Goal: Task Accomplishment & Management: Manage account settings

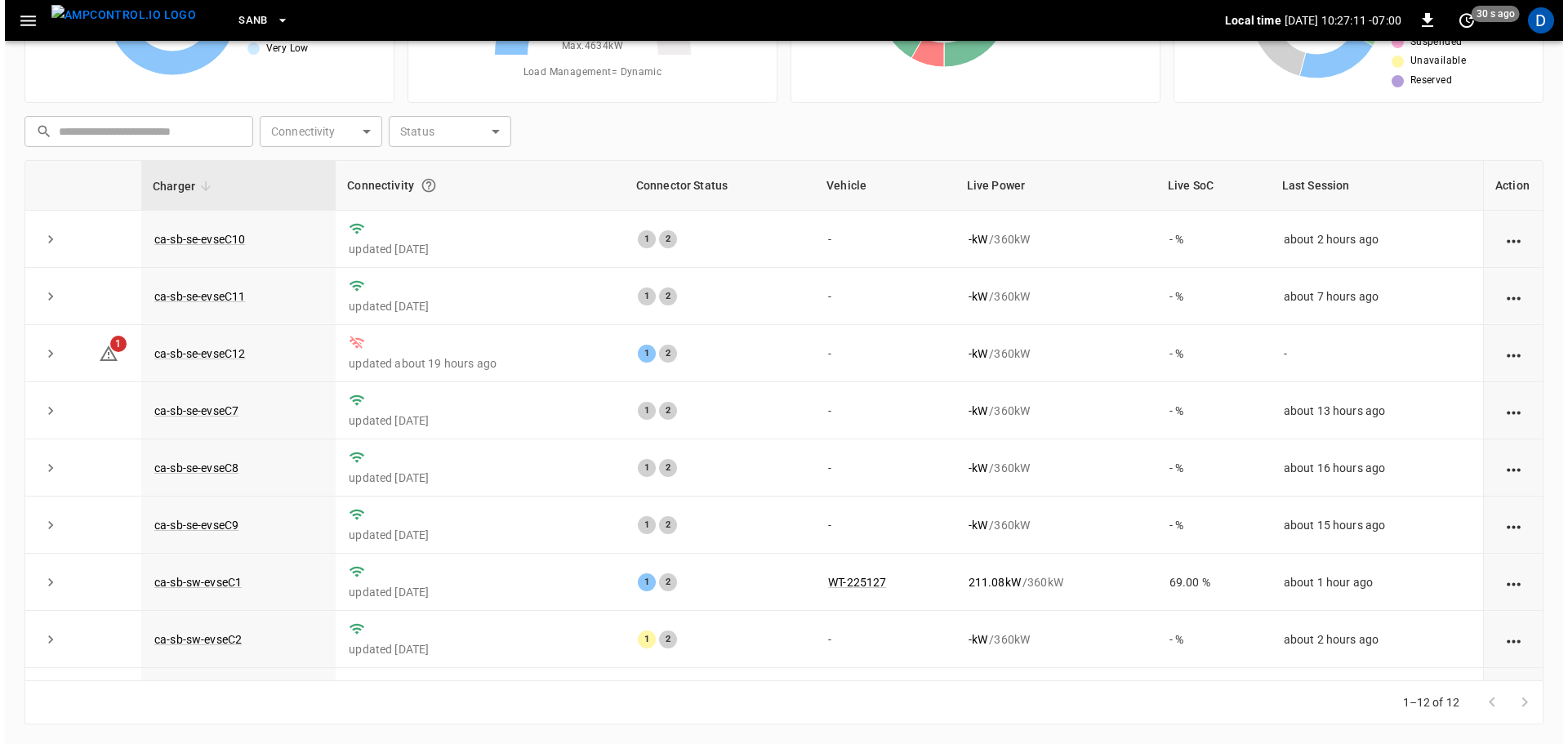
scroll to position [226, 0]
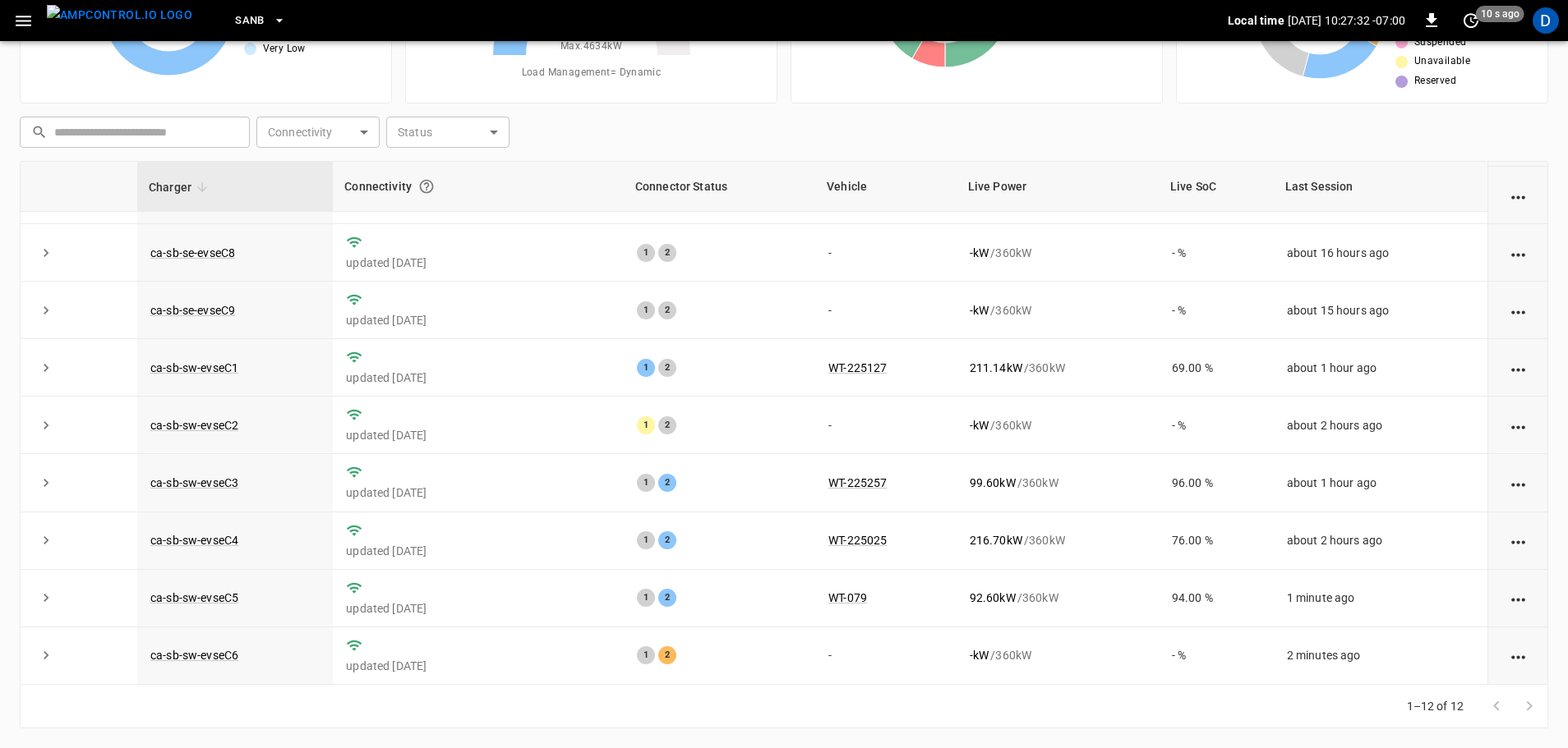
click at [235, 26] on span "SanB" at bounding box center [249, 20] width 29 height 19
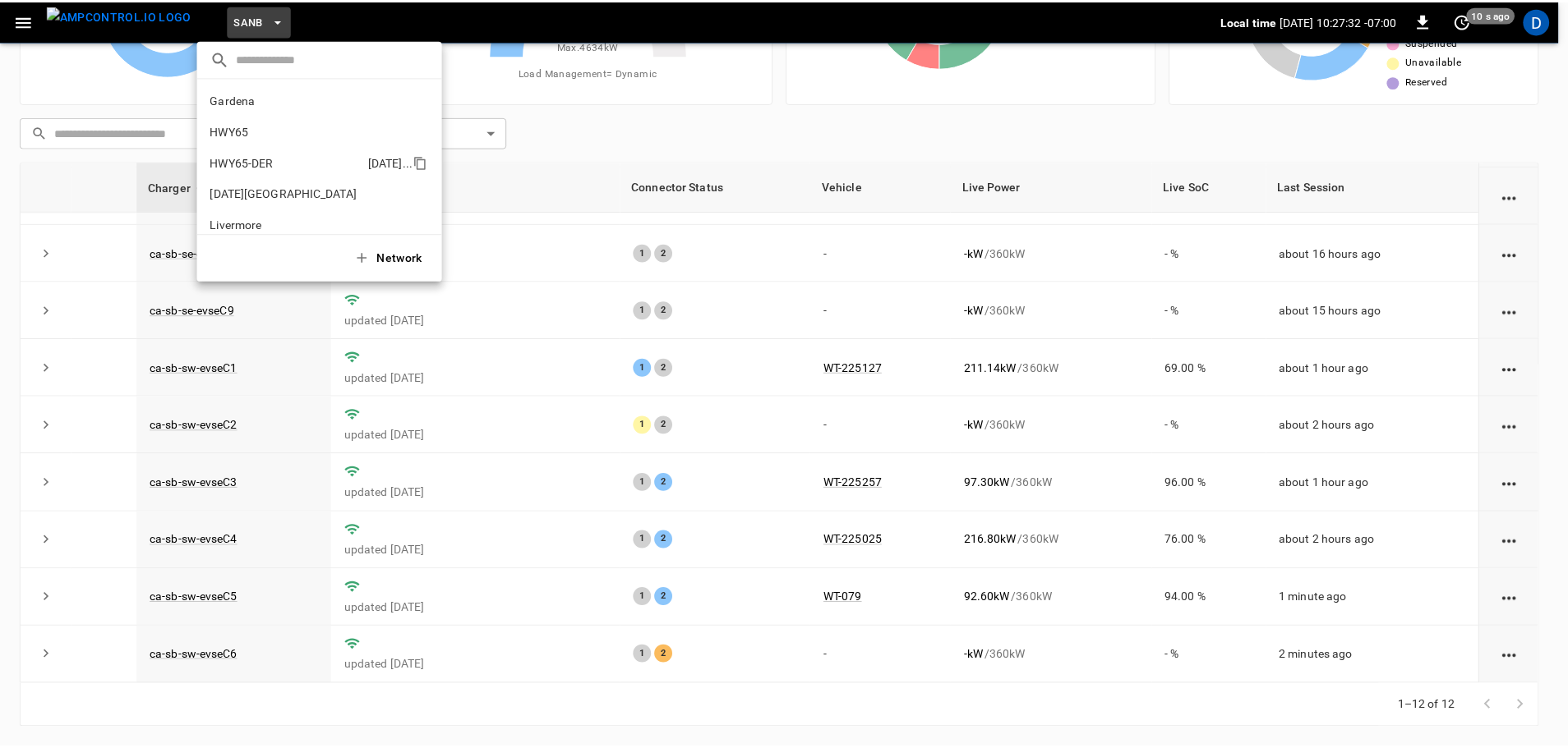
scroll to position [138, 0]
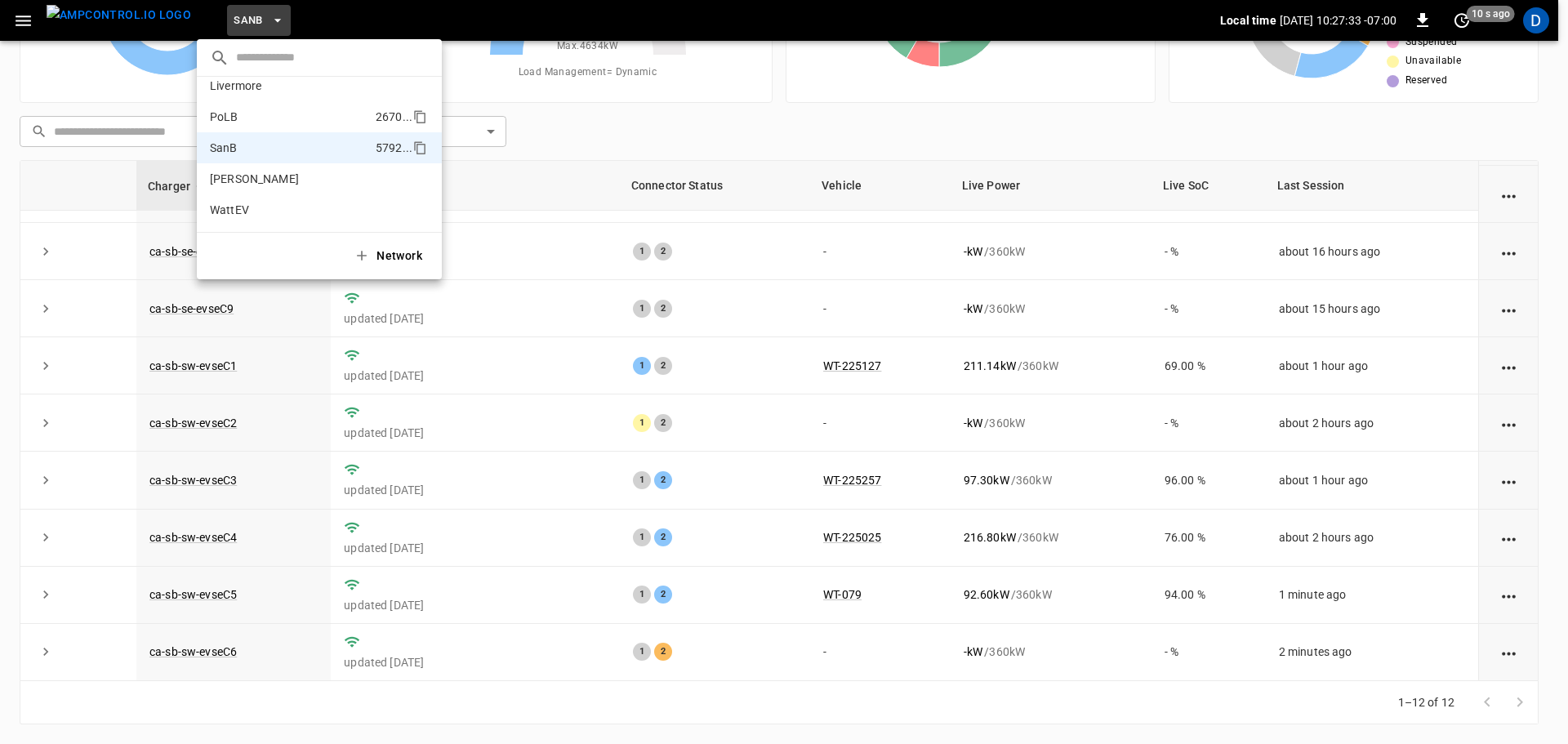
click at [254, 126] on li "PoLB 2670 ..." at bounding box center [319, 116] width 245 height 31
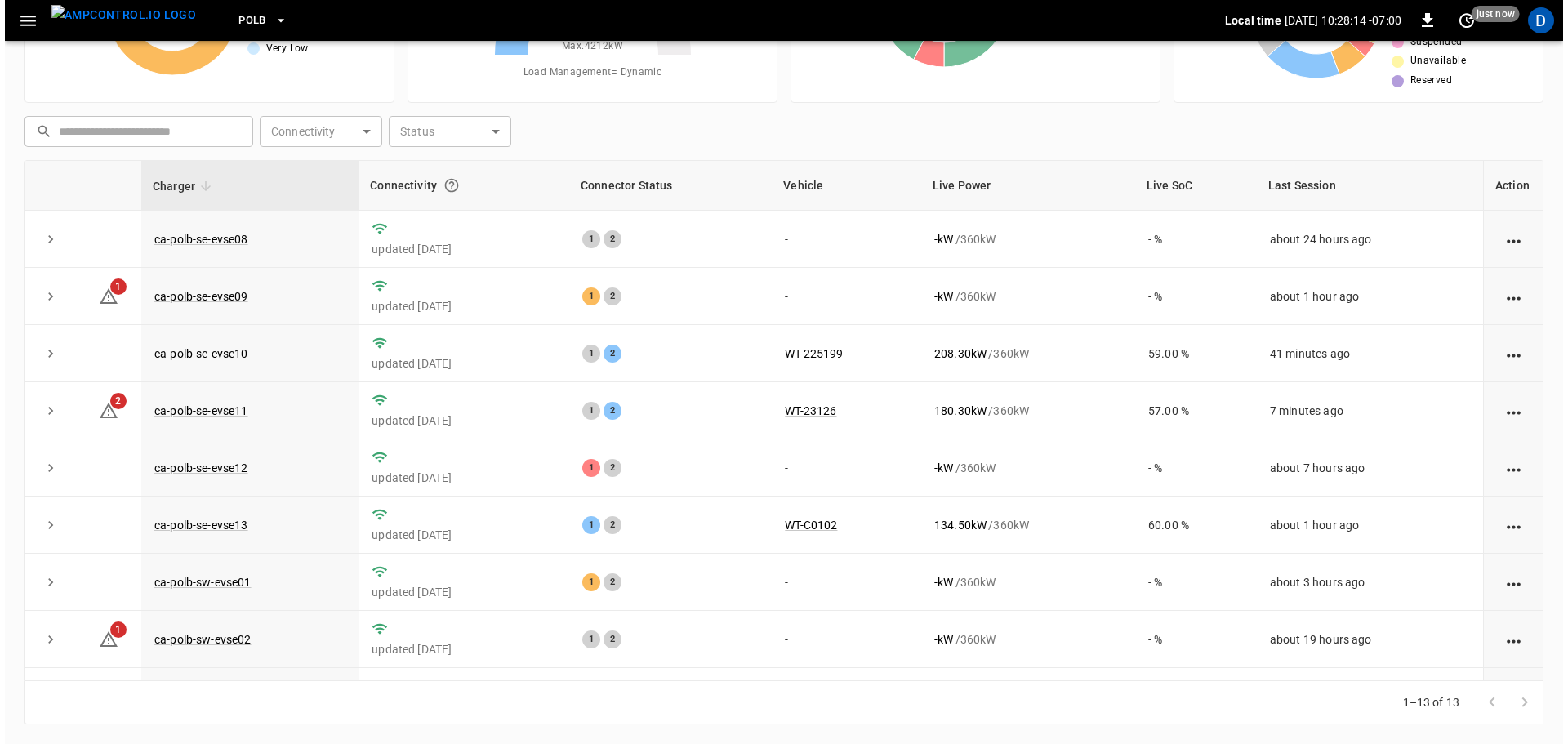
scroll to position [0, 0]
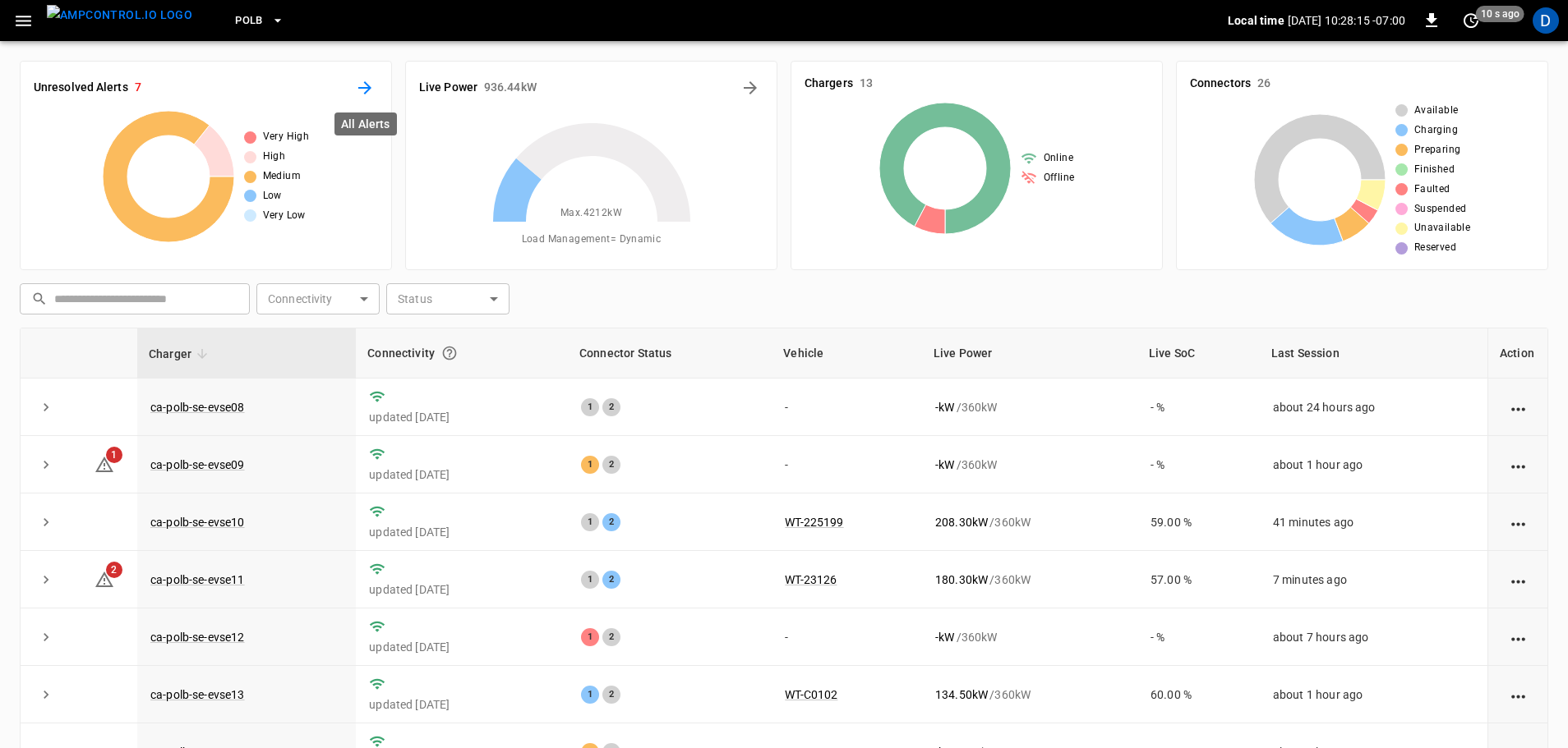
click at [369, 83] on icon "All Alerts" at bounding box center [365, 88] width 20 height 20
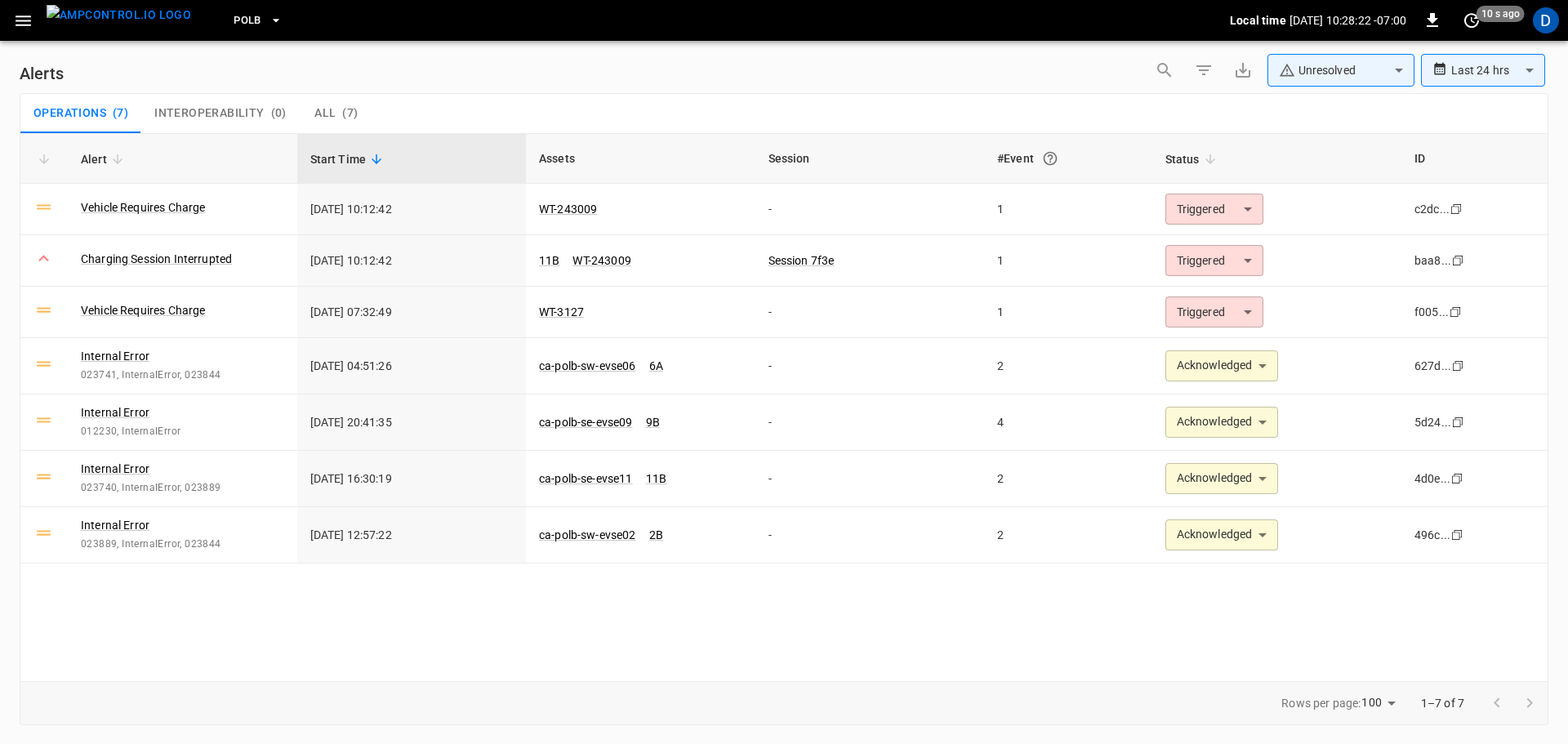
click at [114, 13] on img "menu" at bounding box center [119, 15] width 145 height 20
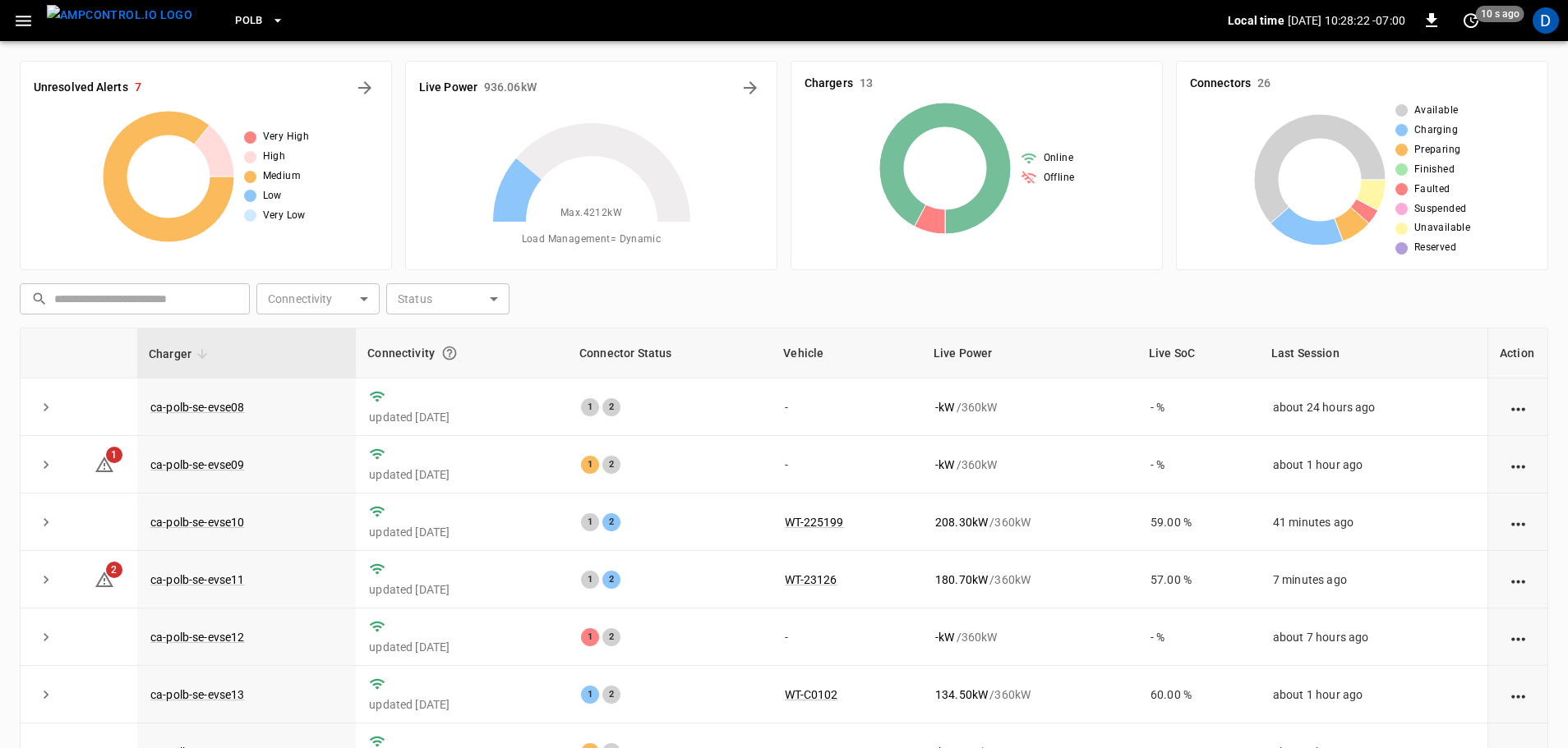
click at [235, 20] on span "PoLB" at bounding box center [249, 20] width 28 height 19
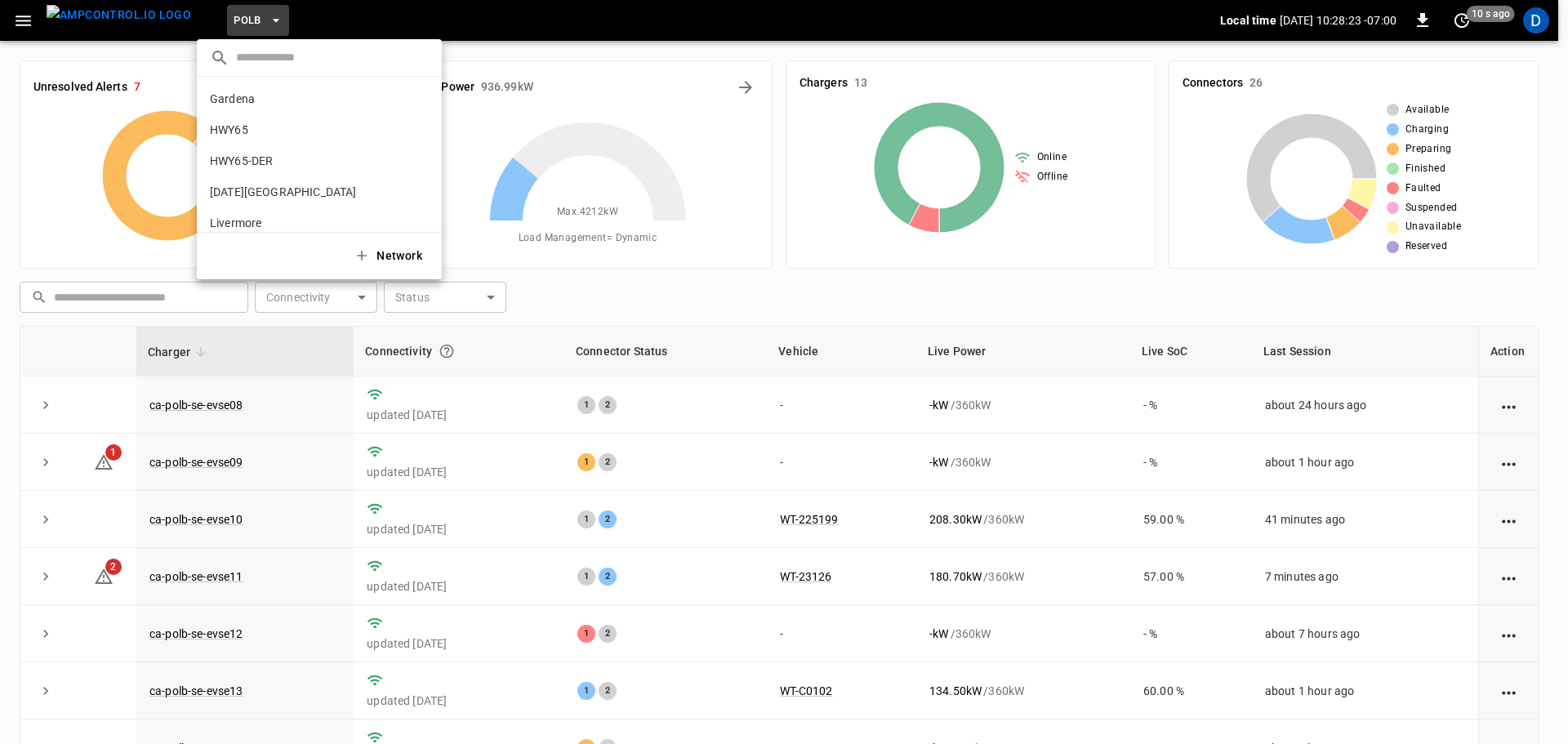
scroll to position [137, 0]
click at [224, 154] on p "SanB" at bounding box center [289, 147] width 159 height 17
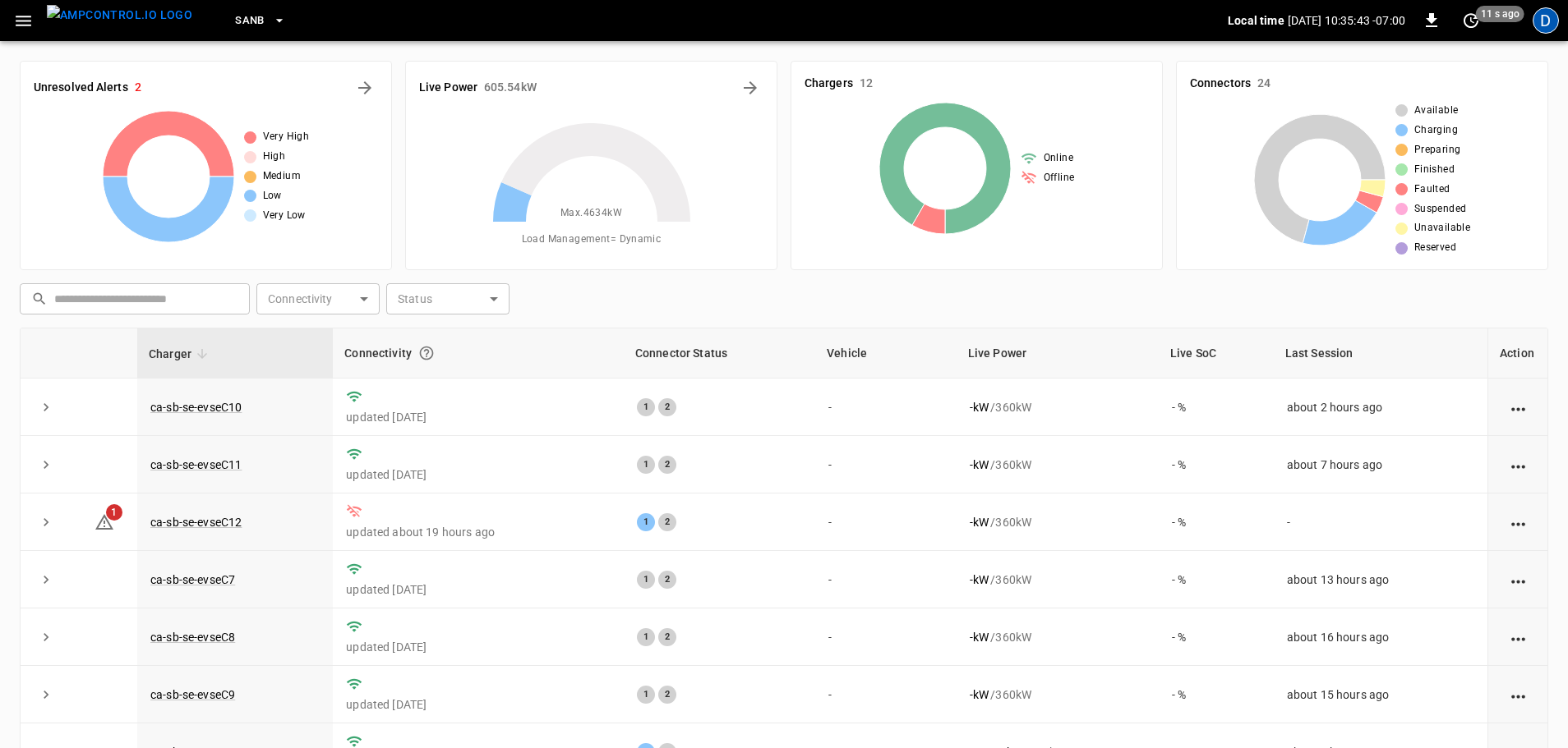
click at [1551, 26] on div "D" at bounding box center [1546, 20] width 27 height 27
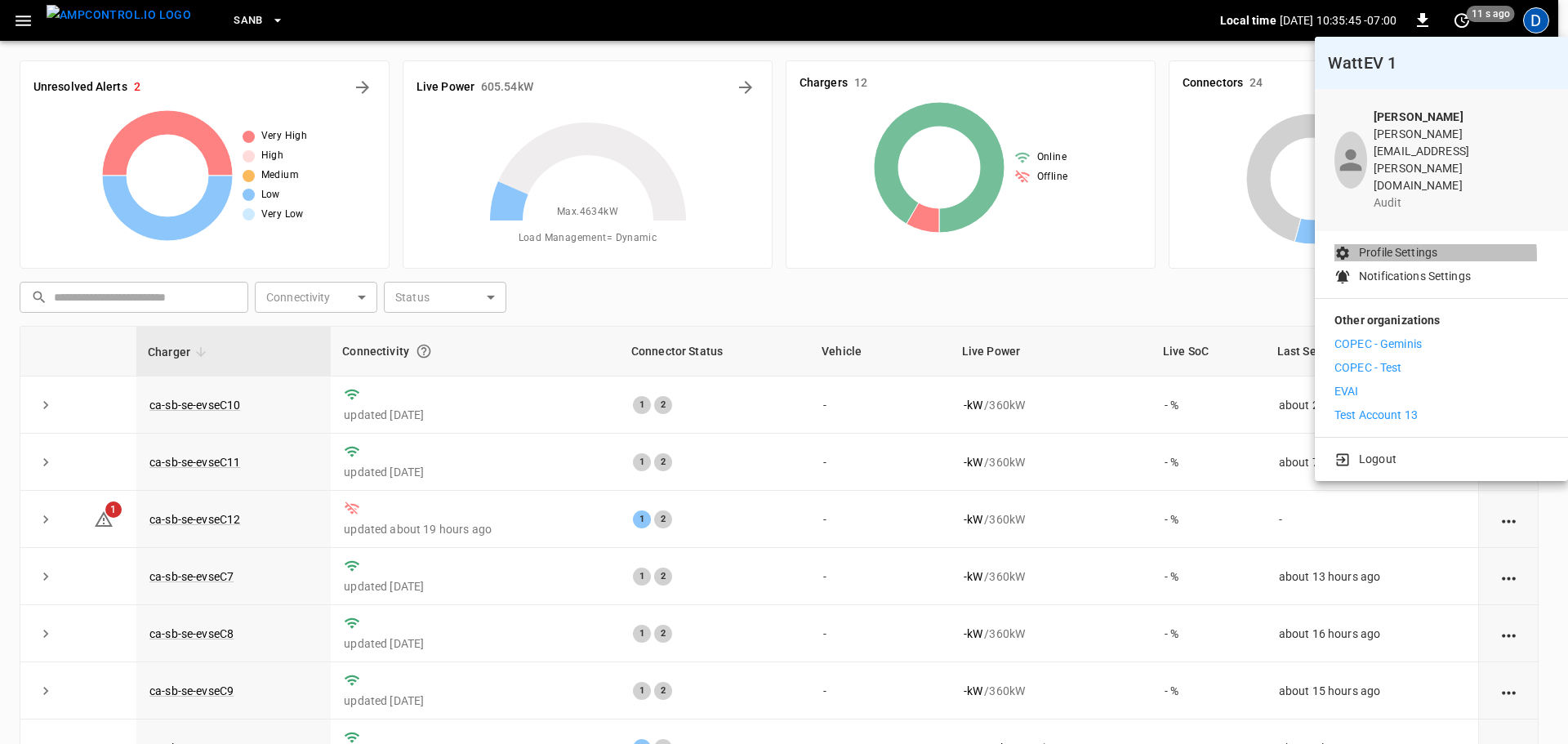
click at [1384, 244] on p "Profile Settings" at bounding box center [1398, 252] width 79 height 17
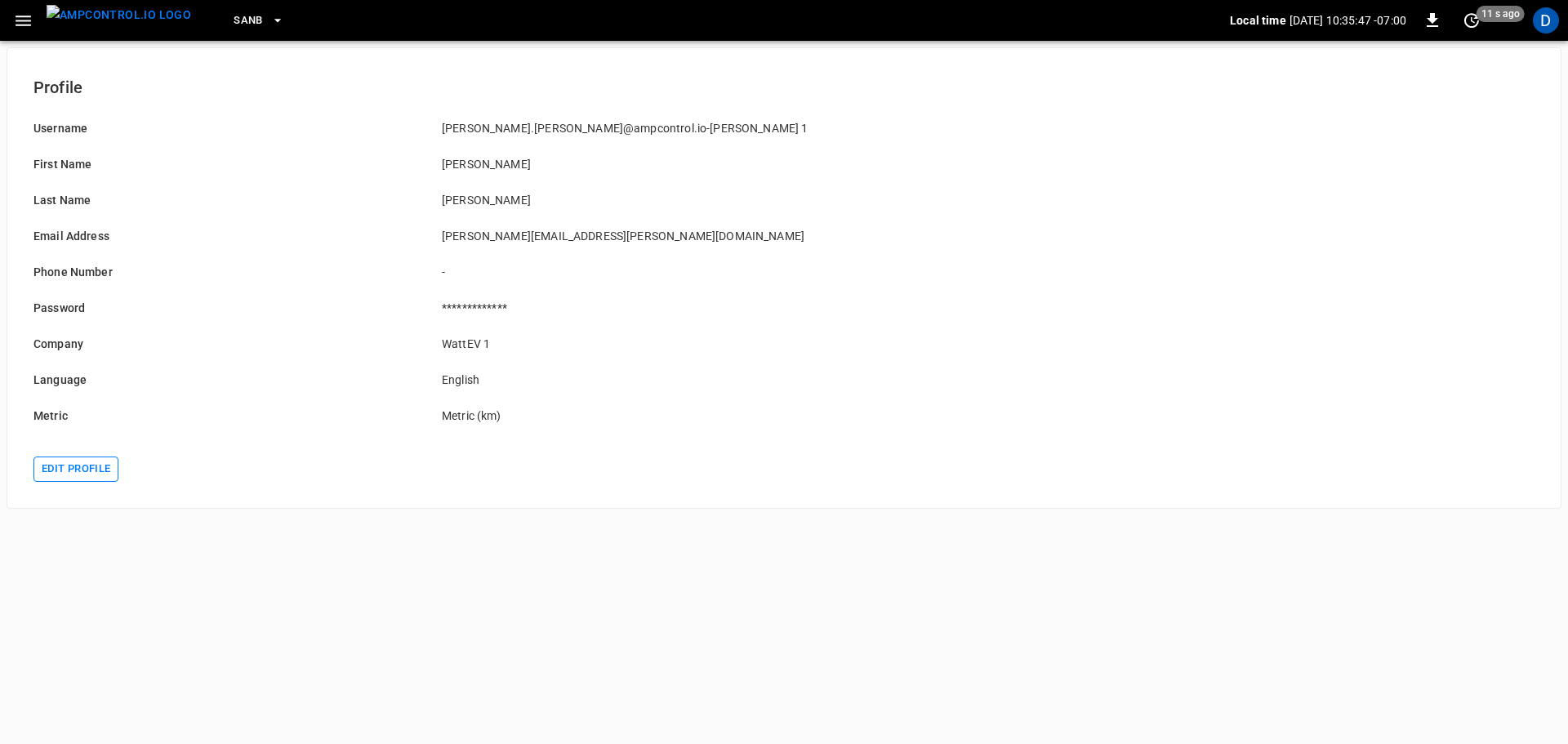
click at [86, 477] on button "Edit profile" at bounding box center [76, 469] width 85 height 26
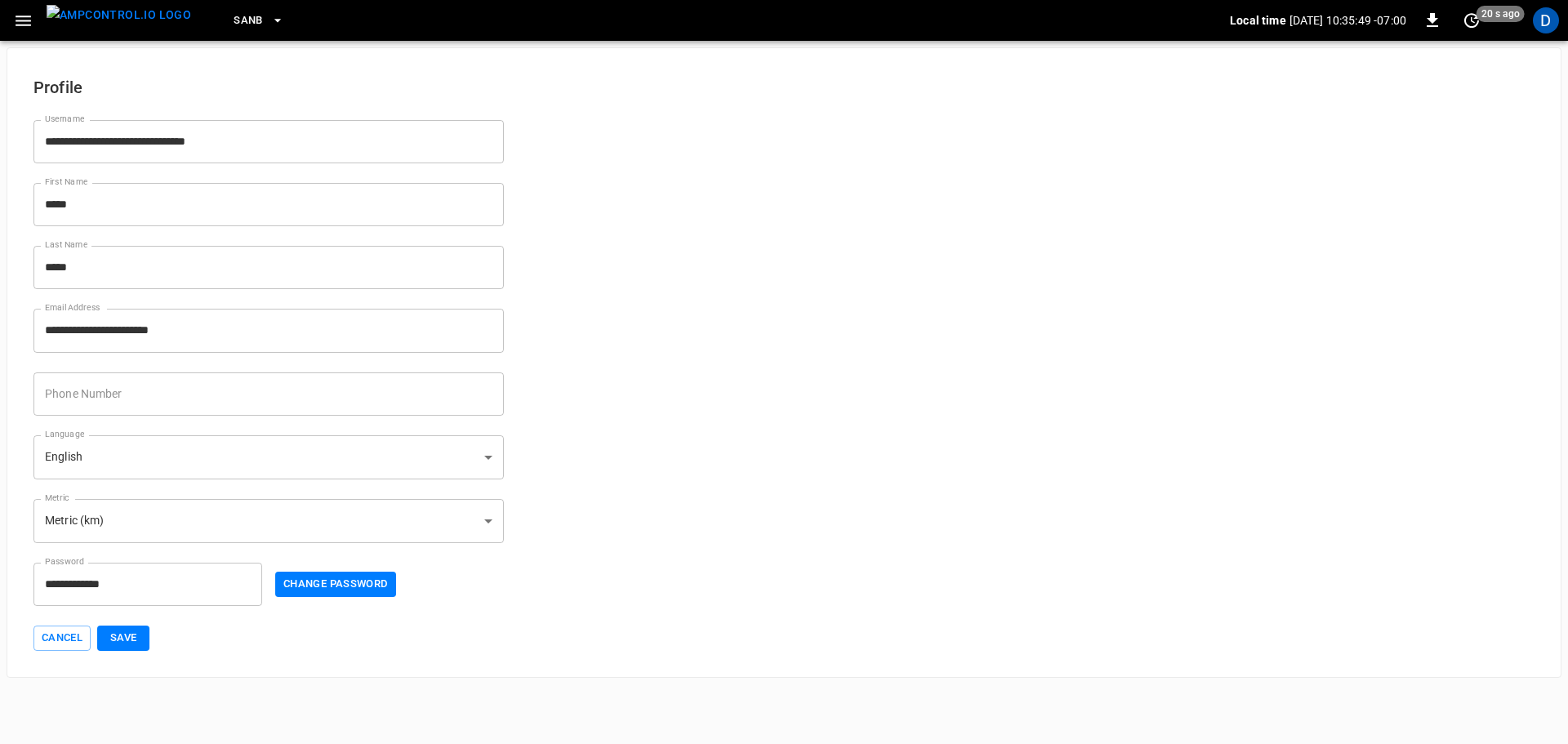
click at [155, 452] on body "**********" at bounding box center [784, 339] width 1568 height 678
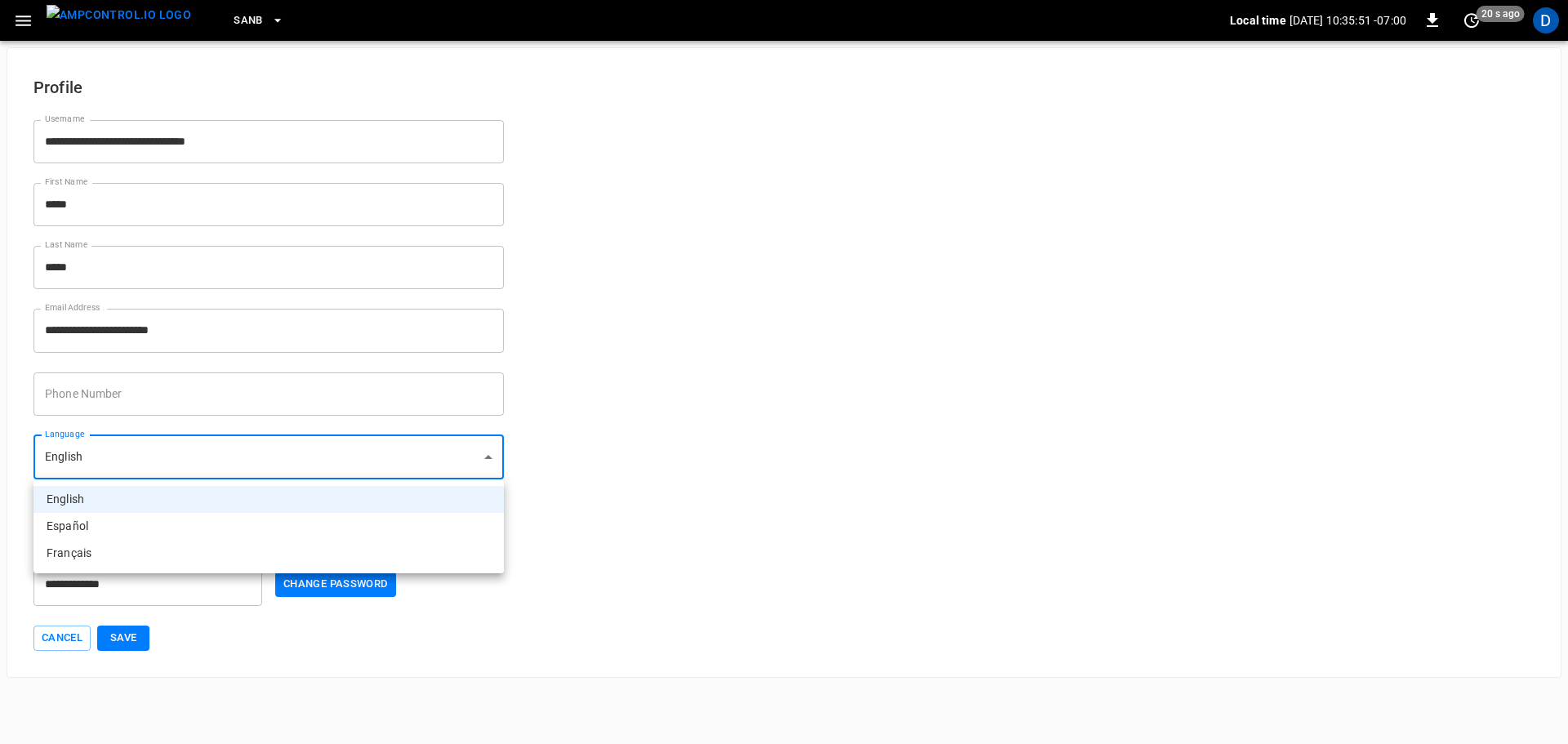
click at [116, 520] on li "Español" at bounding box center [268, 526] width 470 height 27
type input "**"
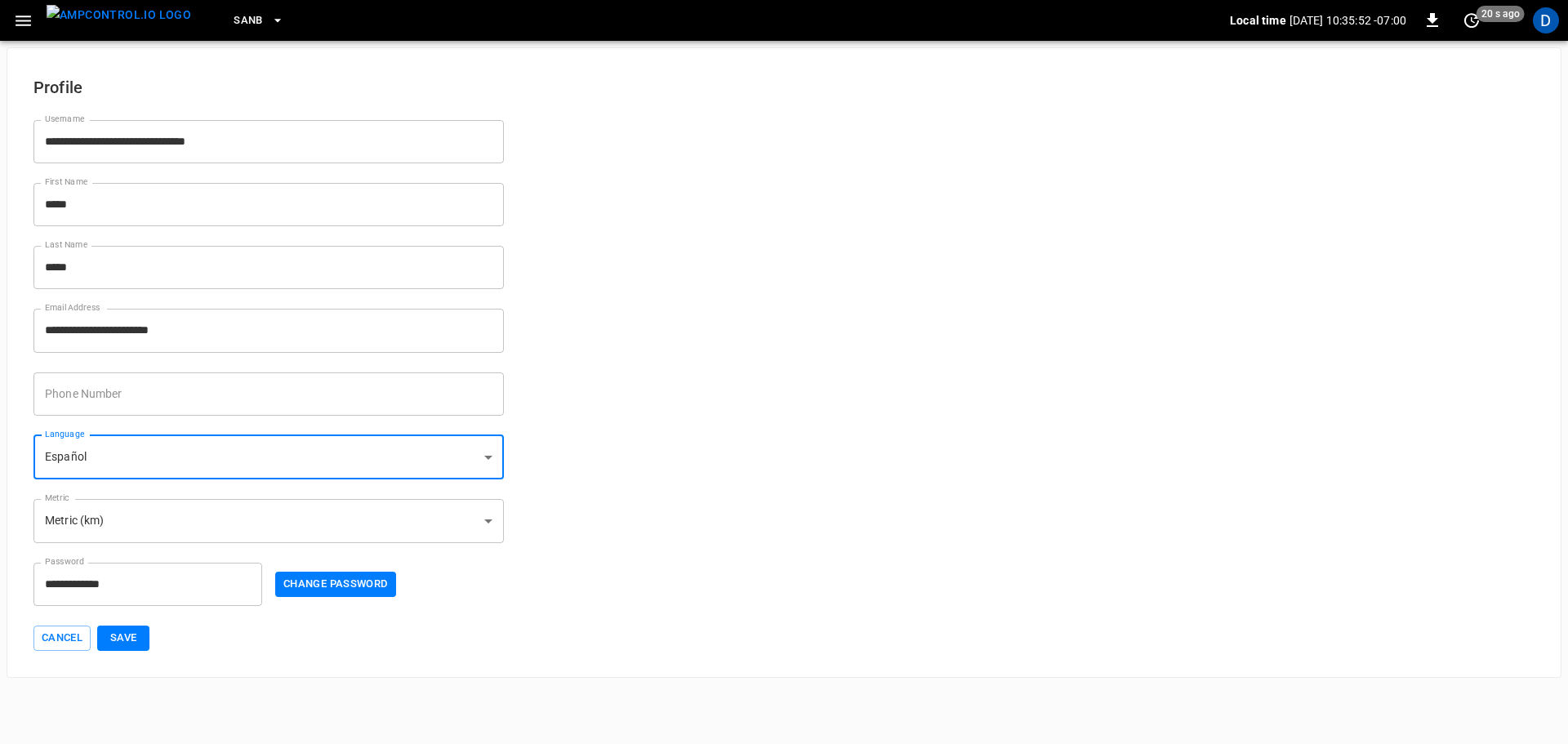
click at [124, 641] on button "Save" at bounding box center [123, 638] width 52 height 26
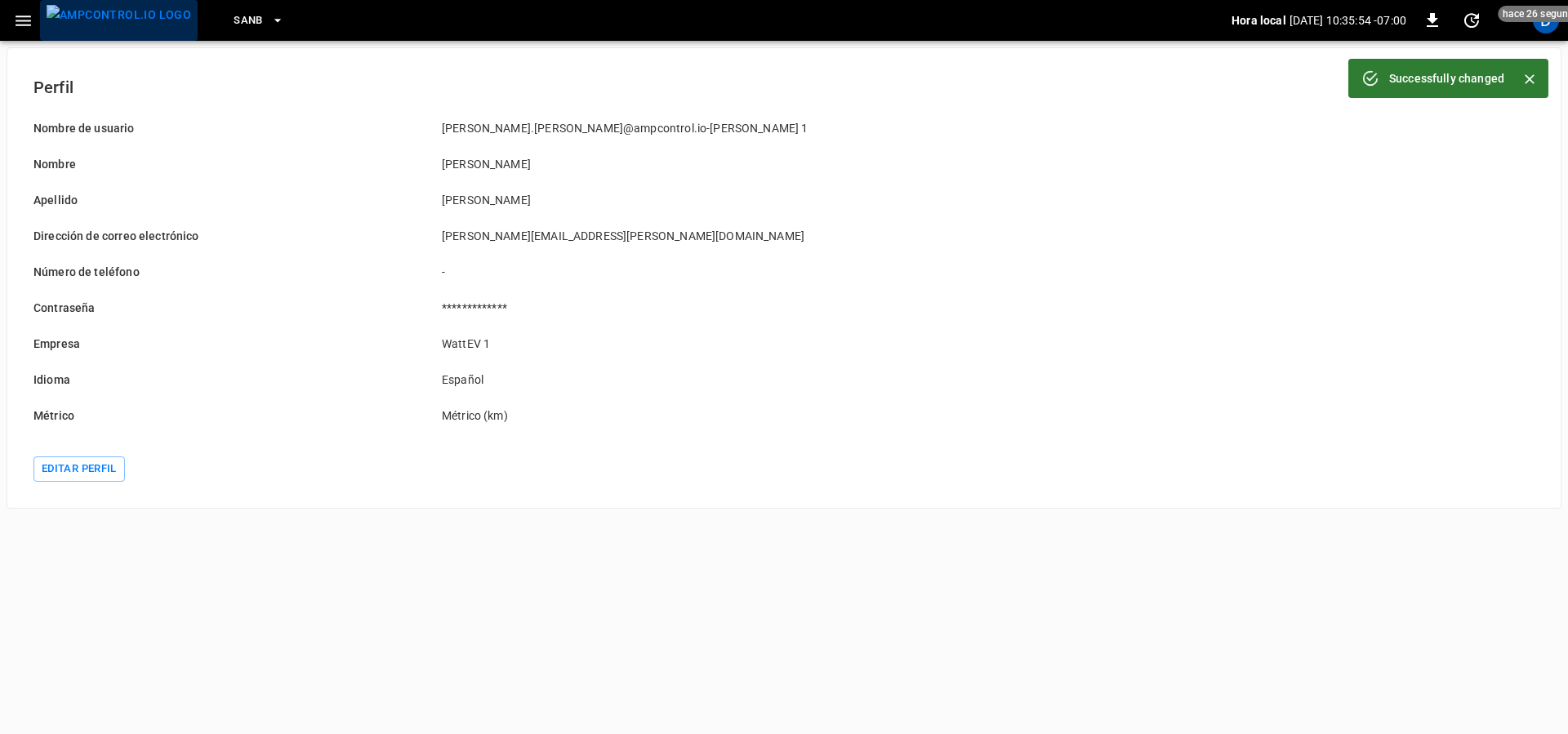
click at [125, 26] on img "menu" at bounding box center [119, 15] width 145 height 20
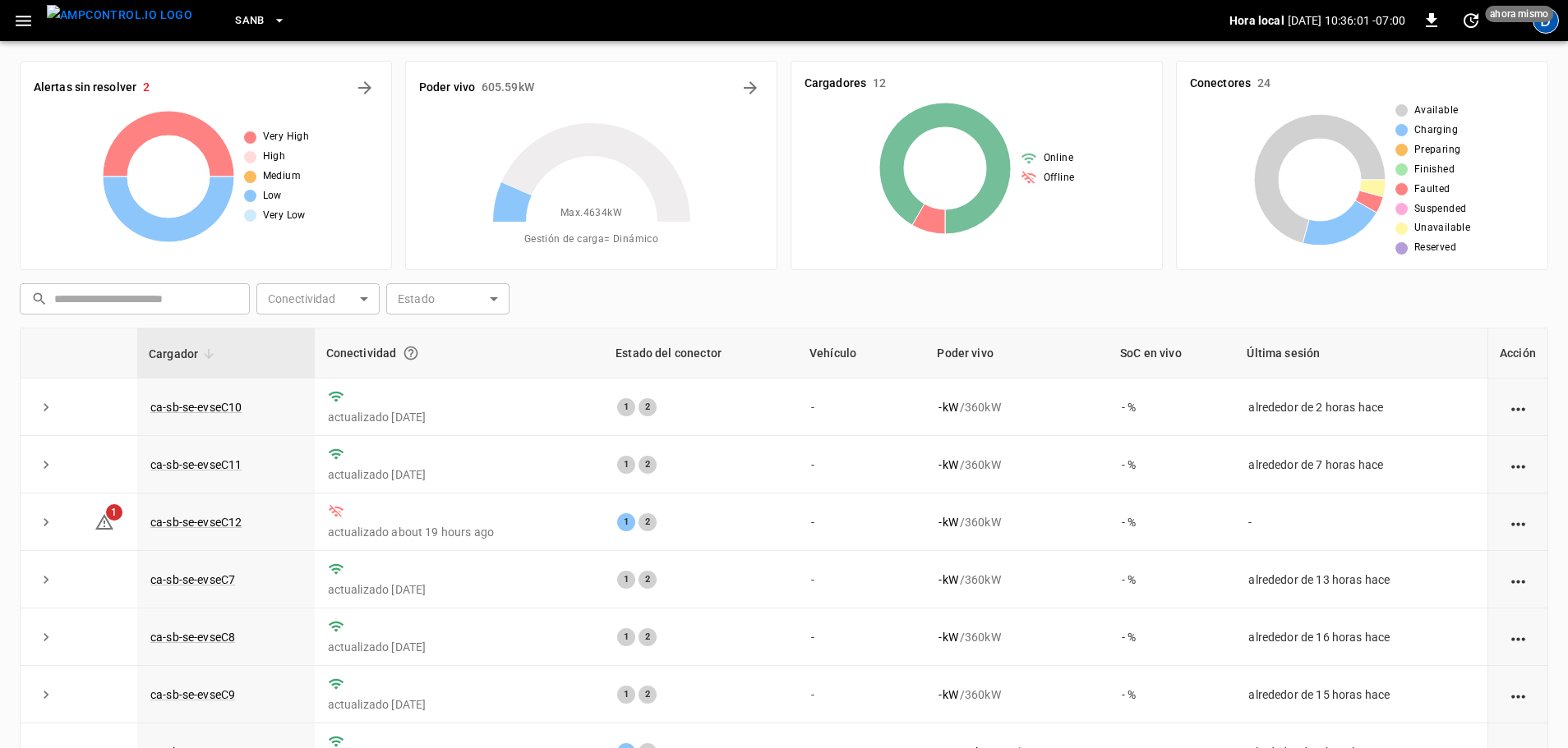
click at [1552, 24] on div "D" at bounding box center [1546, 20] width 27 height 27
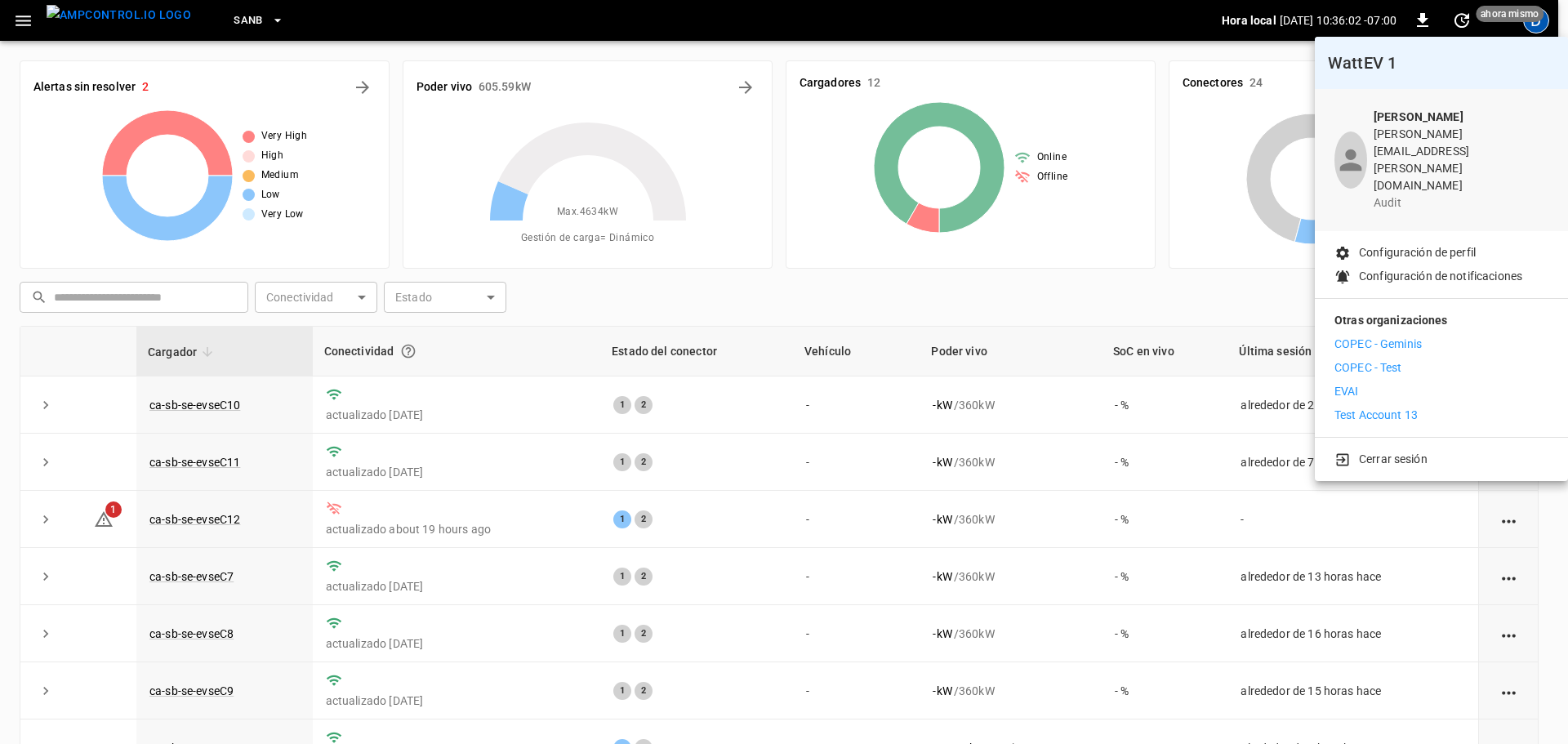
click at [1374, 451] on p "Cerrar sesión" at bounding box center [1393, 459] width 69 height 17
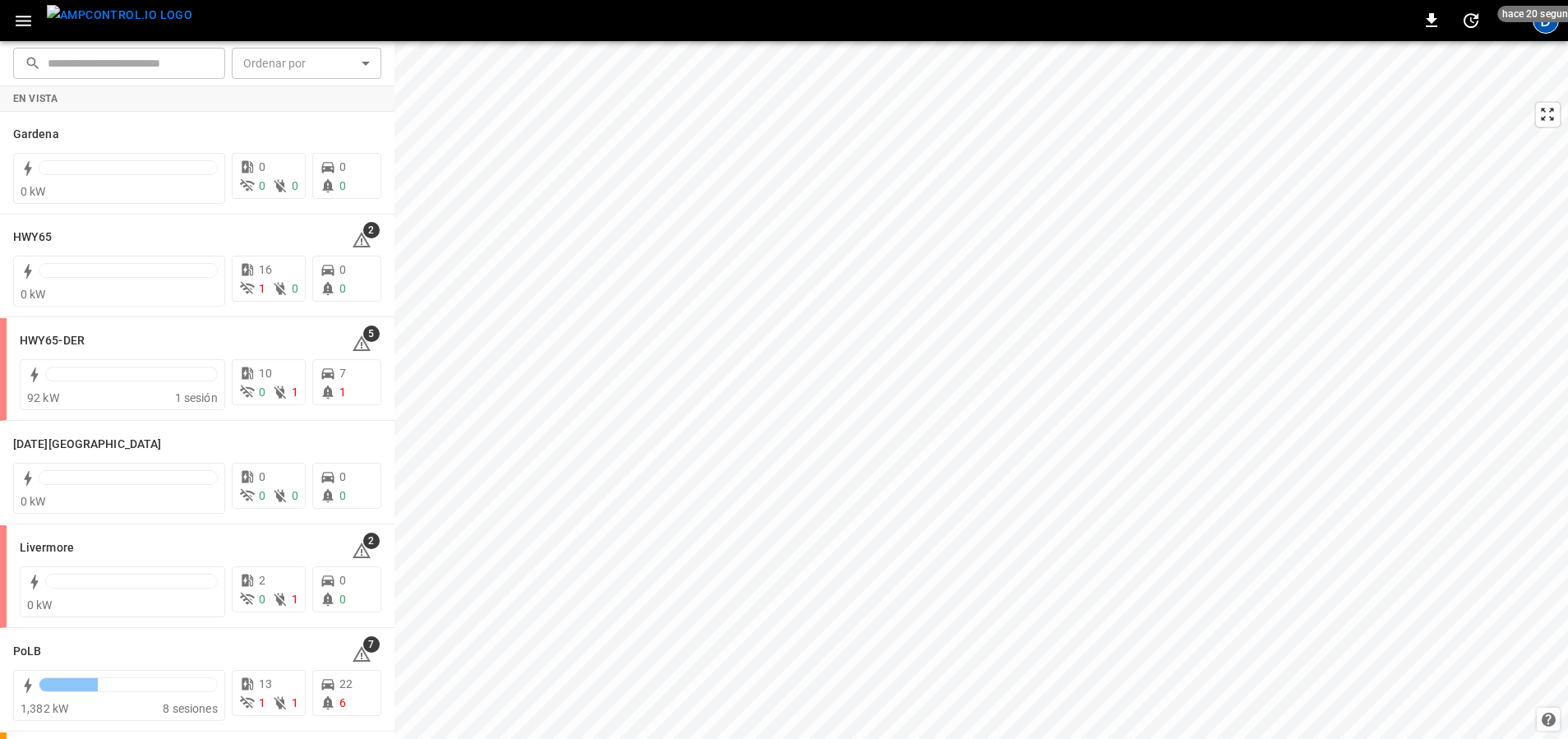
click at [1265, 26] on div "D" at bounding box center [1546, 20] width 27 height 27
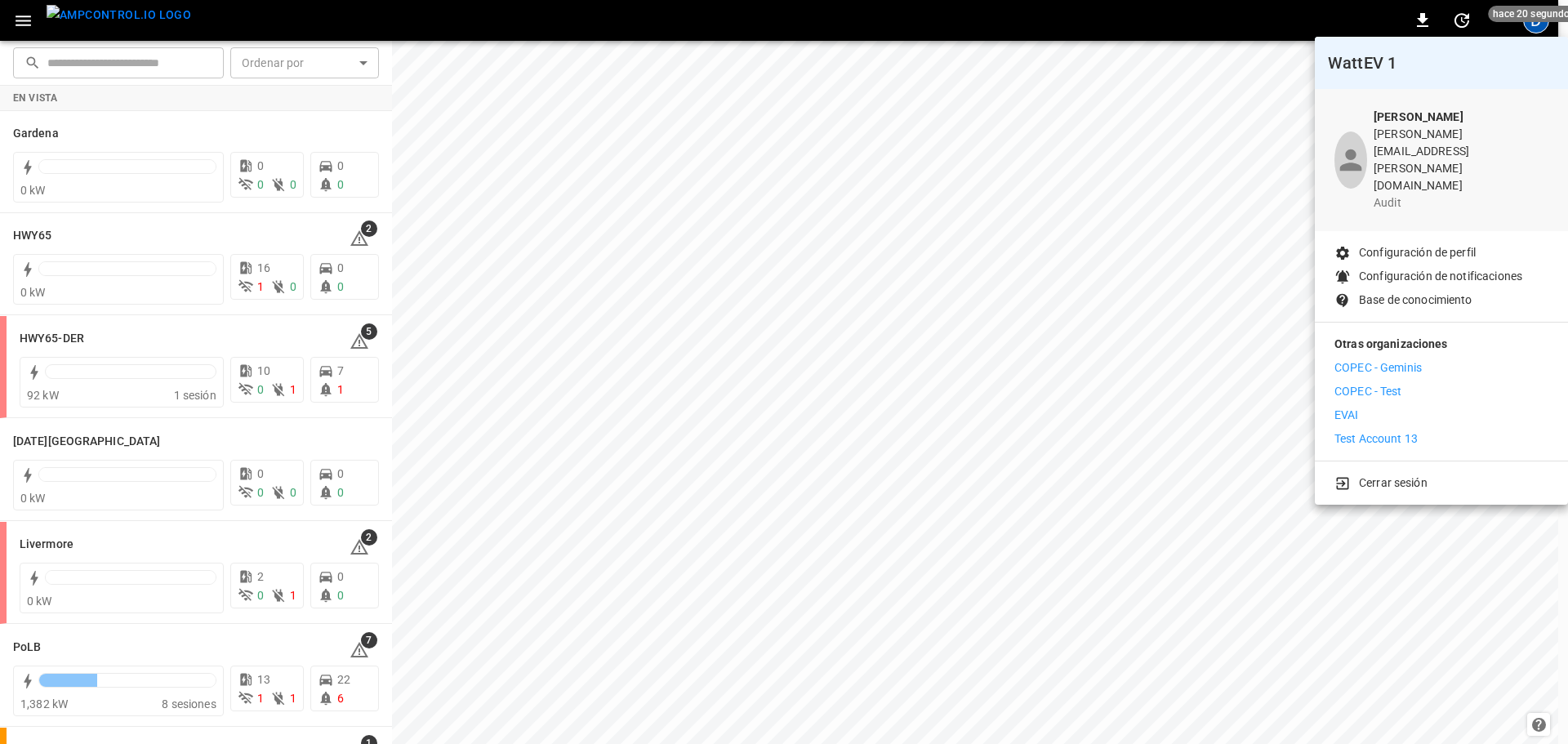
click at [1257, 359] on div "COPEC - Geminis COPEC - Test EVAI Test Account 13" at bounding box center [1441, 403] width 214 height 88
click at [1257, 431] on p "Test Account 13" at bounding box center [1376, 439] width 83 height 17
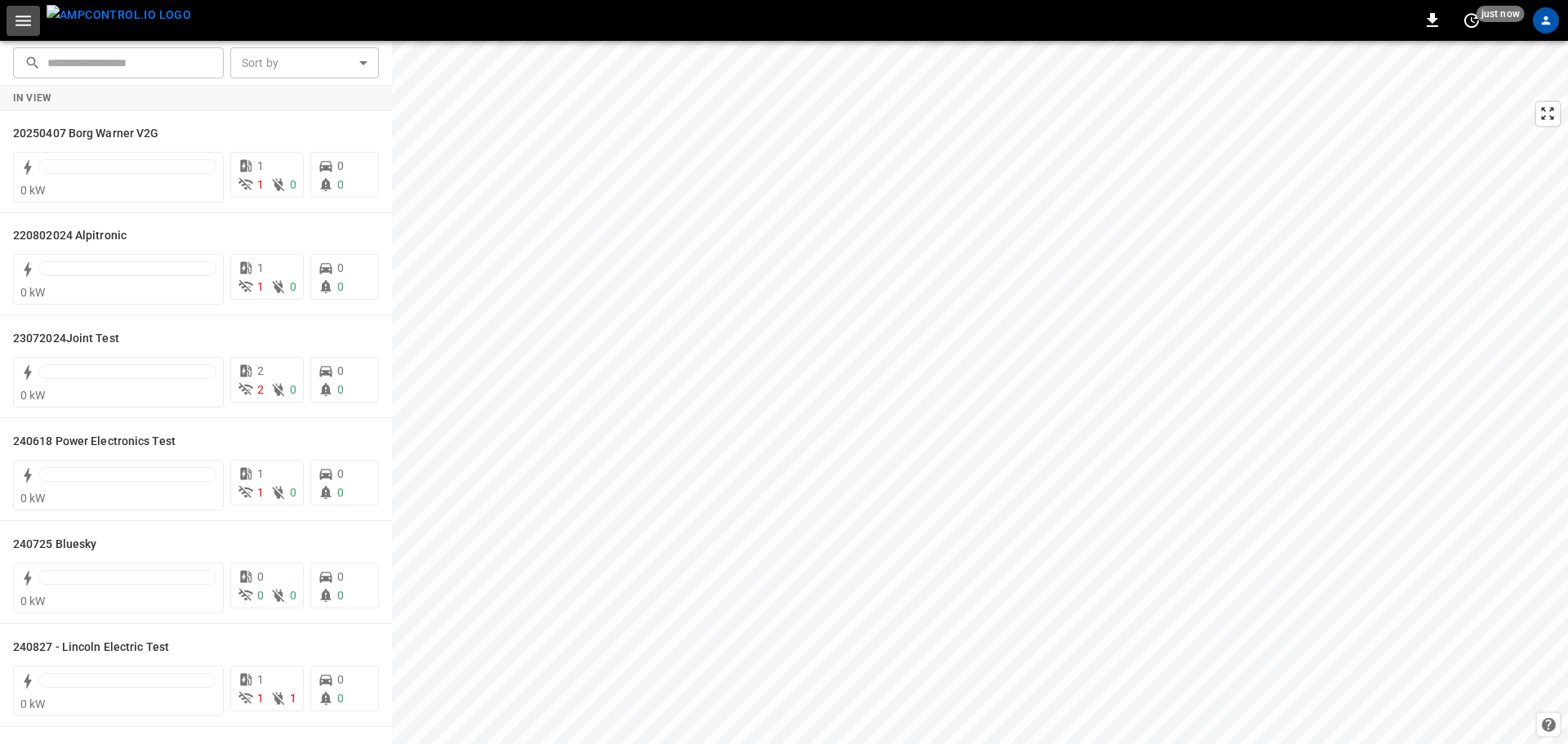
click at [23, 26] on icon "button" at bounding box center [23, 20] width 20 height 20
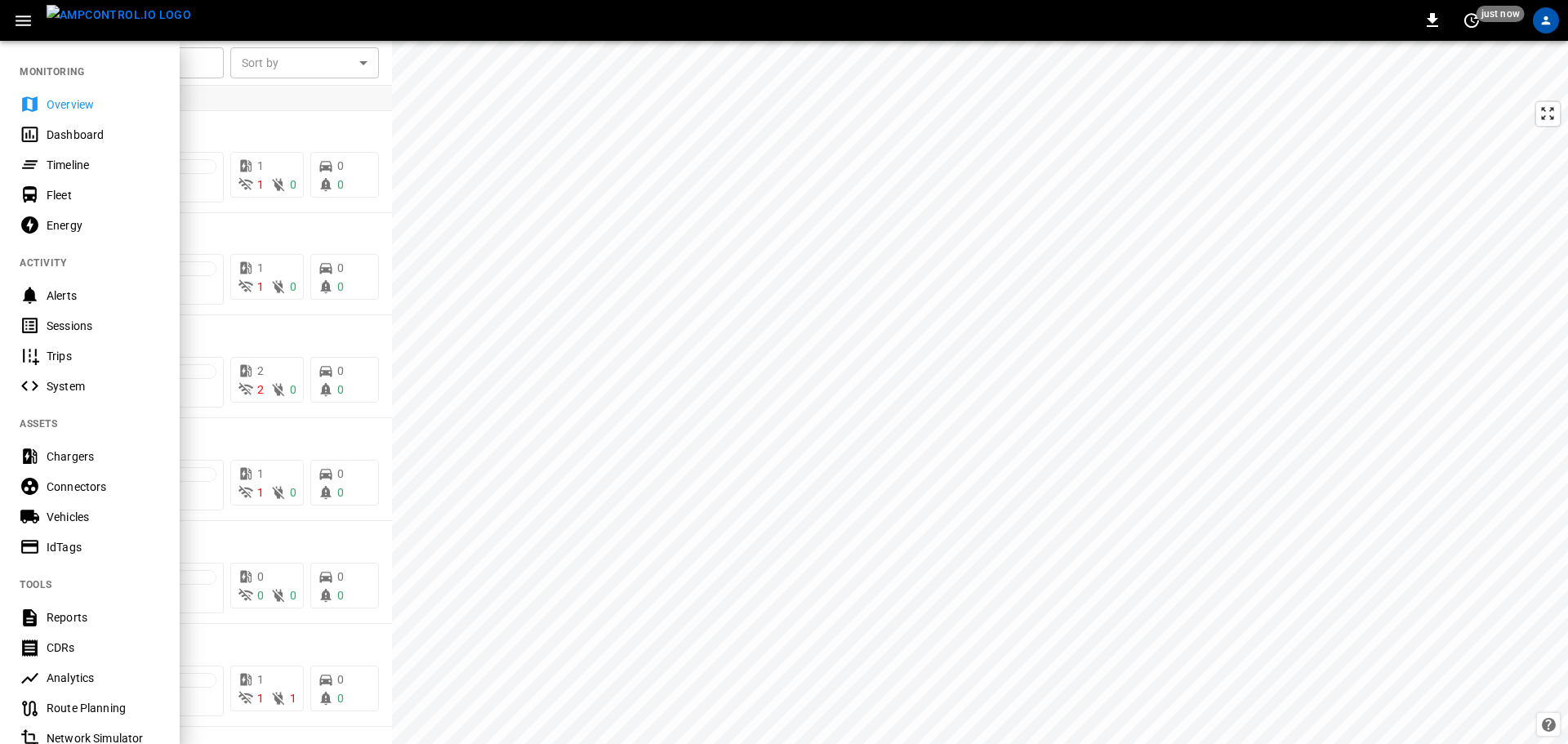
scroll to position [229, 0]
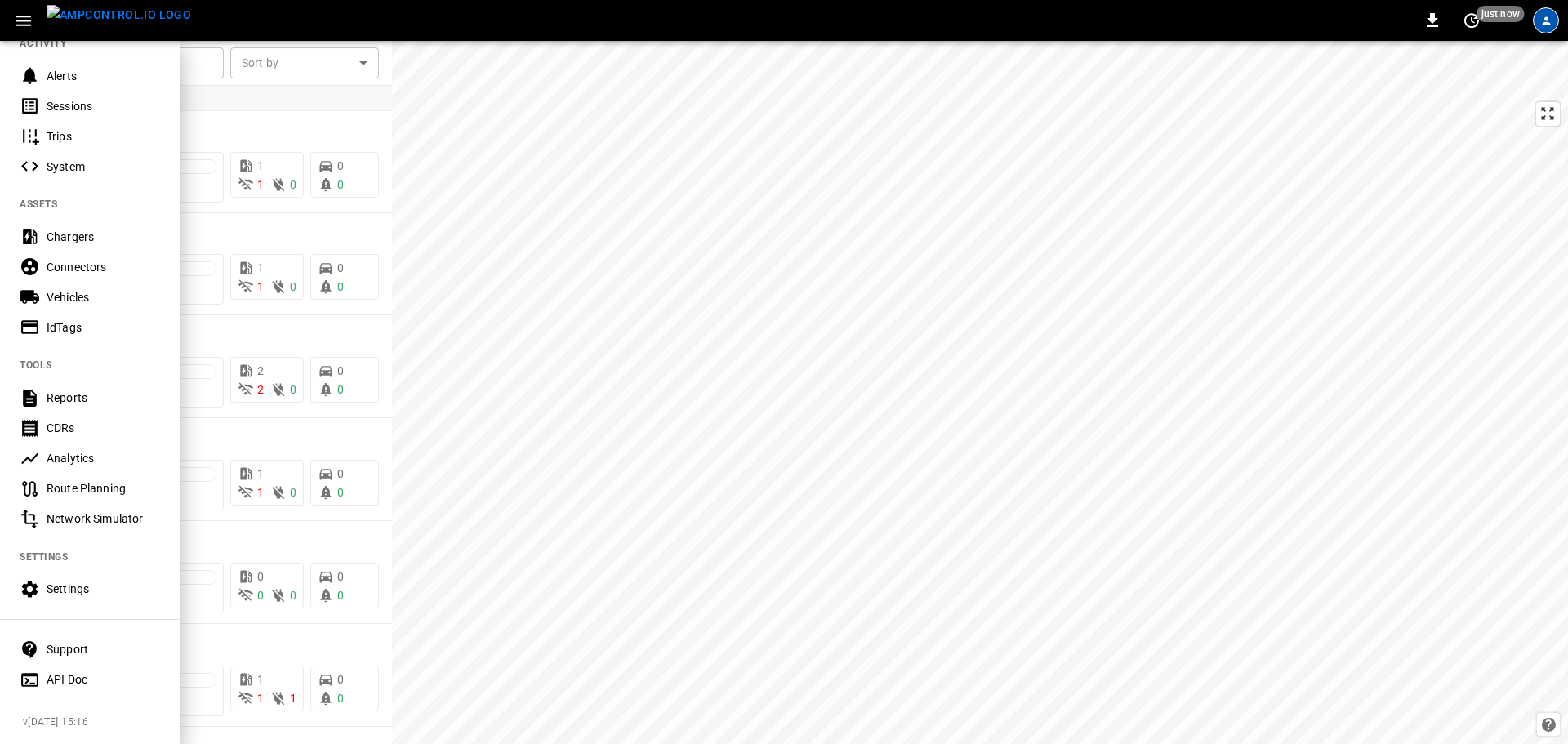
click at [1549, 11] on div "profile-icon" at bounding box center [1546, 20] width 26 height 26
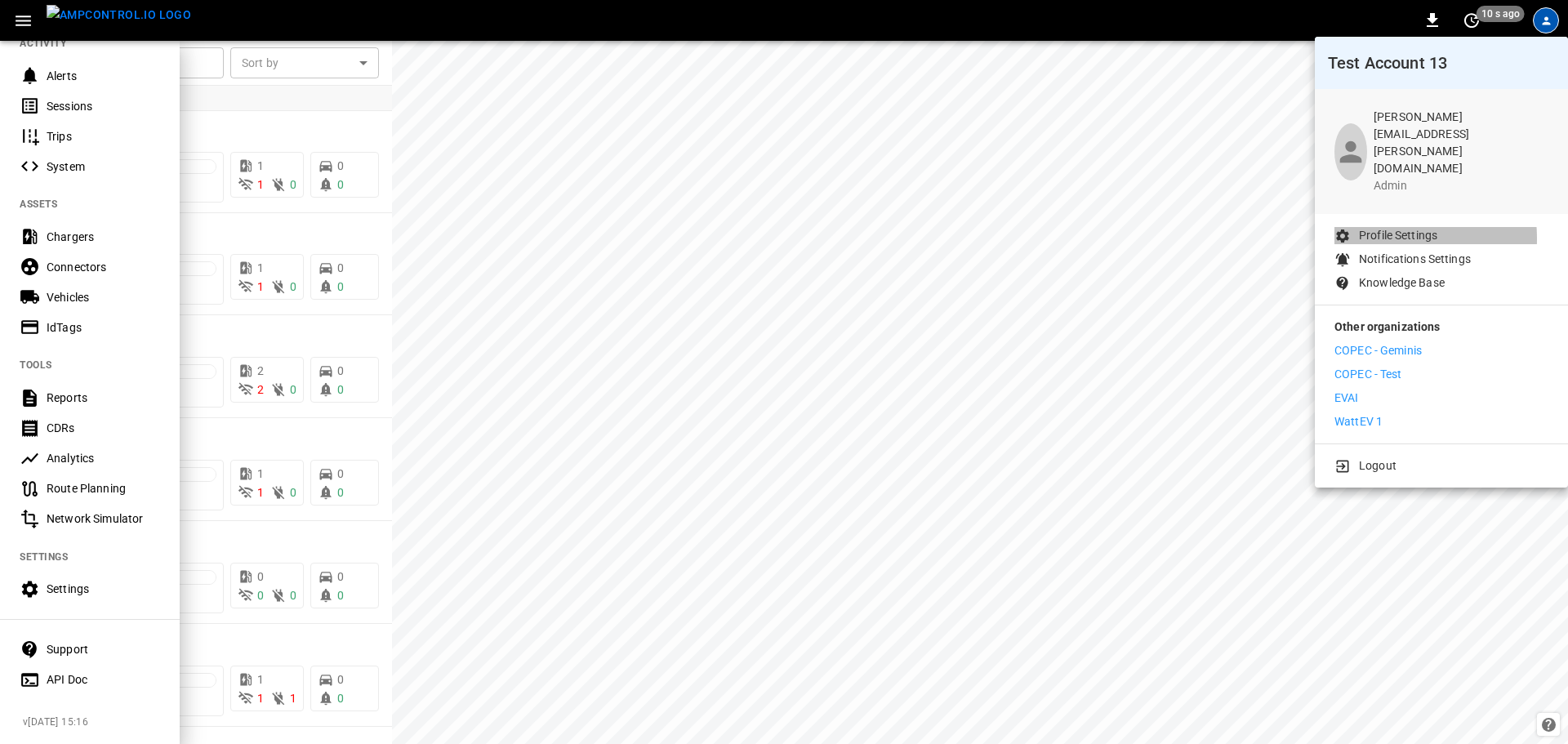
click at [1384, 227] on p "Profile Settings" at bounding box center [1398, 235] width 79 height 17
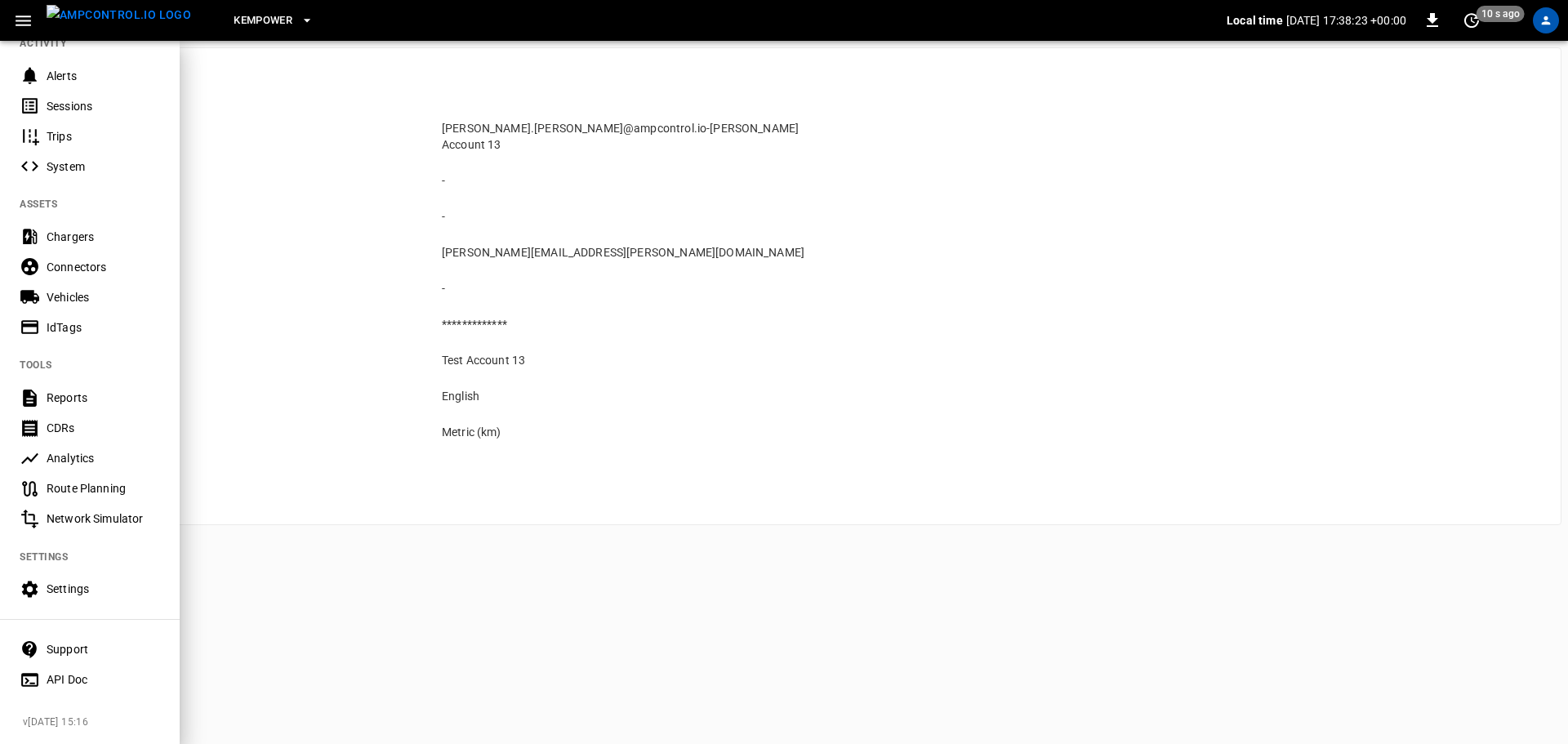
click at [434, 428] on div at bounding box center [784, 372] width 1568 height 744
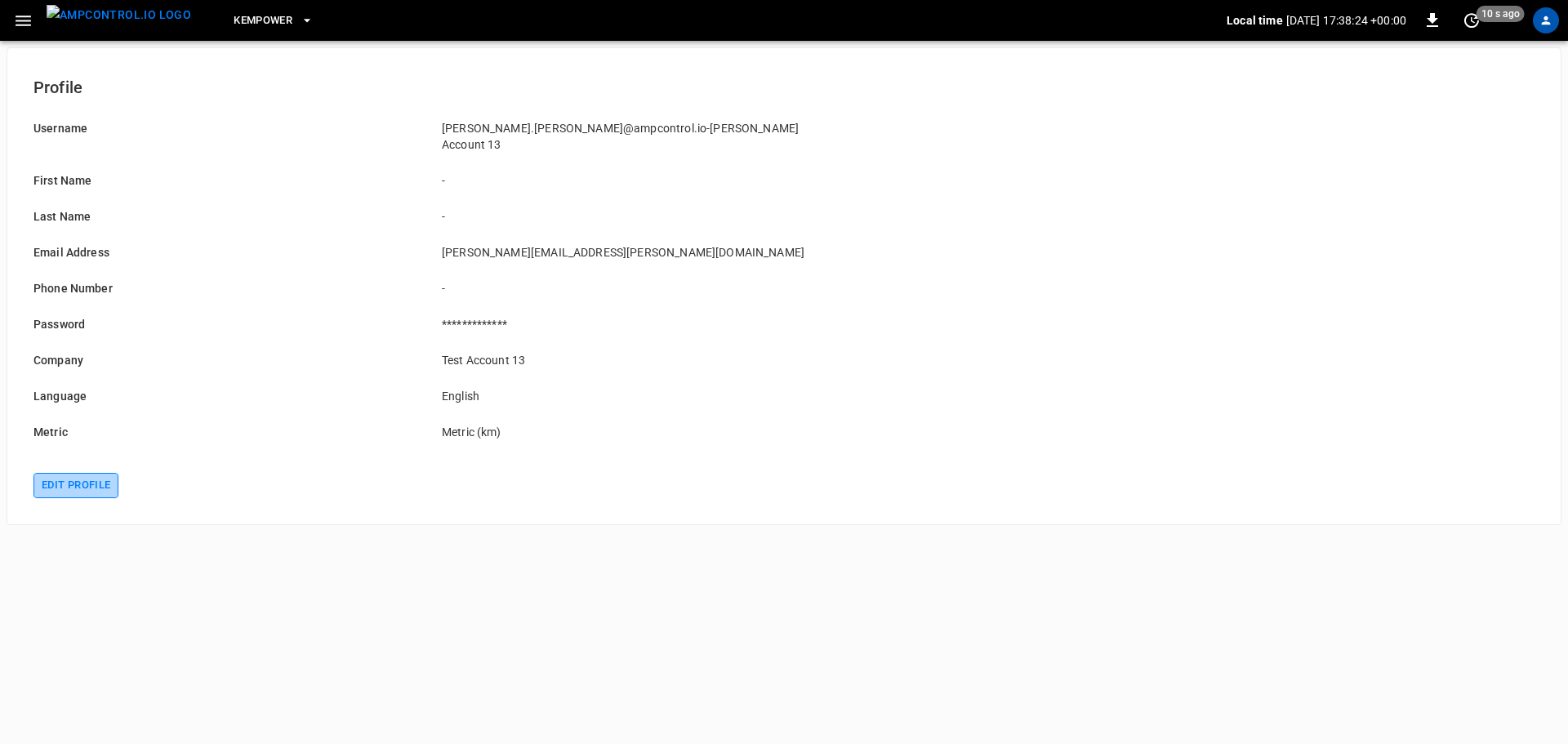
click at [103, 473] on button "Edit profile" at bounding box center [76, 485] width 85 height 26
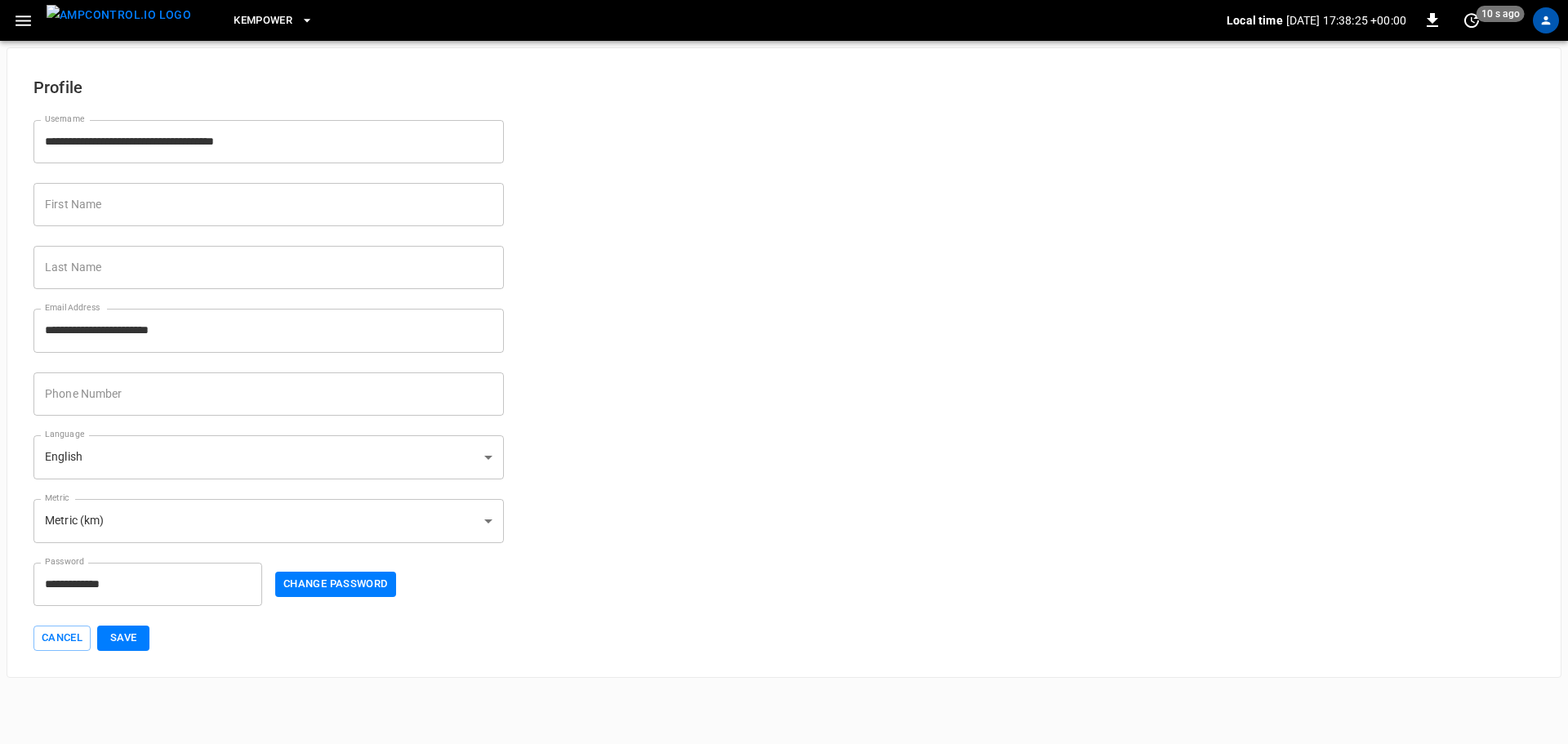
click at [138, 467] on body "**********" at bounding box center [784, 339] width 1568 height 678
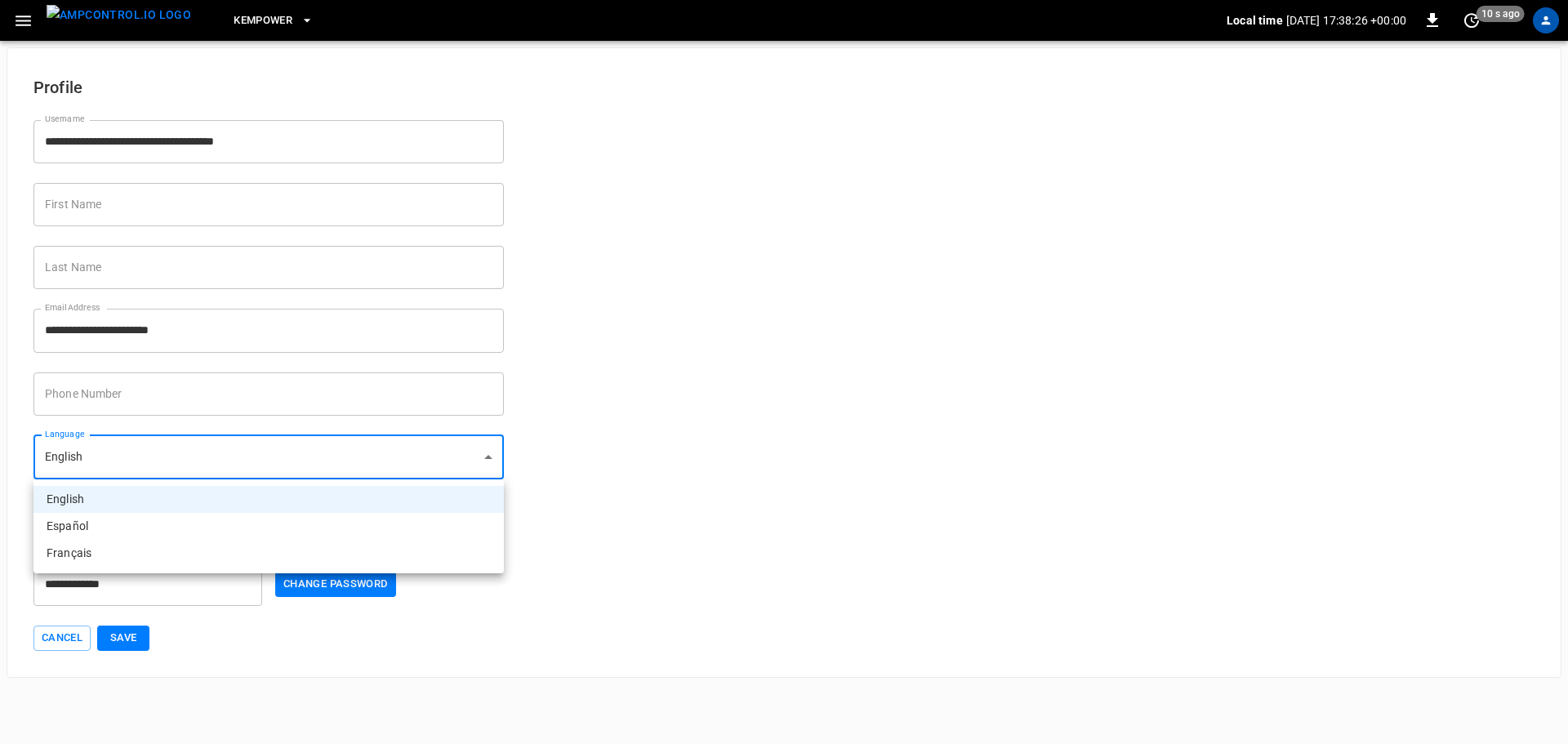
click at [126, 523] on li "Español" at bounding box center [268, 526] width 470 height 27
type input "**"
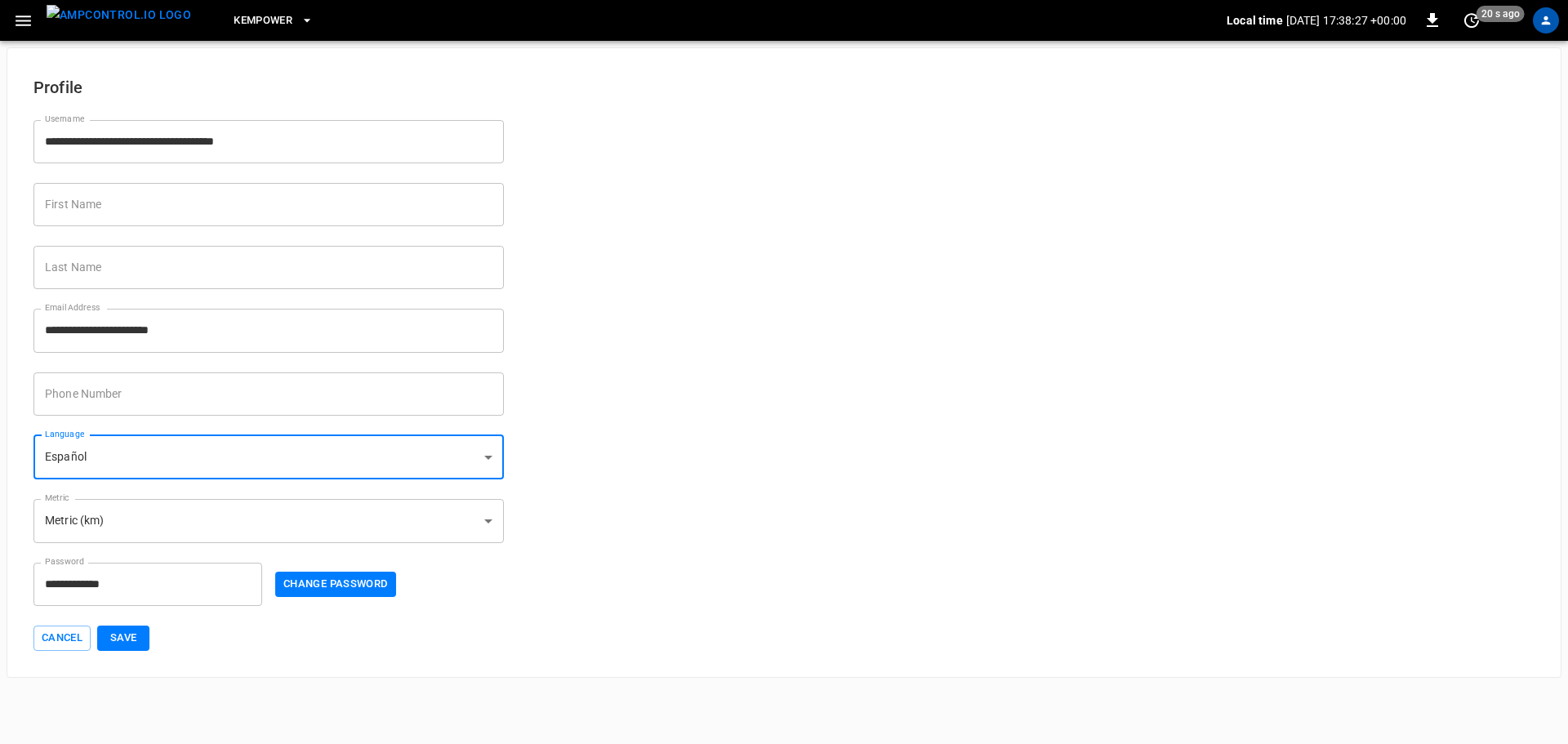
click at [126, 630] on button "Save" at bounding box center [123, 638] width 52 height 26
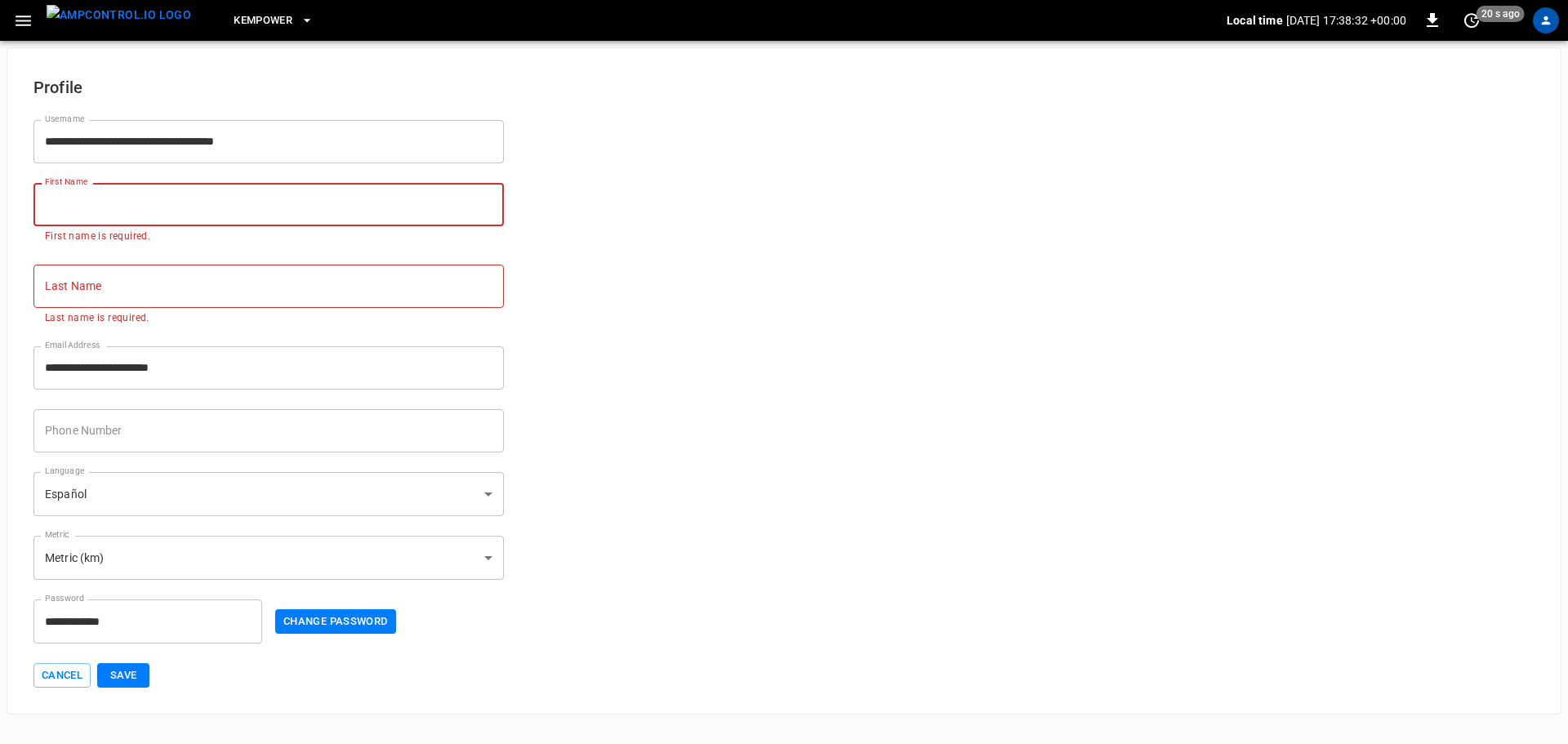
click at [83, 202] on div "First Name First Name First name is required." at bounding box center [268, 214] width 470 height 62
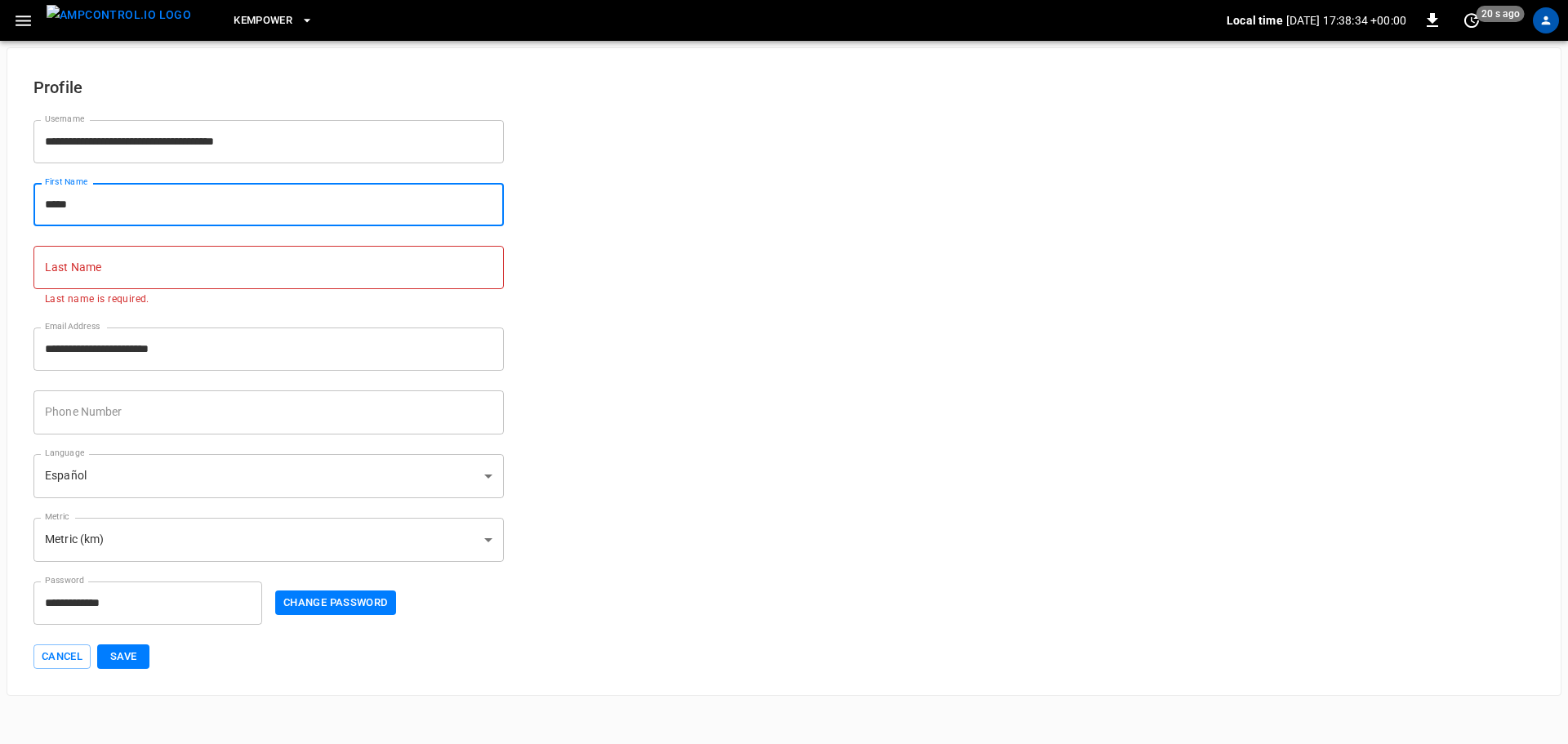
type input "*****"
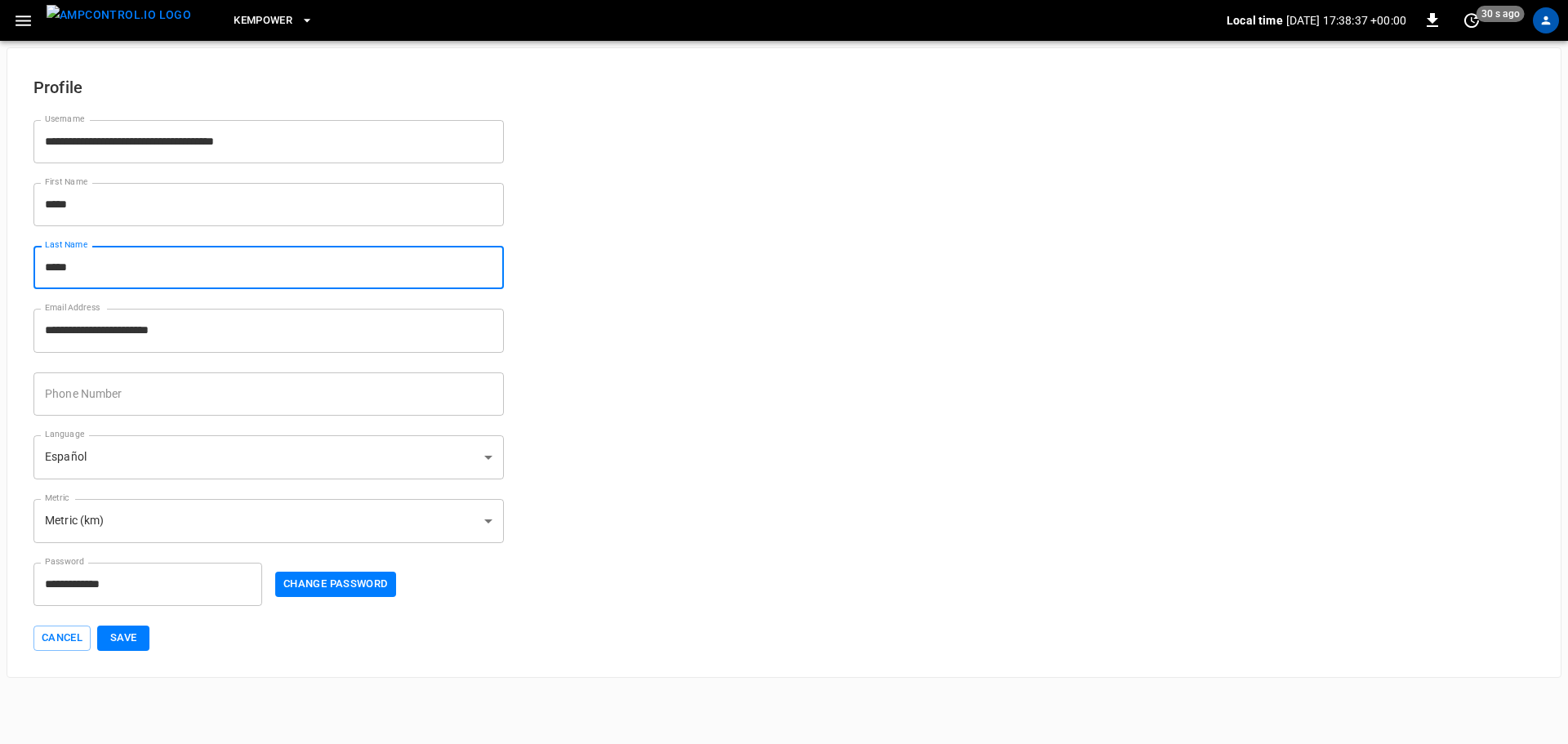
type input "*****"
click at [126, 644] on button "Save" at bounding box center [123, 638] width 52 height 26
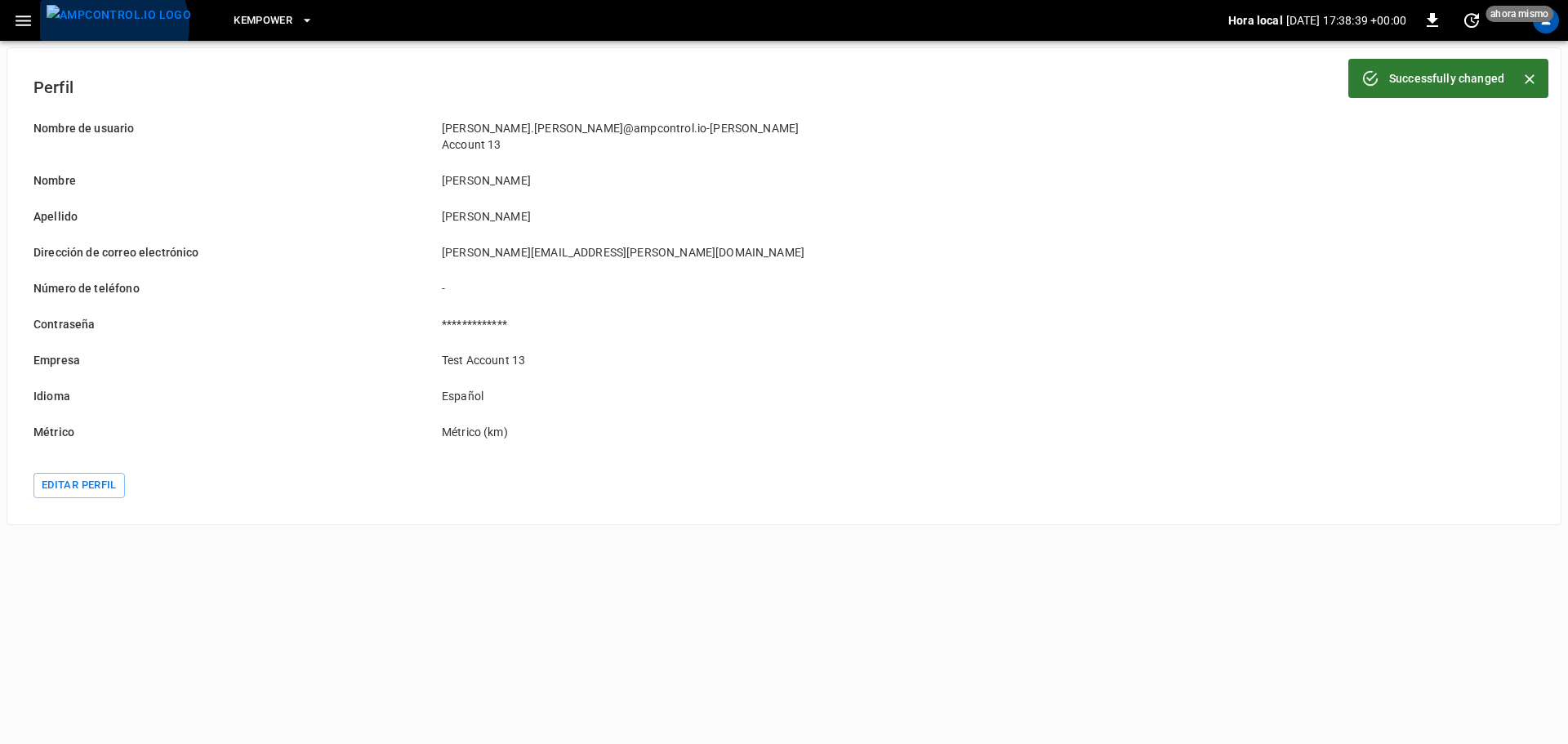
click at [112, 26] on img "menu" at bounding box center [119, 15] width 145 height 20
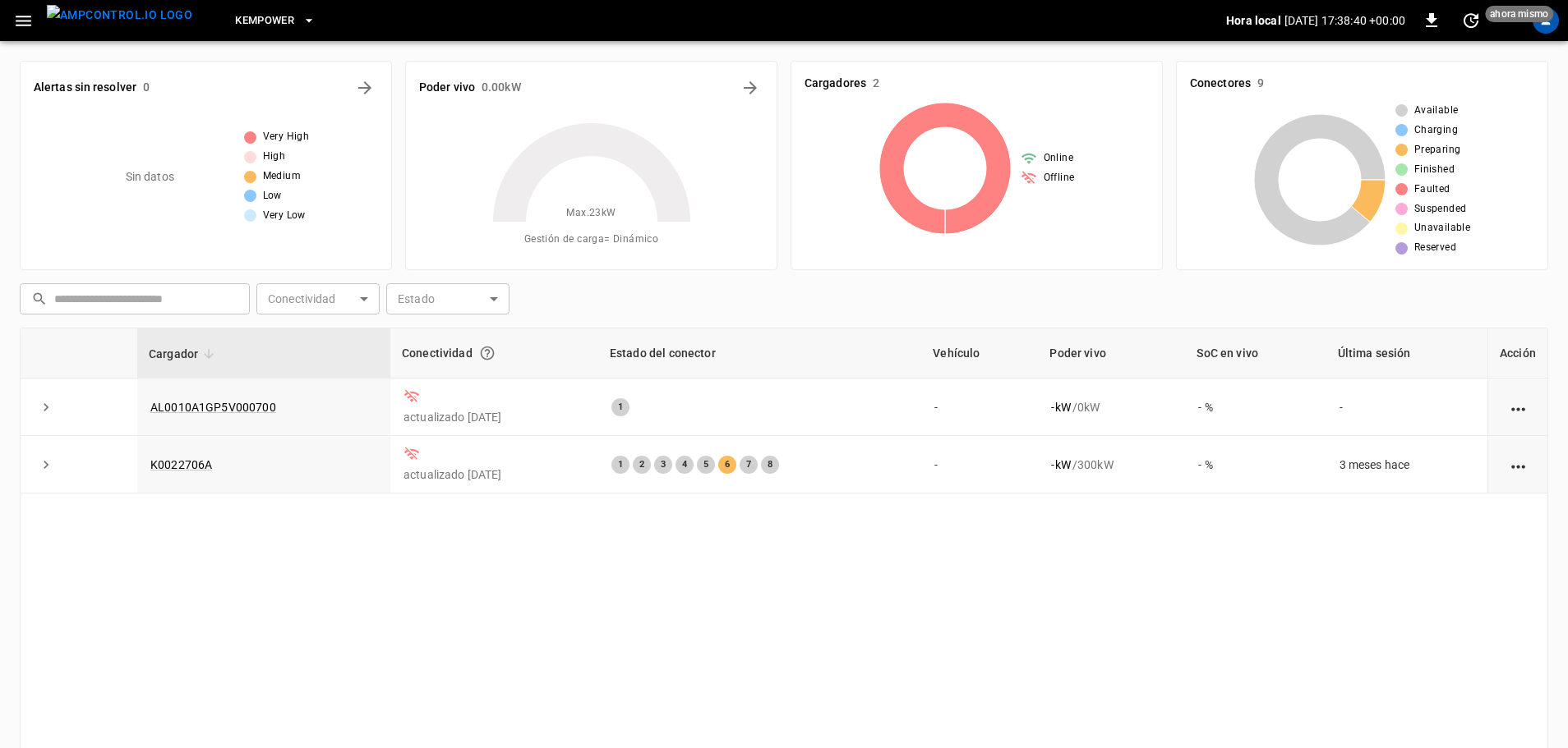
click at [23, 24] on icon "button" at bounding box center [23, 20] width 20 height 20
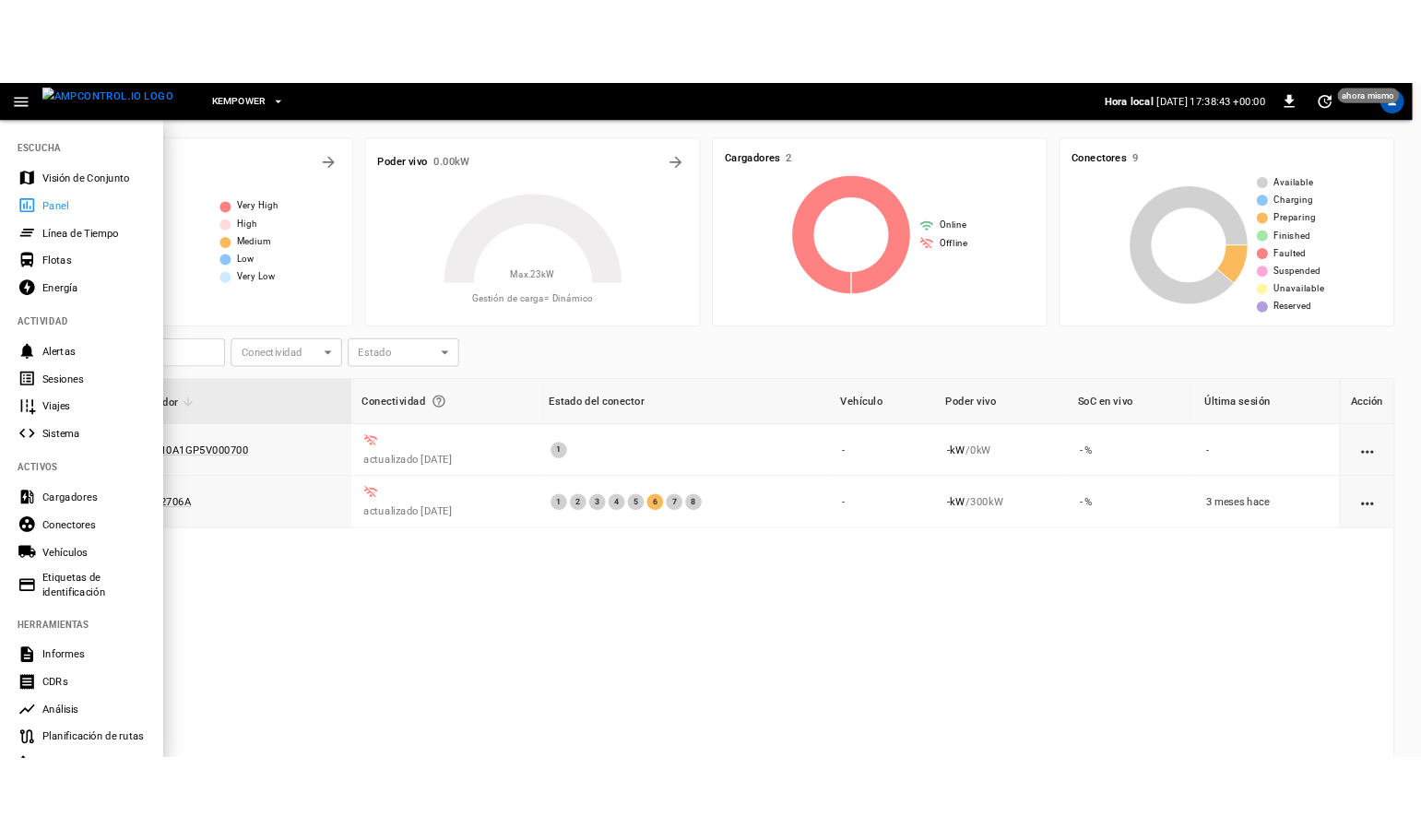
scroll to position [273, 0]
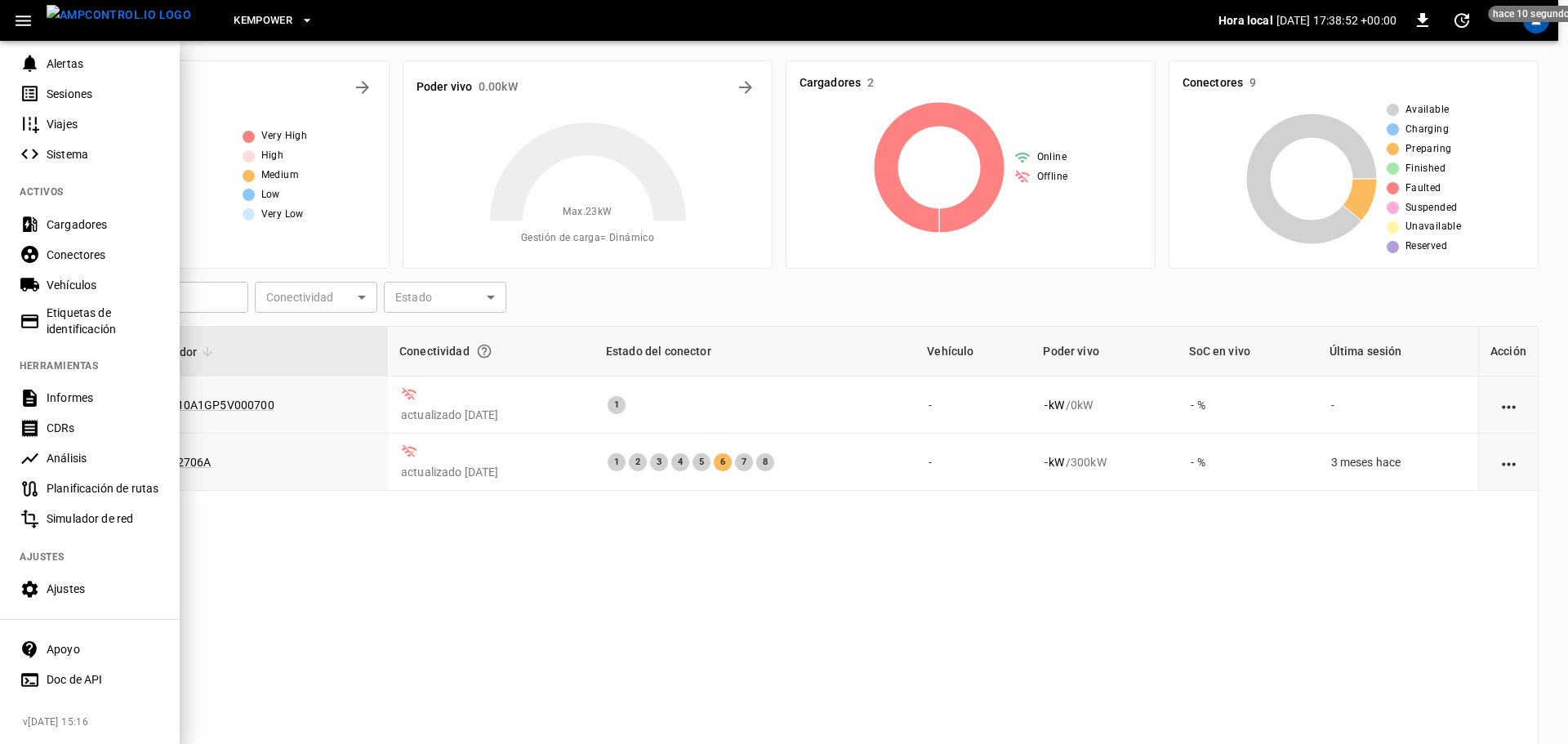
click at [69, 581] on div "Ajustes" at bounding box center [103, 589] width 114 height 17
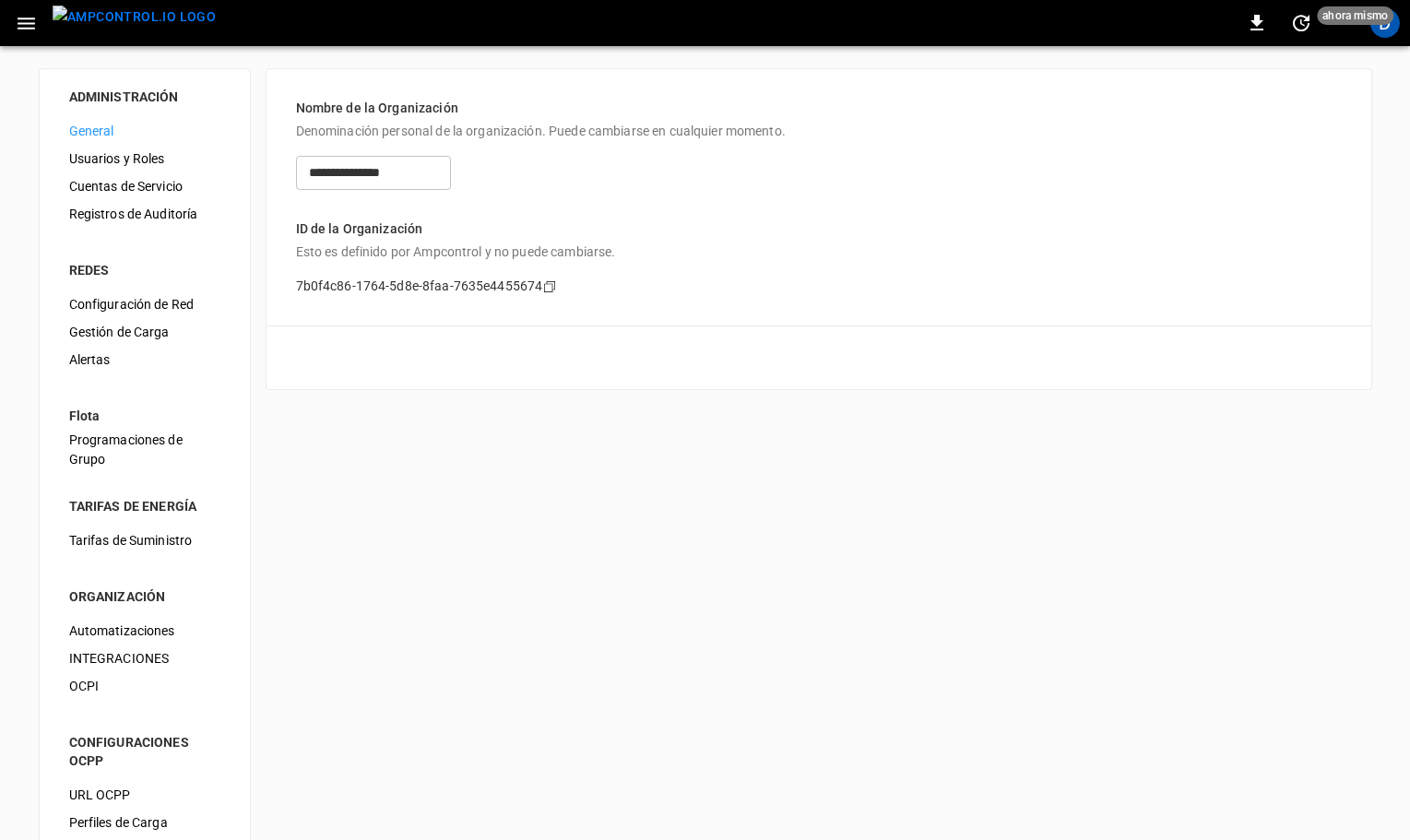
click at [123, 156] on span "Usuarios y Roles" at bounding box center [144, 158] width 151 height 19
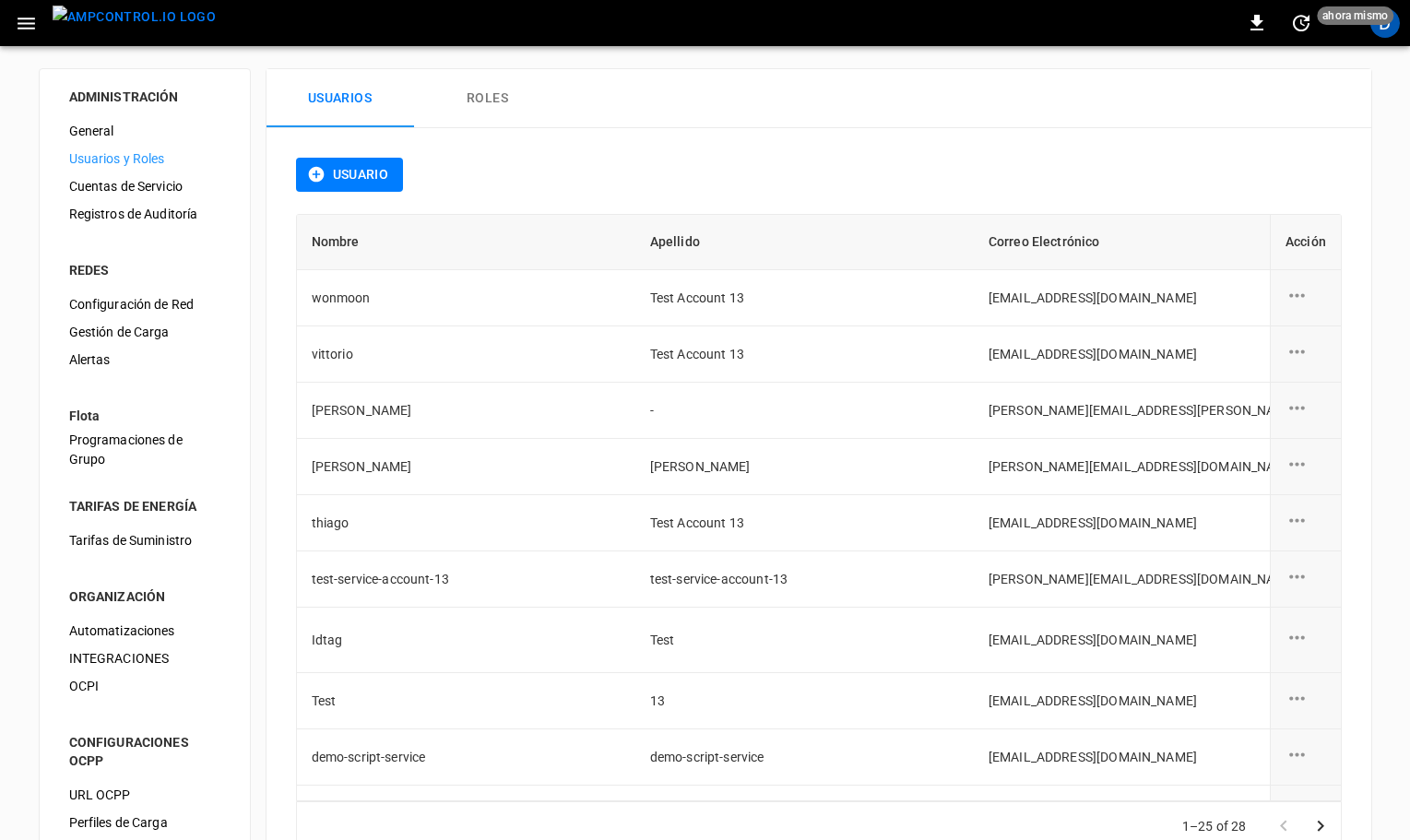
click at [353, 173] on button "Usuario" at bounding box center [350, 174] width 108 height 34
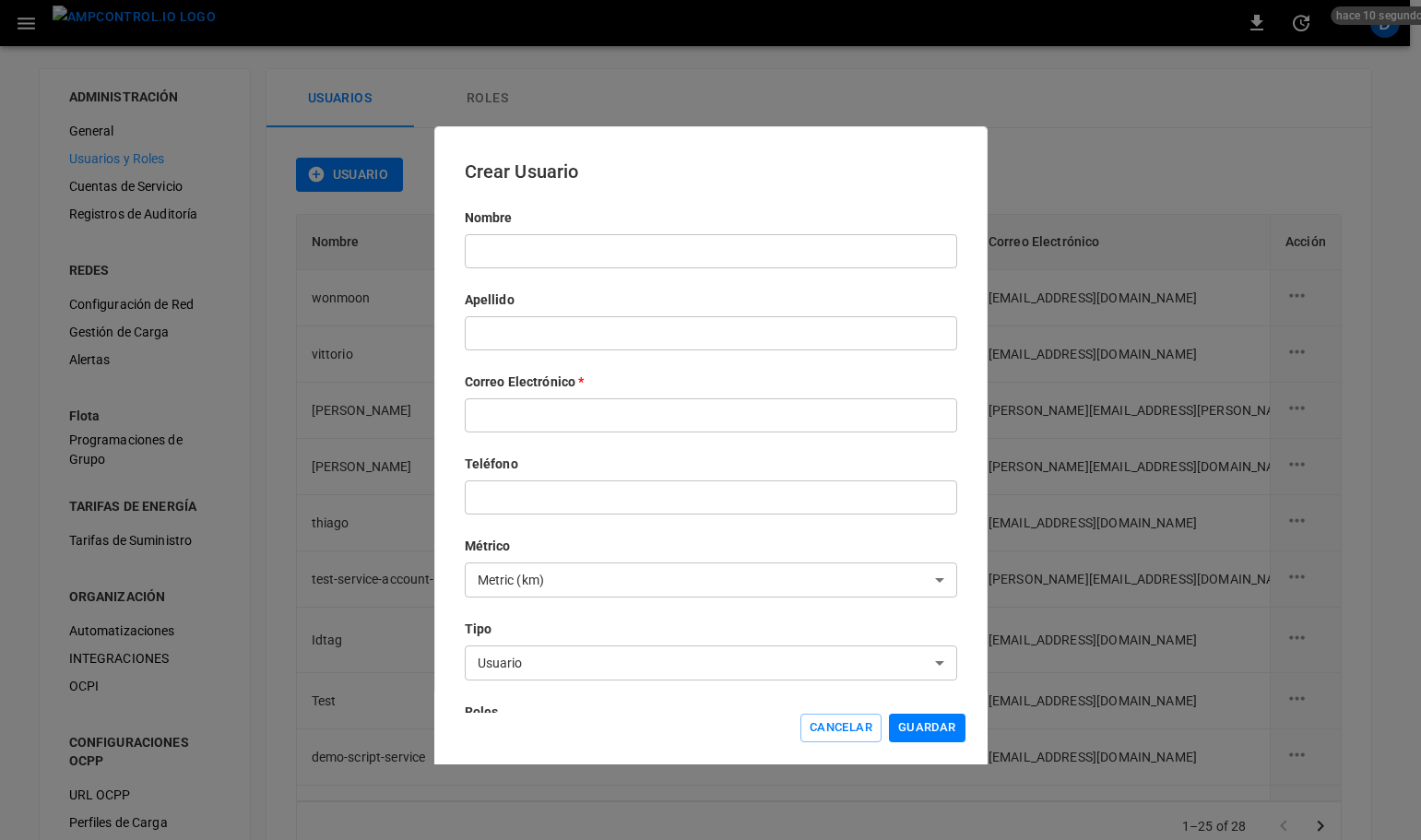
click at [494, 251] on input "text" at bounding box center [710, 251] width 492 height 34
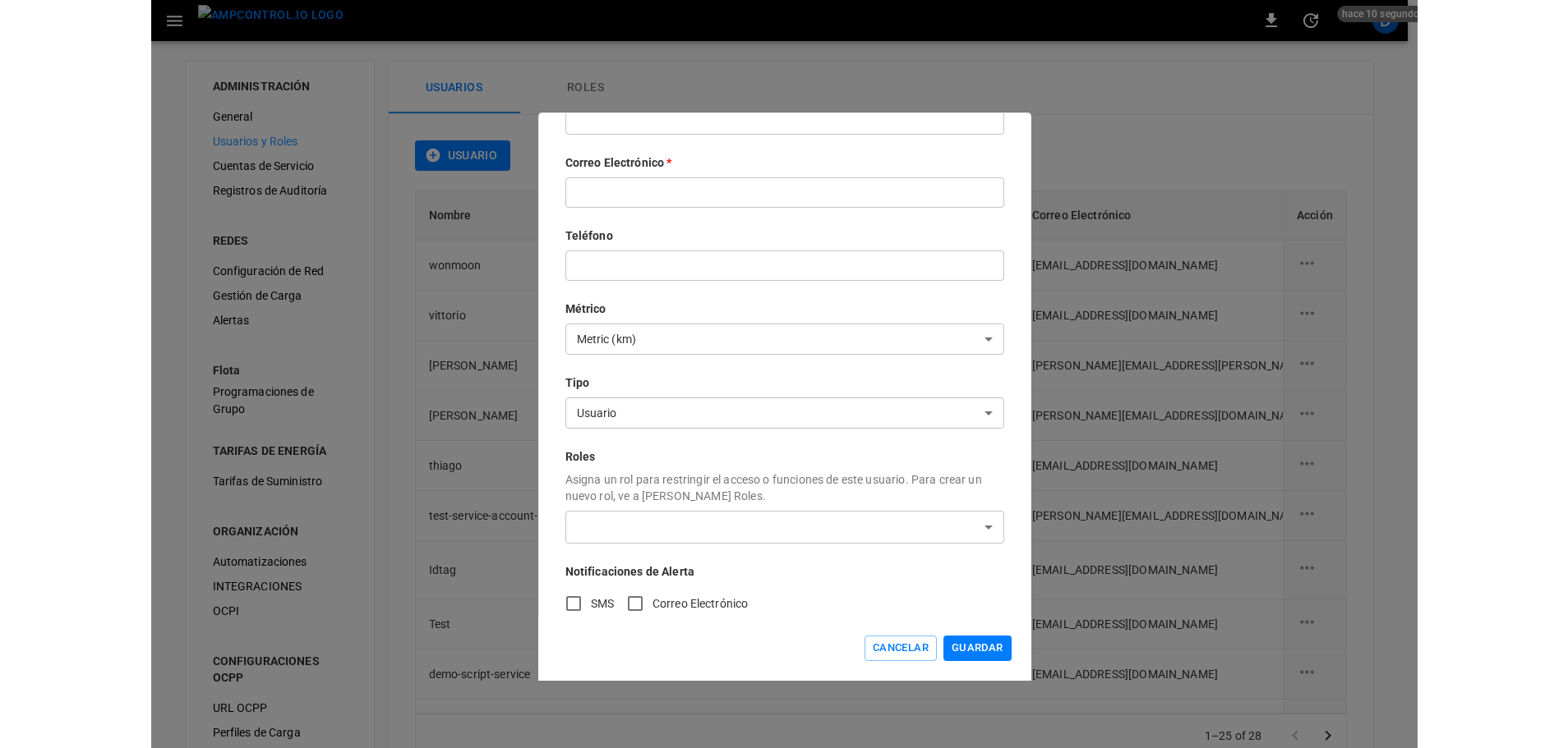
scroll to position [200, 0]
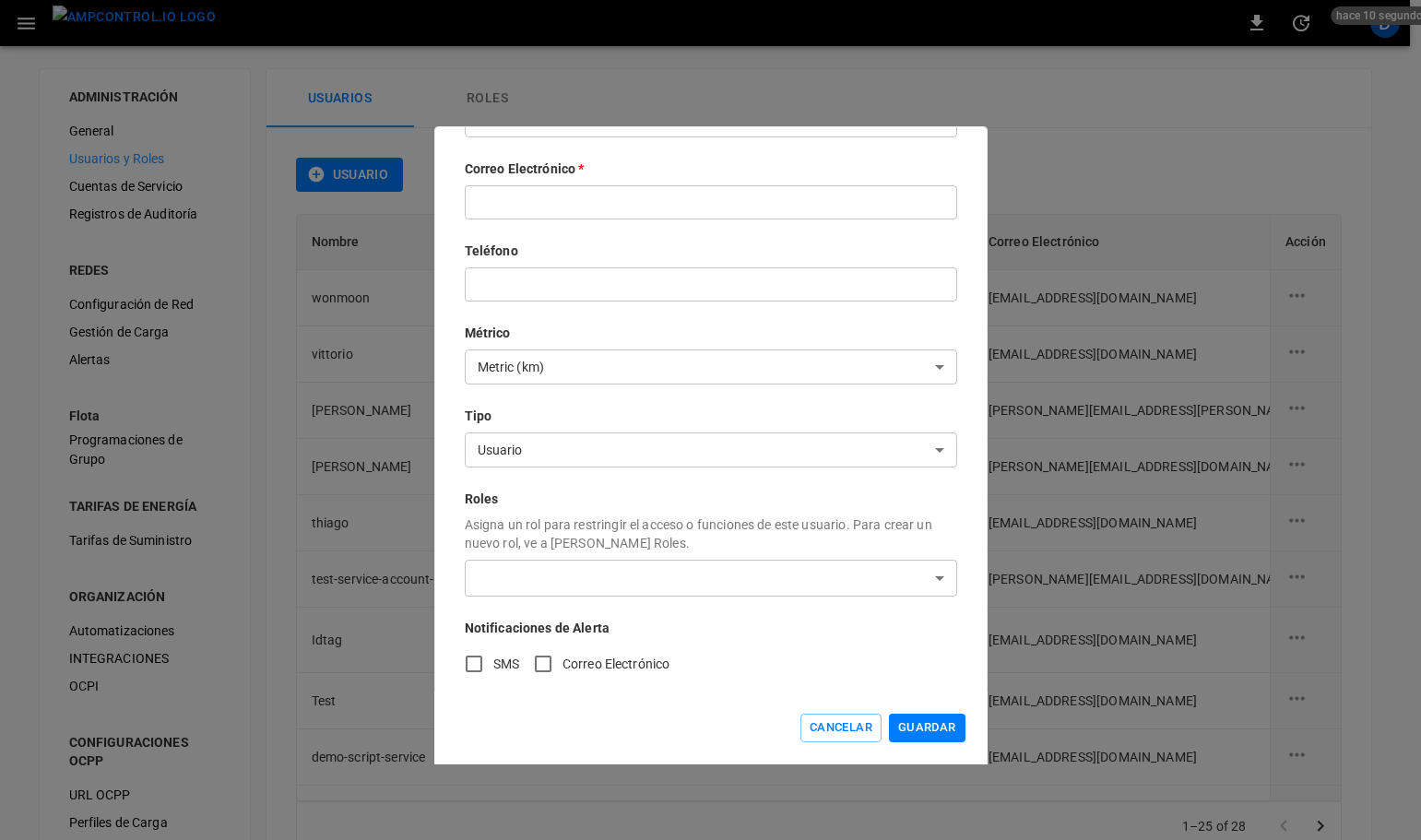
click at [560, 439] on body "0 hace 10 segundos D ADMINISTRACIÓN General Usuarios y Roles Cuentas de Servici…" at bounding box center [710, 451] width 1421 height 904
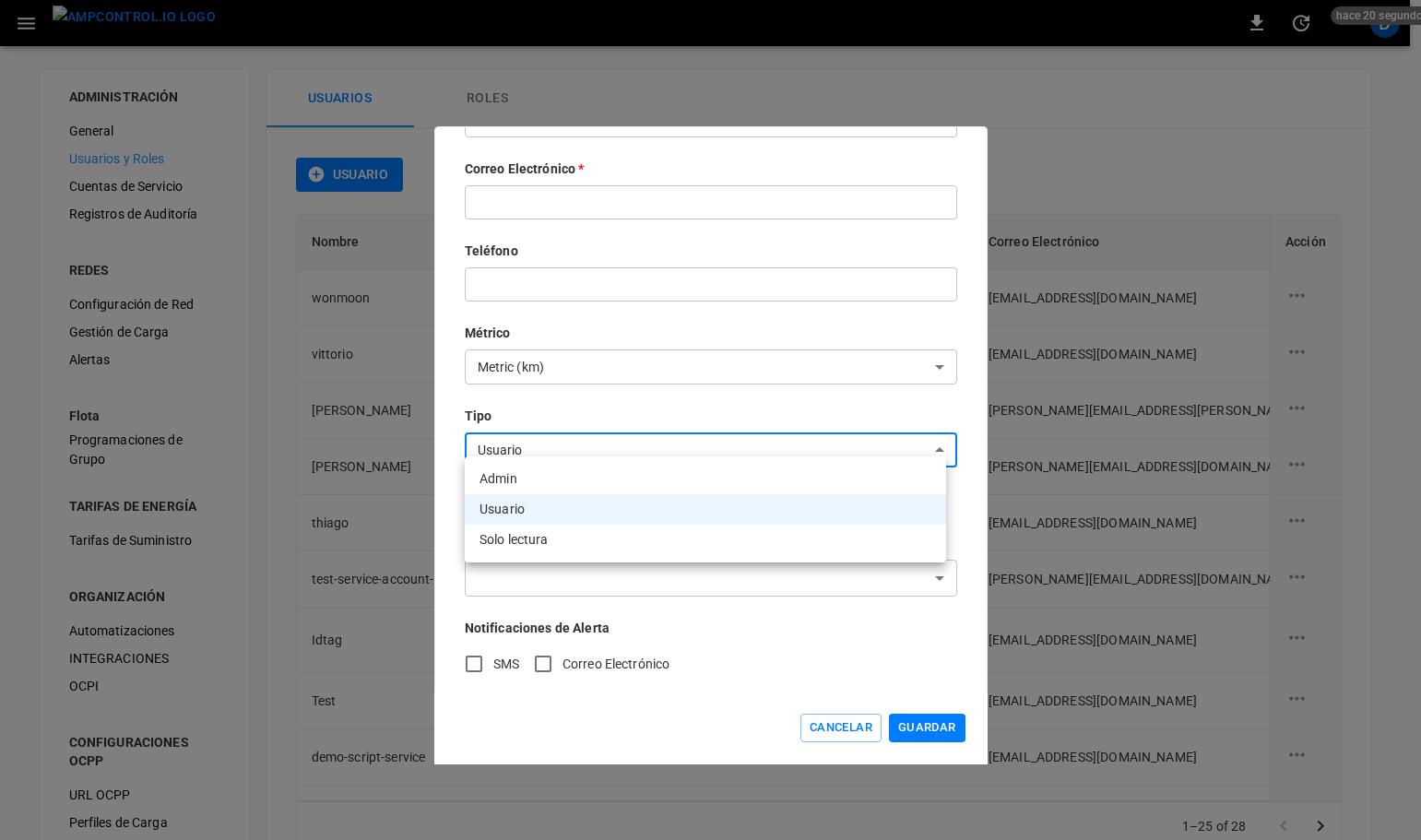
click at [550, 441] on div at bounding box center [710, 420] width 1421 height 840
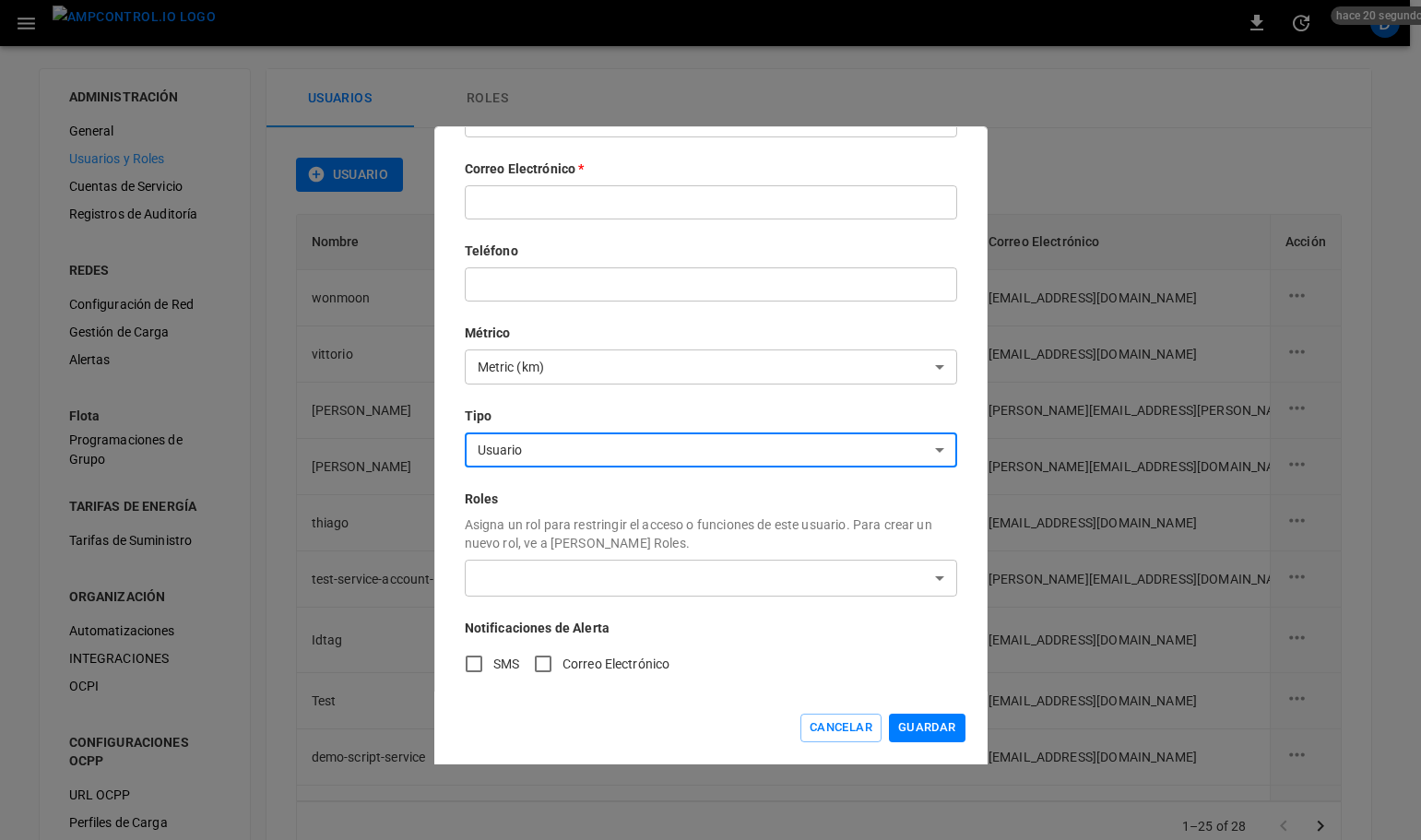
click at [551, 566] on body "0 hace 20 segundos D ADMINISTRACIÓN General Usuarios y Roles Cuentas de Servici…" at bounding box center [710, 451] width 1421 height 904
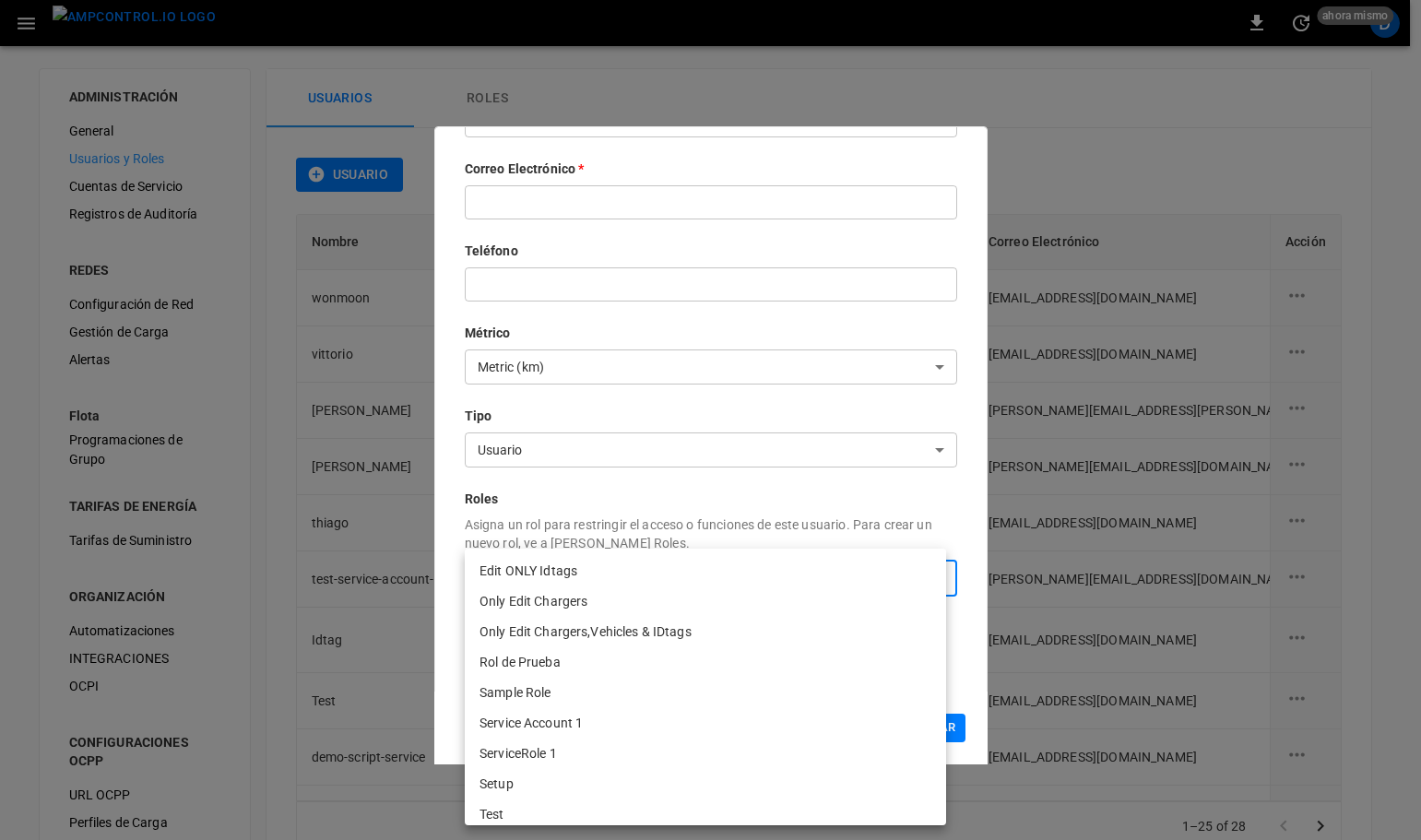
click at [684, 538] on div at bounding box center [710, 420] width 1421 height 840
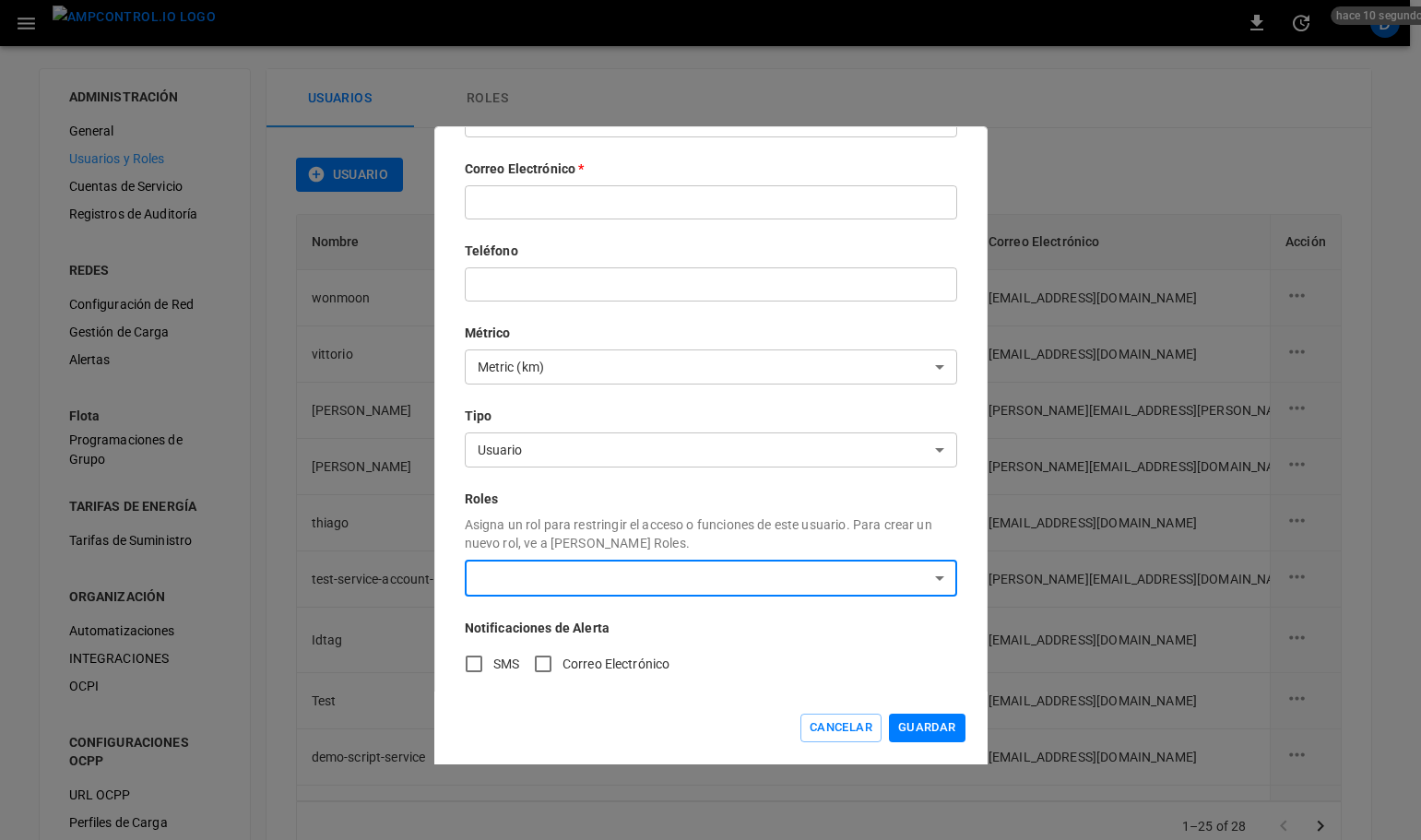
click at [962, 725] on button "Guardar" at bounding box center [927, 727] width 77 height 29
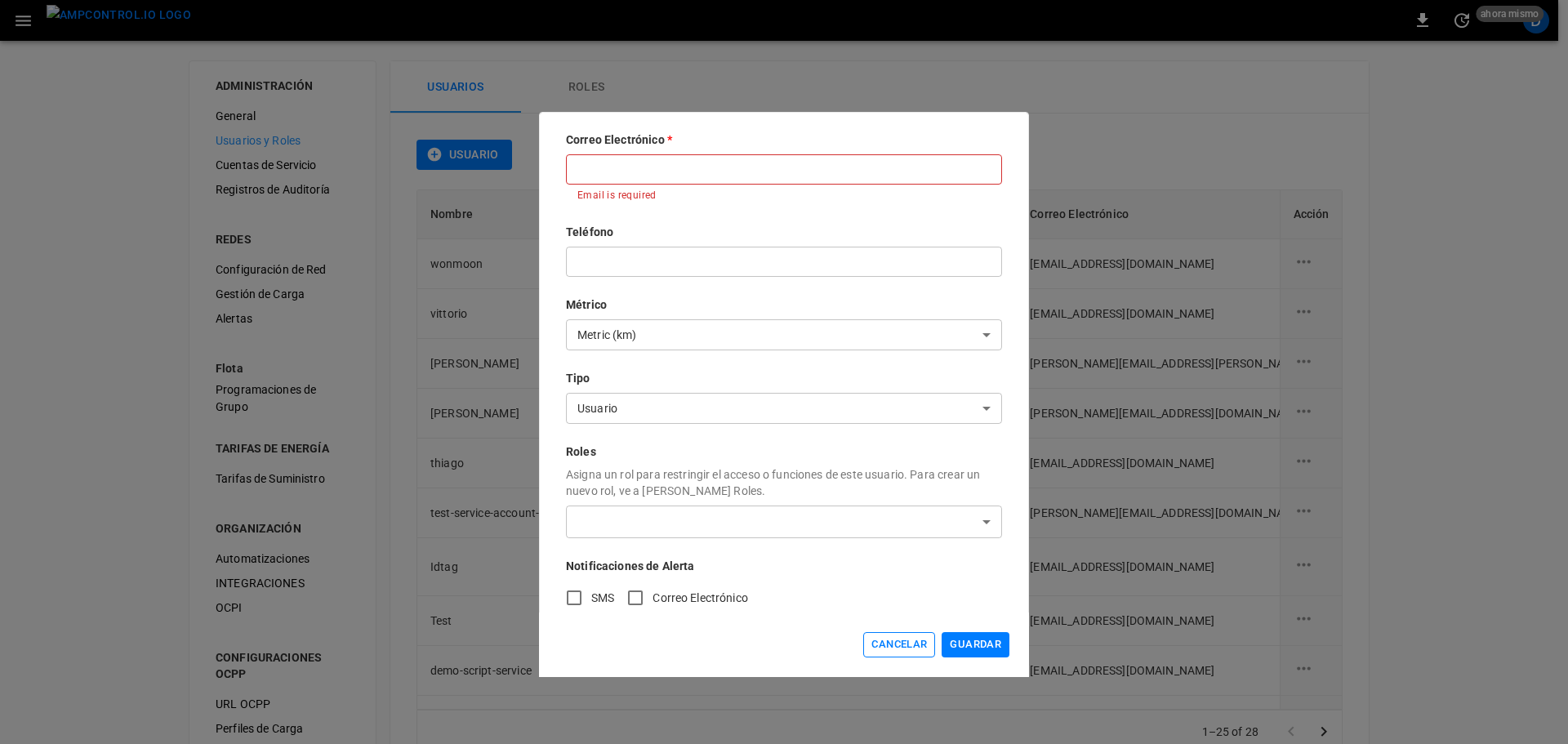
click at [887, 649] on button "Cancelar" at bounding box center [898, 644] width 71 height 26
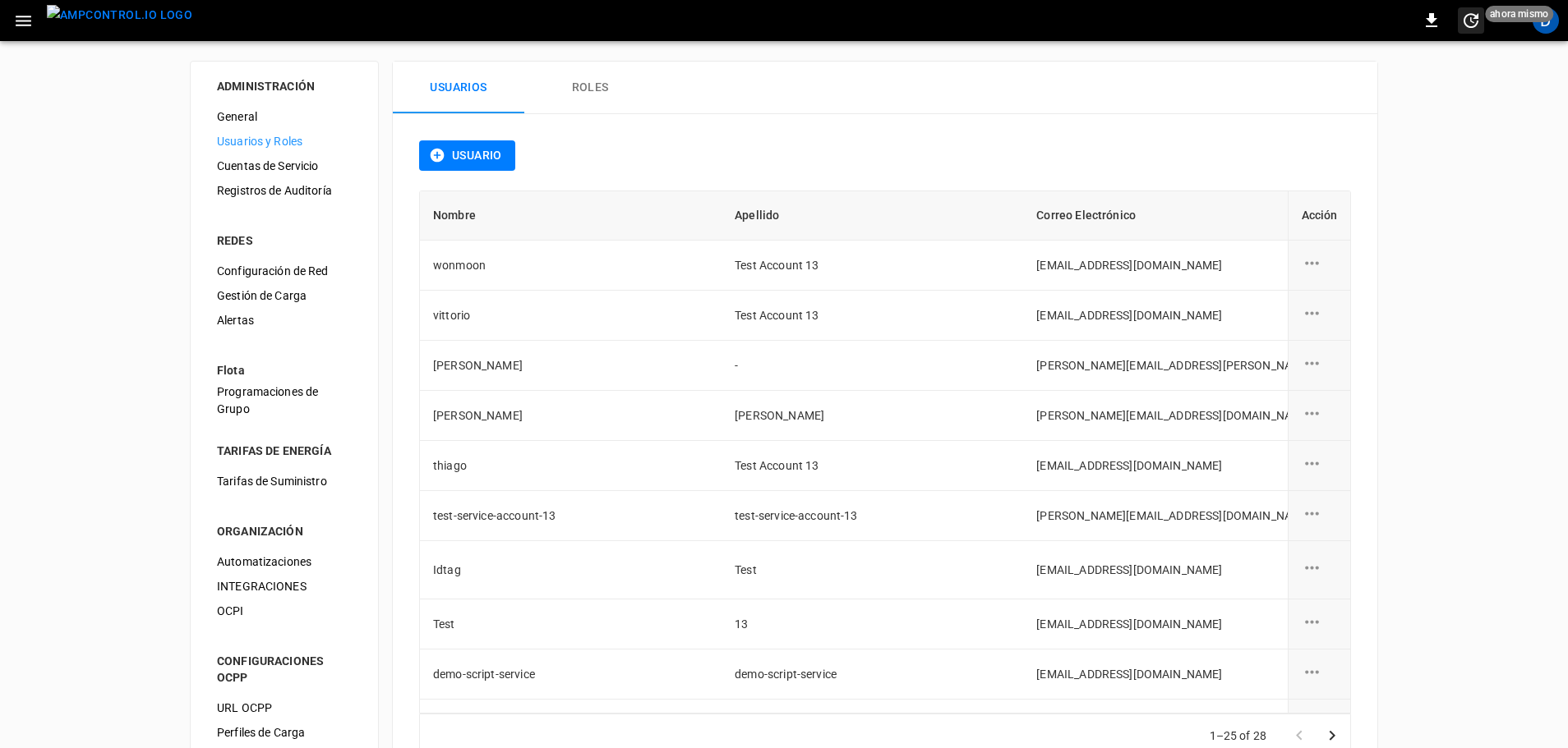
click at [1544, 16] on span "ahora mismo" at bounding box center [1518, 13] width 68 height 17
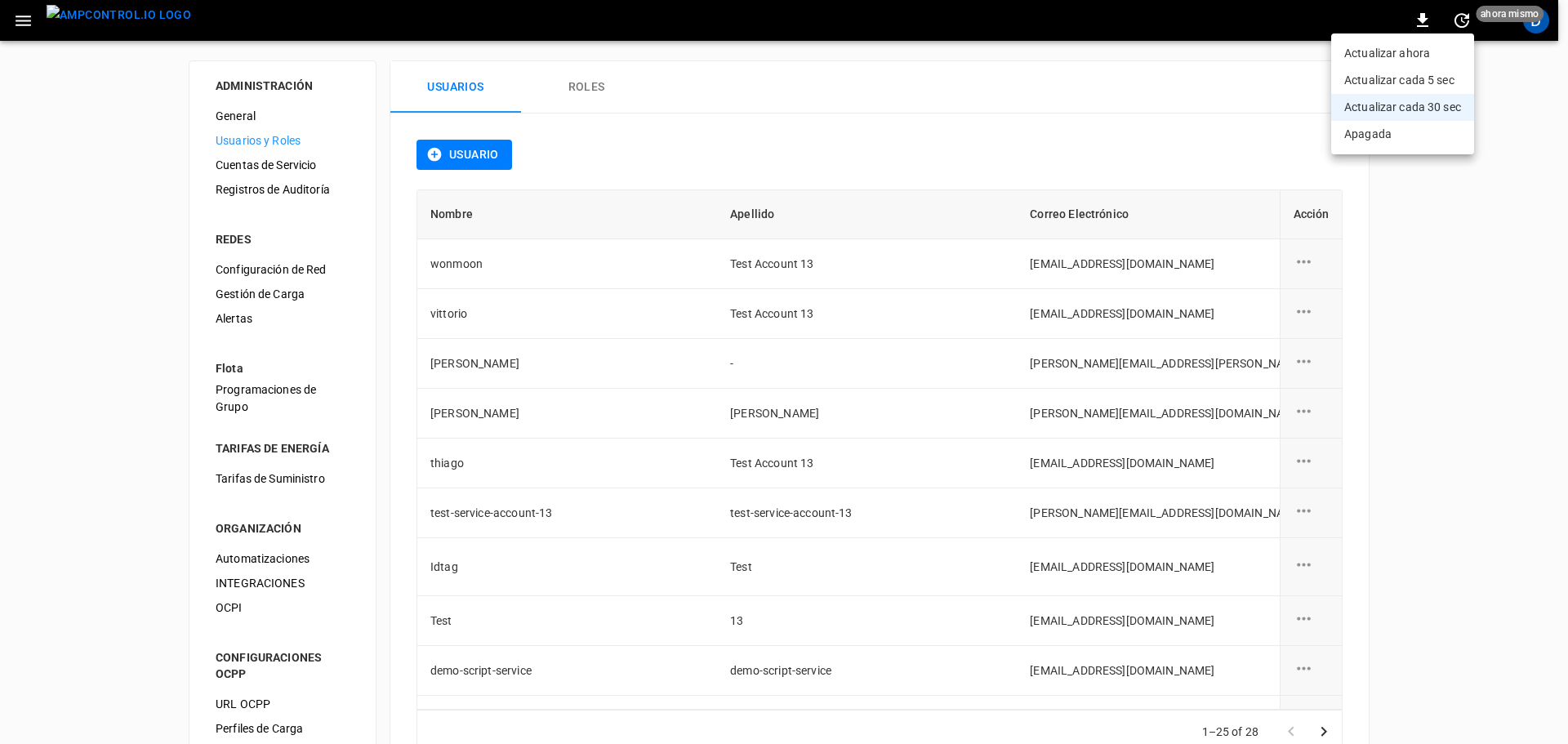
click at [1532, 109] on div at bounding box center [784, 372] width 1568 height 744
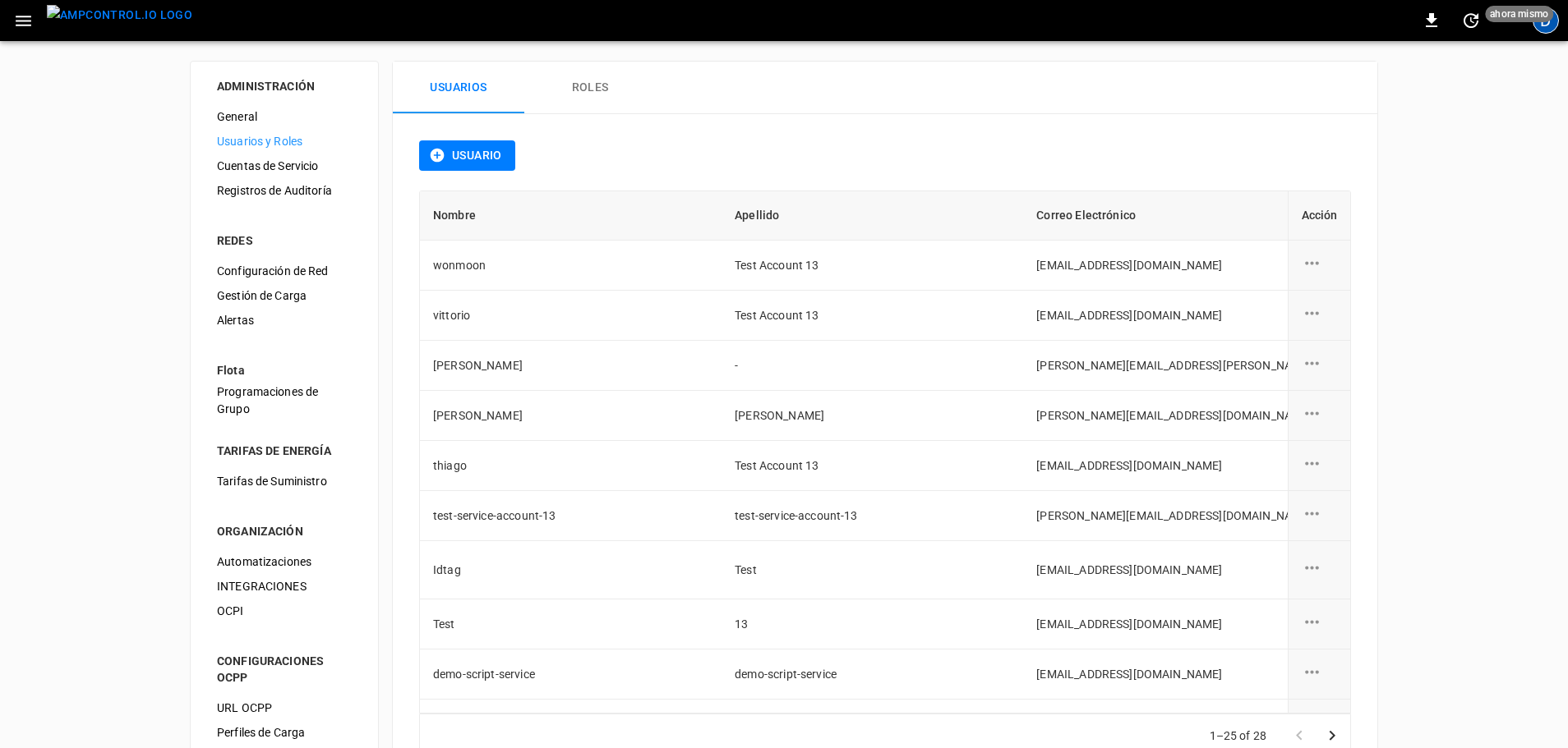
click at [1545, 29] on div "D" at bounding box center [1546, 20] width 27 height 27
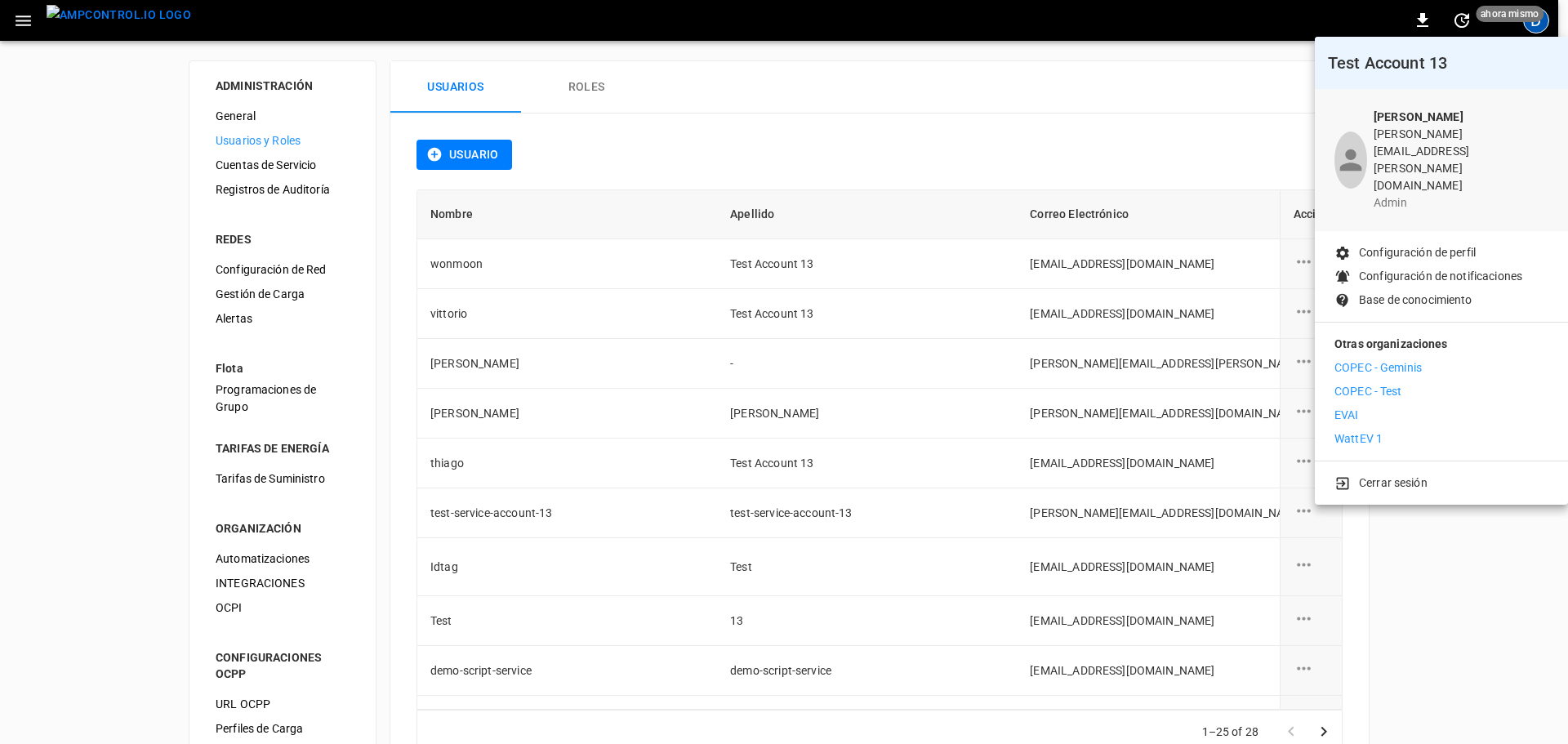
click at [1355, 431] on p "WattEV 1" at bounding box center [1358, 439] width 49 height 17
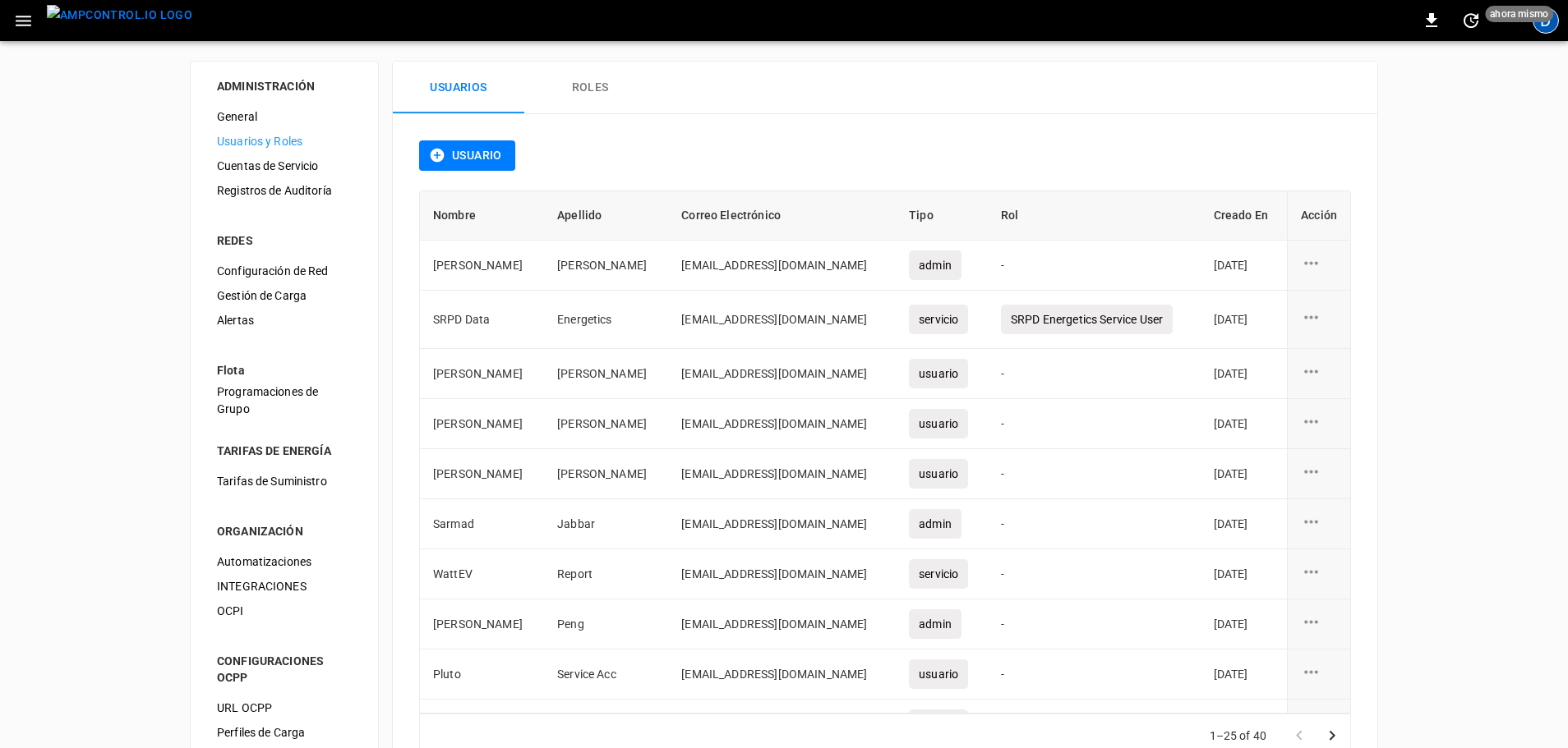
click at [1549, 32] on div "D" at bounding box center [1546, 20] width 27 height 27
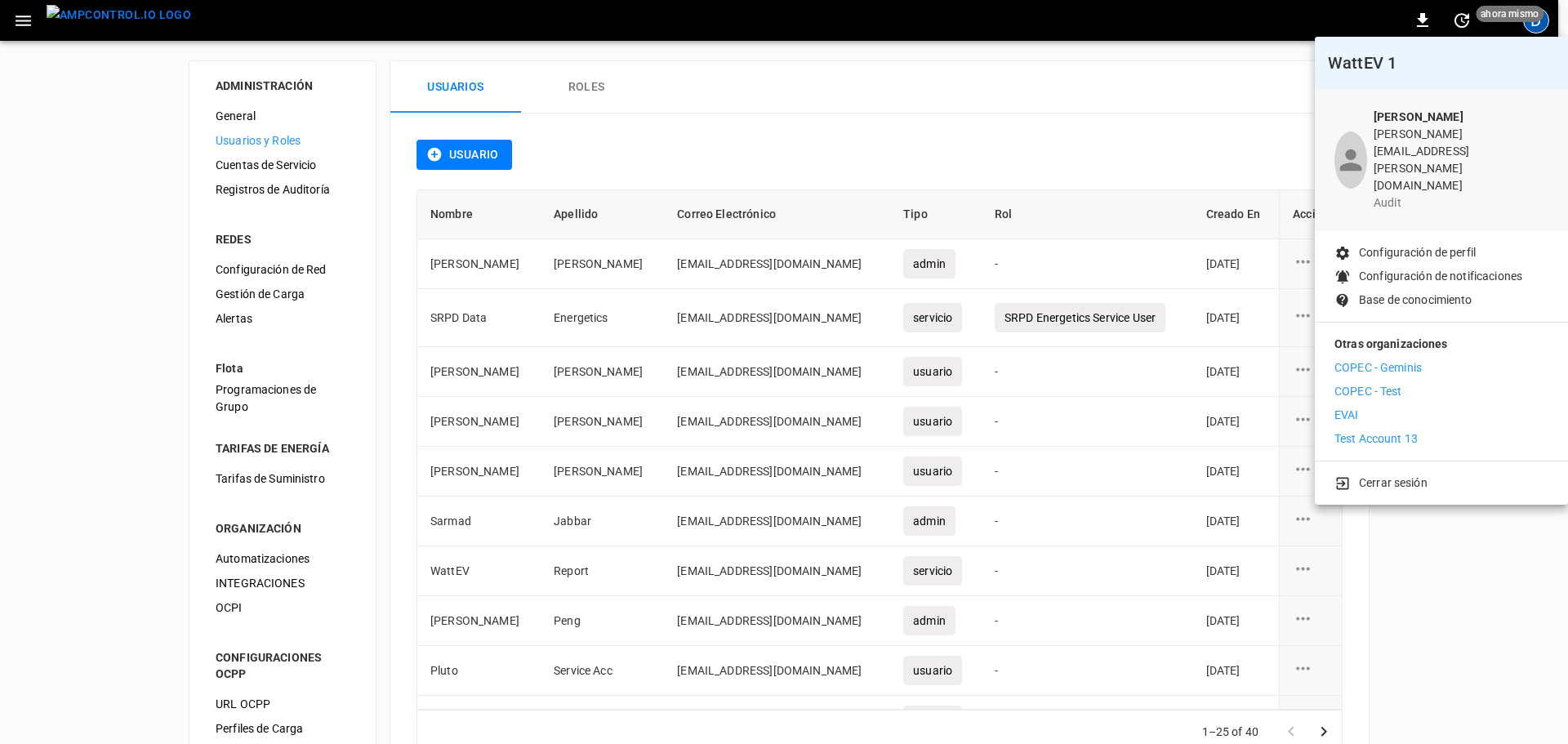
click at [1392, 244] on p "Configuración de perfil" at bounding box center [1417, 252] width 116 height 17
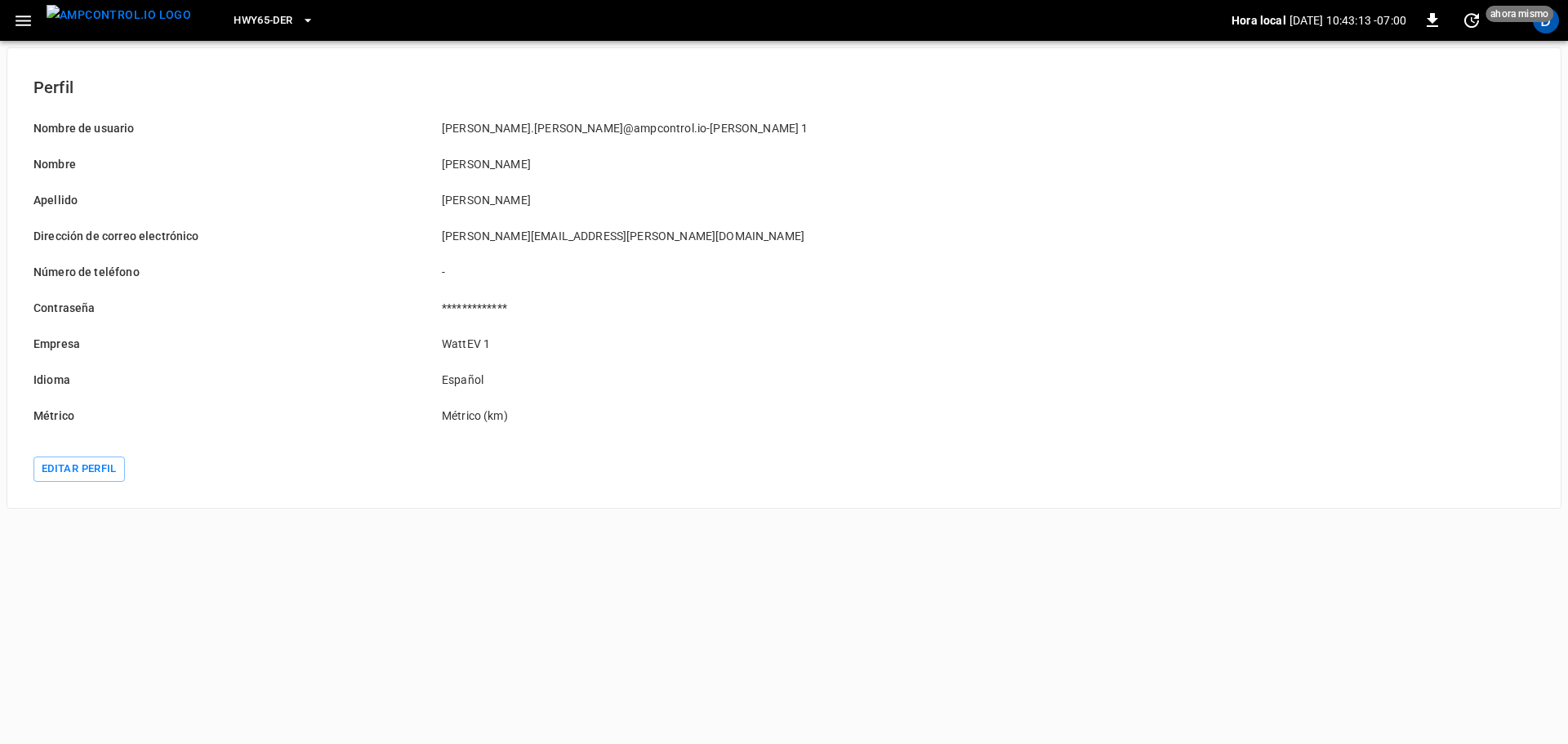
click at [116, 21] on img "menu" at bounding box center [119, 15] width 145 height 20
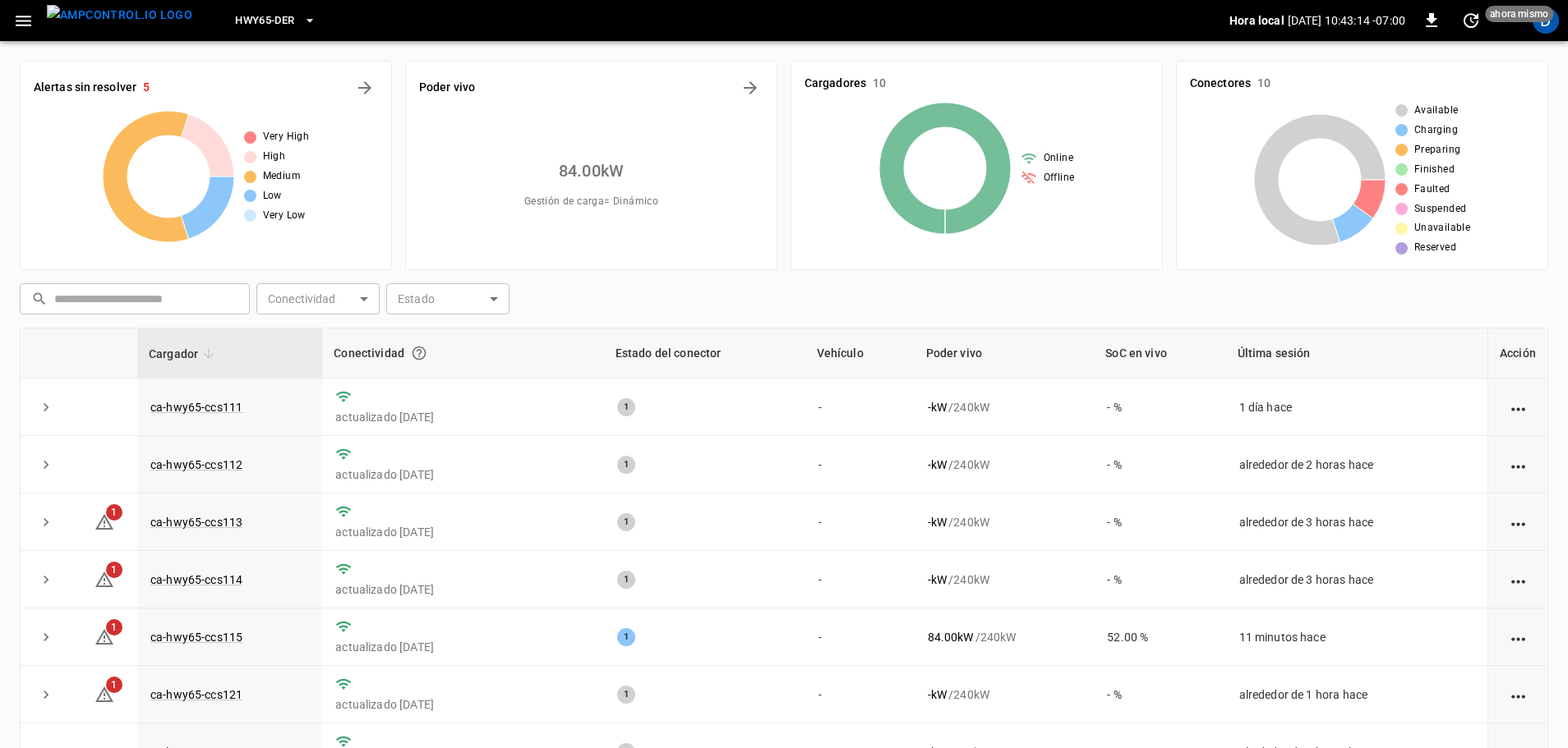
click at [237, 20] on span "HWY65-DER" at bounding box center [265, 20] width 59 height 19
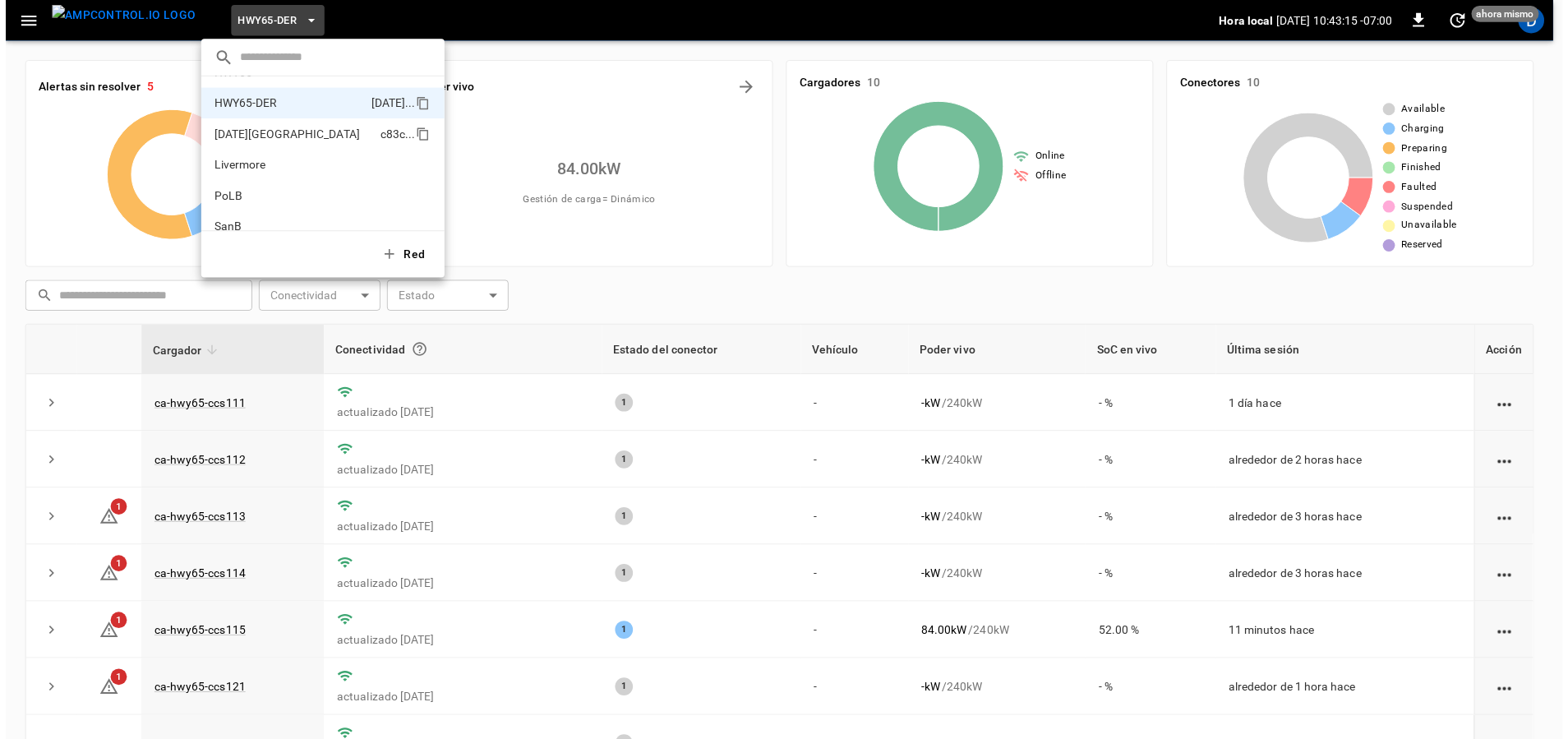
scroll to position [108, 0]
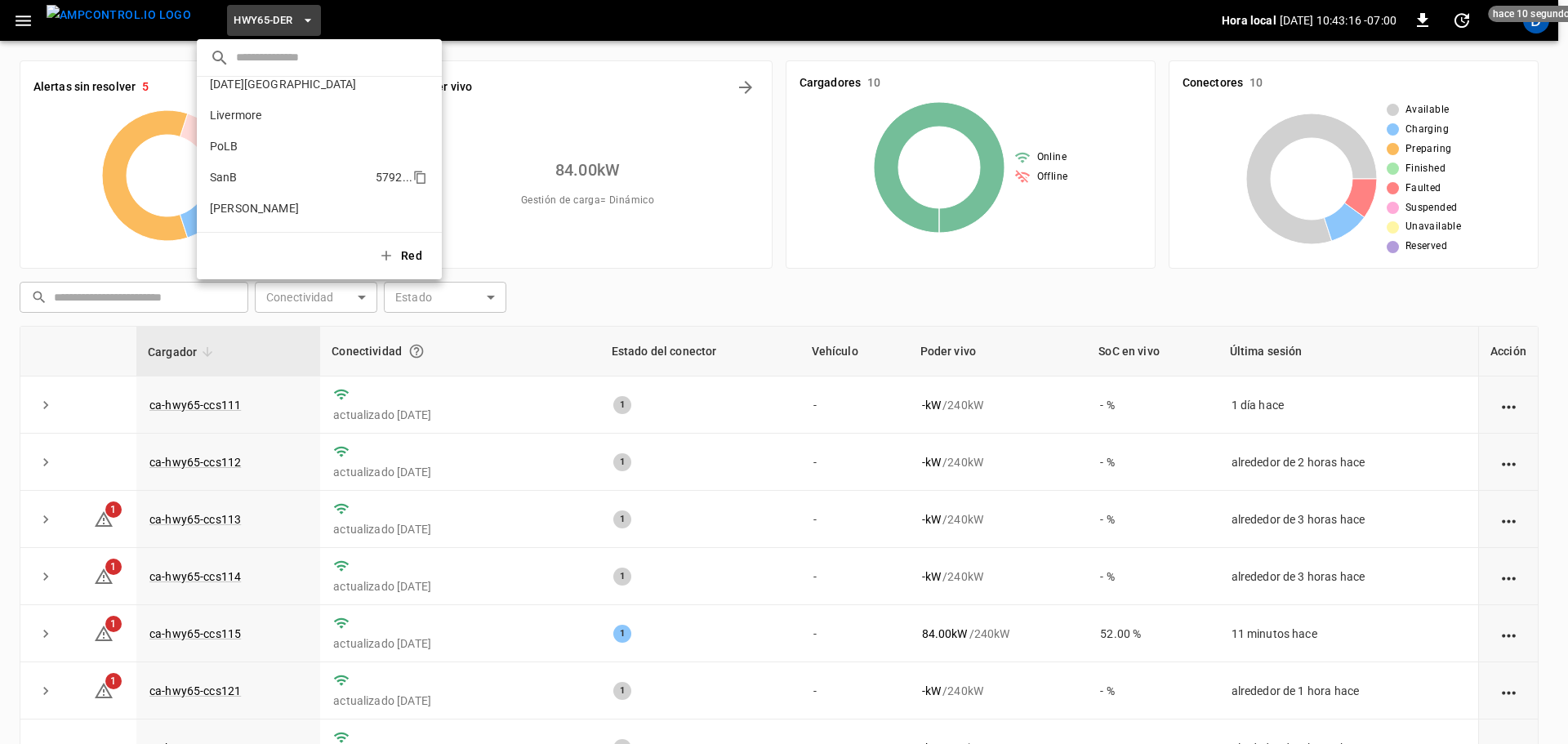
click at [238, 174] on p "SanB" at bounding box center [289, 177] width 159 height 17
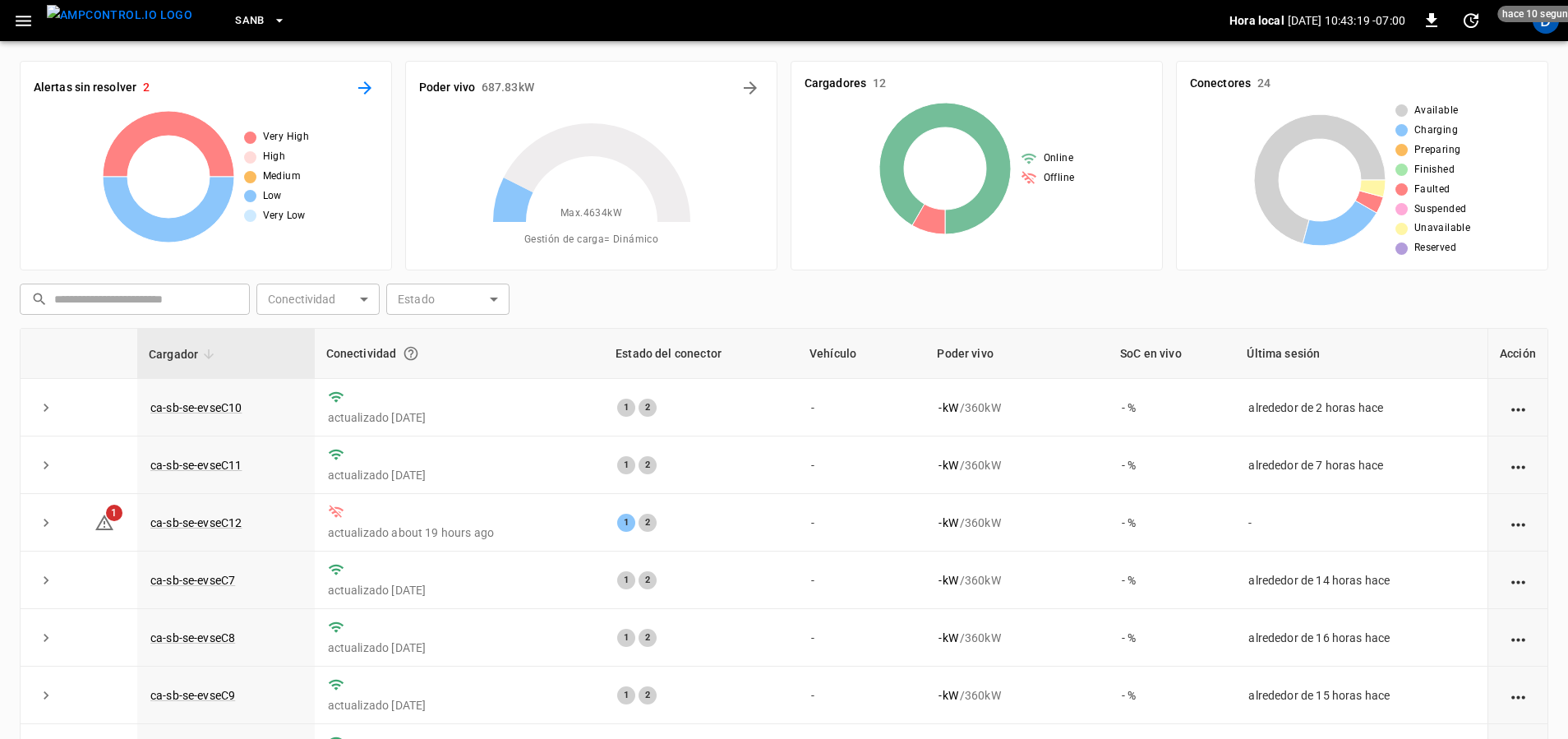
click at [373, 90] on icon "All Alerts" at bounding box center [365, 88] width 20 height 20
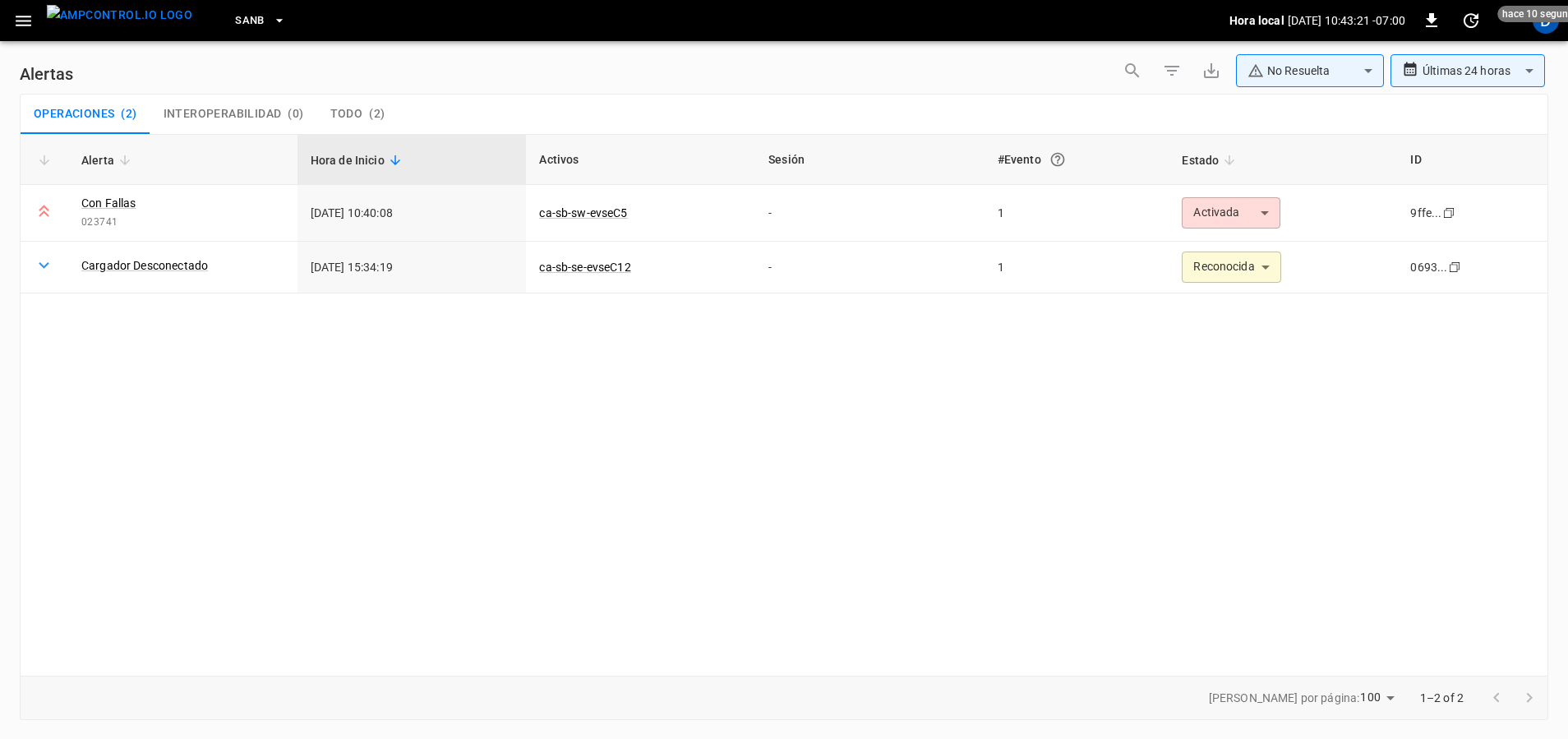
click at [1326, 68] on body "**********" at bounding box center [784, 366] width 1568 height 733
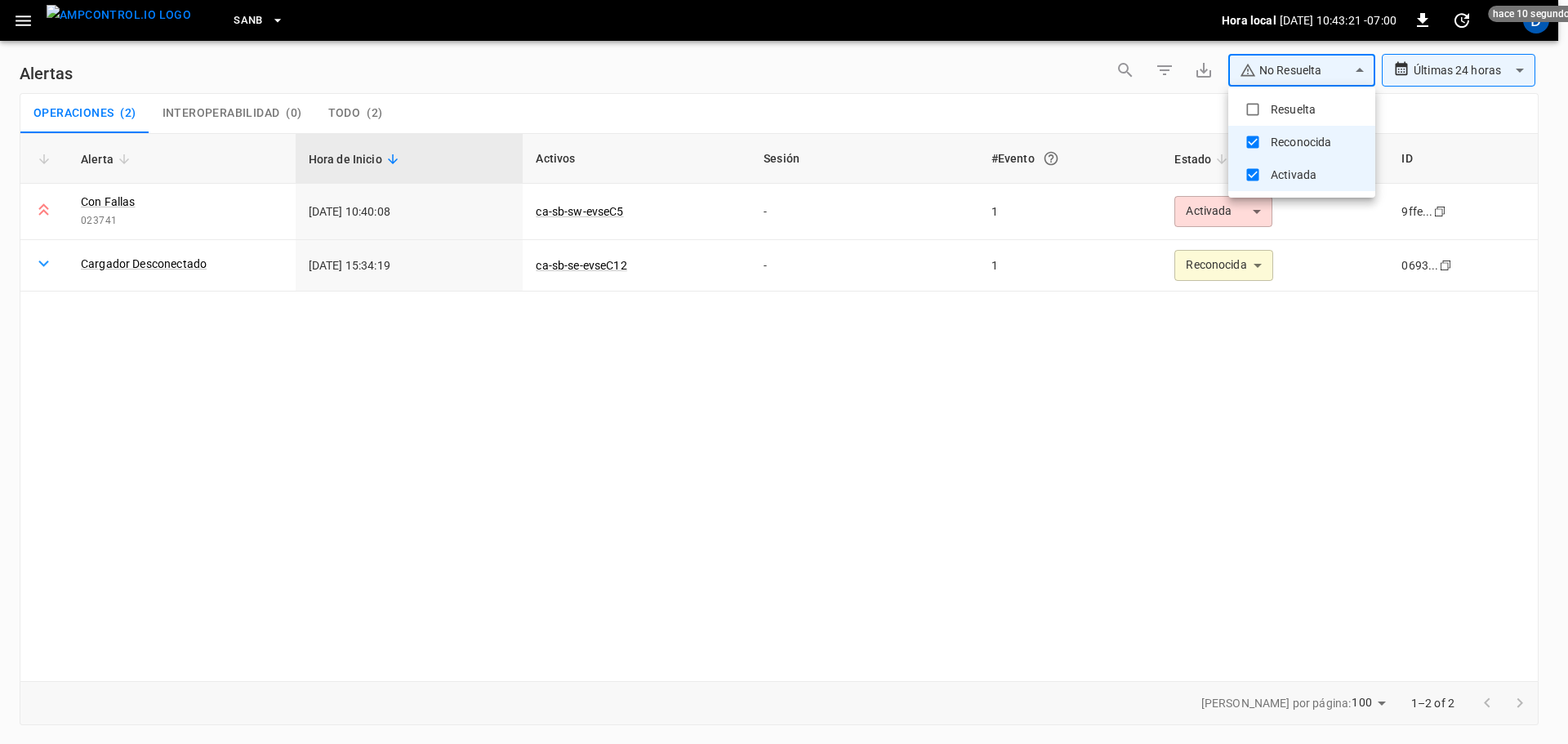
click at [1283, 104] on li "Resuelta" at bounding box center [1302, 109] width 147 height 33
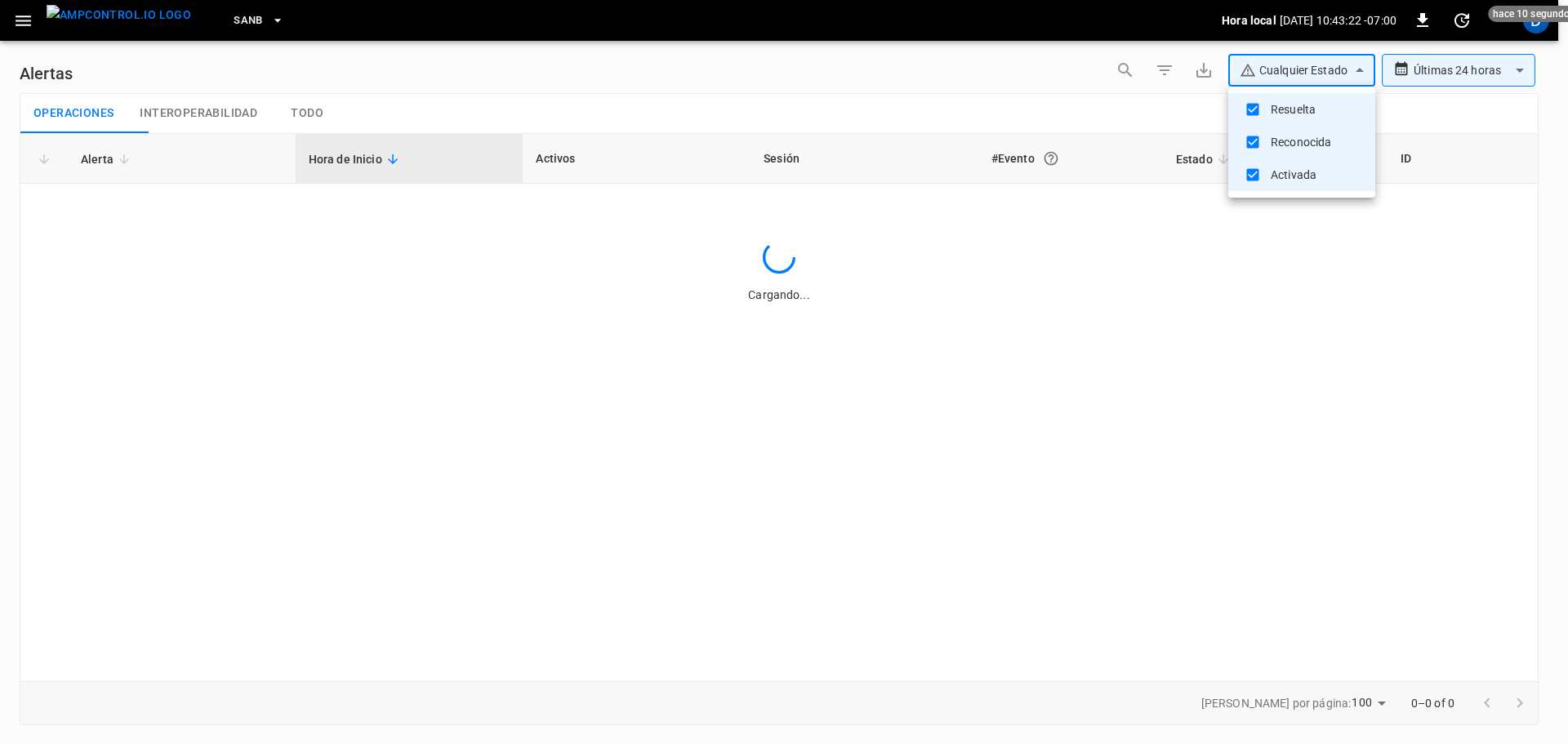
type input "**********"
click at [1053, 91] on div at bounding box center [784, 372] width 1568 height 744
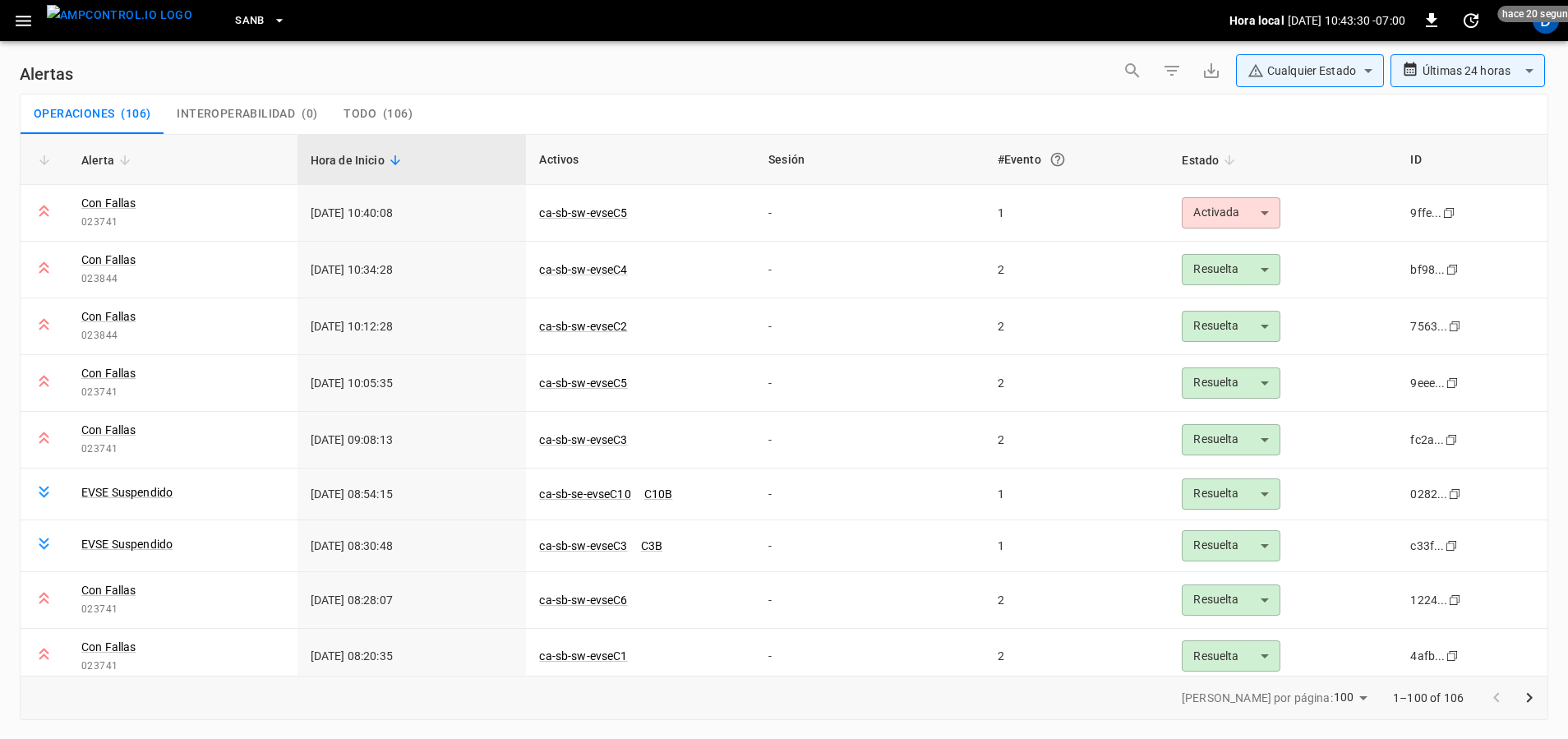
click at [743, 118] on div "Operaciones ( 106 ) Interoperabilidad ( 0 ) Todo ( 106 )" at bounding box center [783, 114] width 1526 height 39
click at [1198, 214] on body "**********" at bounding box center [784, 366] width 1568 height 733
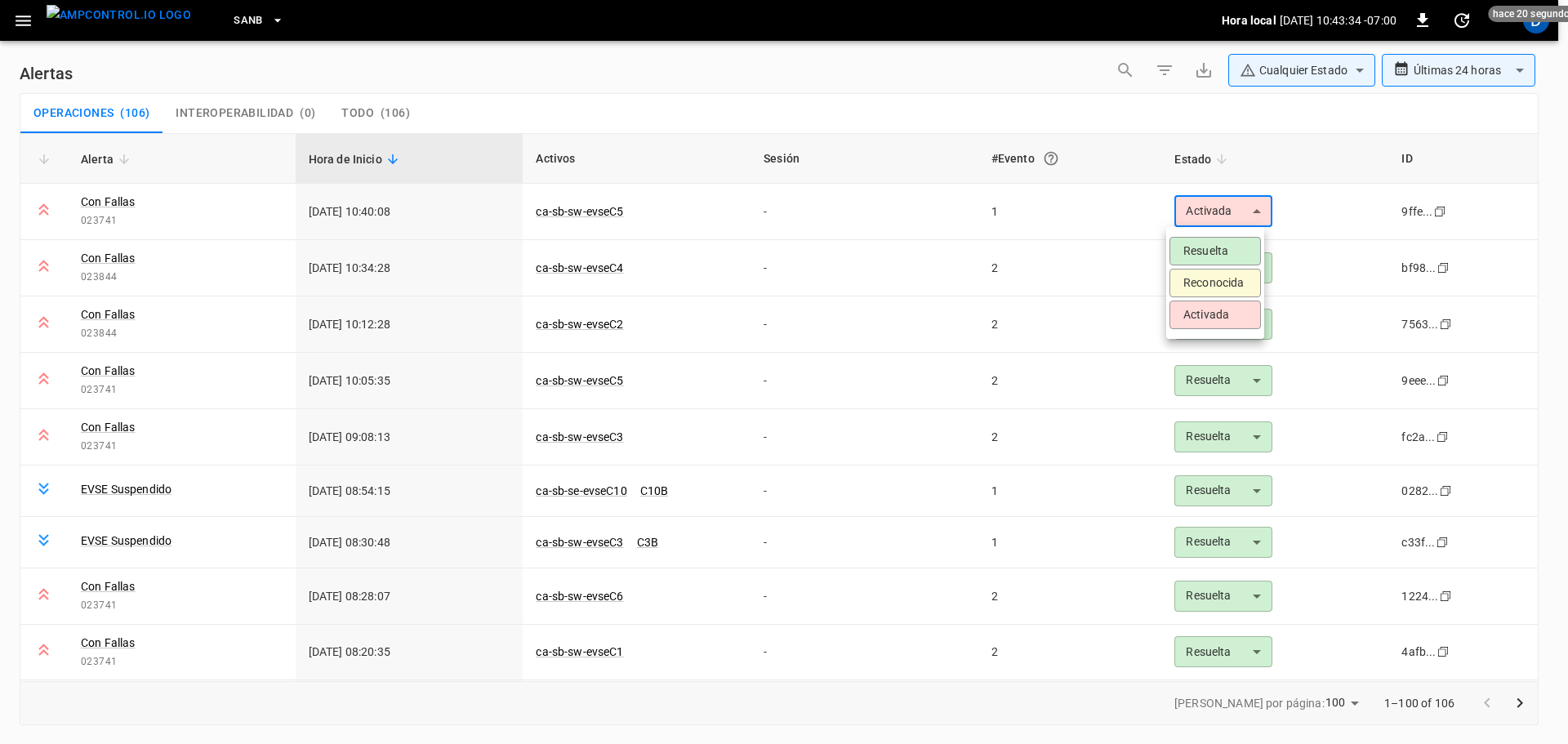
click at [1190, 282] on li "Reconocida" at bounding box center [1215, 282] width 92 height 28
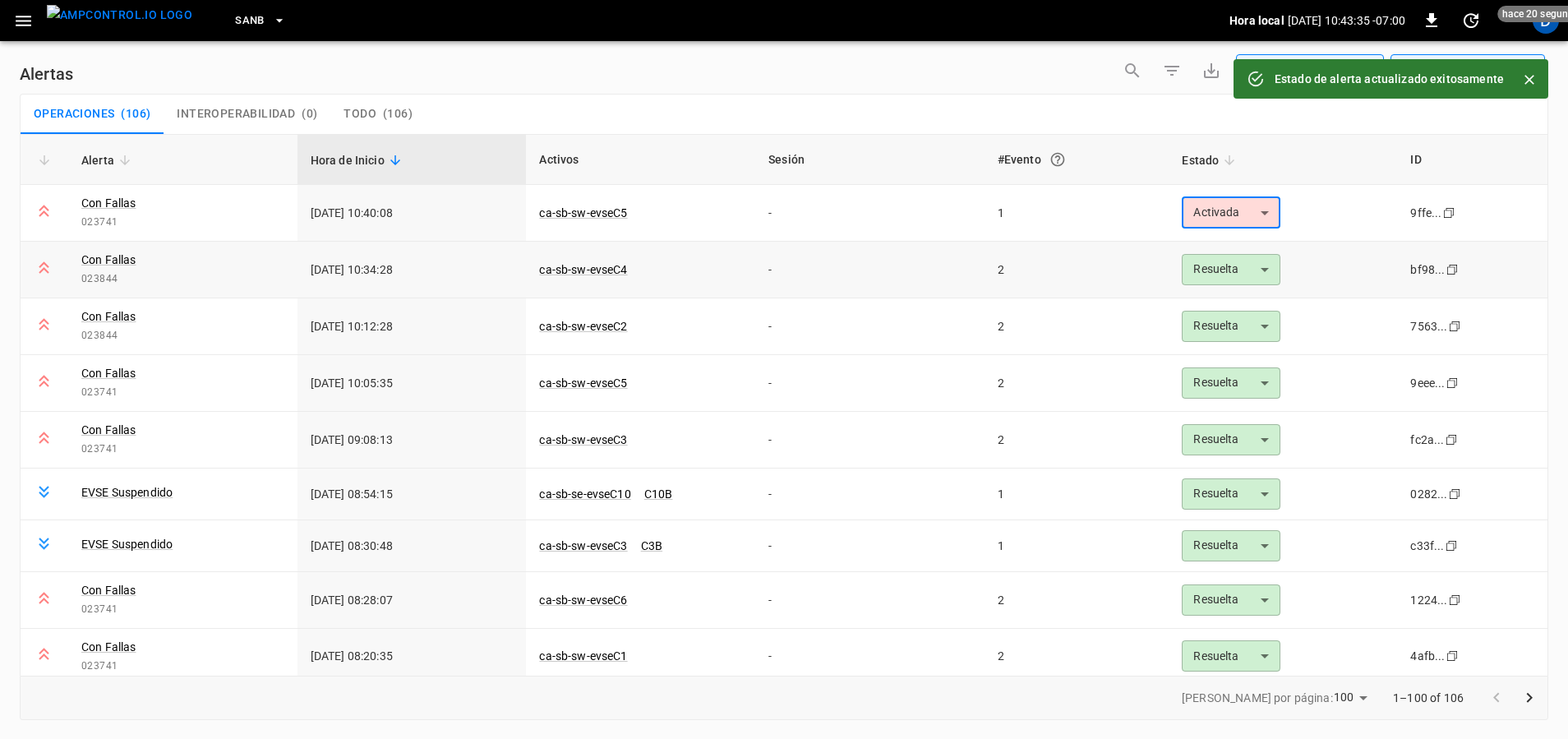
type input "**********"
click at [567, 211] on link "ca-sb-sw-evseC5" at bounding box center [582, 213] width 94 height 20
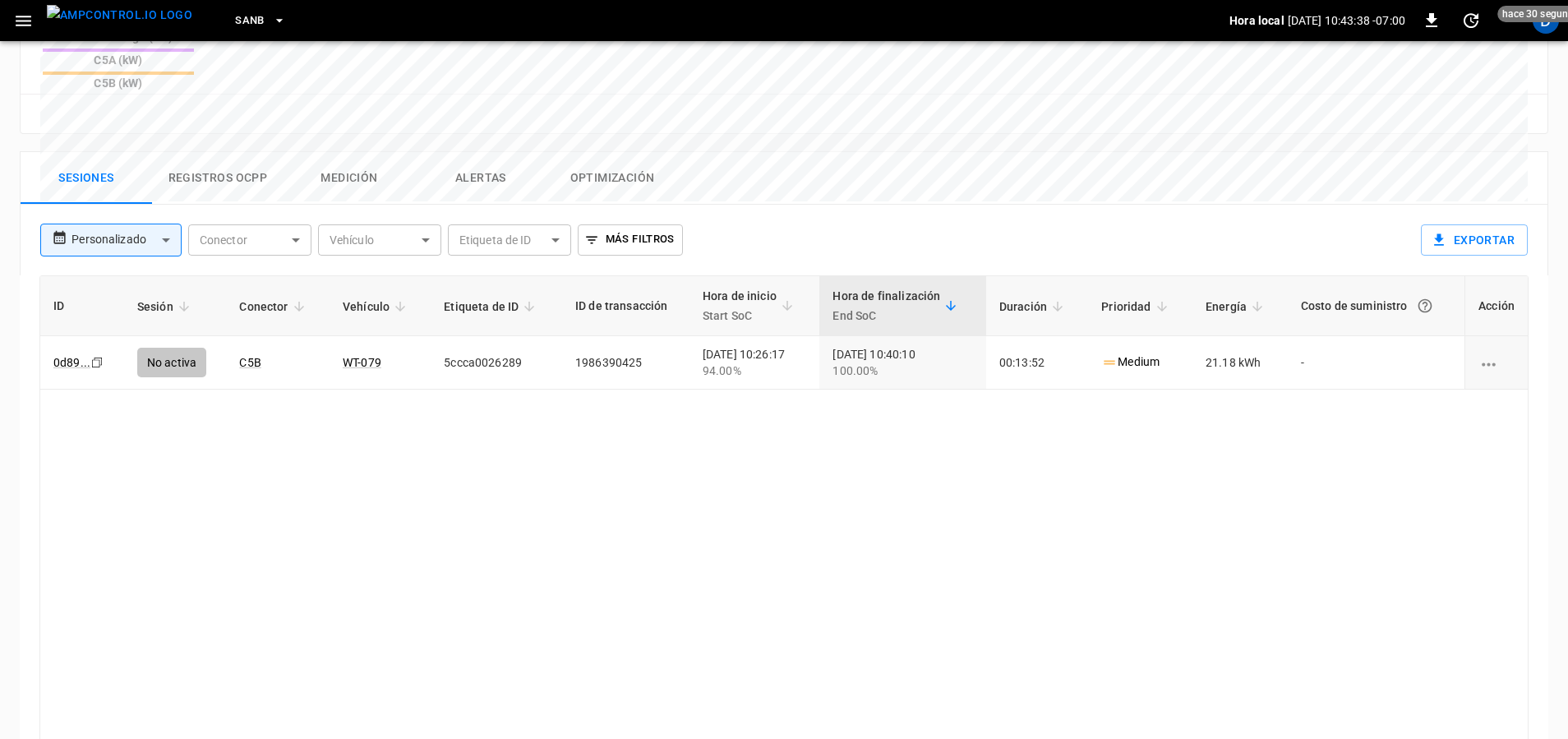
scroll to position [799, 0]
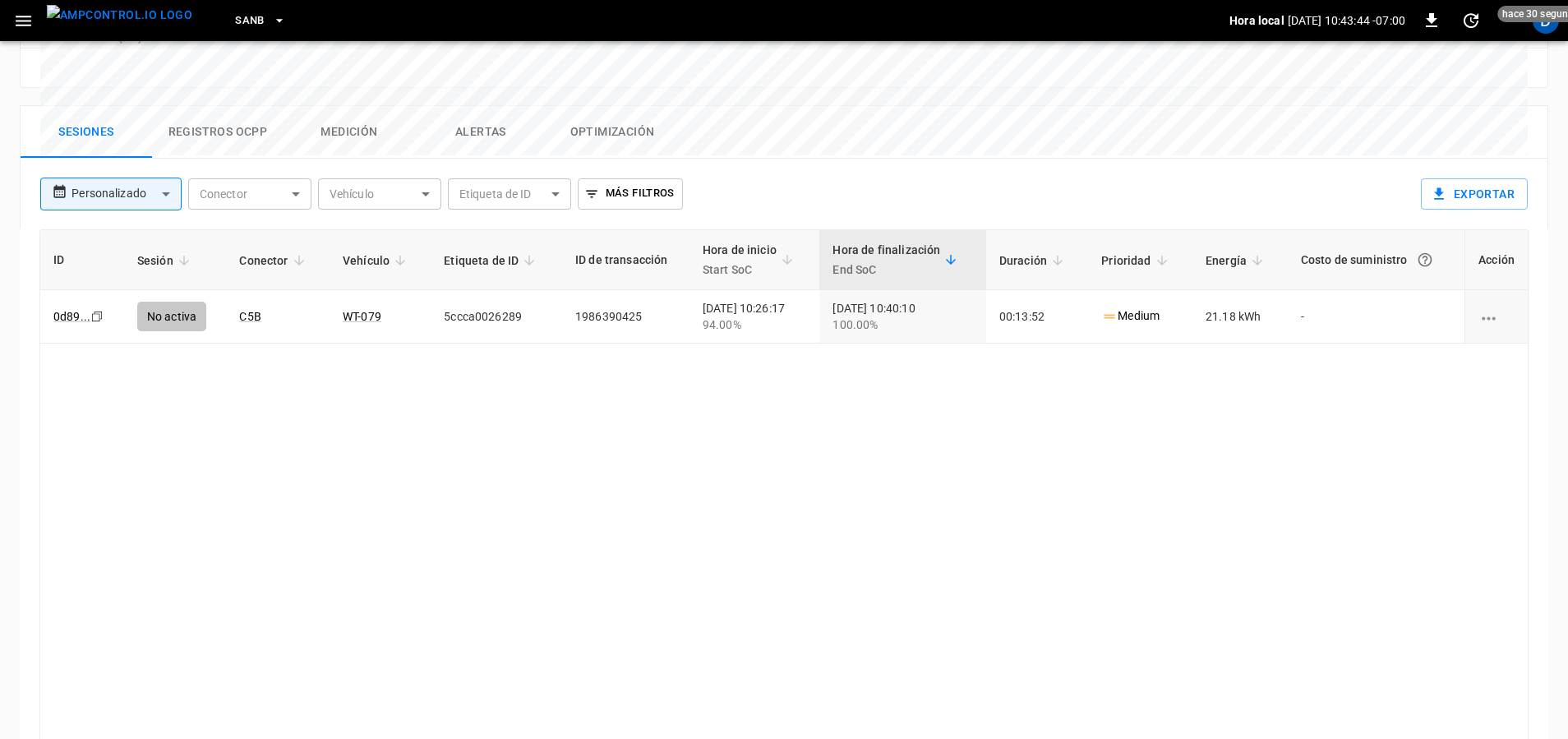
click at [141, 26] on img "menu" at bounding box center [120, 15] width 146 height 20
click at [276, 20] on icon "button" at bounding box center [279, 20] width 6 height 4
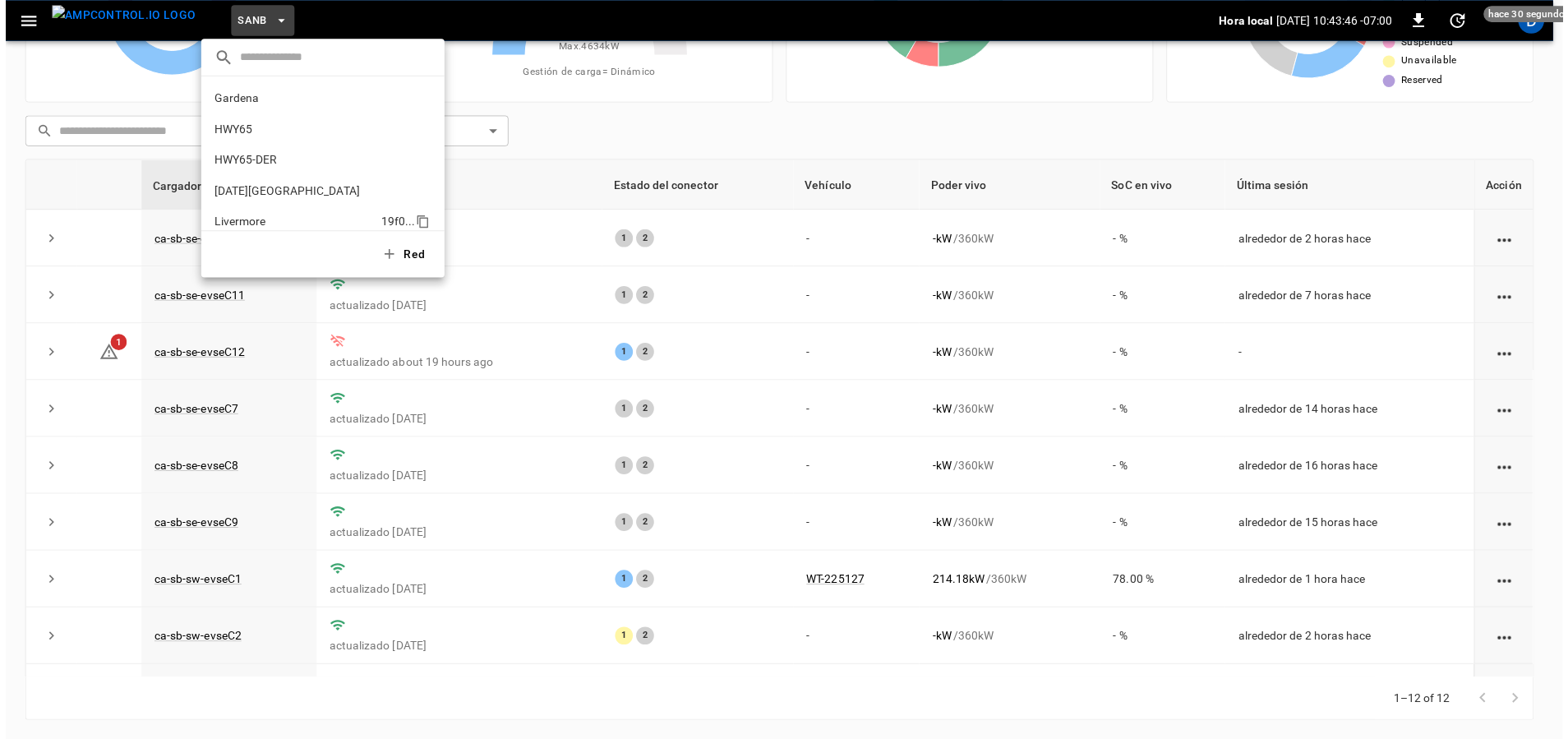
scroll to position [138, 0]
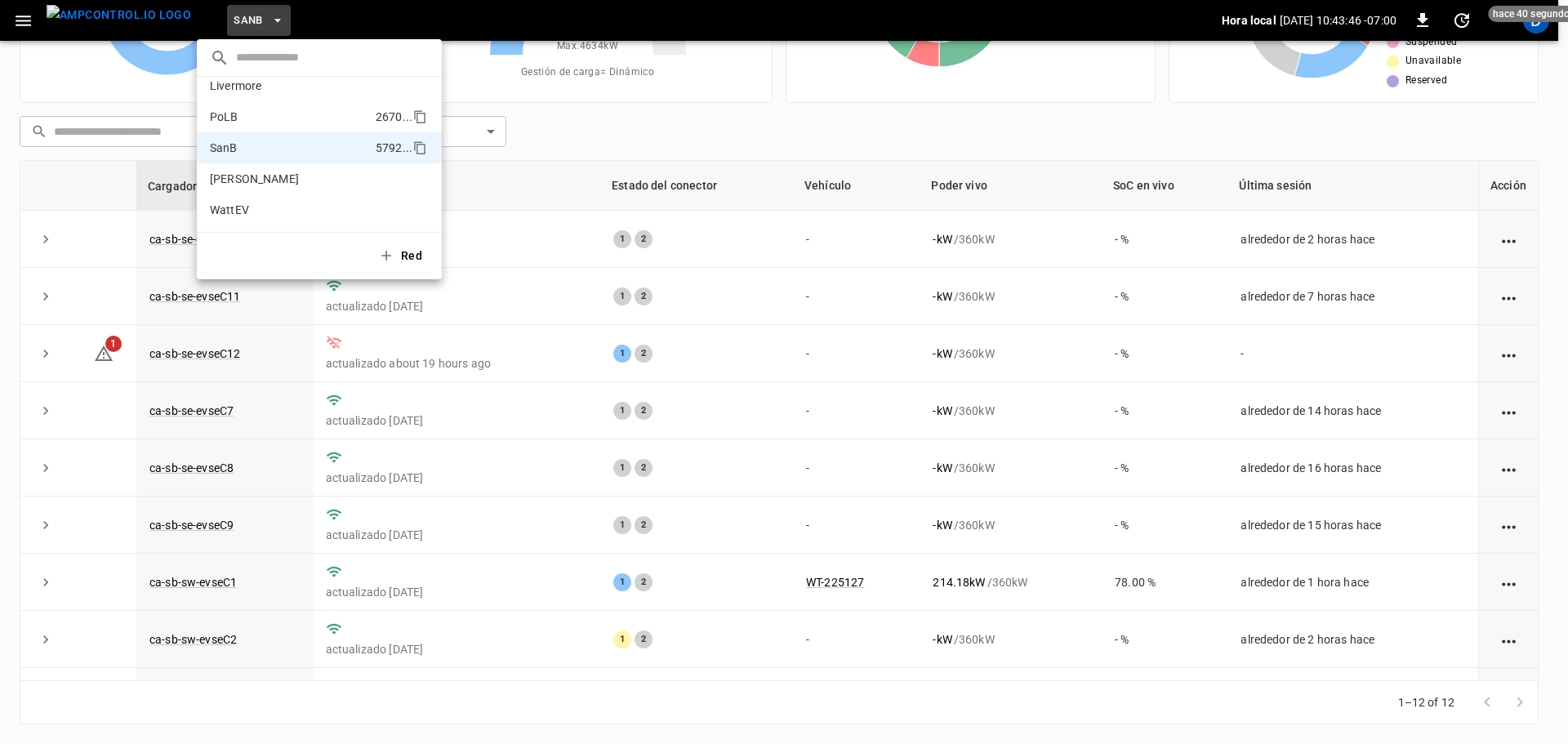
click at [239, 111] on p "PoLB" at bounding box center [289, 116] width 159 height 17
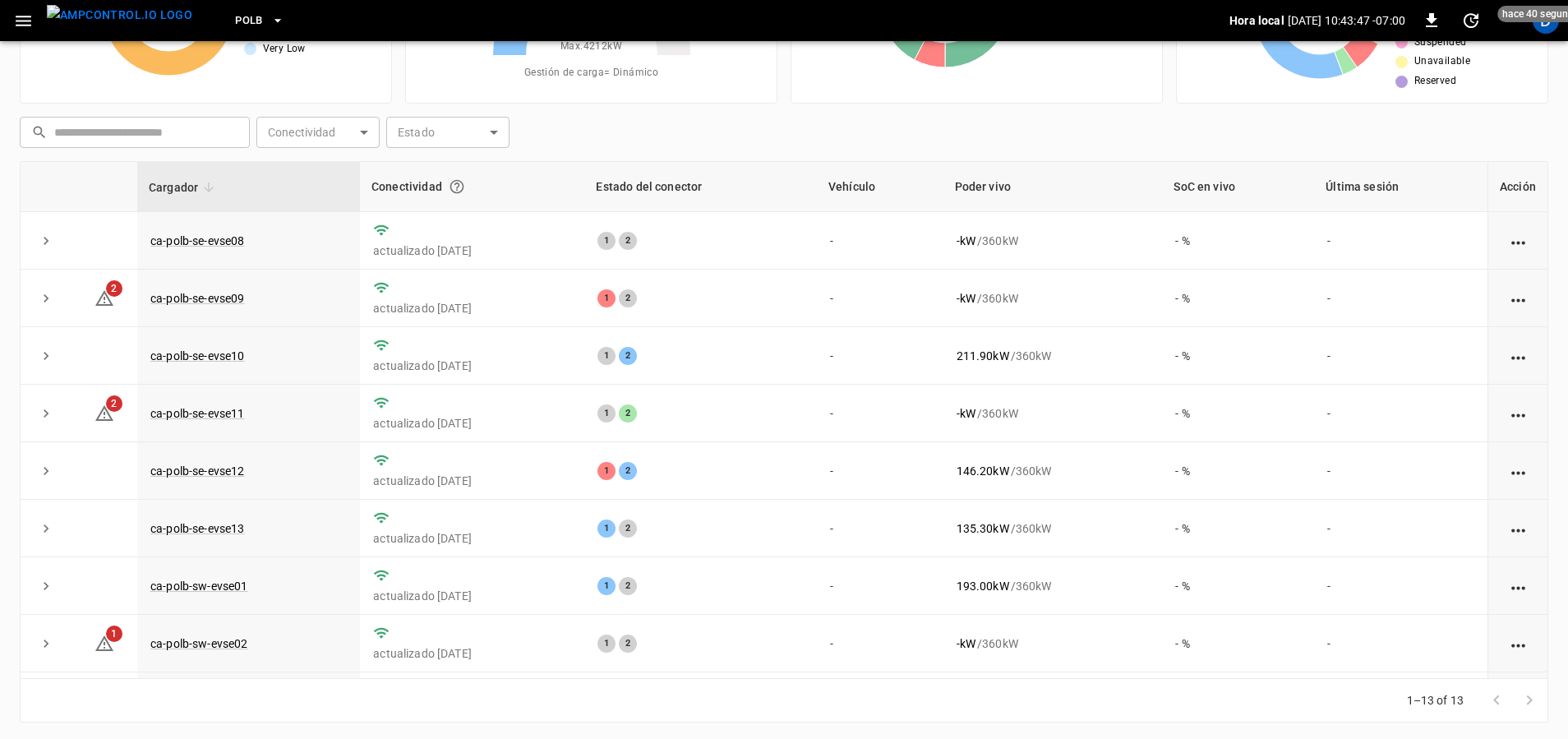
scroll to position [0, 0]
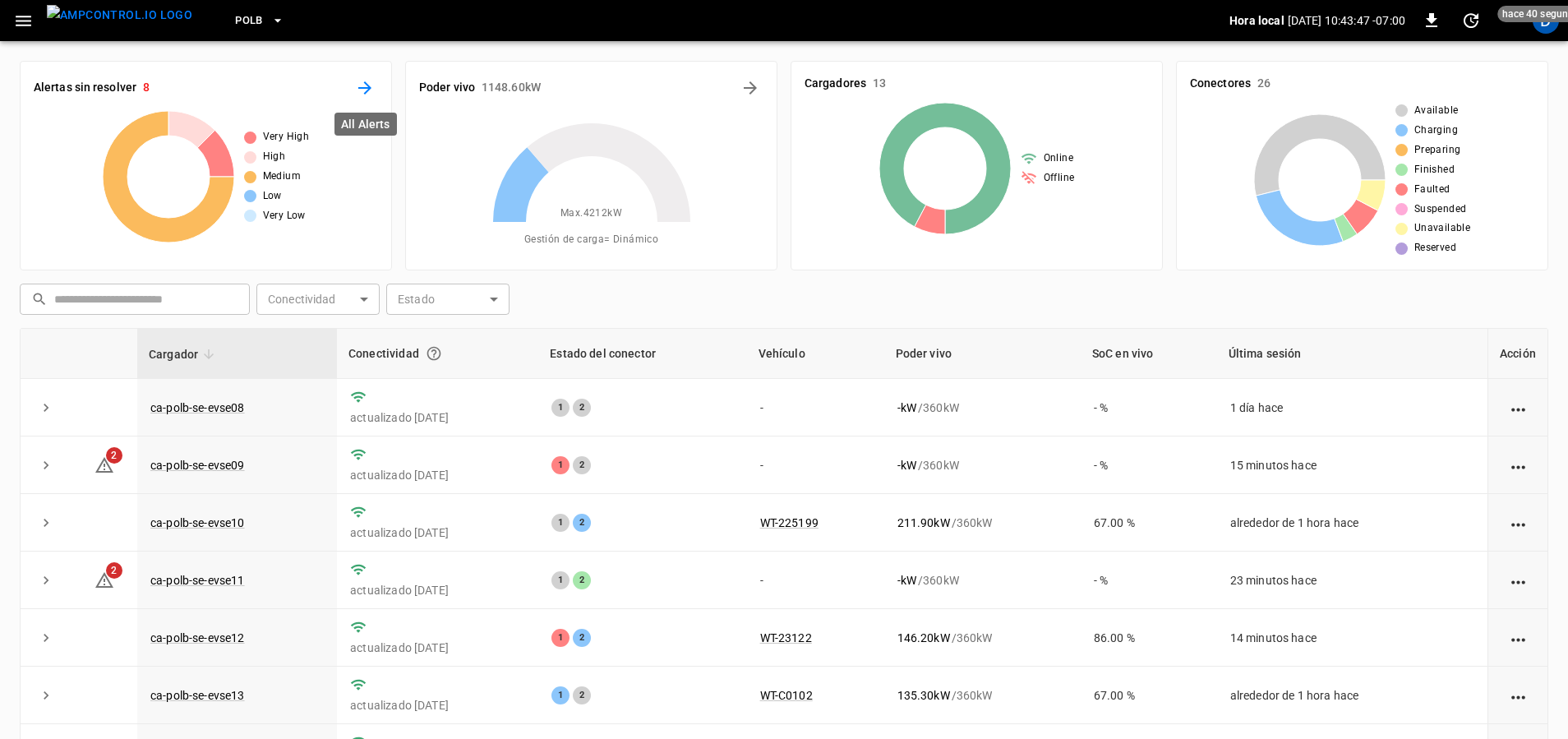
click at [369, 85] on icon "All Alerts" at bounding box center [364, 88] width 13 height 13
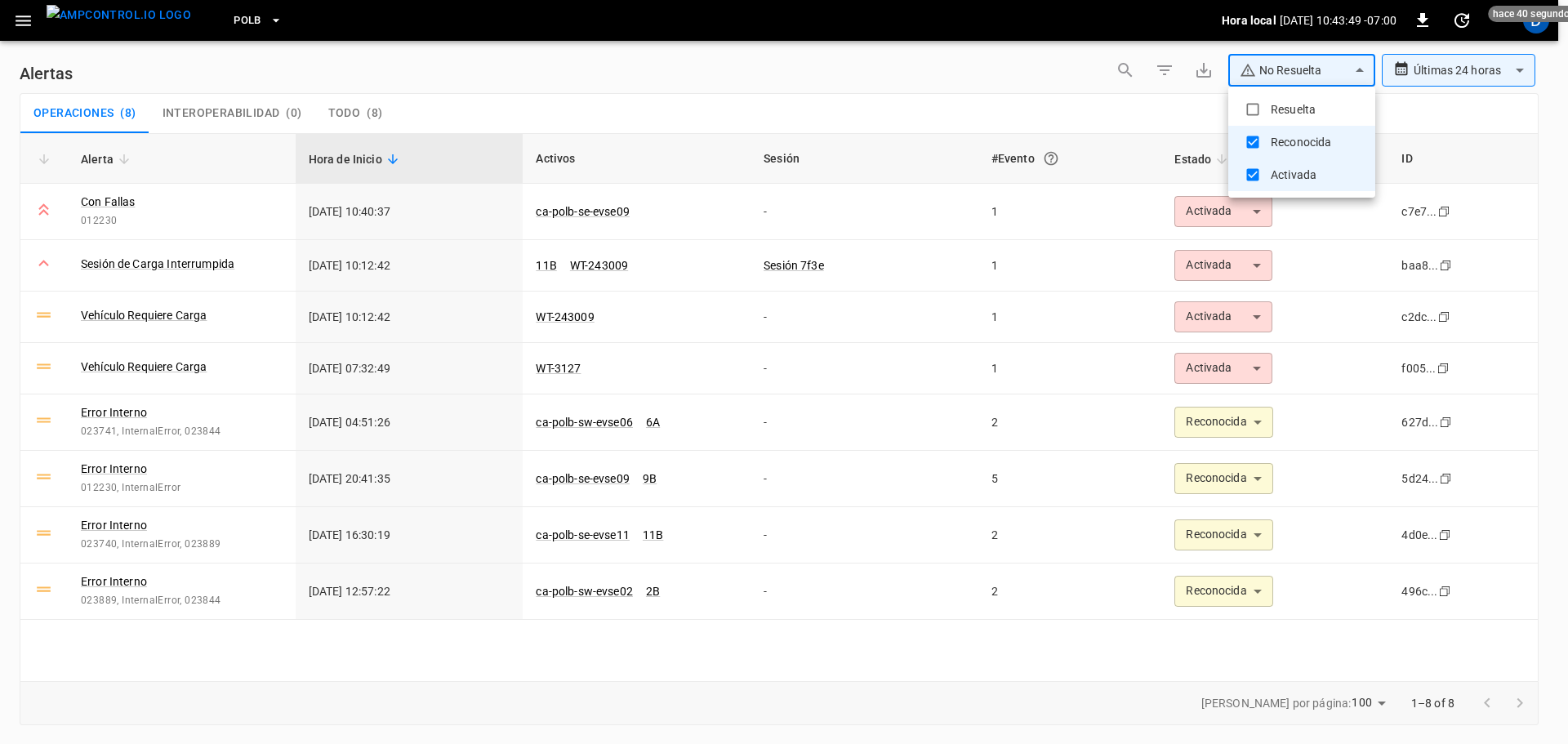
click at [1317, 70] on body "**********" at bounding box center [784, 369] width 1568 height 739
click at [1285, 115] on li "Resuelta" at bounding box center [1302, 109] width 147 height 33
type input "**********"
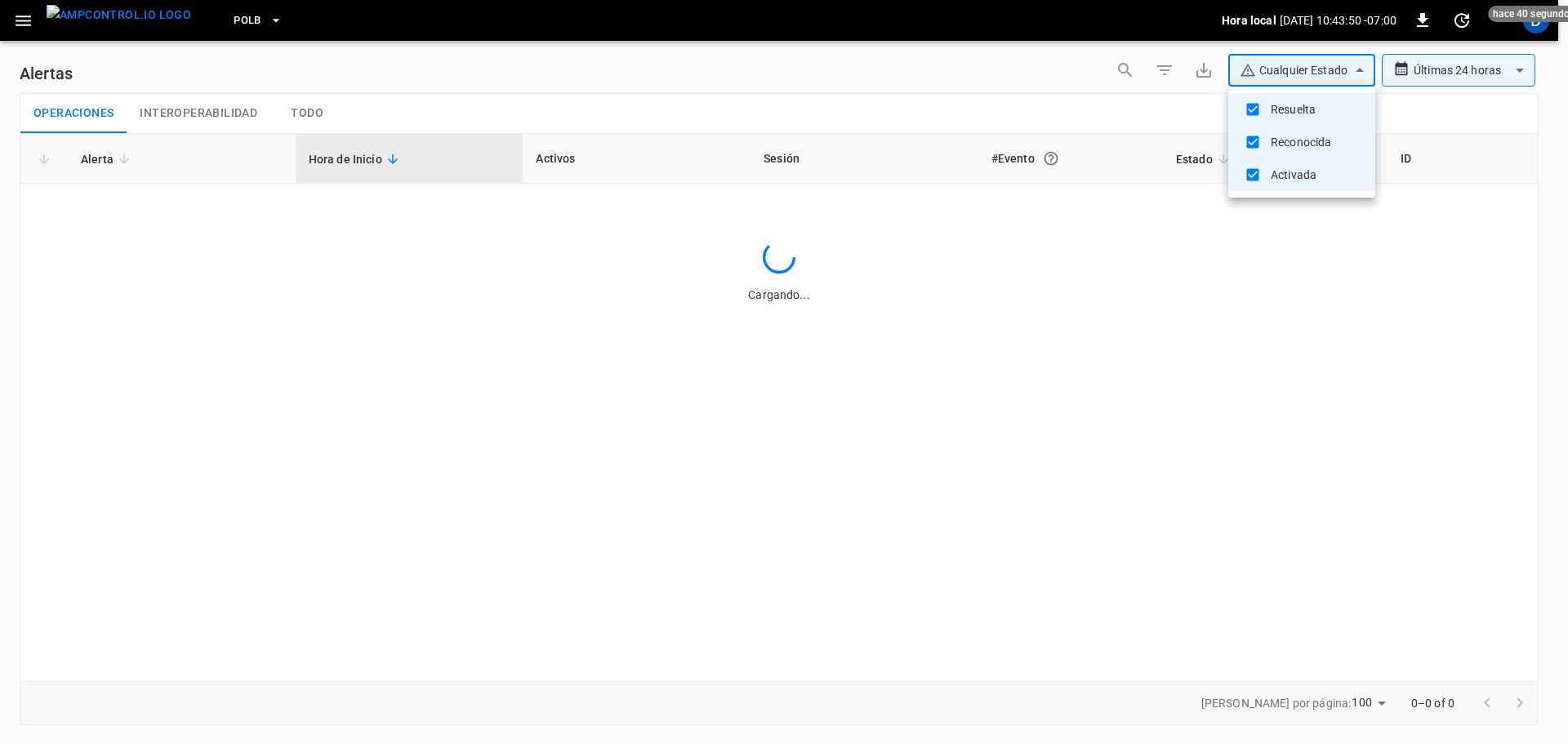
click at [1087, 117] on div at bounding box center [784, 372] width 1568 height 744
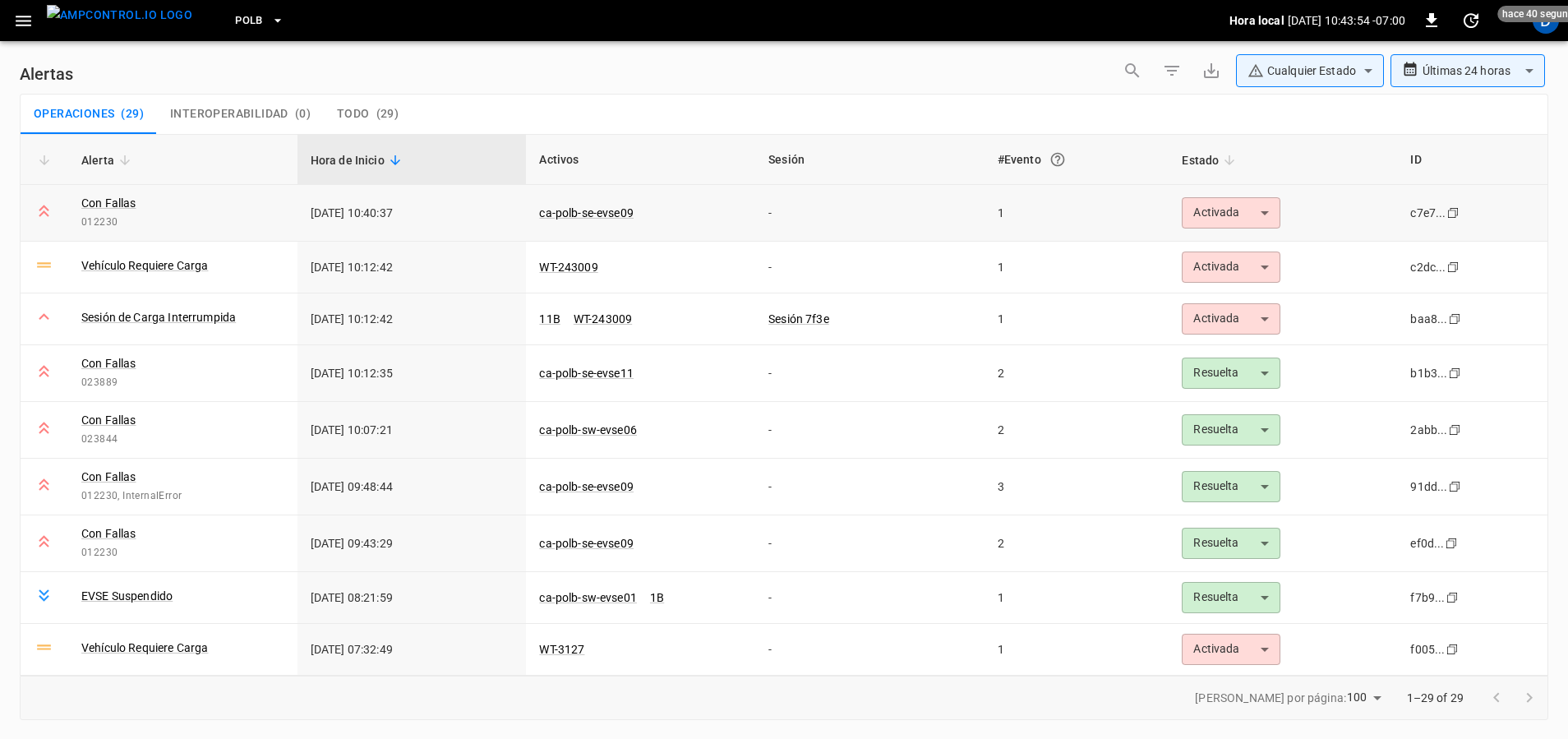
click at [1206, 216] on body "**********" at bounding box center [784, 366] width 1568 height 733
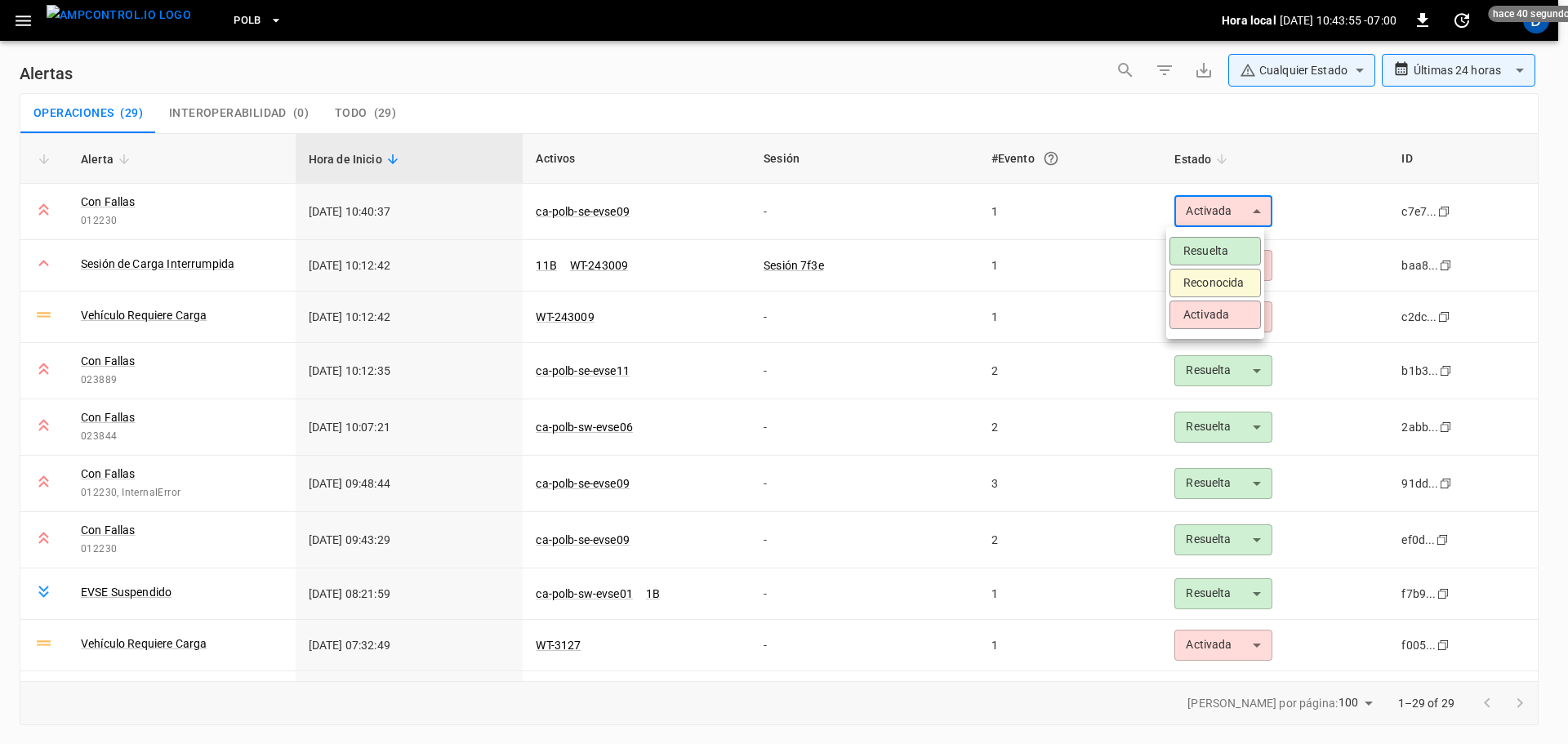
click at [1188, 279] on li "Reconocida" at bounding box center [1215, 282] width 92 height 28
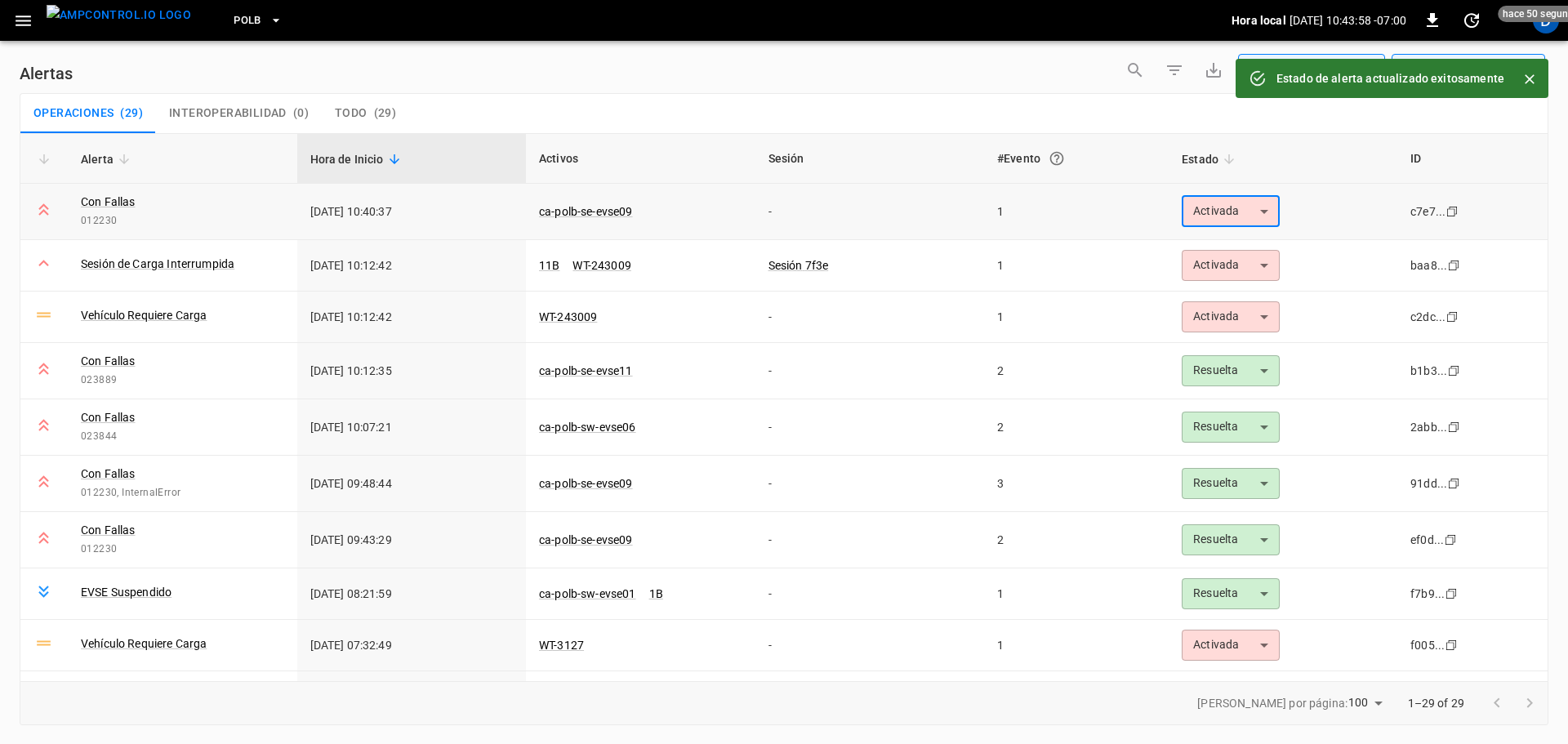
click at [1199, 213] on body "**********" at bounding box center [784, 369] width 1568 height 739
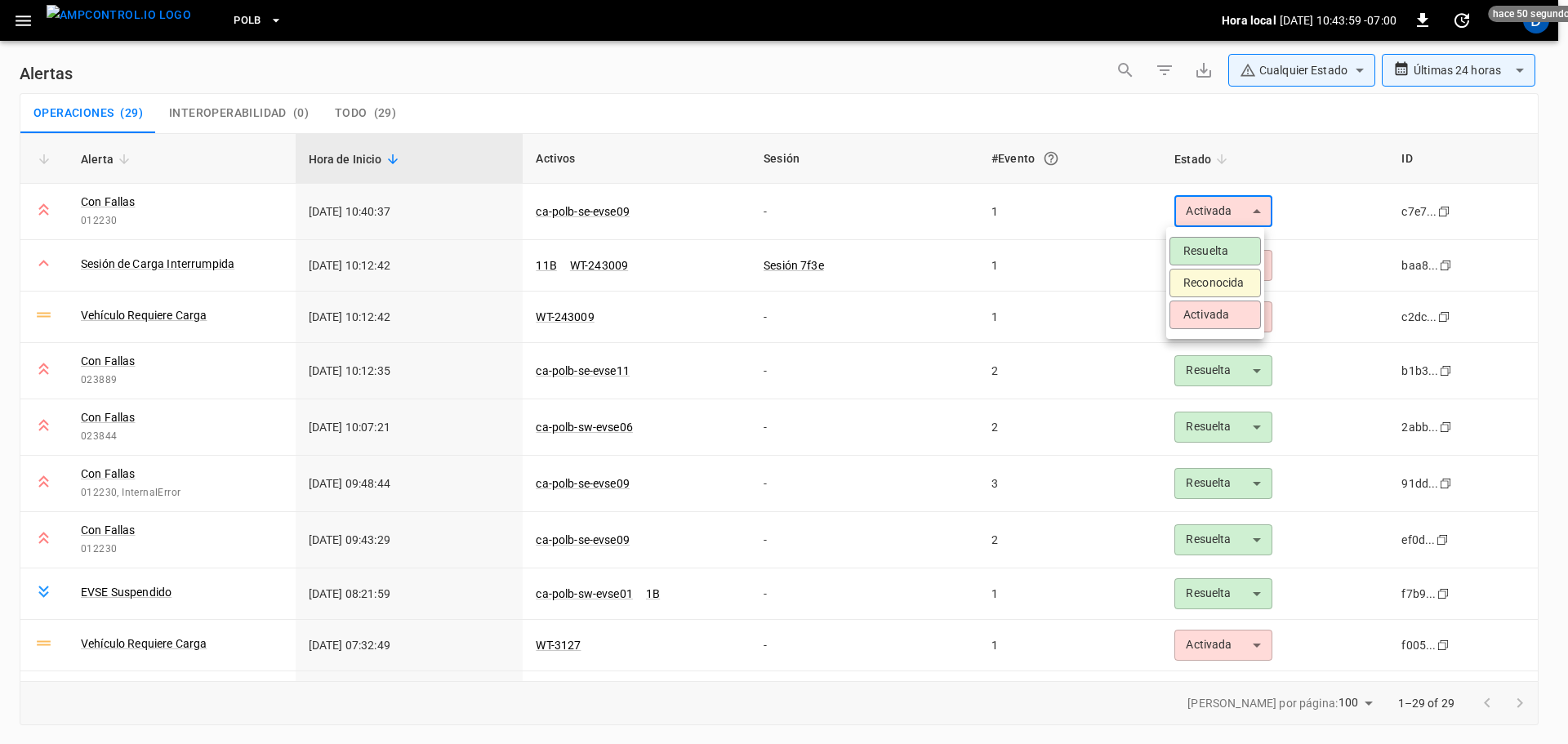
click at [1190, 284] on li "Reconocida" at bounding box center [1215, 282] width 92 height 28
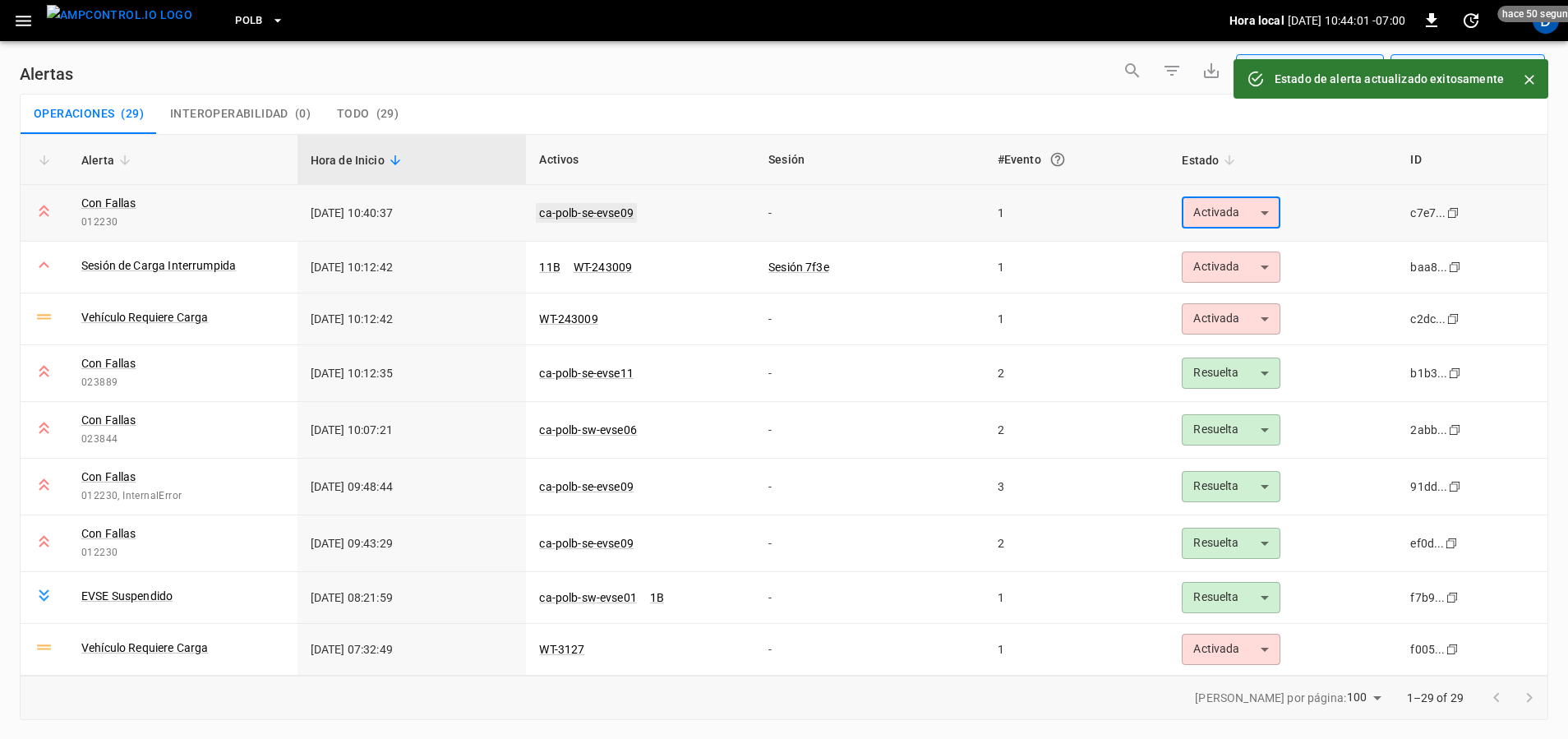
click at [581, 211] on link "ca-polb-se-evse09" at bounding box center [586, 213] width 101 height 20
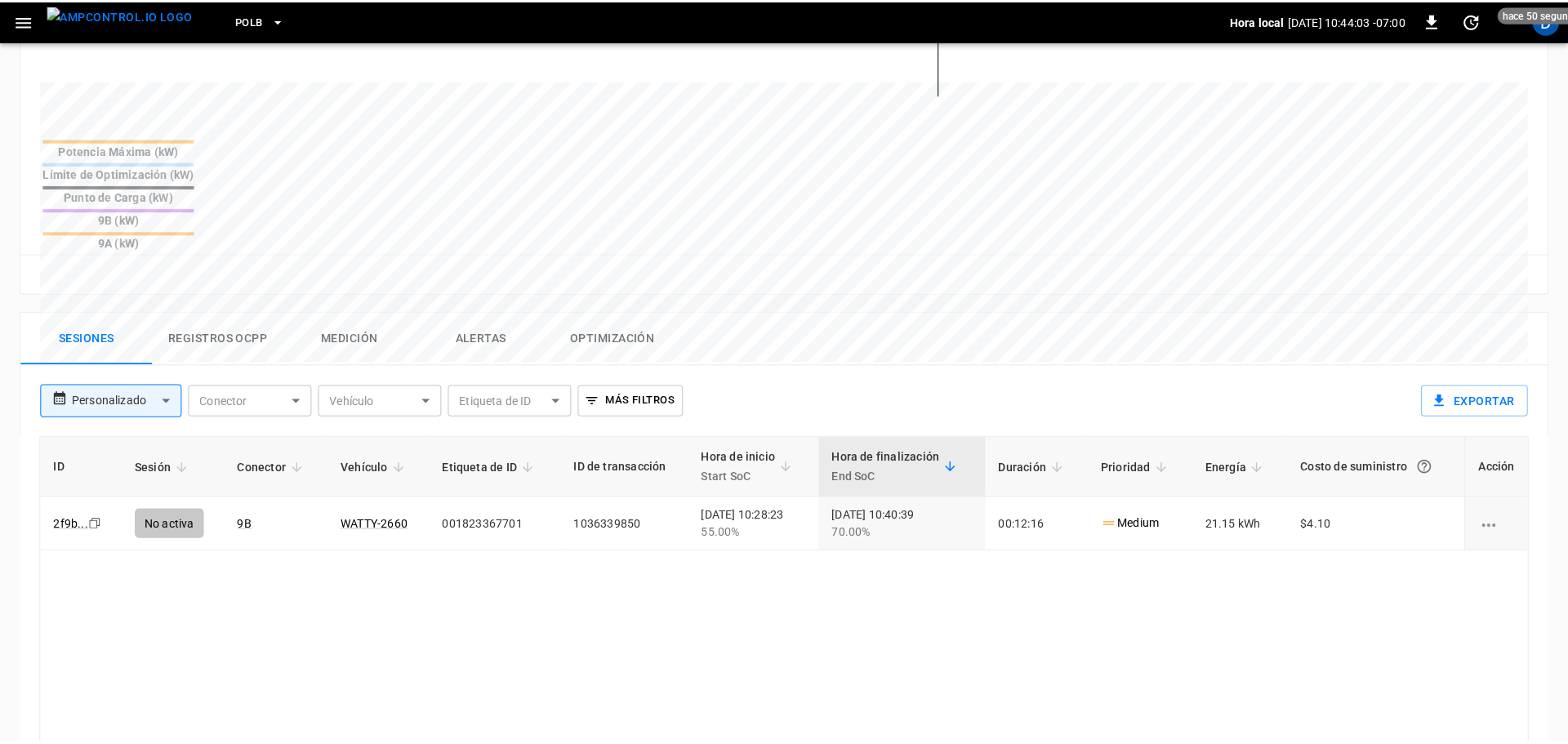
scroll to position [590, 0]
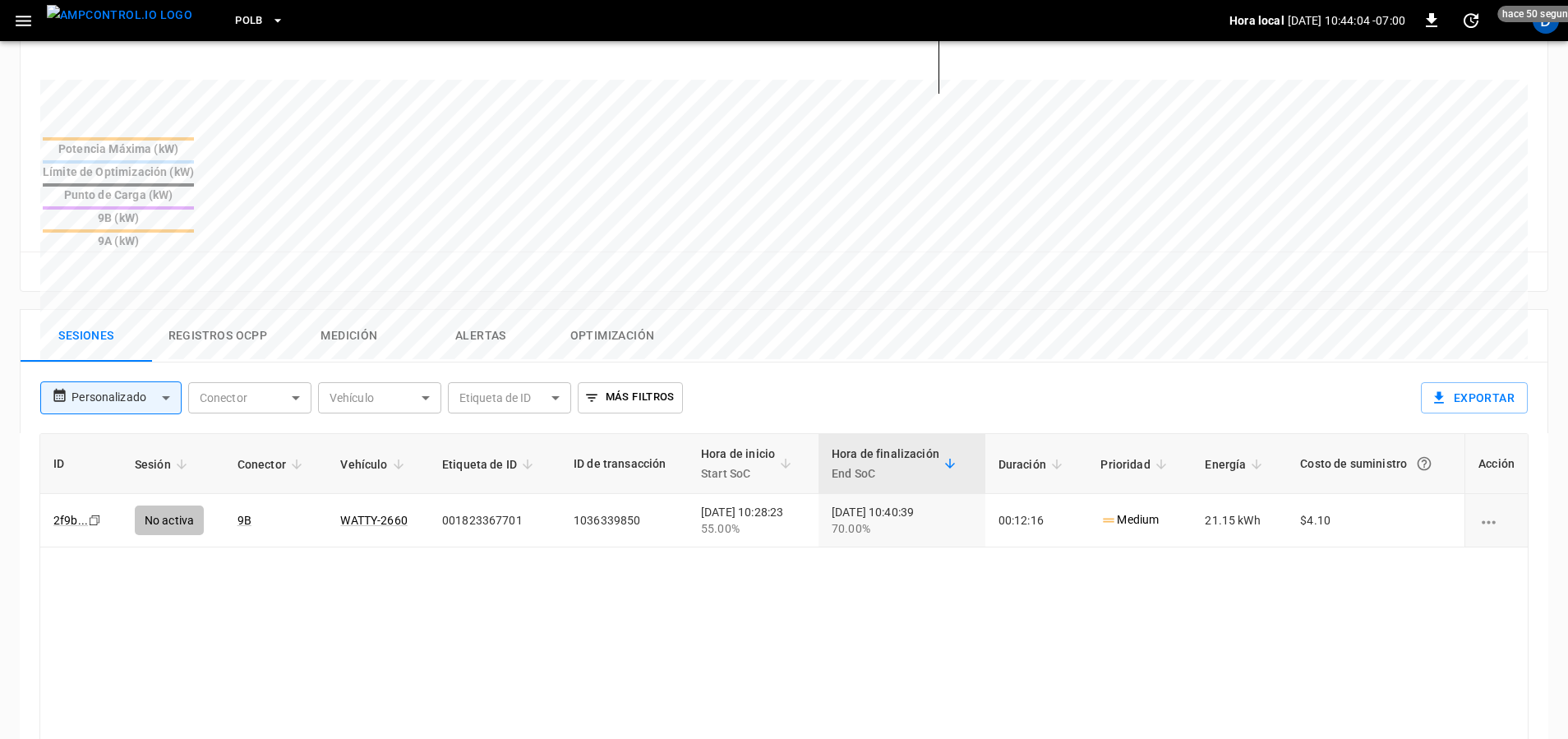
click at [226, 310] on button "Registros OCPP" at bounding box center [218, 336] width 131 height 52
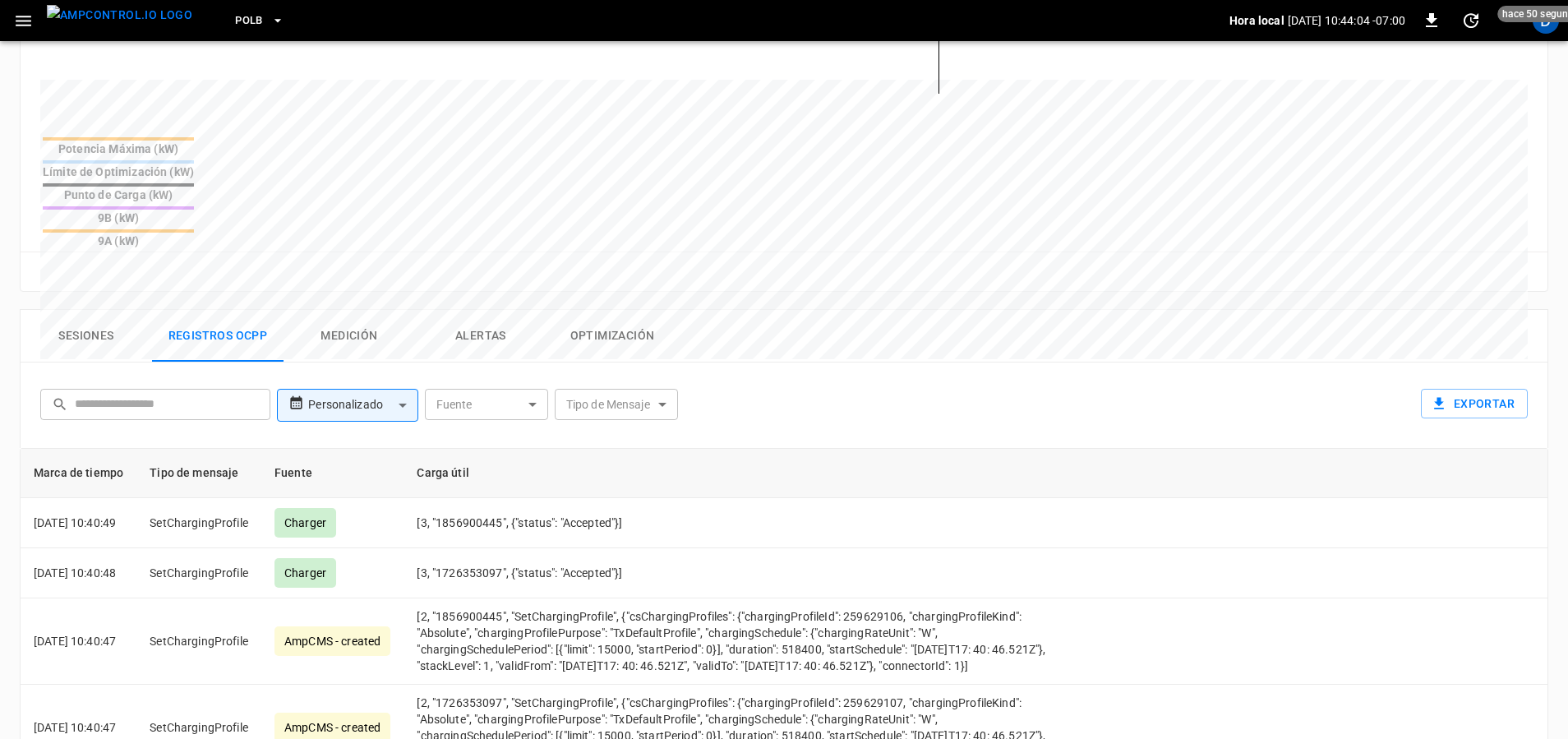
click at [637, 322] on body "PoLB Hora local 2025-10-06 10:44:04 -07:00 0 hace 50 segundos D ca-polb-se-evse…" at bounding box center [784, 218] width 1568 height 1624
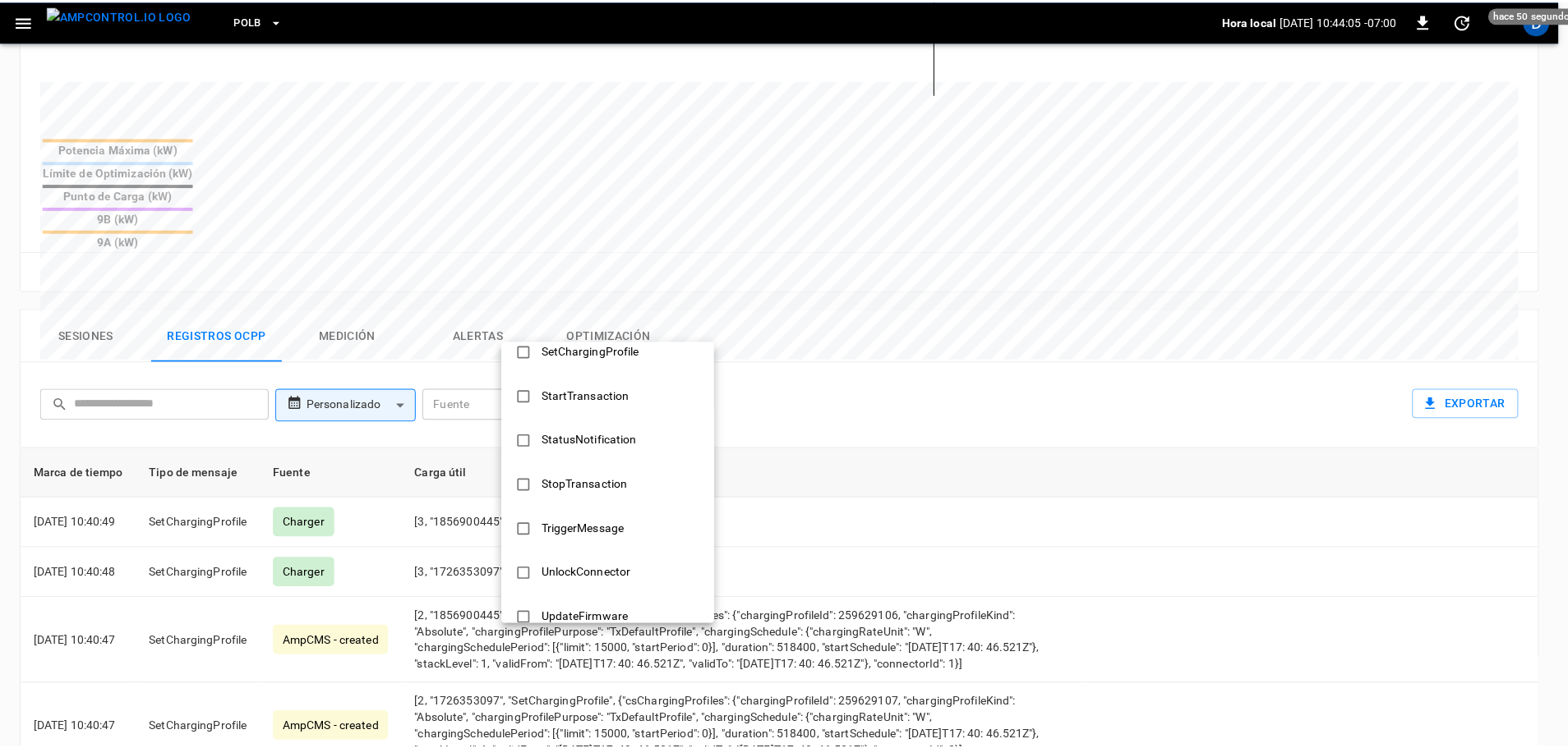
scroll to position [795, 0]
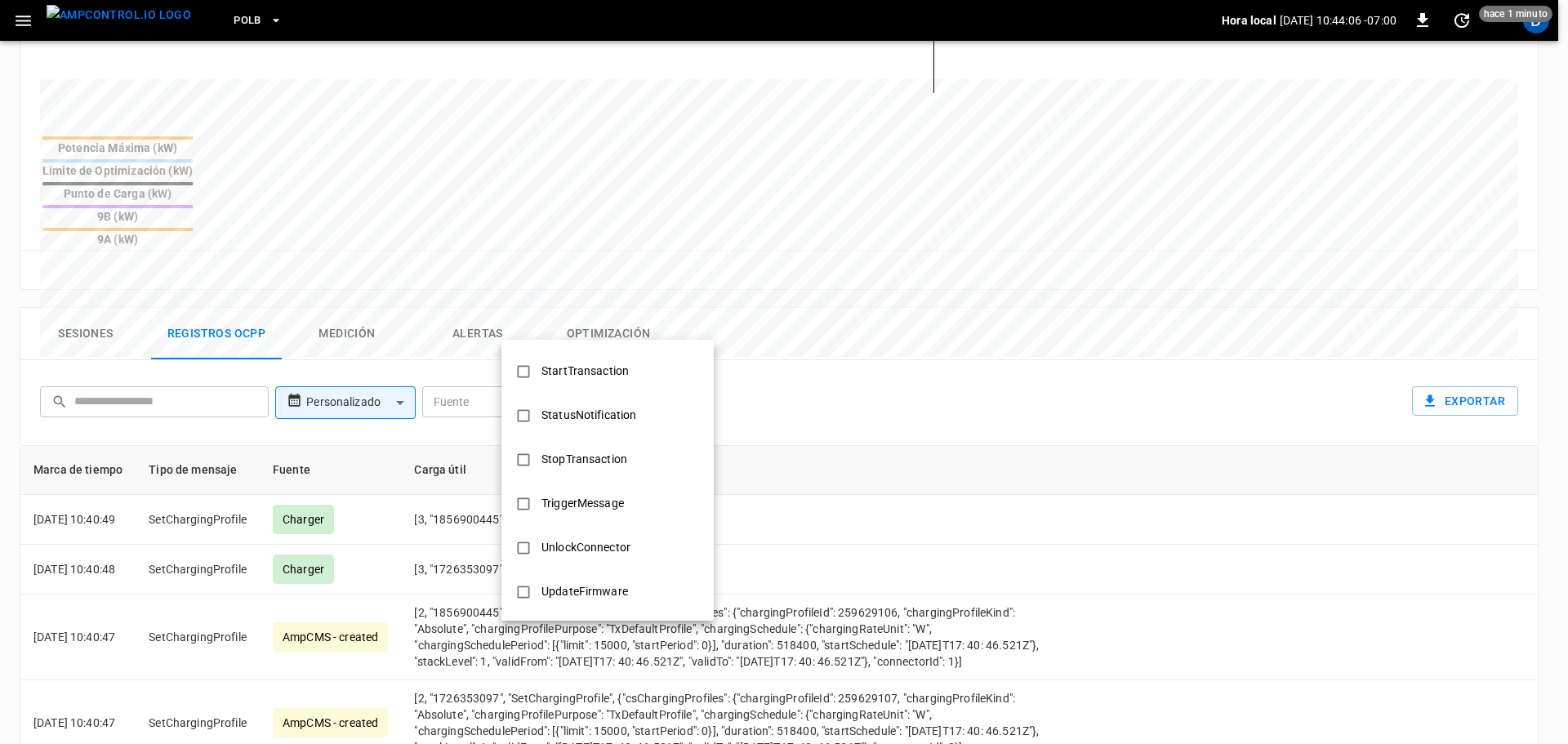
click at [583, 477] on li "StopTransaction" at bounding box center [607, 460] width 213 height 44
type input "**********"
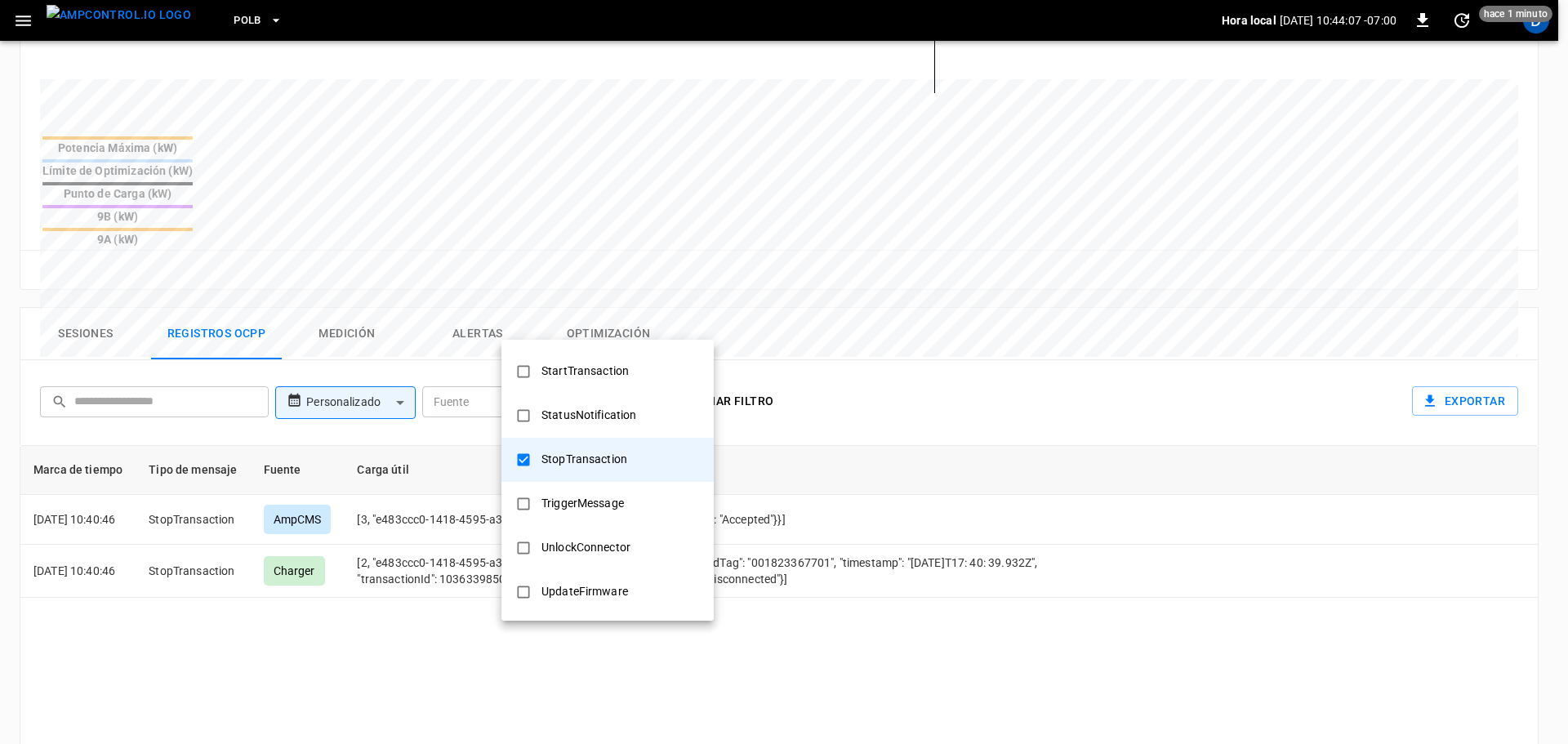
click at [802, 484] on div at bounding box center [784, 372] width 1568 height 744
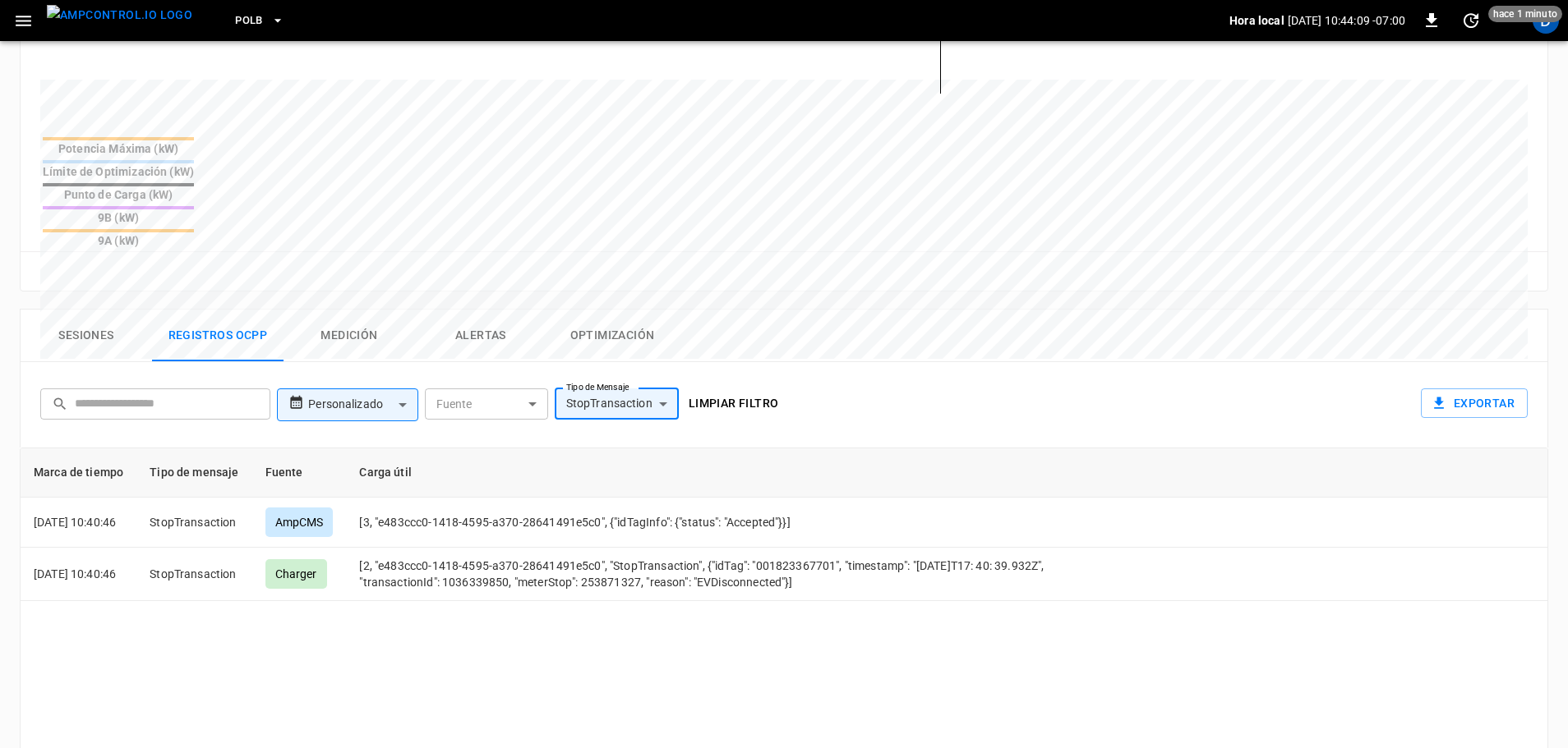
click at [730, 389] on button "Limpiar filtro" at bounding box center [733, 404] width 104 height 30
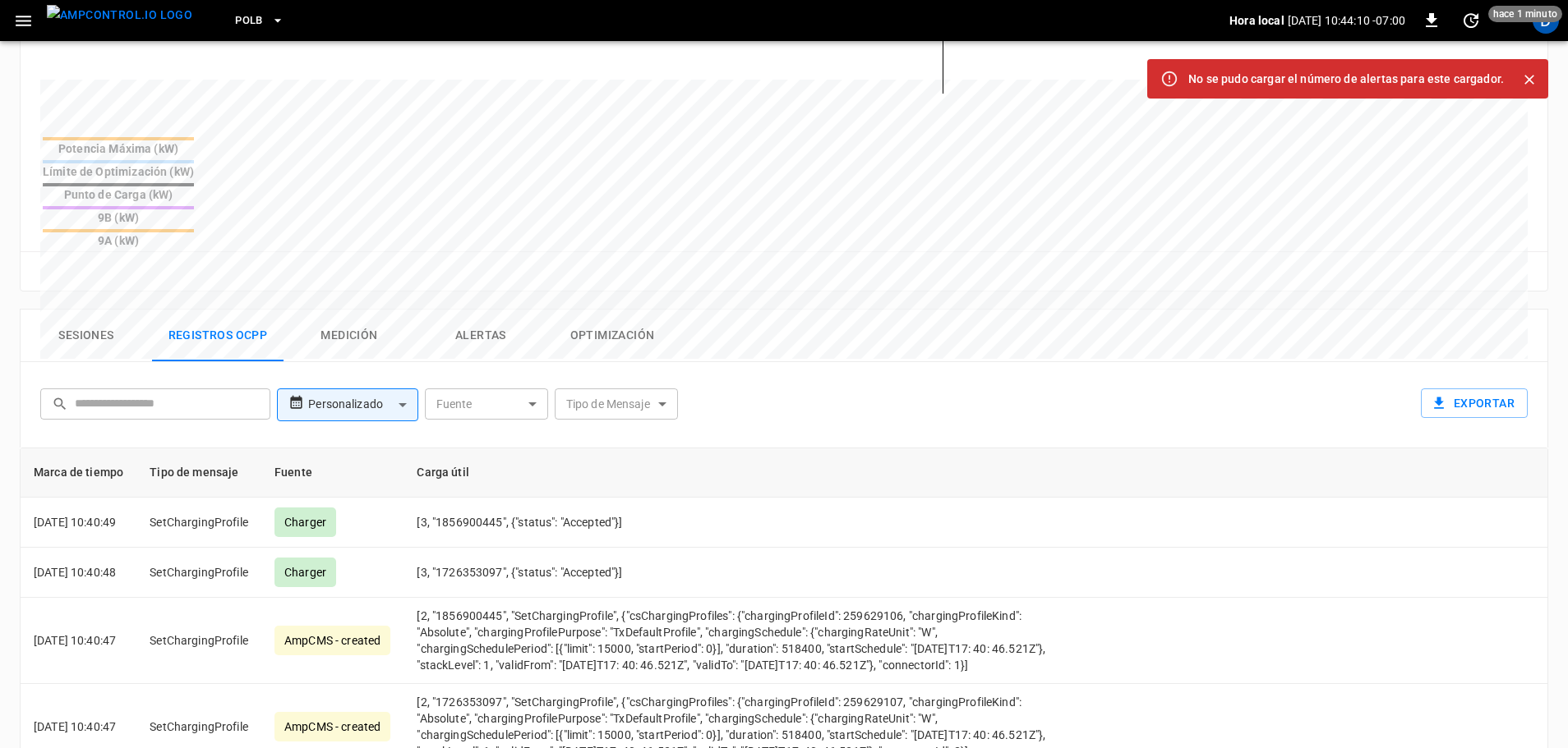
click at [104, 310] on button "Sesiones" at bounding box center [86, 335] width 131 height 52
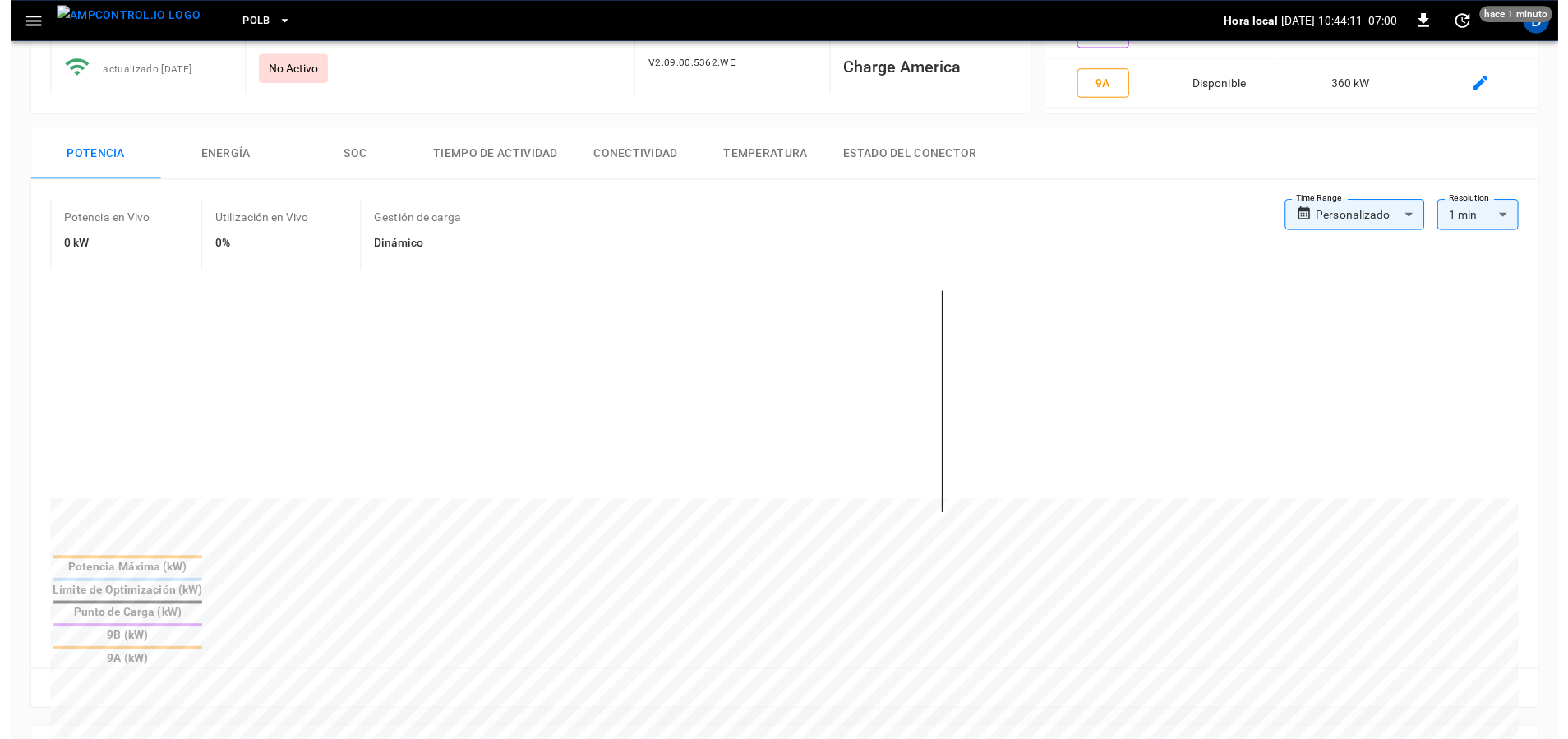
scroll to position [0, 0]
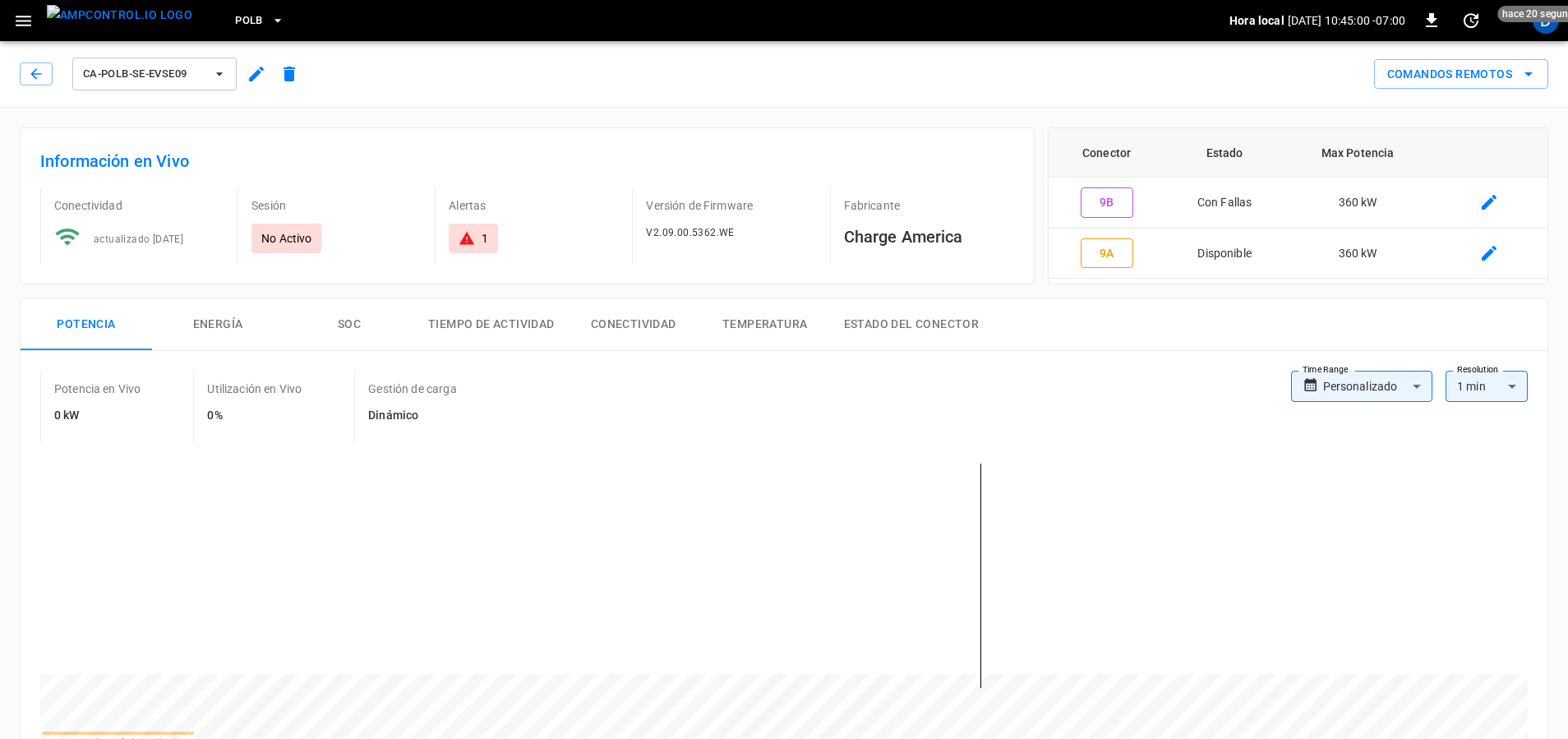
click at [113, 25] on img "menu" at bounding box center [120, 15] width 146 height 20
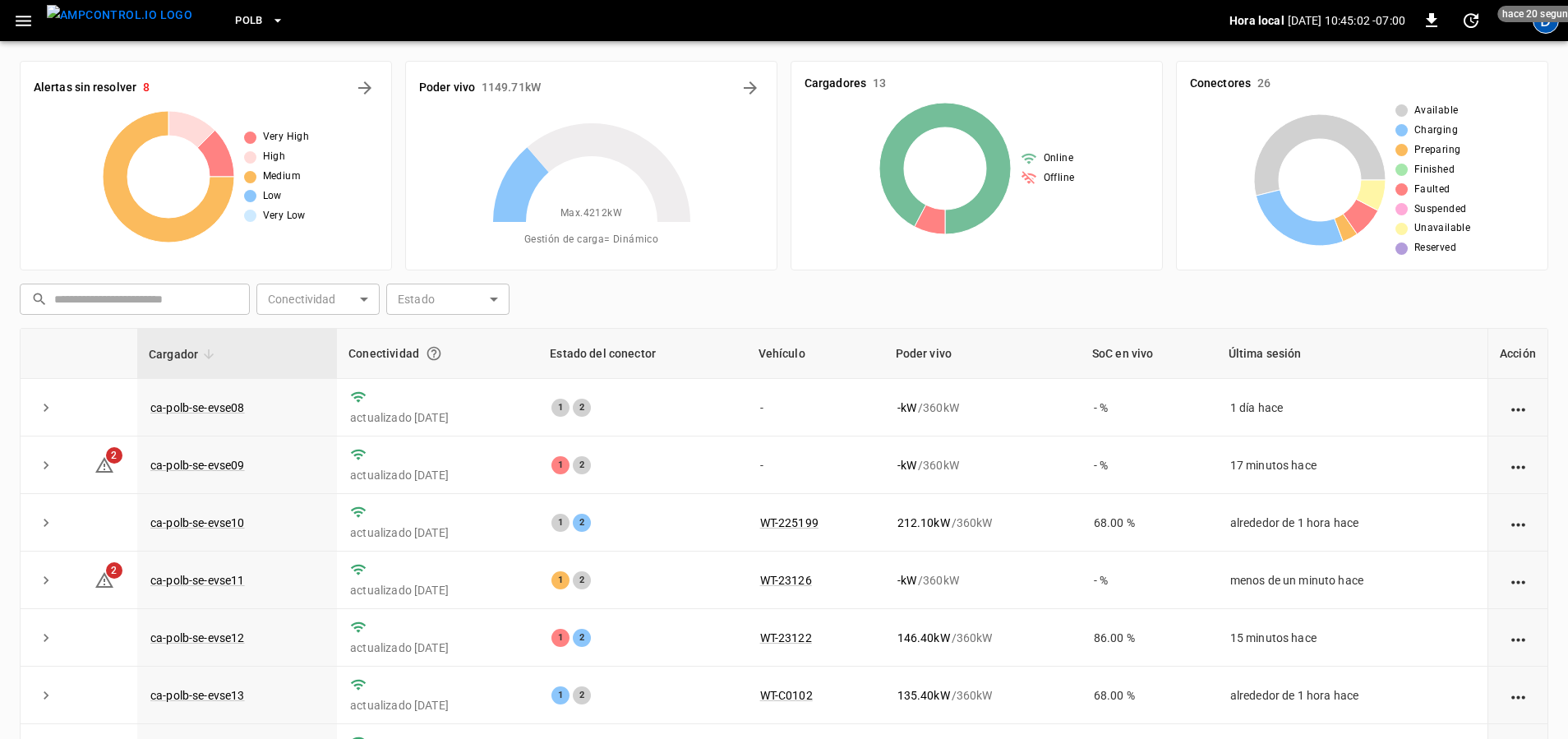
click at [1548, 30] on div "D" at bounding box center [1546, 20] width 27 height 27
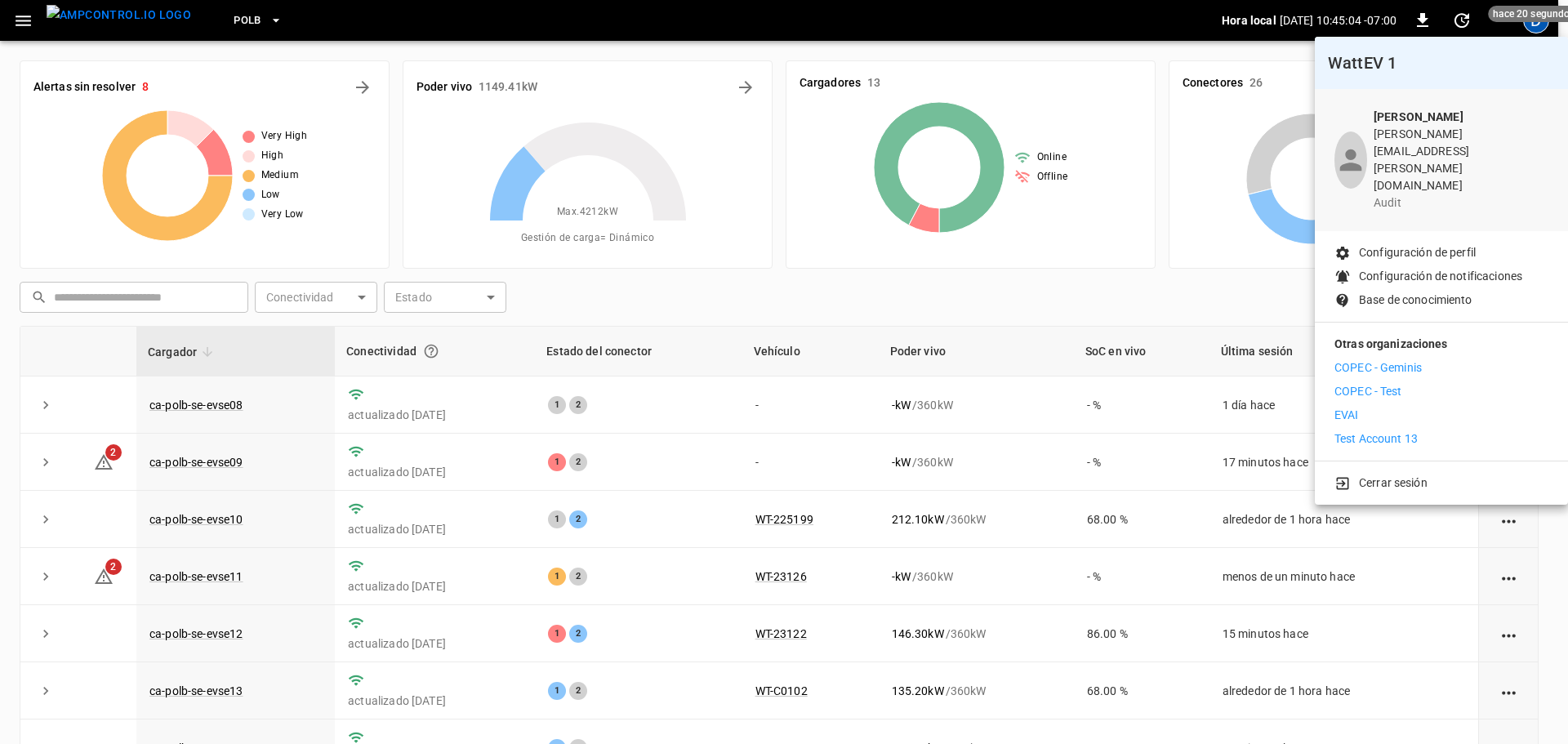
click at [1377, 431] on p "Test Account 13" at bounding box center [1376, 439] width 83 height 17
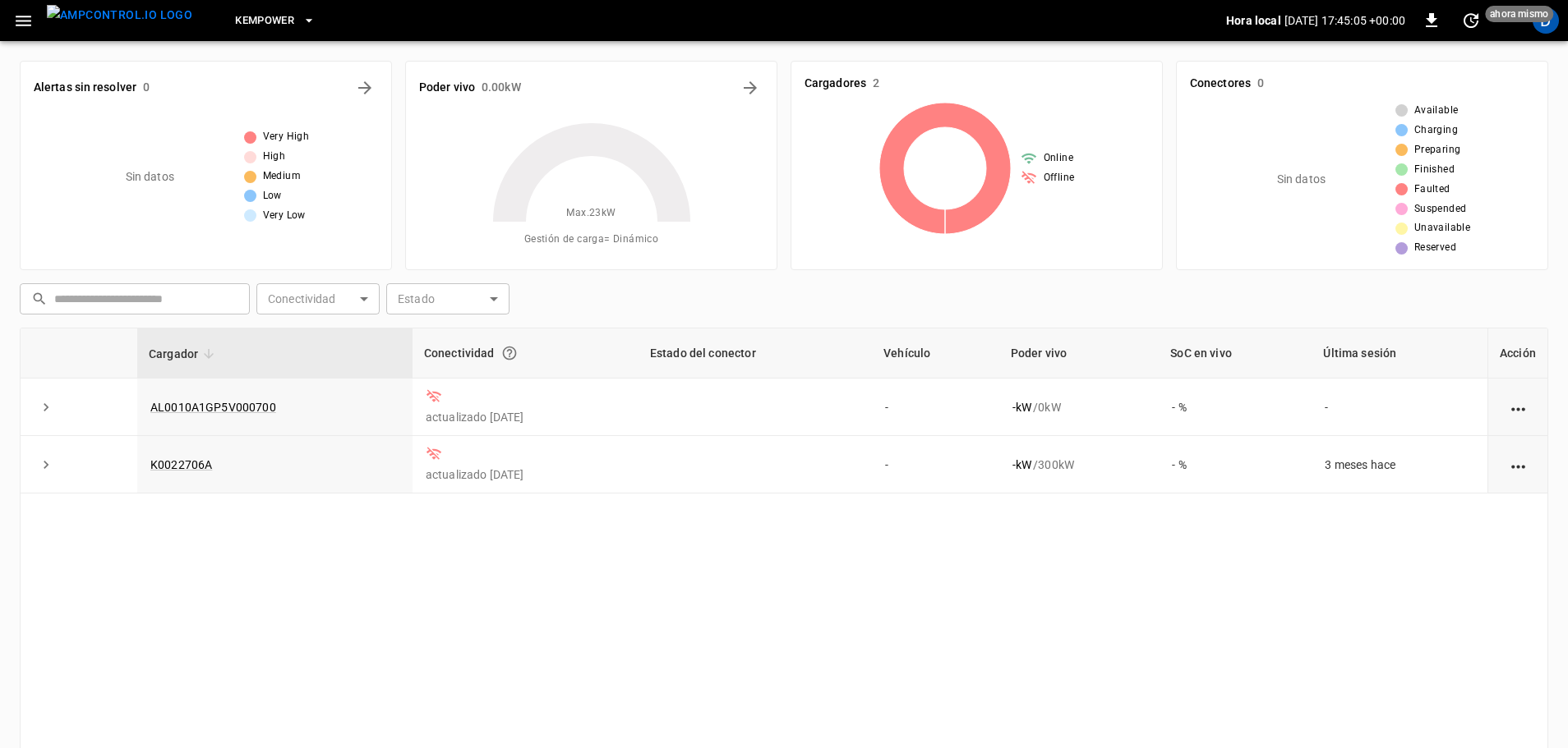
click at [32, 19] on icon "button" at bounding box center [23, 20] width 20 height 20
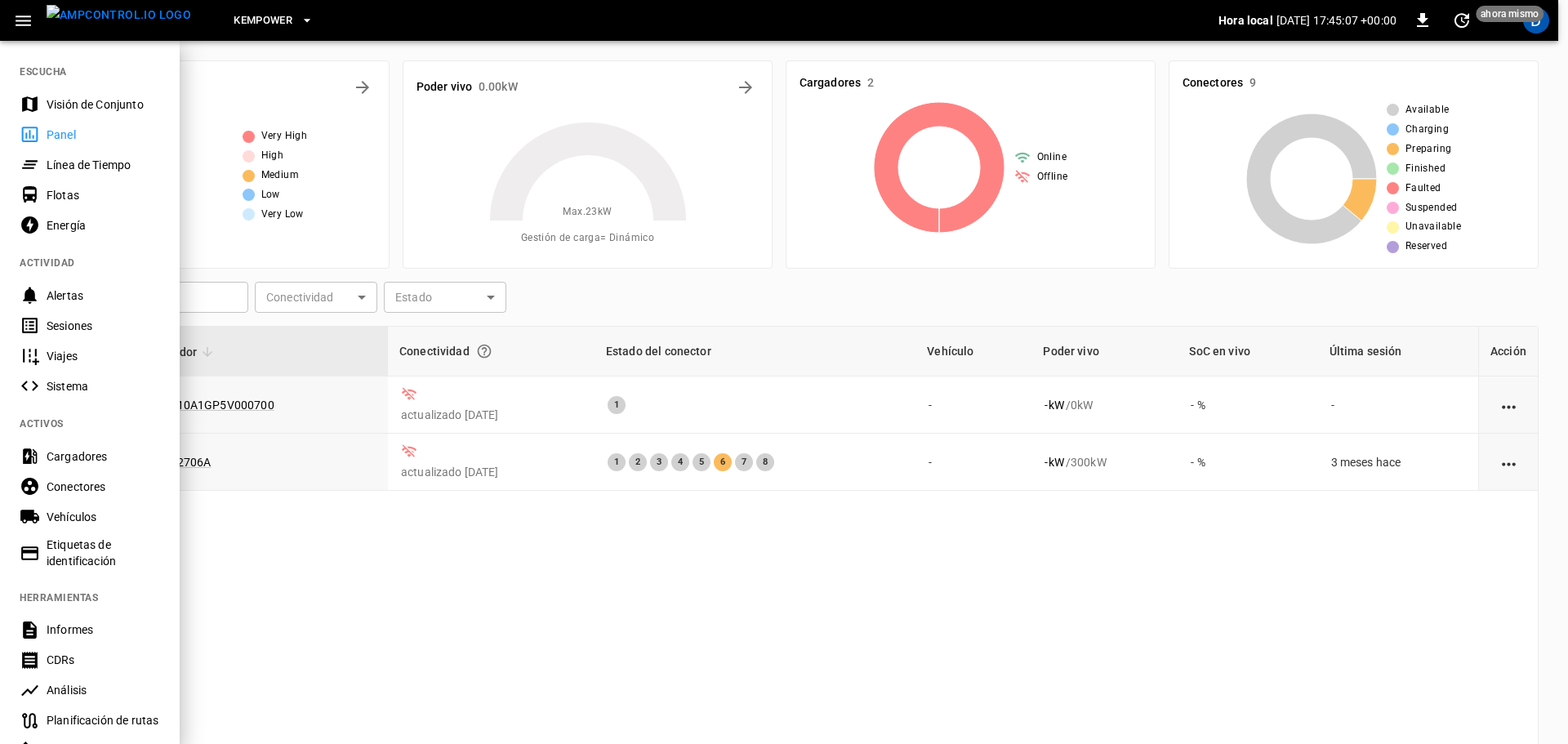
scroll to position [242, 0]
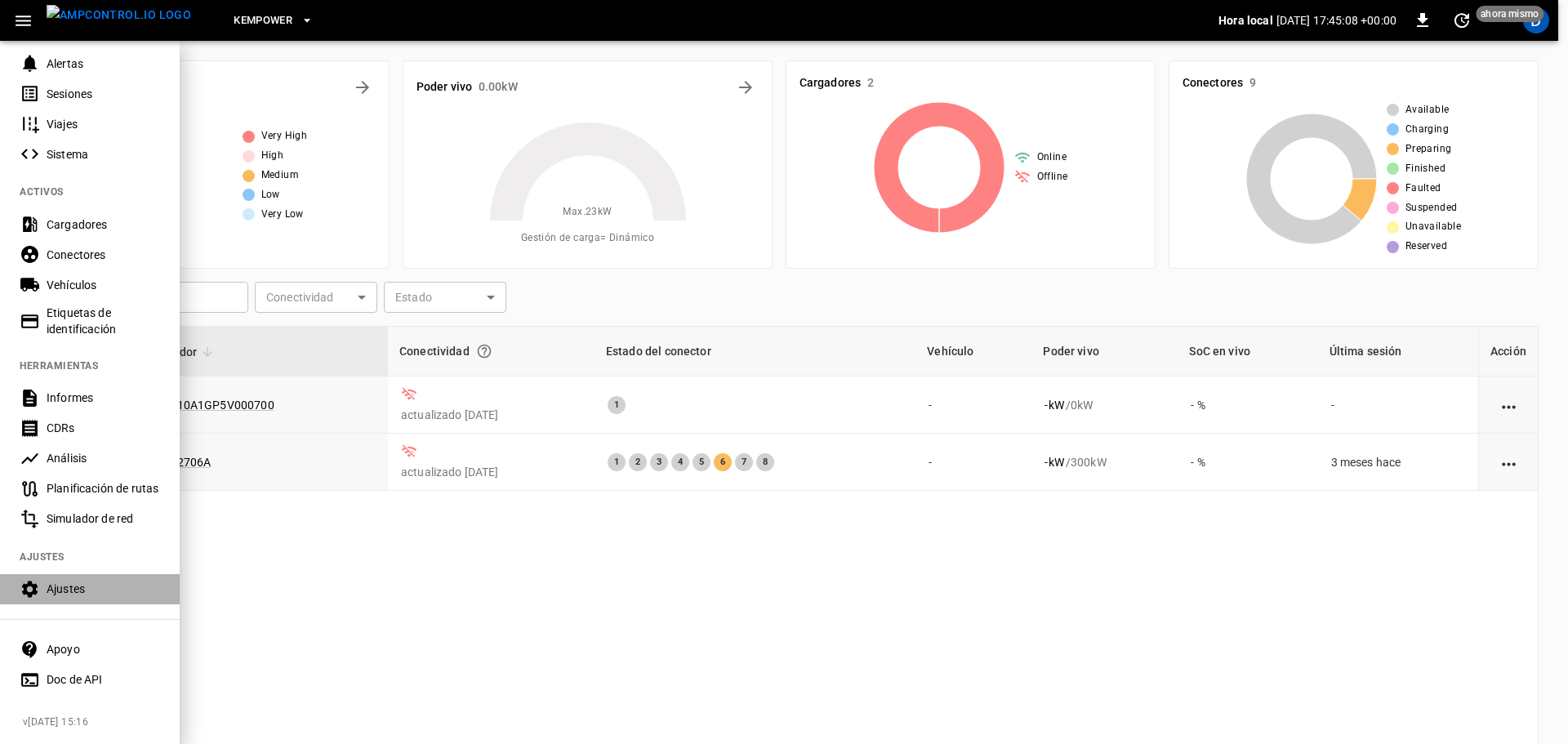
click at [71, 581] on div "Ajustes" at bounding box center [103, 589] width 114 height 17
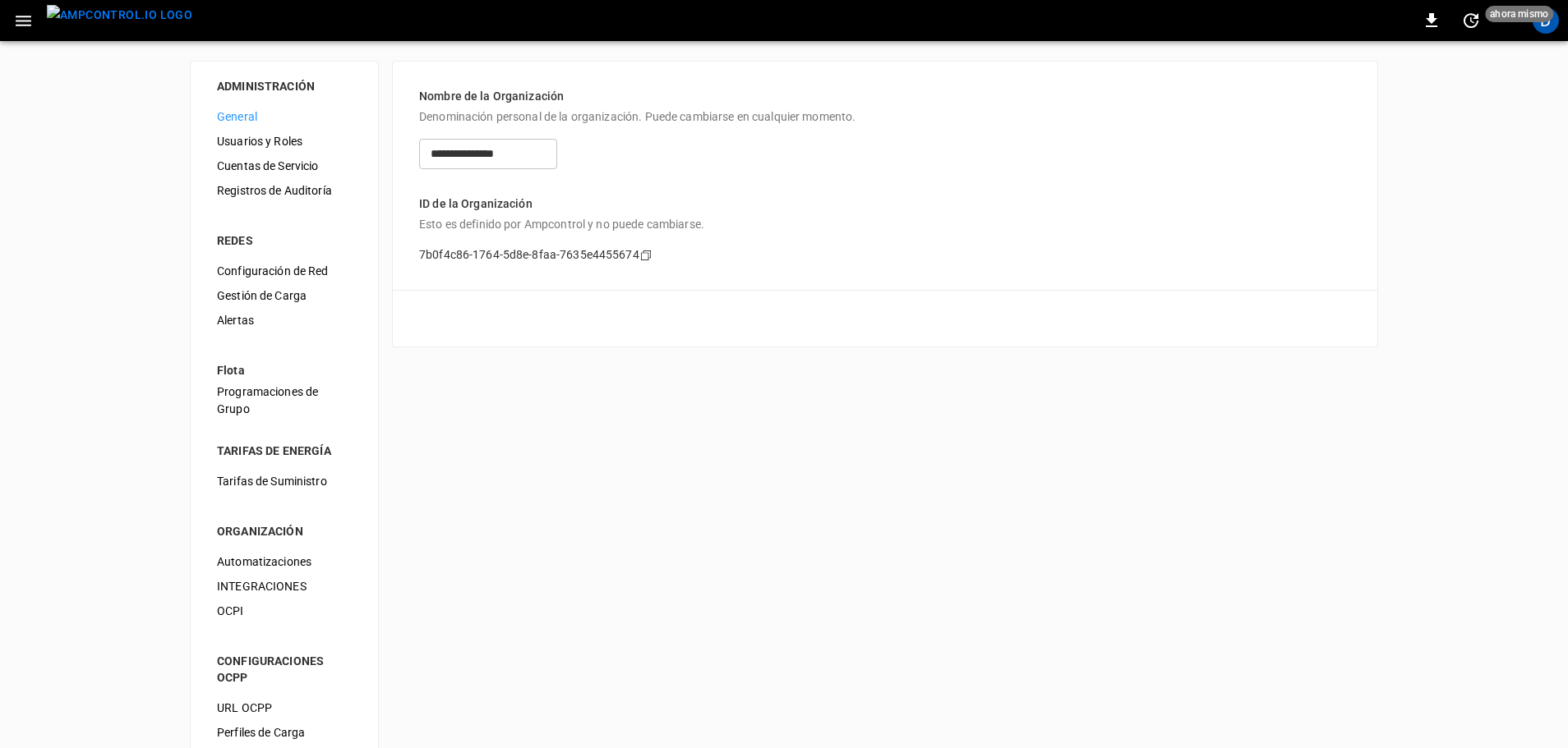
click at [289, 150] on div "Usuarios y Roles" at bounding box center [284, 141] width 161 height 25
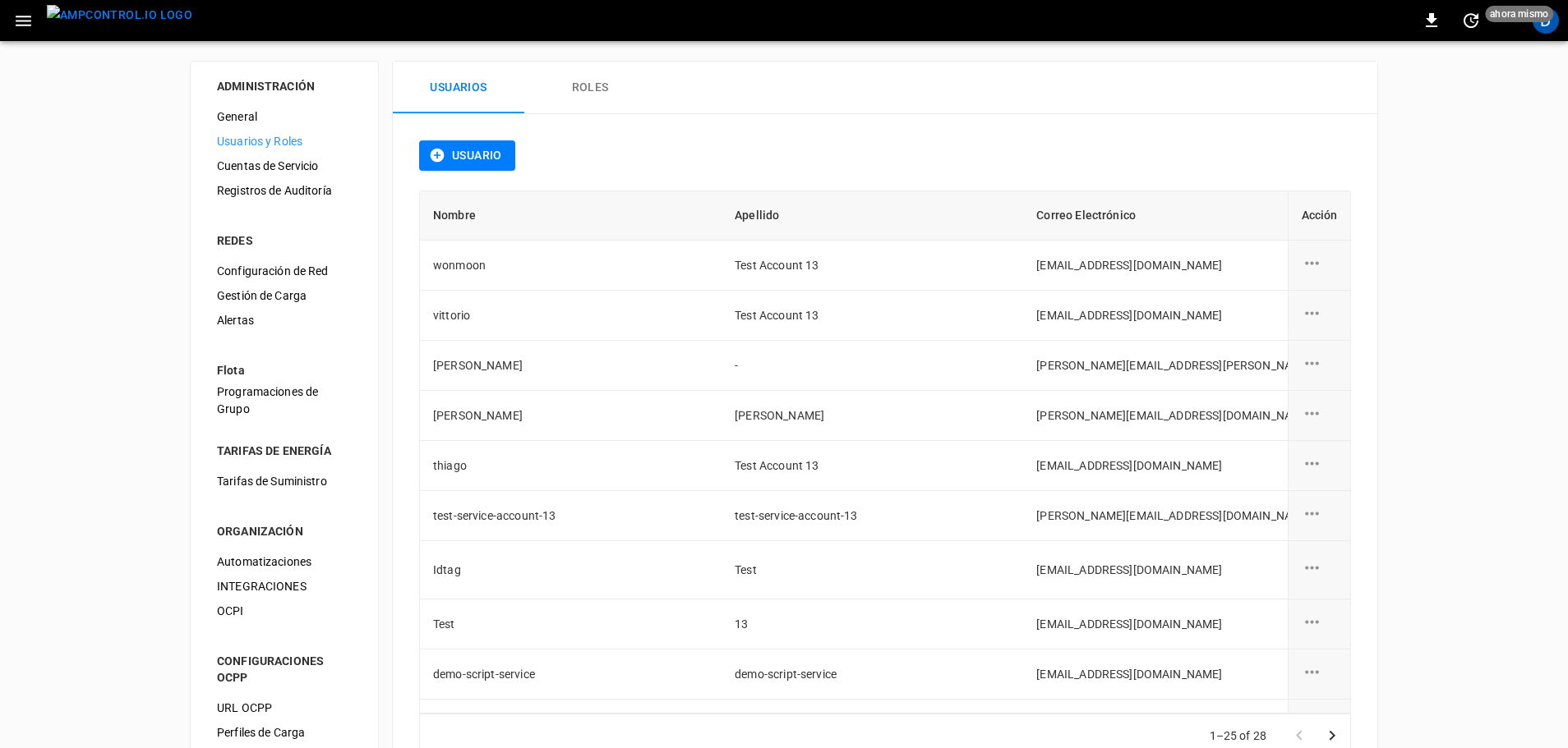
click at [471, 170] on button "Usuario" at bounding box center [467, 155] width 96 height 30
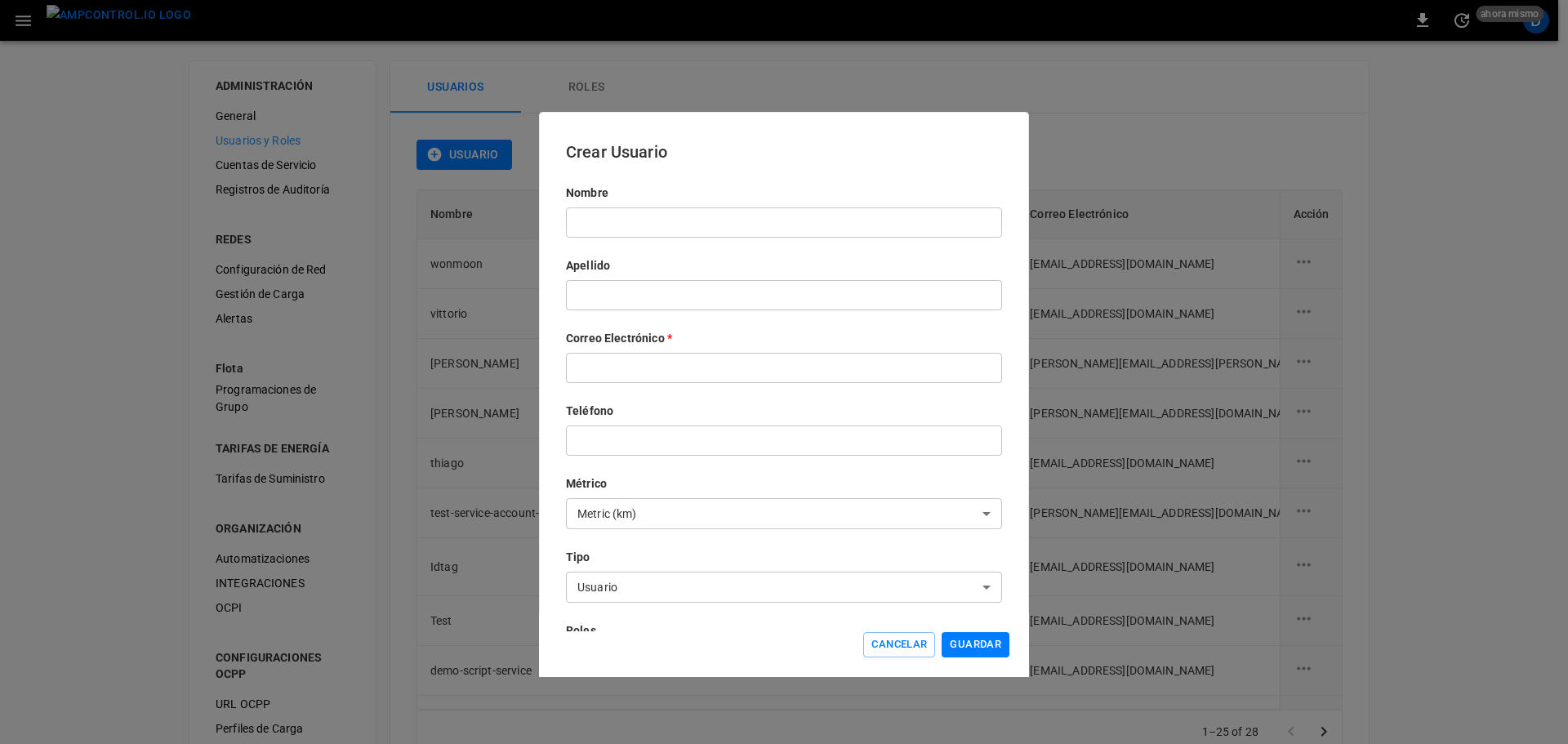
scroll to position [199, 0]
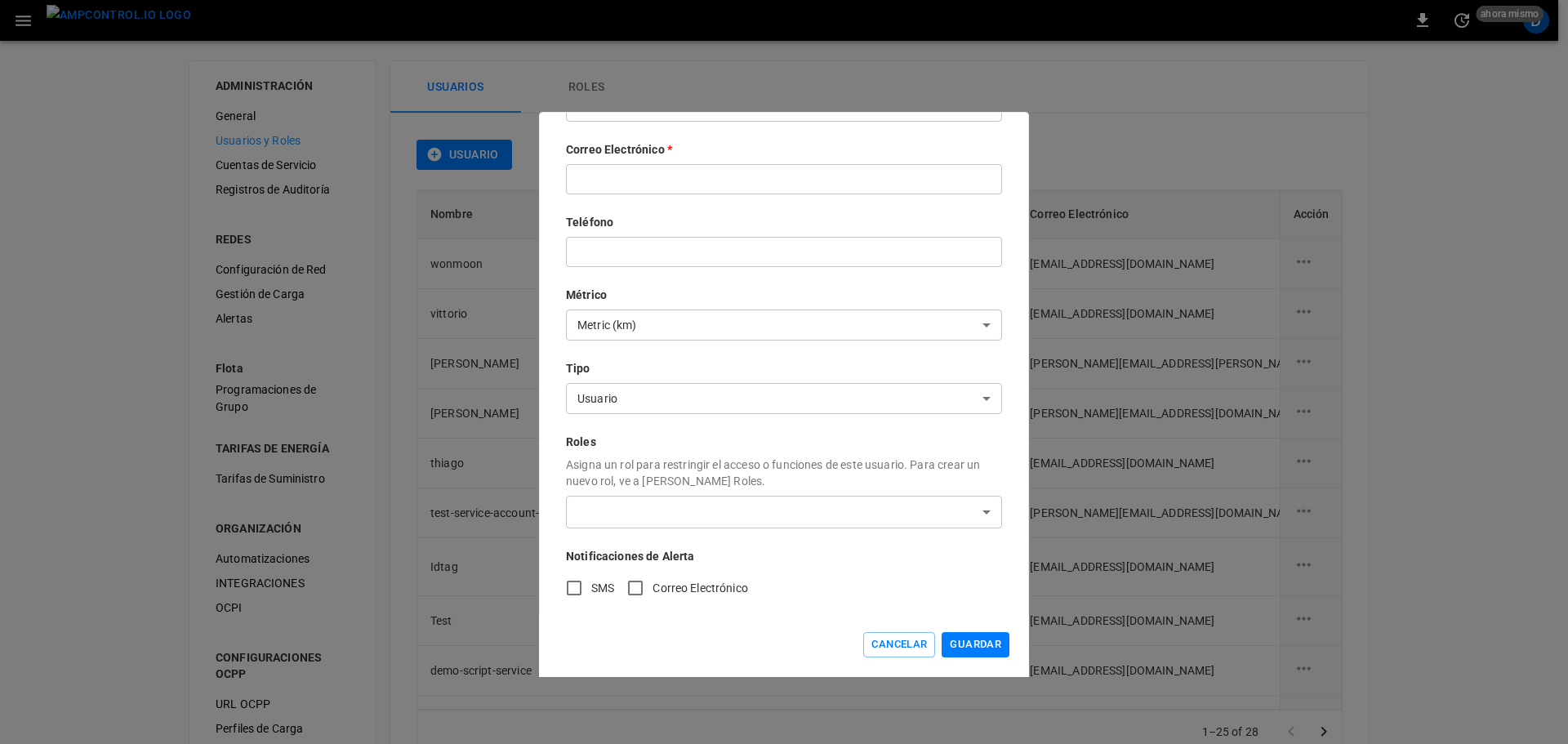
click at [632, 399] on body "0 ahora mismo D ADMINISTRACIÓN General Usuarios y Roles Cuentas de Servicio Reg…" at bounding box center [784, 400] width 1568 height 800
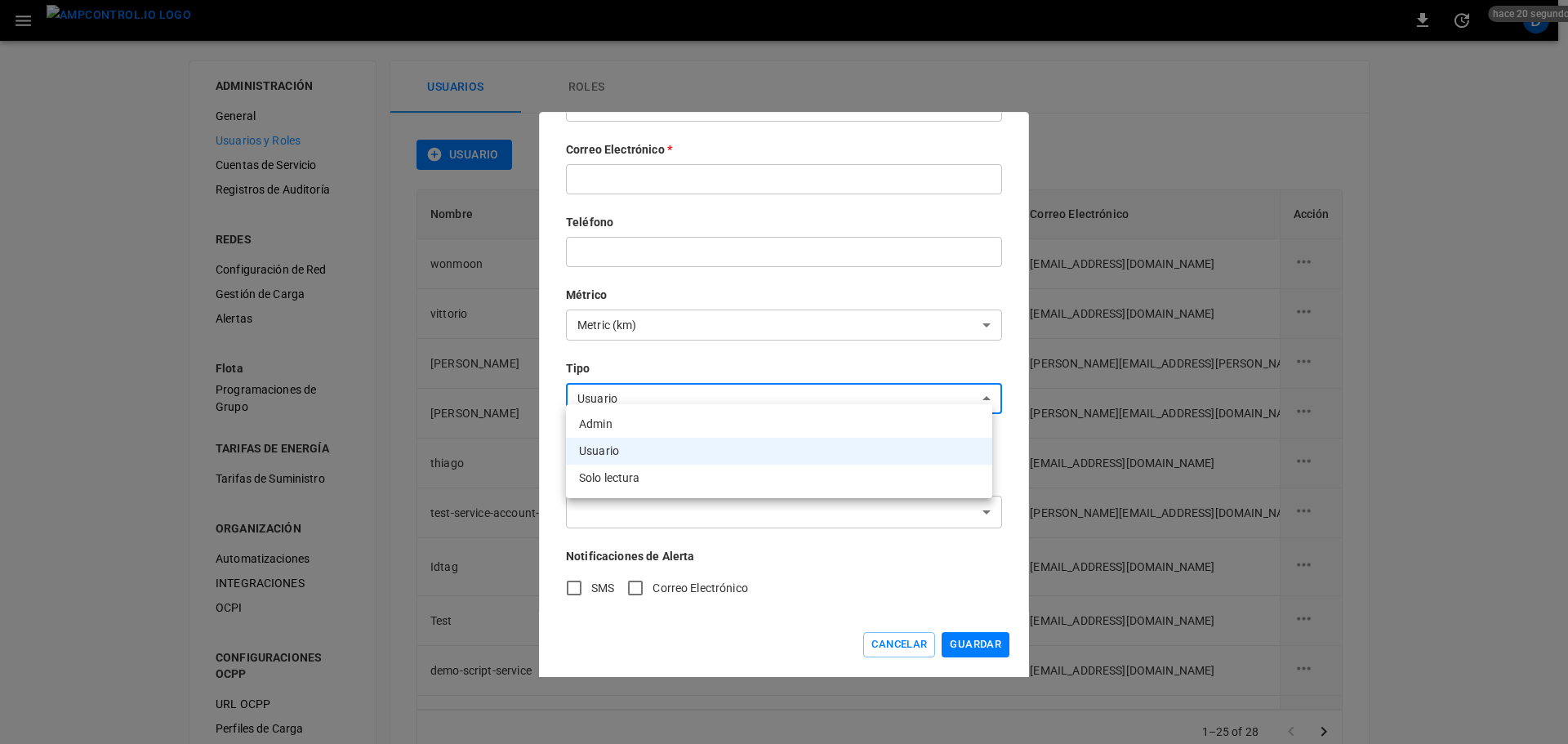
click at [182, 258] on div at bounding box center [784, 372] width 1568 height 744
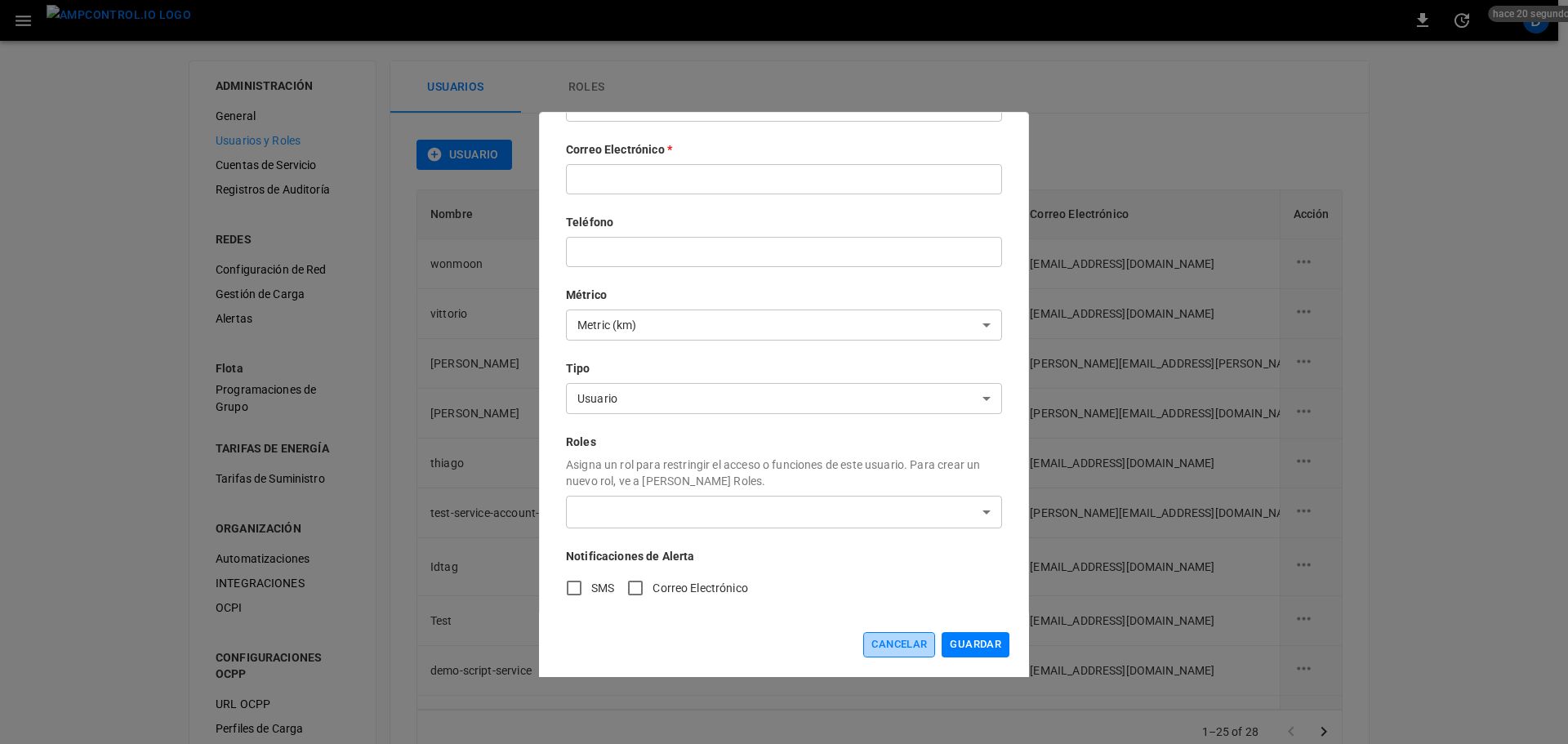
click at [909, 641] on button "Cancelar" at bounding box center [898, 644] width 71 height 26
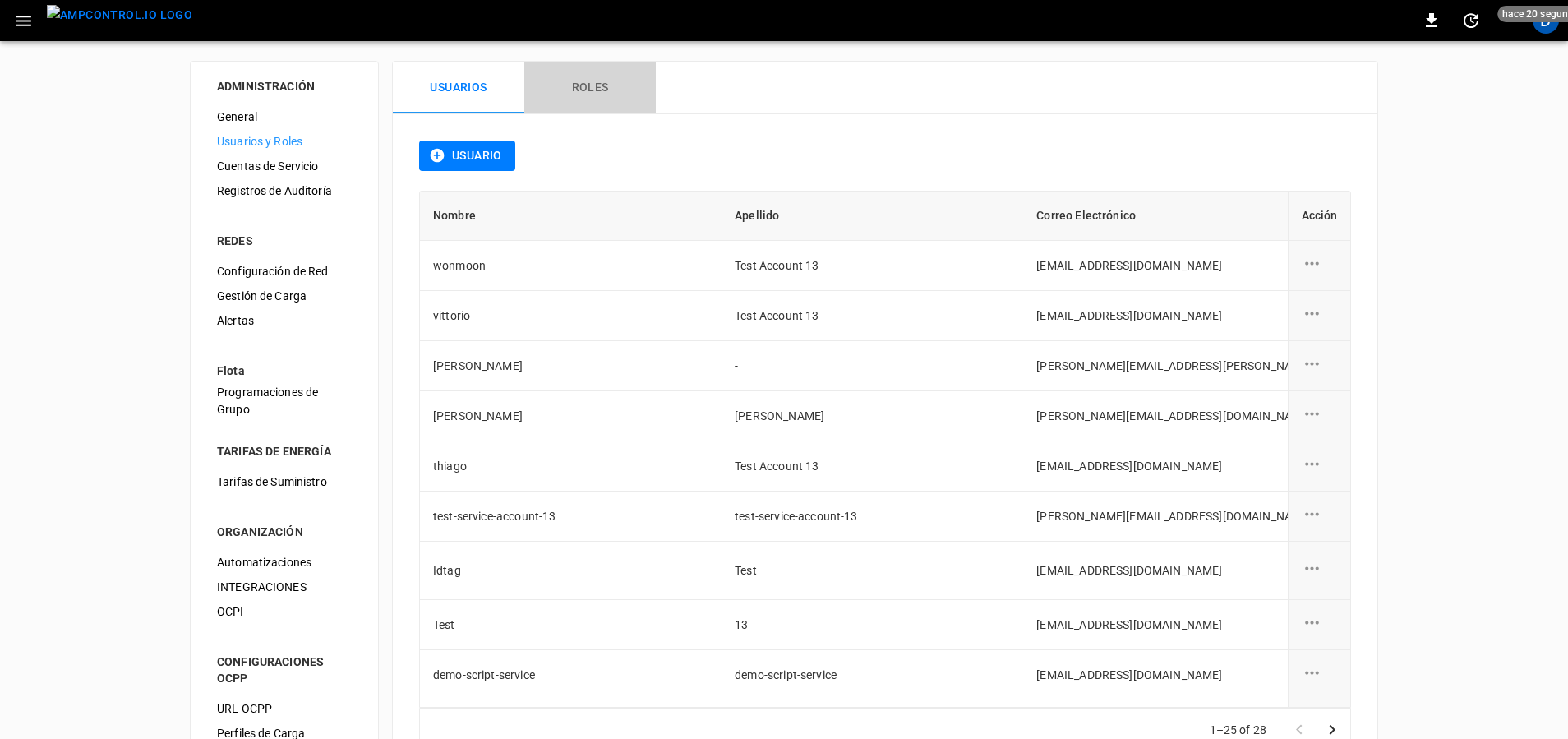
click at [600, 93] on button "Roles" at bounding box center [590, 87] width 131 height 52
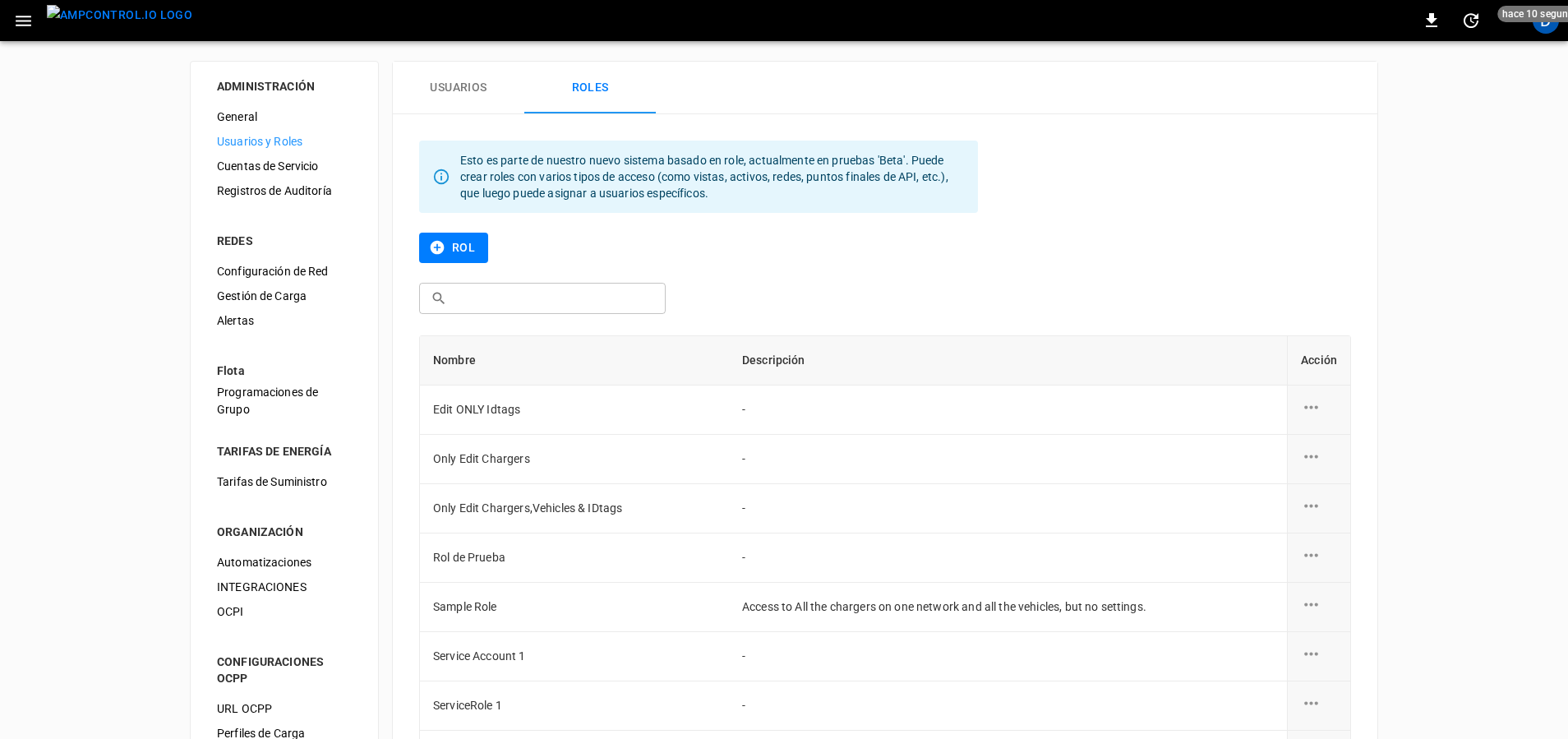
click at [454, 259] on button "Rol" at bounding box center [454, 248] width 69 height 30
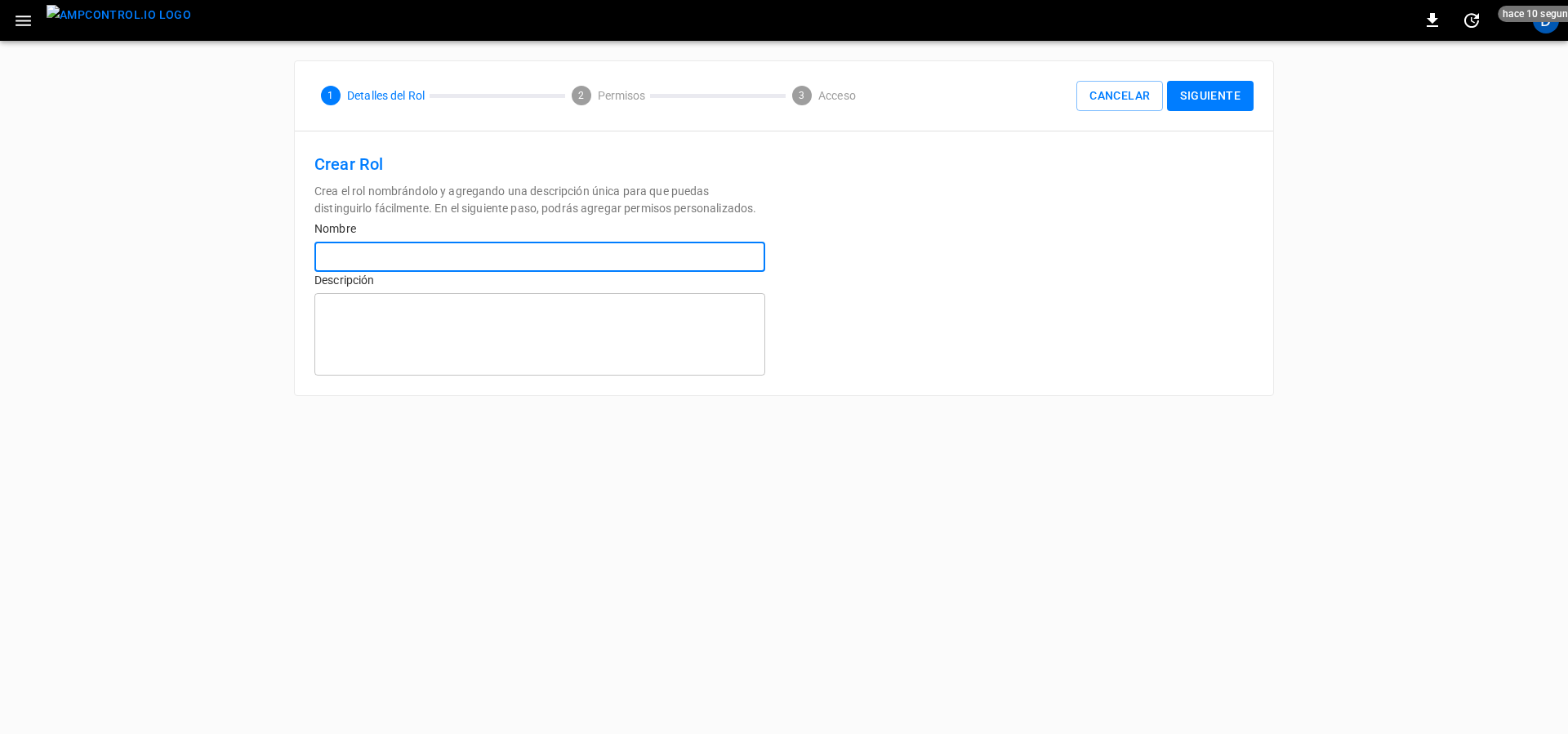
click at [451, 258] on input "text" at bounding box center [539, 257] width 451 height 30
type input "*"
click at [1232, 93] on button "Siguiente" at bounding box center [1210, 96] width 86 height 30
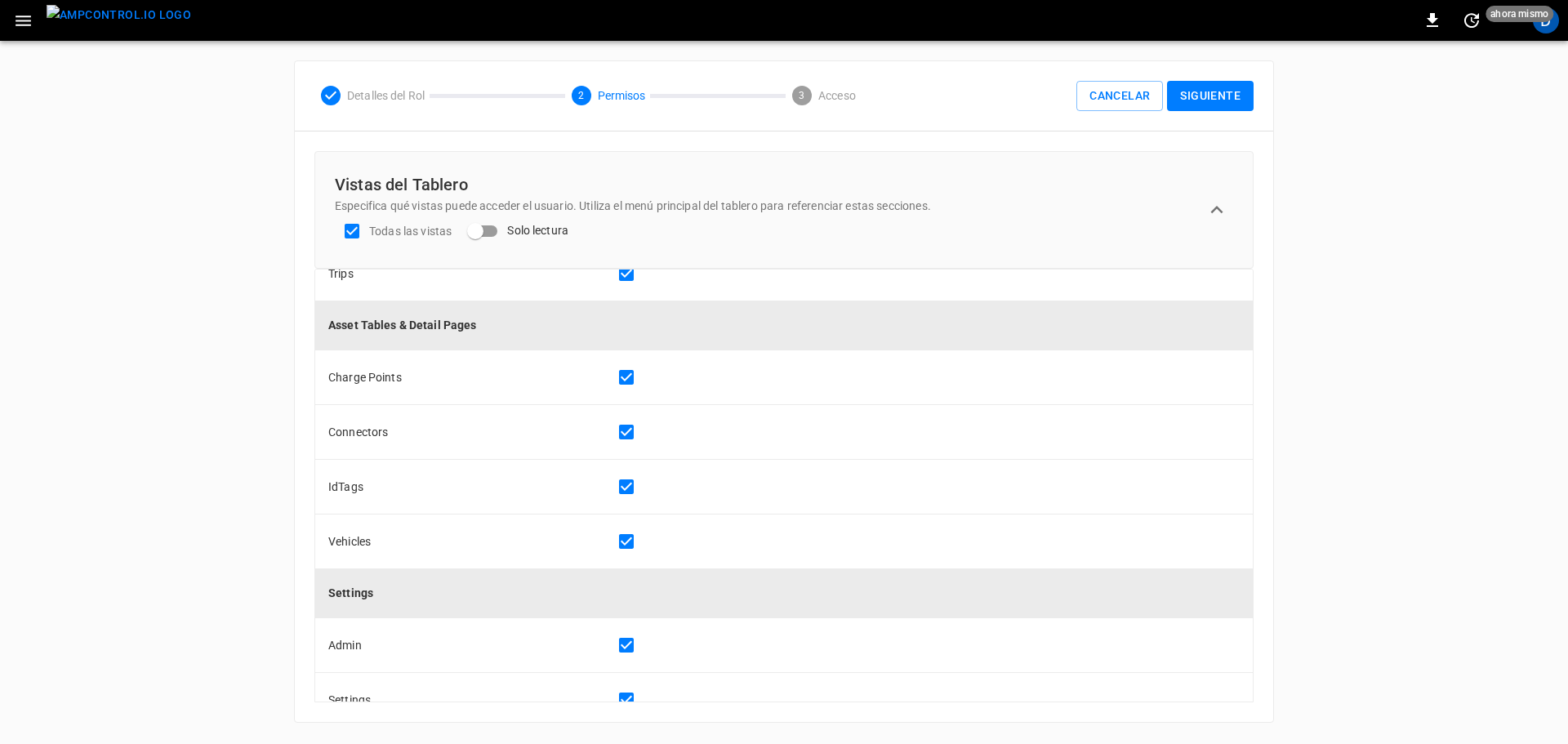
scroll to position [809, 0]
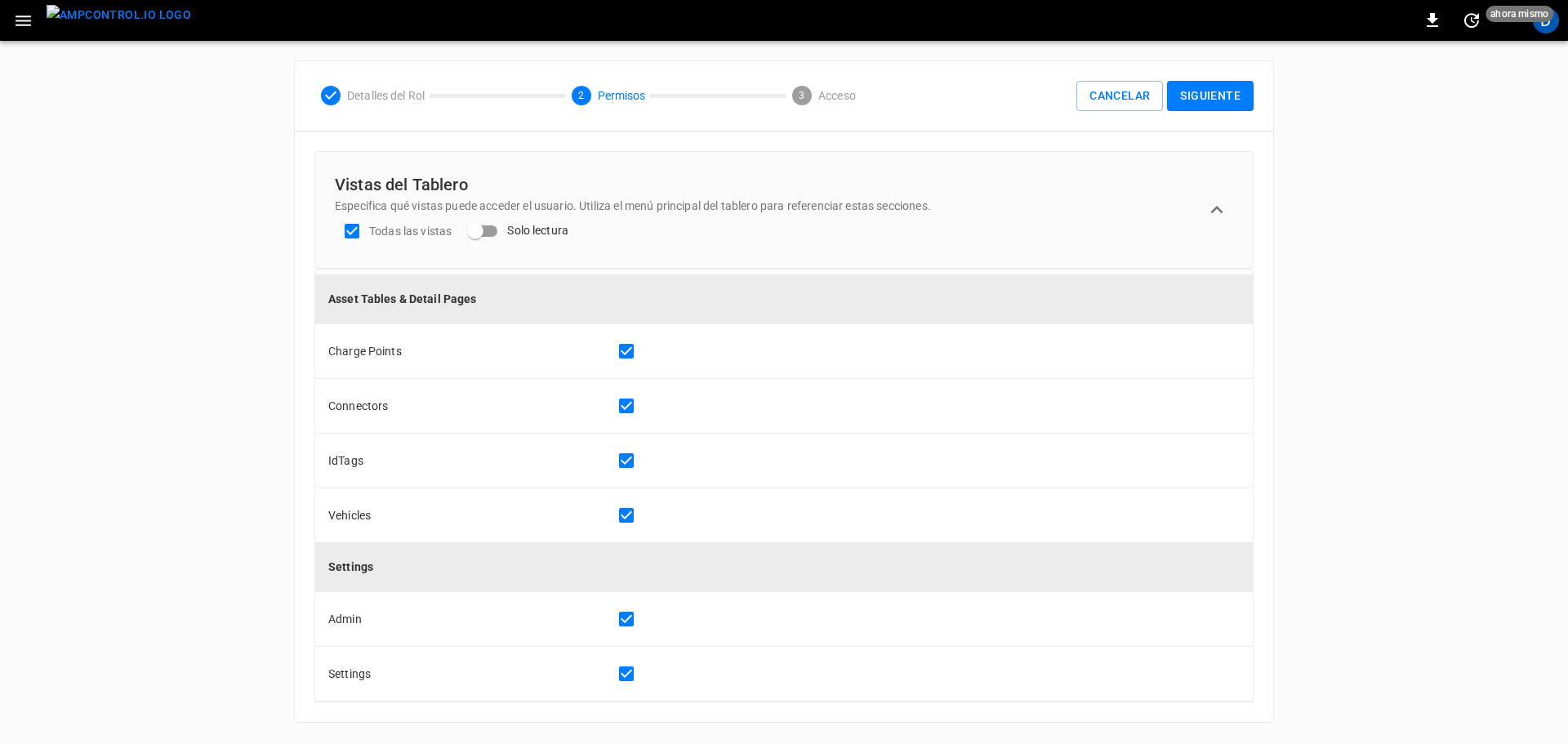
click at [143, 20] on img "menu" at bounding box center [119, 15] width 145 height 20
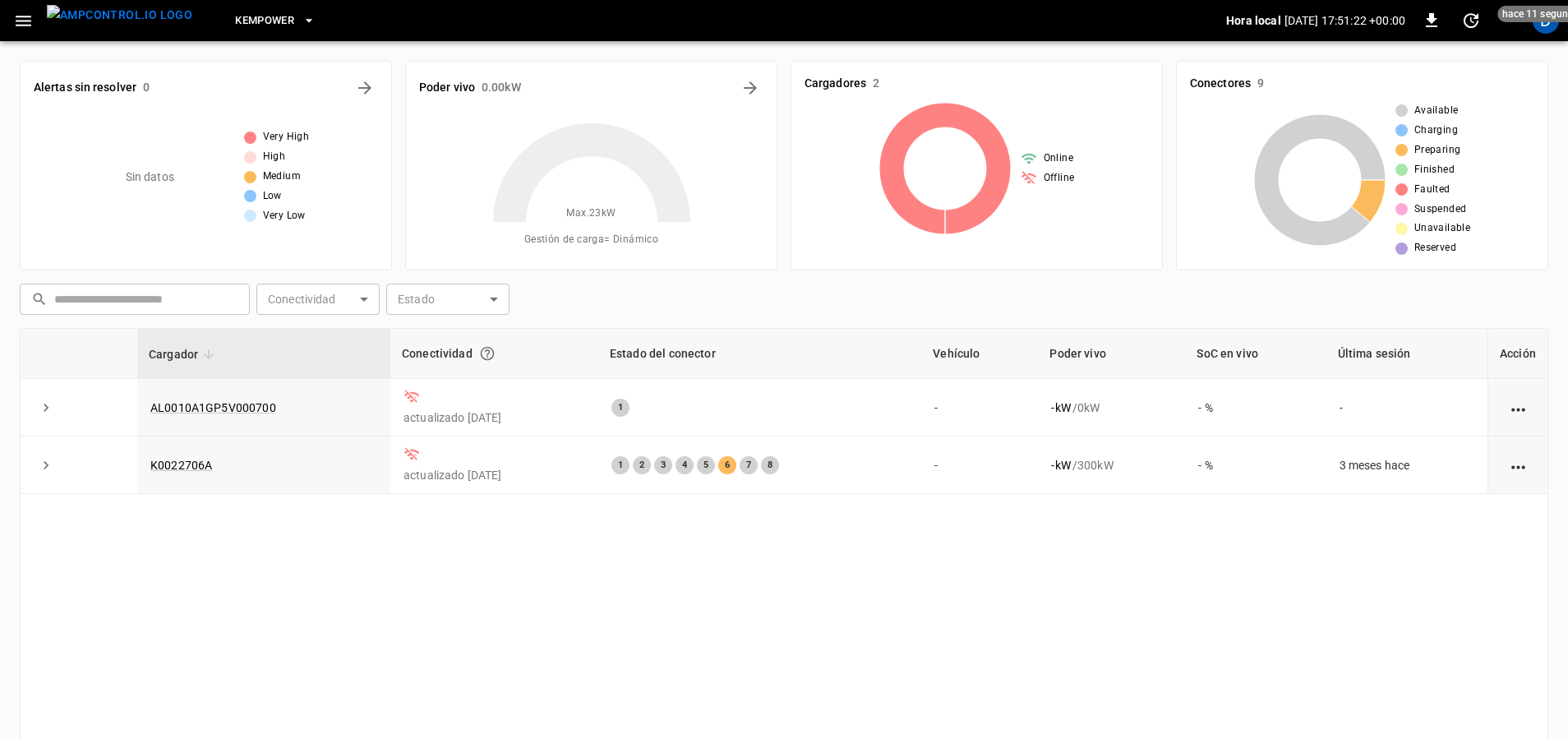
click at [18, 24] on icon "button" at bounding box center [23, 20] width 20 height 20
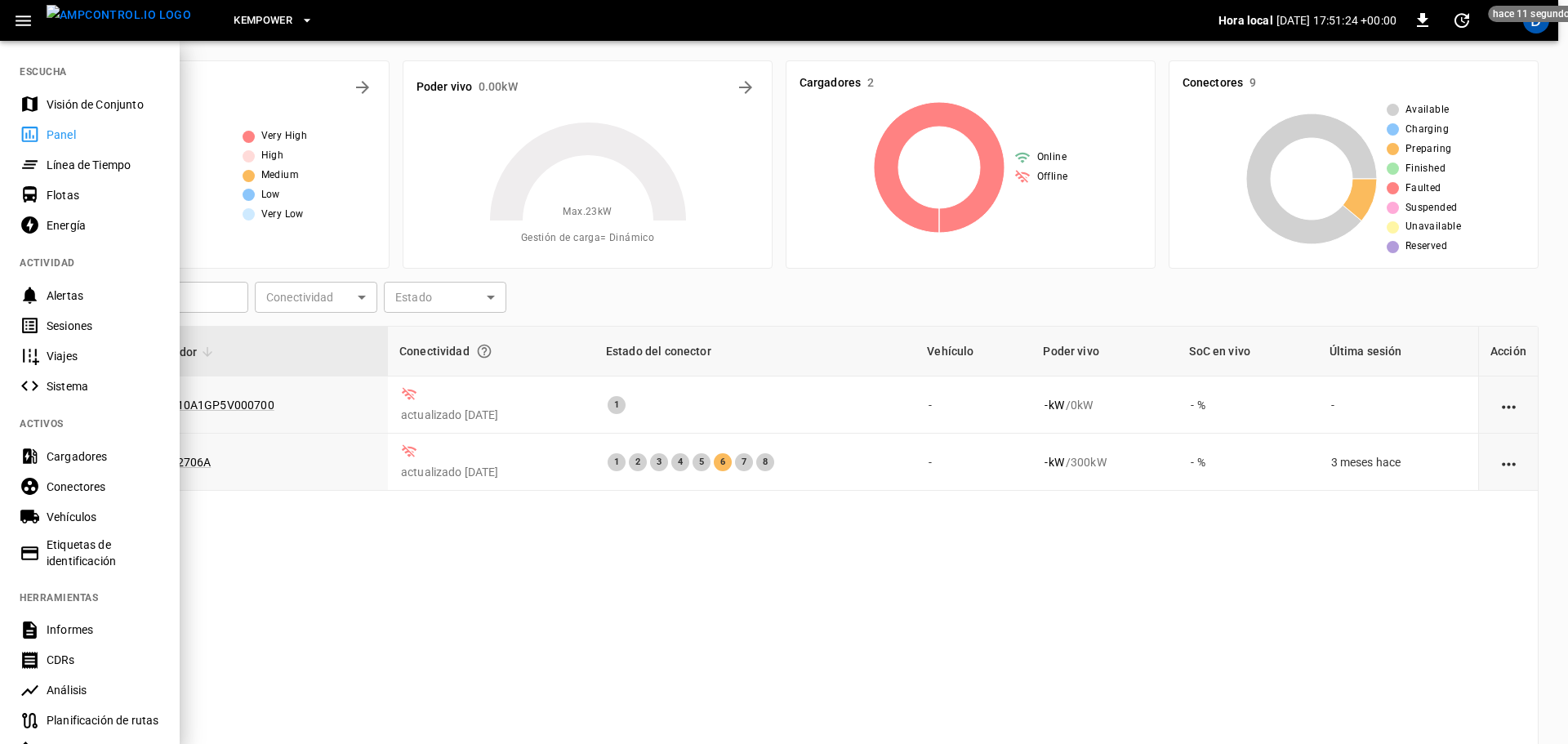
scroll to position [242, 0]
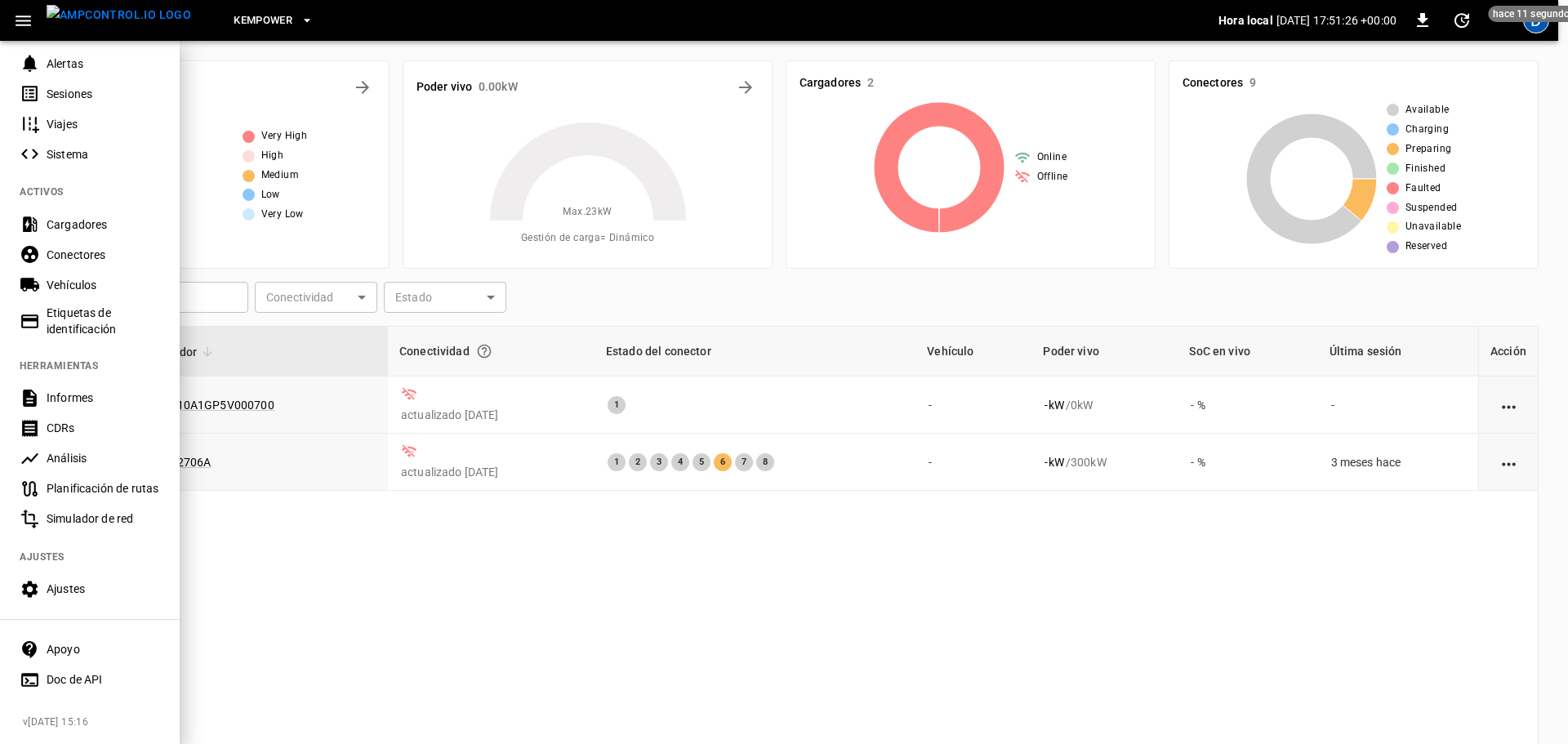
click at [1538, 26] on div "D" at bounding box center [1536, 20] width 26 height 26
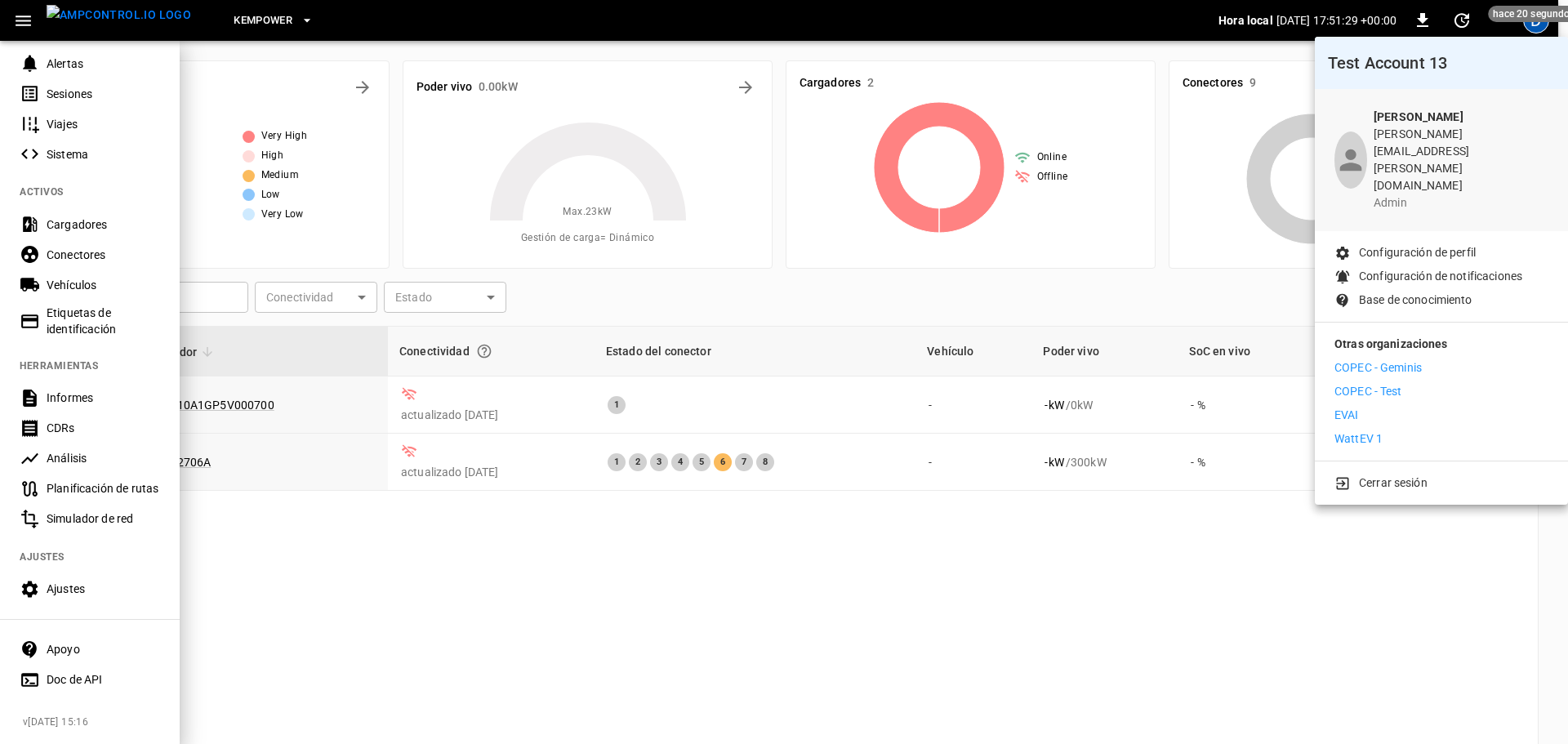
click at [1395, 244] on p "Configuración de perfil" at bounding box center [1417, 252] width 116 height 17
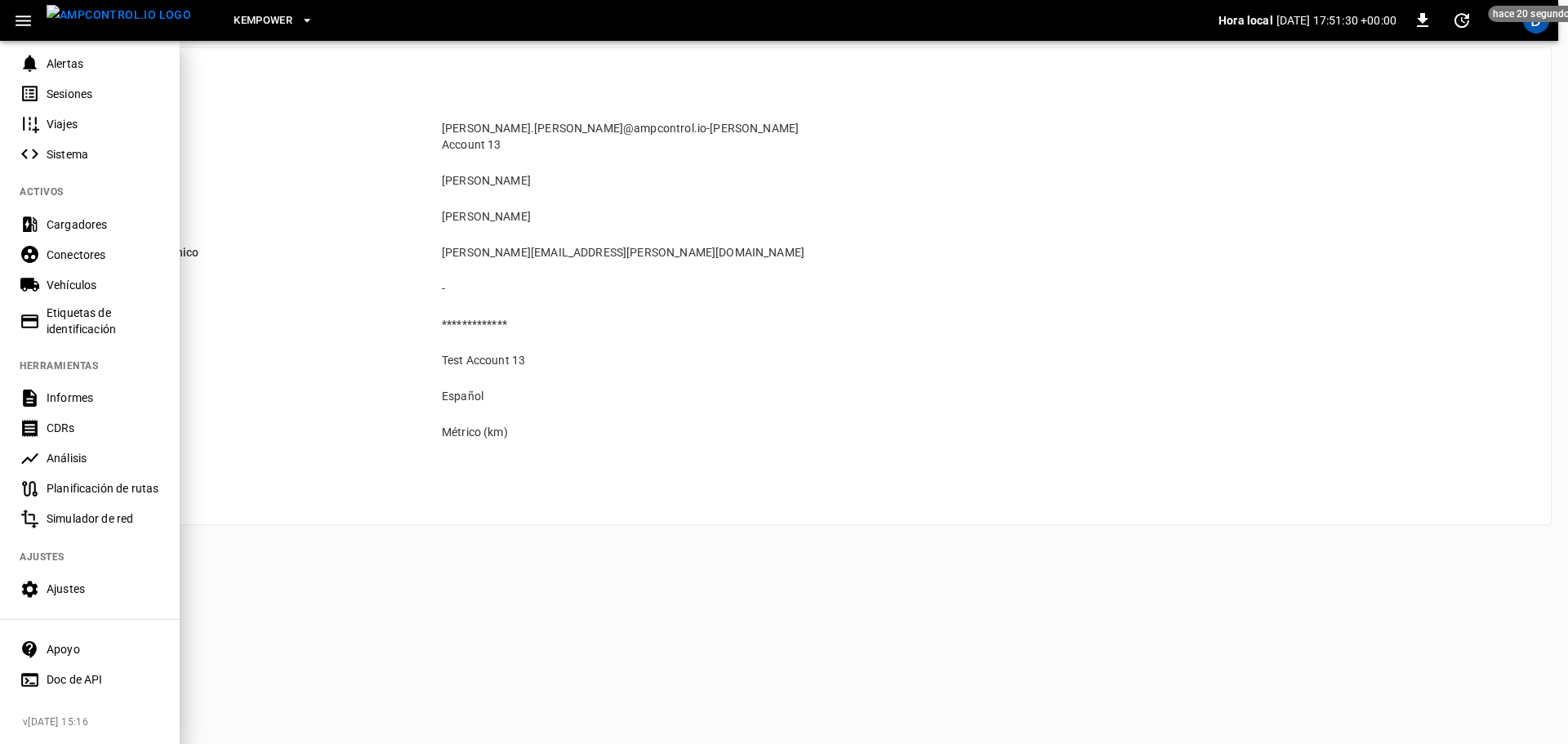
click at [389, 409] on div at bounding box center [784, 372] width 1568 height 744
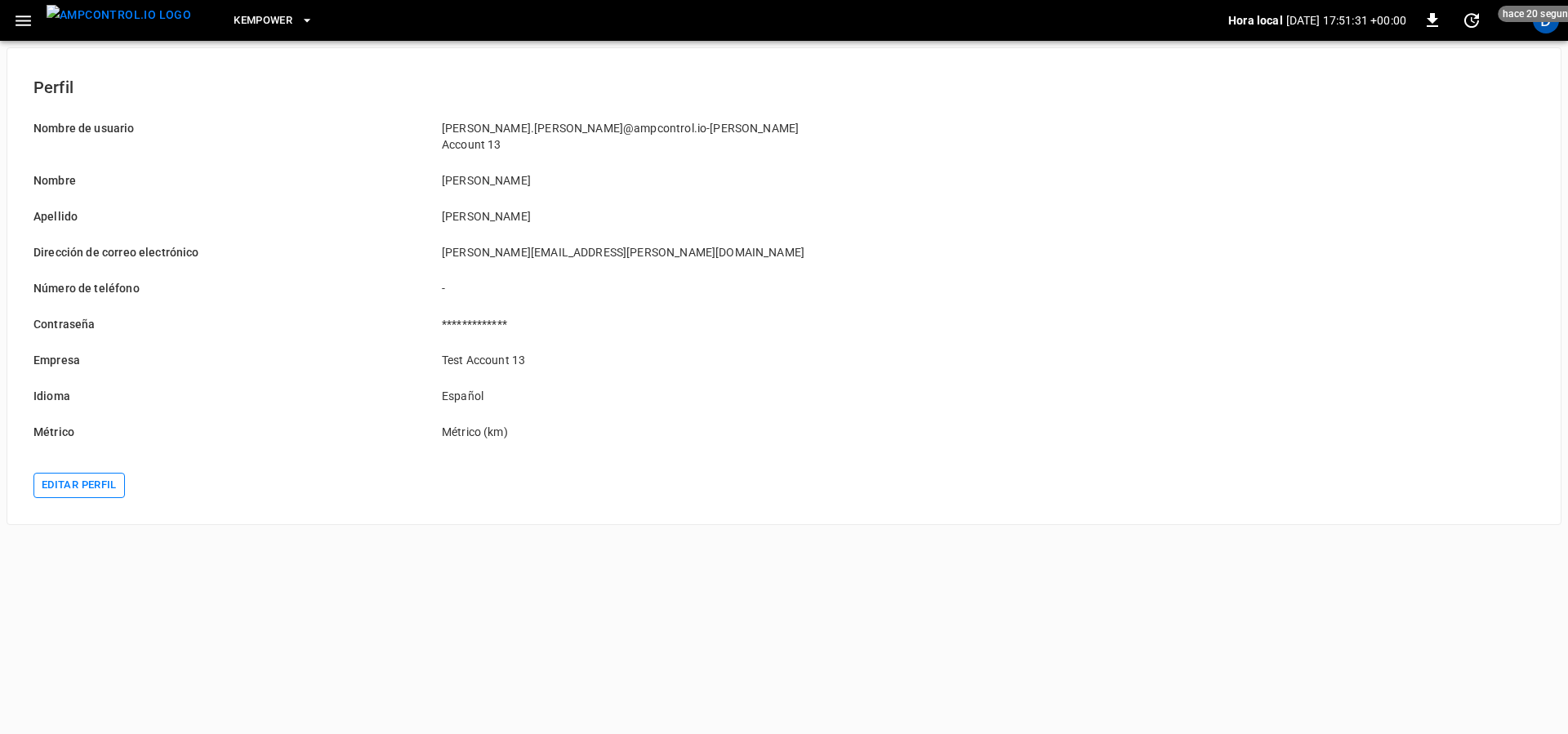
click at [81, 473] on button "Editar perfil" at bounding box center [79, 485] width 92 height 26
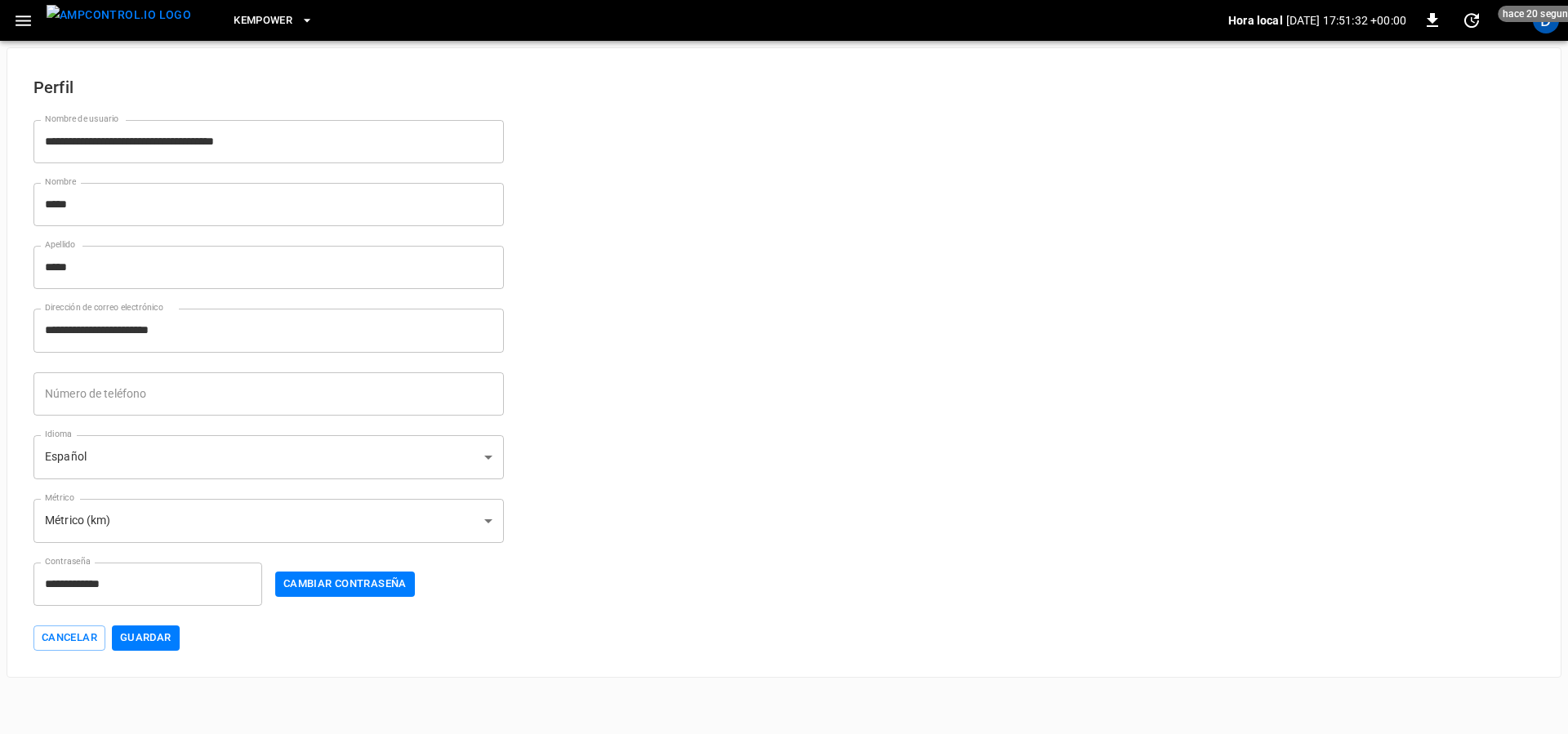
click at [200, 452] on body "**********" at bounding box center [784, 339] width 1568 height 678
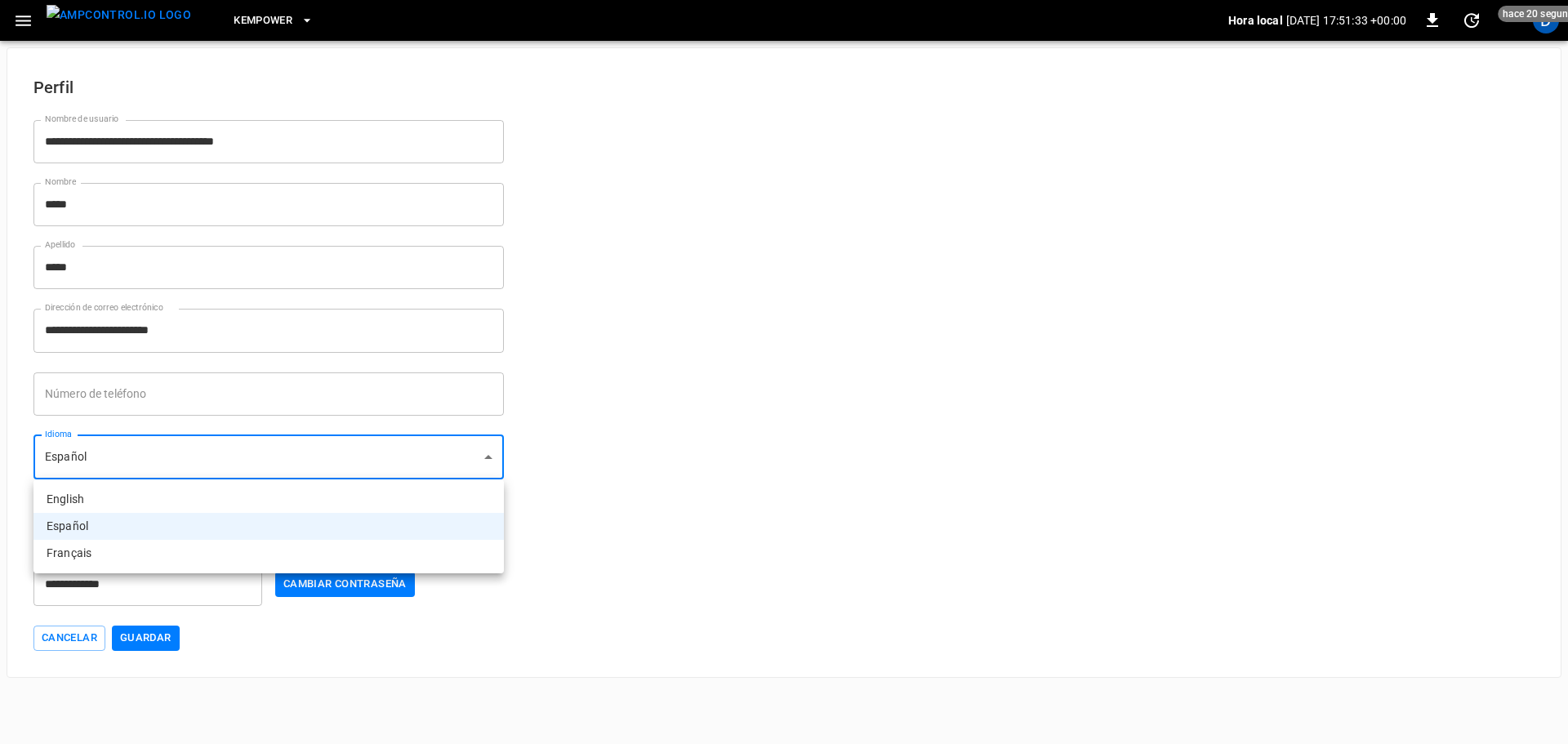
click at [144, 499] on li "English" at bounding box center [268, 500] width 470 height 27
type input "**"
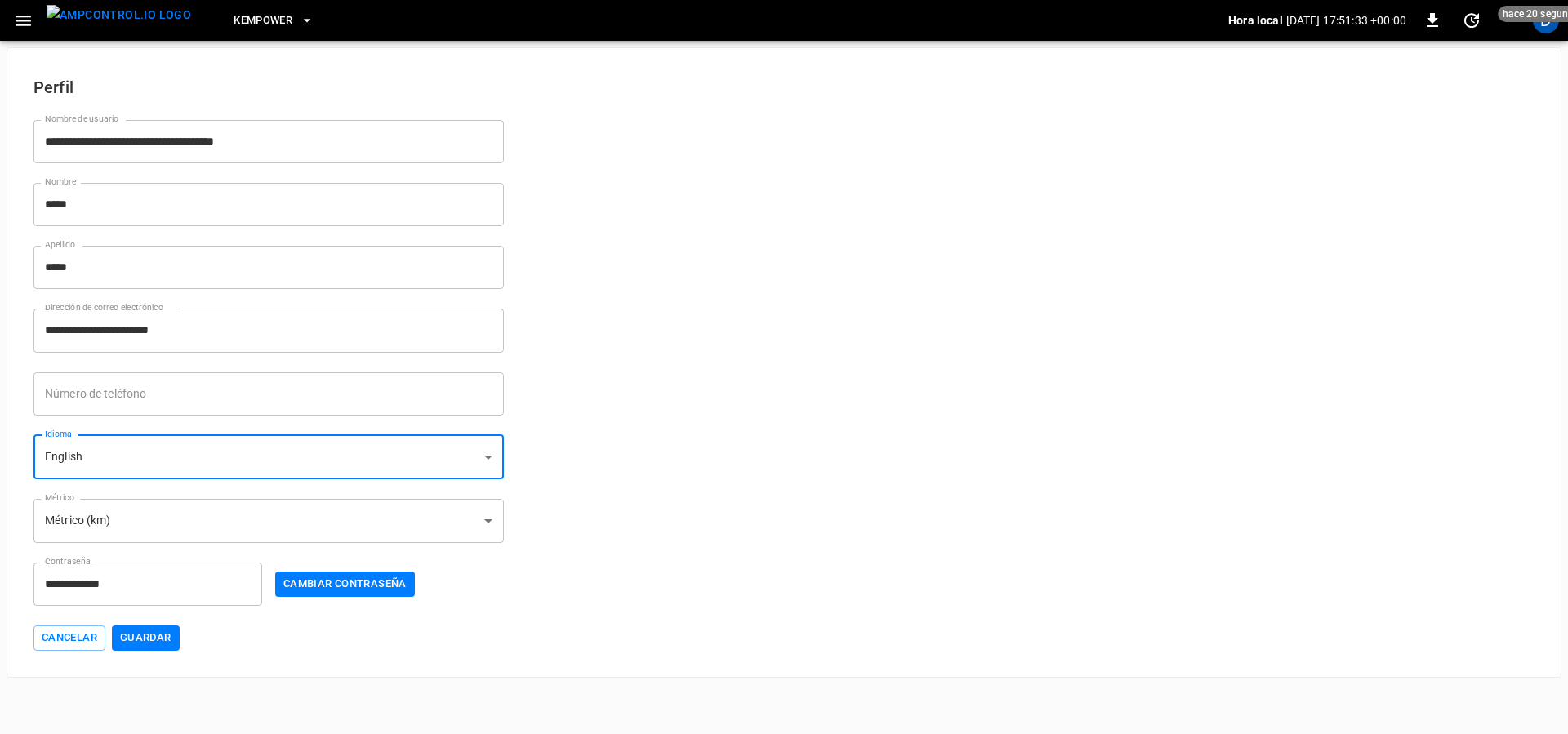
click at [148, 638] on button "Guardar" at bounding box center [146, 638] width 68 height 26
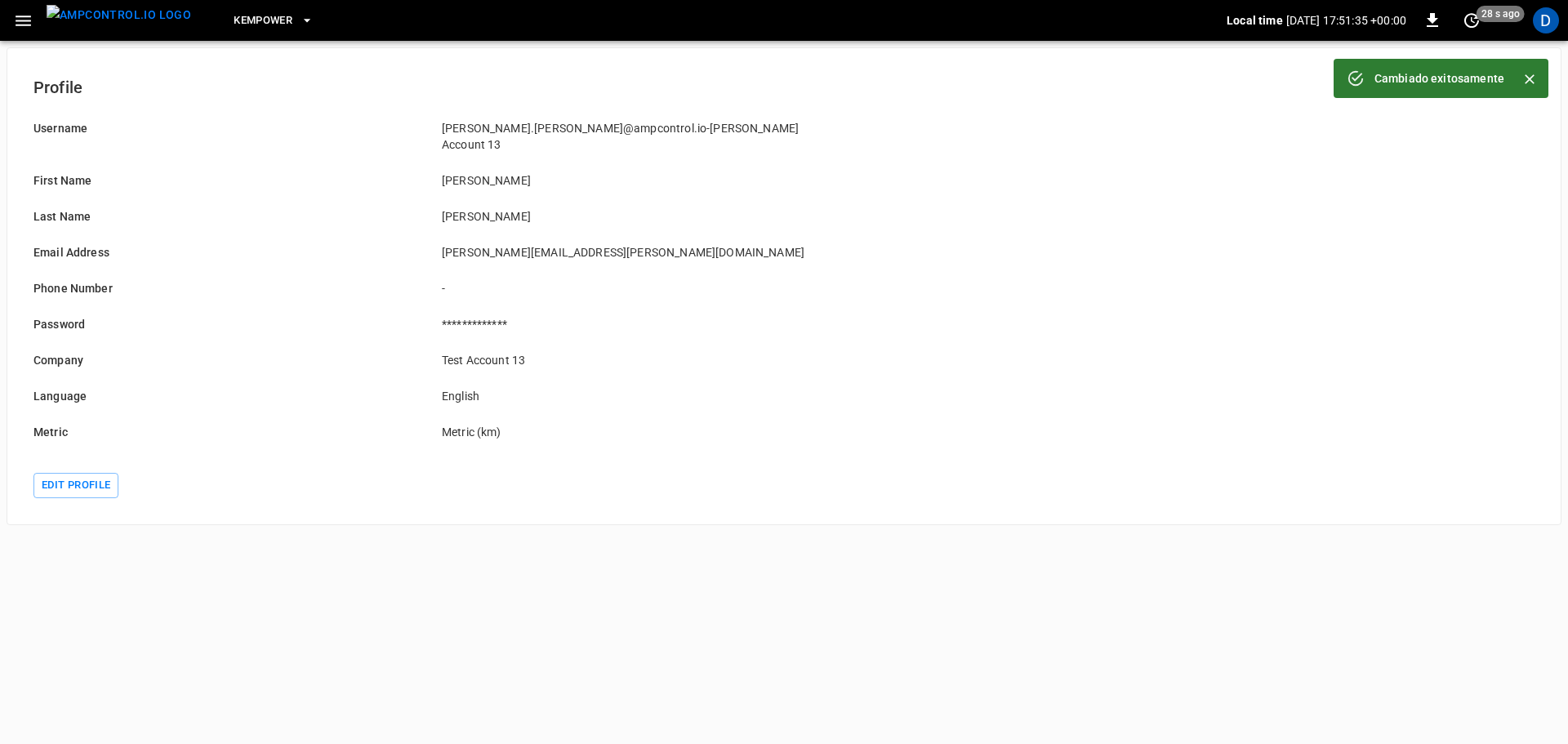
click at [21, 28] on icon "button" at bounding box center [23, 20] width 20 height 20
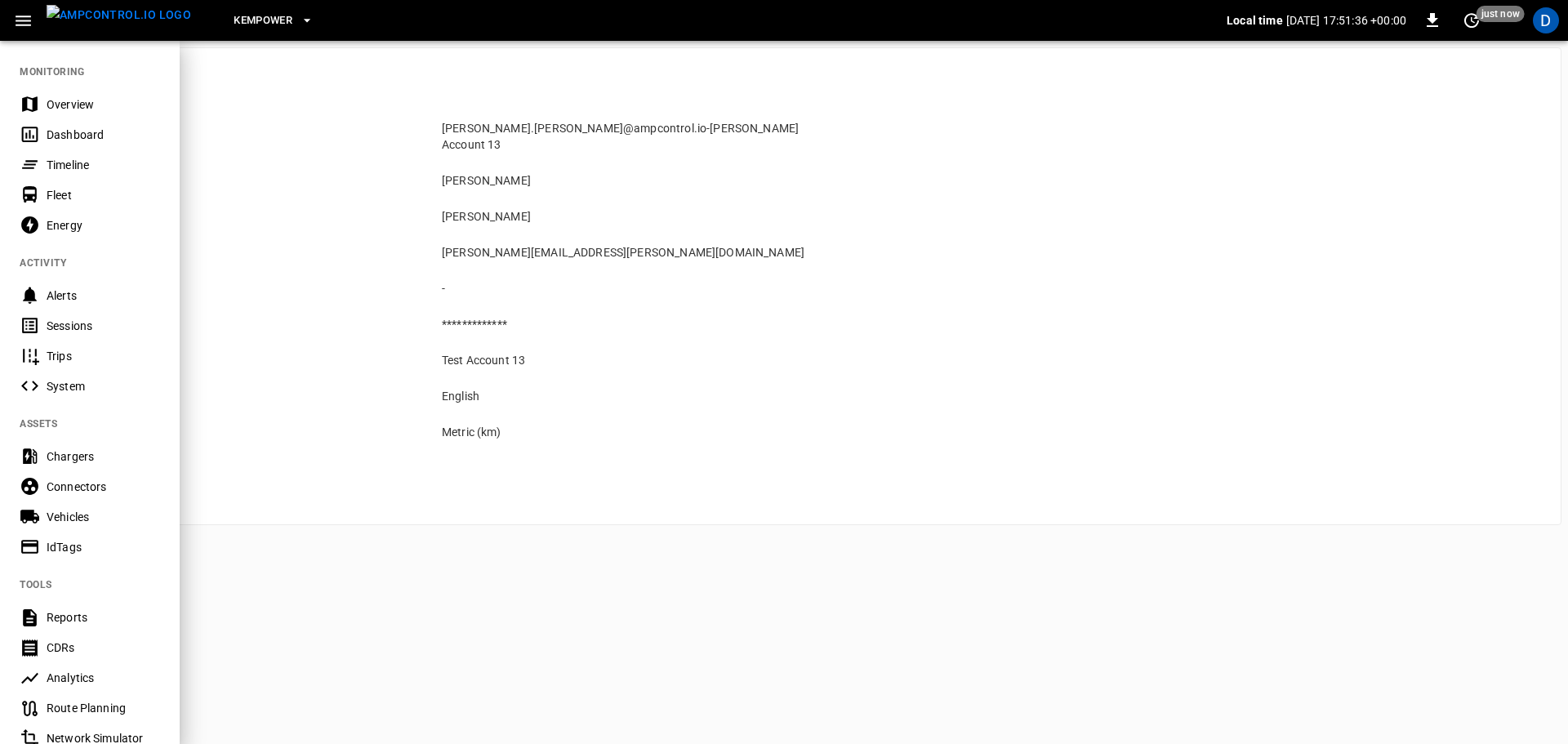
scroll to position [229, 0]
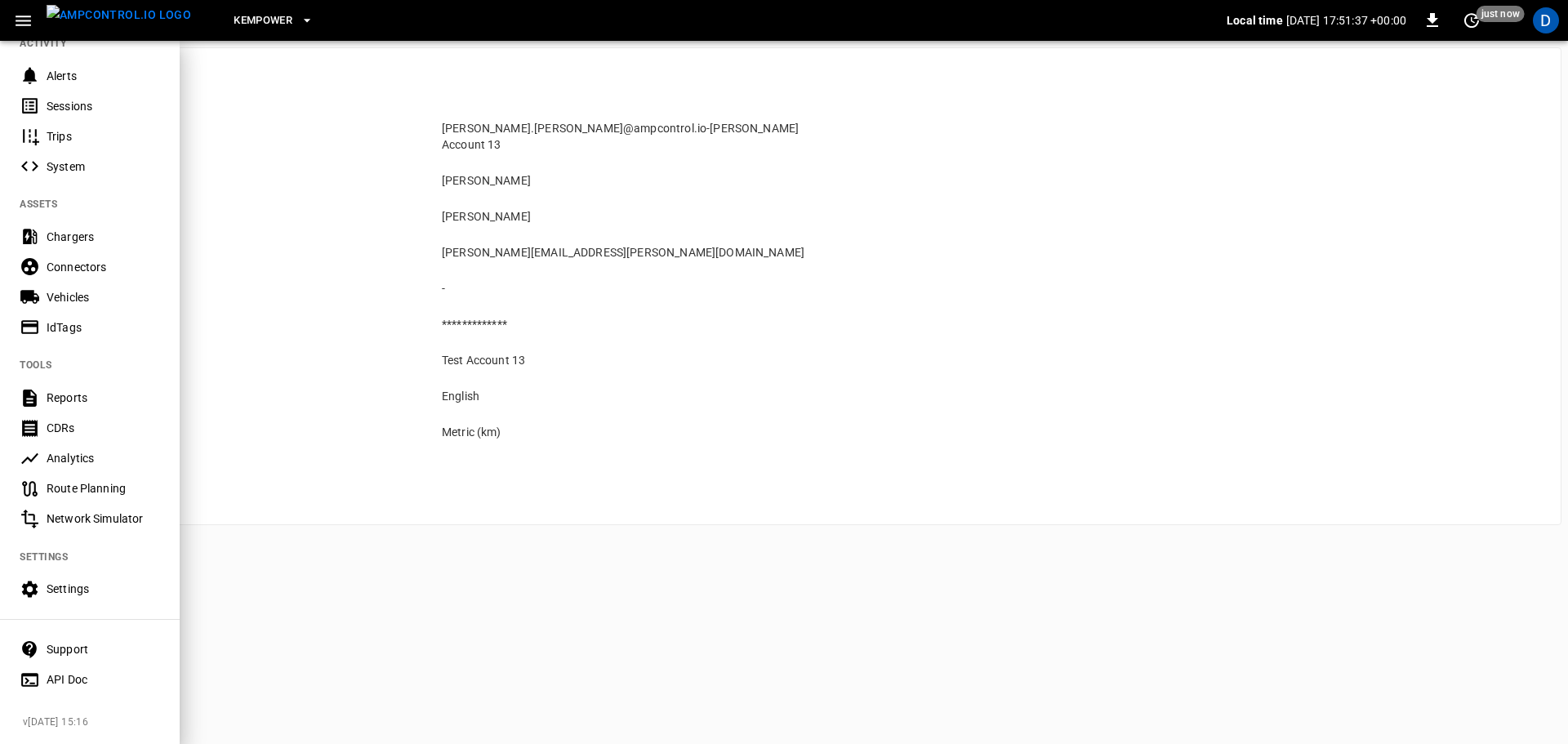
click at [47, 581] on div "Settings" at bounding box center [103, 589] width 114 height 17
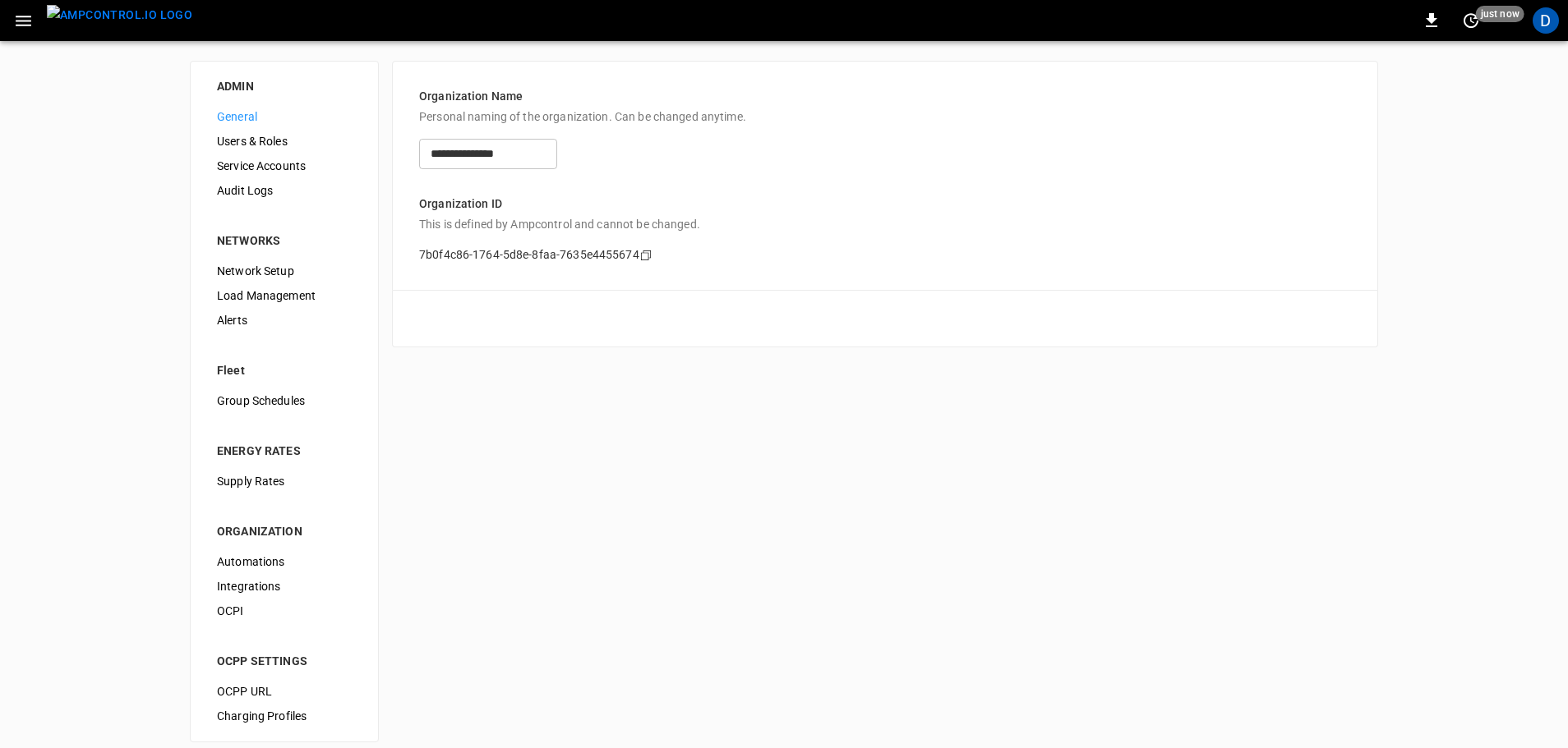
click at [267, 138] on span "Users & Roles" at bounding box center [284, 141] width 135 height 17
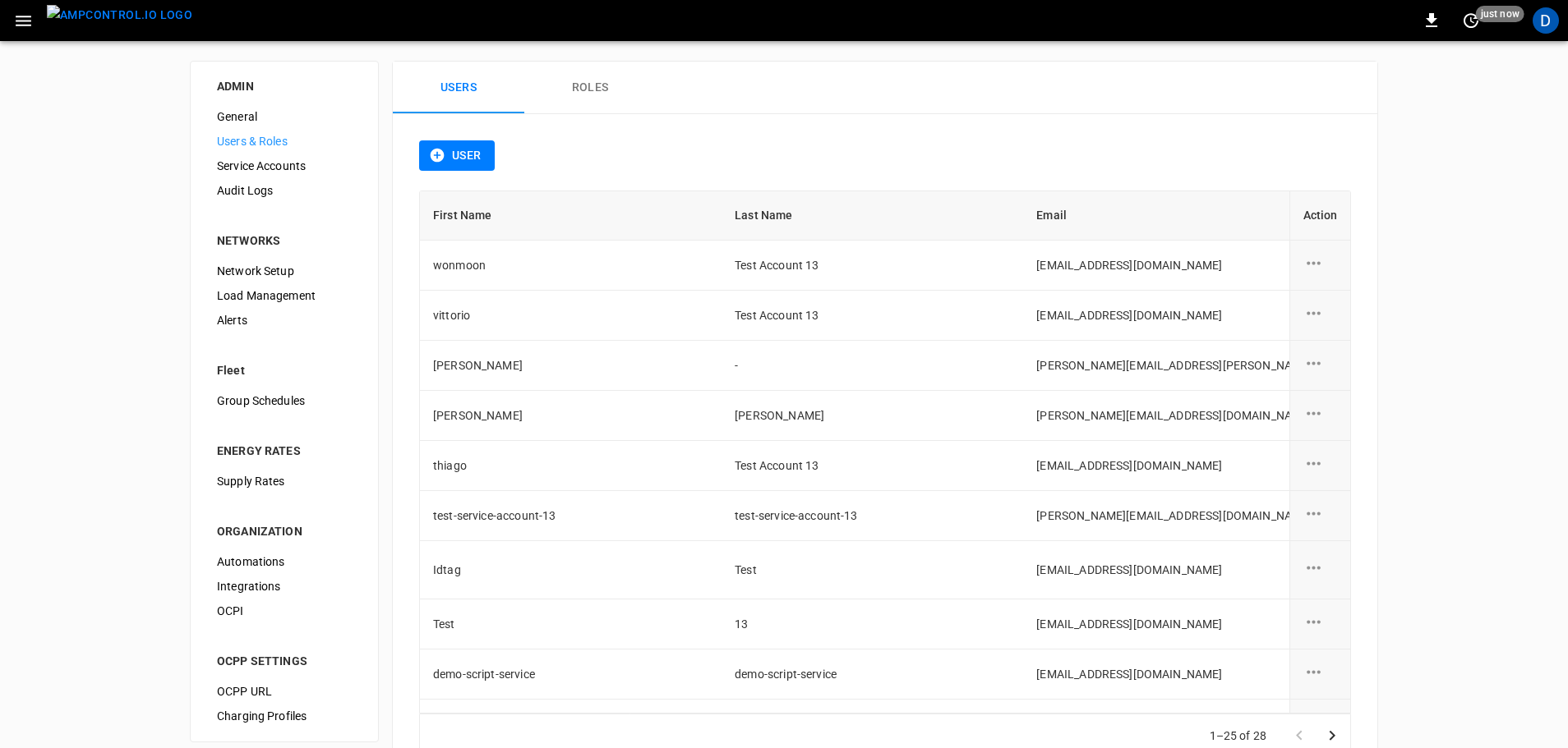
click at [468, 150] on button "User" at bounding box center [456, 155] width 75 height 30
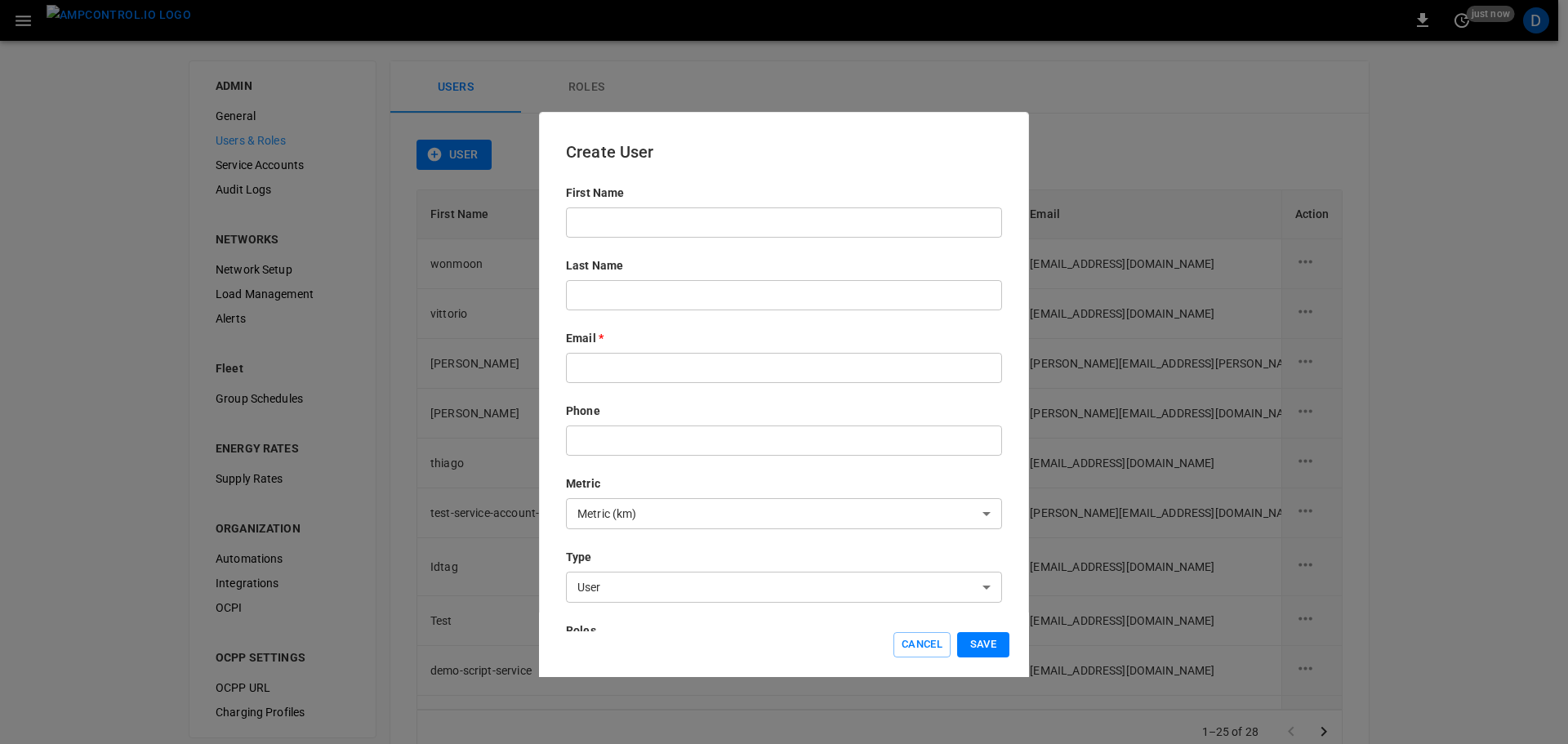
scroll to position [199, 0]
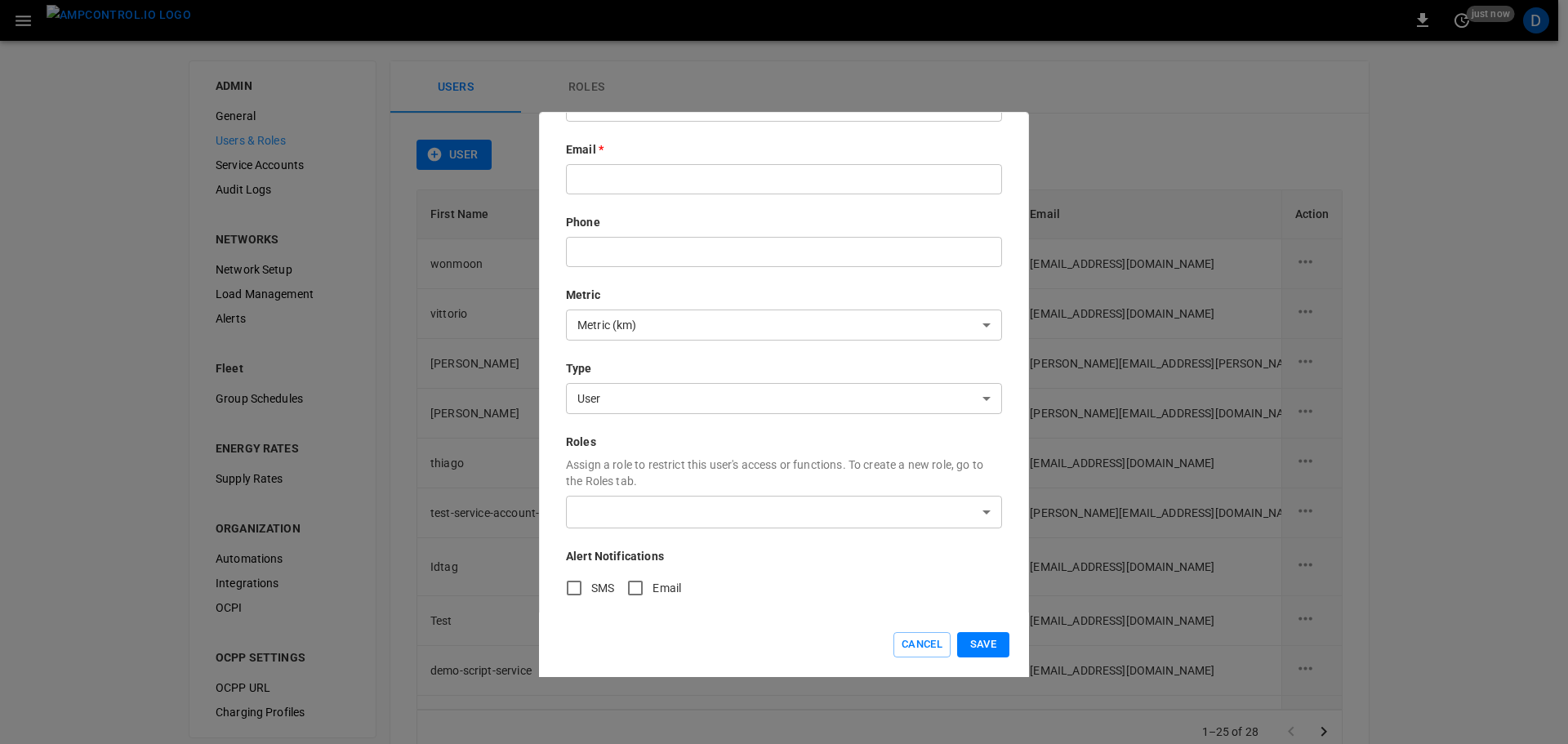
click at [613, 380] on body "0 just now D ADMIN General Users & Roles Service Accounts Audit Logs NETWORKS N…" at bounding box center [784, 400] width 1568 height 800
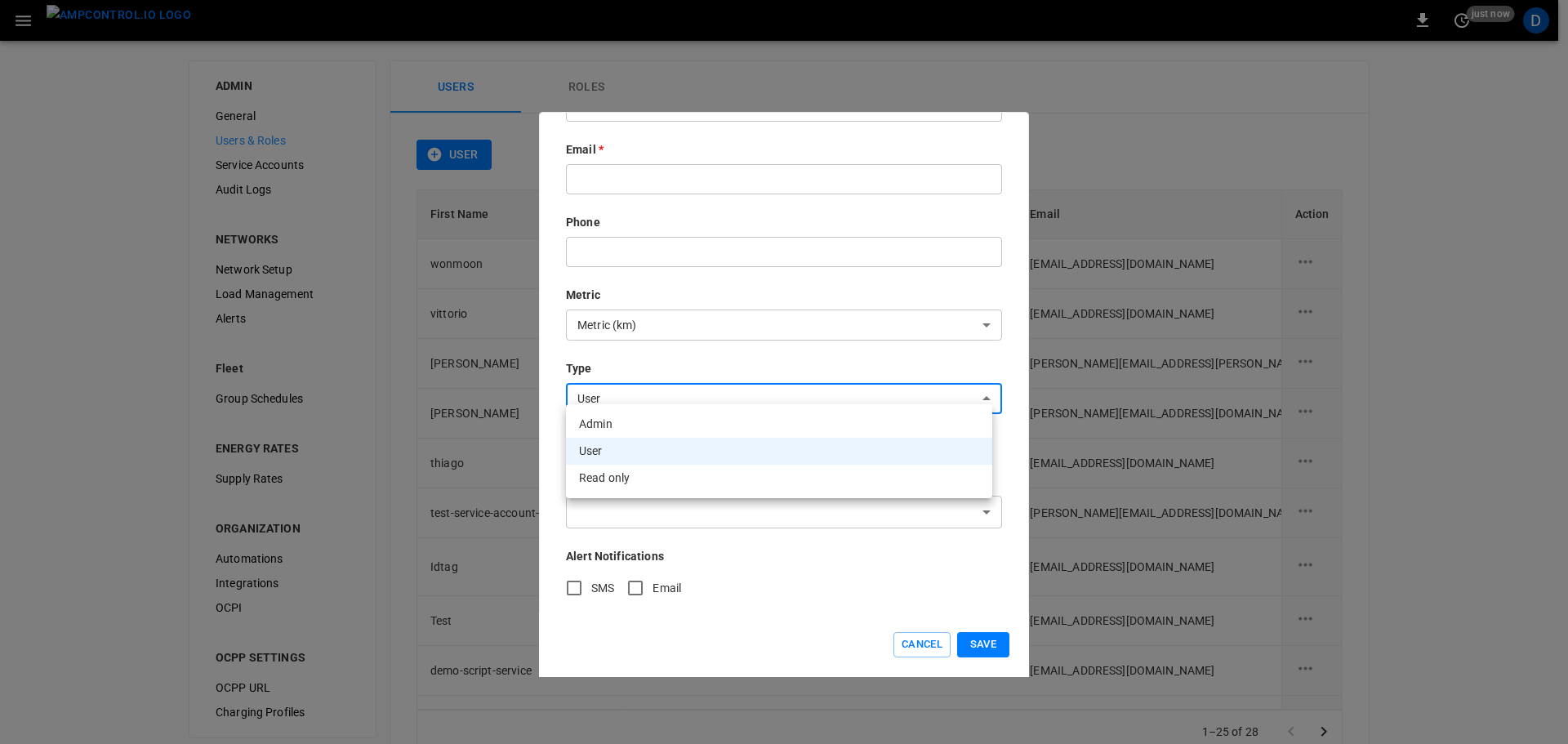
click at [917, 651] on div at bounding box center [784, 372] width 1568 height 744
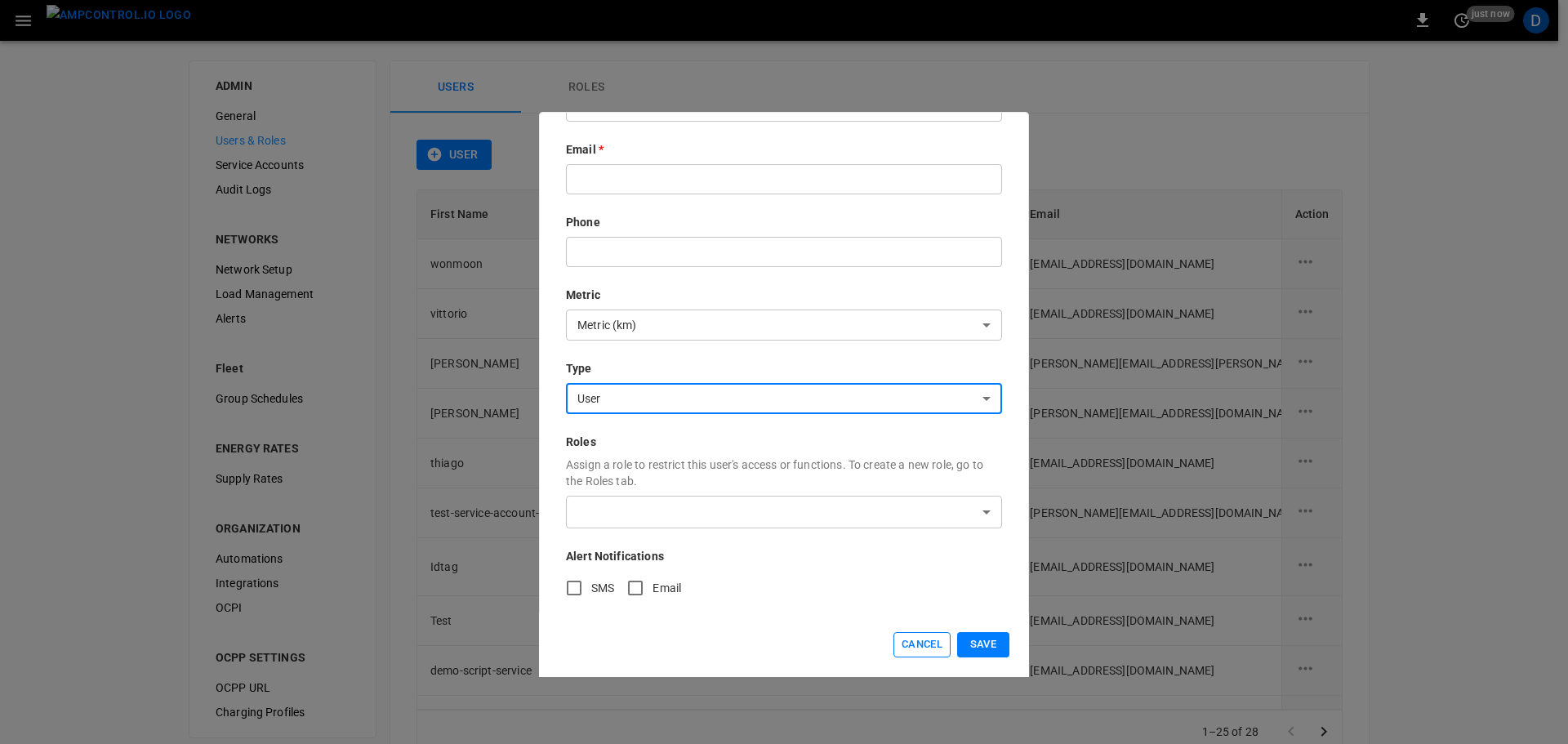
click at [919, 650] on button "Cancel" at bounding box center [921, 644] width 57 height 26
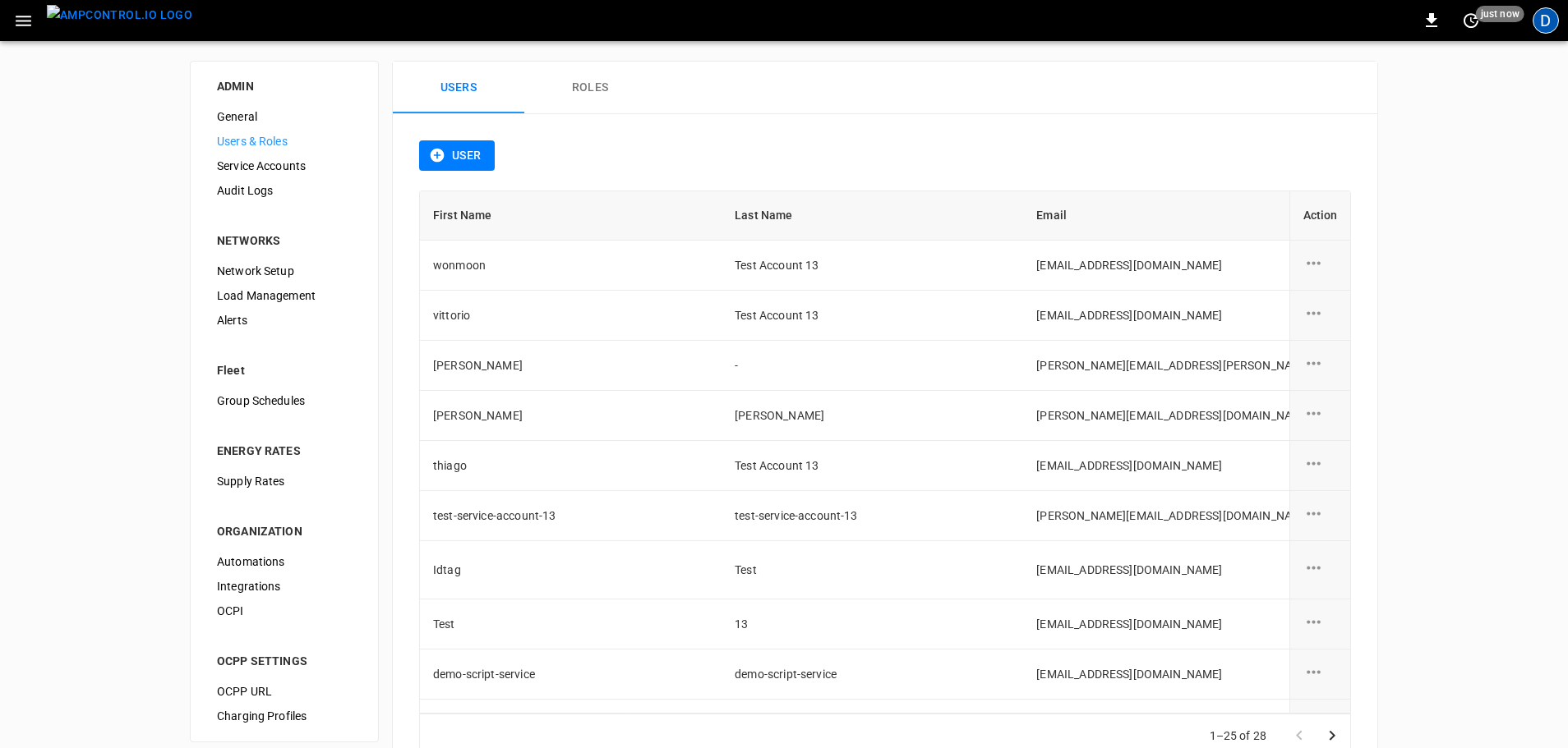
click at [1549, 12] on div "D" at bounding box center [1546, 20] width 27 height 27
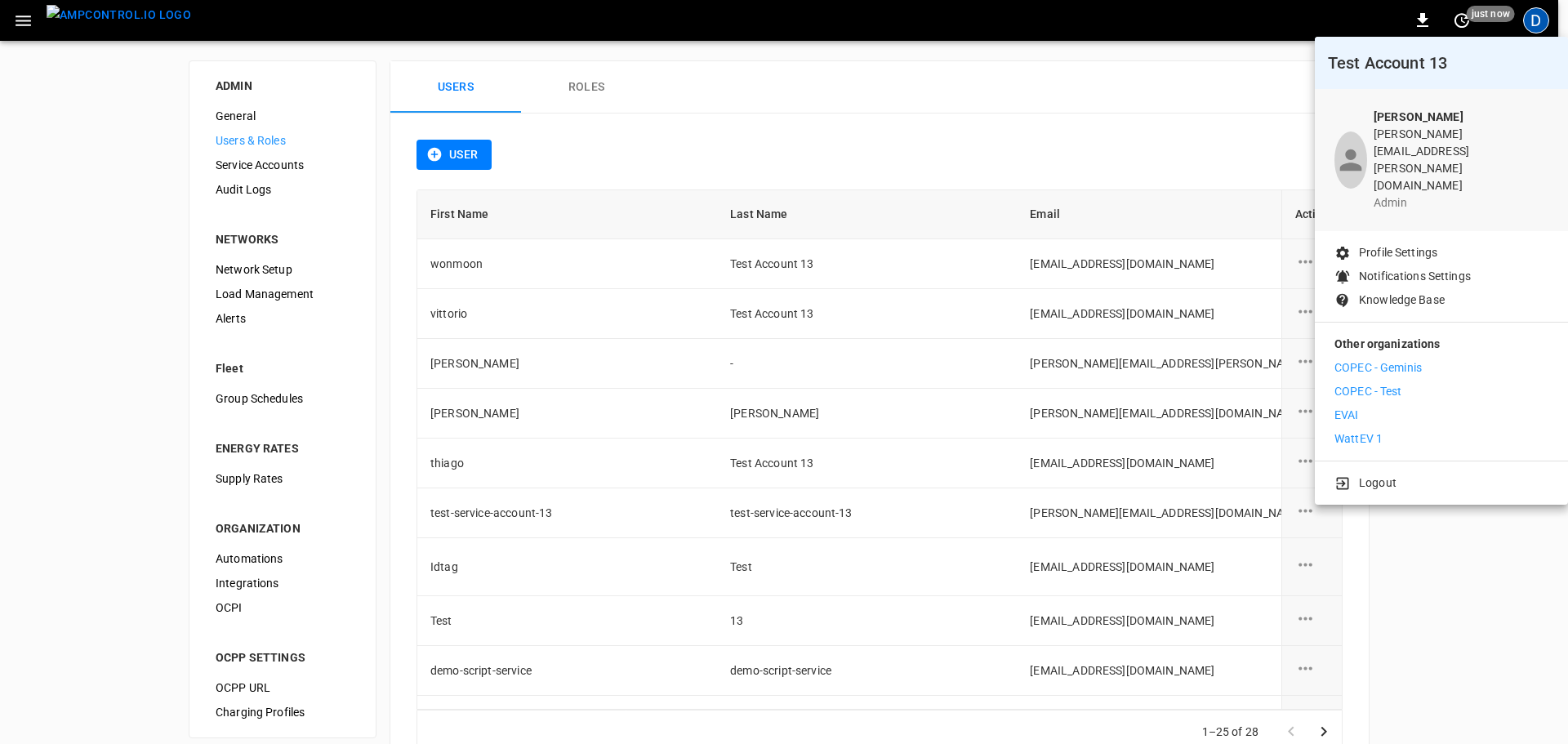
click at [1386, 244] on p "Profile Settings" at bounding box center [1398, 252] width 79 height 17
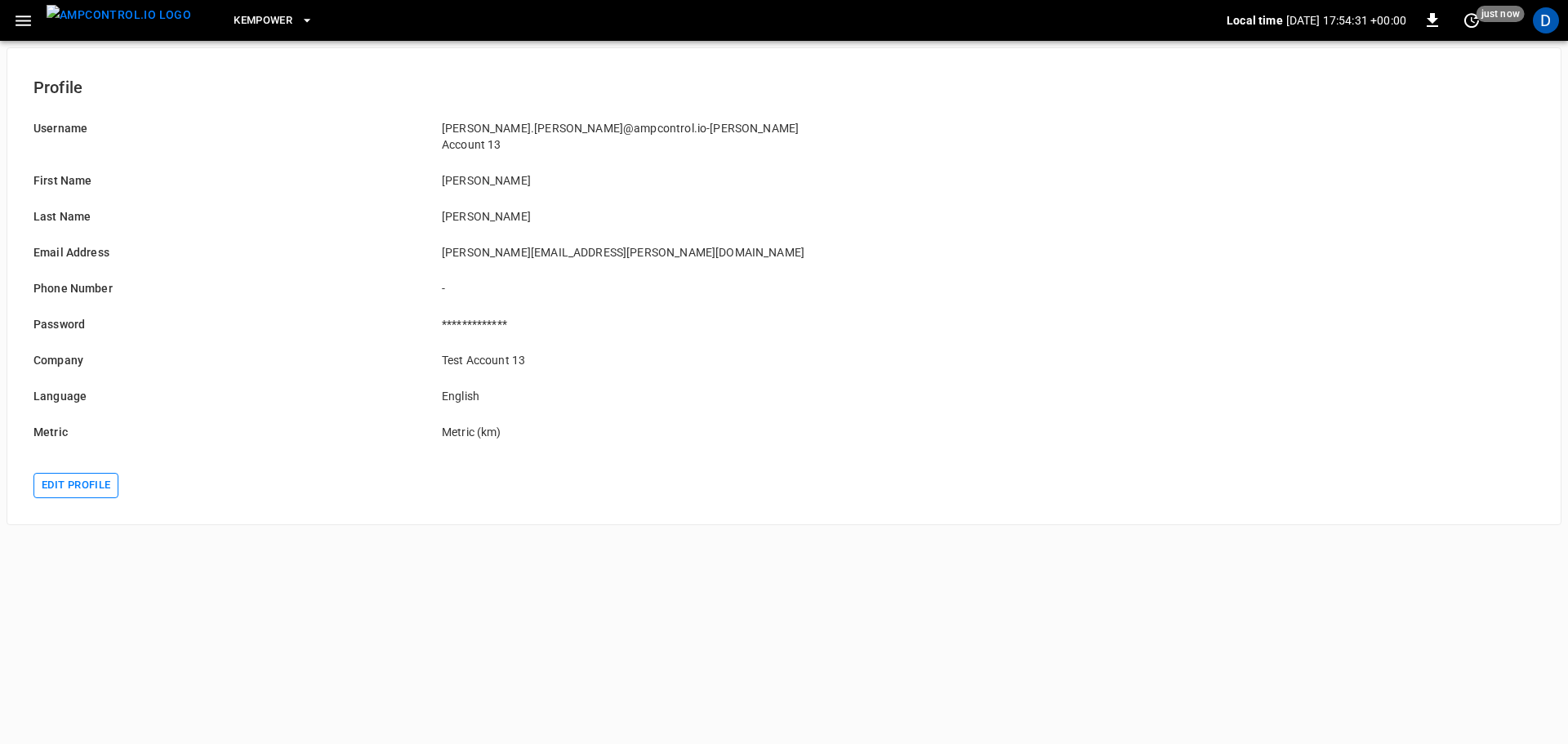
click at [86, 473] on button "Edit profile" at bounding box center [76, 485] width 85 height 26
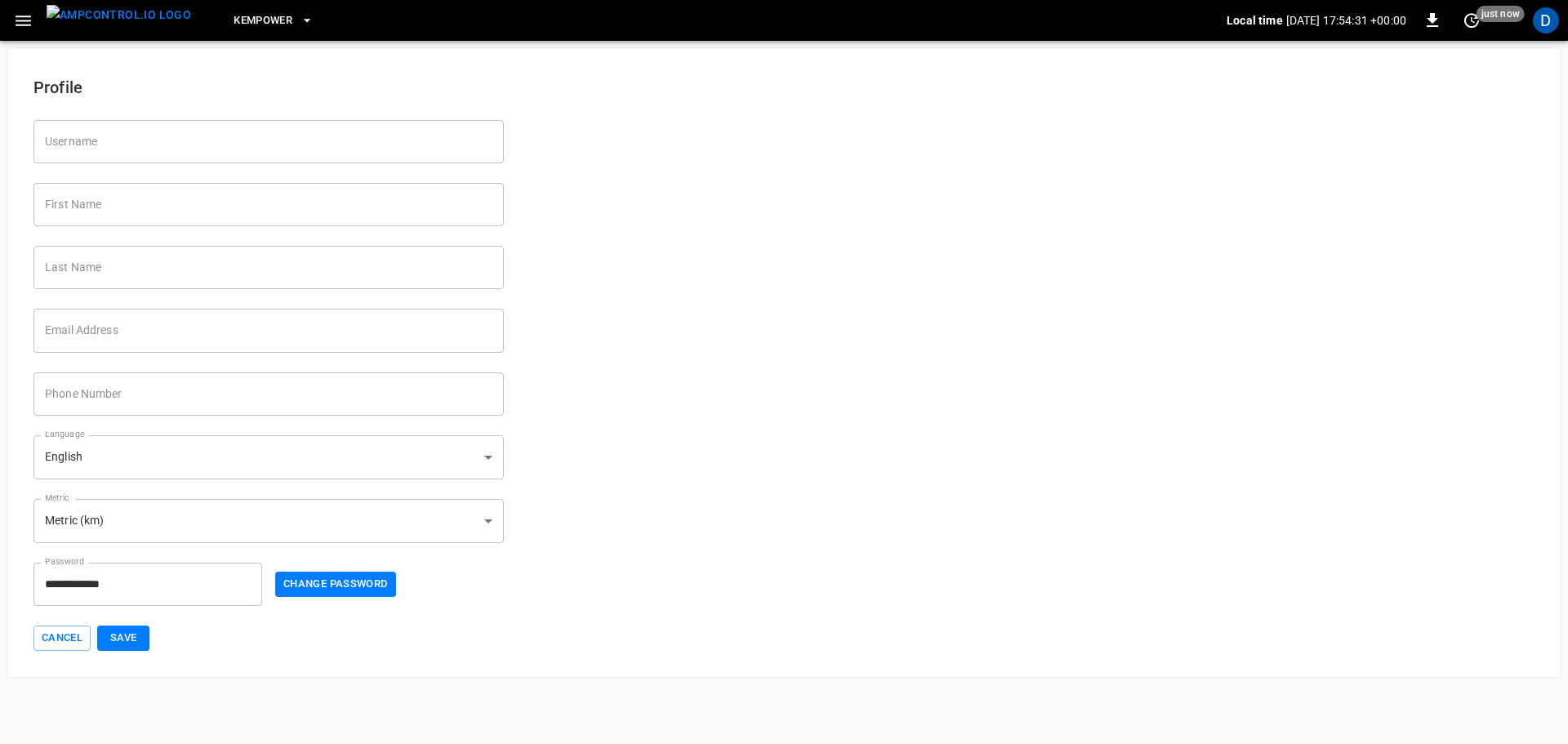
type input "**********"
type input "*****"
type input "**********"
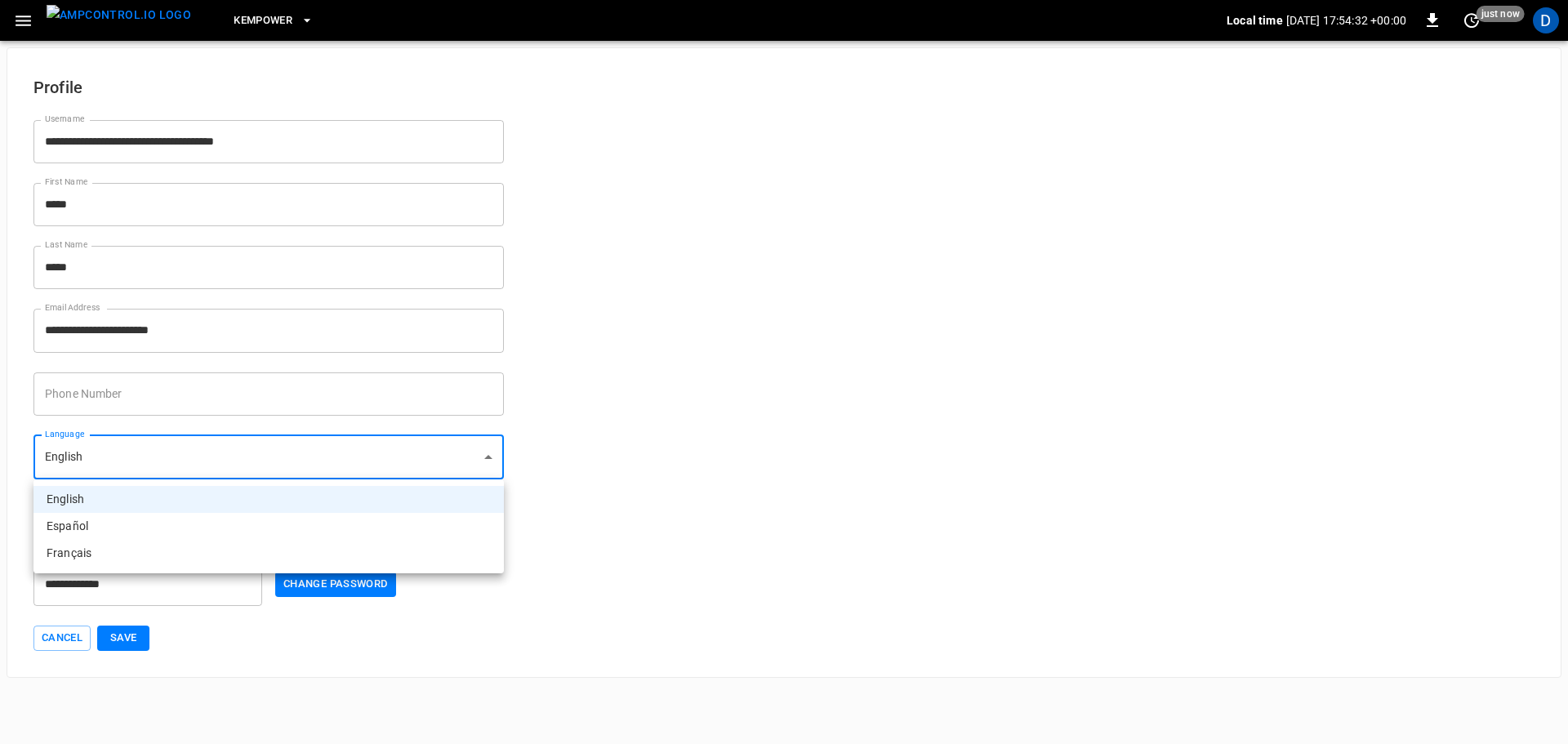
click at [194, 453] on body "**********" at bounding box center [784, 339] width 1568 height 678
click at [120, 519] on li "Español" at bounding box center [268, 526] width 470 height 27
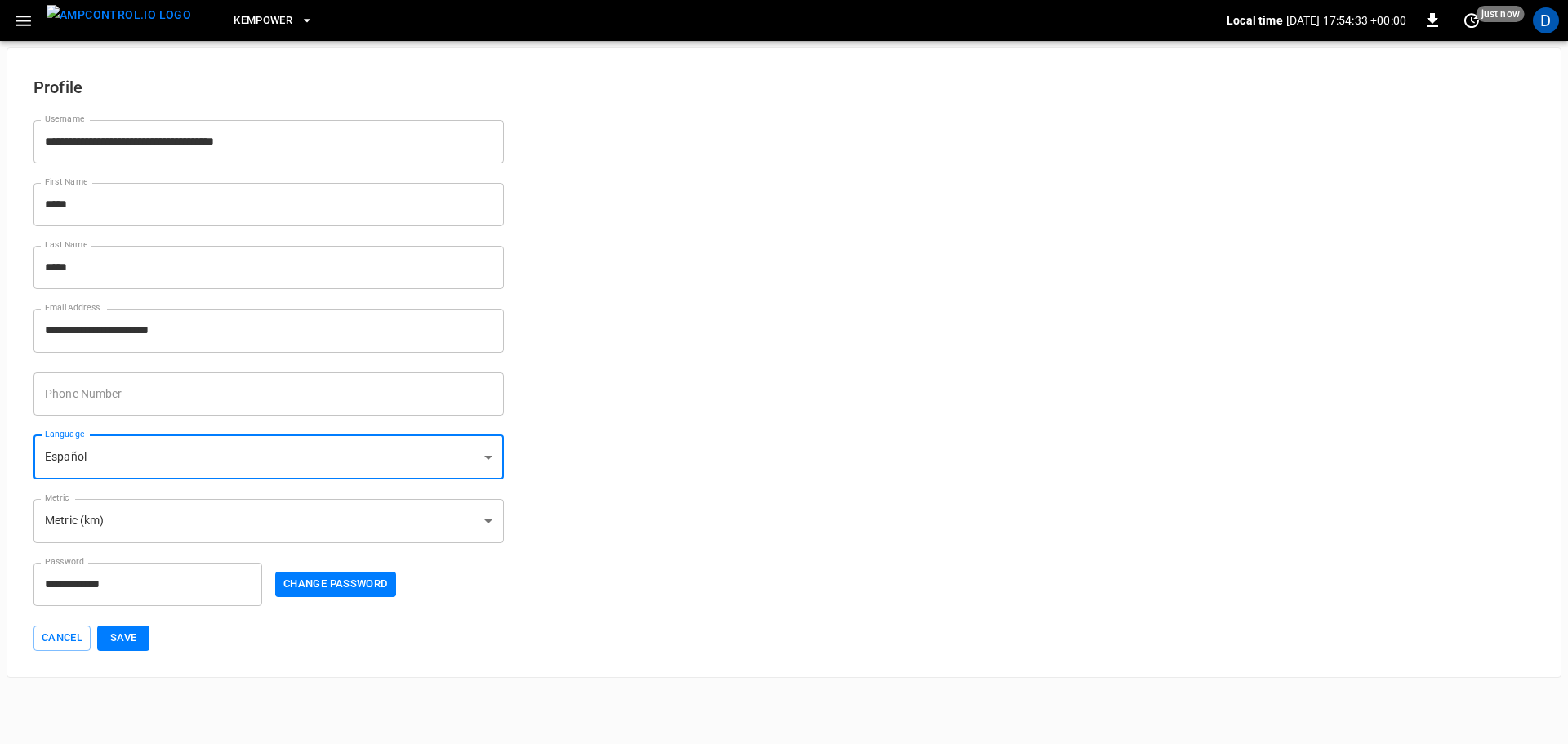
type input "**"
click at [127, 641] on button "Save" at bounding box center [123, 638] width 52 height 26
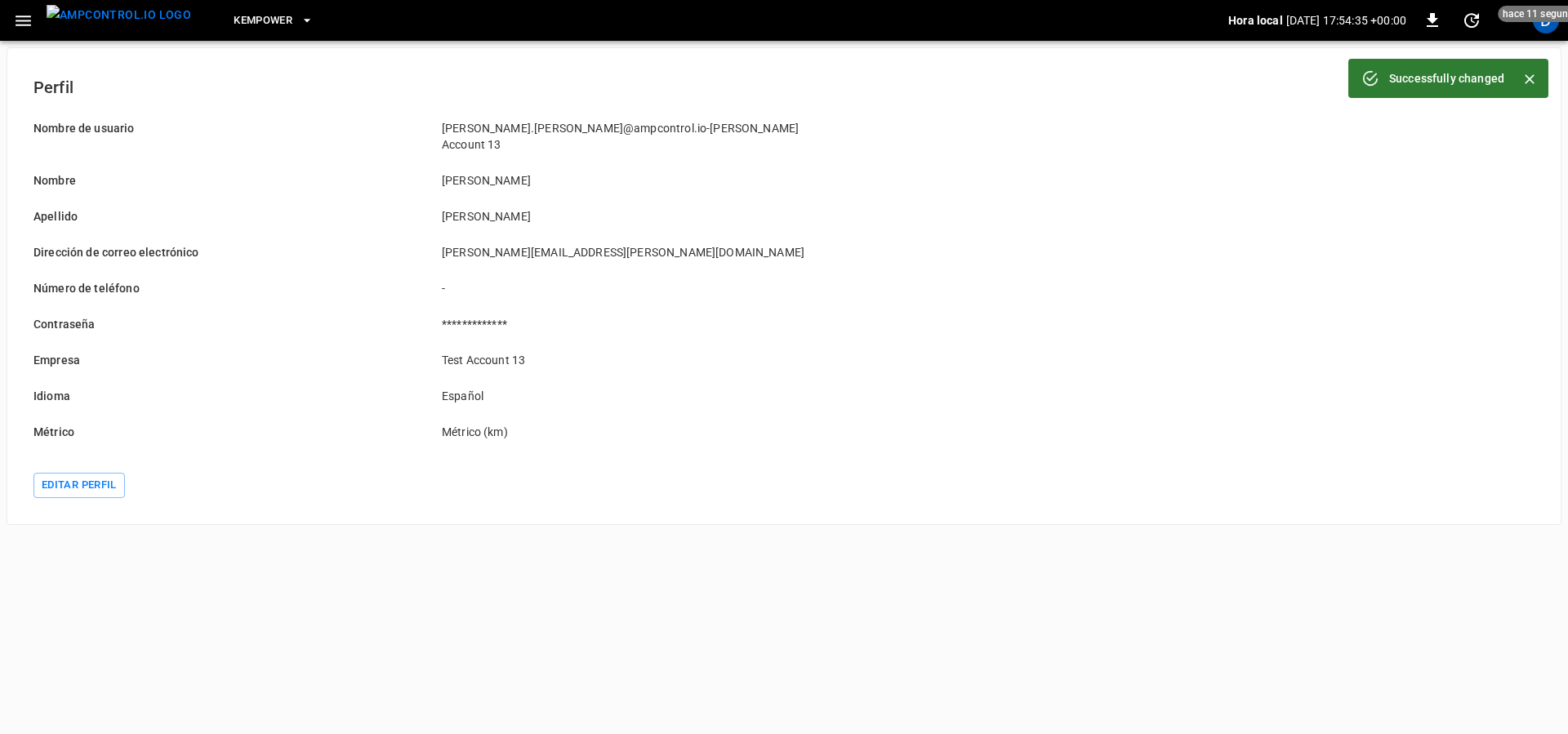
click at [132, 26] on img "menu" at bounding box center [119, 15] width 145 height 20
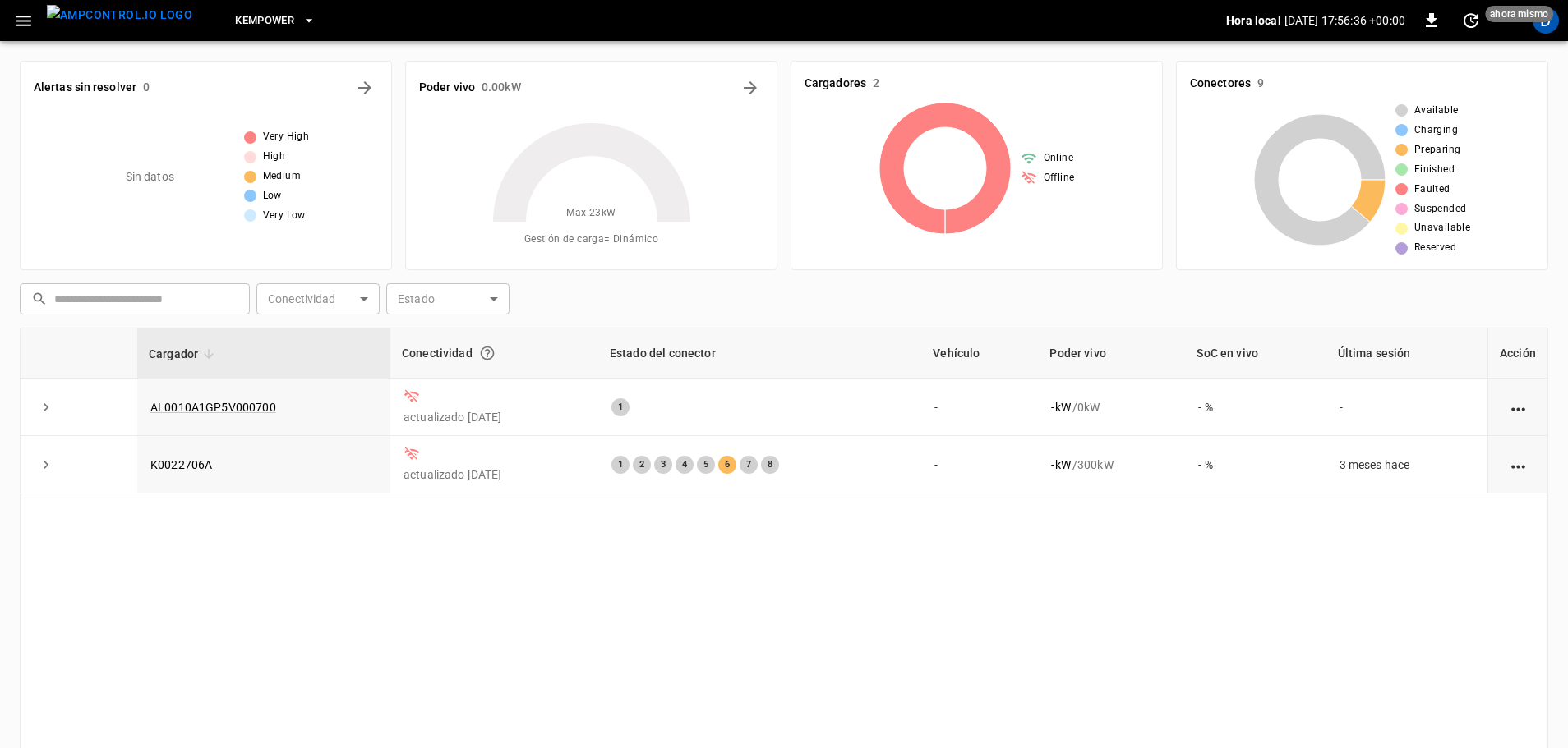
click at [21, 18] on icon "button" at bounding box center [23, 20] width 20 height 20
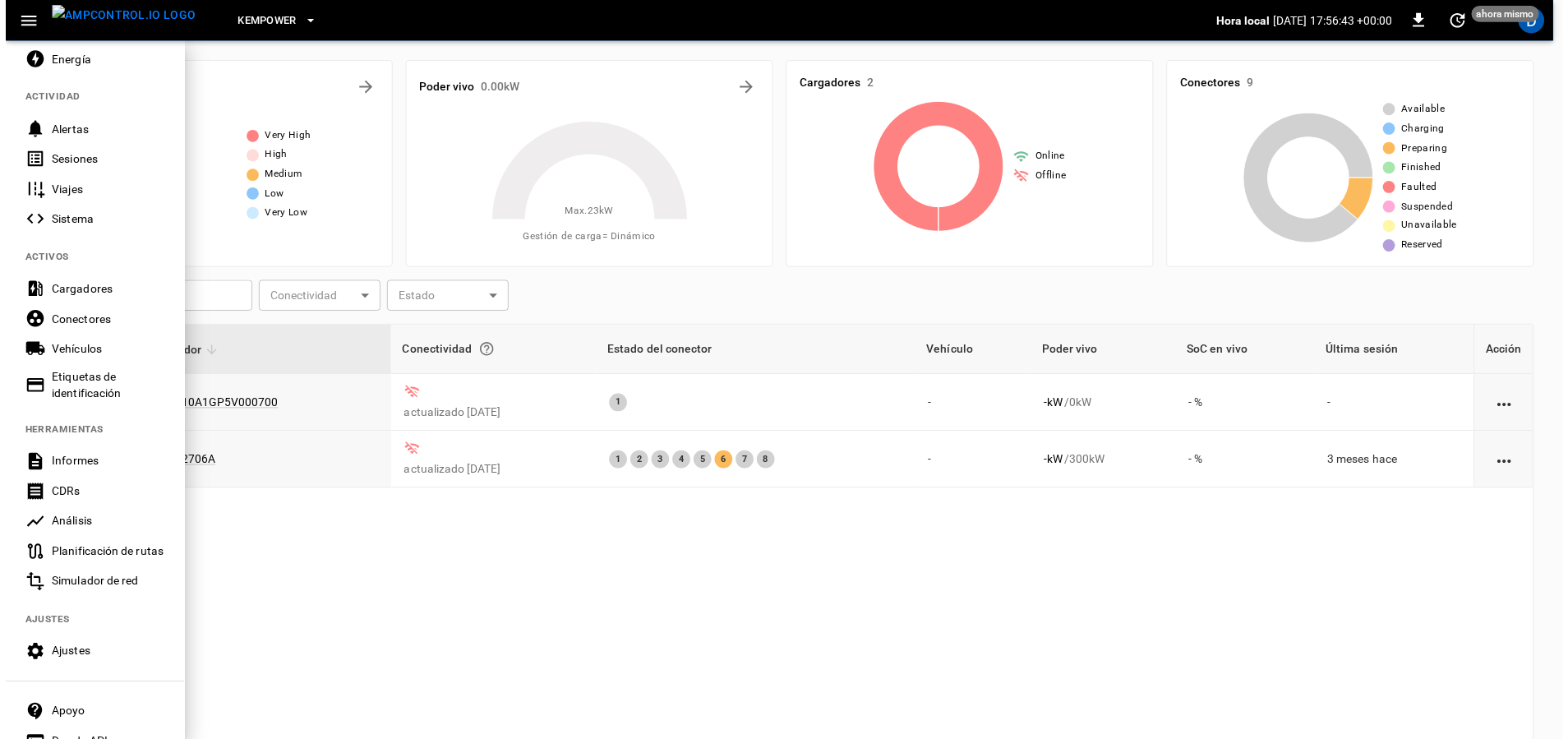
scroll to position [243, 0]
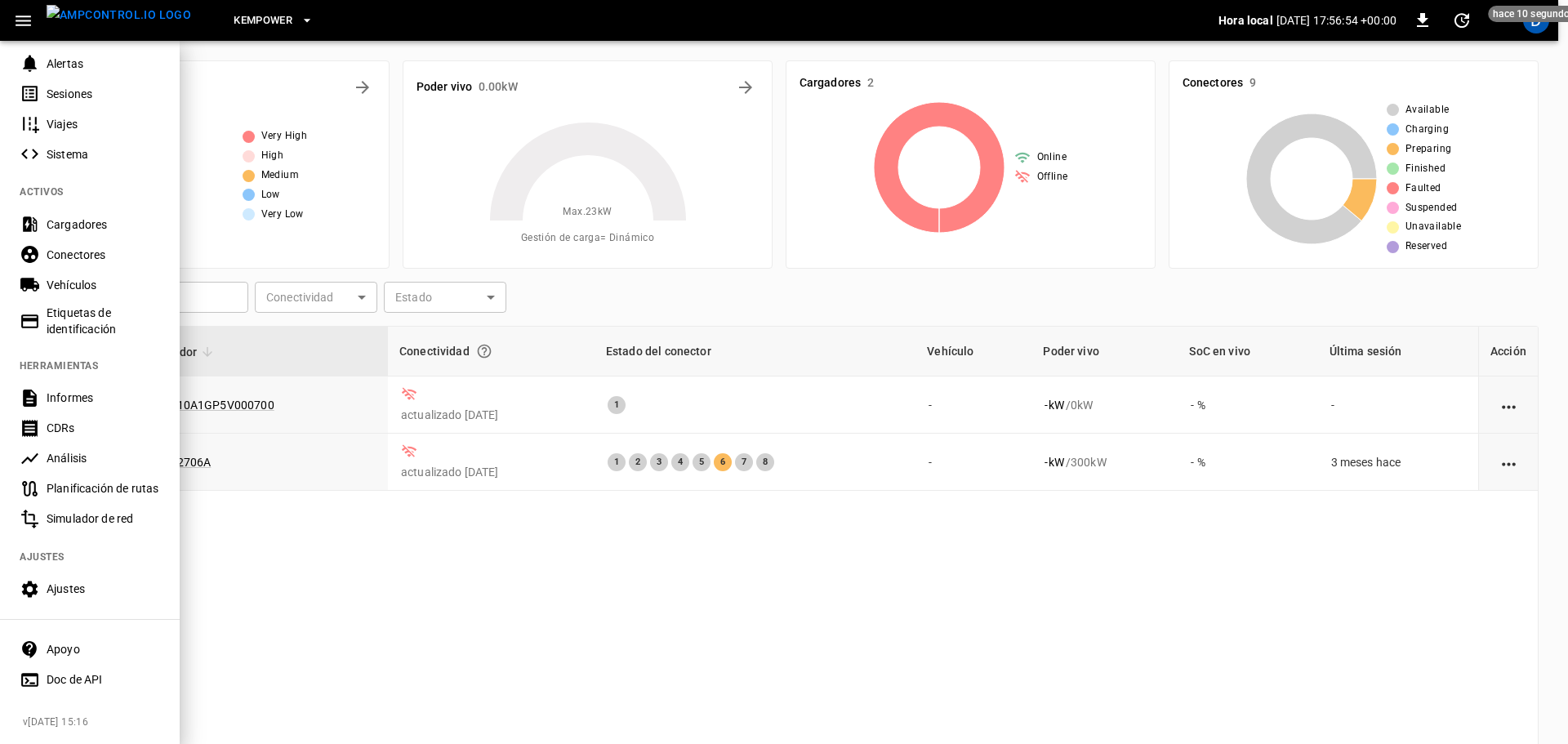
click at [101, 220] on div "Cargadores" at bounding box center [103, 224] width 114 height 17
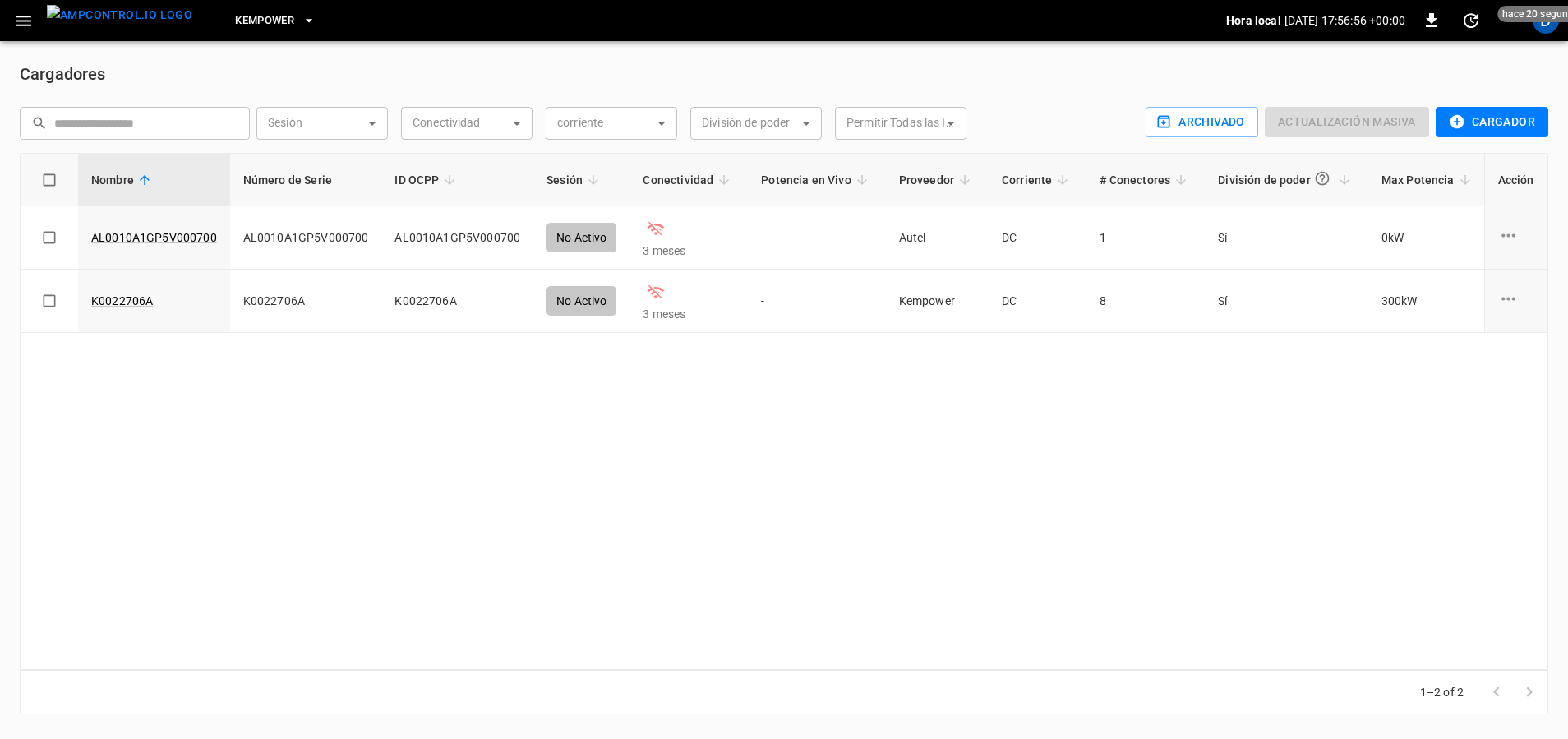
click at [1499, 132] on button "Cargador" at bounding box center [1492, 122] width 113 height 30
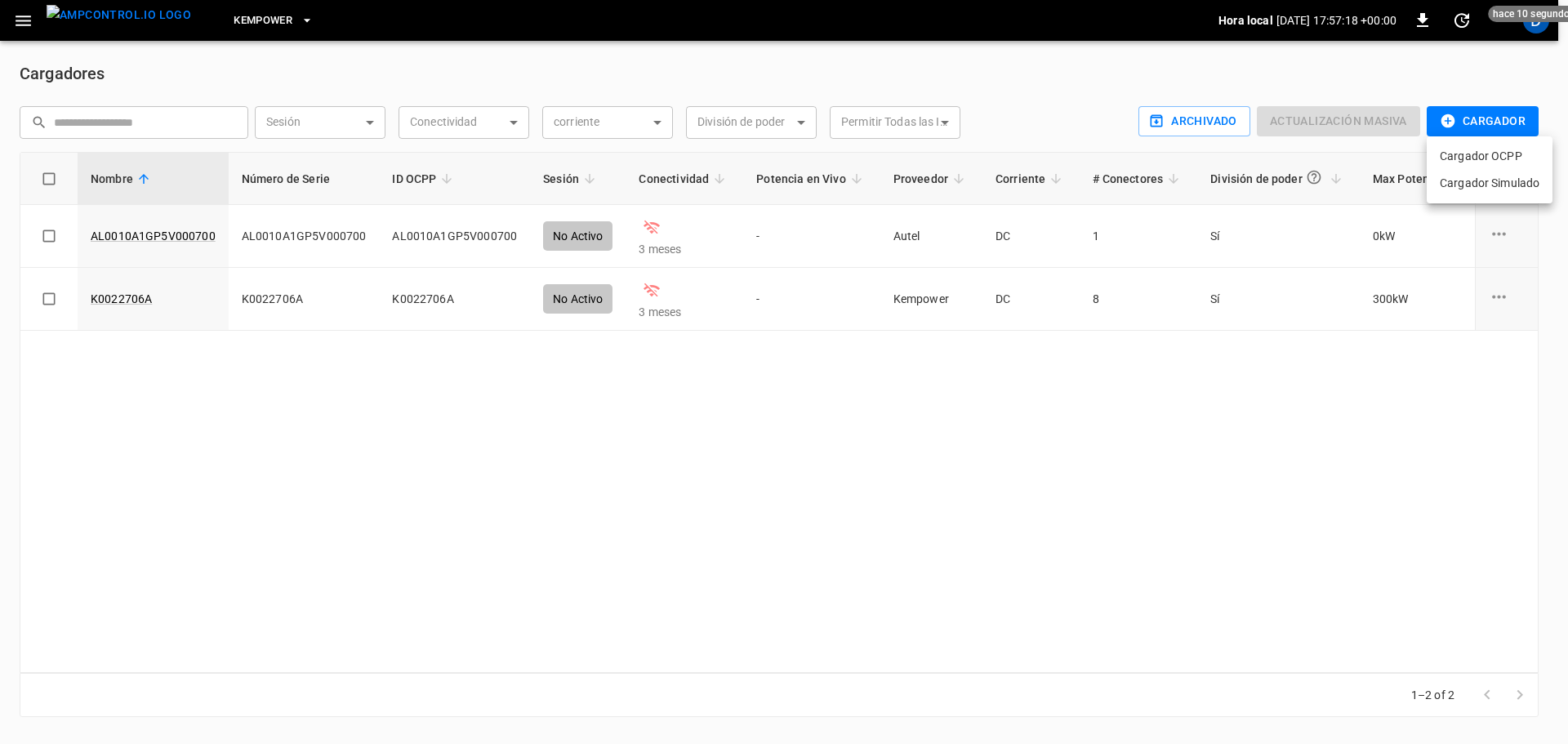
click at [1531, 28] on div at bounding box center [784, 372] width 1568 height 744
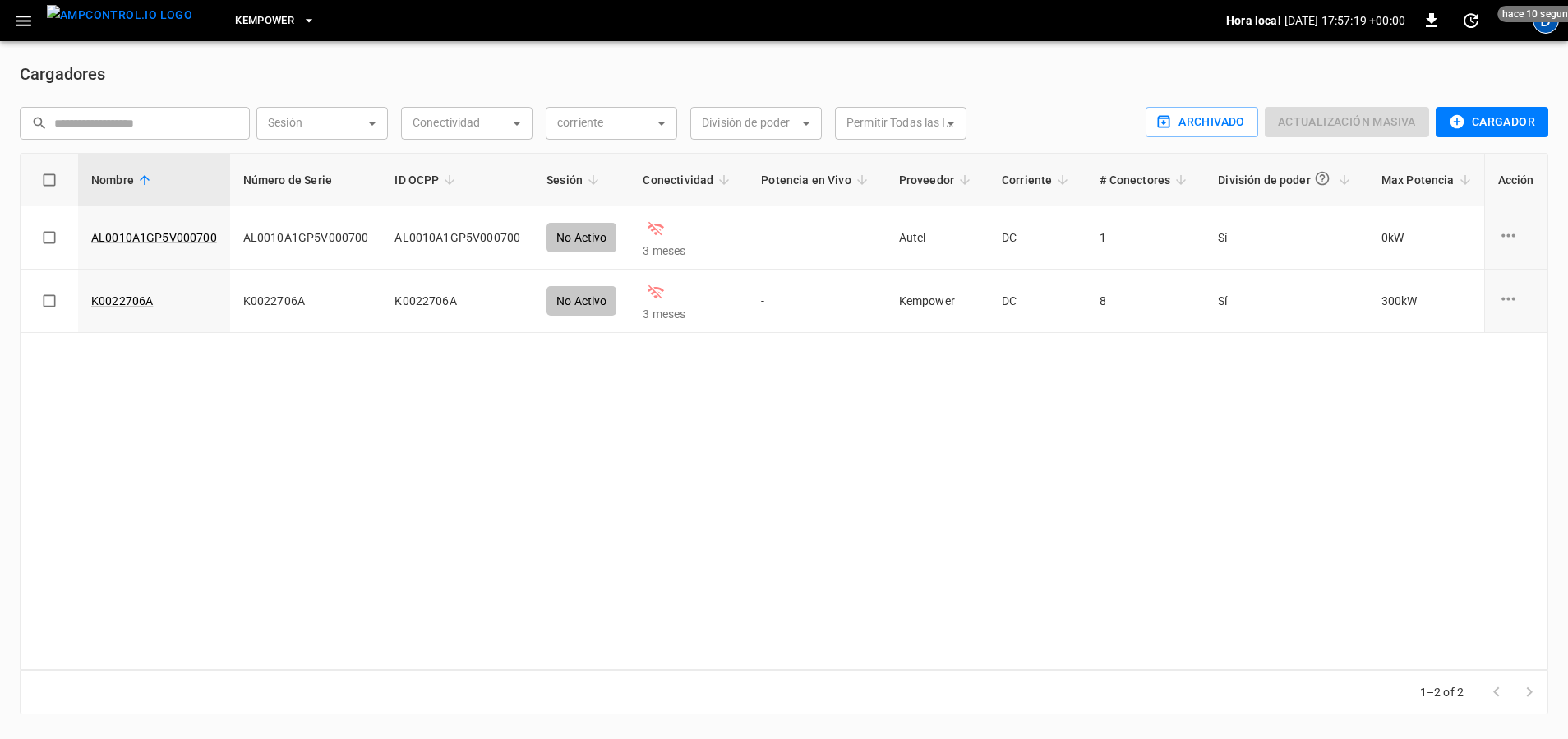
click at [1546, 28] on div "D" at bounding box center [1546, 20] width 27 height 27
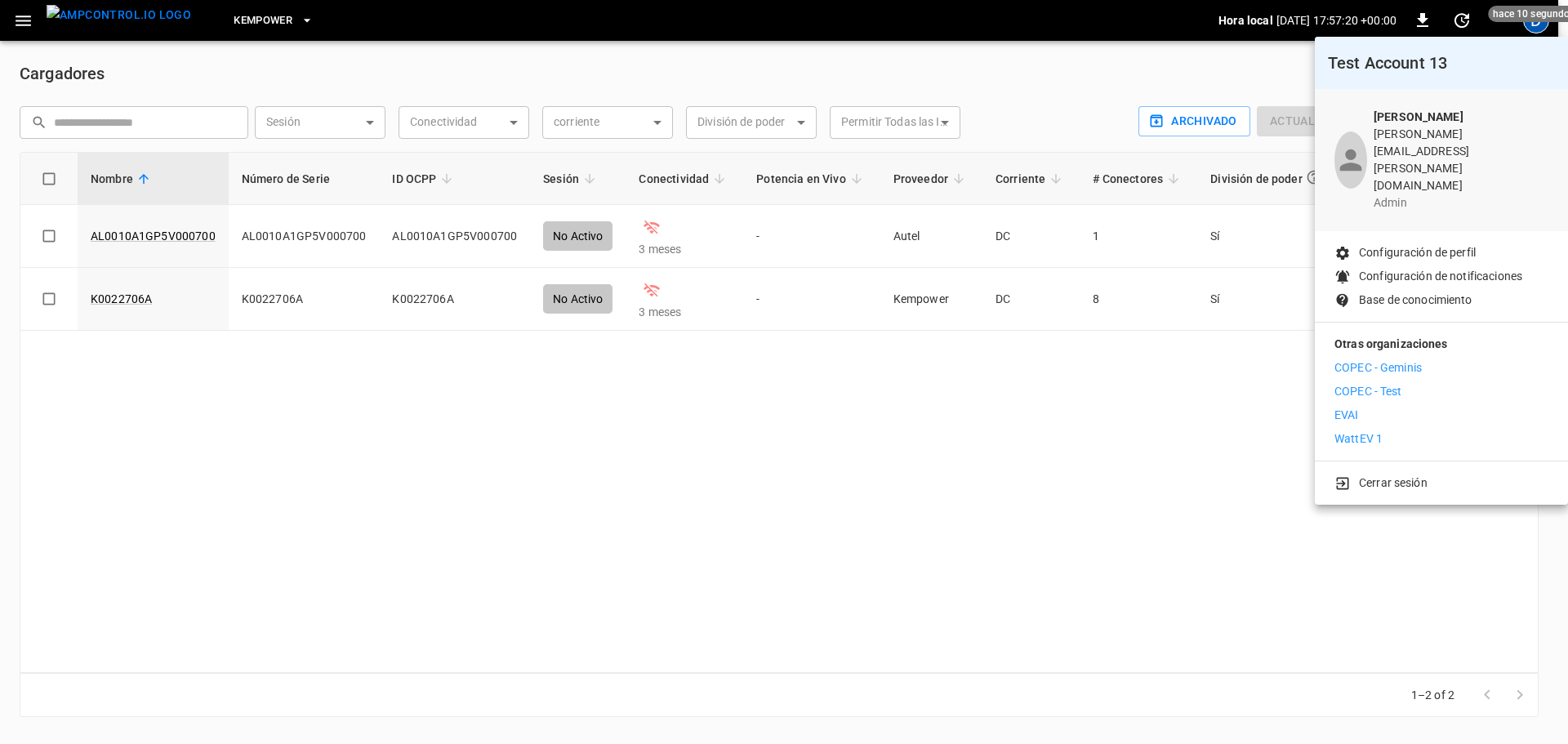
click at [1380, 475] on p "Cerrar sesión" at bounding box center [1393, 483] width 69 height 17
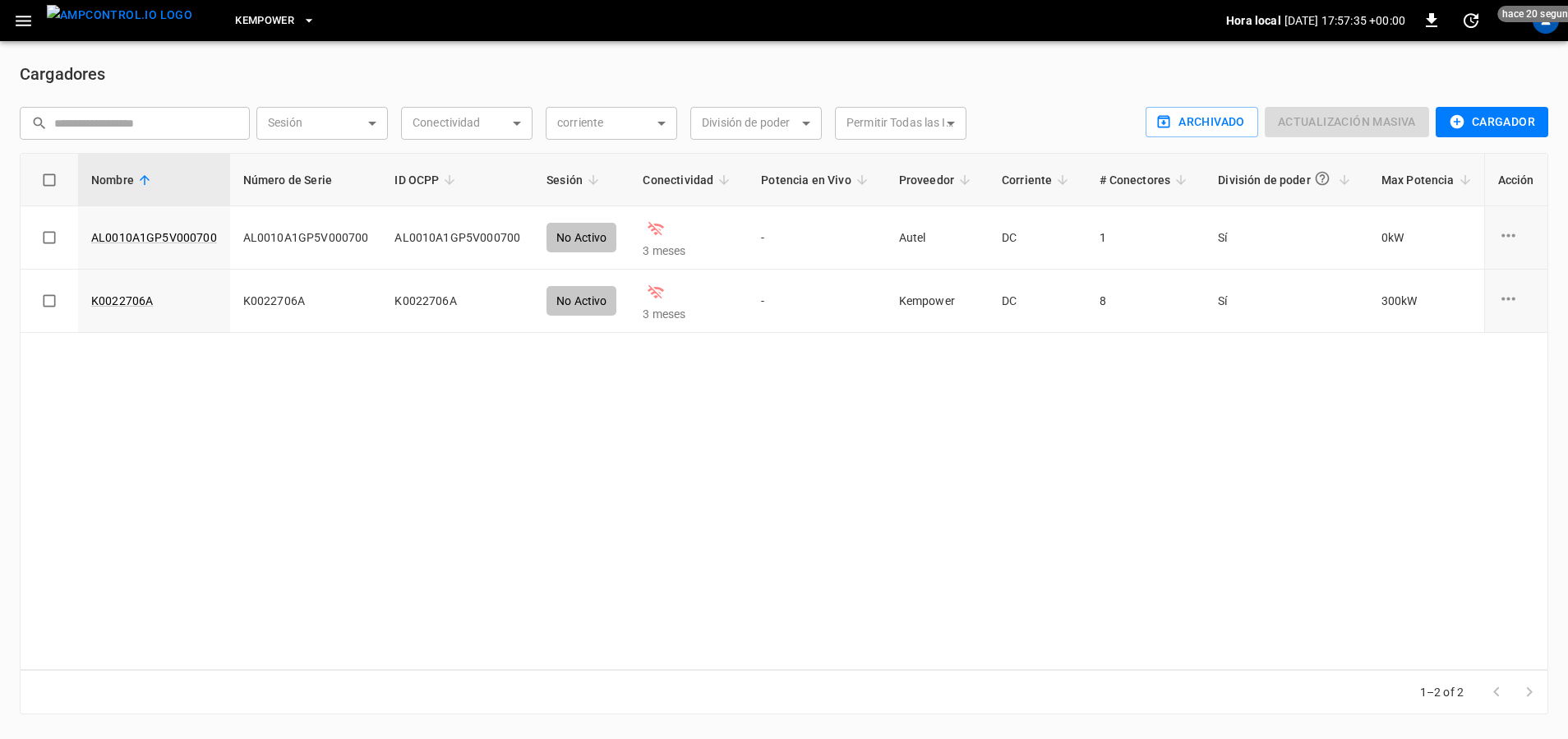
click at [1540, 26] on div at bounding box center [1545, 20] width 31 height 31
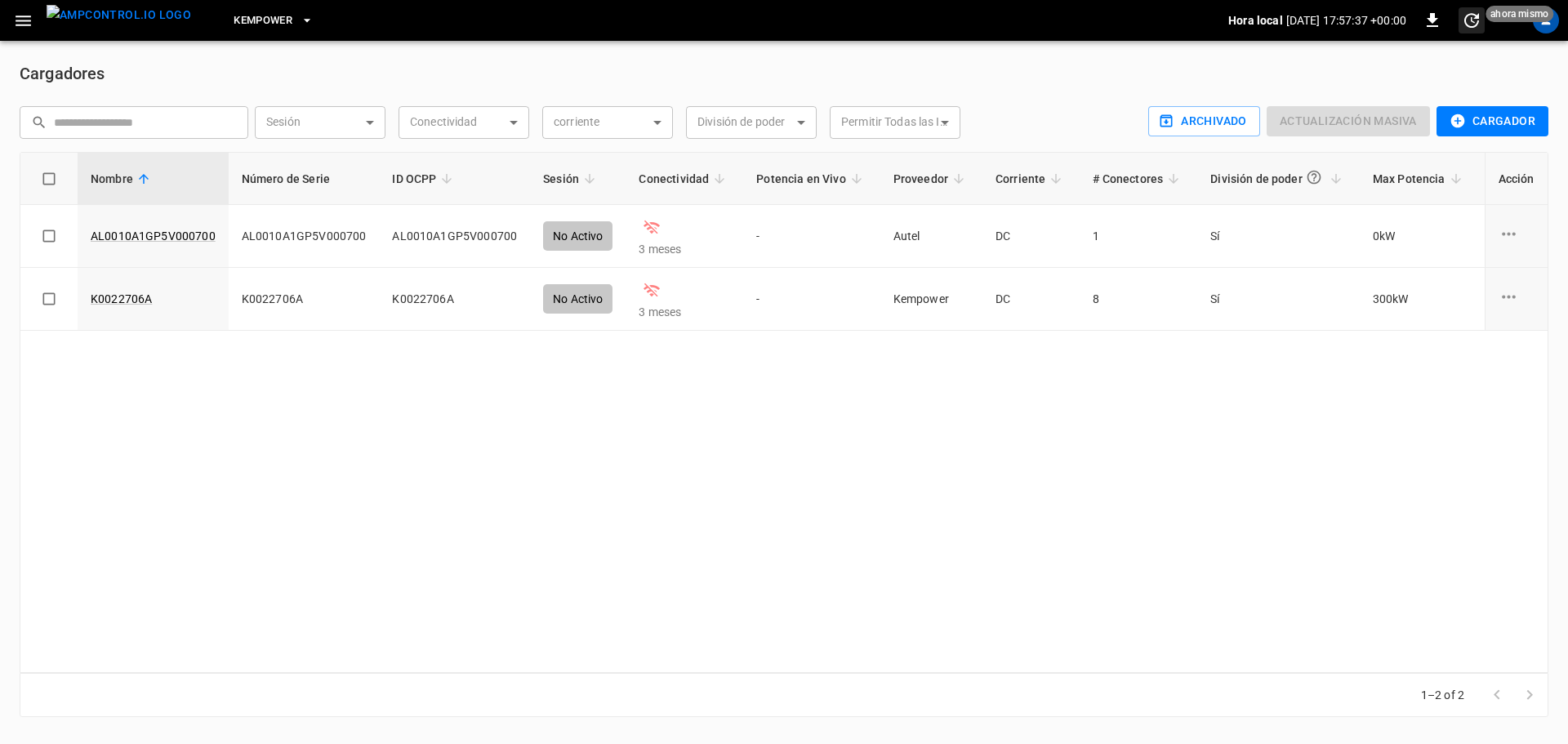
click at [1550, 9] on span "ahora mismo" at bounding box center [1519, 13] width 68 height 17
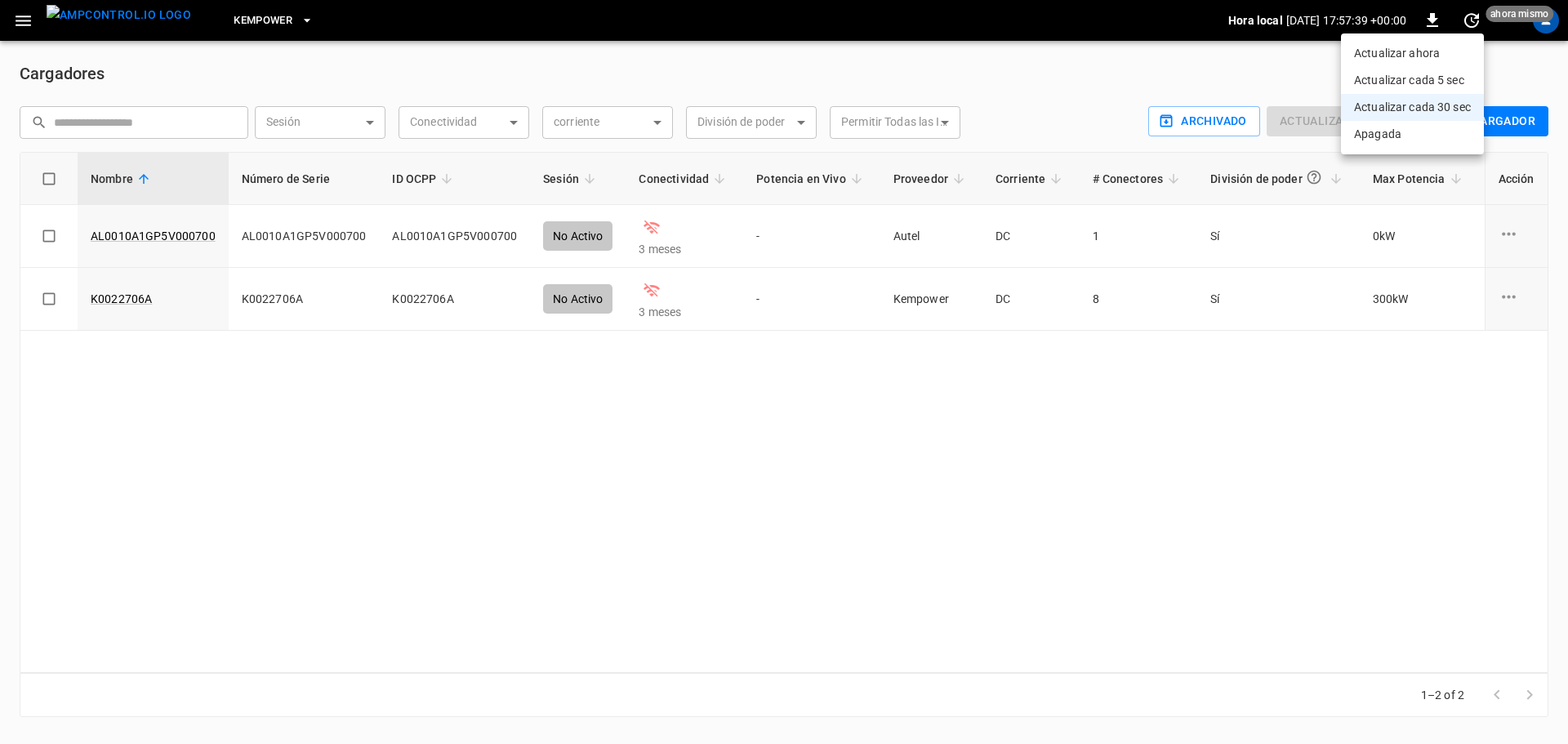
click at [1539, 27] on div at bounding box center [784, 372] width 1568 height 744
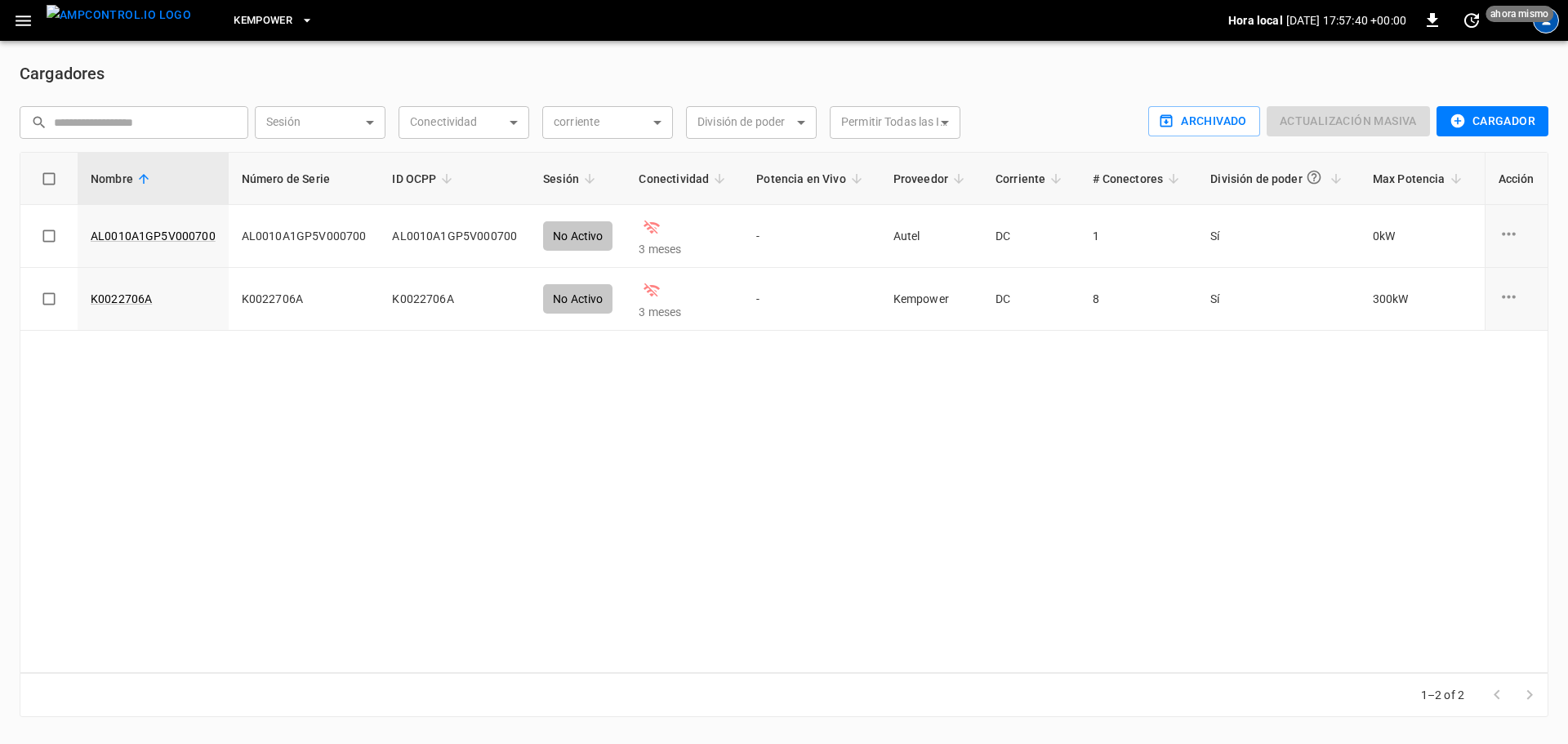
click at [1542, 27] on div "profile-icon" at bounding box center [1546, 20] width 26 height 26
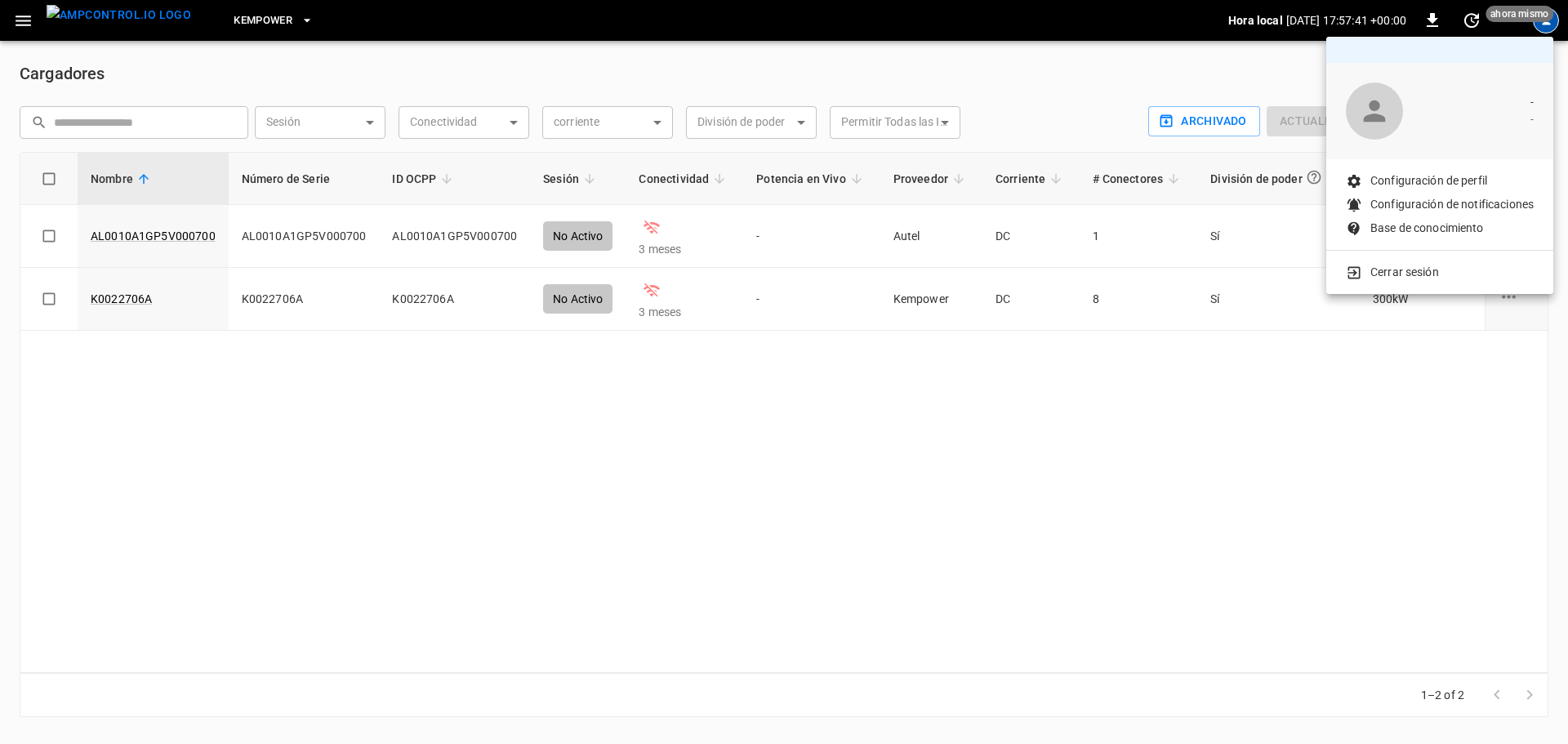
click at [1418, 274] on p "Cerrar sesión" at bounding box center [1405, 272] width 69 height 17
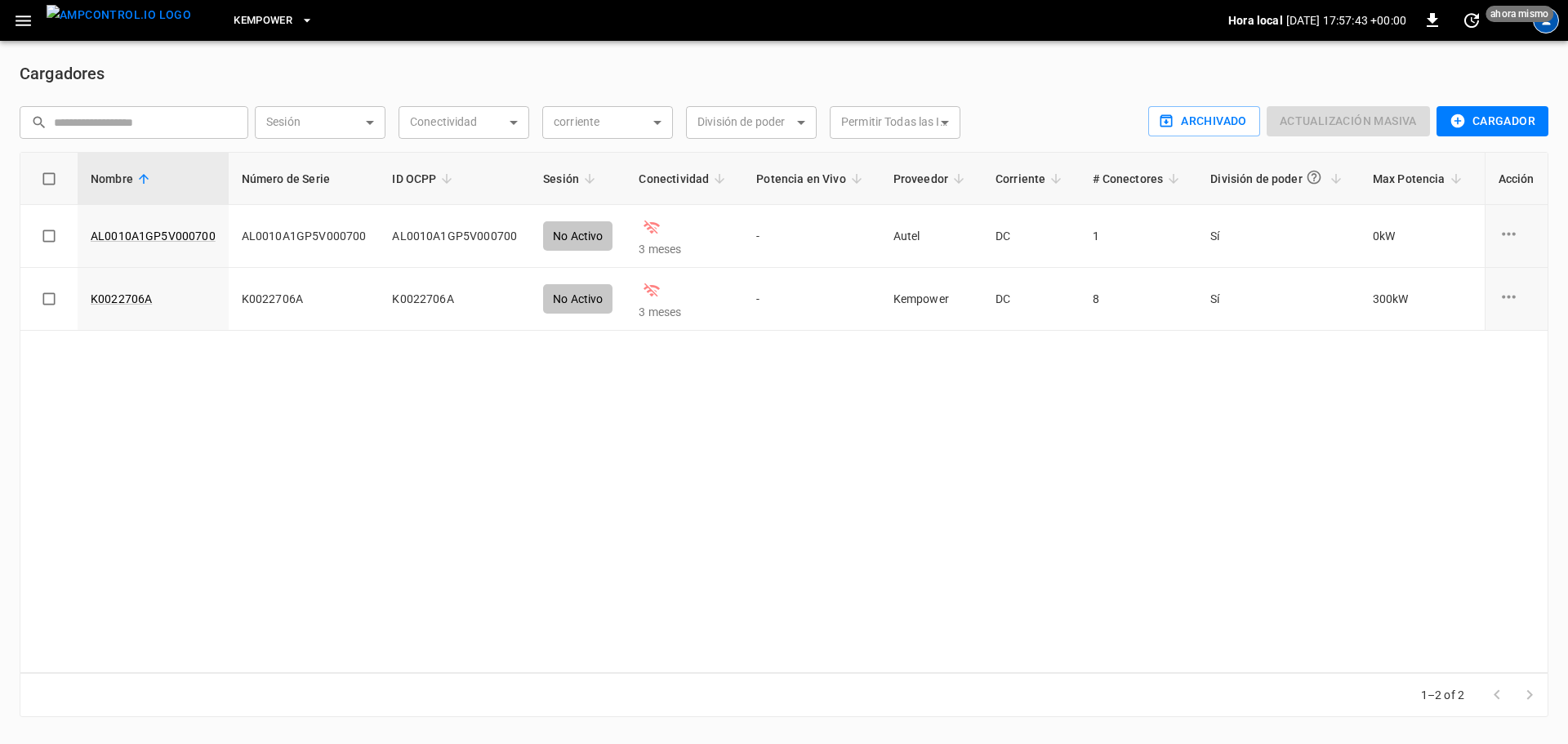
click at [1549, 27] on div "profile-icon" at bounding box center [1546, 20] width 26 height 26
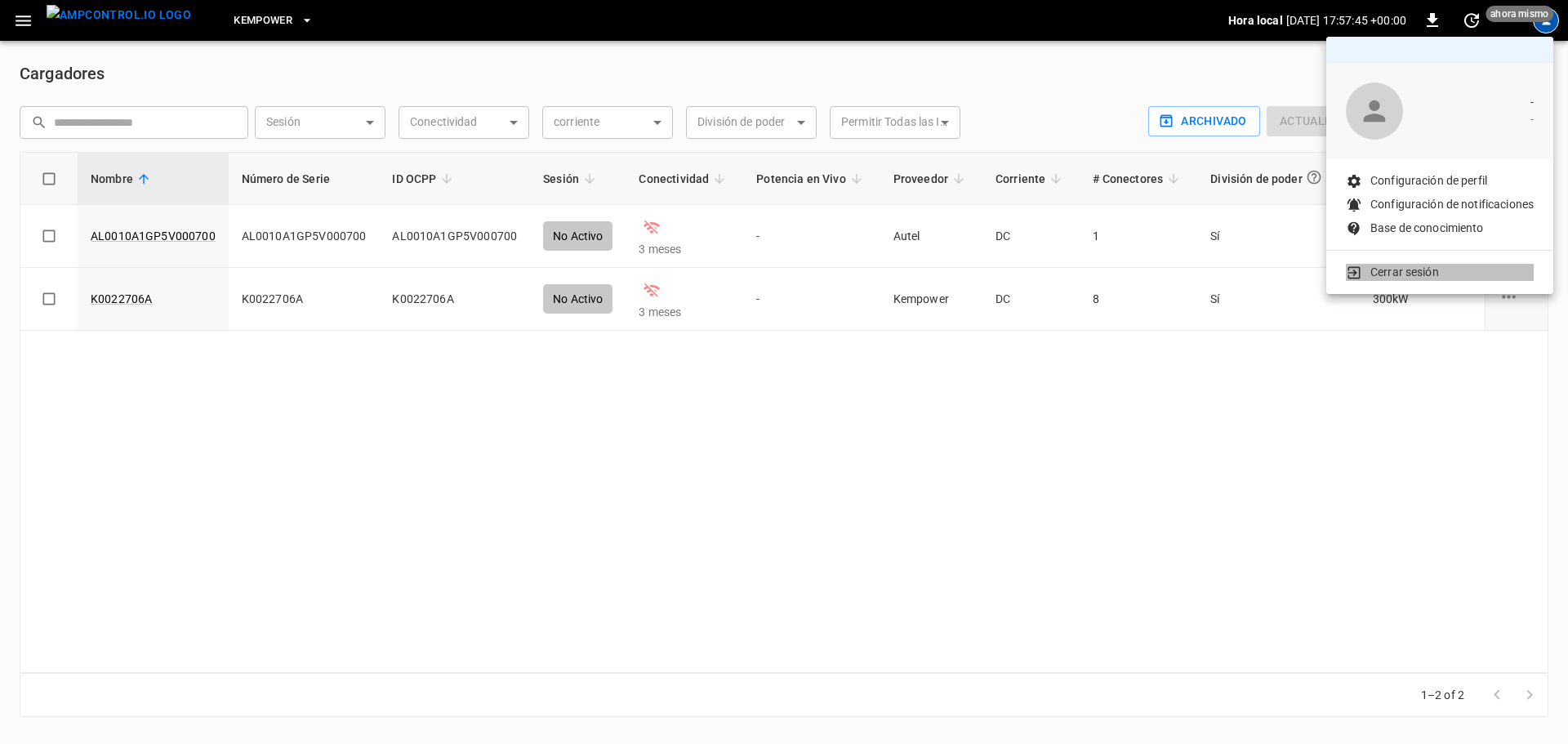
click at [1402, 274] on p "Cerrar sesión" at bounding box center [1405, 272] width 69 height 17
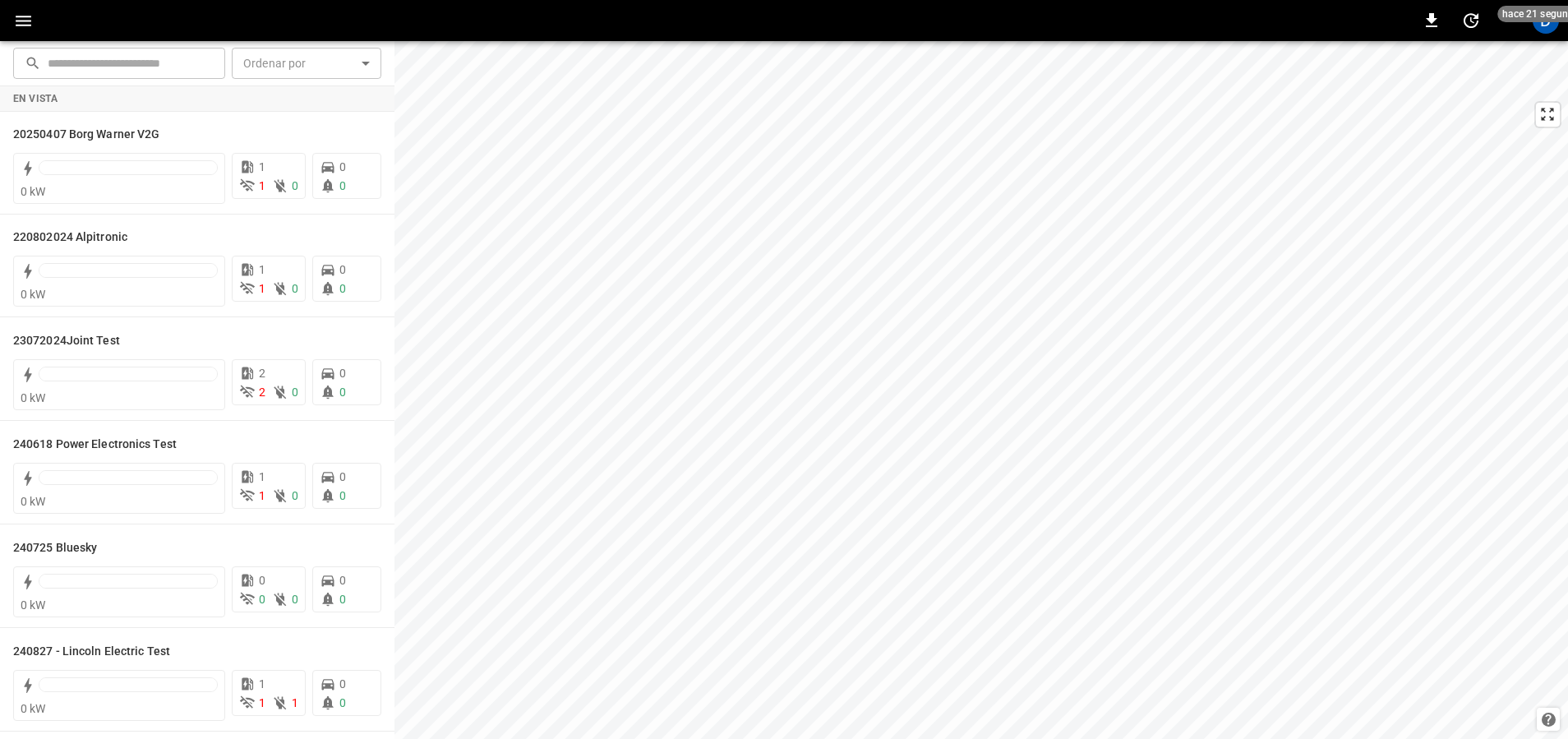
click at [1265, 34] on div "D" at bounding box center [1545, 20] width 31 height 31
click at [1265, 23] on div "D" at bounding box center [1546, 20] width 27 height 27
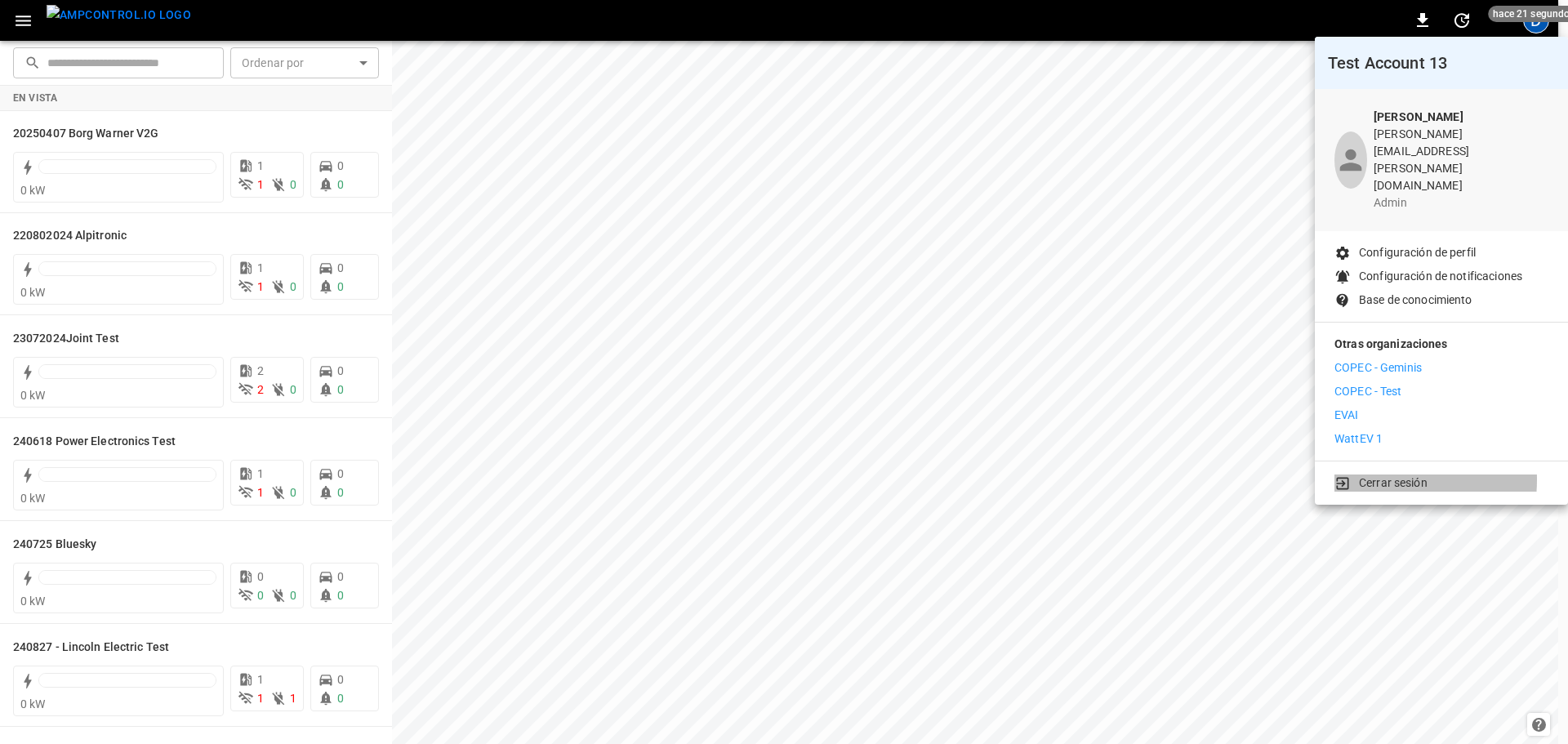
click at [1257, 475] on p "Cerrar sesión" at bounding box center [1393, 483] width 69 height 17
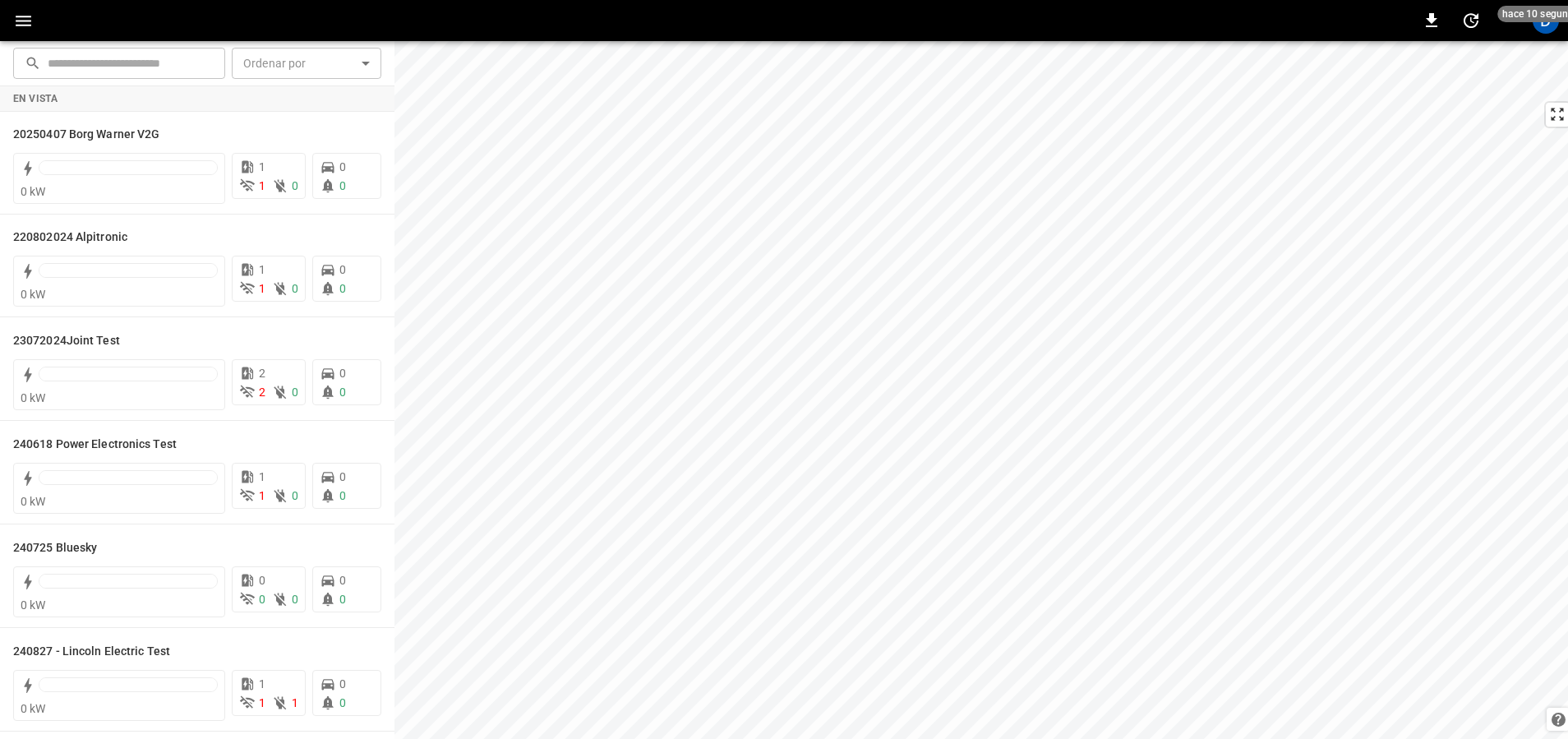
click at [1265, 35] on div "D" at bounding box center [1545, 20] width 31 height 31
click at [1265, 25] on div "D" at bounding box center [1546, 20] width 27 height 27
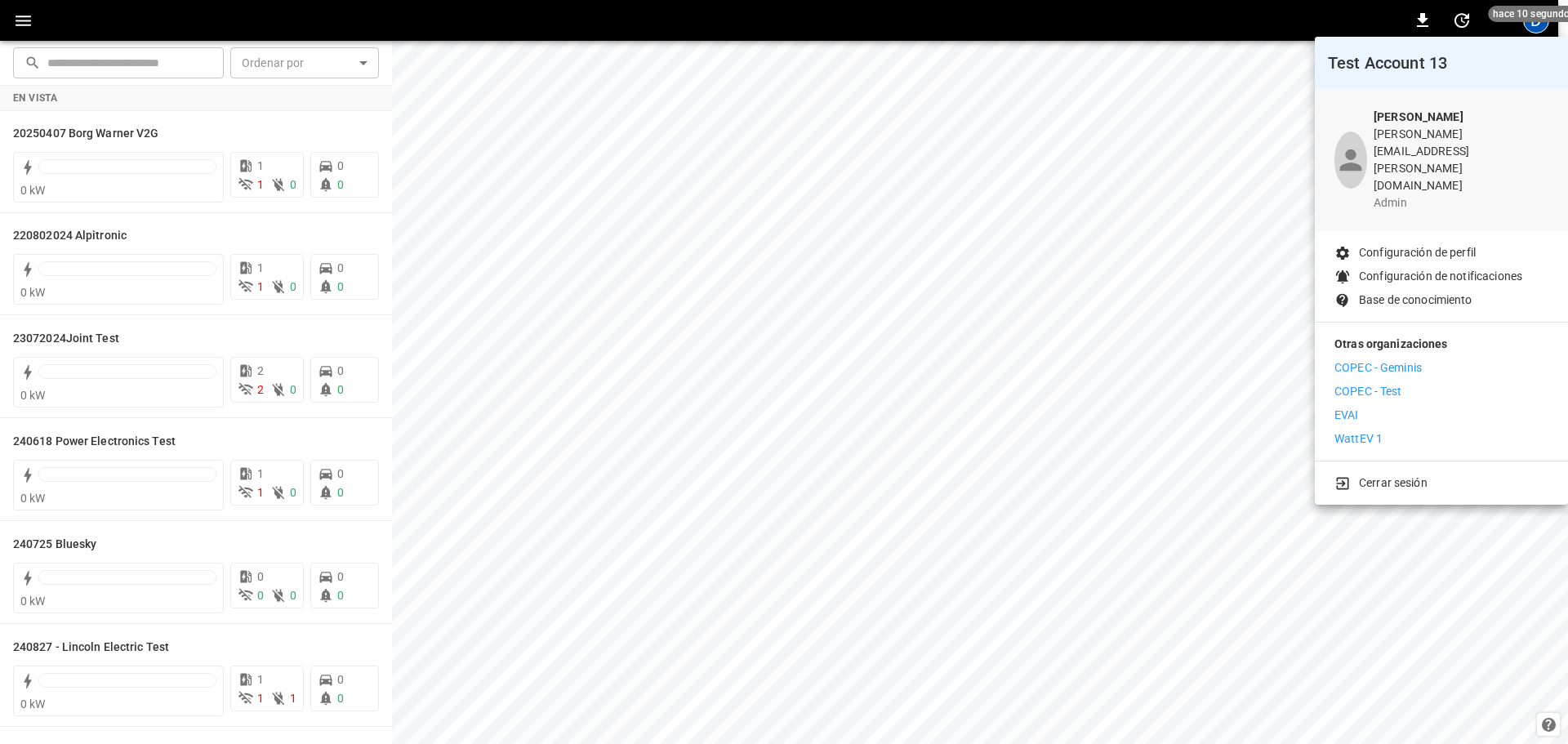
click at [1257, 431] on p "WattEV 1" at bounding box center [1358, 439] width 49 height 17
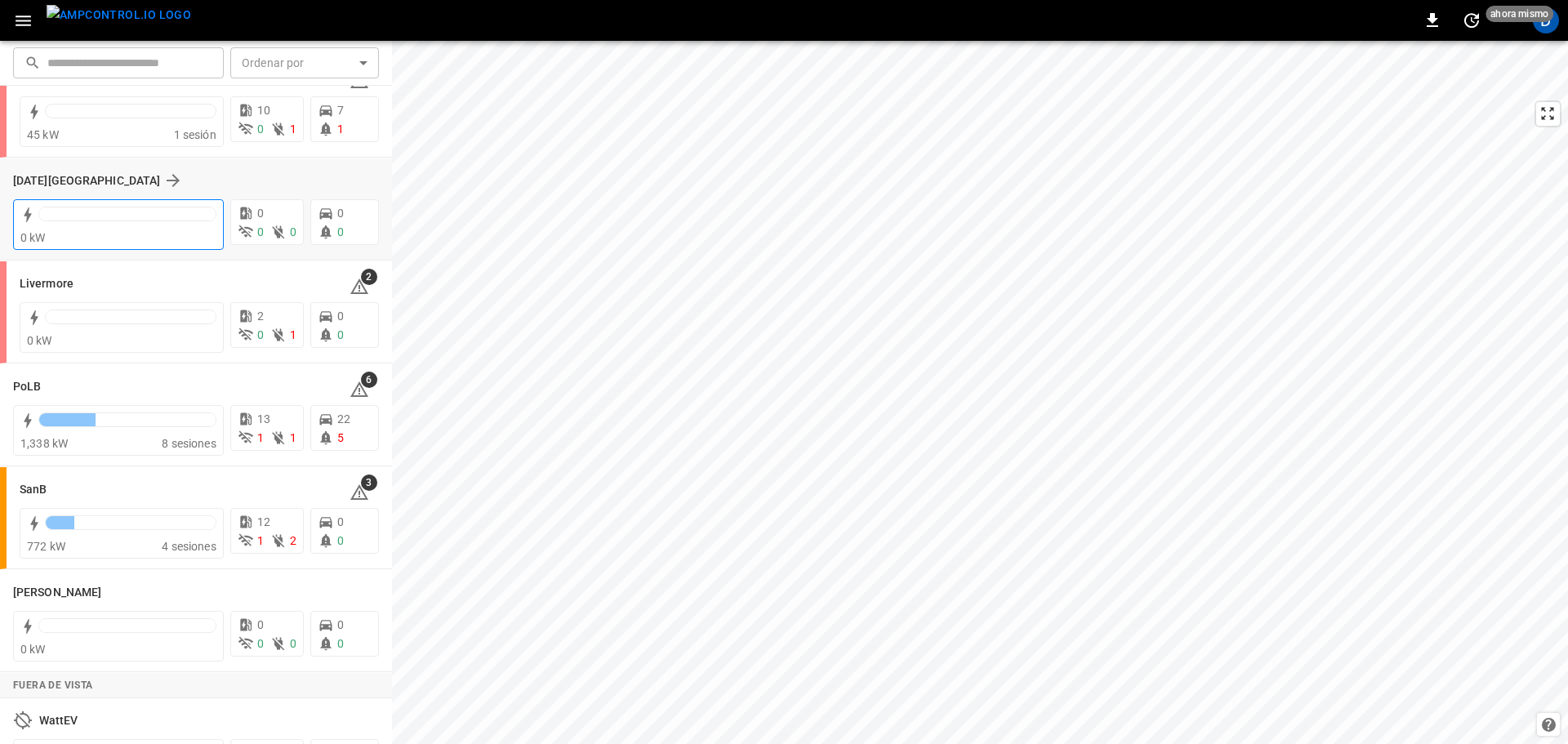
scroll to position [317, 0]
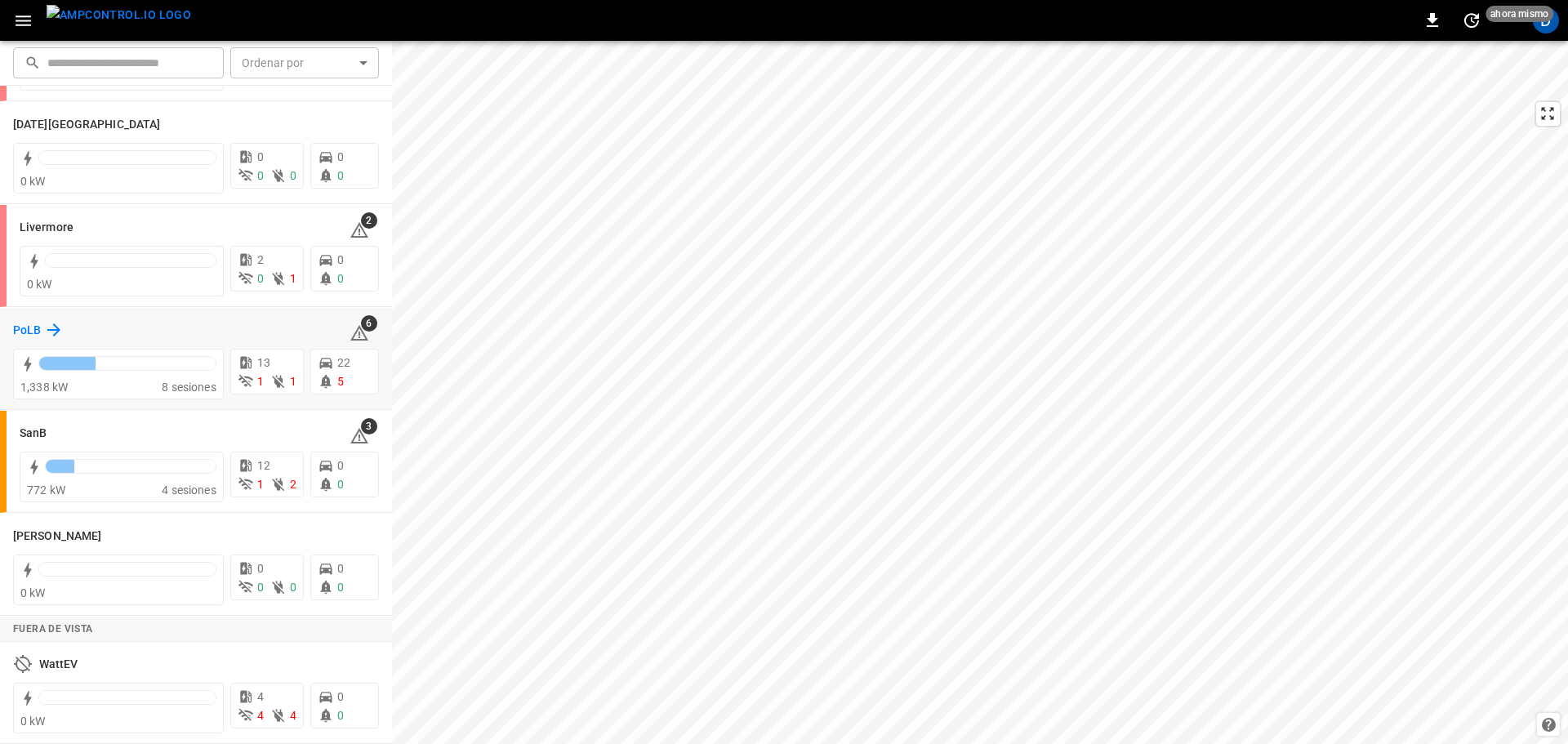
click at [31, 327] on h6 "PoLB" at bounding box center [26, 331] width 27 height 18
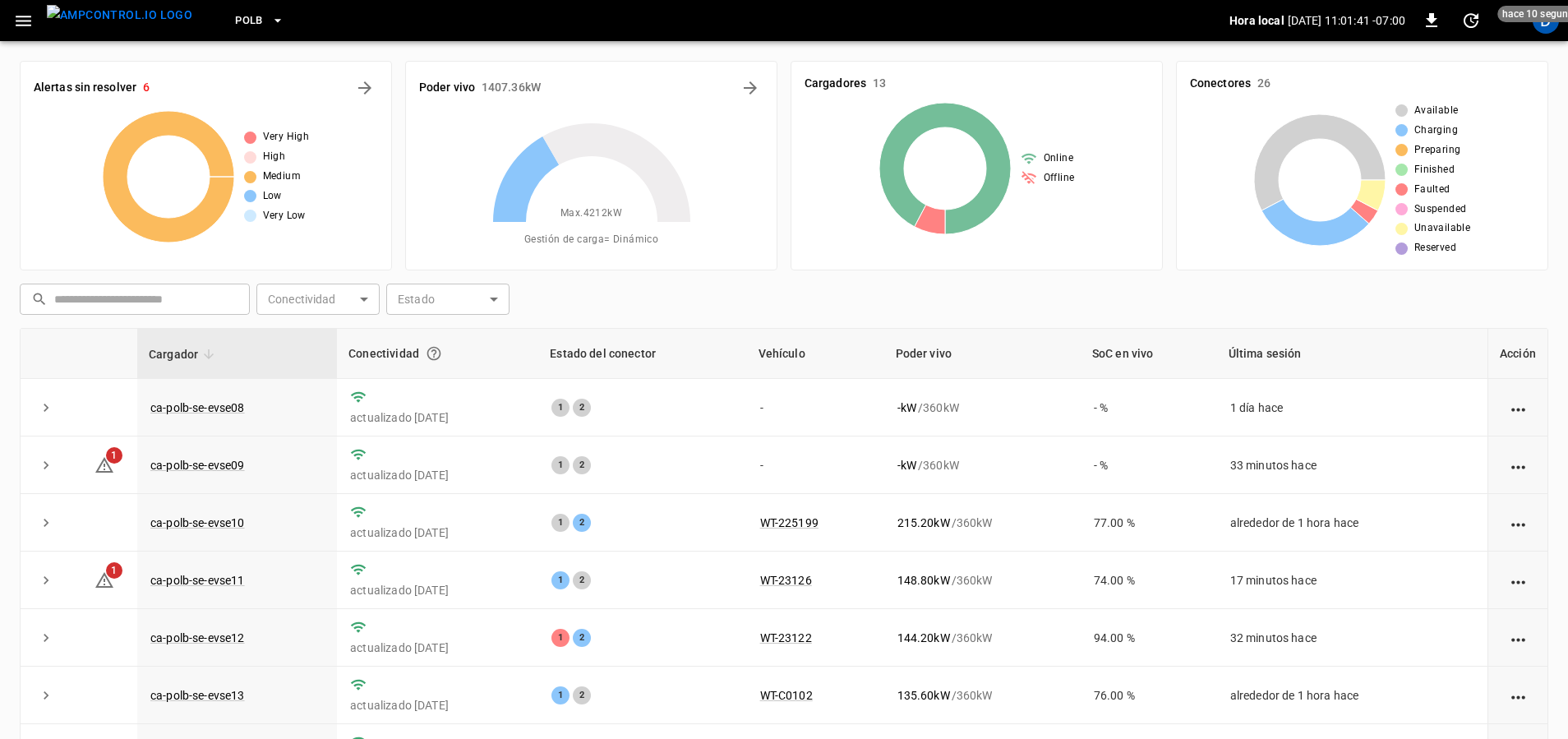
click at [228, 9] on button "PoLB" at bounding box center [259, 21] width 62 height 32
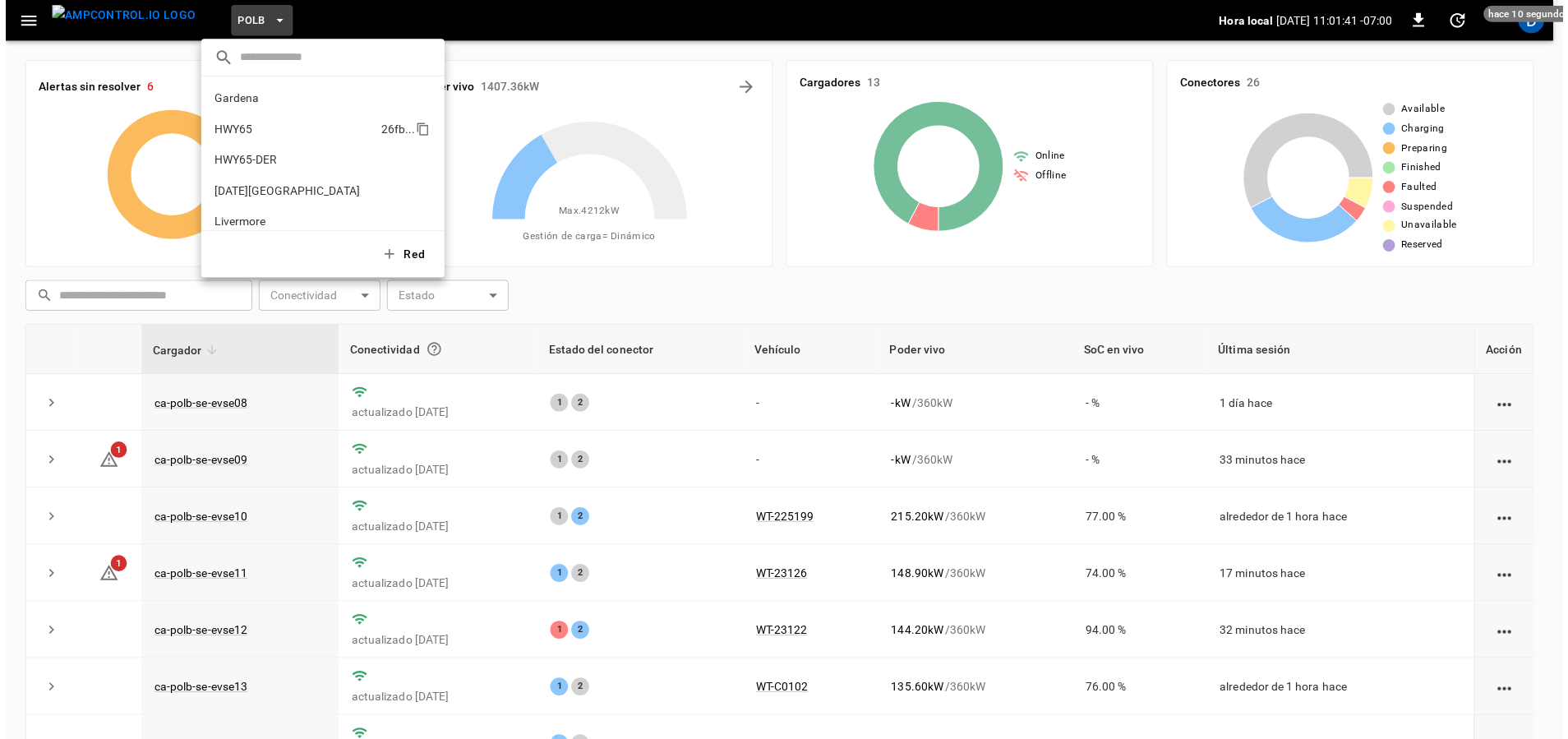
scroll to position [138, 0]
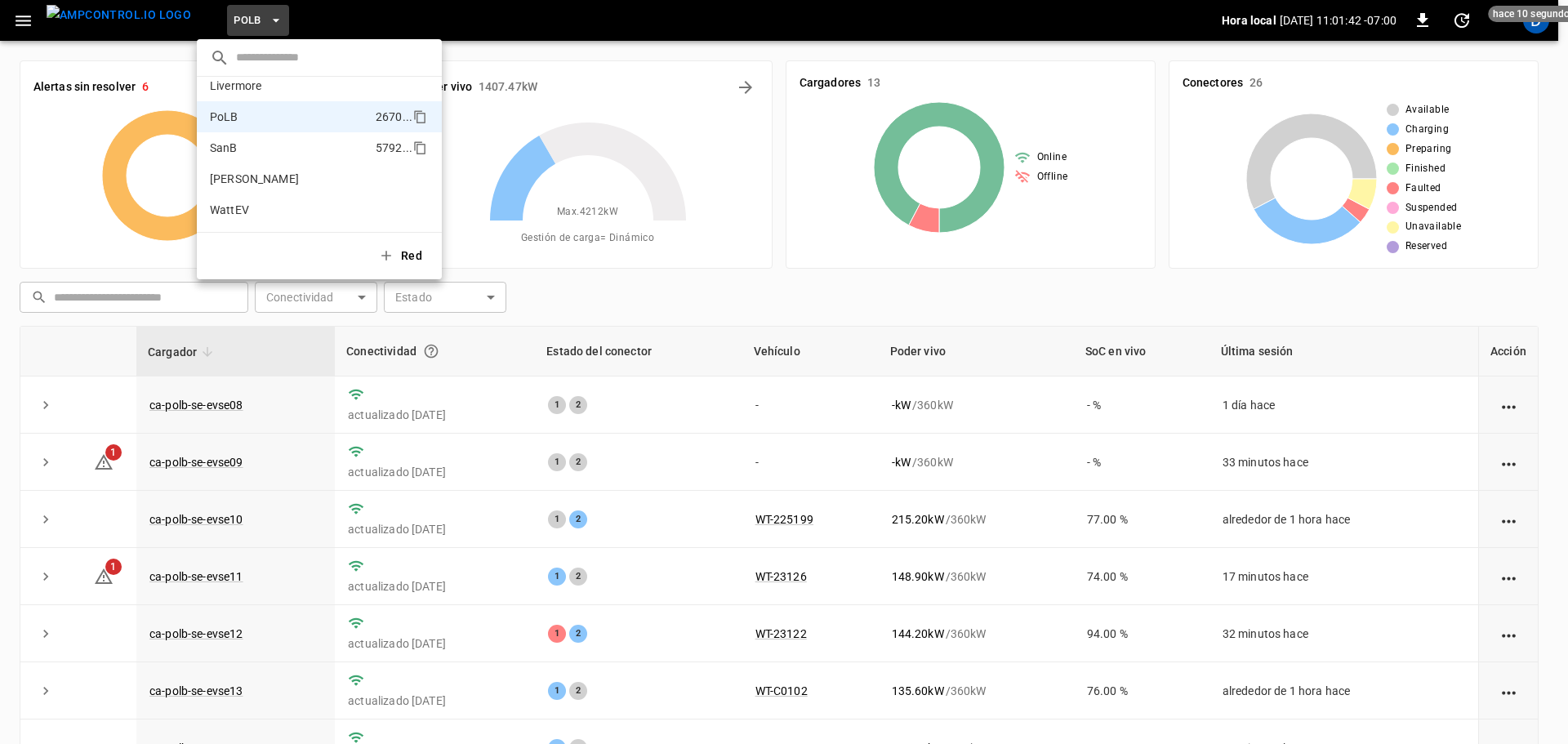
click at [242, 152] on p "SanB" at bounding box center [289, 147] width 159 height 17
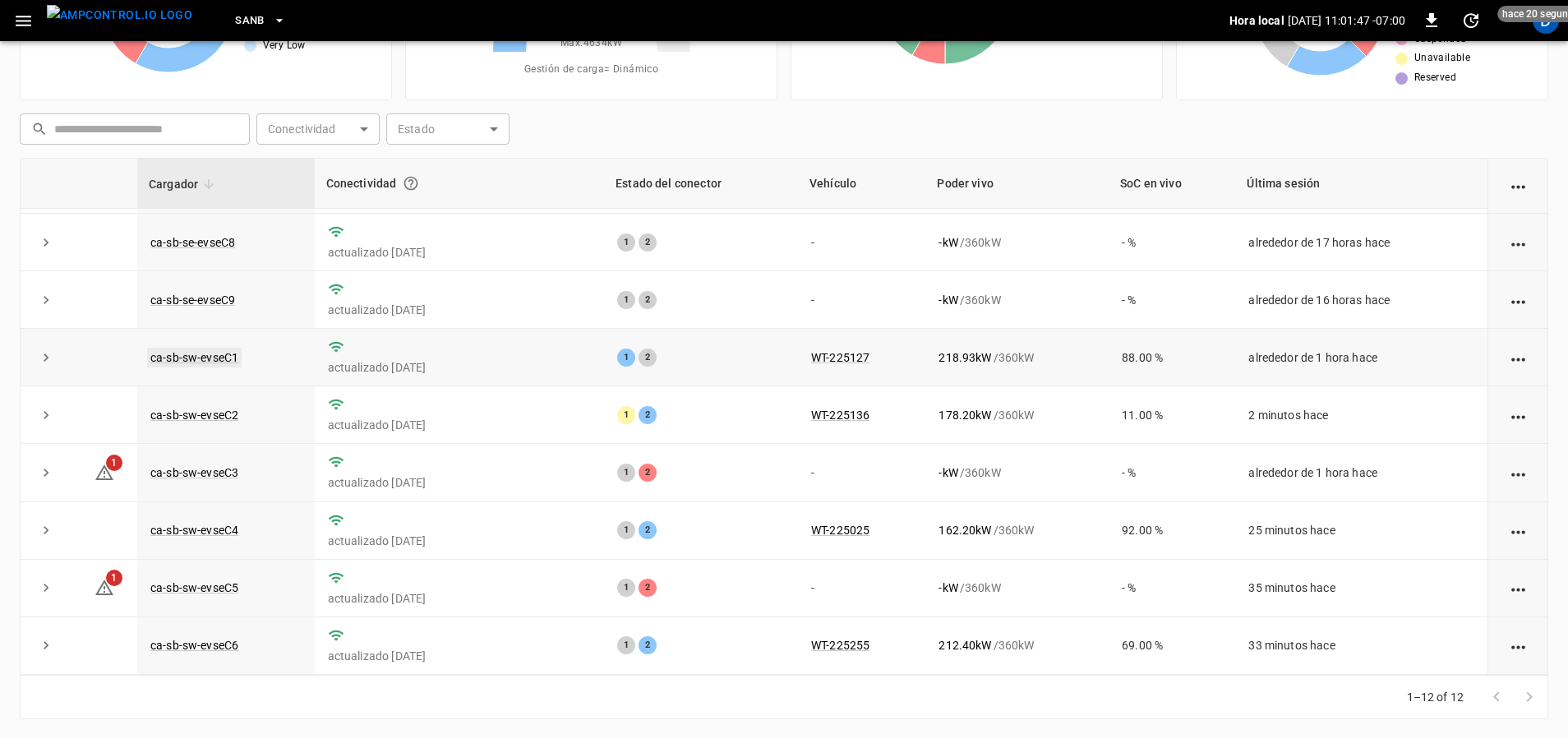
scroll to position [0, 0]
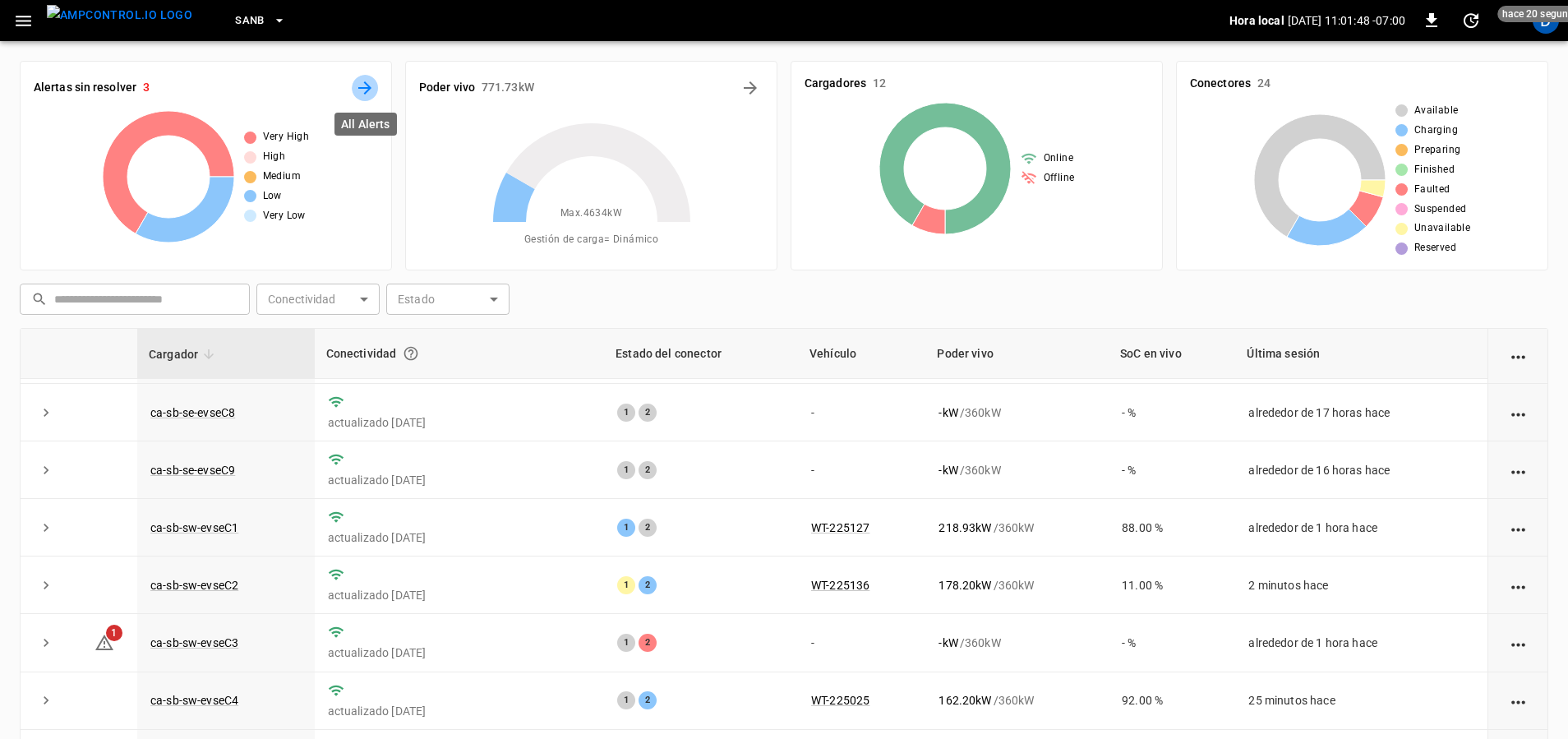
click at [371, 78] on icon "All Alerts" at bounding box center [365, 88] width 20 height 20
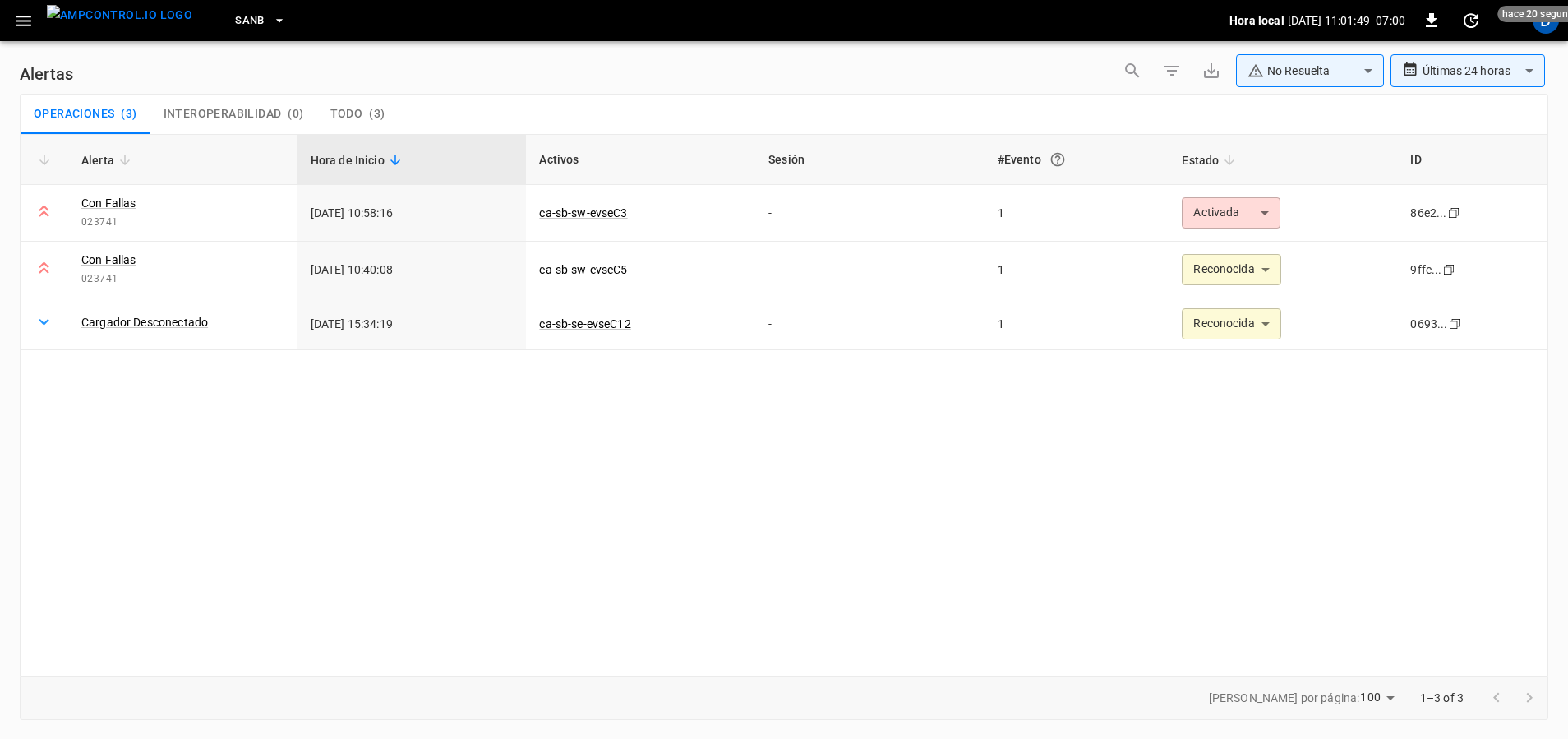
click at [1307, 60] on body "**********" at bounding box center [784, 366] width 1568 height 733
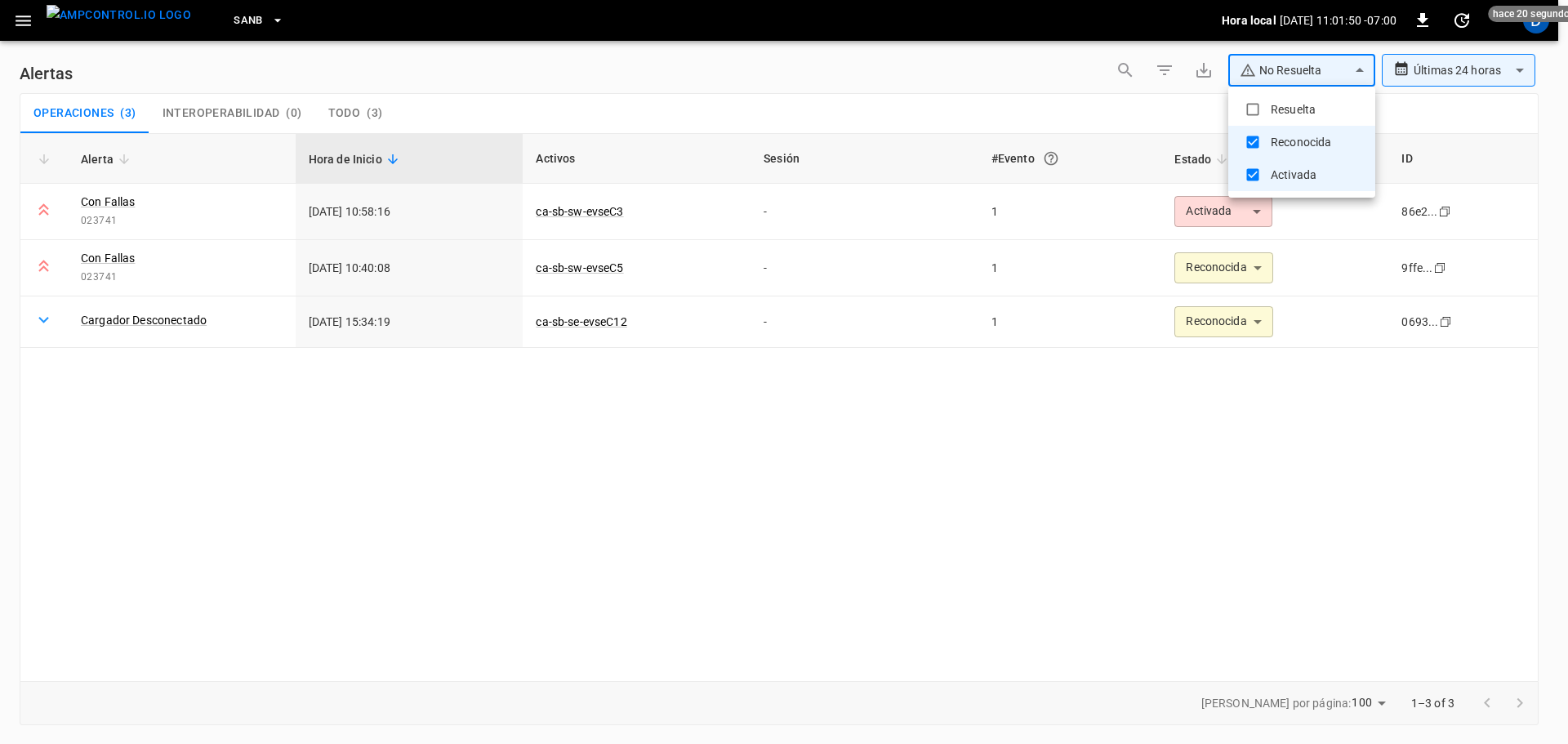
click at [1273, 97] on li "Resuelta" at bounding box center [1302, 109] width 147 height 33
type input "**********"
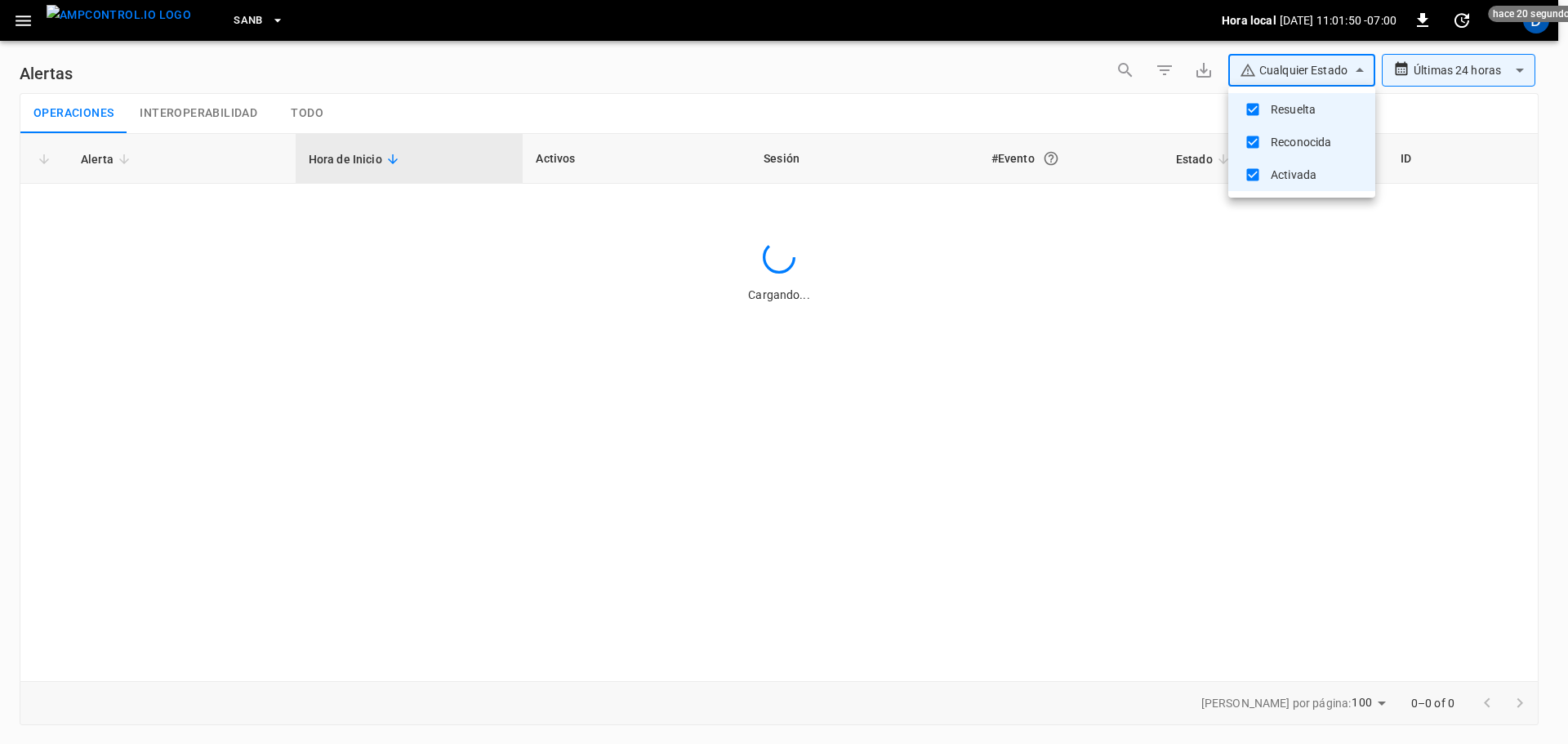
click at [1111, 103] on div at bounding box center [784, 372] width 1568 height 744
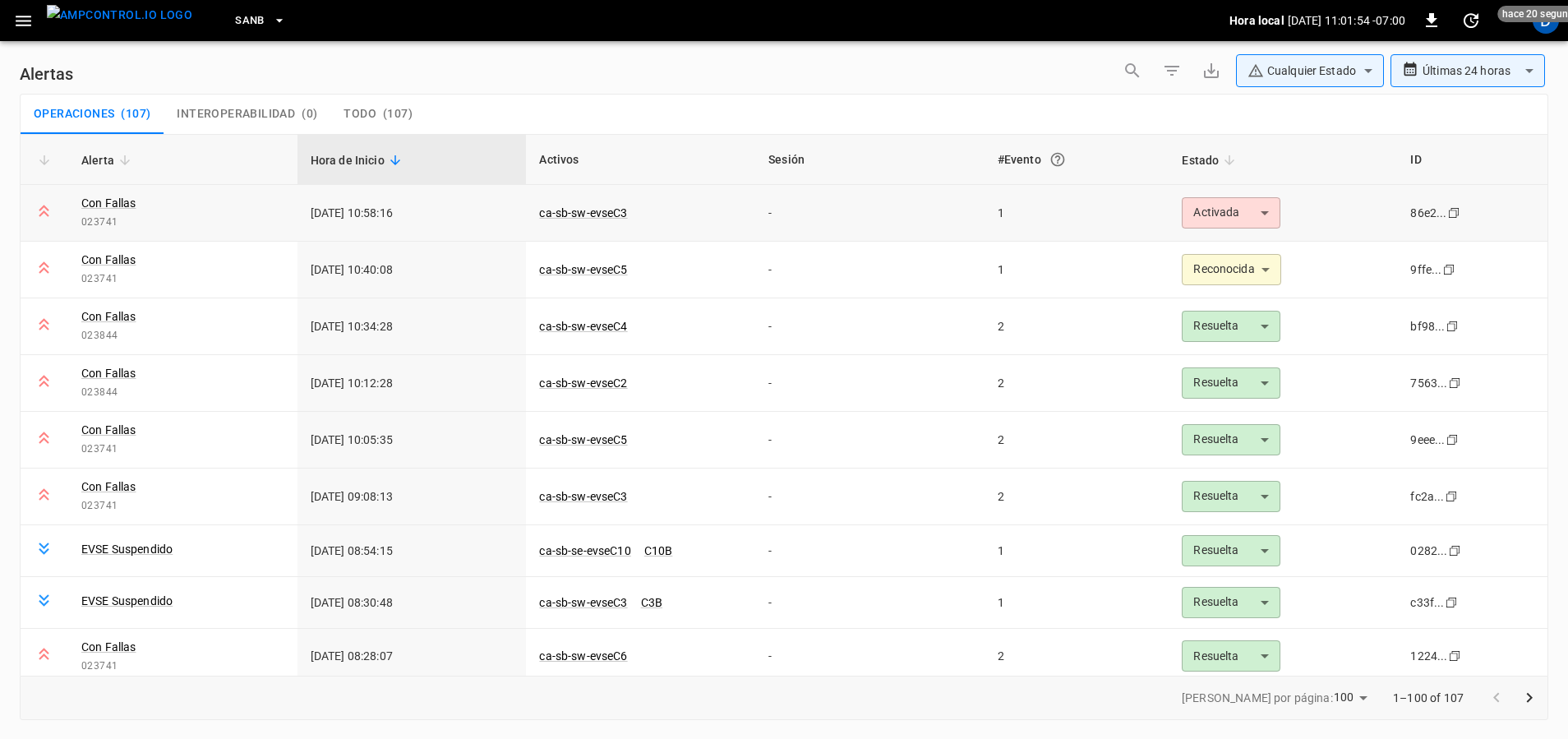
click at [1200, 207] on body "**********" at bounding box center [784, 366] width 1568 height 733
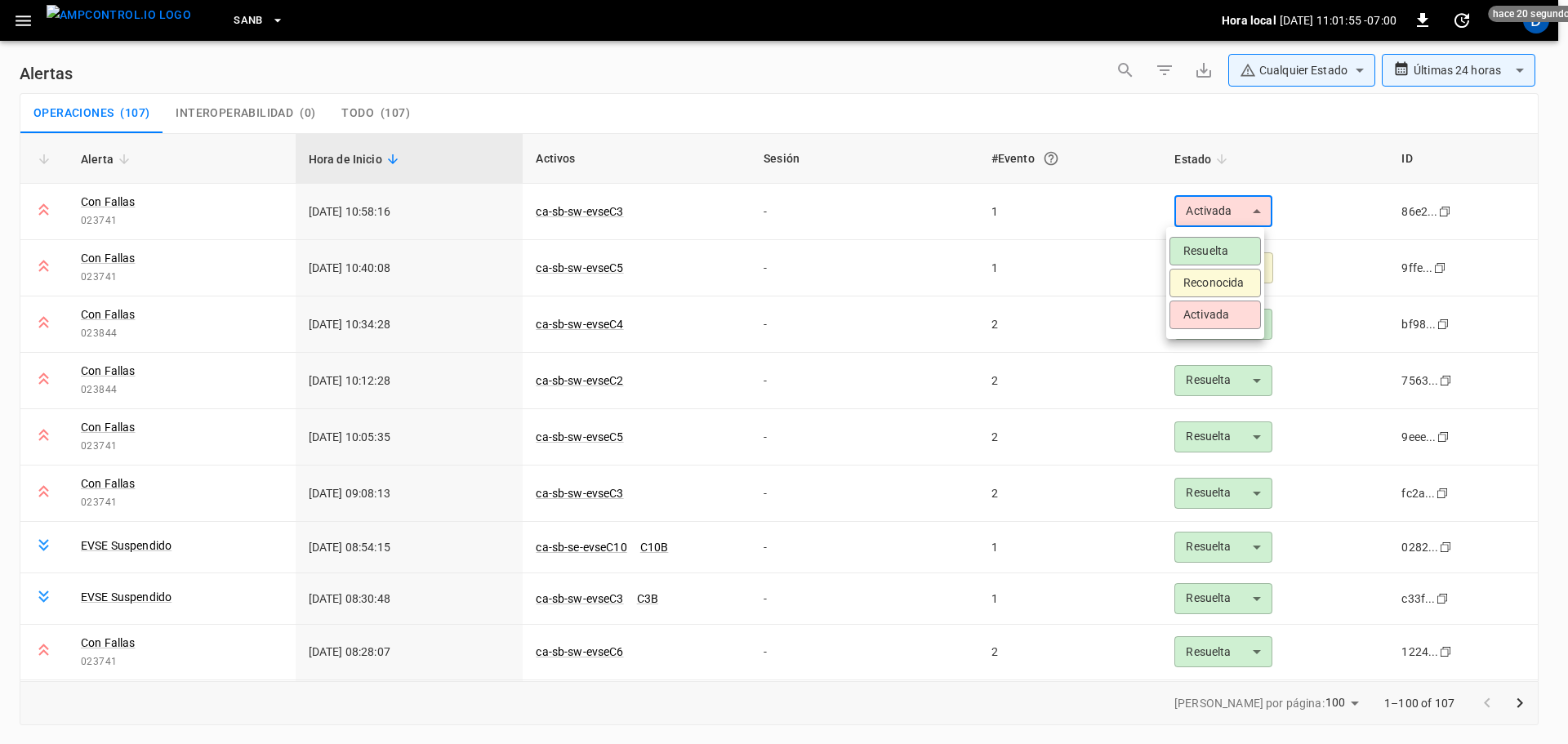
click at [1187, 282] on li "Reconocida" at bounding box center [1215, 282] width 92 height 28
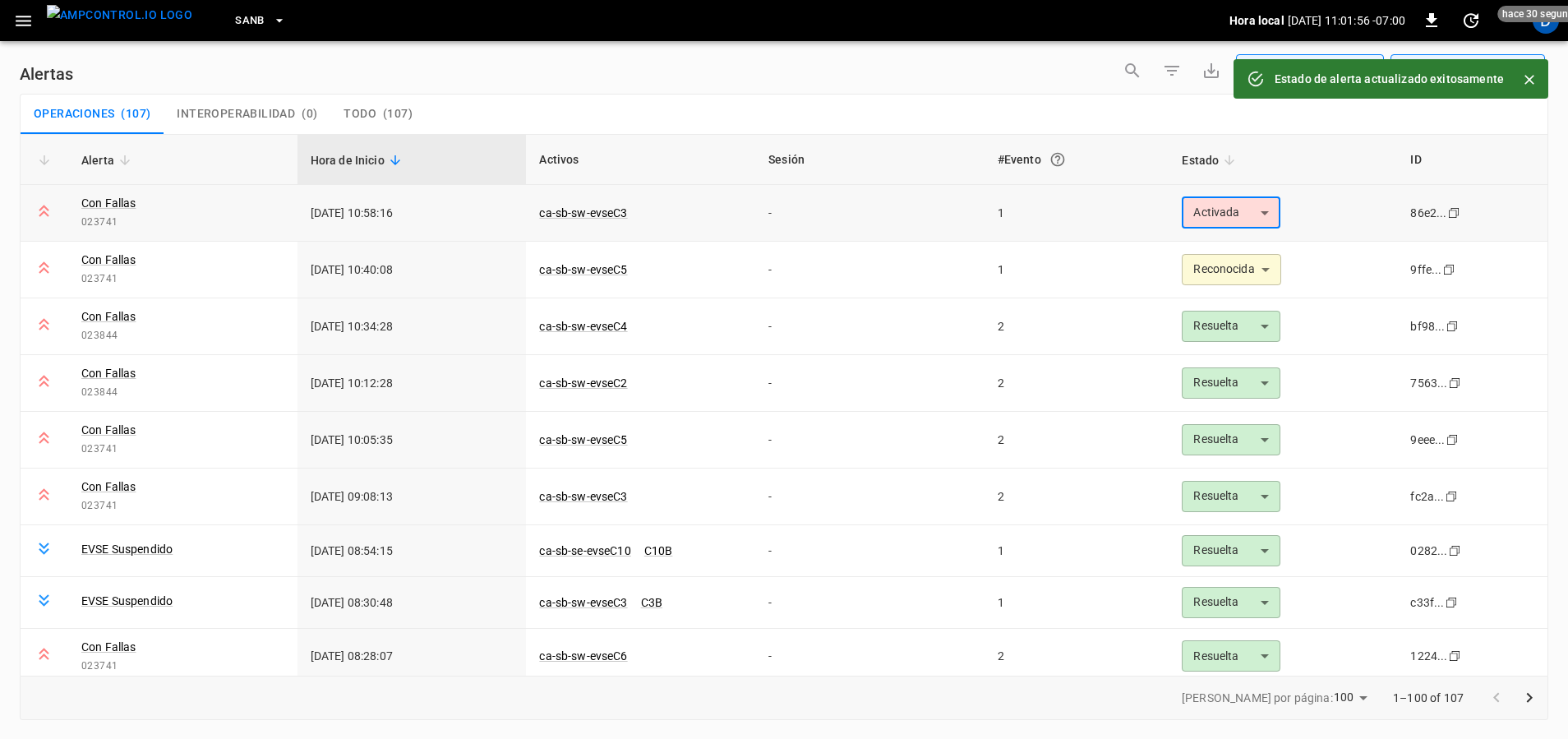
type input "**********"
click at [558, 214] on link "ca-sb-sw-evseC3" at bounding box center [582, 213] width 94 height 20
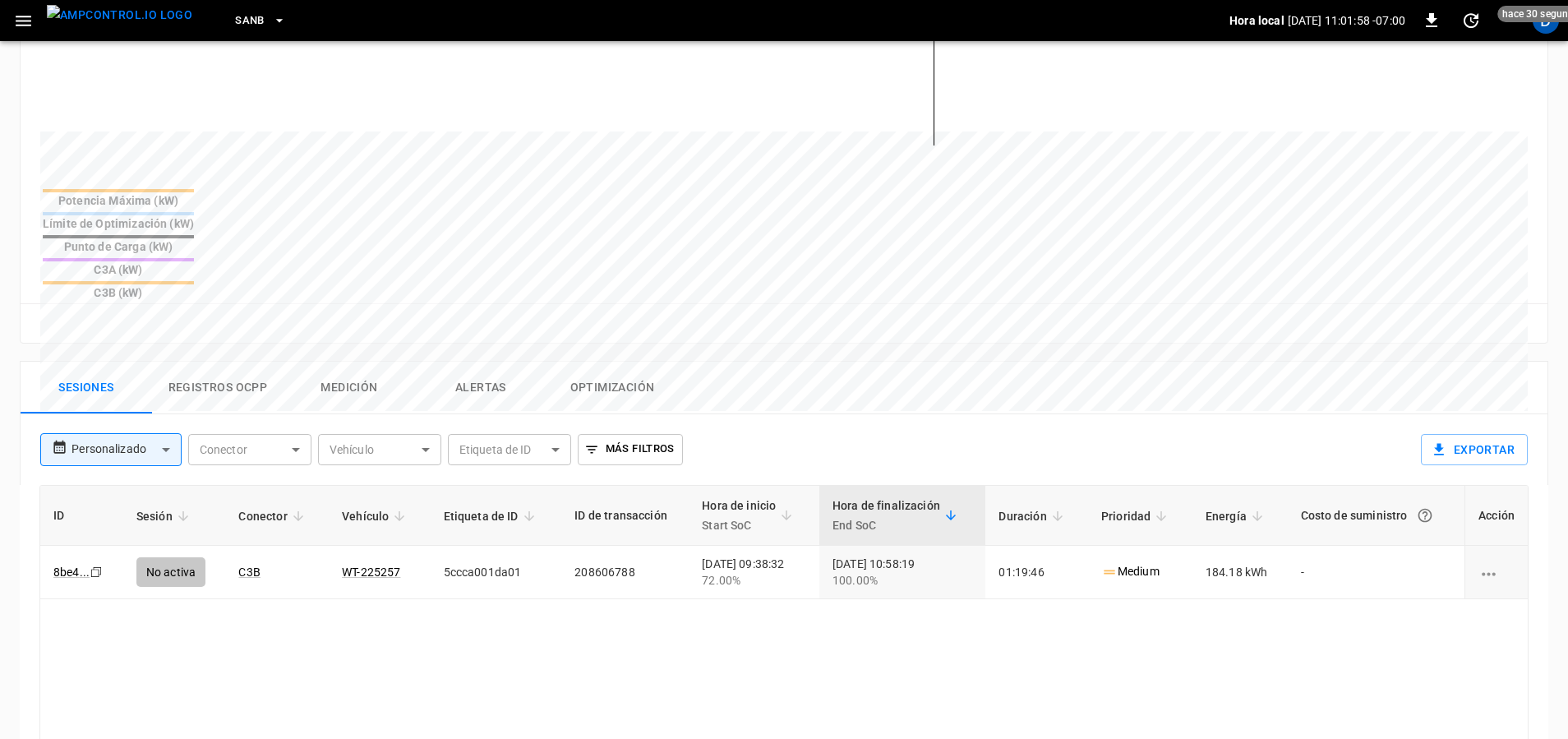
scroll to position [546, 0]
drag, startPoint x: 105, startPoint y: 17, endPoint x: 116, endPoint y: 3, distance: 17.8
click at [105, 17] on img "menu" at bounding box center [120, 15] width 146 height 20
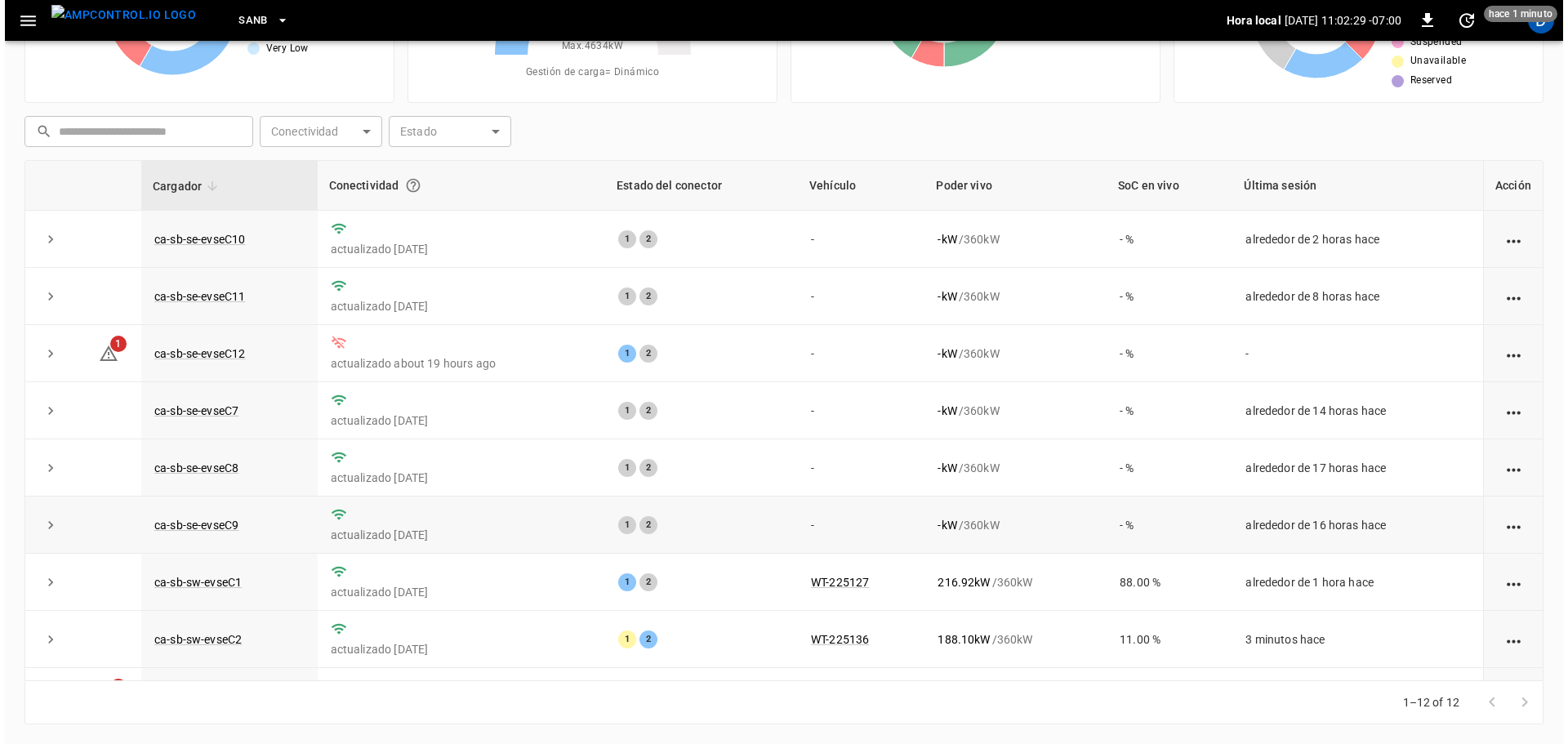
scroll to position [226, 0]
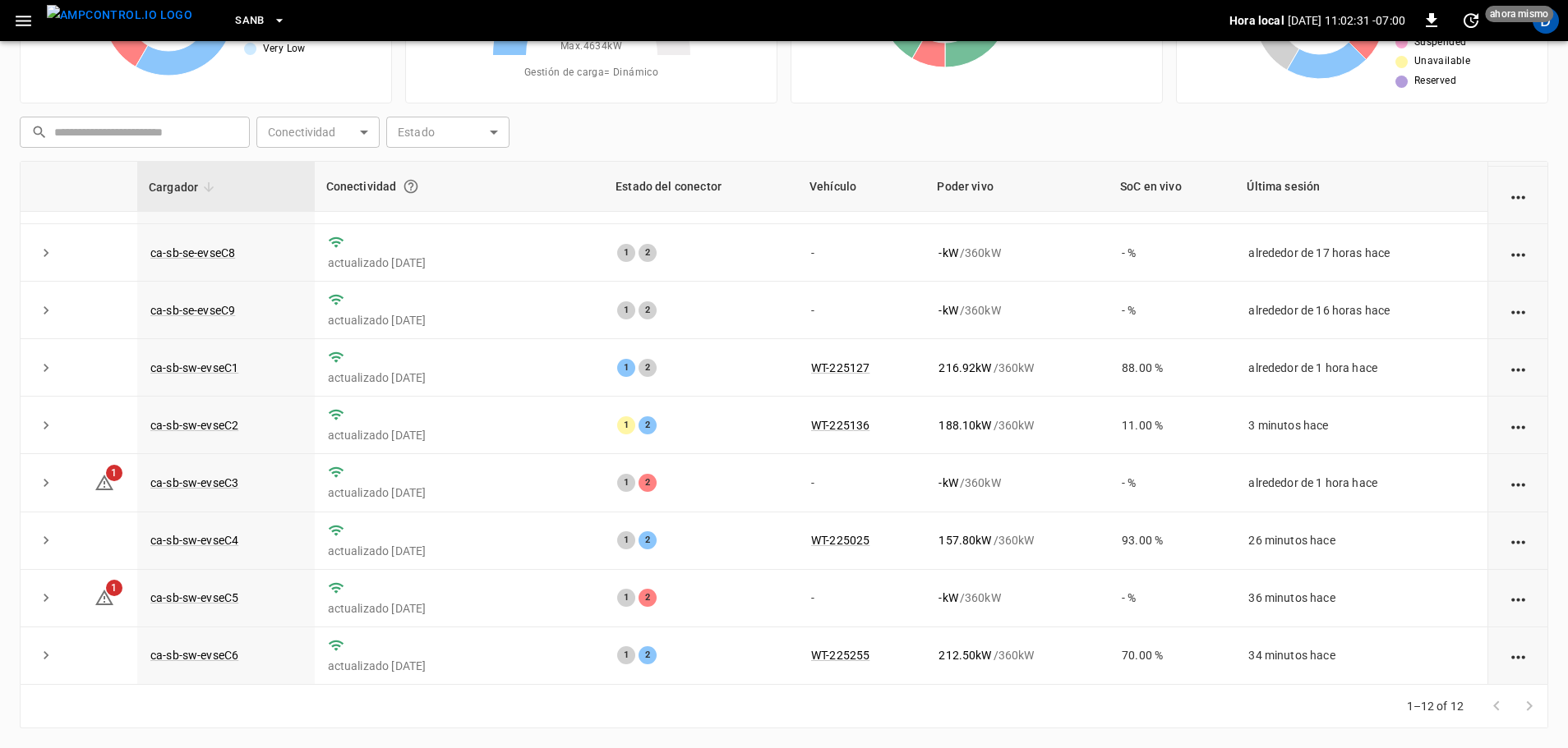
click at [234, 23] on button "SanB" at bounding box center [260, 21] width 64 height 32
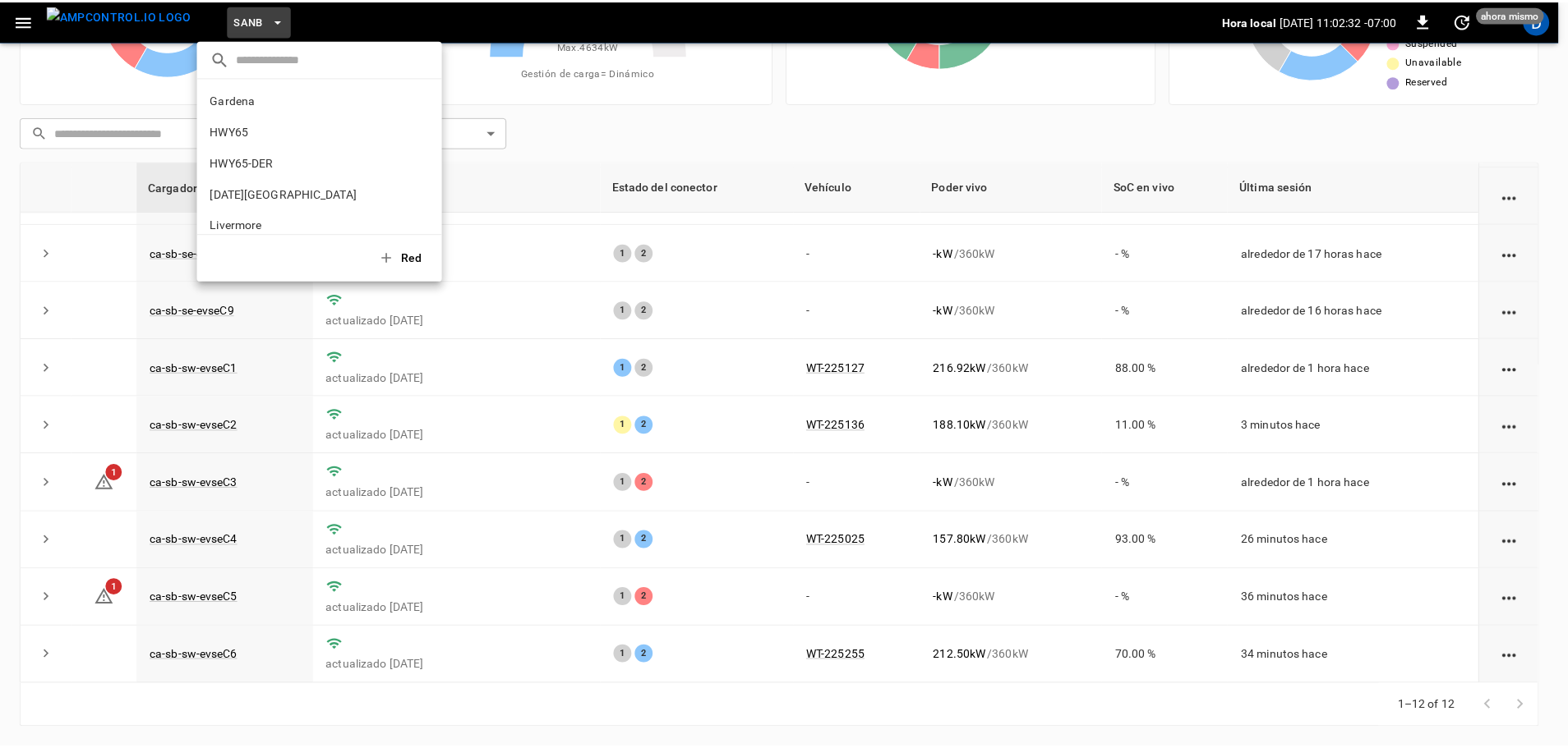
scroll to position [138, 0]
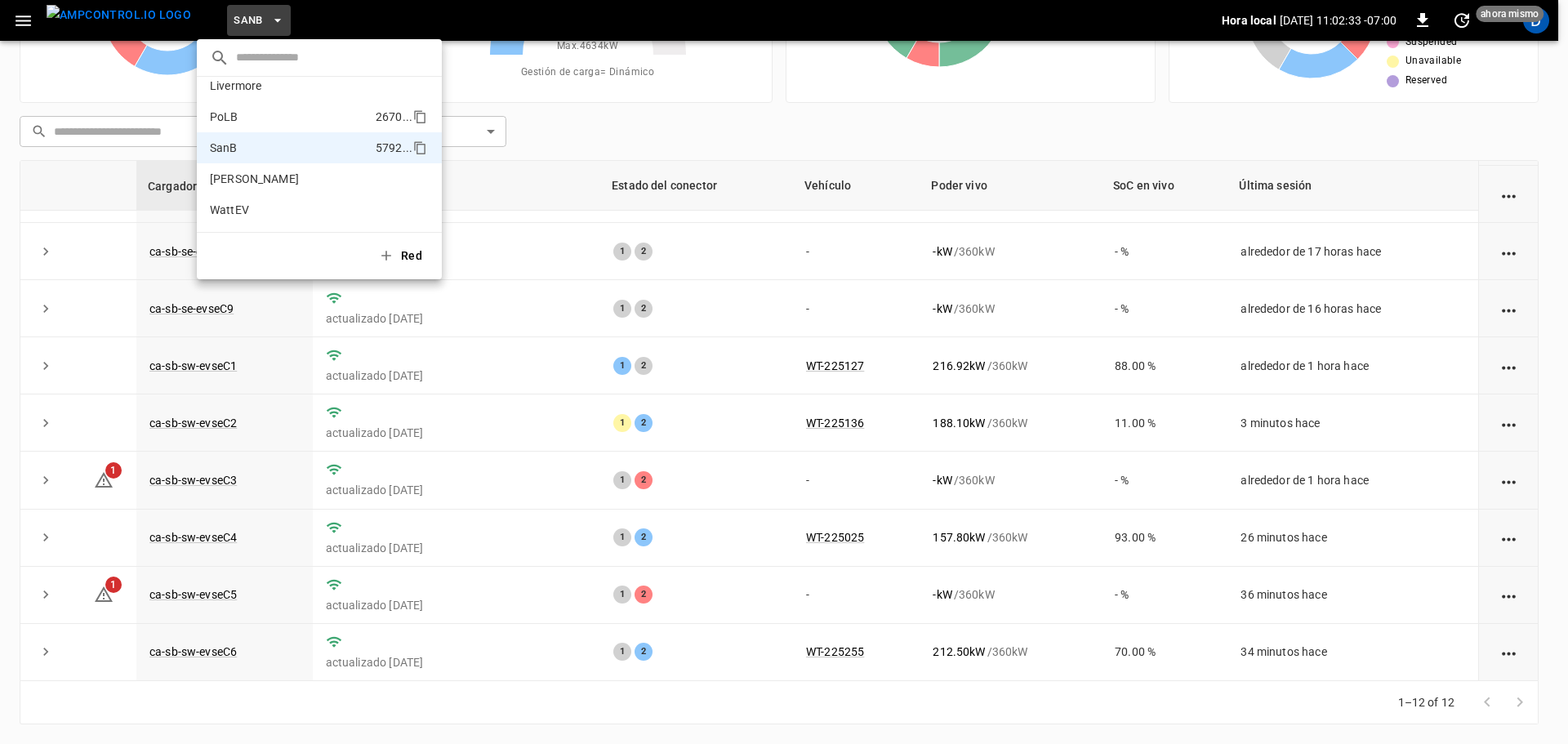
click at [246, 109] on p "PoLB" at bounding box center [289, 116] width 159 height 17
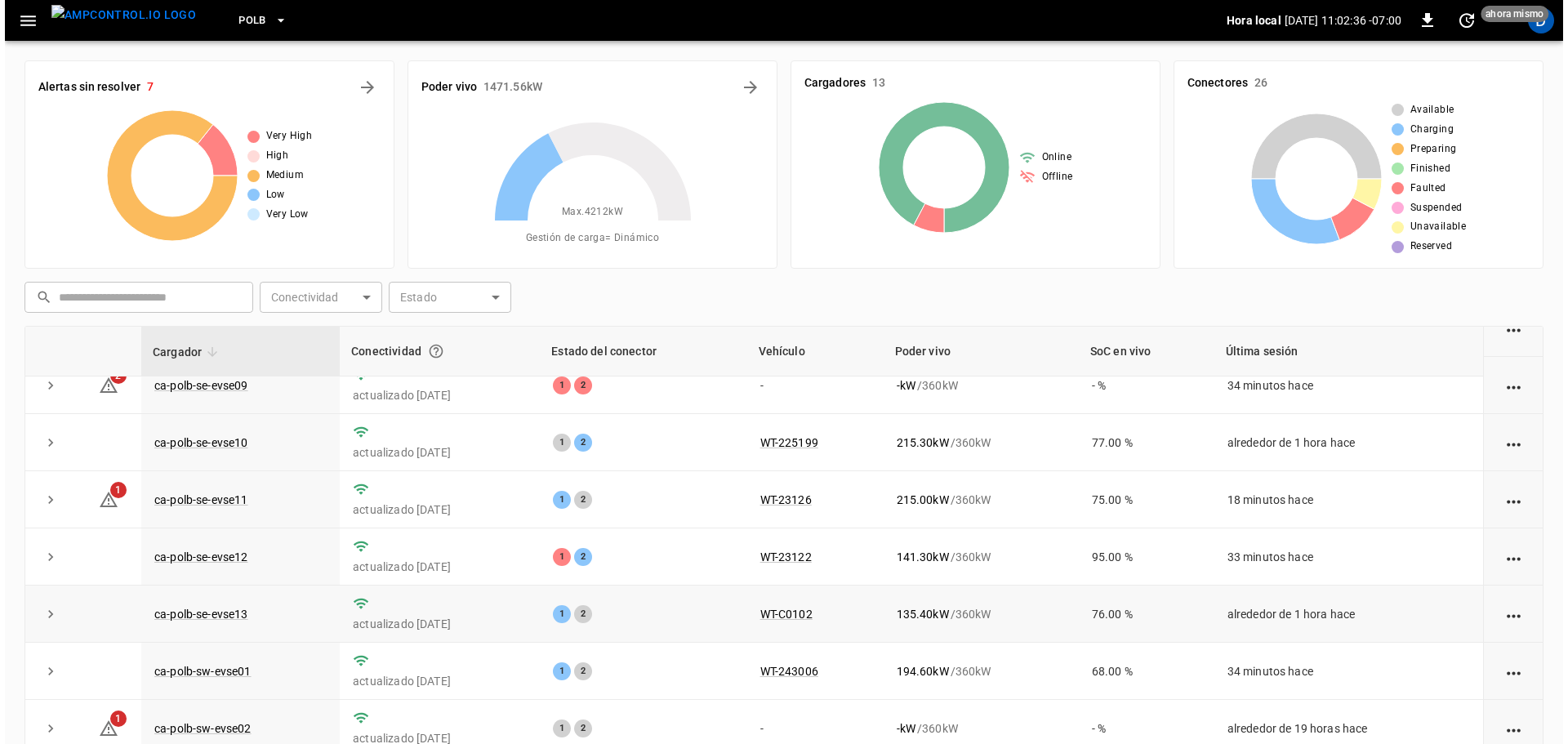
scroll to position [0, 0]
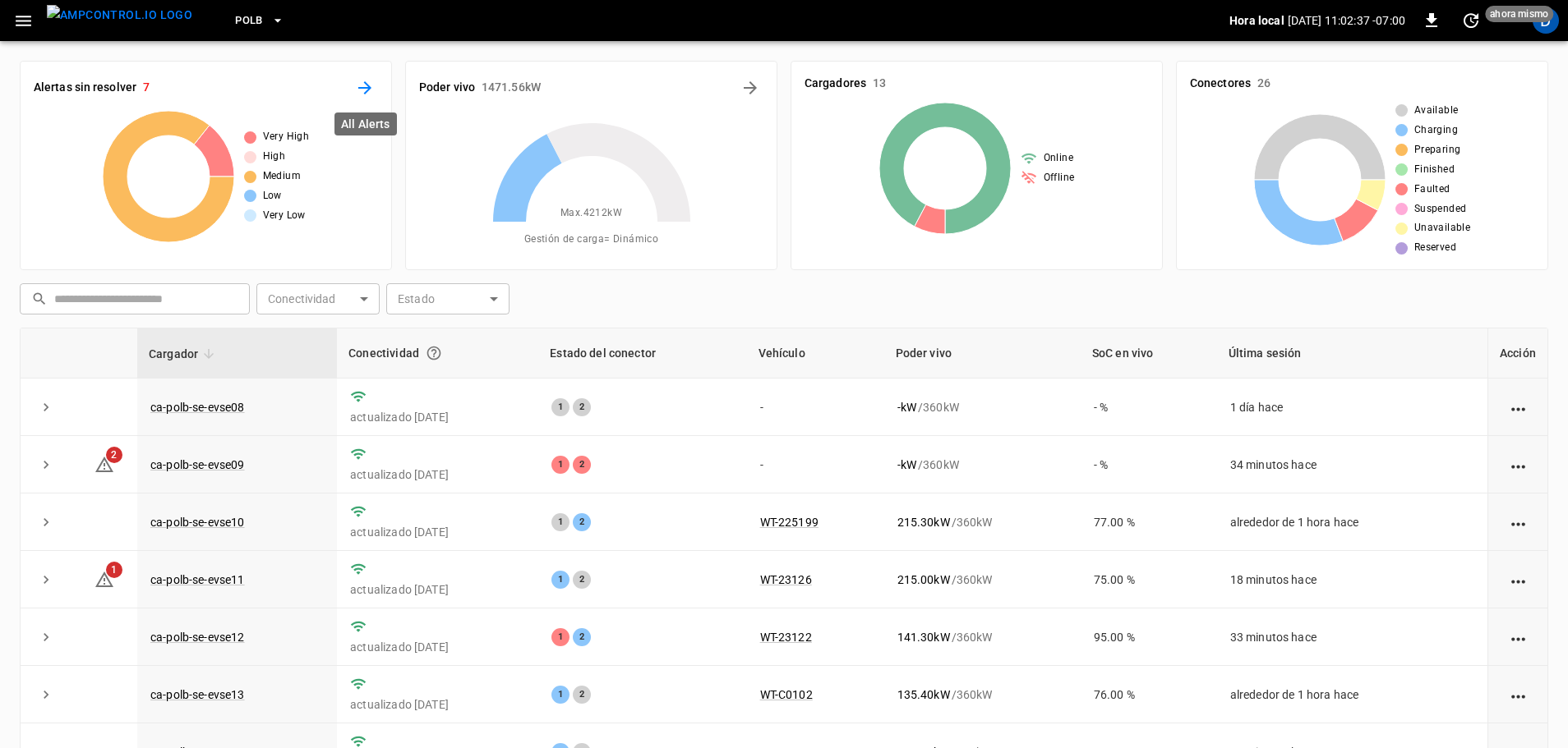
click at [368, 91] on icon "All Alerts" at bounding box center [364, 88] width 13 height 13
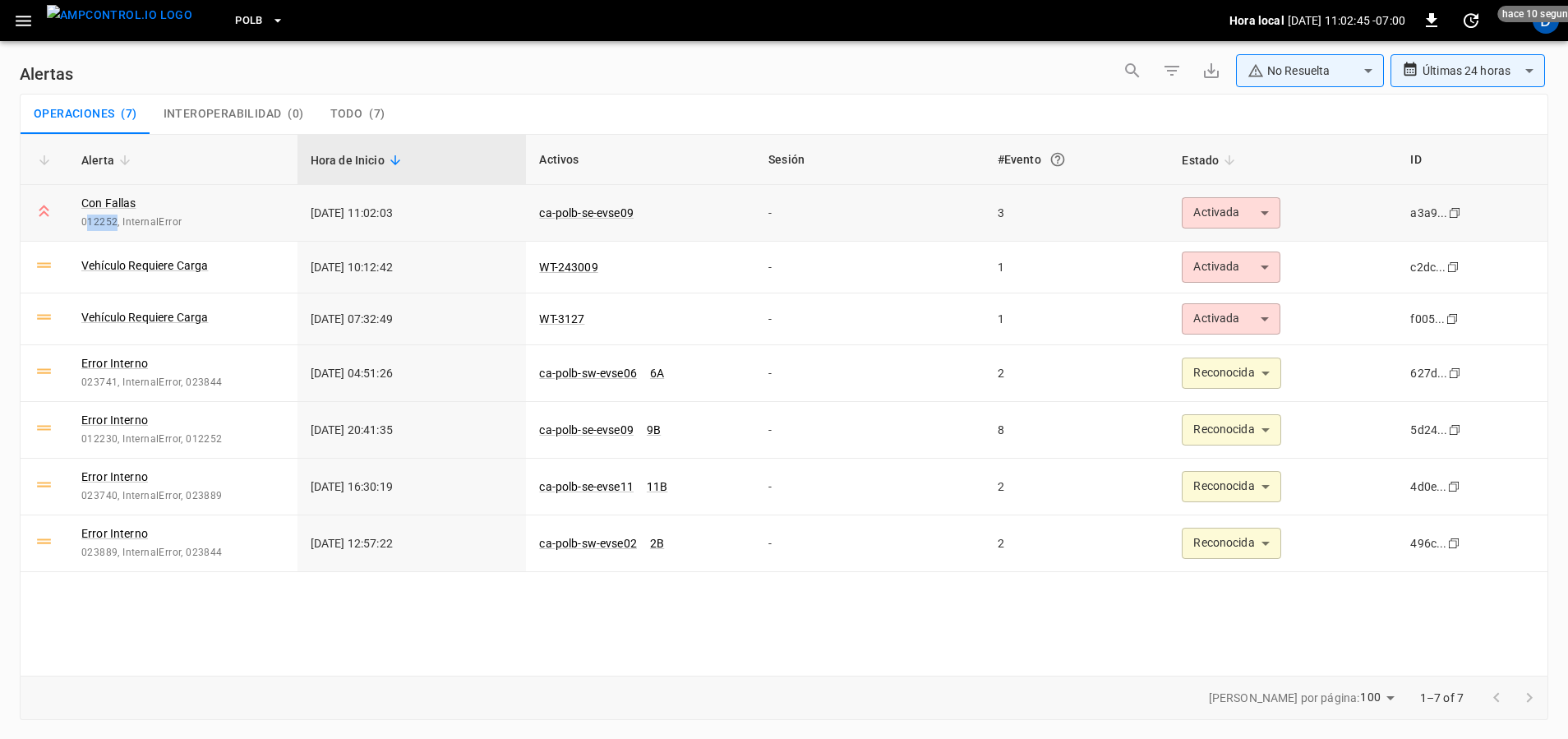
drag, startPoint x: 88, startPoint y: 220, endPoint x: 116, endPoint y: 225, distance: 28.4
click at [116, 225] on span "012252, InternalError" at bounding box center [183, 223] width 203 height 17
copy span "12252"
click at [865, 83] on div "**********" at bounding box center [783, 74] width 1528 height 39
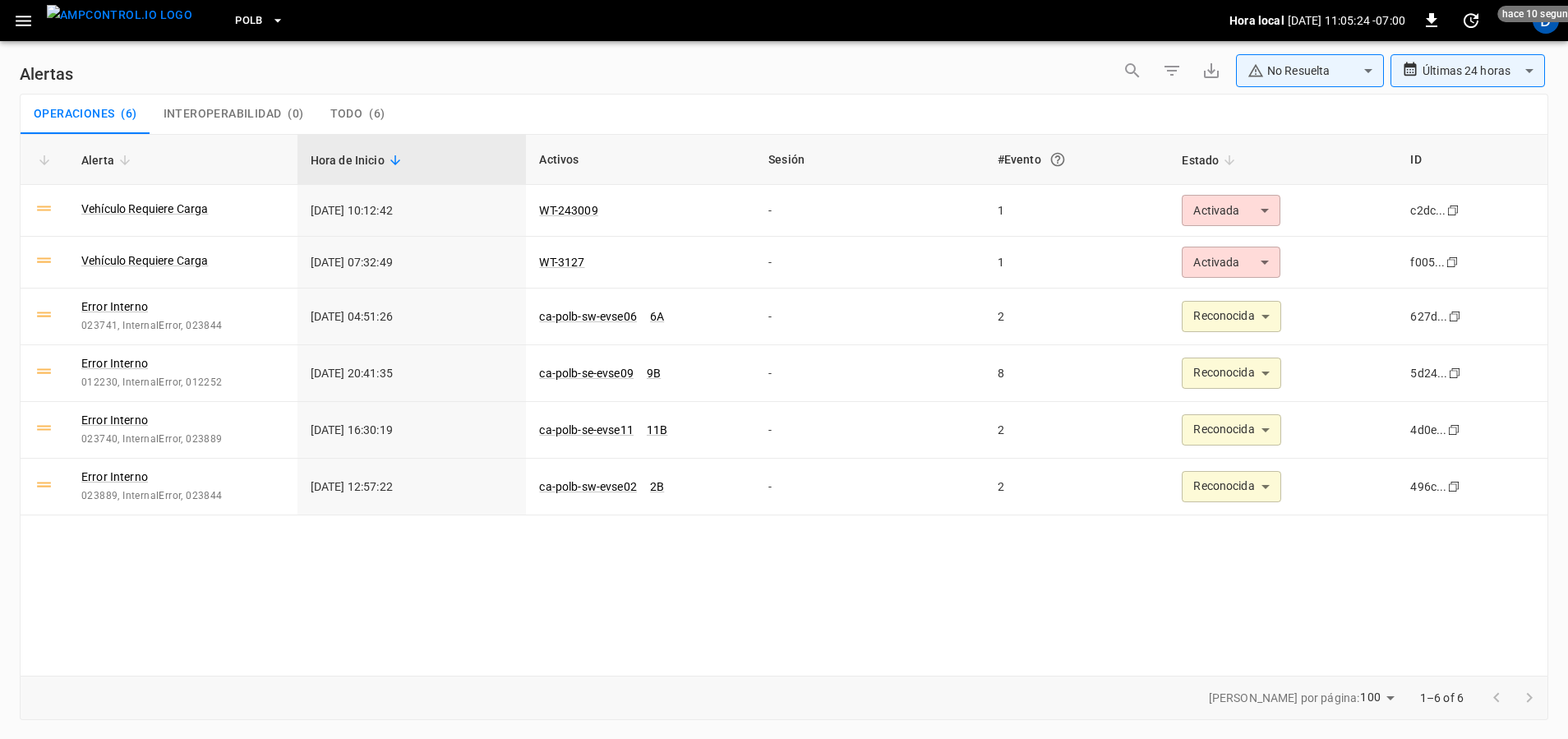
click at [1303, 76] on body "**********" at bounding box center [784, 366] width 1568 height 733
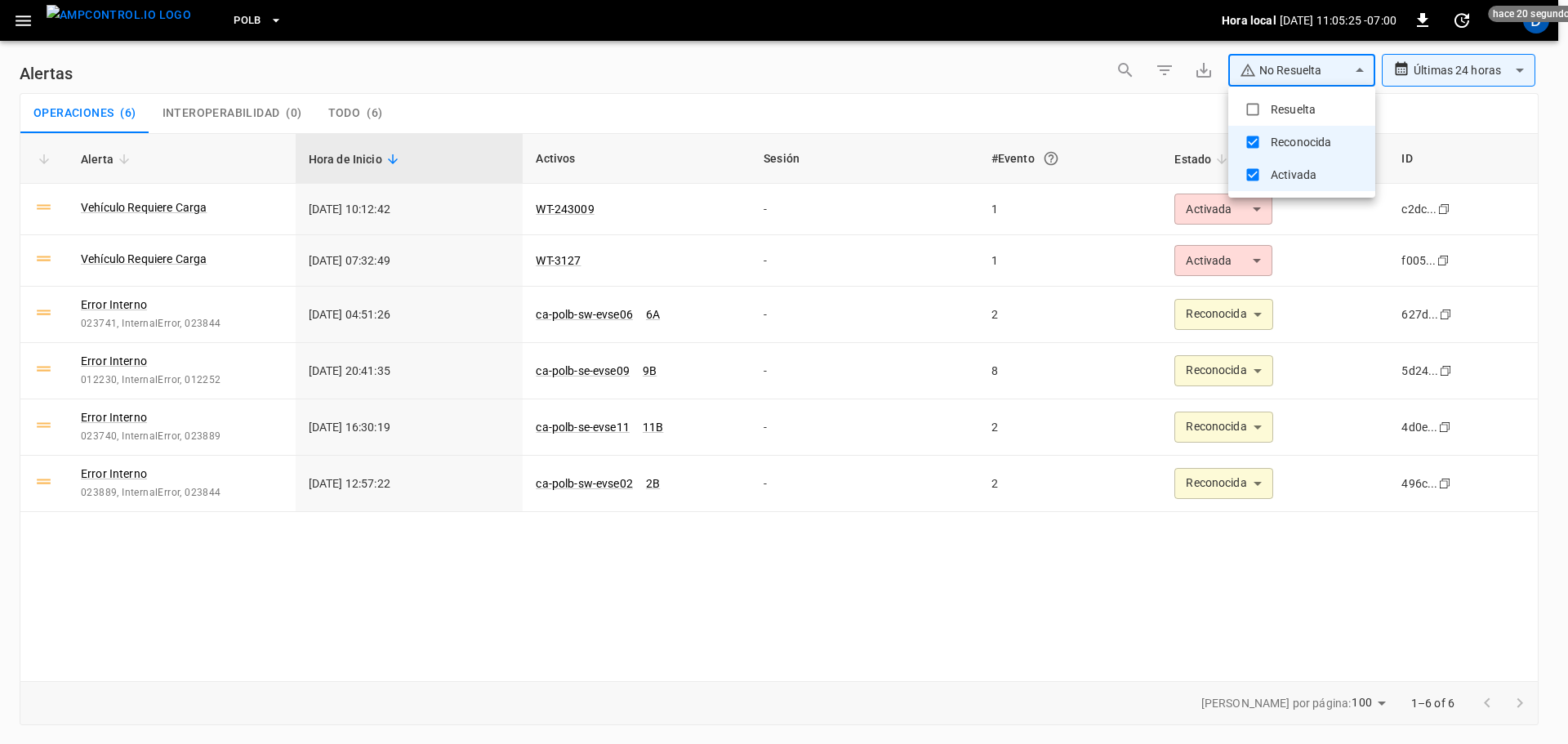
click at [1275, 108] on li "Resuelta" at bounding box center [1302, 109] width 147 height 33
type input "**********"
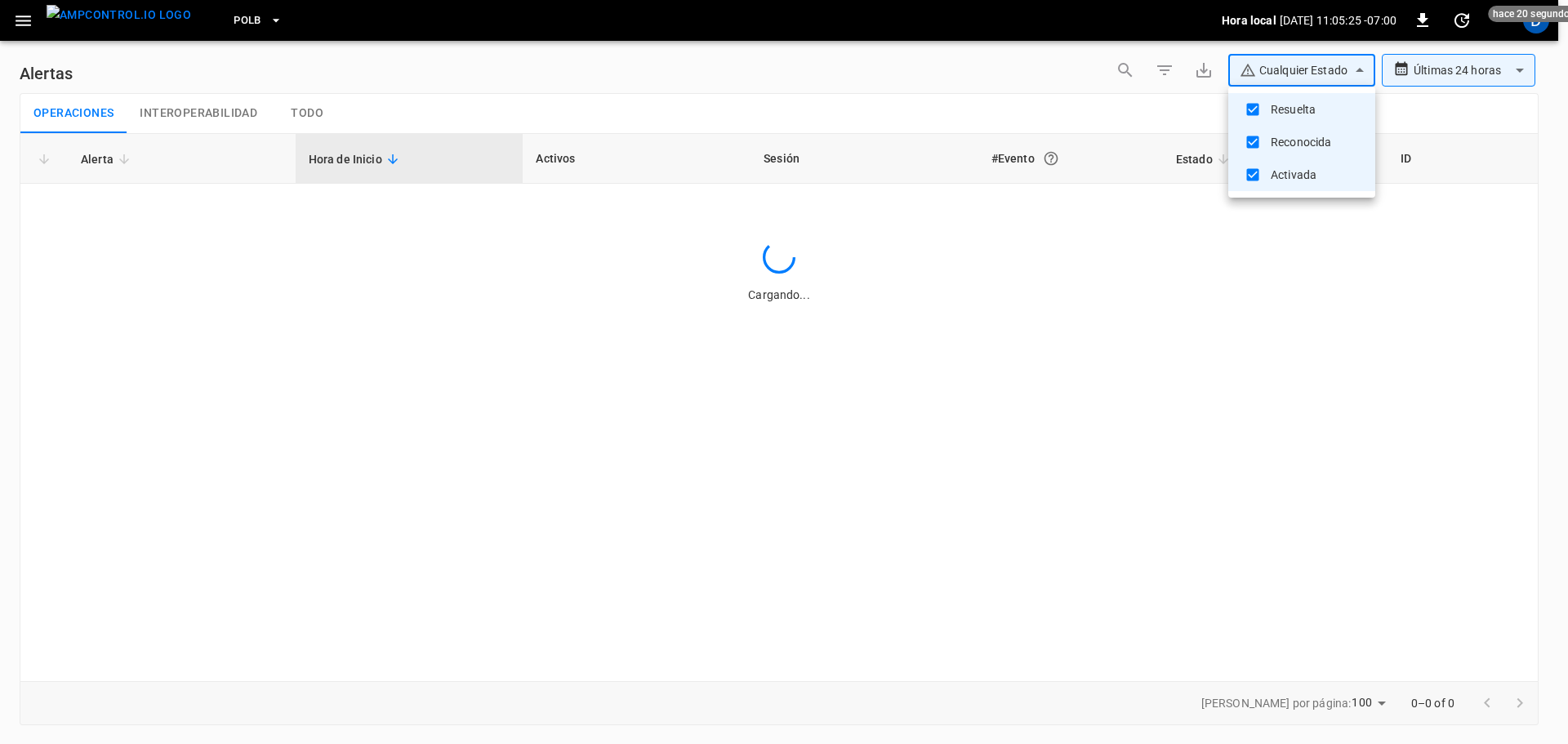
click at [1062, 109] on div at bounding box center [784, 372] width 1568 height 744
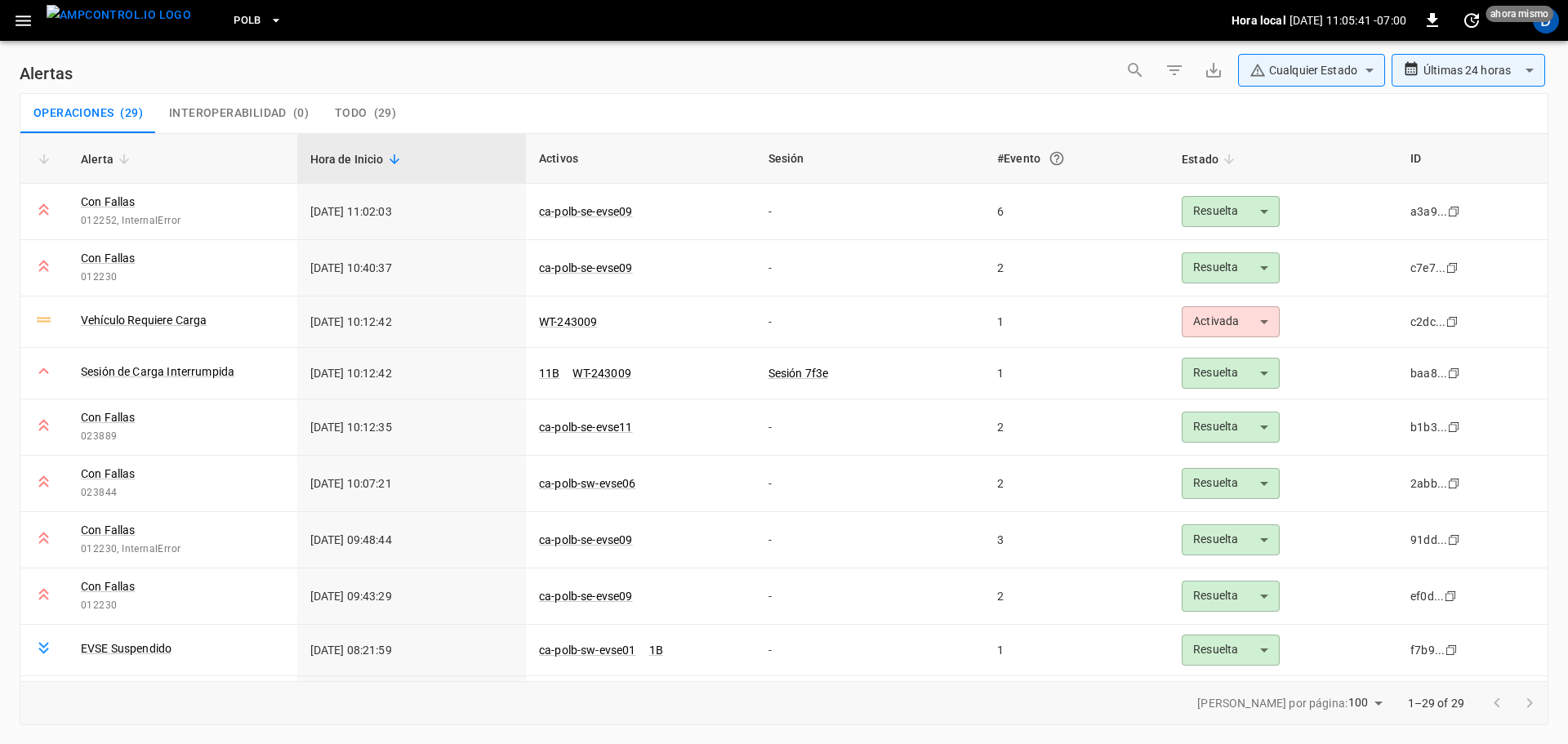
drag, startPoint x: 147, startPoint y: 19, endPoint x: 236, endPoint y: 20, distance: 89.0
click at [147, 19] on img "menu" at bounding box center [119, 15] width 145 height 20
click at [236, 20] on button "PoLB" at bounding box center [258, 21] width 62 height 32
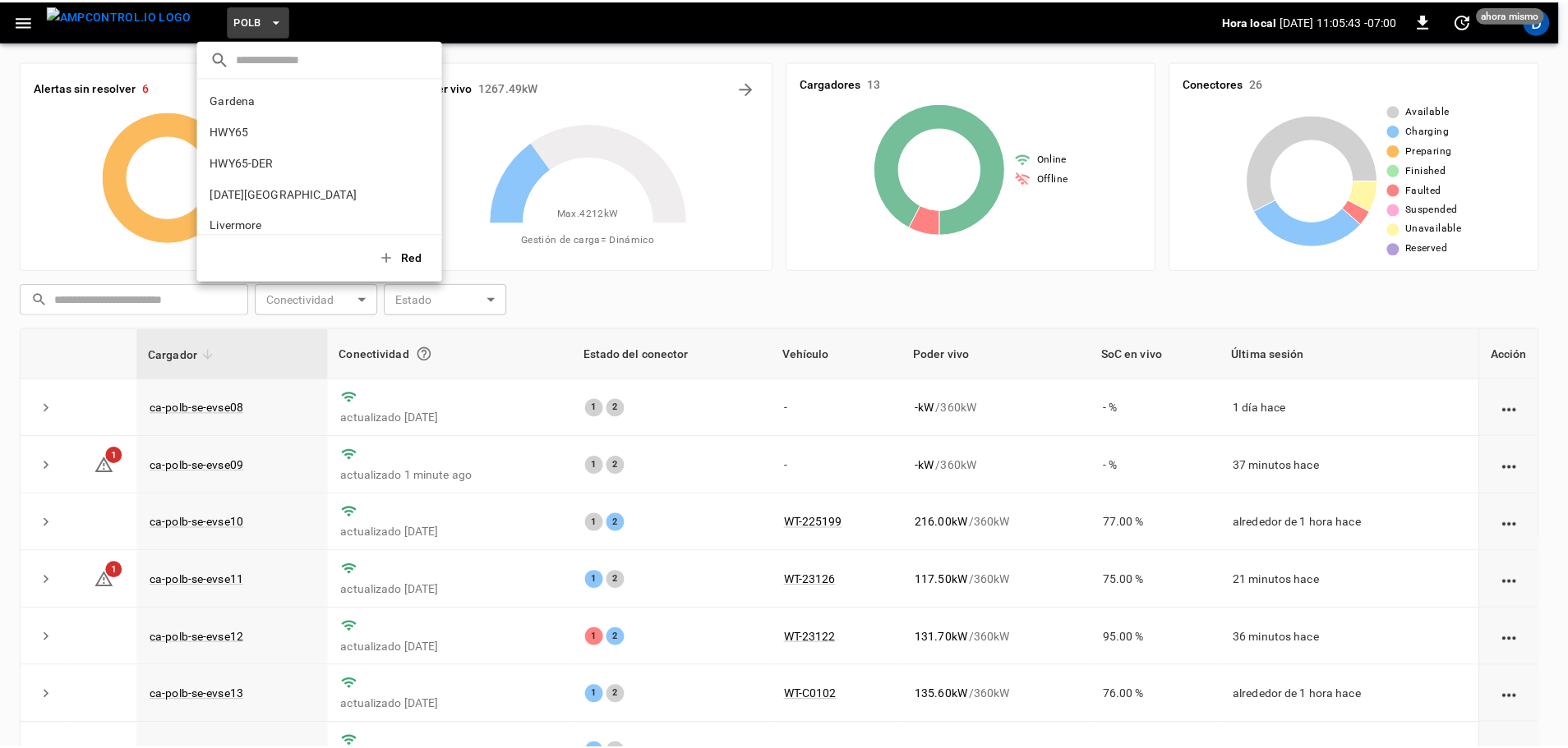
scroll to position [138, 0]
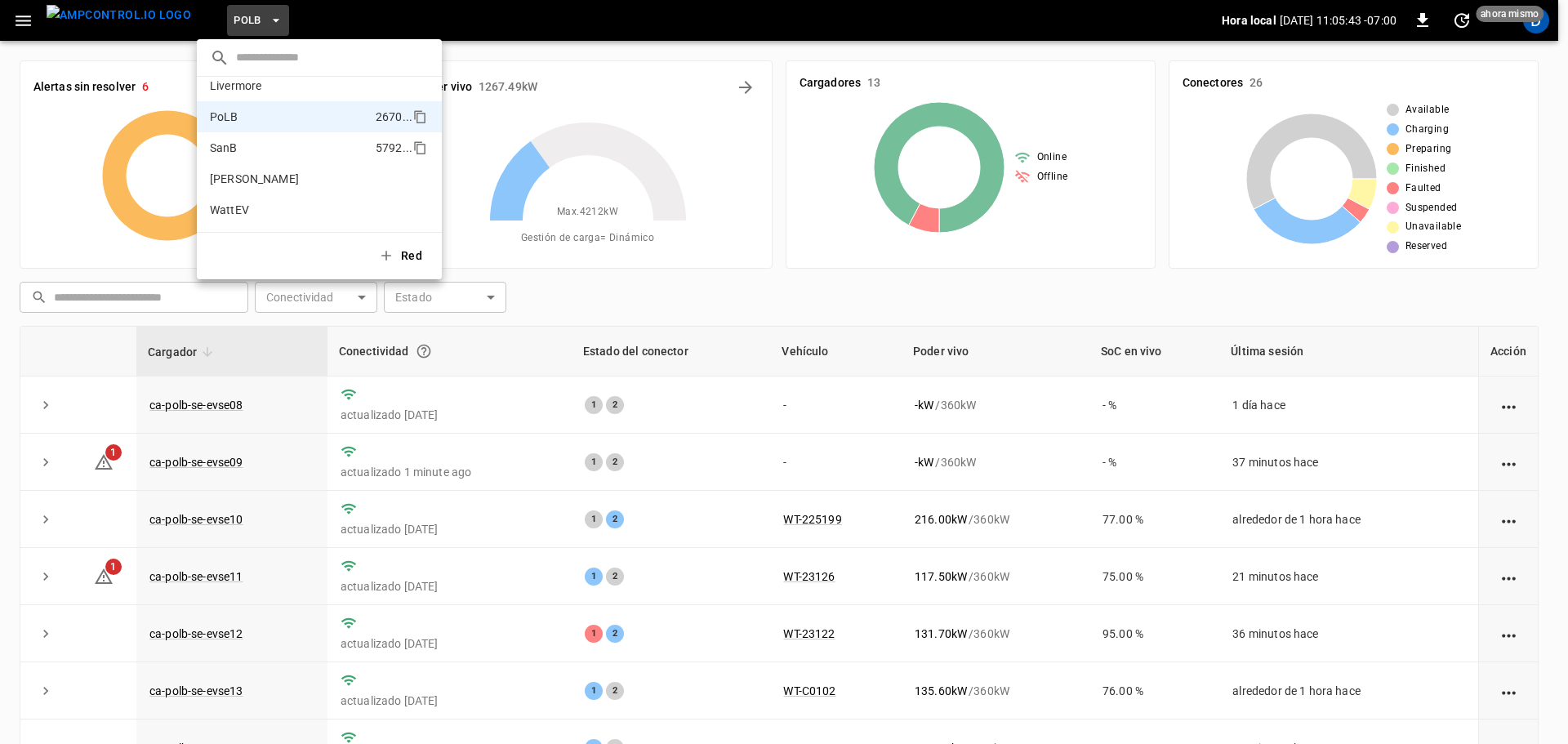
click at [244, 147] on p "SanB" at bounding box center [289, 147] width 159 height 17
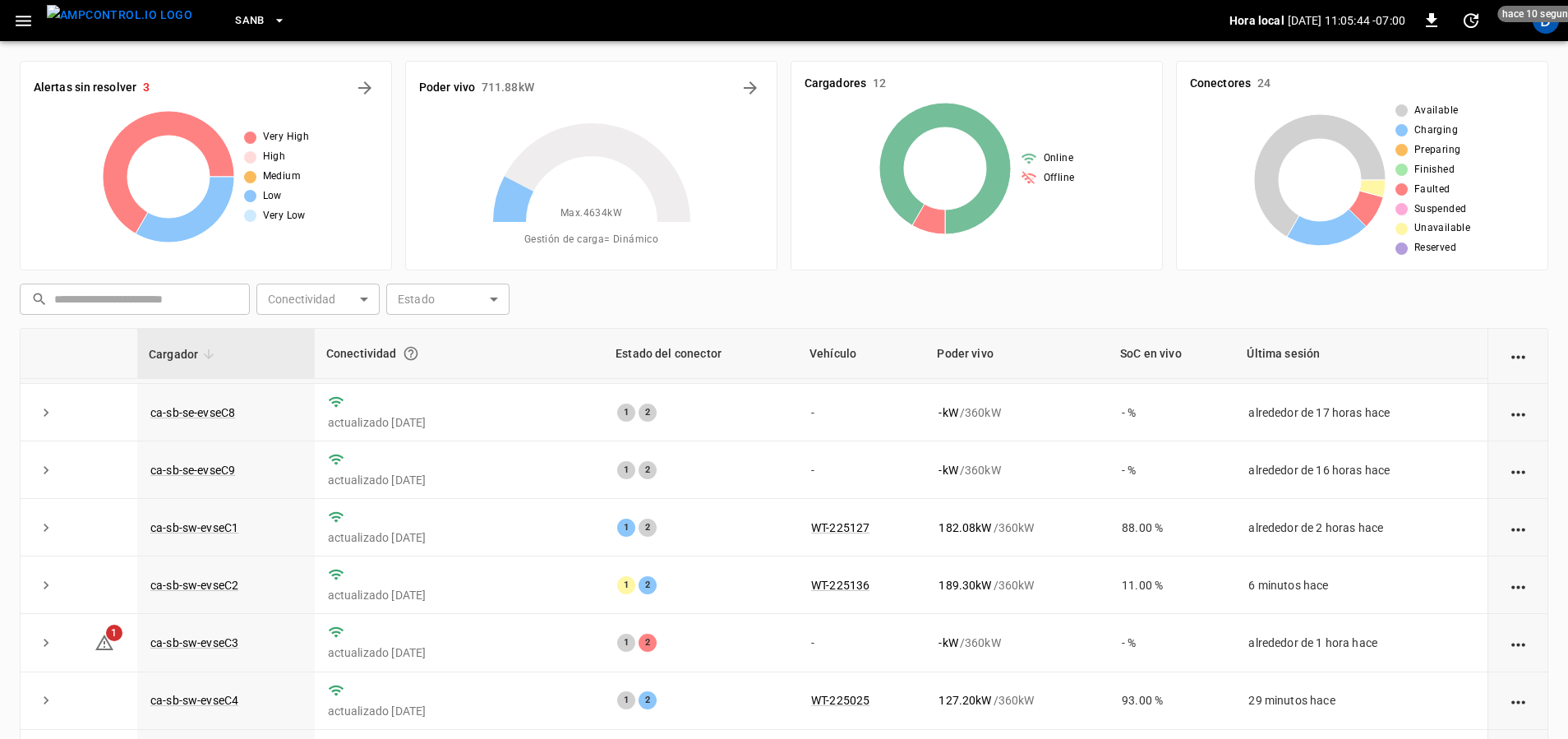
scroll to position [177, 0]
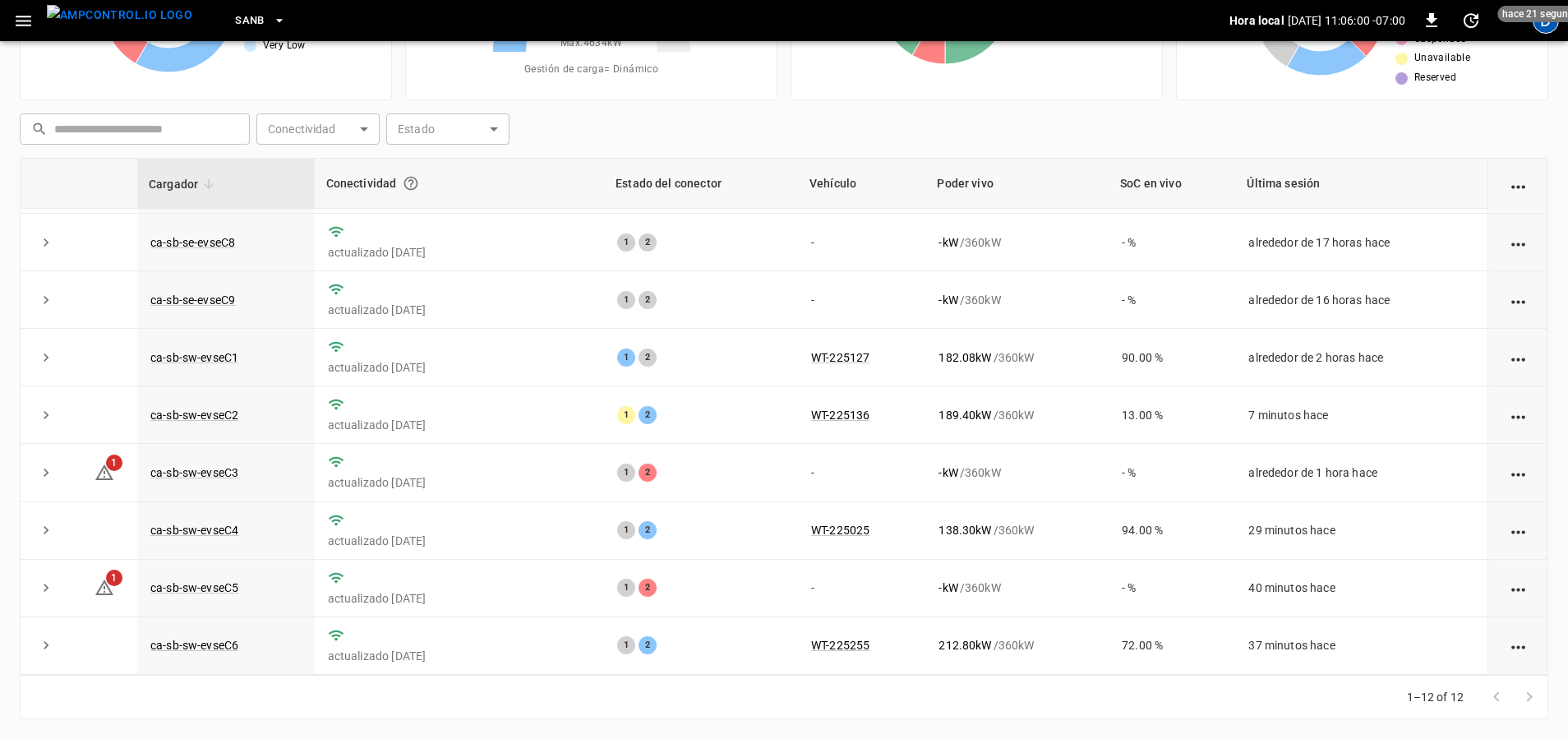
click at [1545, 30] on div "D" at bounding box center [1546, 20] width 27 height 27
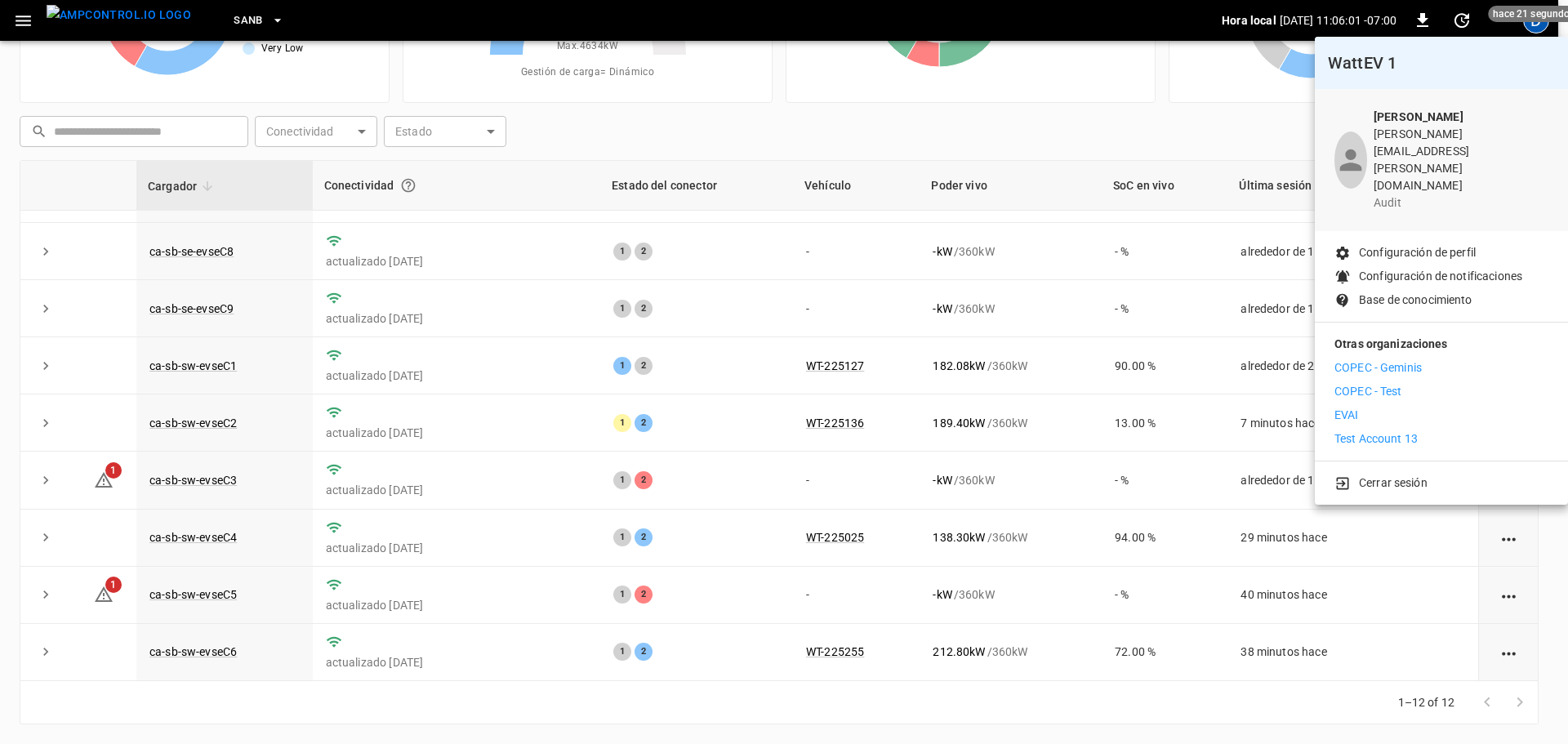
click at [1364, 431] on p "Test Account 13" at bounding box center [1376, 439] width 83 height 17
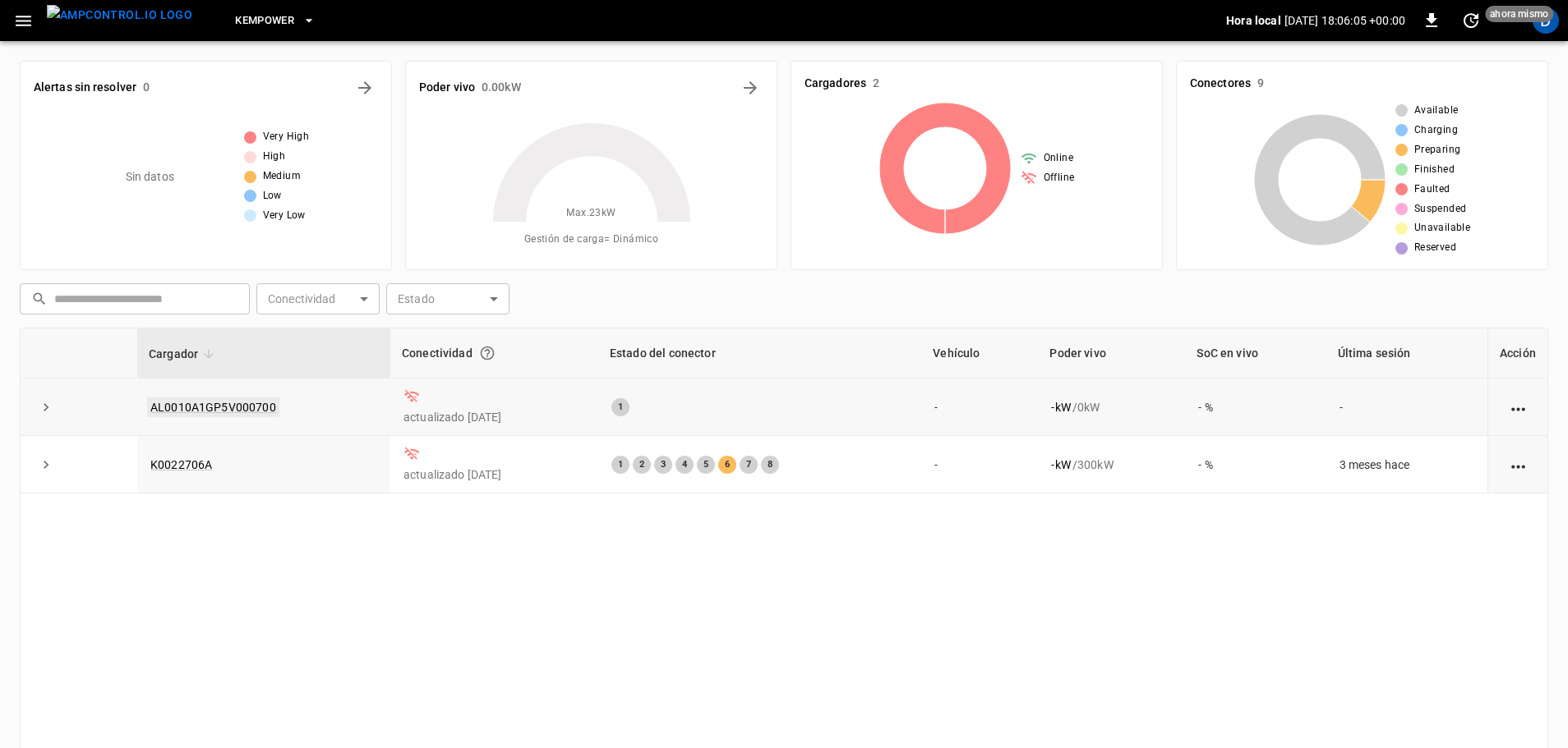
click at [178, 406] on link "AL0010A1GP5V000700" at bounding box center [213, 407] width 132 height 20
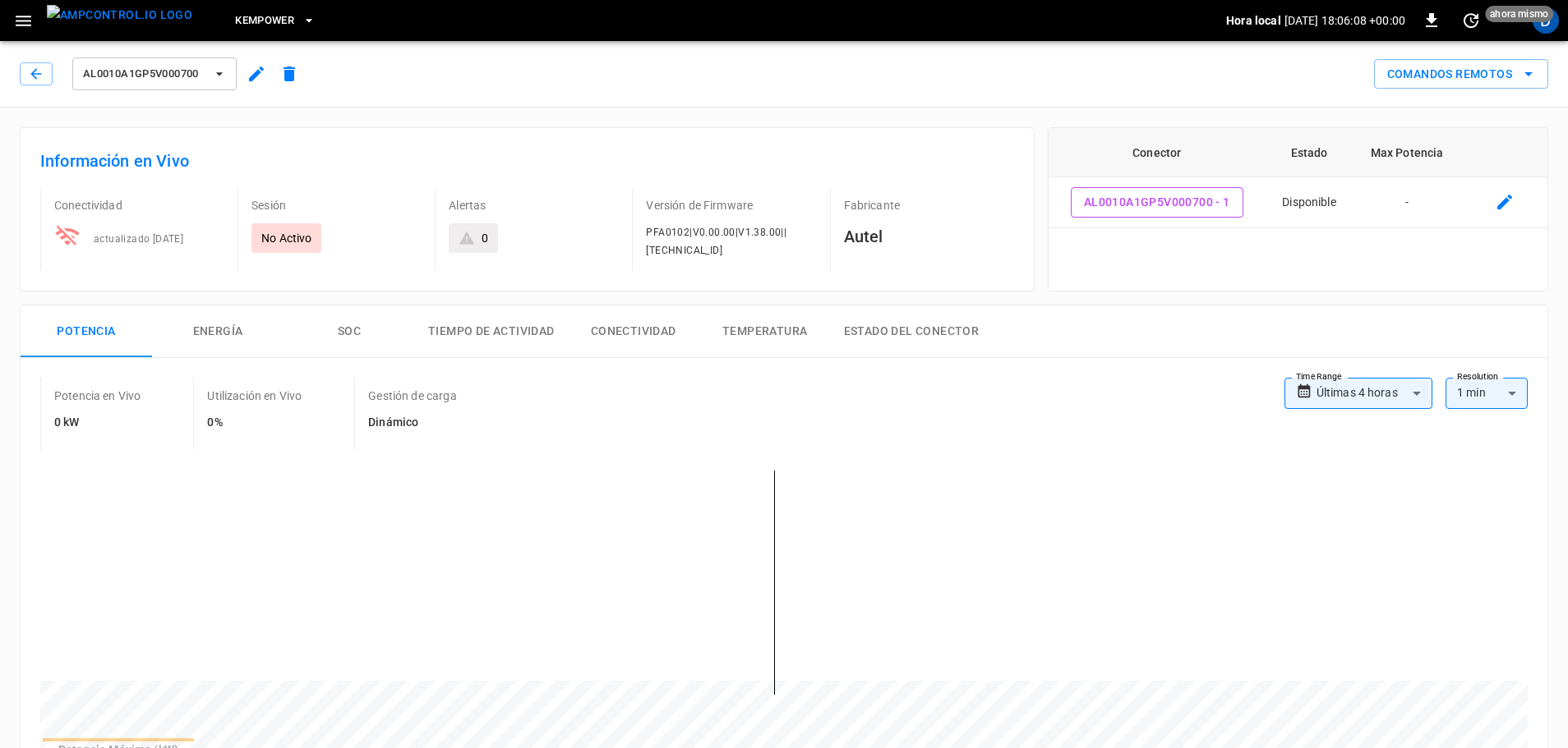
click at [260, 75] on icon "button" at bounding box center [257, 74] width 20 height 20
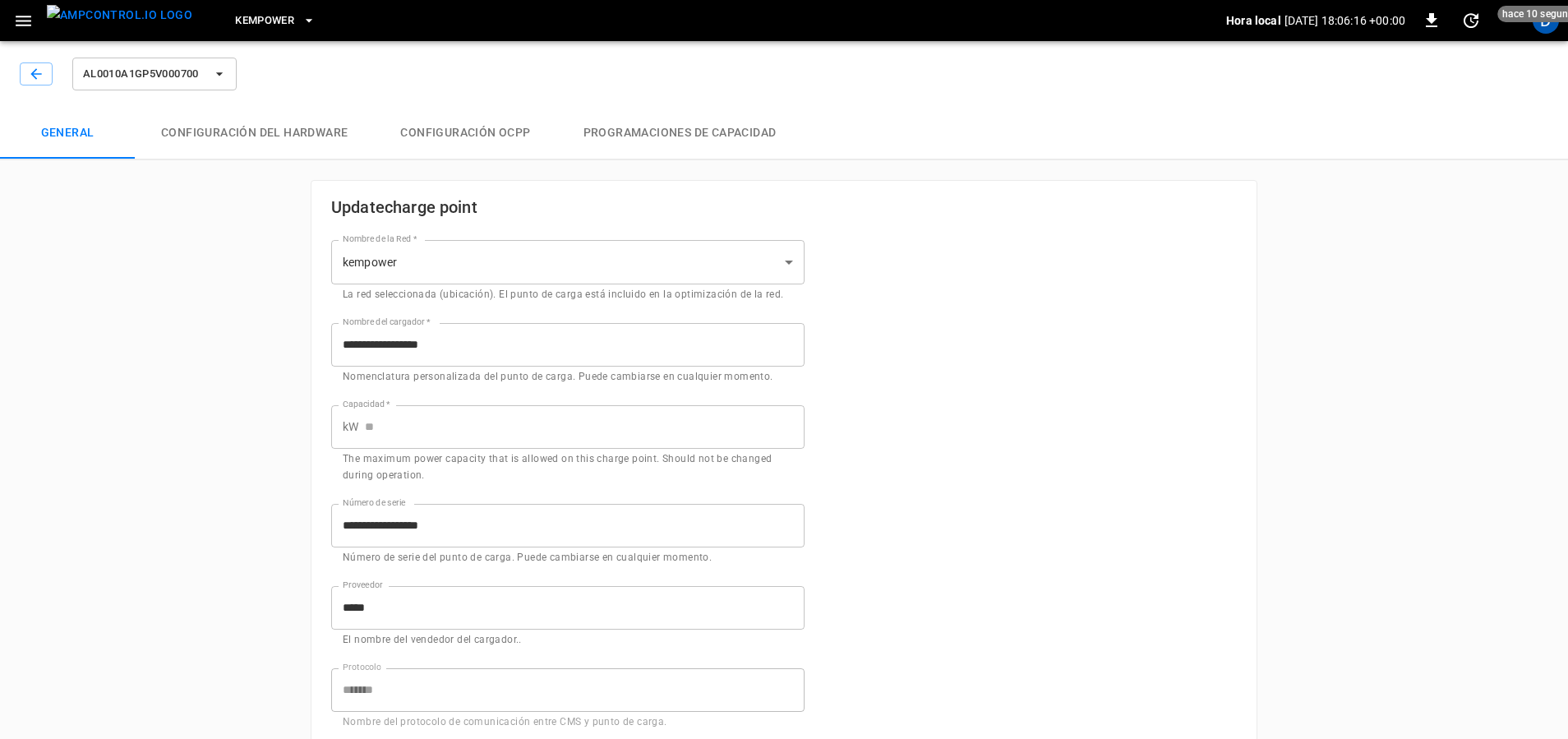
click at [628, 127] on button "Programaciones de Capacidad" at bounding box center [679, 132] width 246 height 52
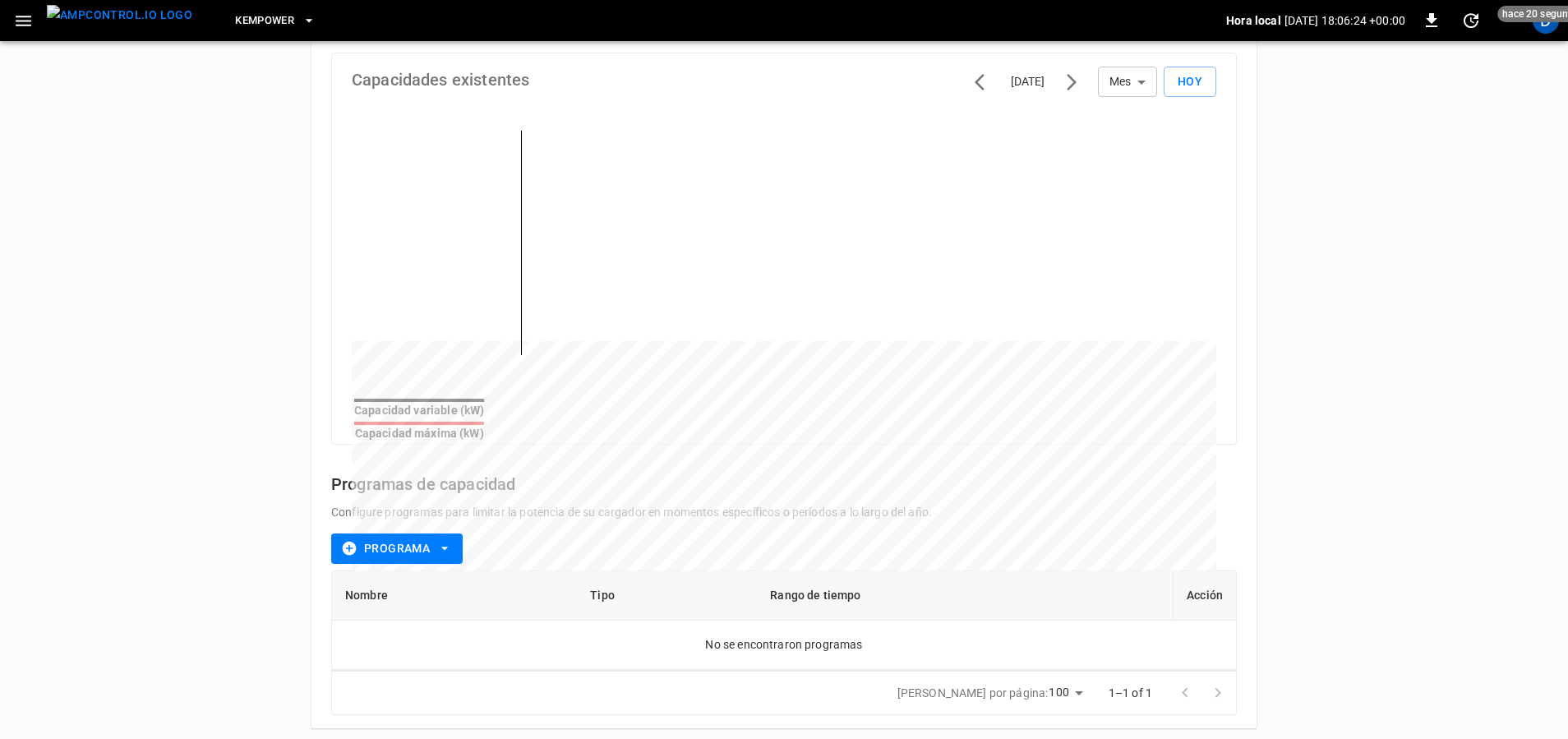
click at [441, 540] on icon "button" at bounding box center [444, 548] width 17 height 17
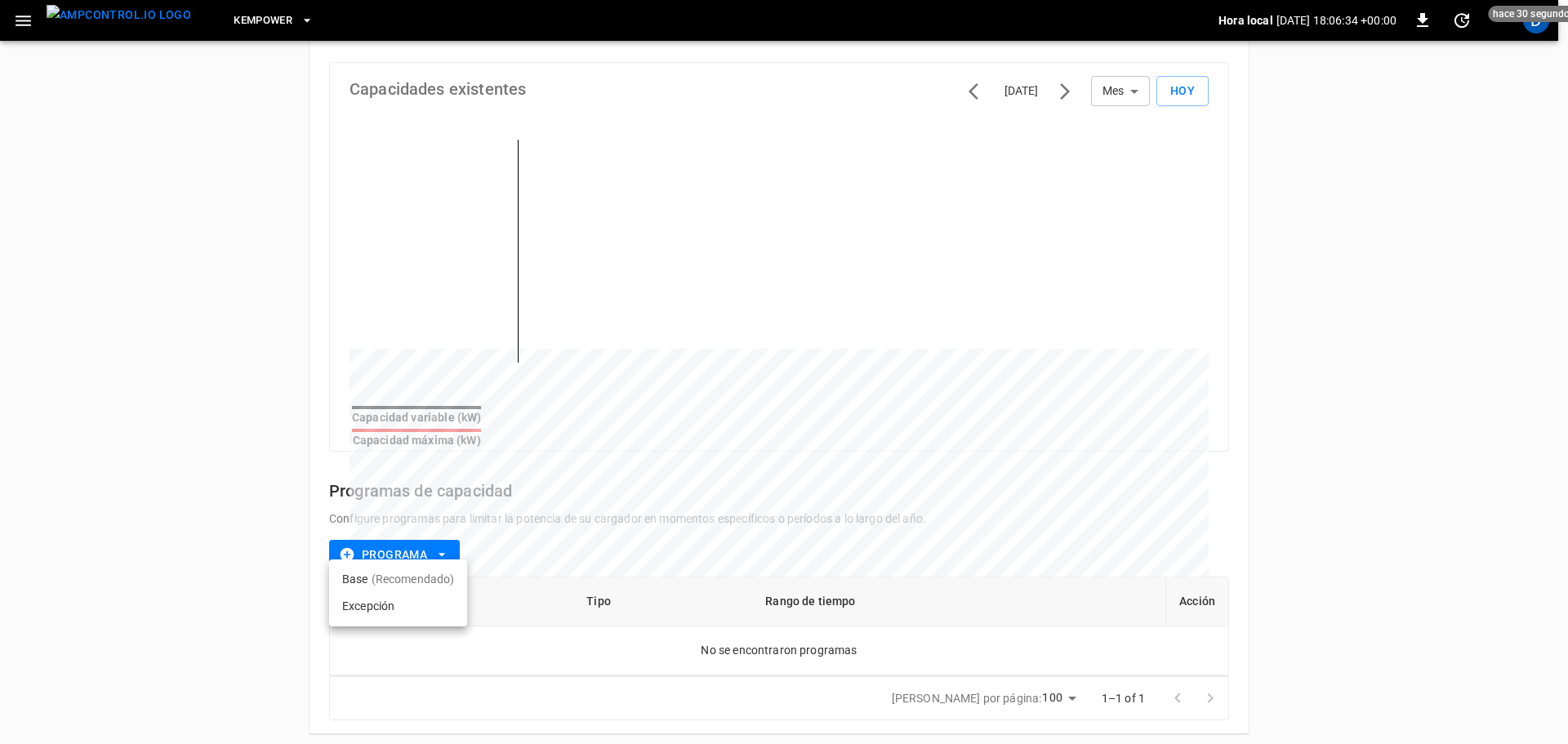
click at [285, 448] on div at bounding box center [784, 372] width 1568 height 744
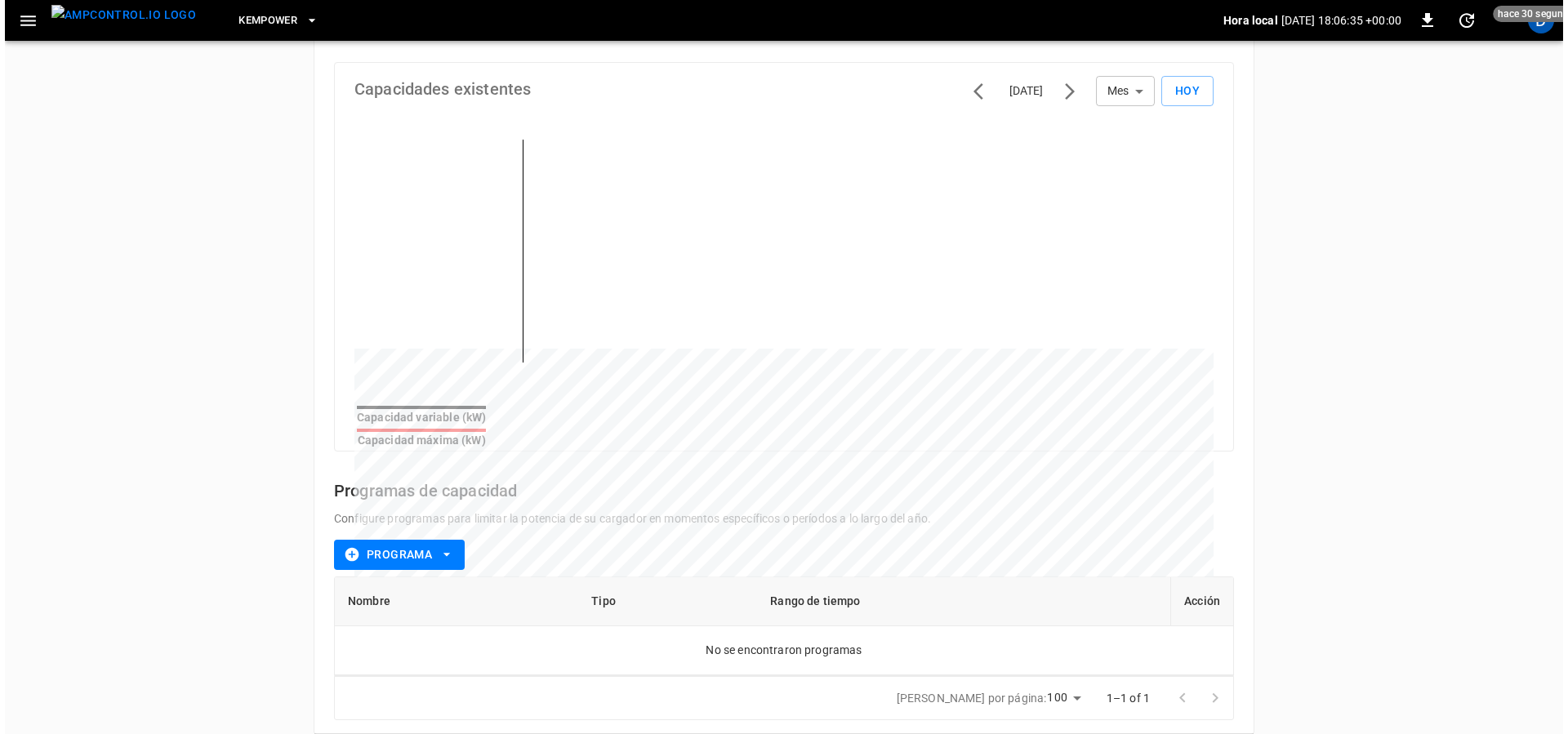
scroll to position [0, 0]
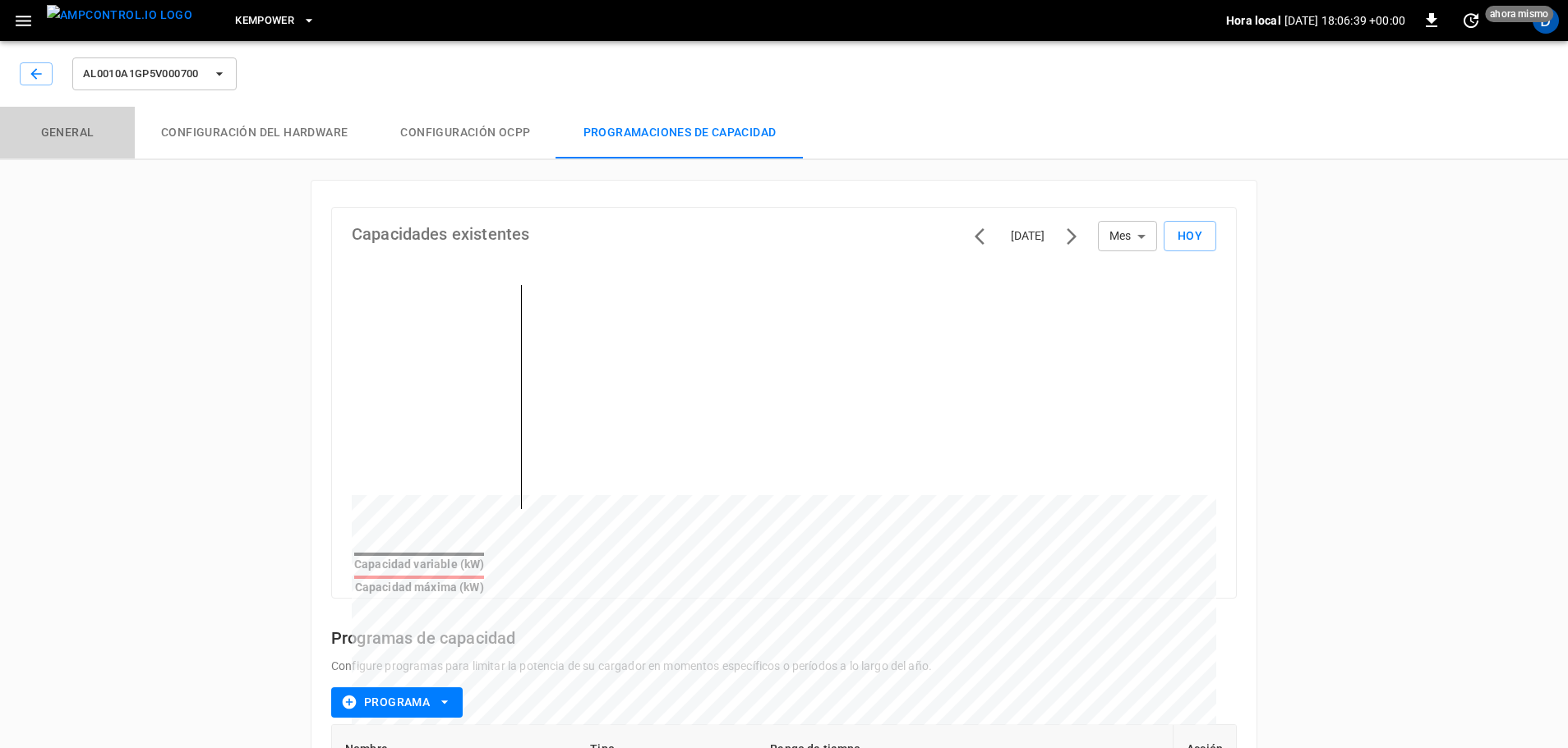
click at [66, 133] on button "General" at bounding box center [67, 132] width 135 height 52
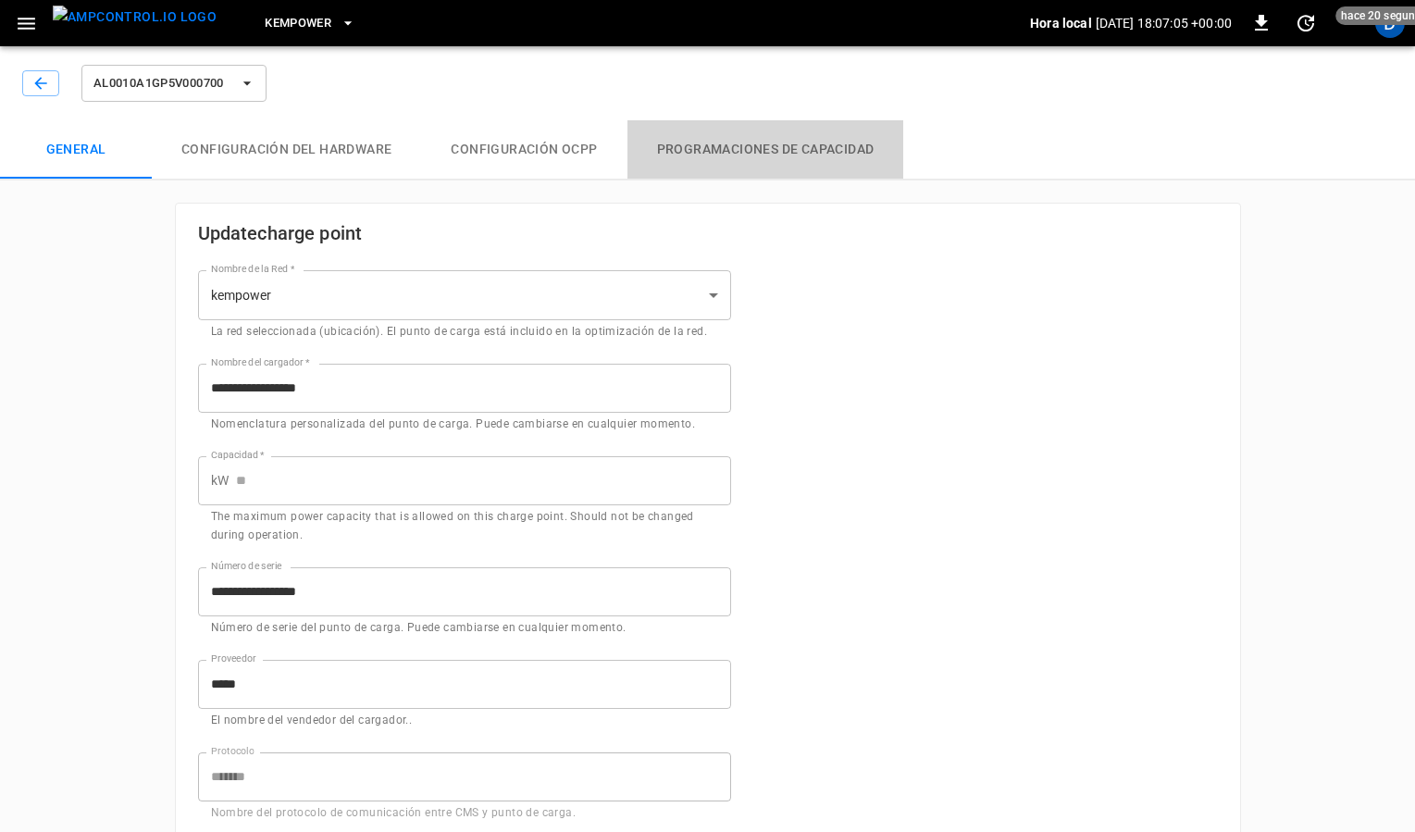
click at [754, 152] on button "Programaciones de Capacidad" at bounding box center [765, 149] width 277 height 59
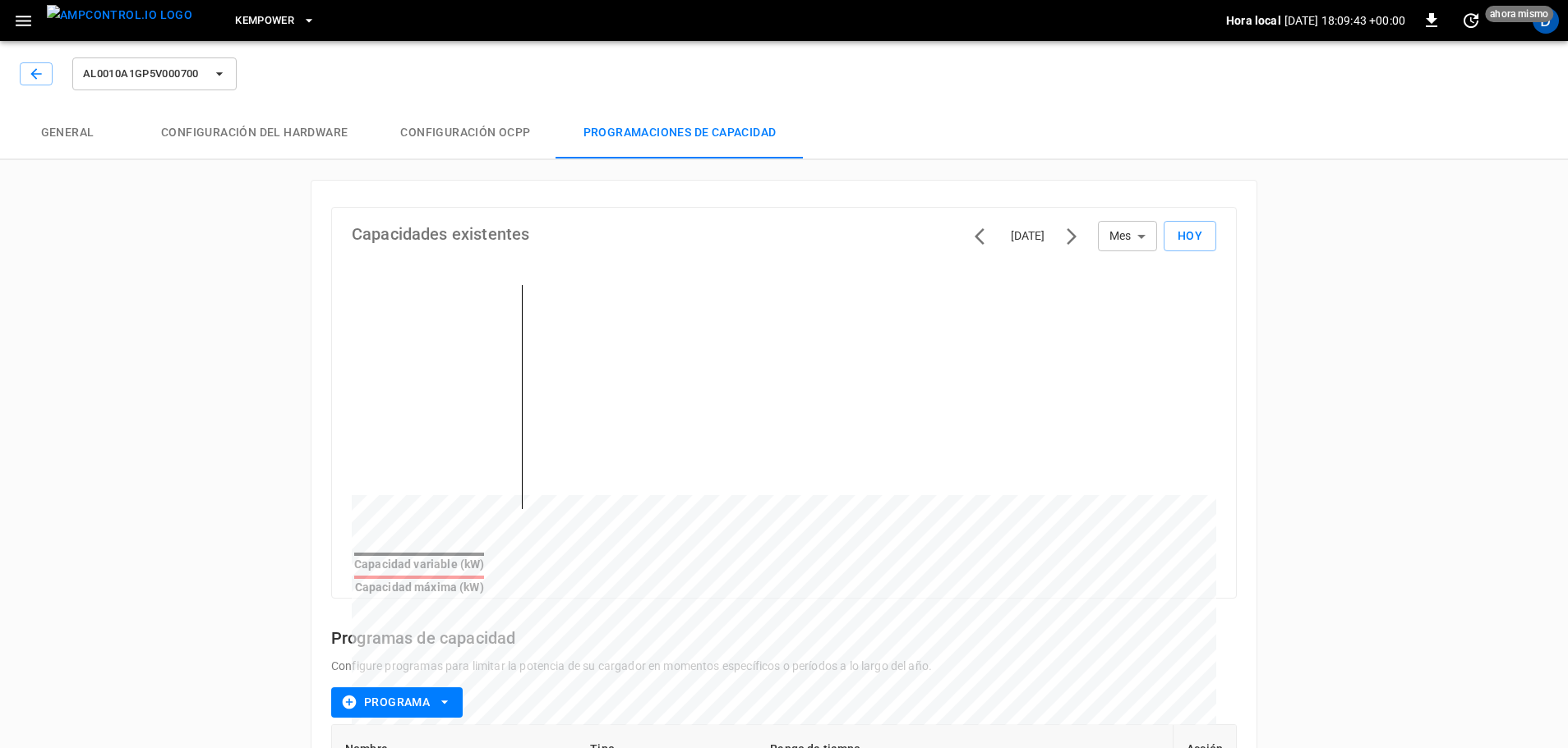
click at [453, 78] on div "AL0010A1GP5V000700" at bounding box center [780, 70] width 1574 height 72
click at [1548, 28] on div "D" at bounding box center [1546, 20] width 27 height 27
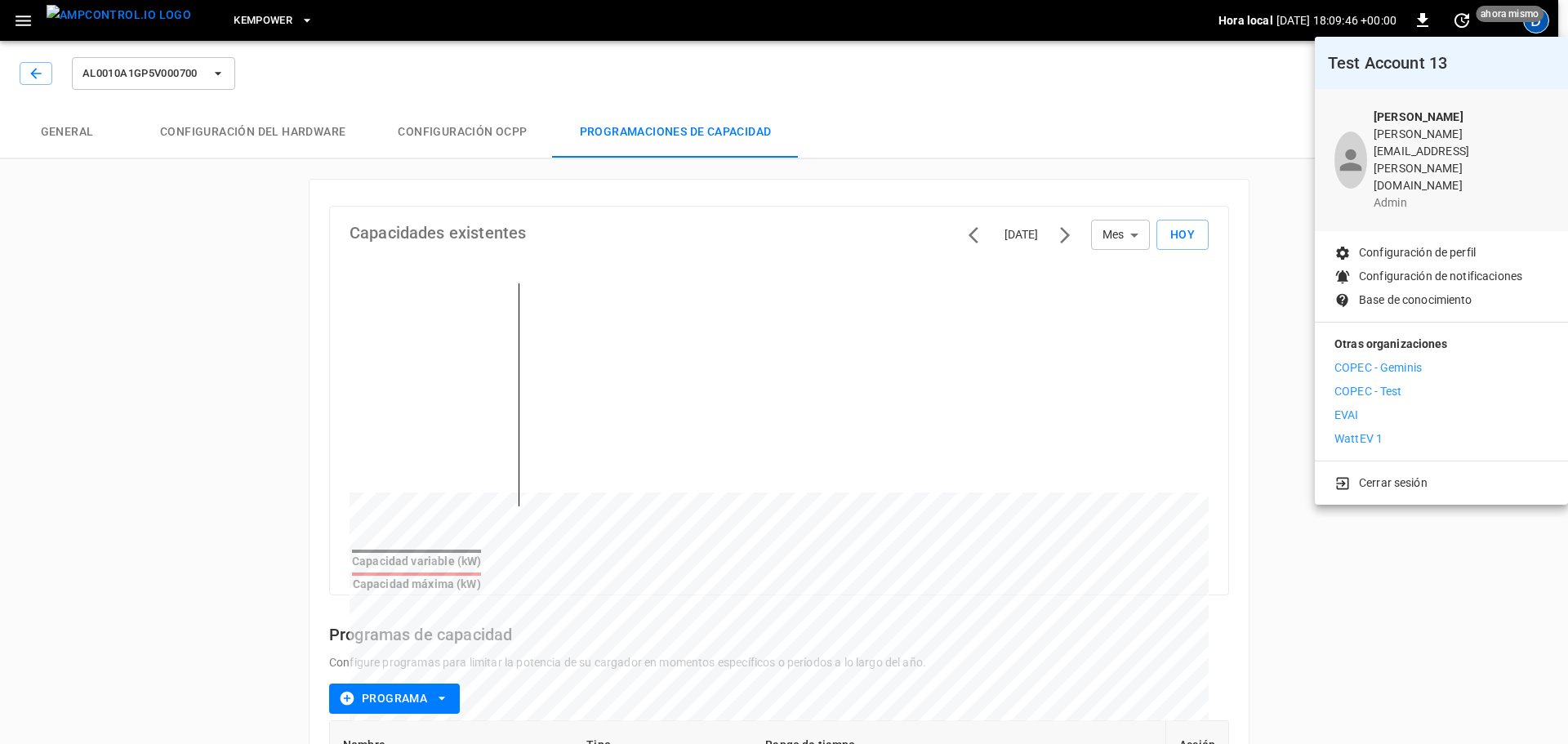
click at [1374, 475] on p "Cerrar sesión" at bounding box center [1393, 483] width 69 height 17
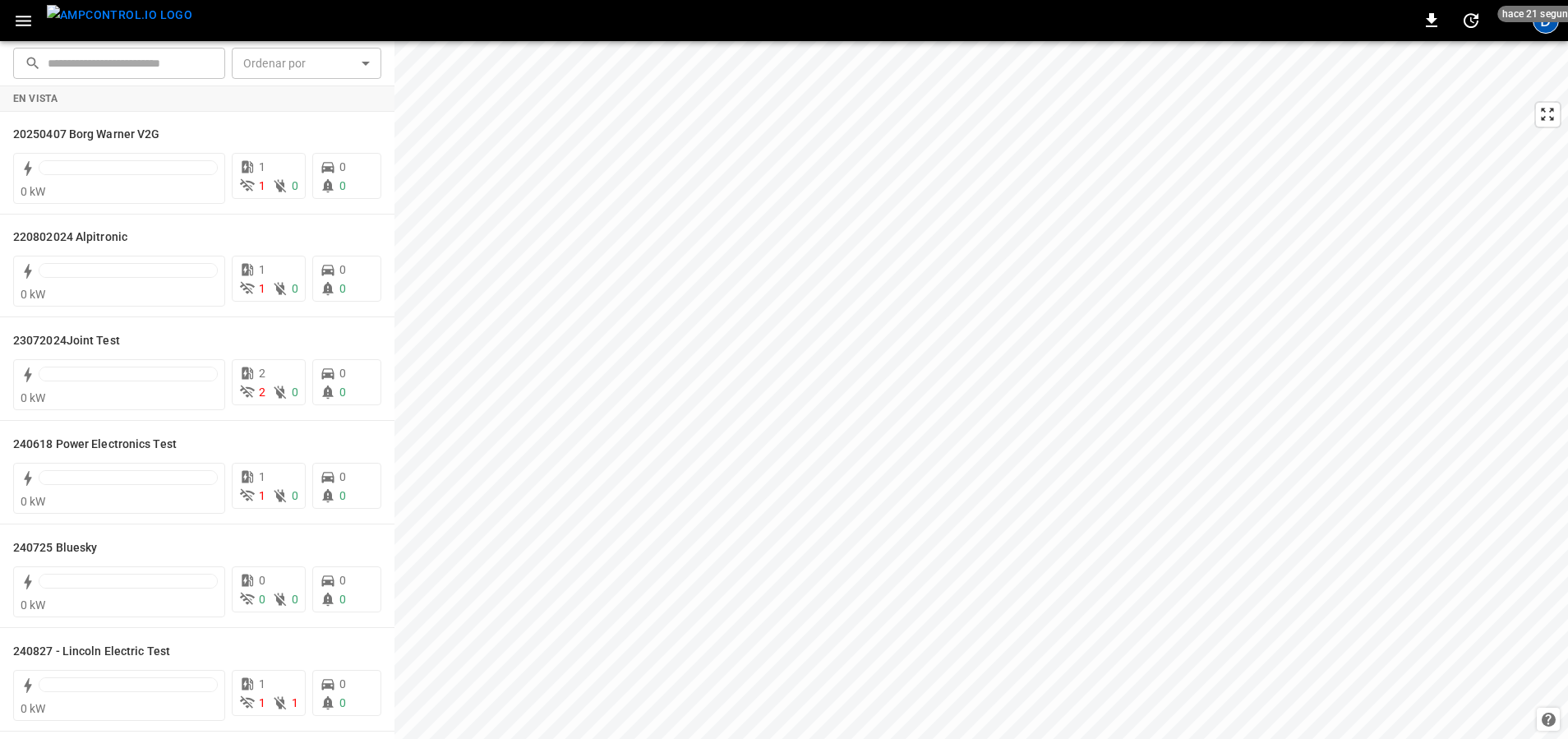
click at [1265, 26] on div "D" at bounding box center [1546, 20] width 27 height 27
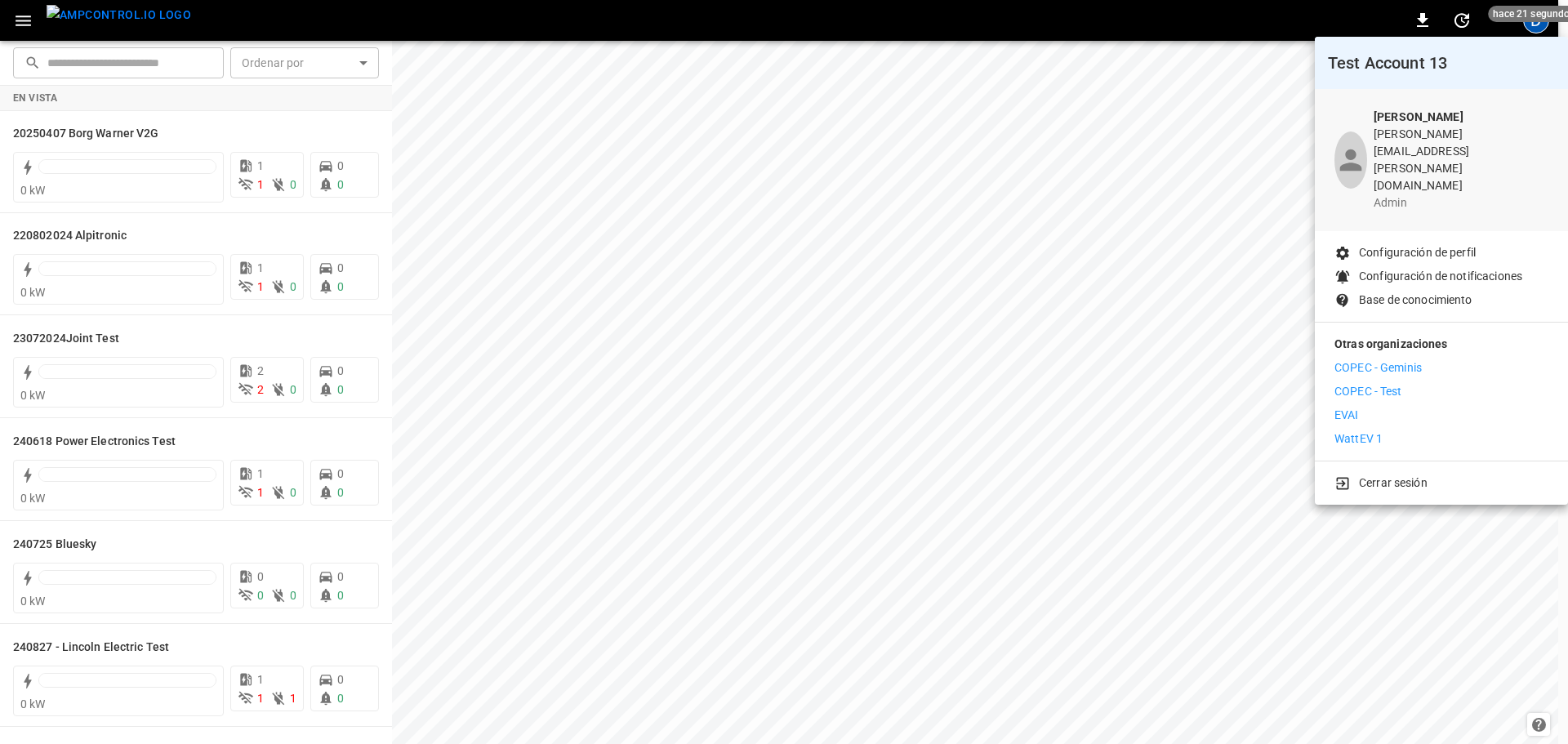
click at [1257, 475] on p "Cerrar sesión" at bounding box center [1393, 483] width 69 height 17
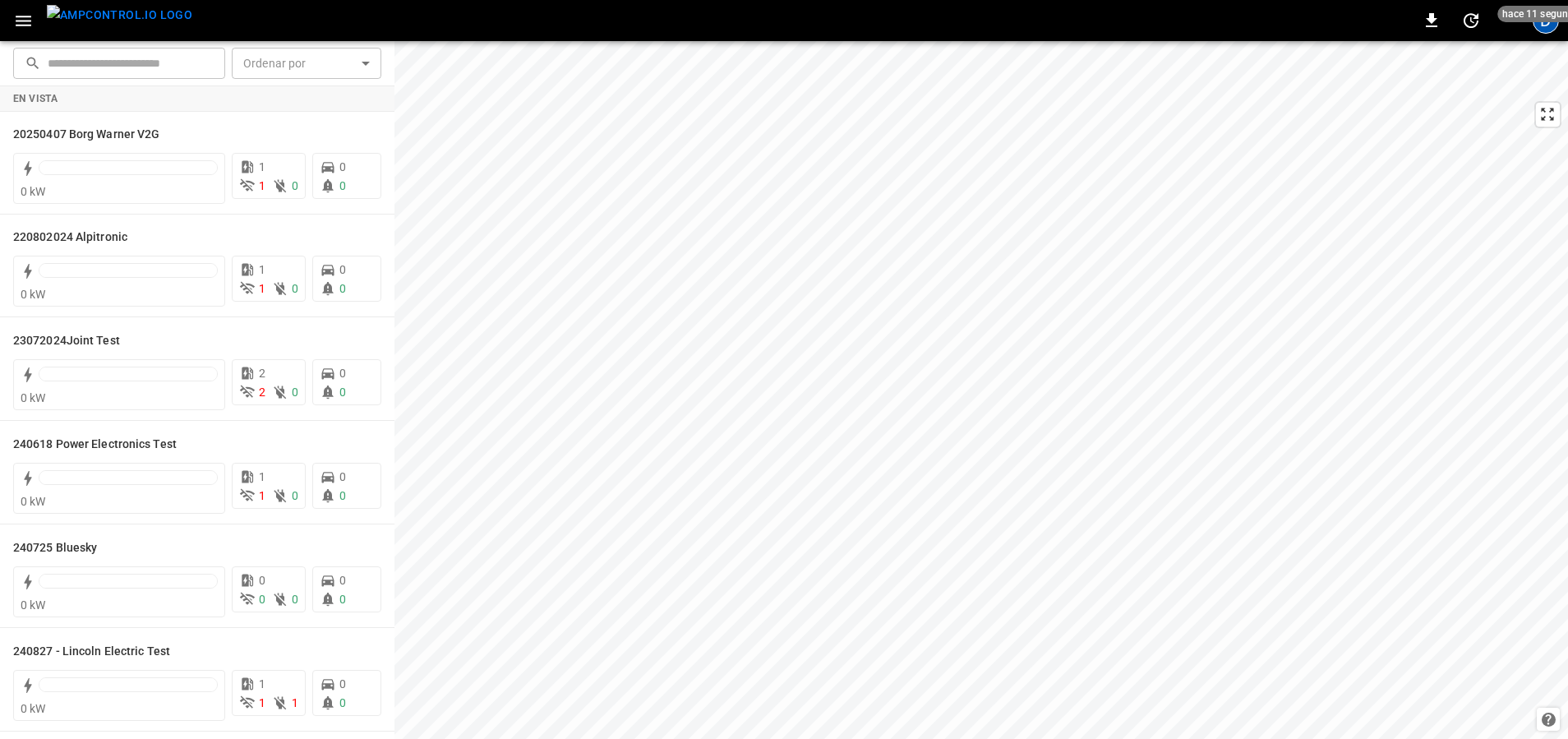
click at [1265, 32] on div "D" at bounding box center [1546, 20] width 27 height 27
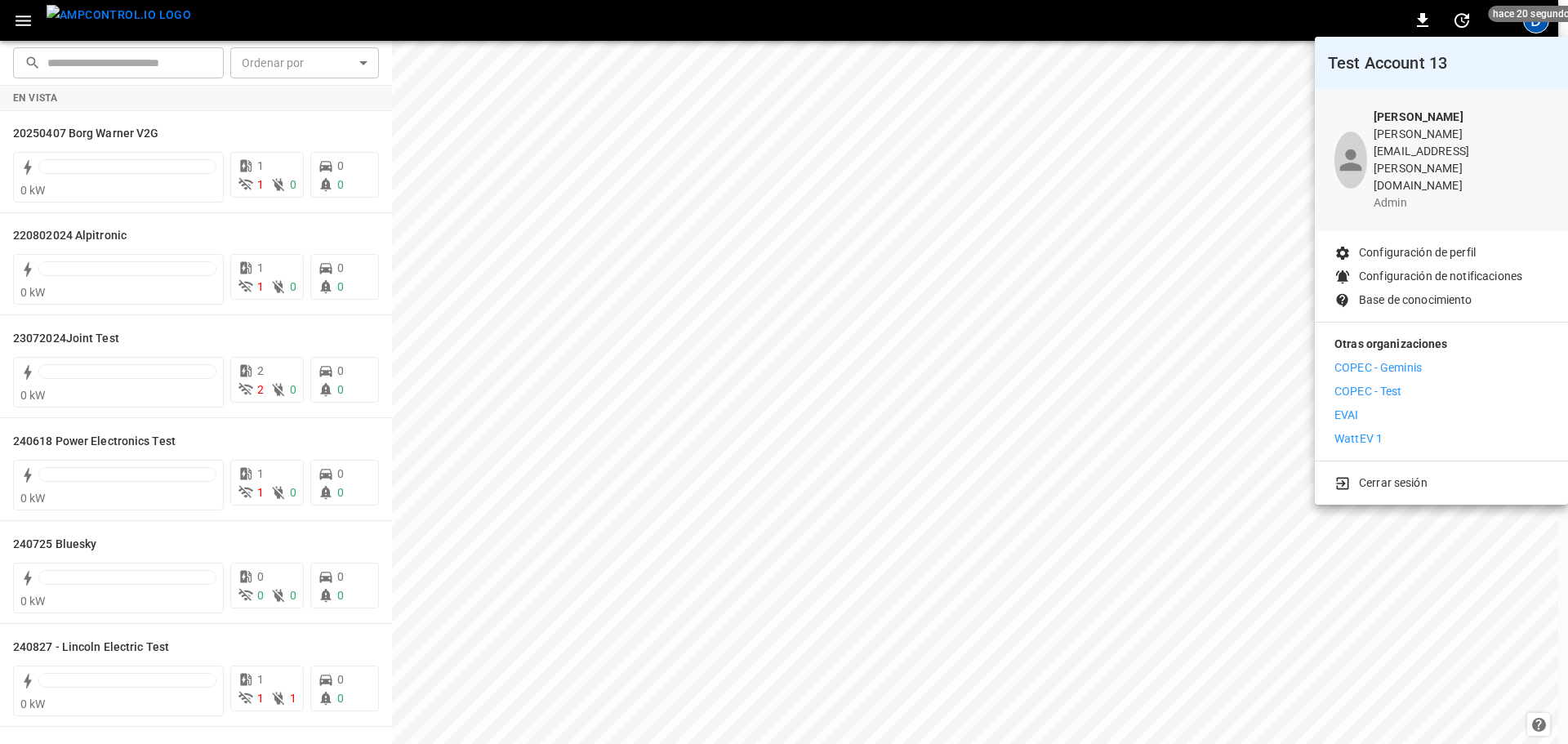
click at [1257, 475] on p "Cerrar sesión" at bounding box center [1393, 483] width 69 height 17
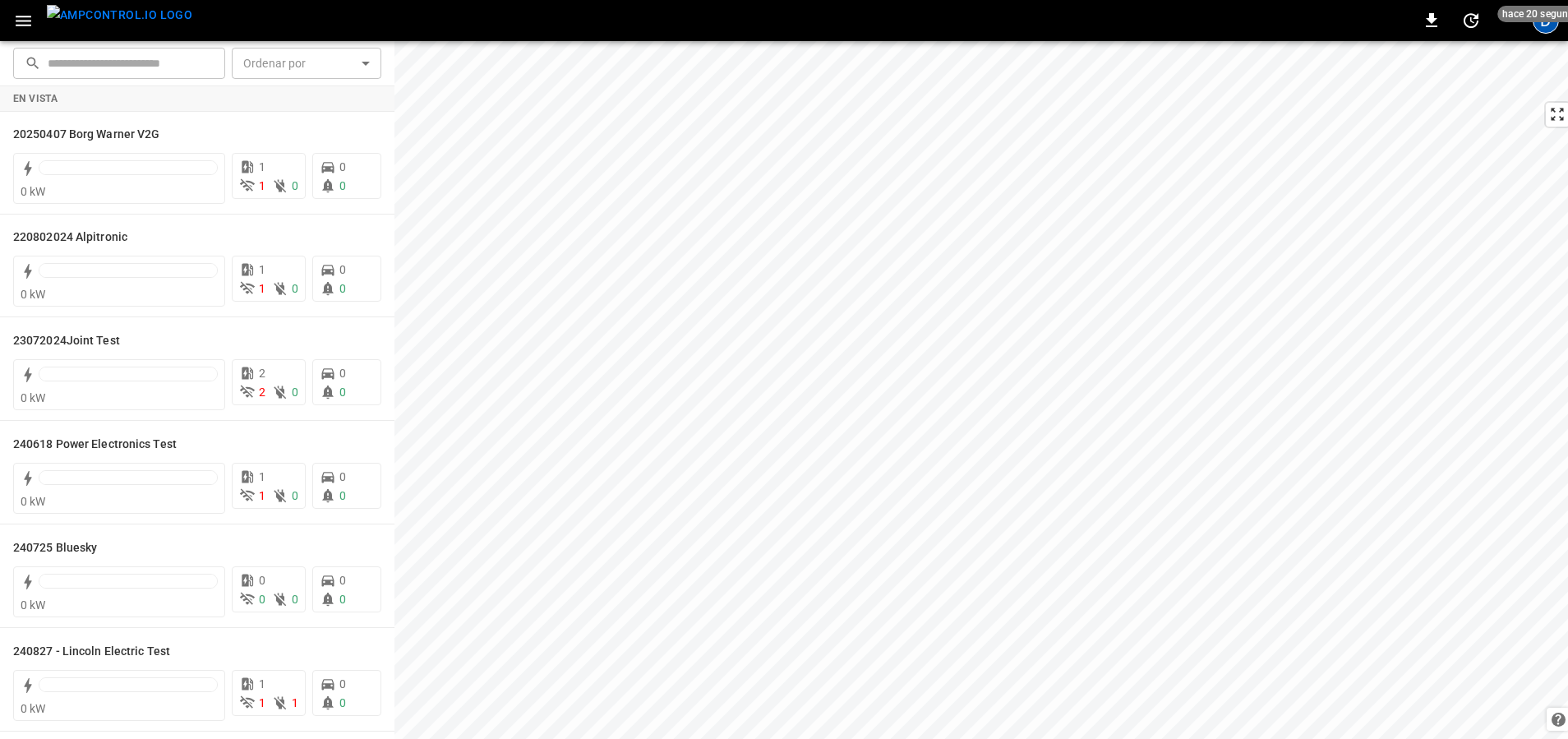
click at [1265, 32] on div "D" at bounding box center [1546, 20] width 27 height 27
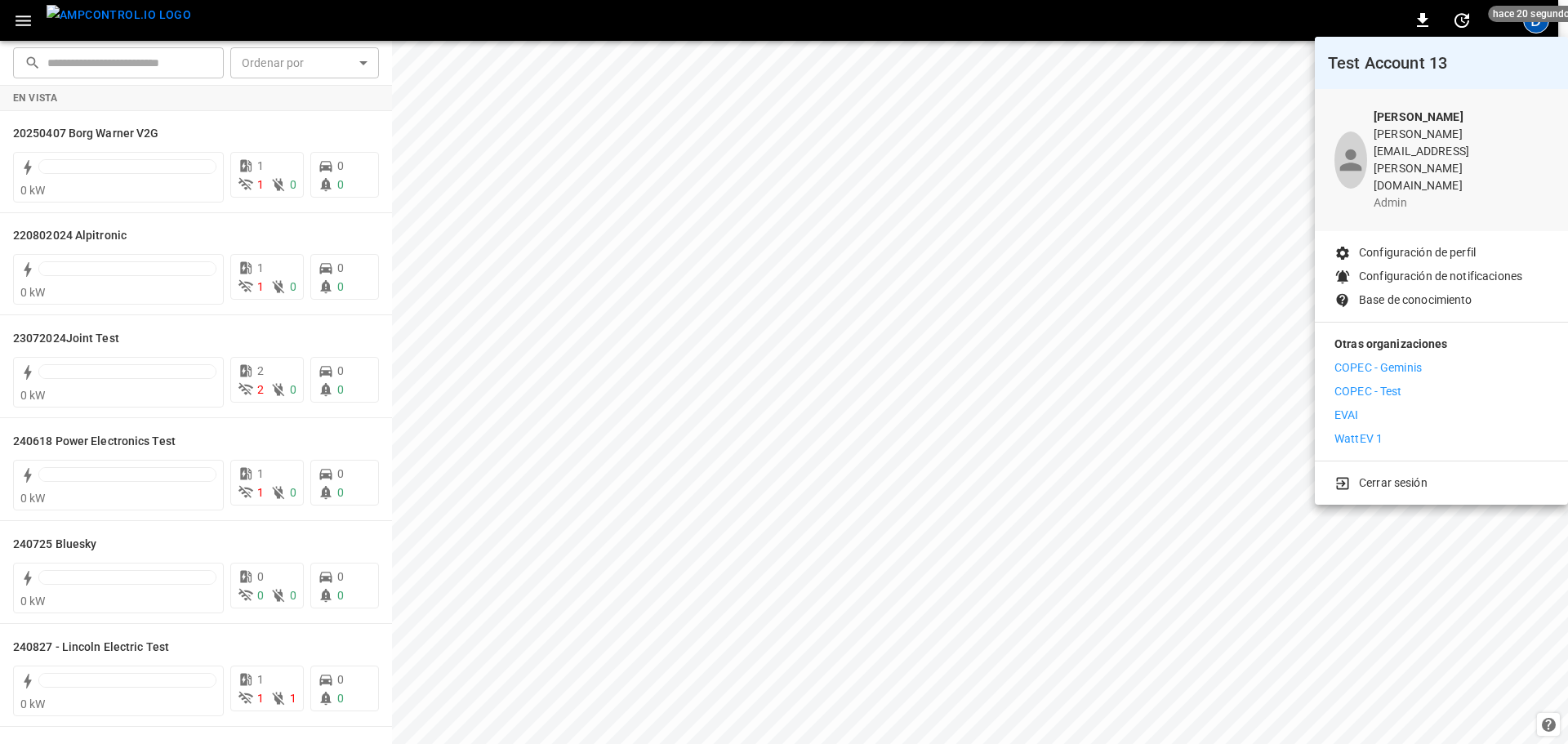
click at [1257, 431] on p "WattEV 1" at bounding box center [1358, 439] width 49 height 17
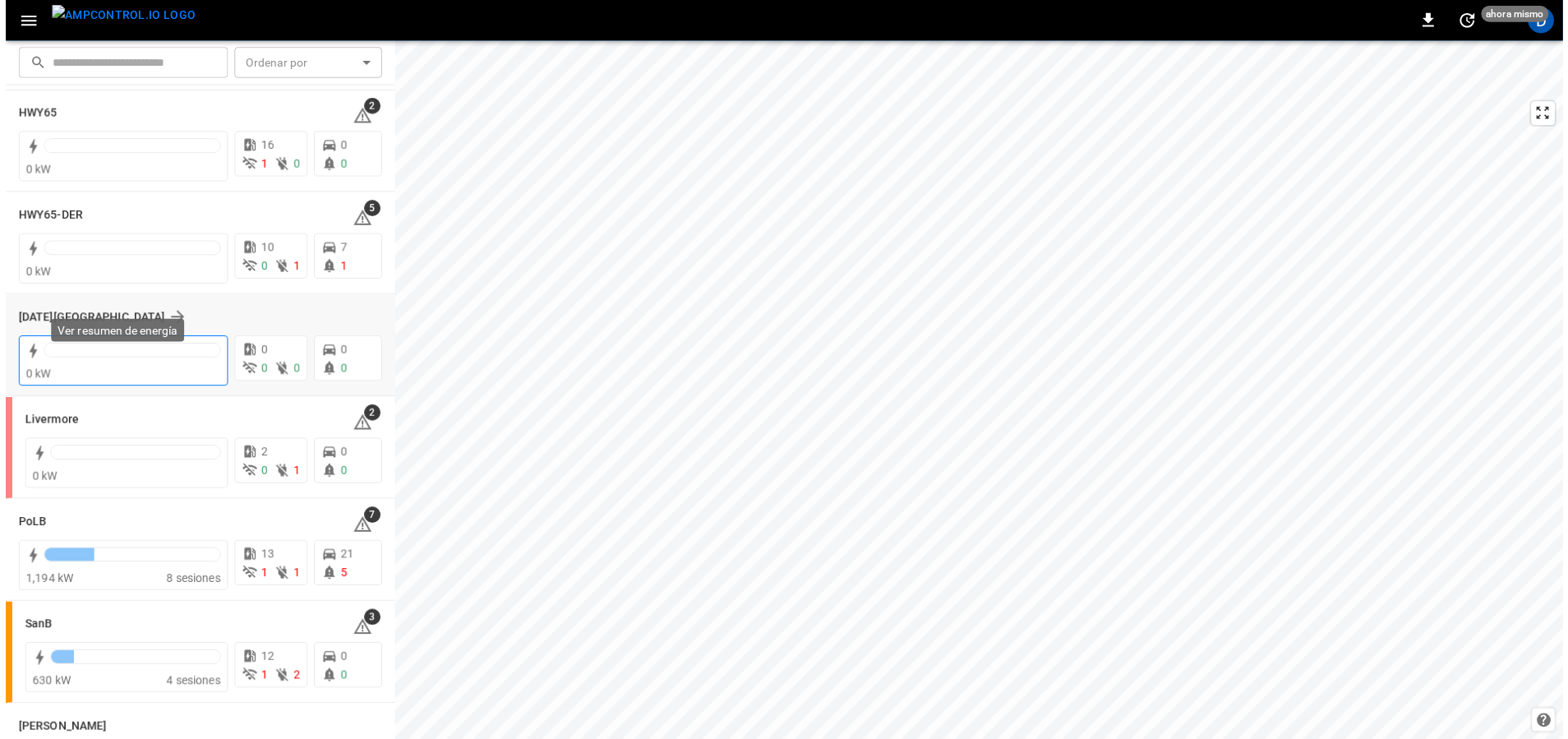
scroll to position [130, 0]
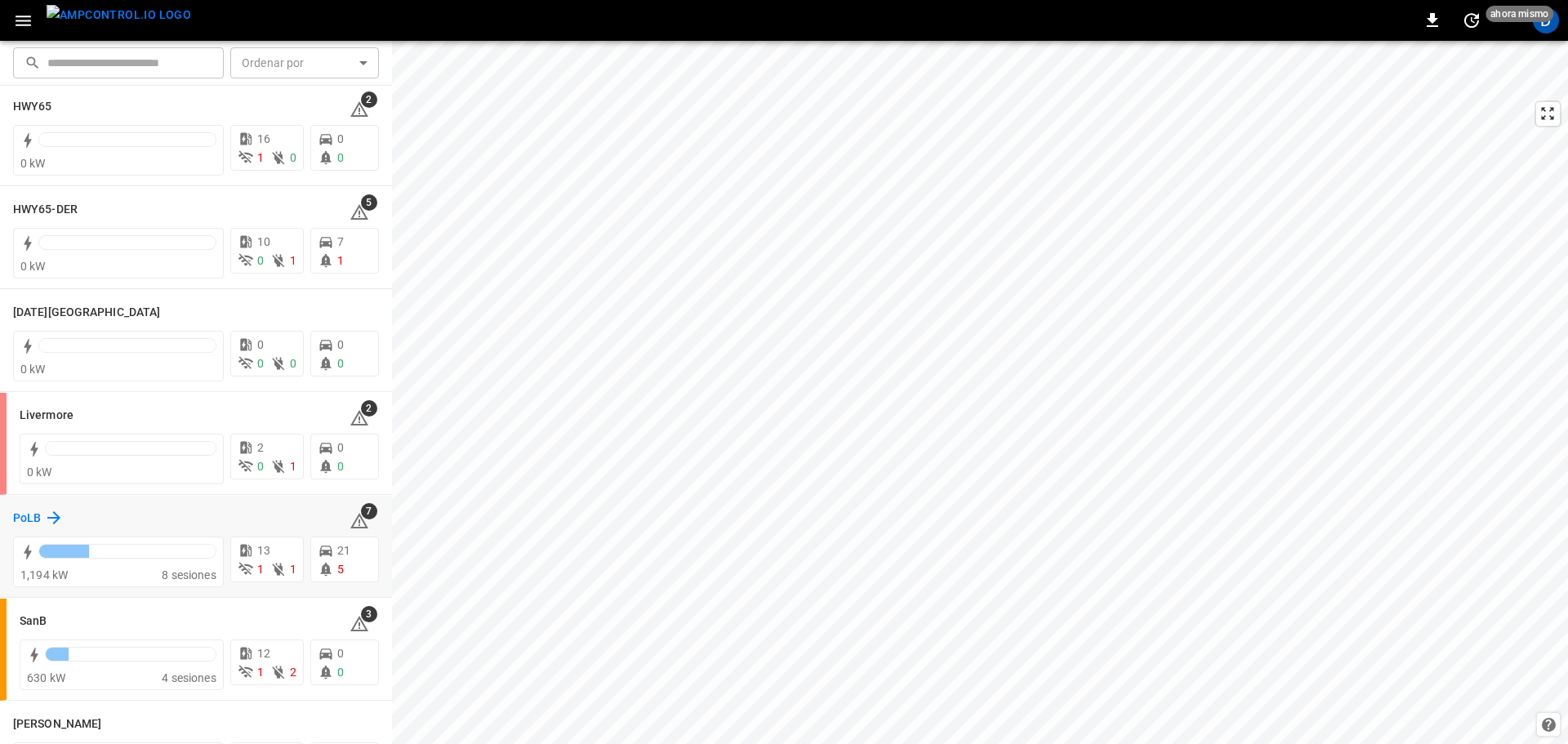
click at [28, 516] on h6 "PoLB" at bounding box center [26, 518] width 27 height 18
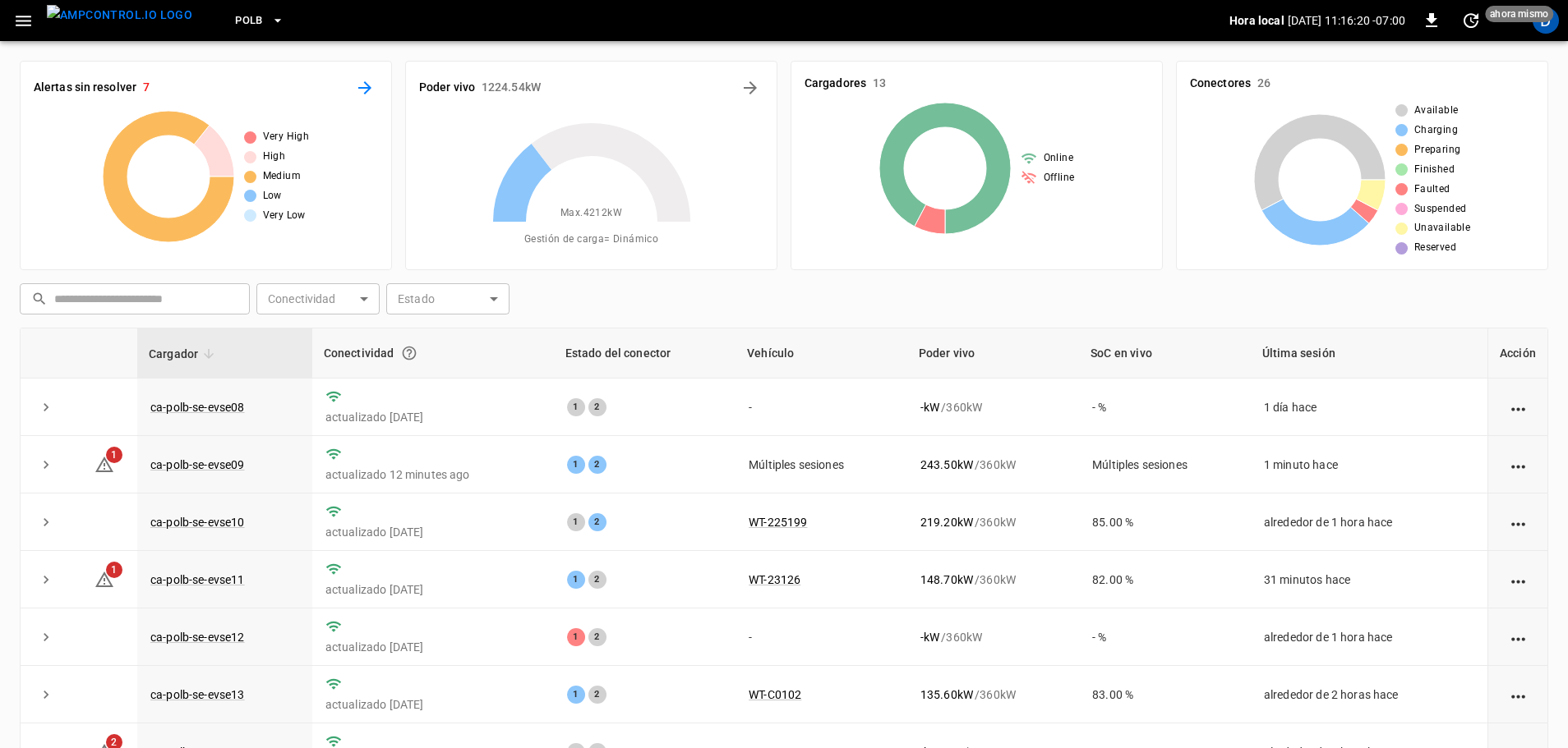
click at [366, 88] on icon "All Alerts" at bounding box center [364, 88] width 13 height 13
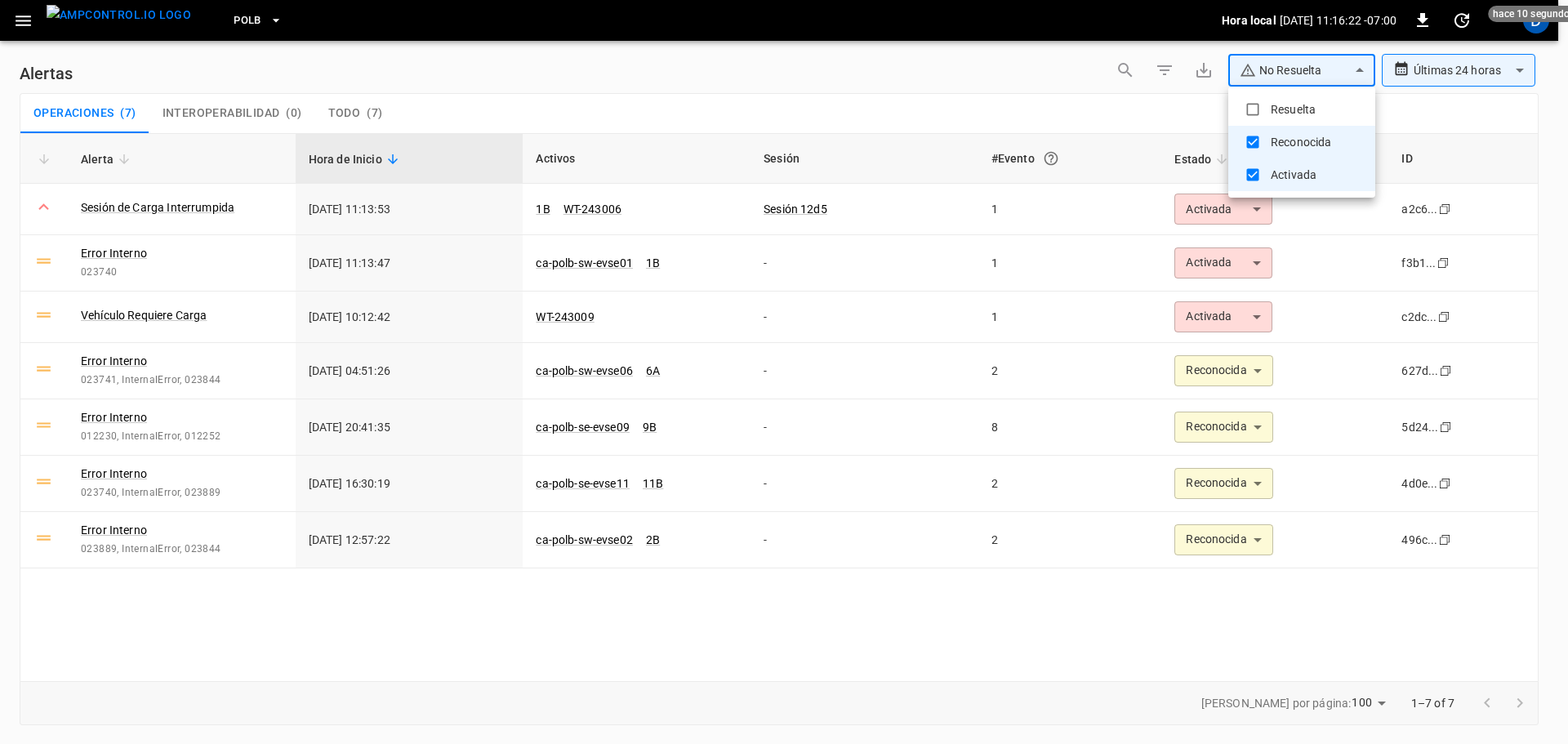
click at [1297, 78] on body "**********" at bounding box center [784, 369] width 1568 height 739
click at [1284, 101] on li "Resuelta" at bounding box center [1302, 109] width 147 height 33
type input "**********"
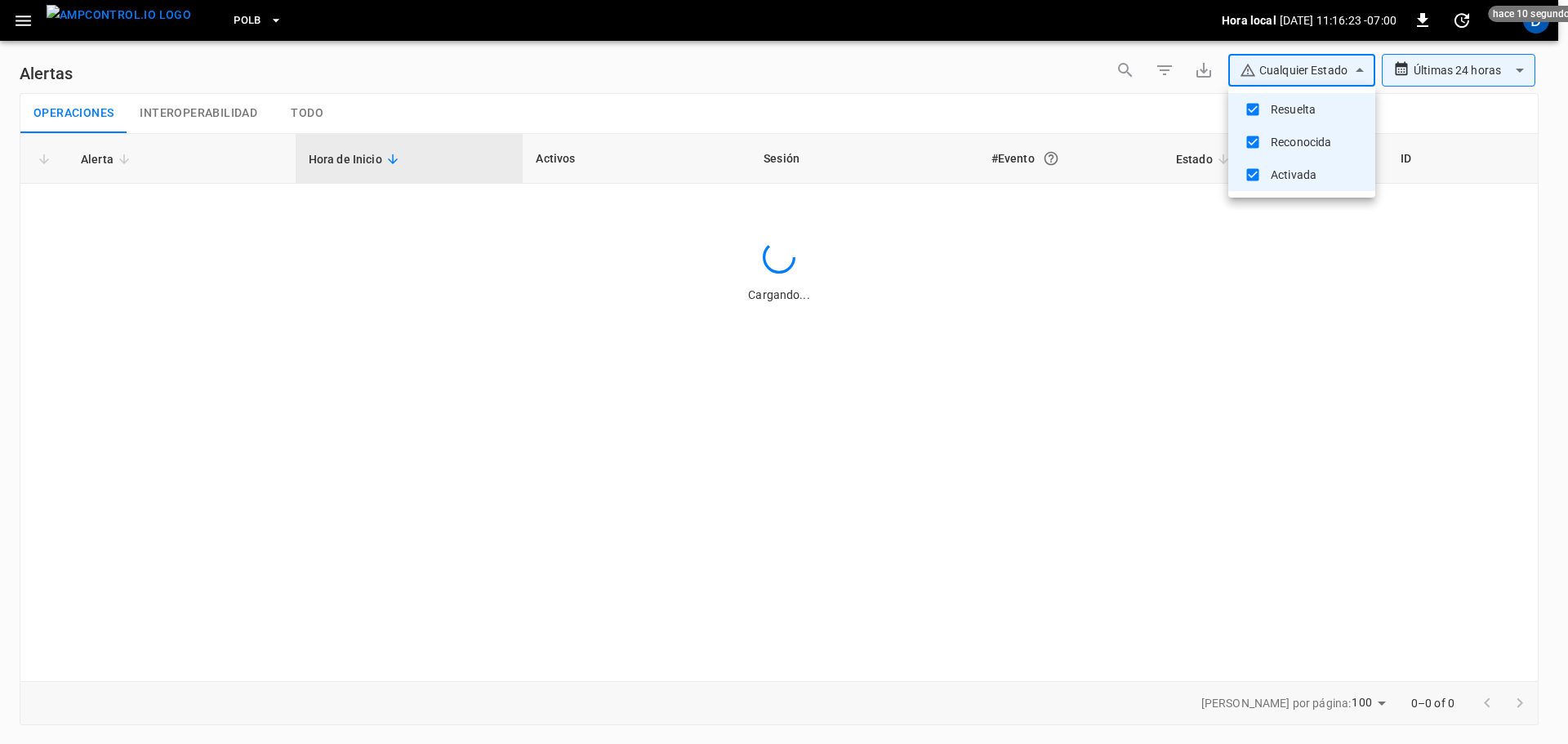
click at [1034, 90] on div at bounding box center [784, 372] width 1568 height 744
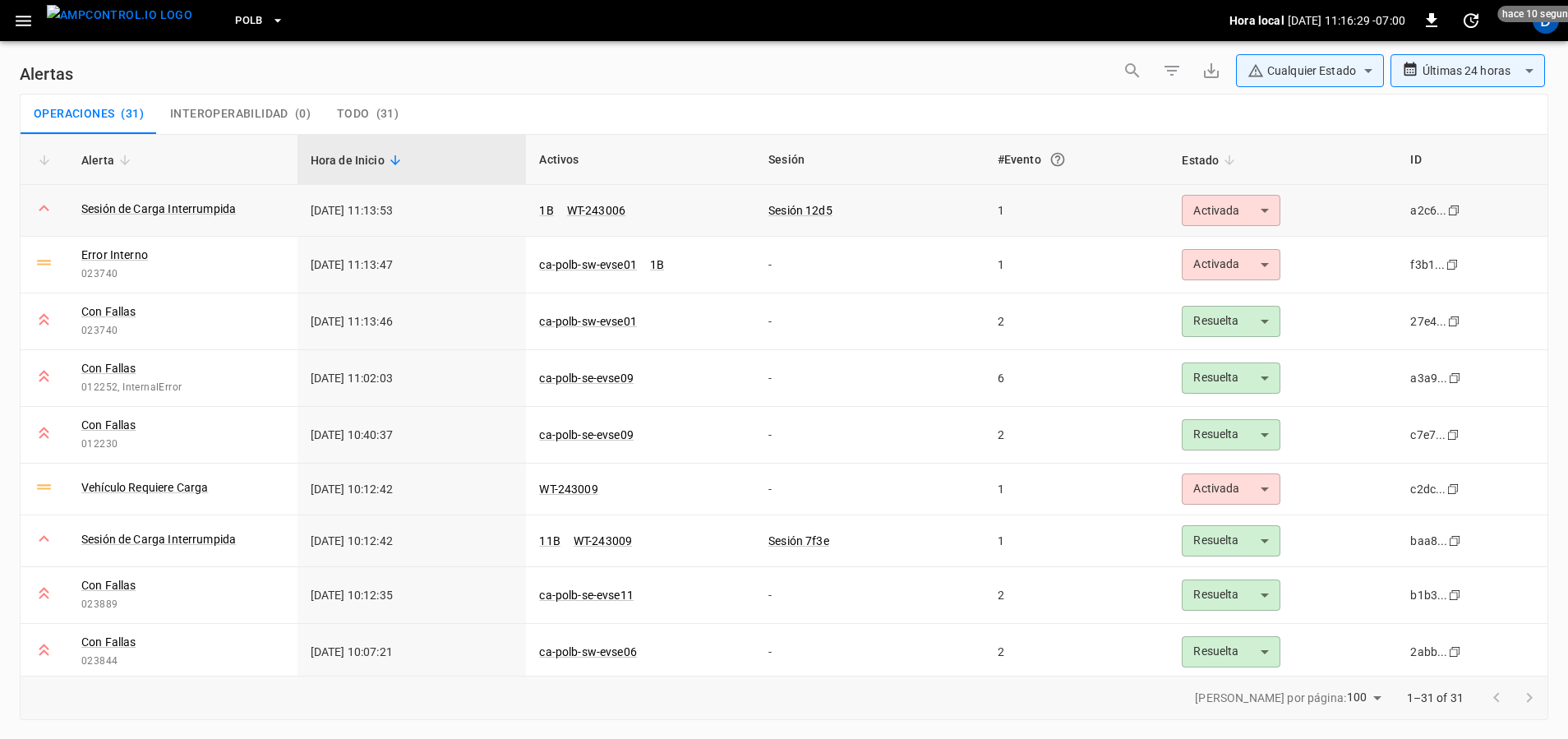
click at [1207, 210] on body "**********" at bounding box center [784, 366] width 1568 height 733
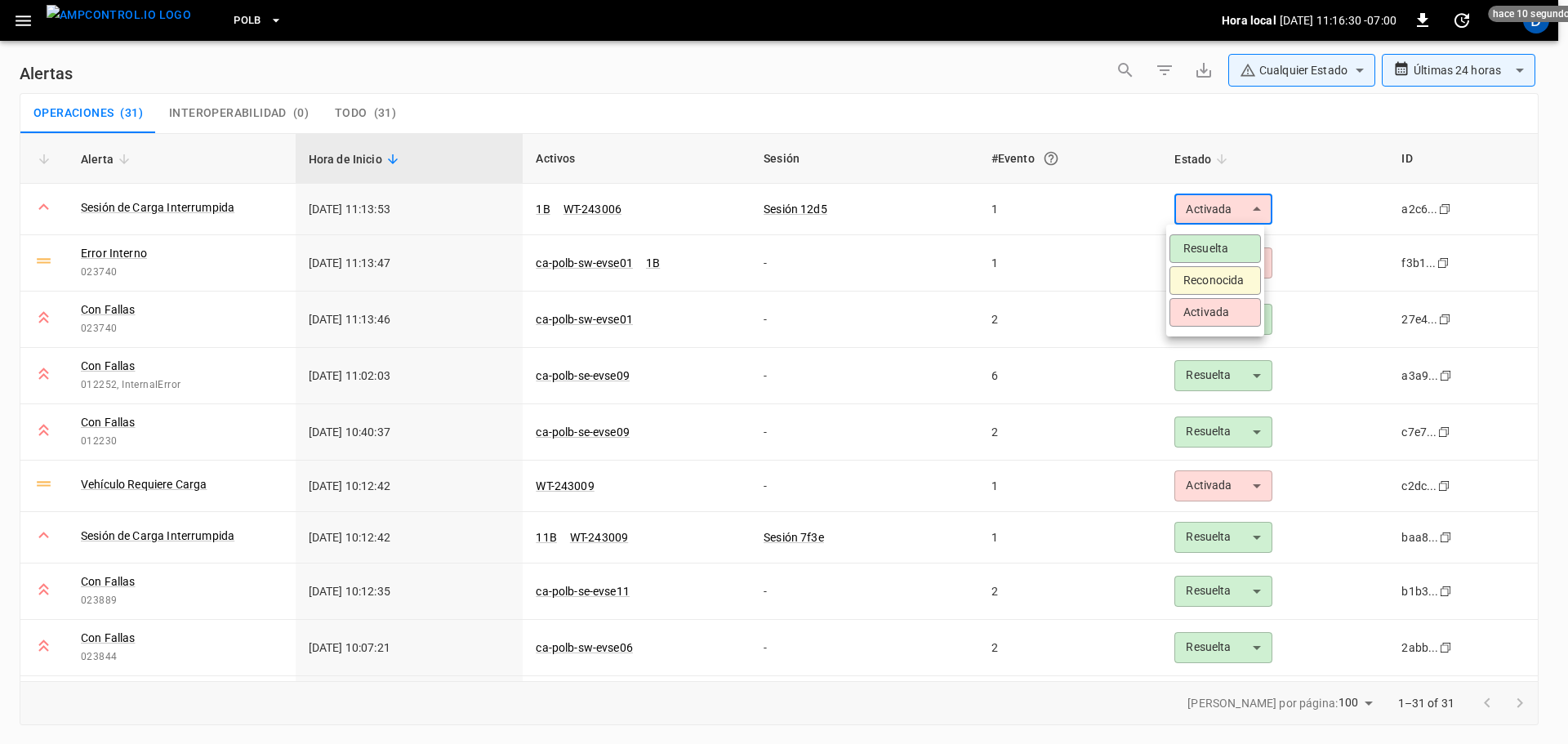
click at [1209, 241] on li "Resuelta" at bounding box center [1215, 249] width 92 height 28
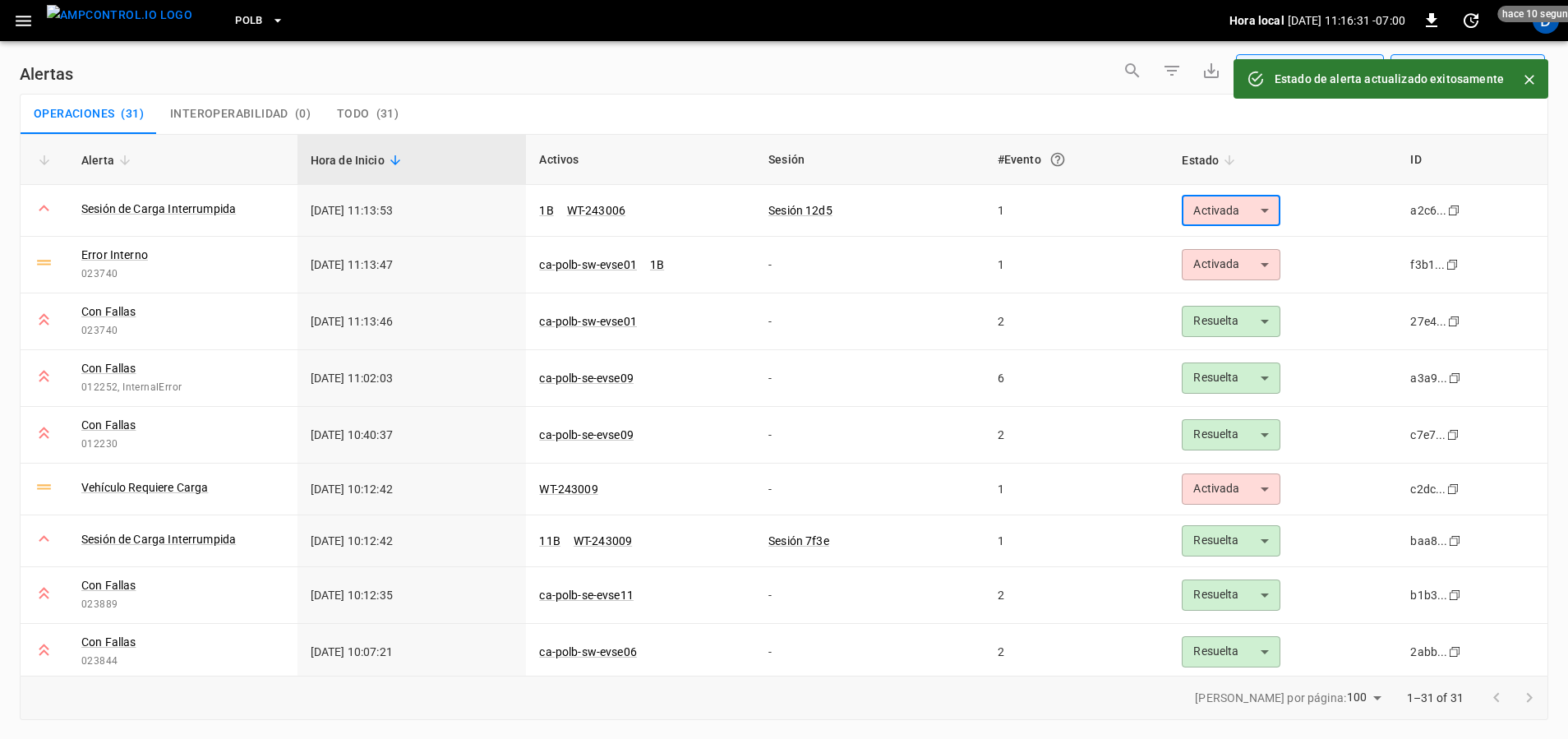
type input "********"
click at [1217, 274] on body "**********" at bounding box center [784, 366] width 1568 height 733
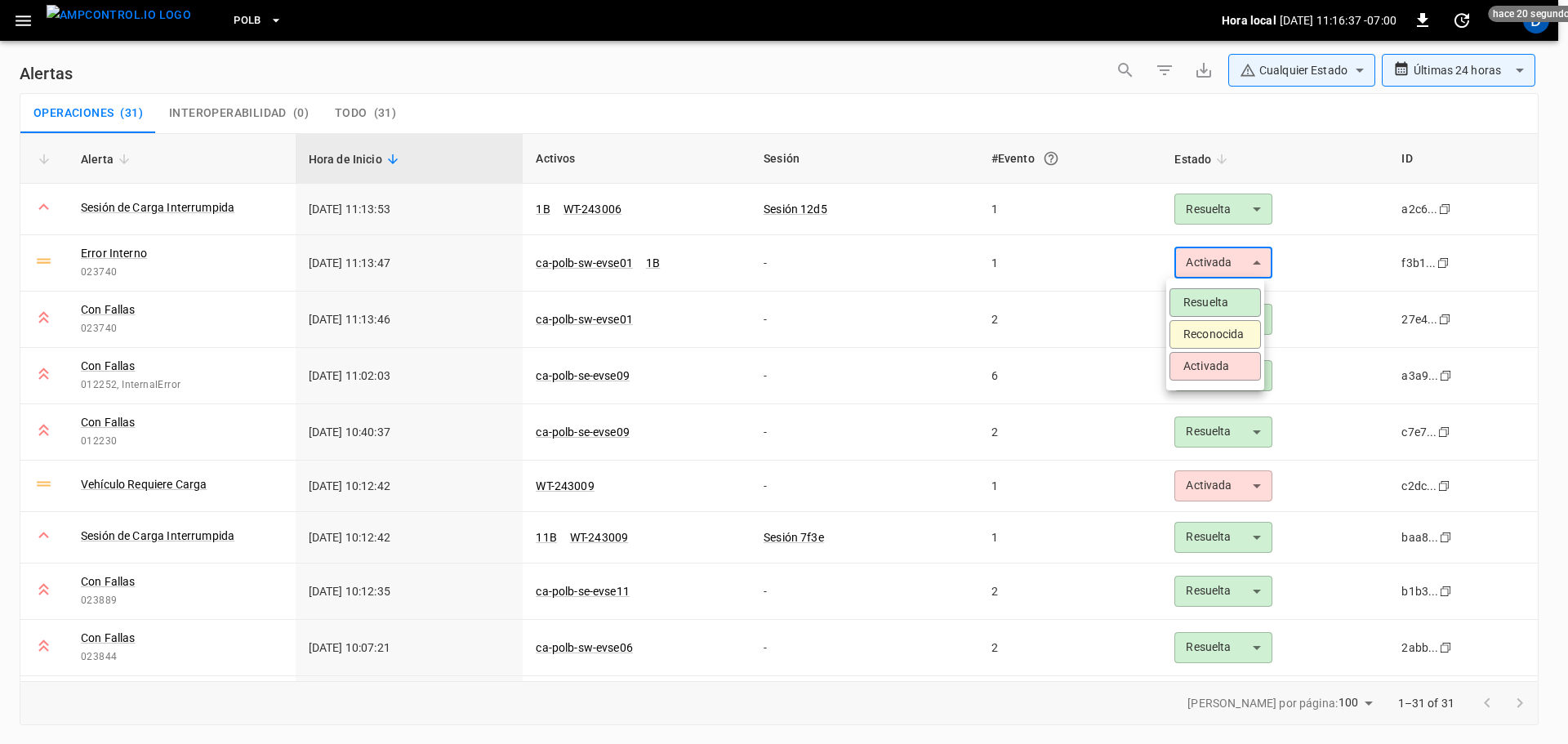
click at [1199, 332] on li "Reconocida" at bounding box center [1215, 334] width 92 height 28
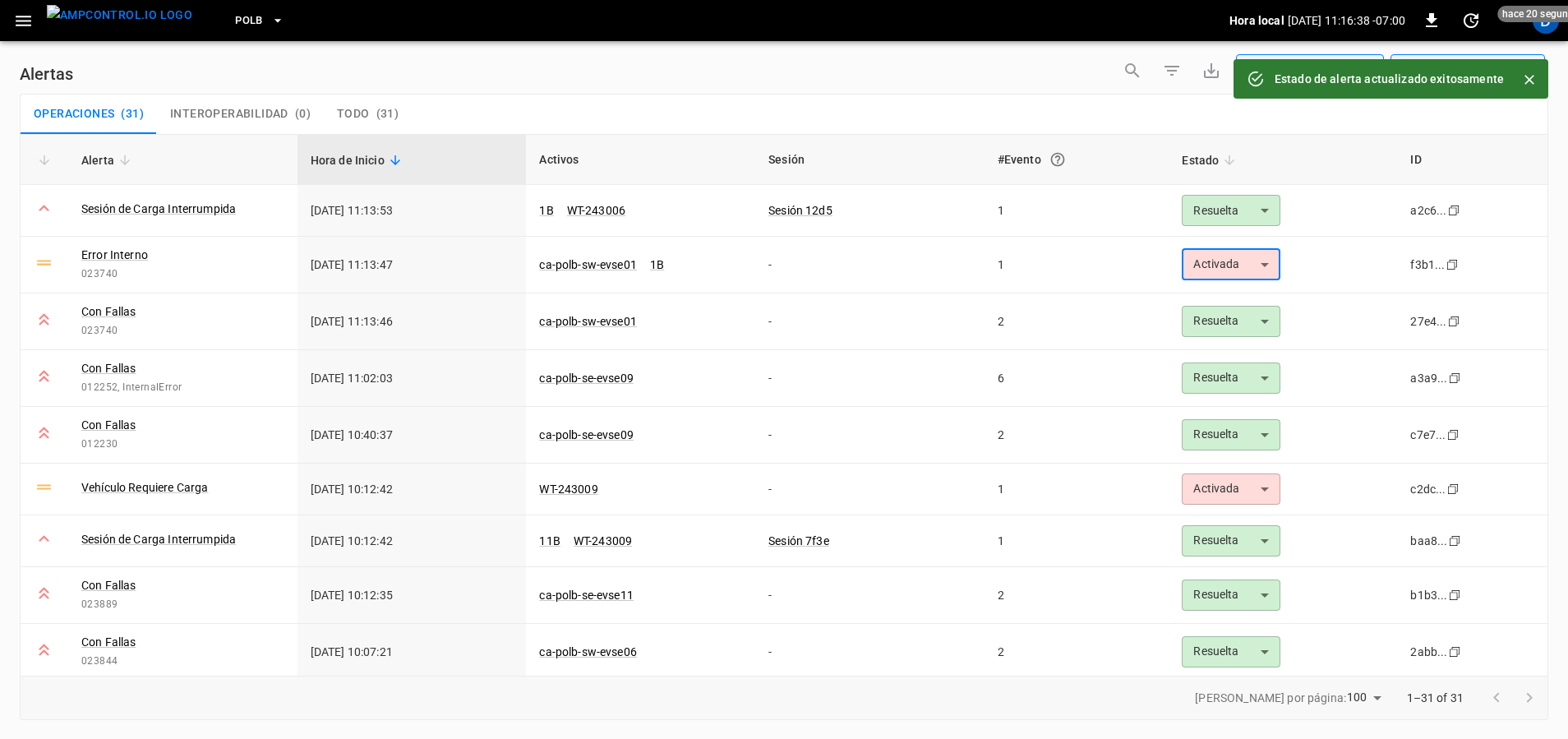
type input "**********"
click at [600, 322] on link "ca-polb-sw-evse01" at bounding box center [588, 322] width 105 height 20
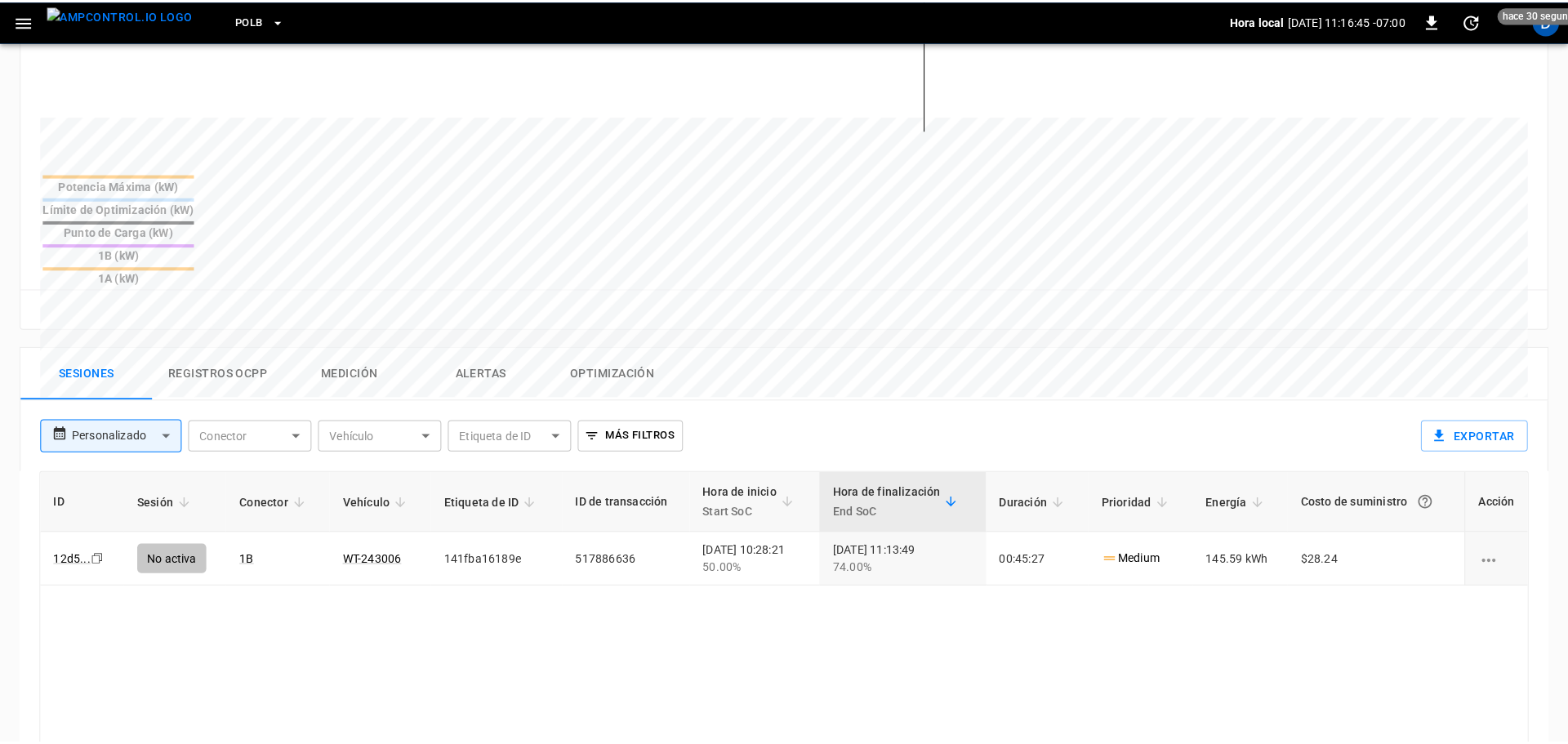
scroll to position [559, 0]
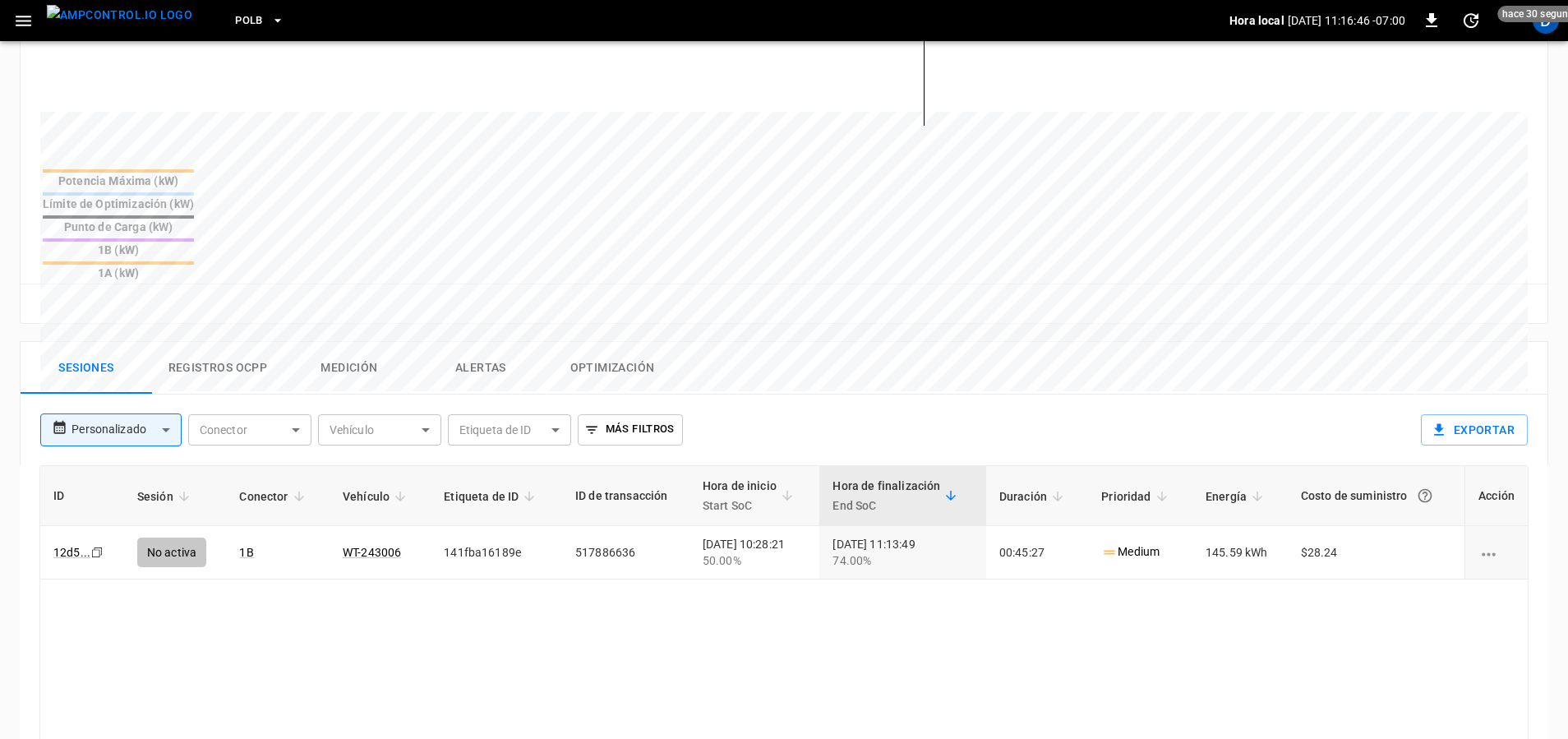
click at [218, 342] on button "Registros OCPP" at bounding box center [218, 368] width 131 height 52
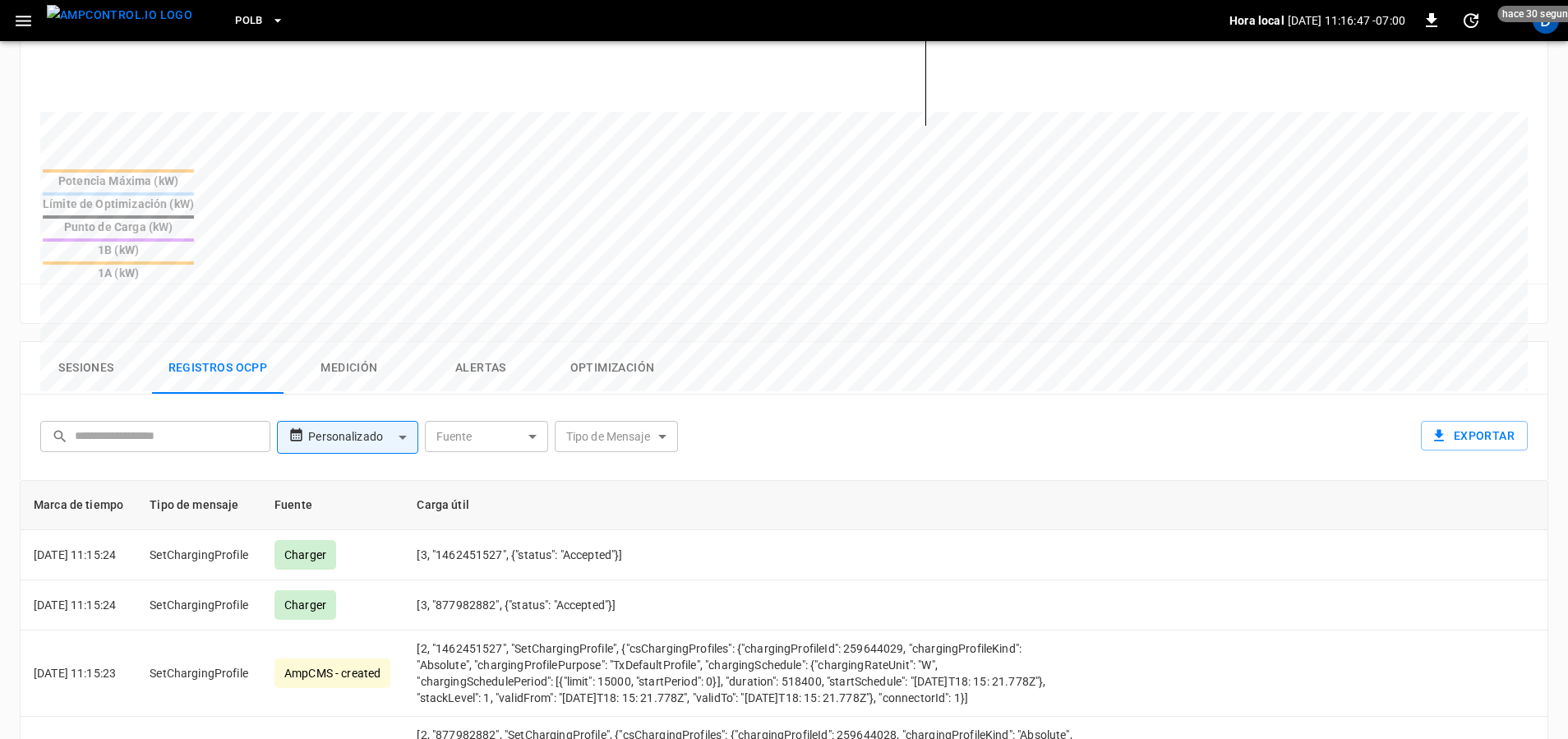
click at [601, 363] on body "PoLB Hora local 2025-10-06 11:16:47 -07:00 0 hace 30 segundos D ca-polb-sw-evse…" at bounding box center [784, 250] width 1568 height 1624
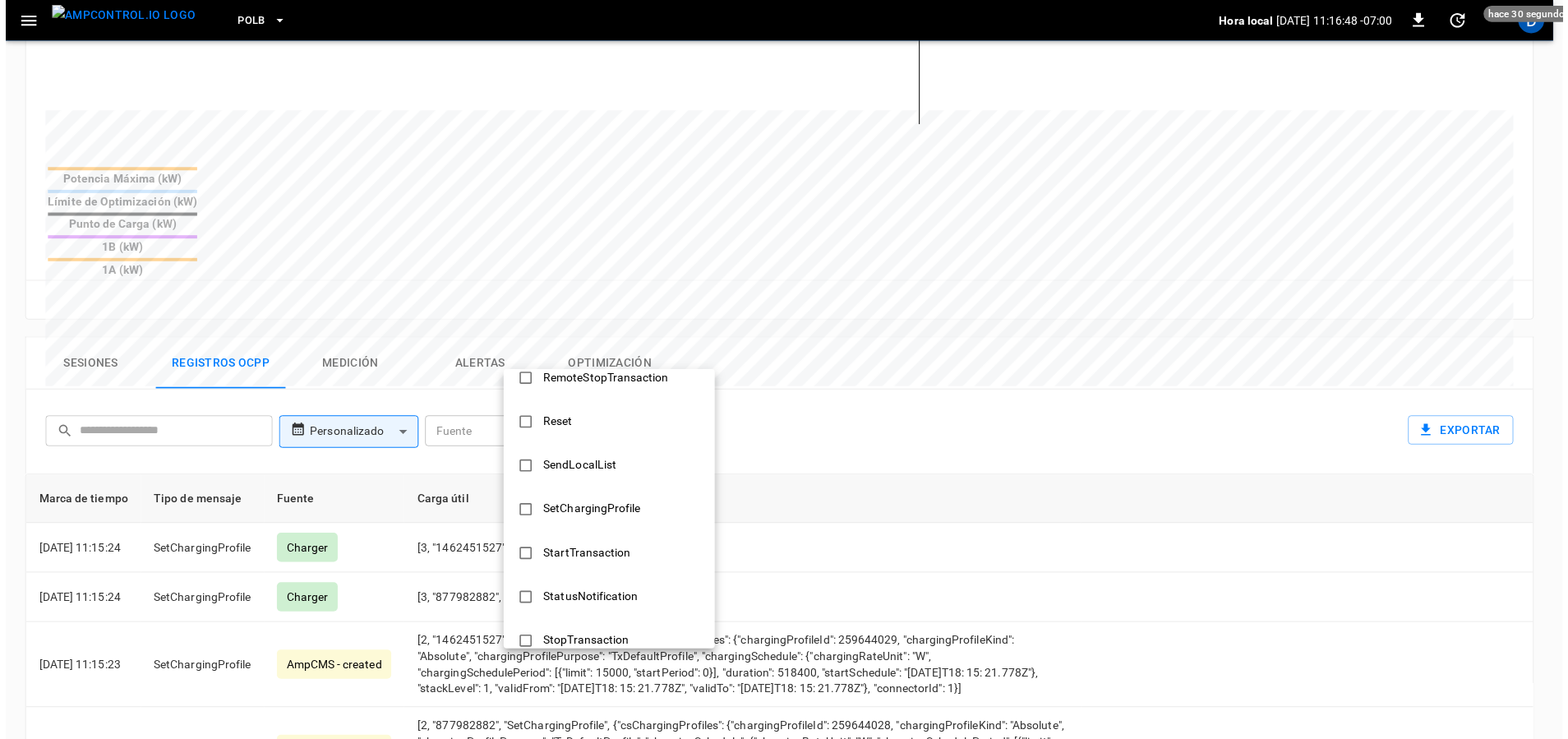
scroll to position [796, 0]
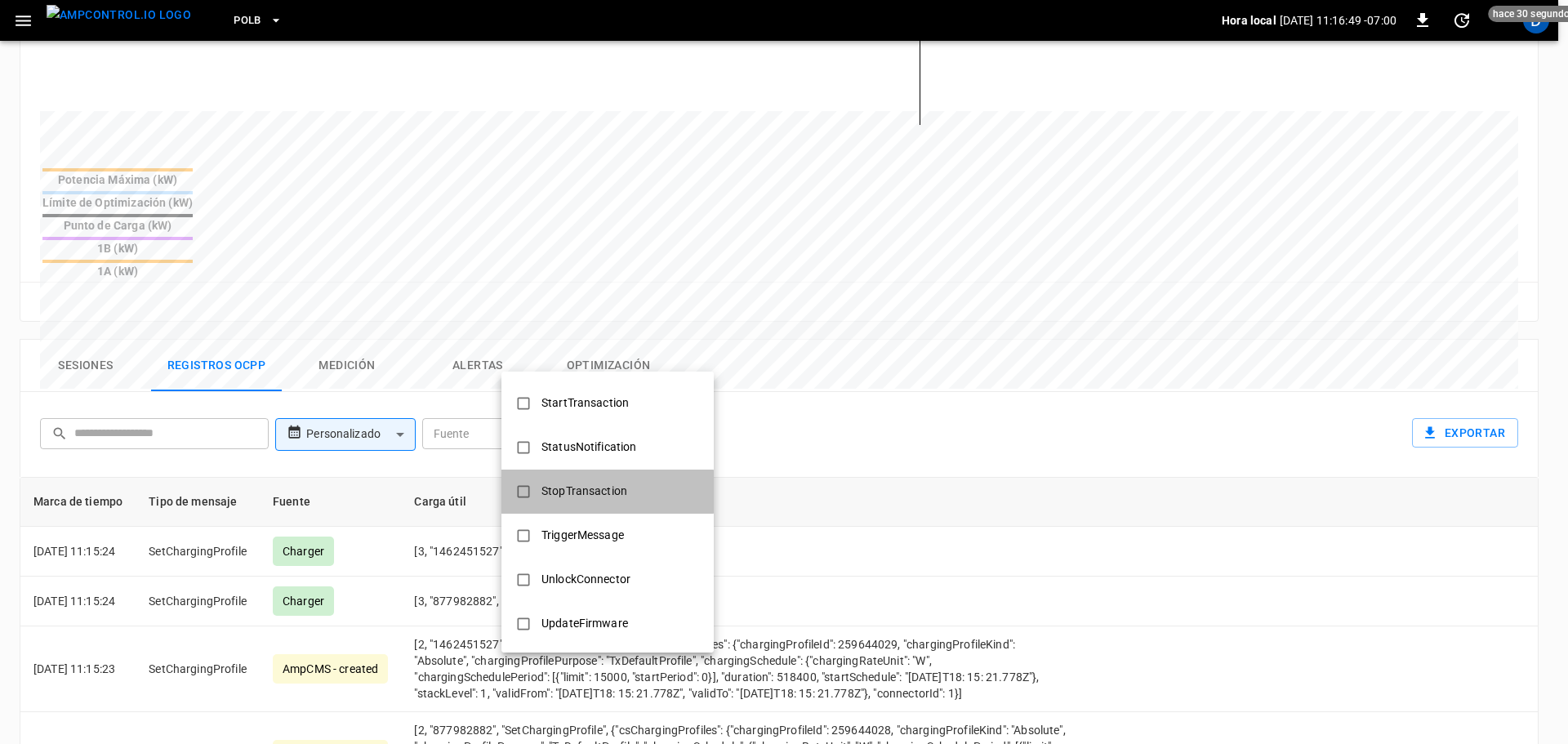
click at [581, 492] on div "StopTransaction" at bounding box center [583, 492] width 105 height 30
type input "**********"
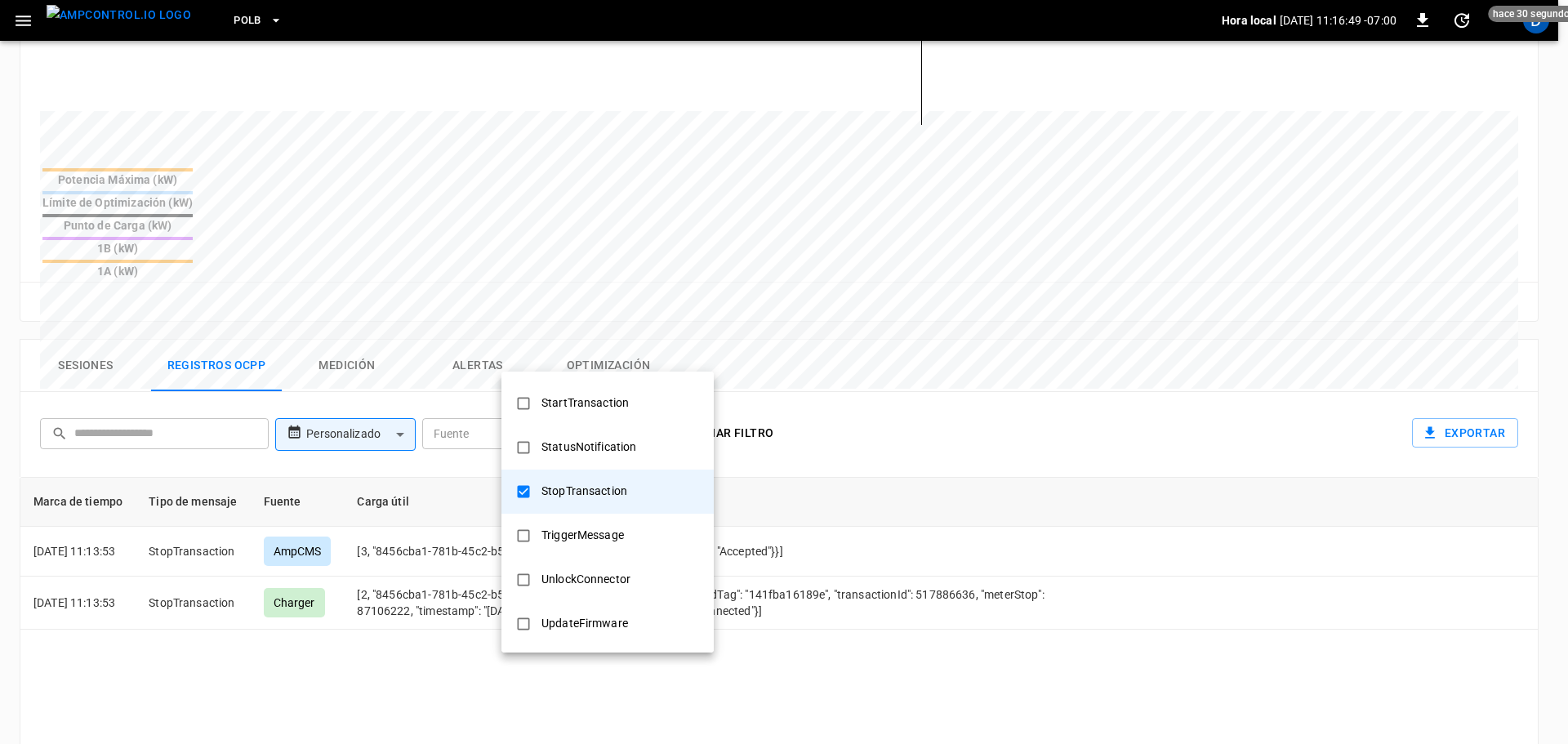
click at [827, 505] on div at bounding box center [784, 372] width 1568 height 744
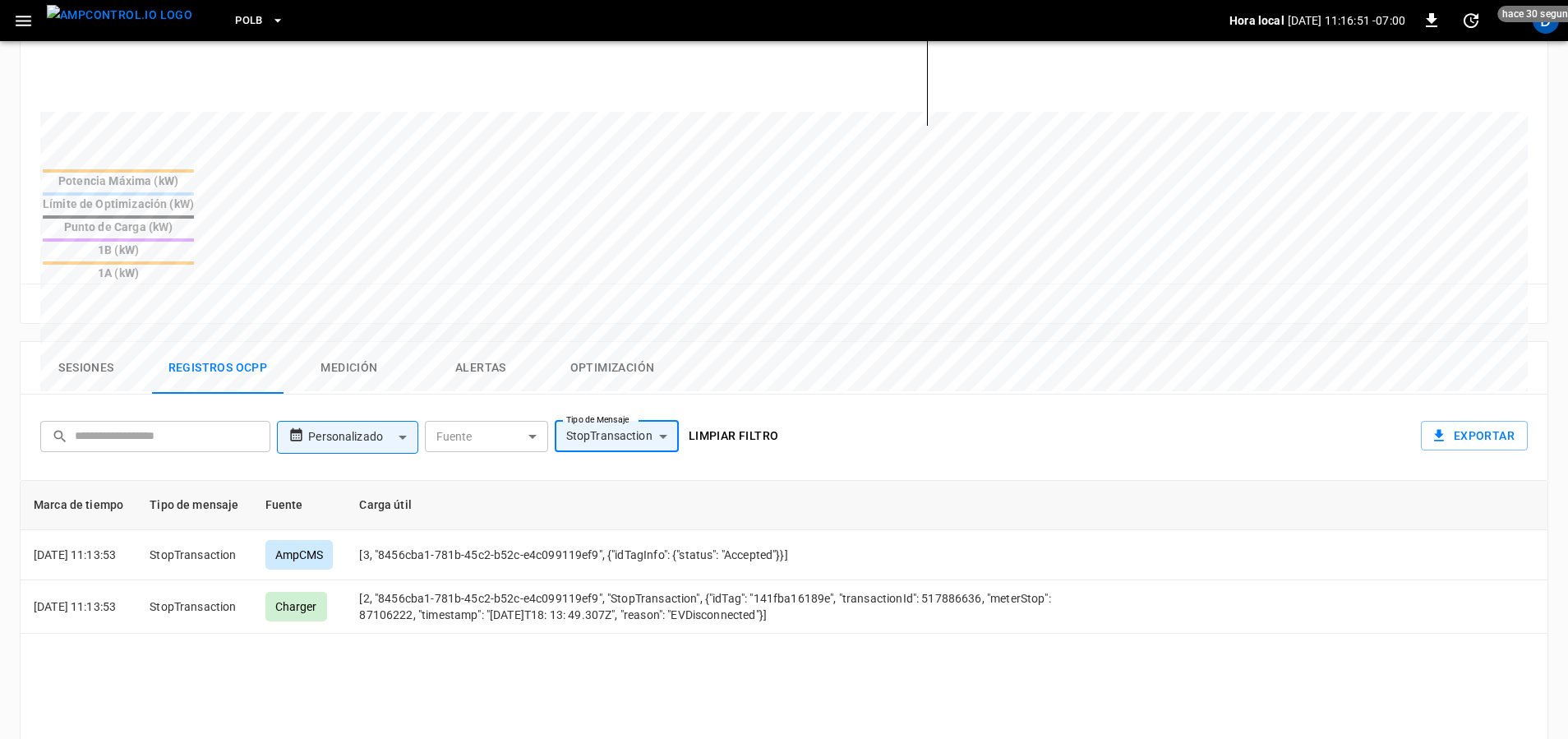
click at [733, 421] on button "Limpiar filtro" at bounding box center [733, 436] width 104 height 30
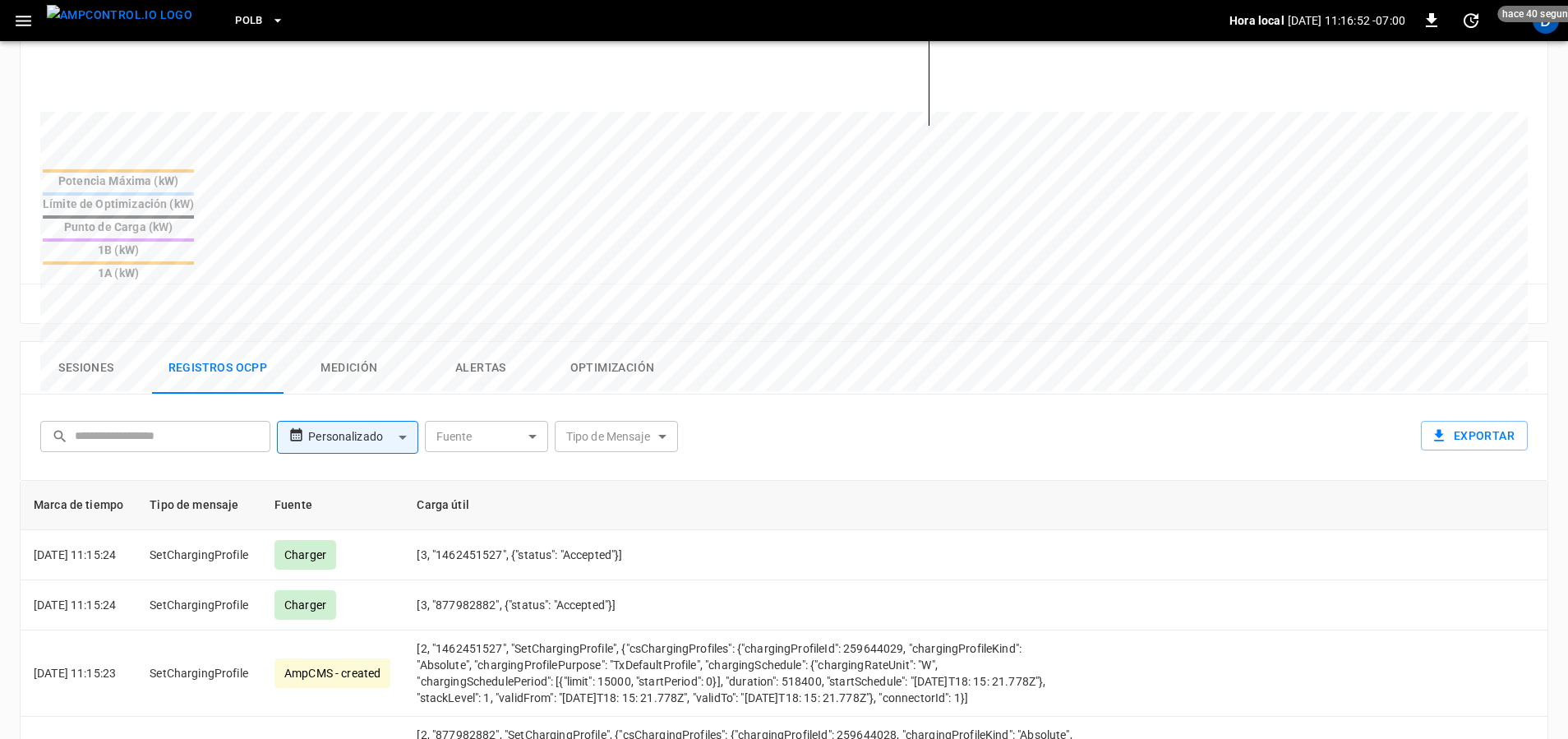
click at [55, 342] on button "Sesiones" at bounding box center [86, 368] width 131 height 52
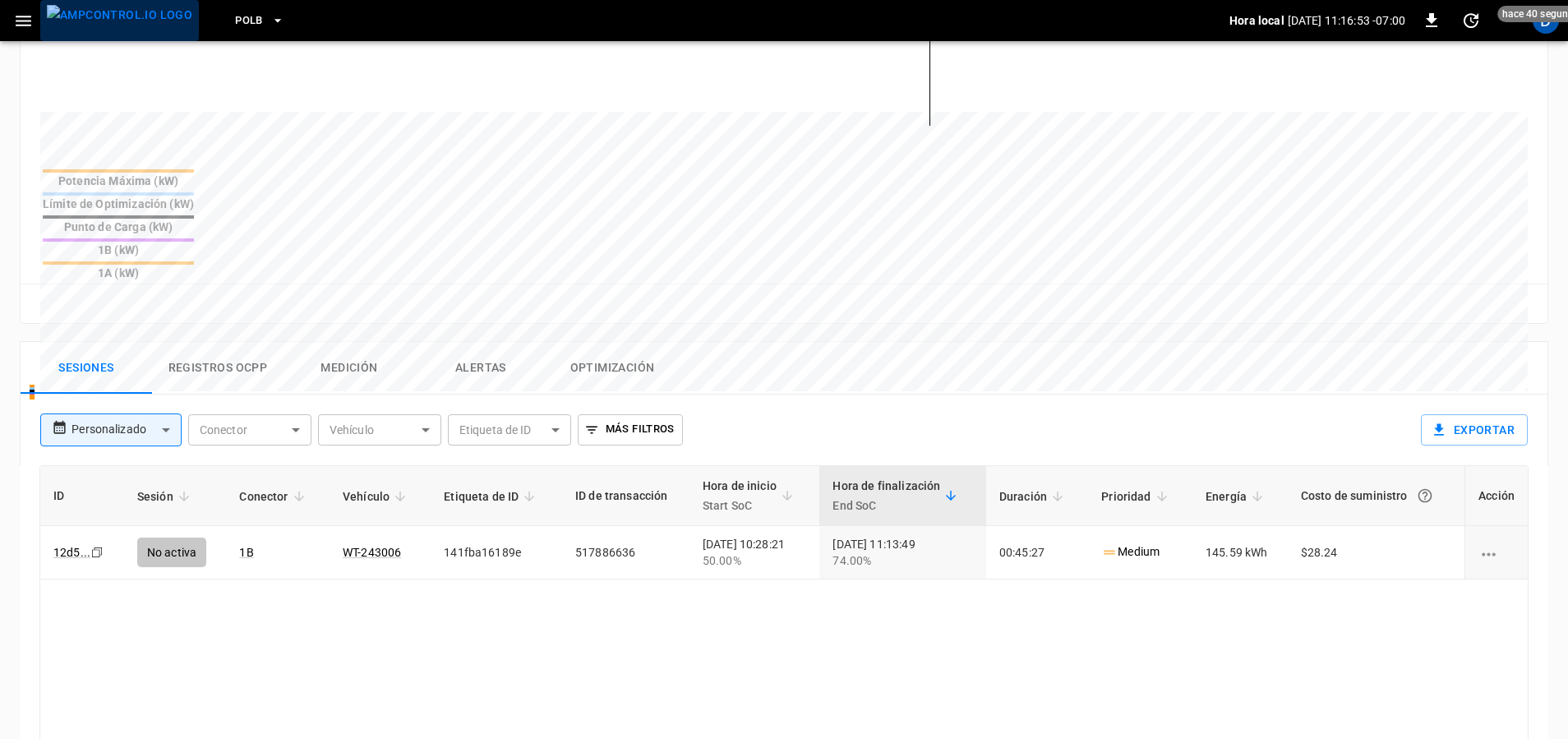
click at [124, 15] on img "menu" at bounding box center [120, 15] width 146 height 20
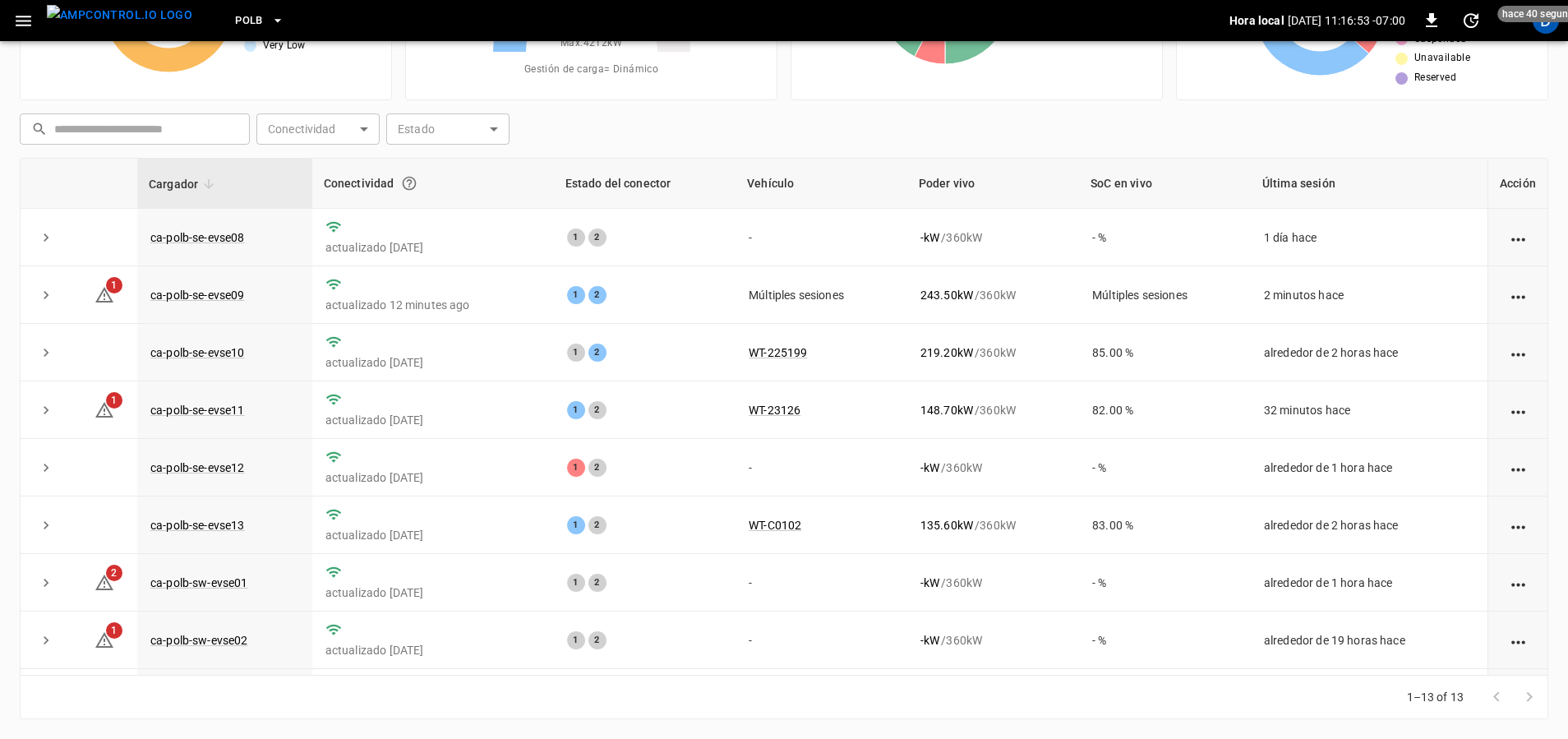
scroll to position [177, 0]
click at [237, 25] on button "PoLB" at bounding box center [259, 21] width 62 height 32
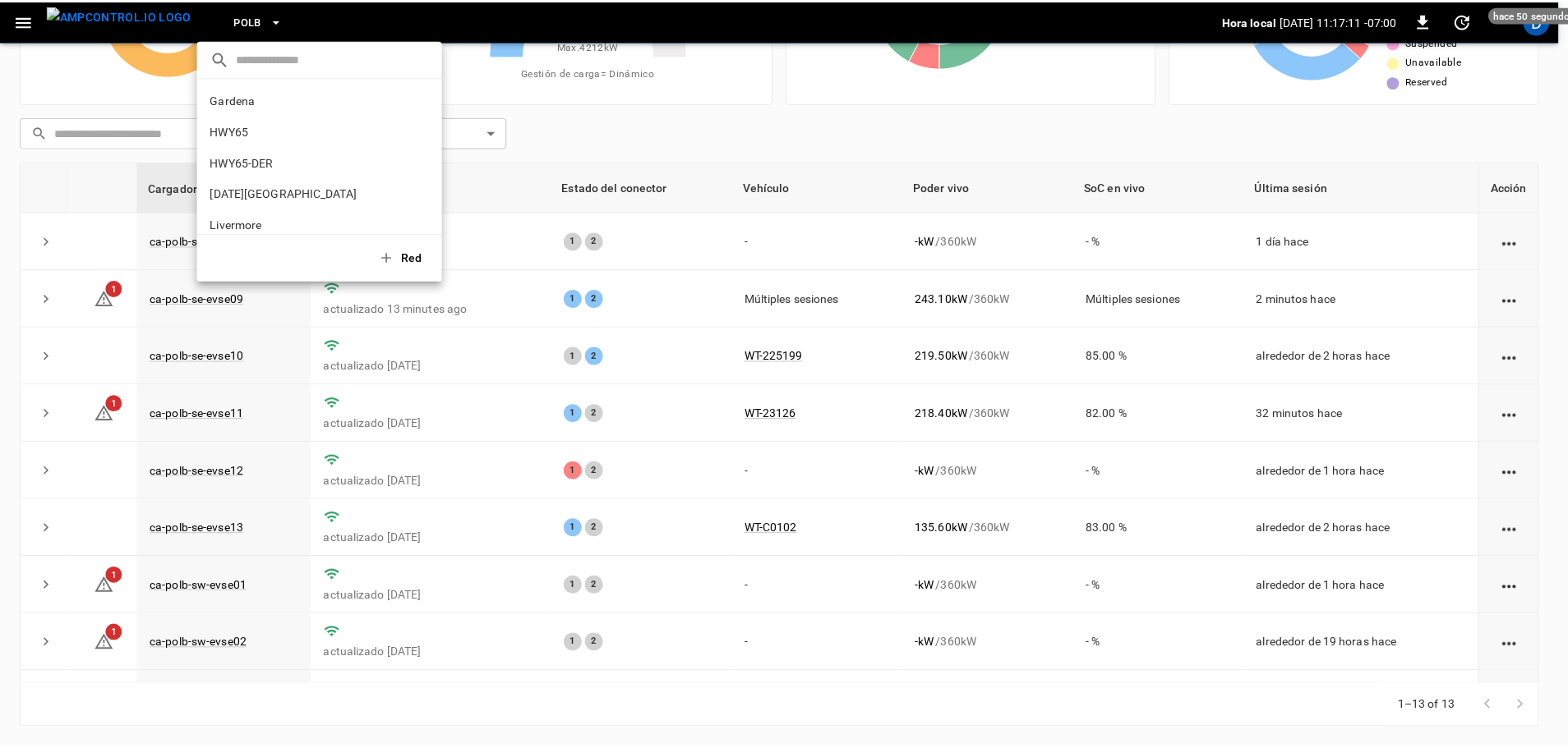
scroll to position [138, 0]
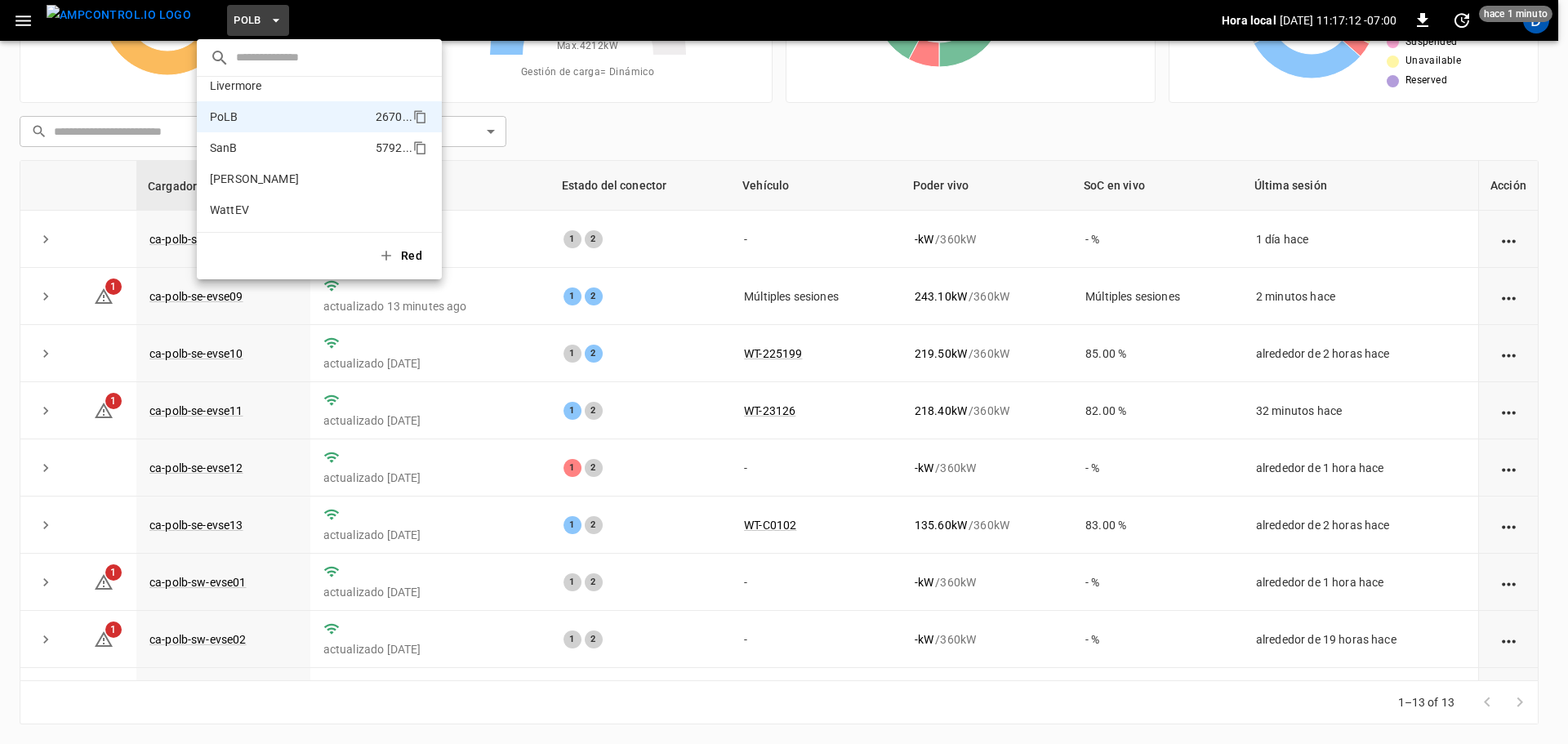
click at [240, 150] on p "SanB" at bounding box center [289, 147] width 159 height 17
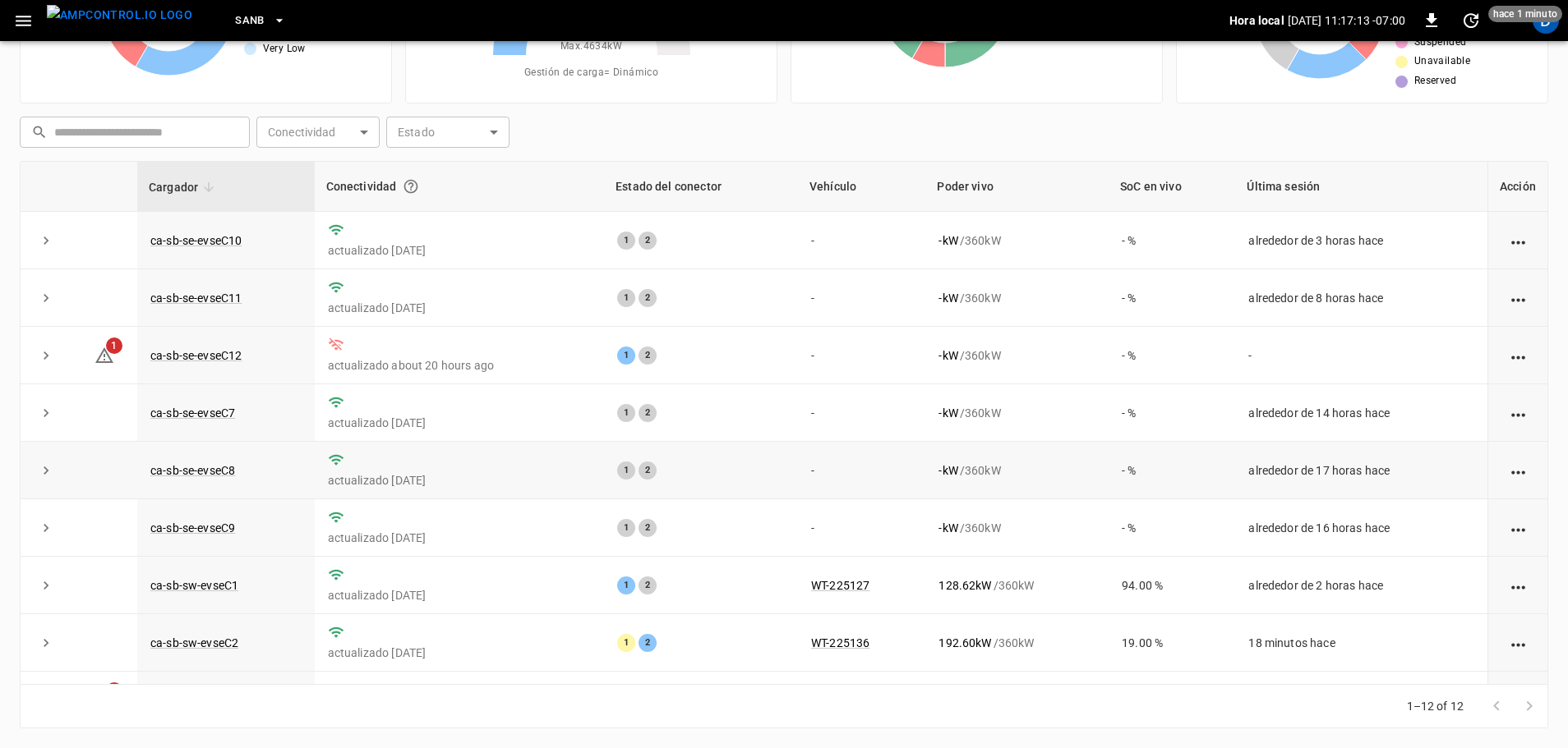
scroll to position [227, 0]
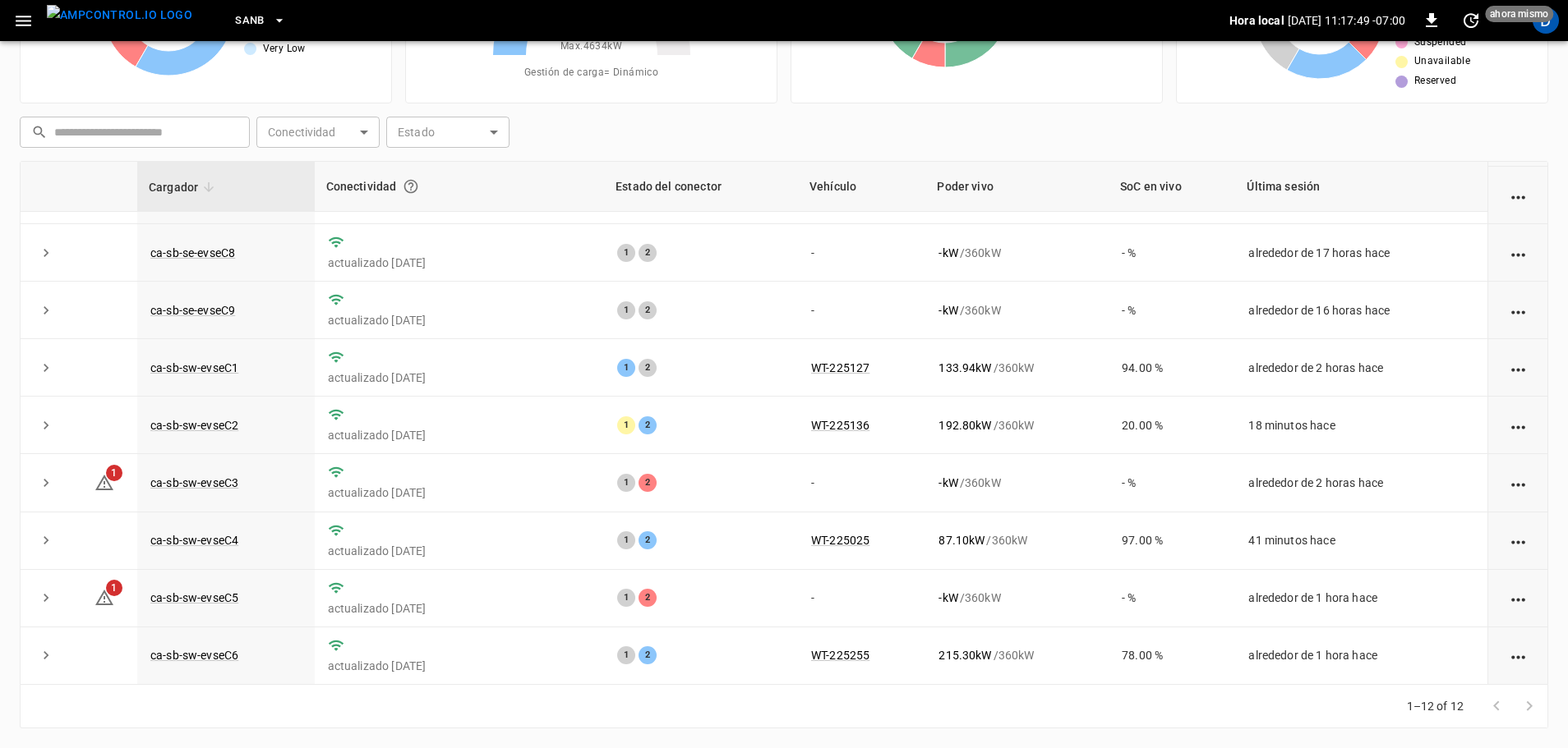
click at [1549, 34] on div "D" at bounding box center [1545, 20] width 31 height 31
click at [1548, 28] on div "D" at bounding box center [1546, 20] width 27 height 27
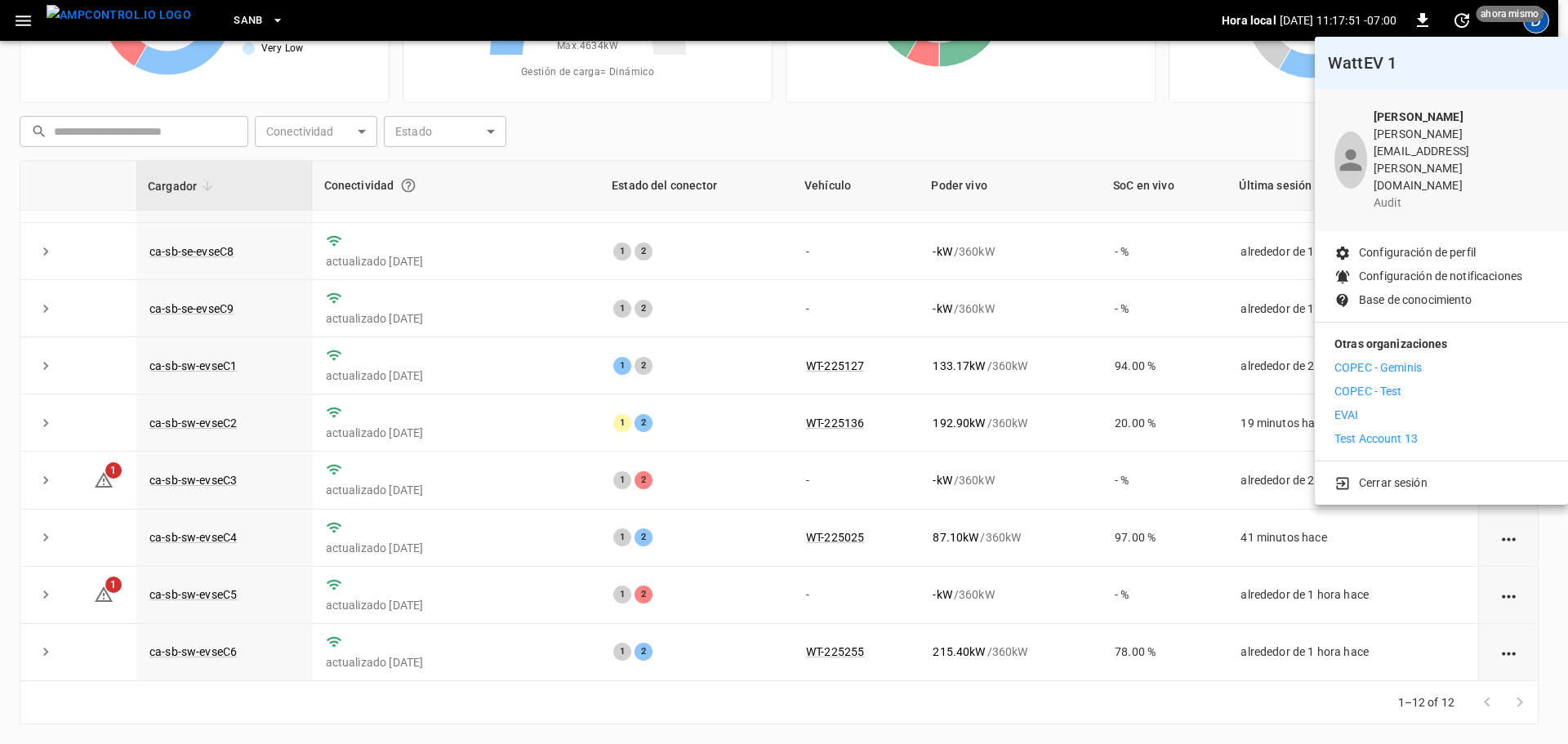
click at [1375, 475] on p "Cerrar sesión" at bounding box center [1393, 483] width 69 height 17
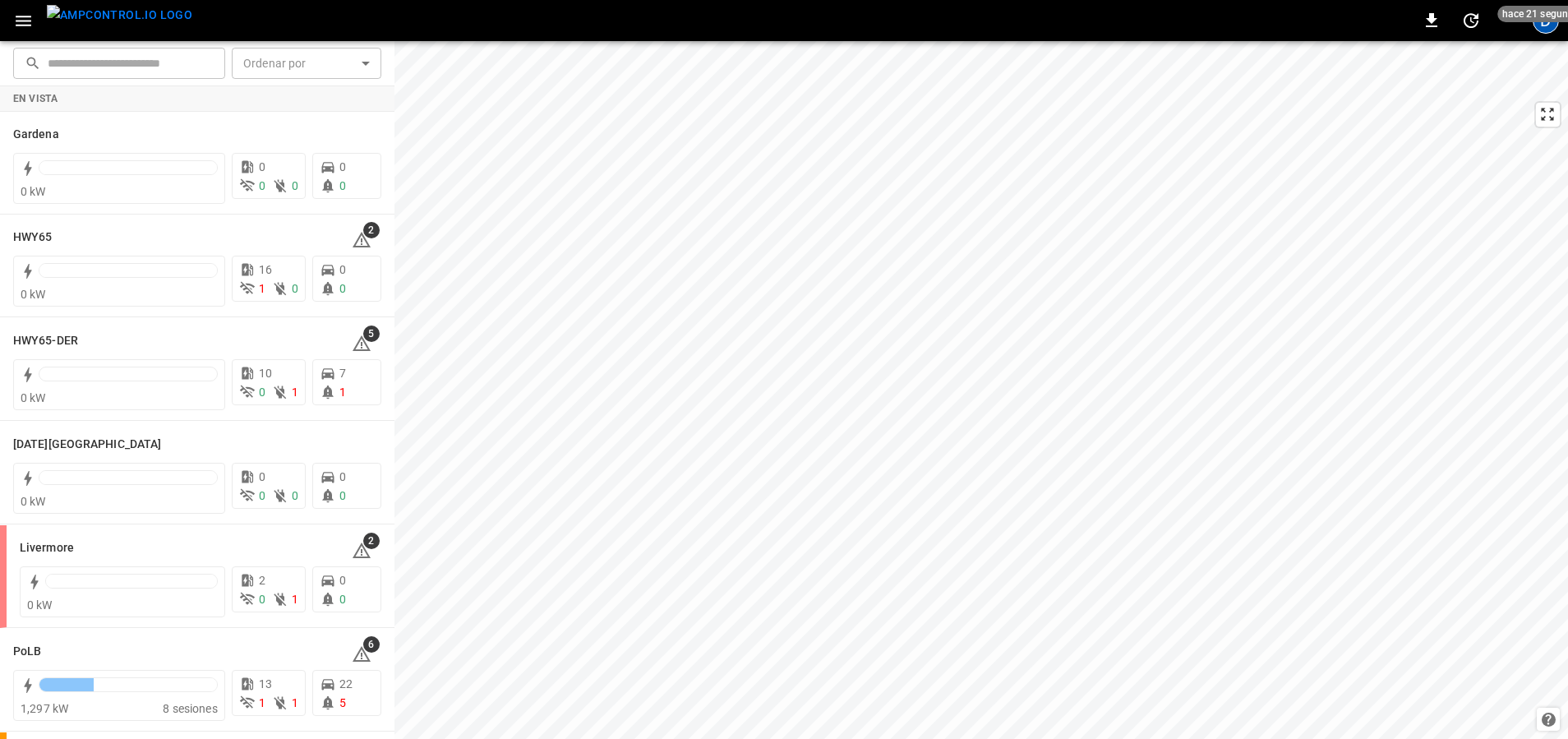
click at [1265, 30] on div "D" at bounding box center [1546, 20] width 27 height 27
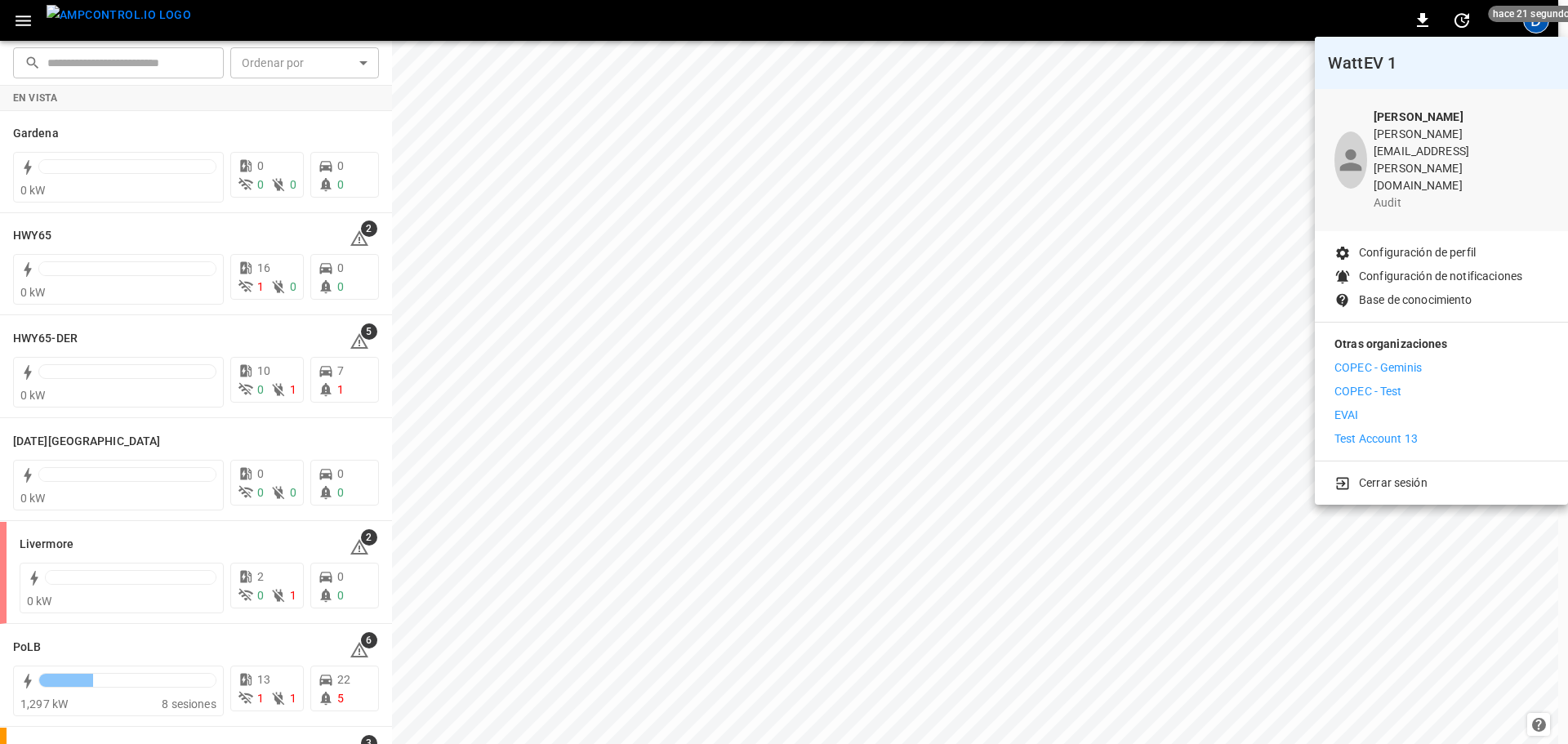
click at [1257, 431] on p "Test Account 13" at bounding box center [1376, 439] width 83 height 17
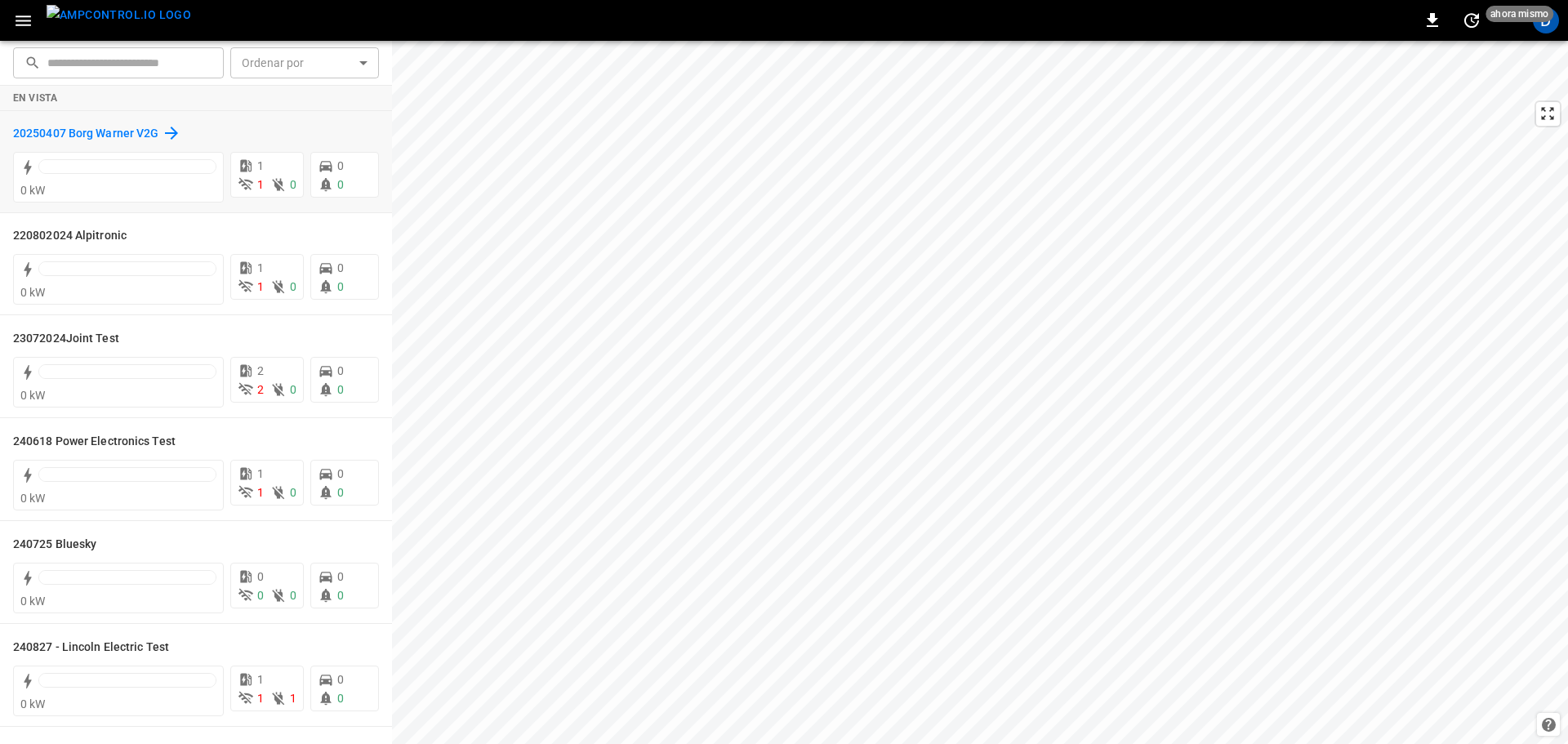
click at [27, 125] on h6 "20250407 Borg Warner V2G" at bounding box center [86, 134] width 146 height 18
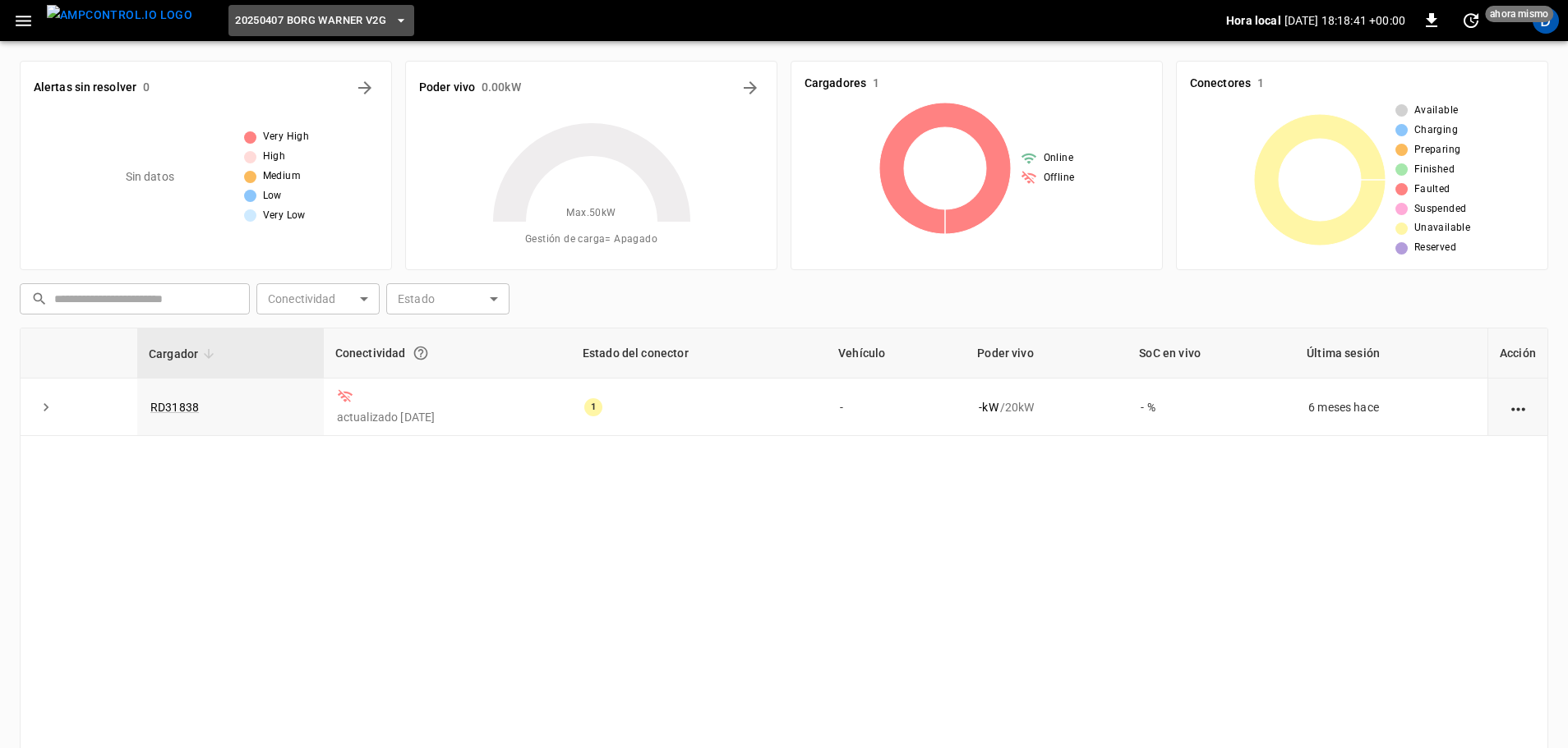
click at [280, 28] on span "20250407 Borg Warner V2G" at bounding box center [311, 20] width 151 height 19
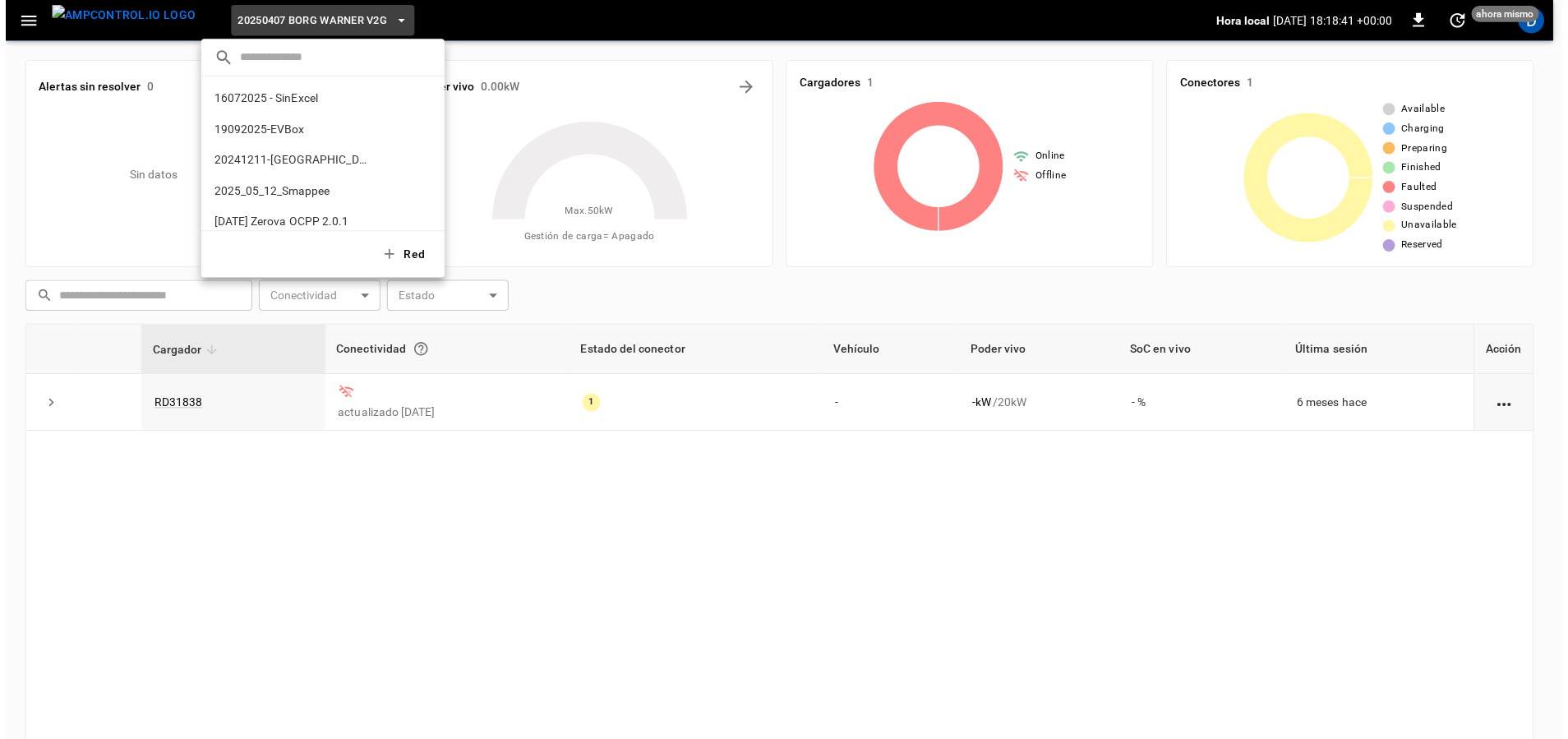
scroll to position [276, 0]
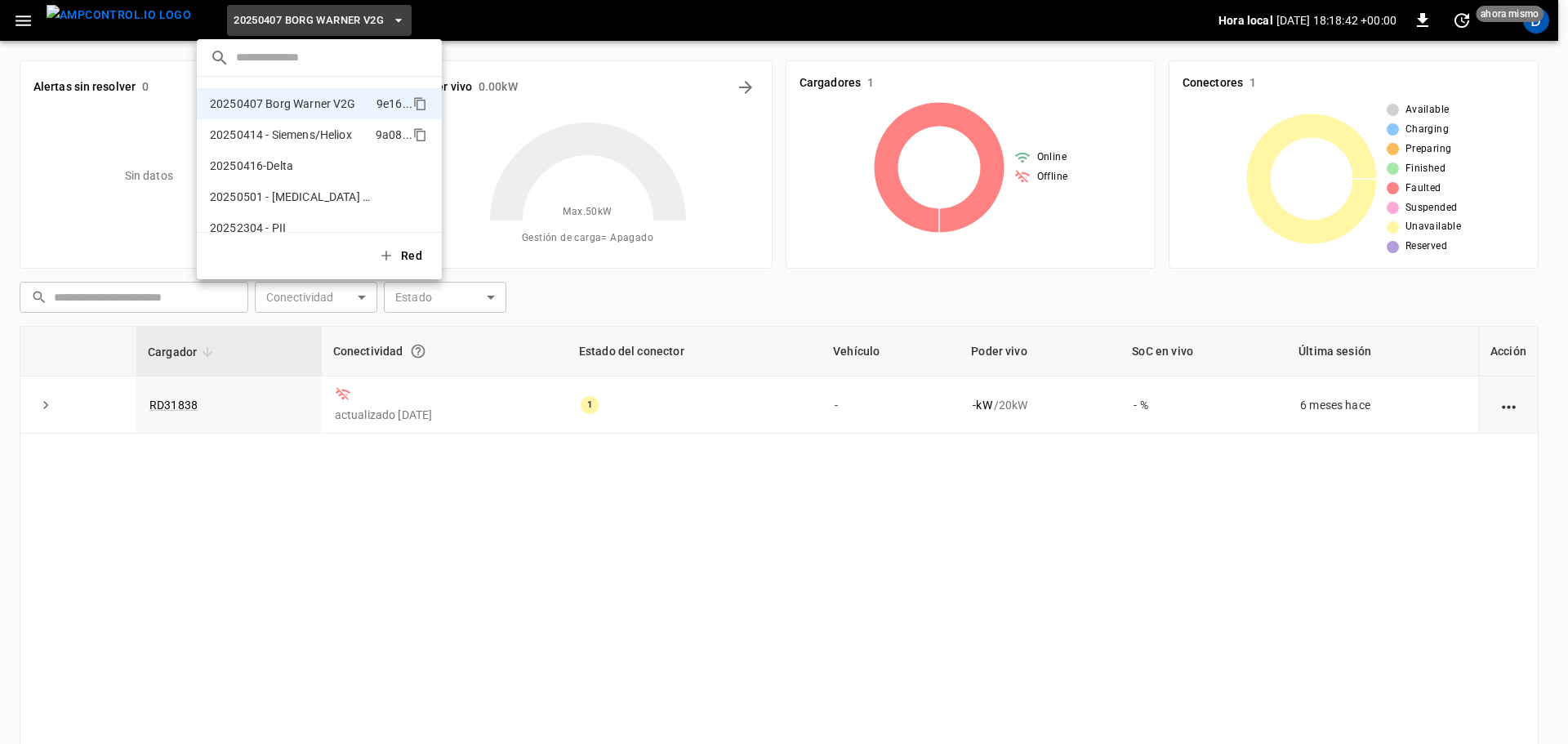
click at [250, 140] on p "20250414 - Siemens/Heliox" at bounding box center [289, 134] width 159 height 17
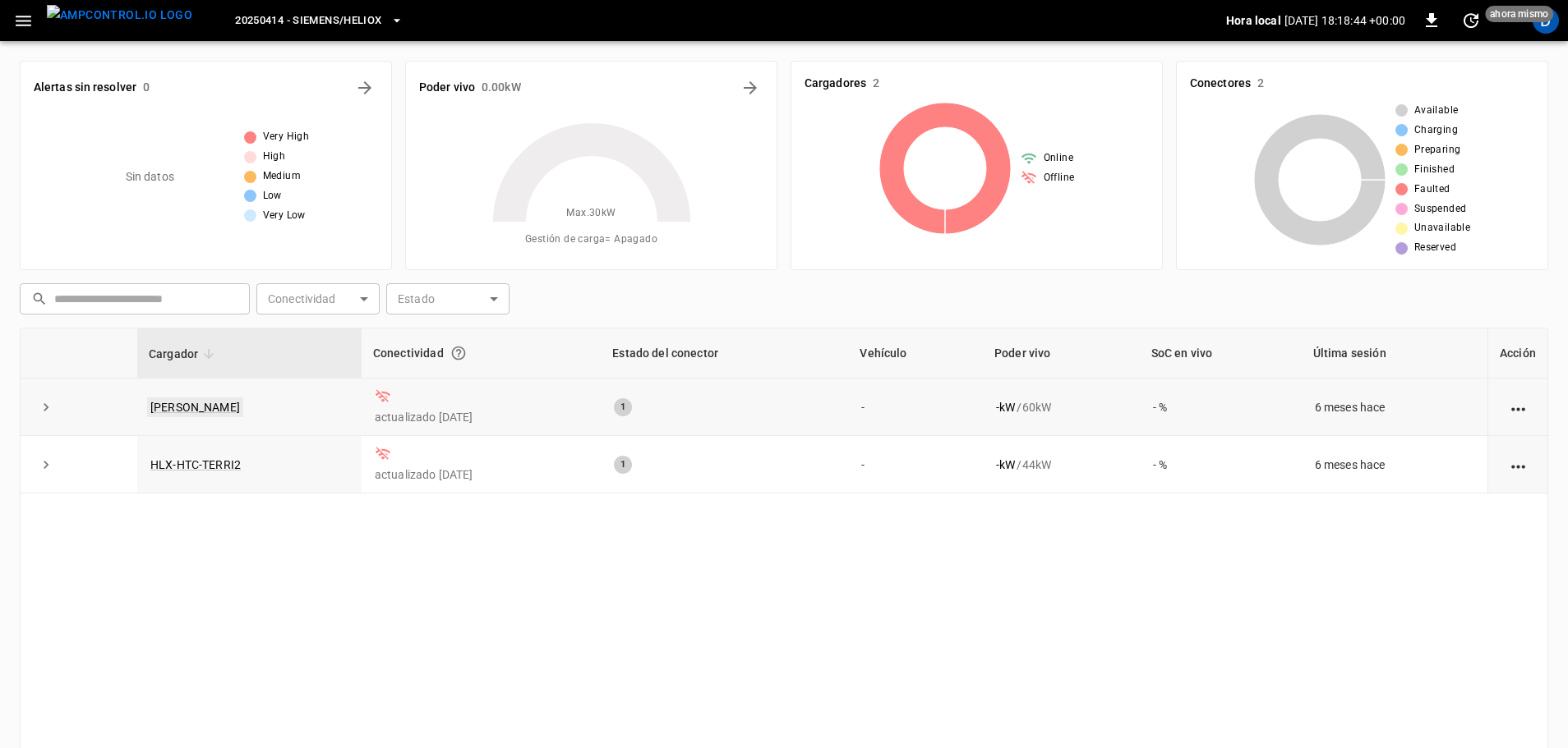
click at [167, 410] on link "[PERSON_NAME]" at bounding box center [195, 407] width 96 height 20
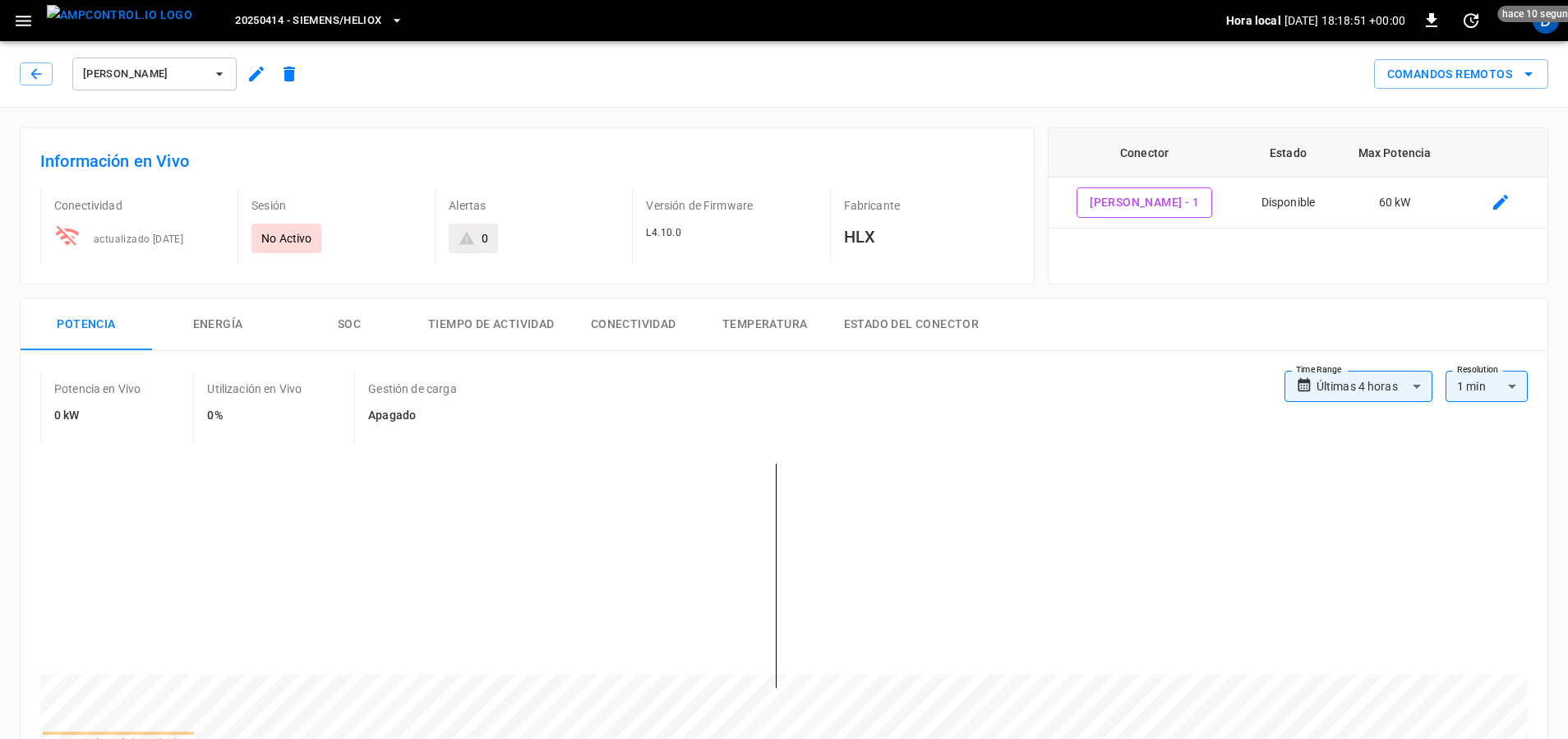
click at [257, 78] on icon "button" at bounding box center [257, 74] width 20 height 20
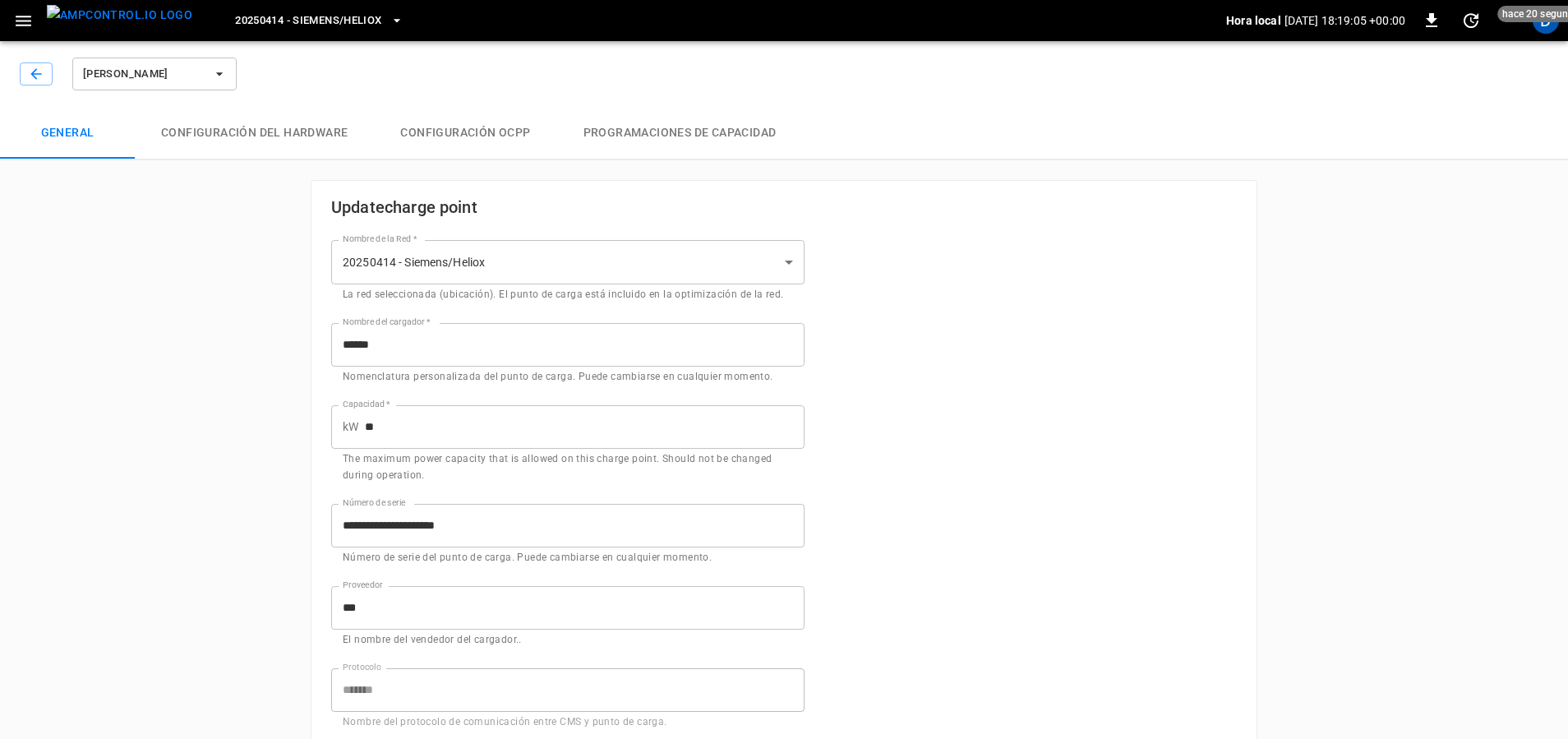
click at [149, 26] on img "menu" at bounding box center [120, 15] width 146 height 20
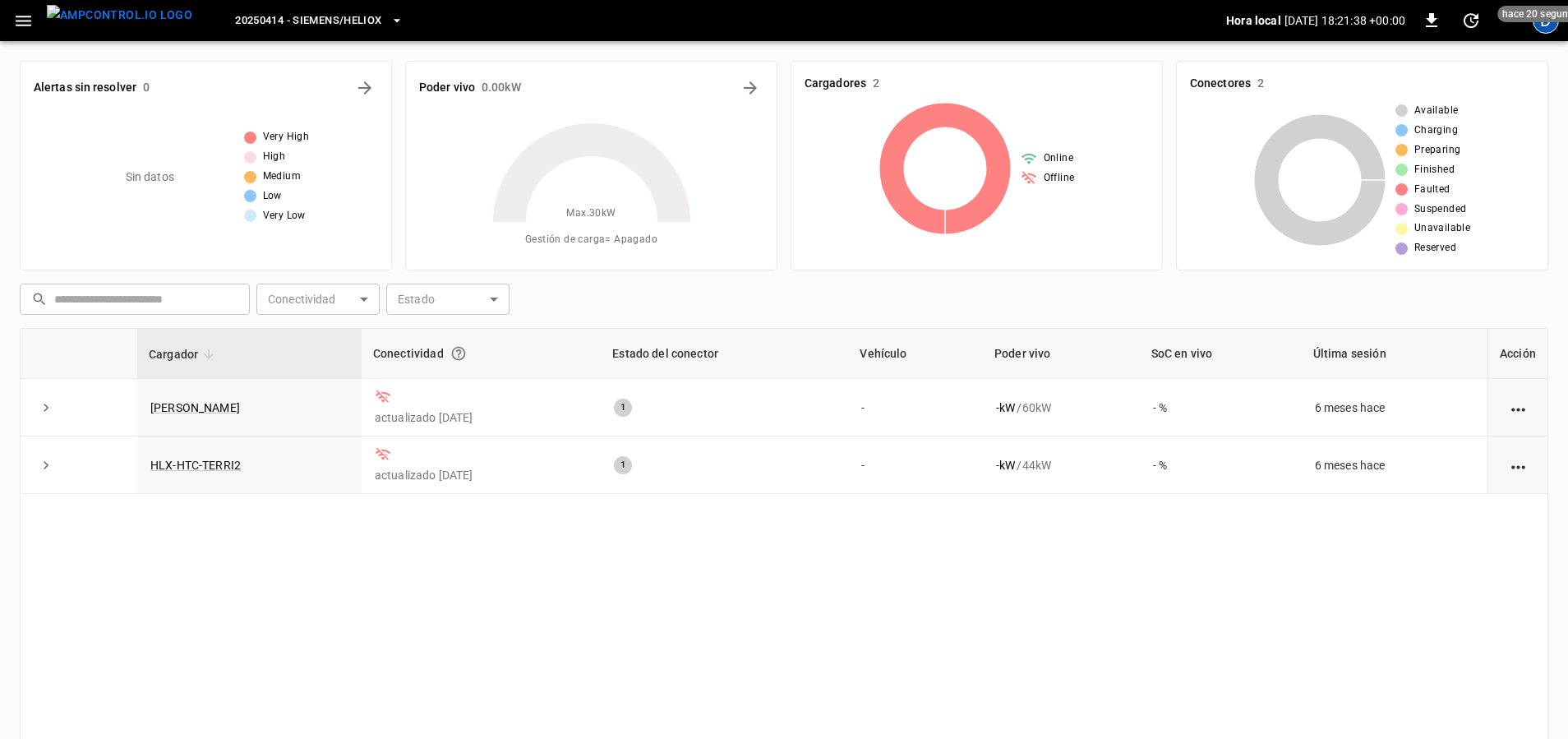
click at [1549, 28] on div "D" at bounding box center [1546, 20] width 27 height 27
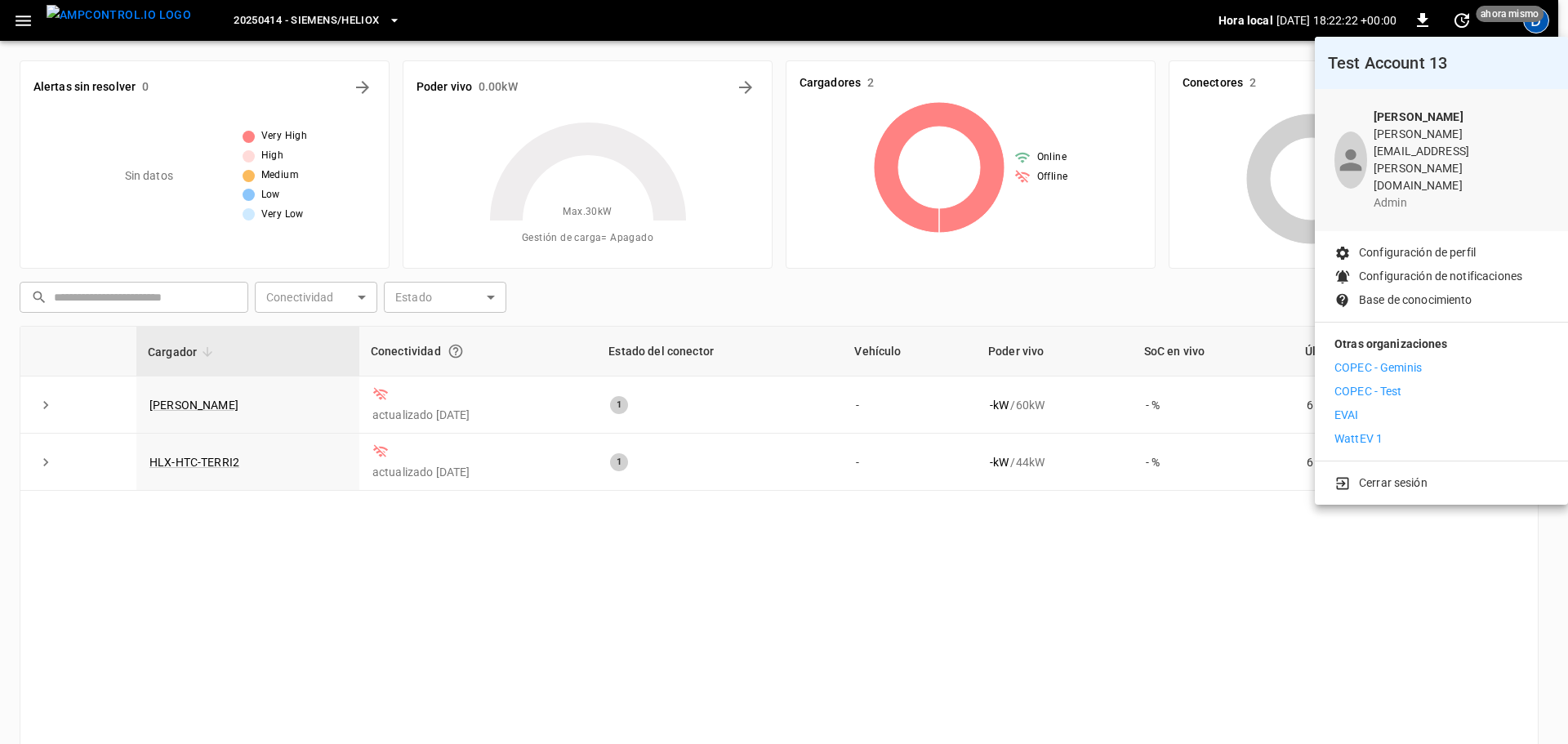
click at [1403, 475] on p "Cerrar sesión" at bounding box center [1393, 483] width 69 height 17
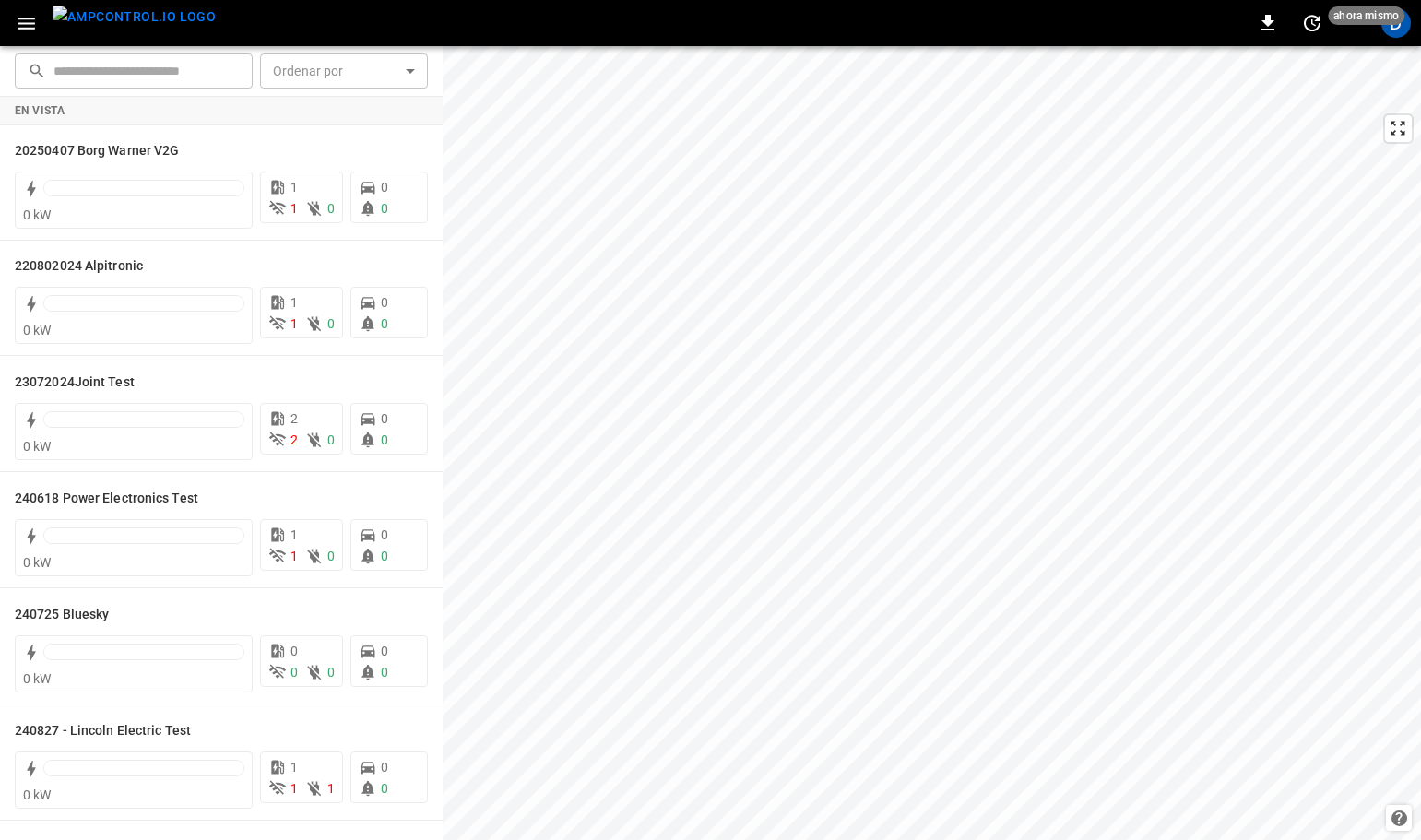
click at [29, 19] on icon "button" at bounding box center [26, 23] width 23 height 23
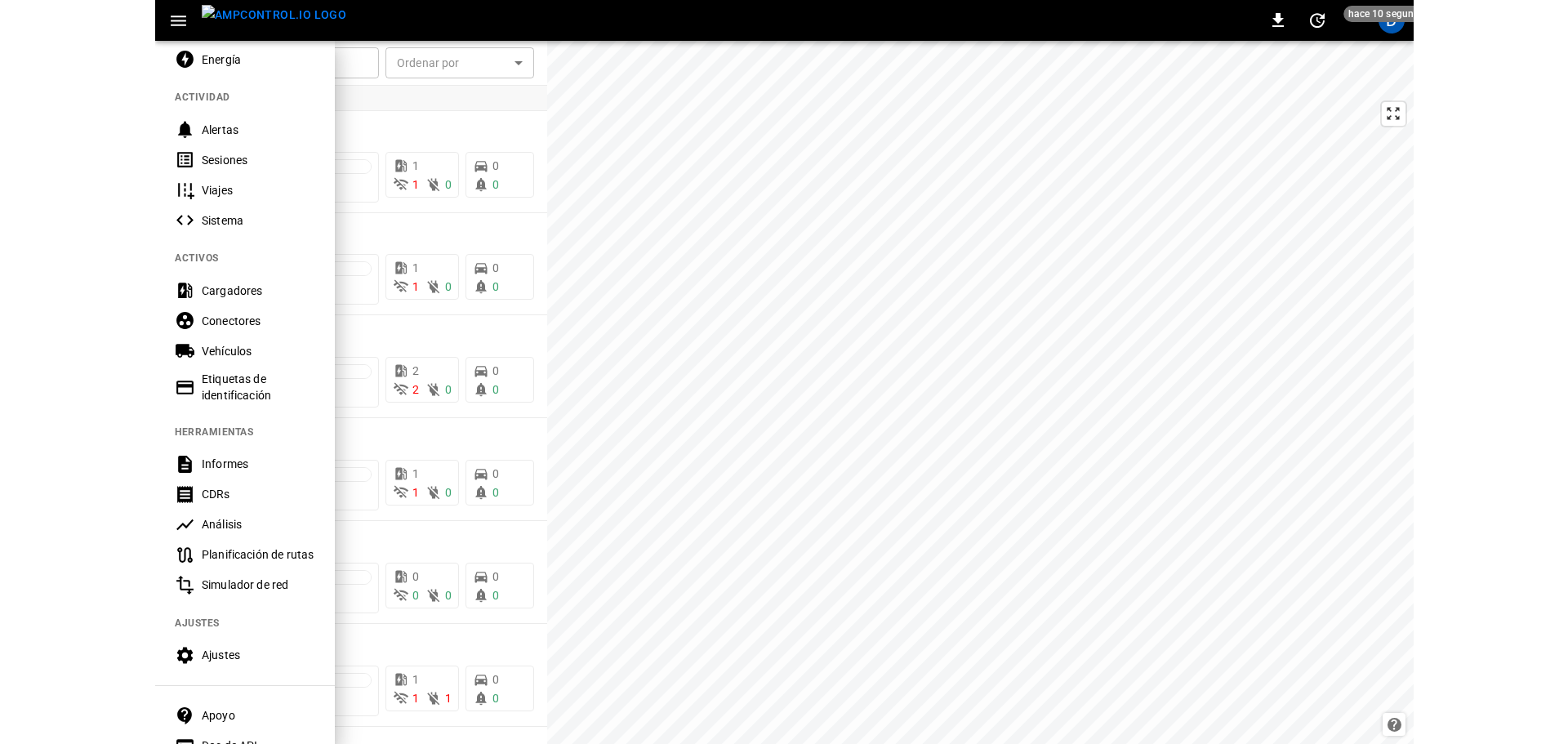
scroll to position [242, 0]
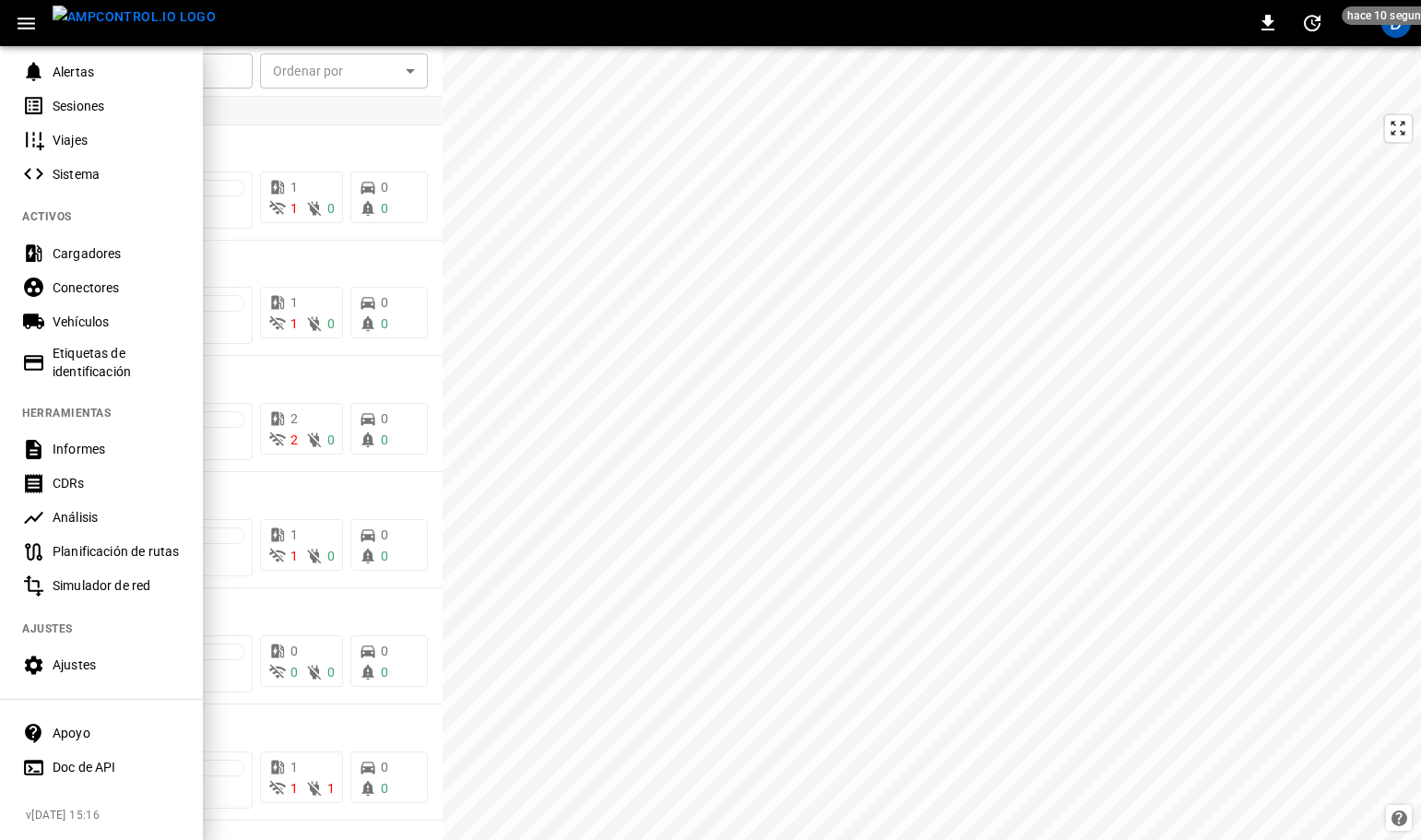
click at [78, 656] on div "Ajustes" at bounding box center [117, 665] width 129 height 19
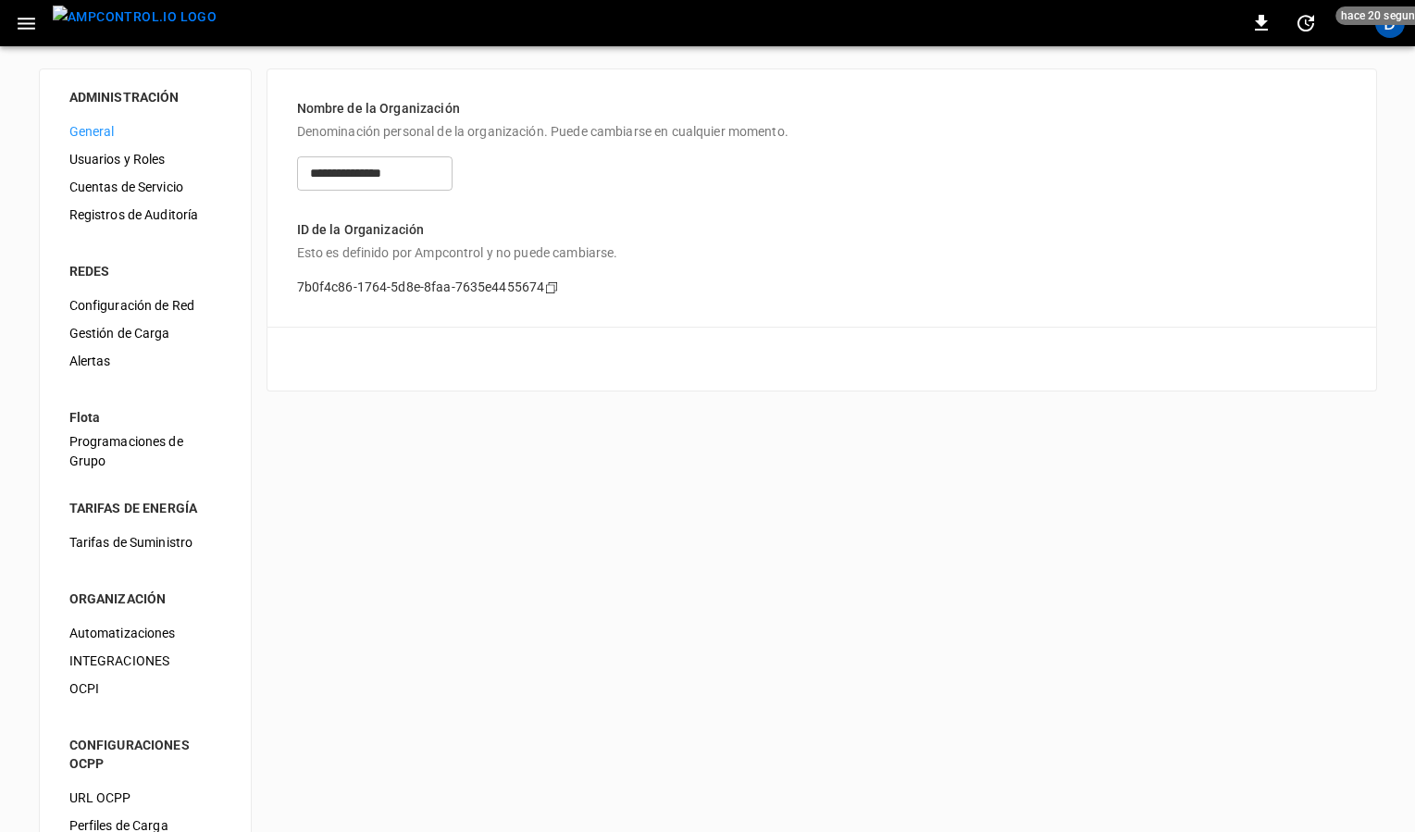
click at [135, 661] on span "INTEGRACIONES" at bounding box center [145, 660] width 152 height 19
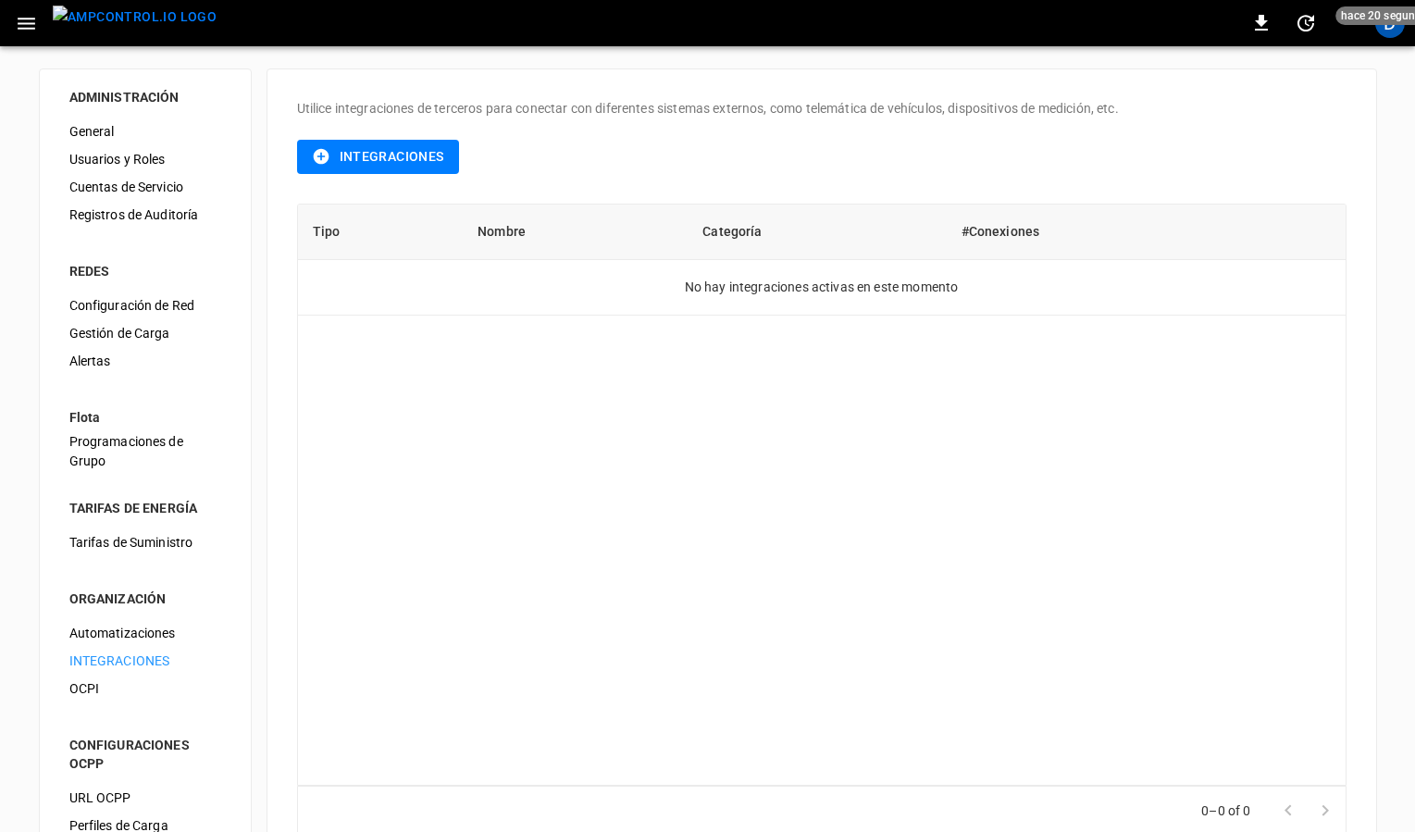
click at [375, 152] on button "Integraciones" at bounding box center [378, 157] width 162 height 34
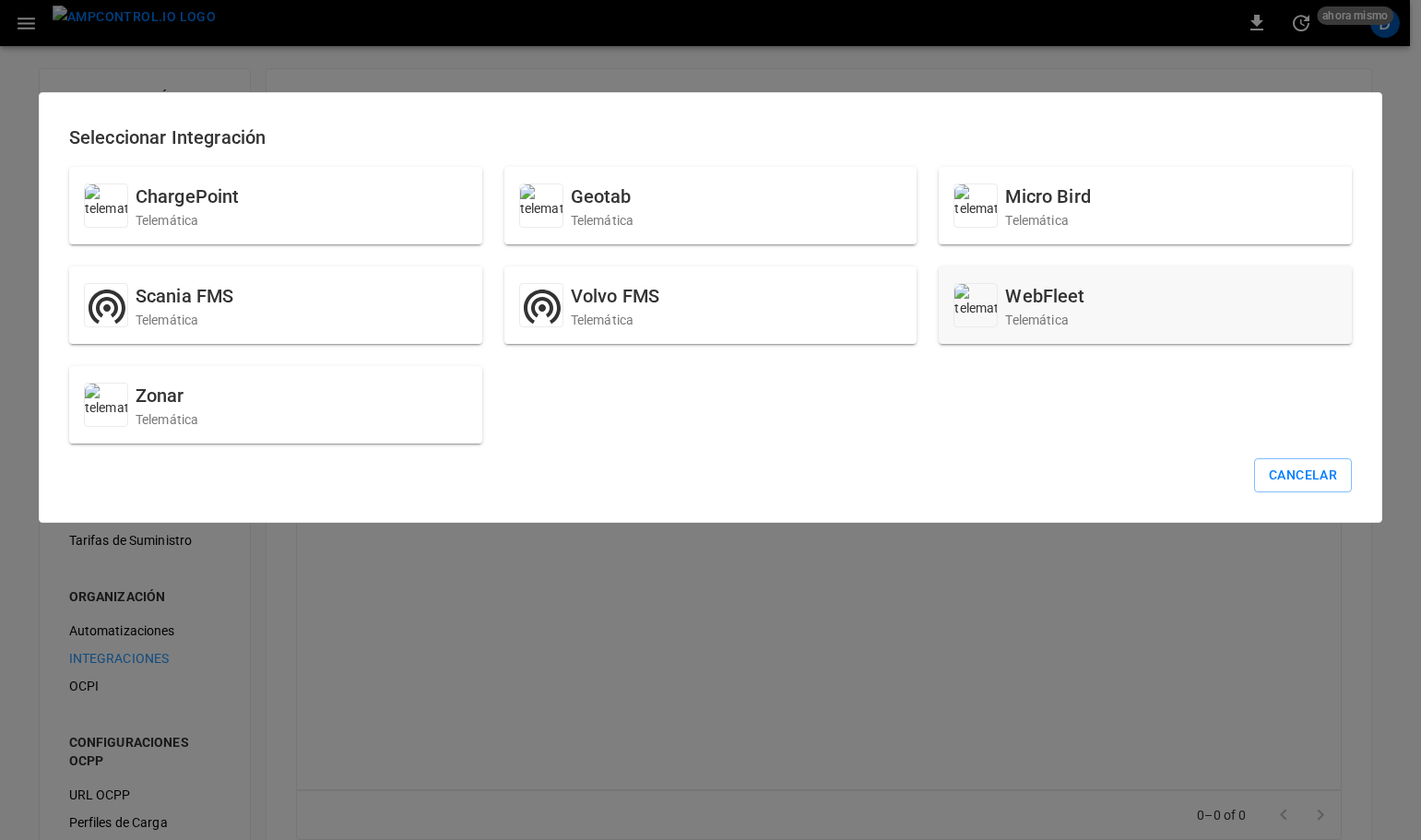
click at [1161, 299] on div "WebFleet Telemática" at bounding box center [1145, 305] width 414 height 78
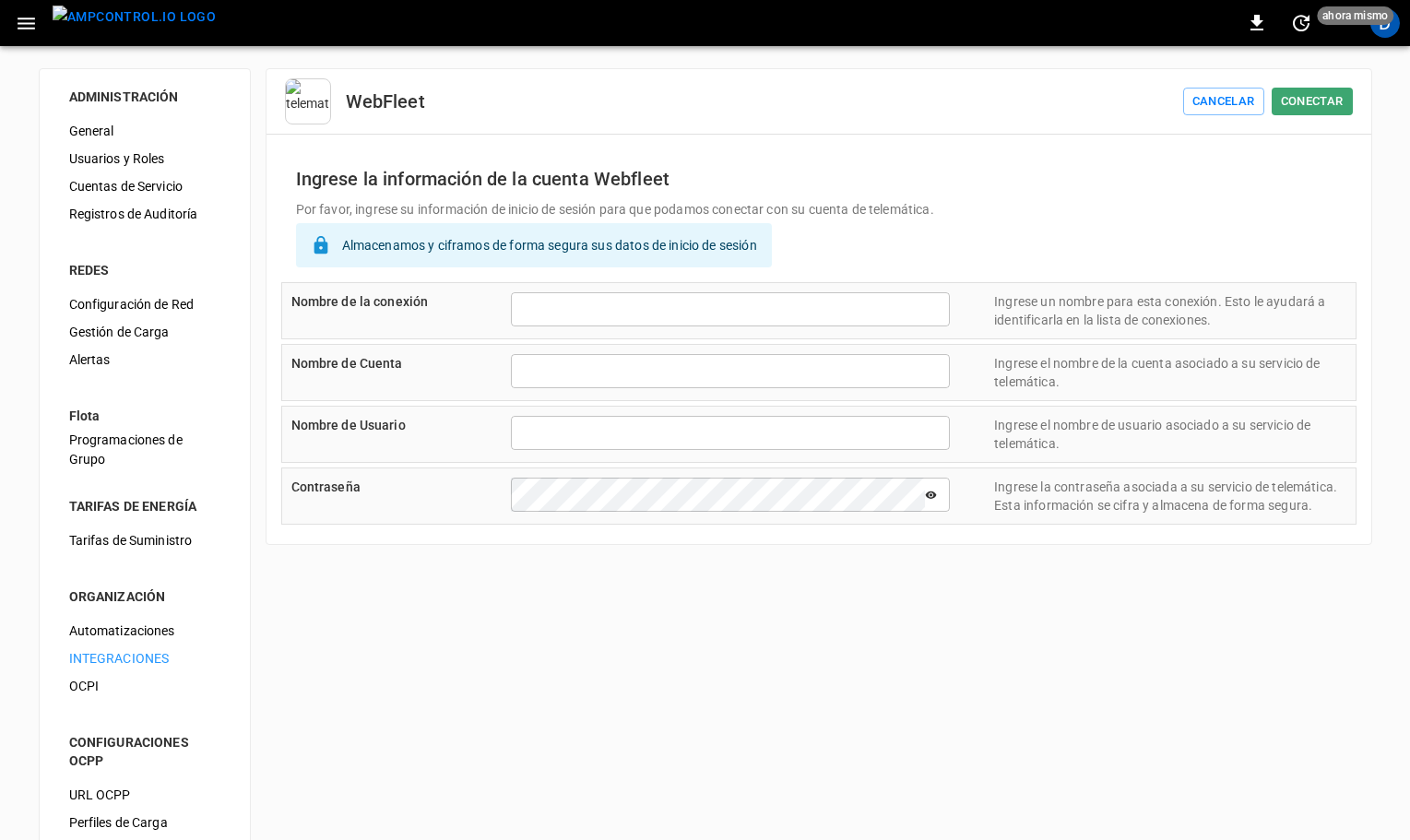
click at [576, 304] on input "text" at bounding box center [730, 309] width 439 height 34
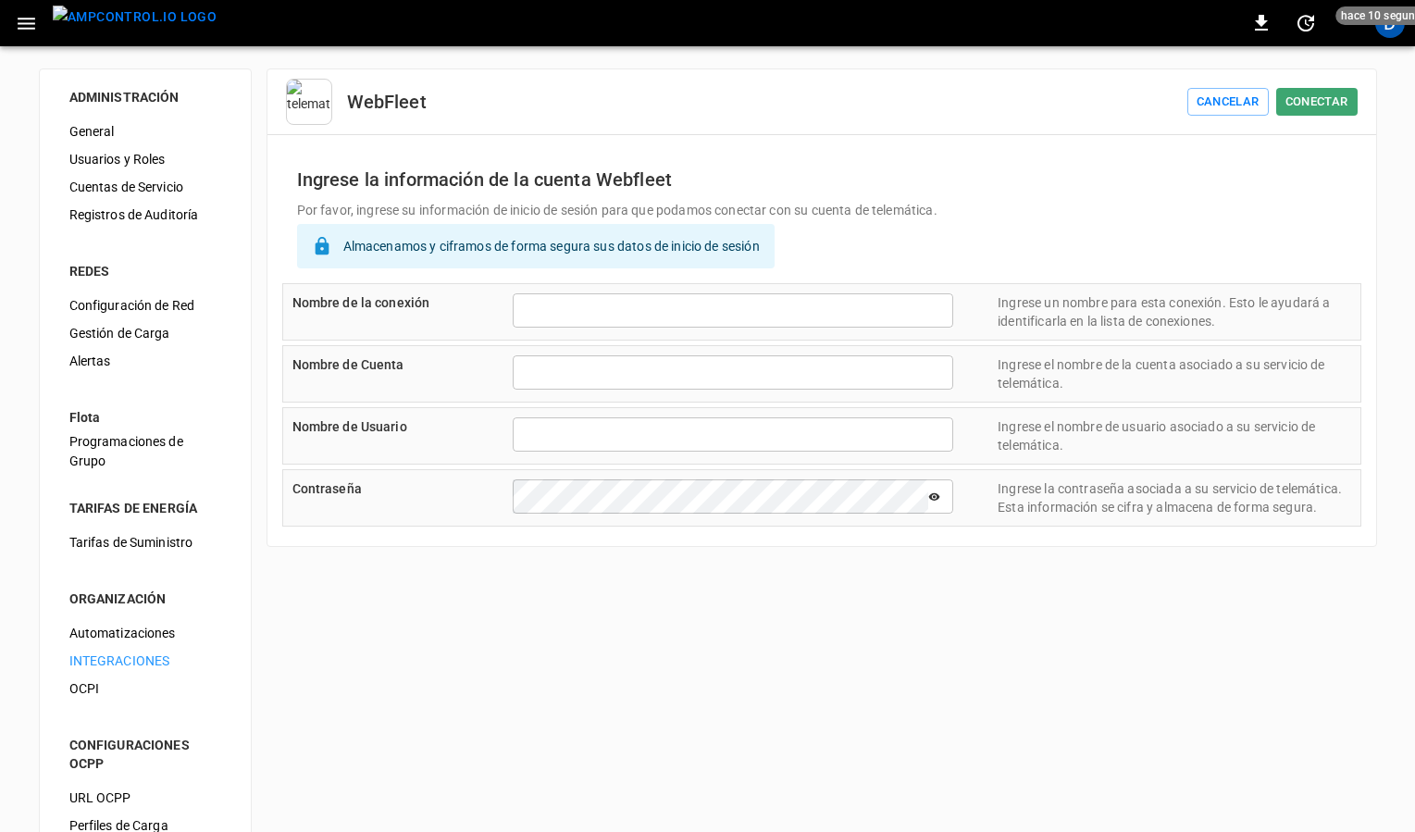
click at [1341, 85] on div "WebFleet Cancelar Conectar" at bounding box center [821, 97] width 1109 height 56
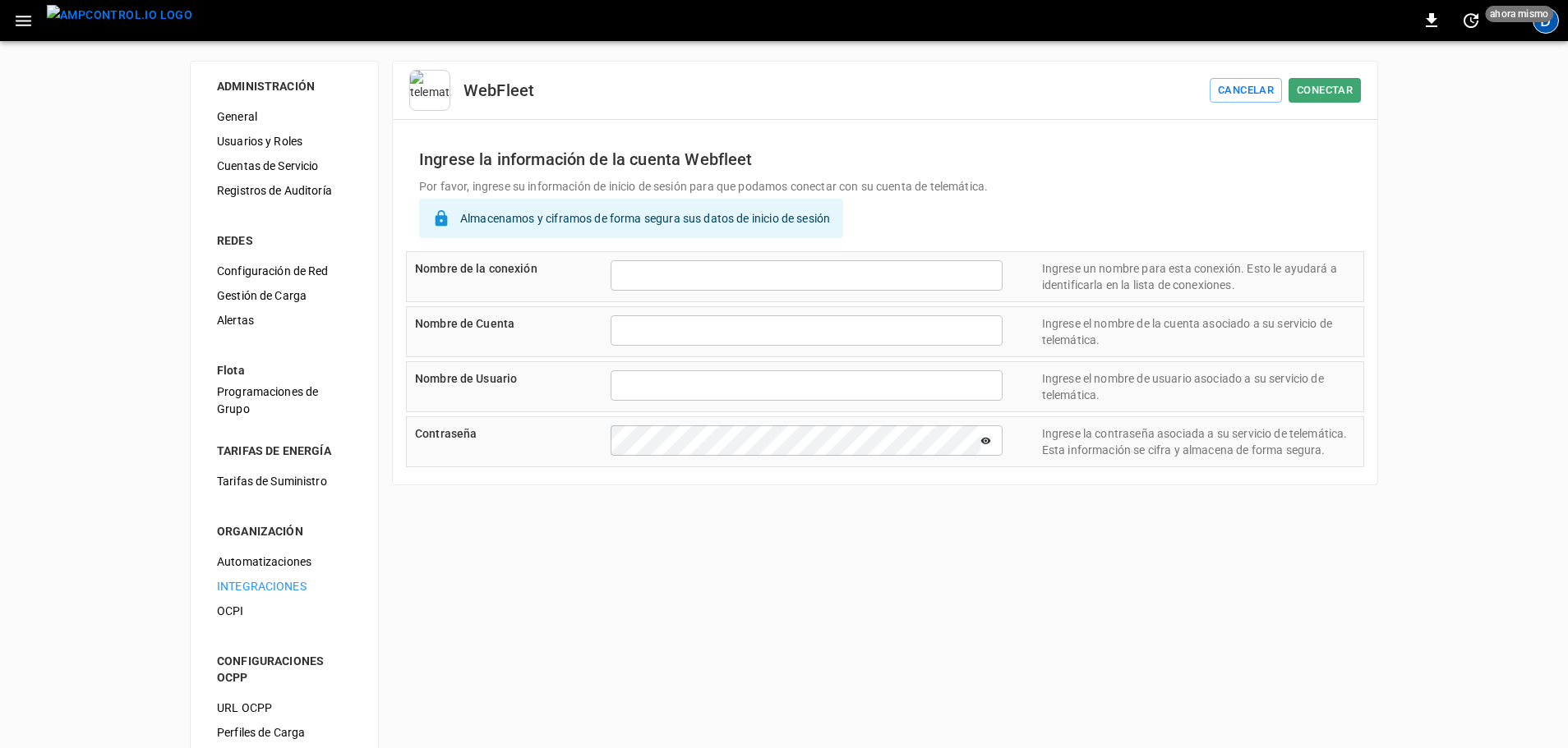
click at [1265, 28] on div "D" at bounding box center [1546, 20] width 27 height 27
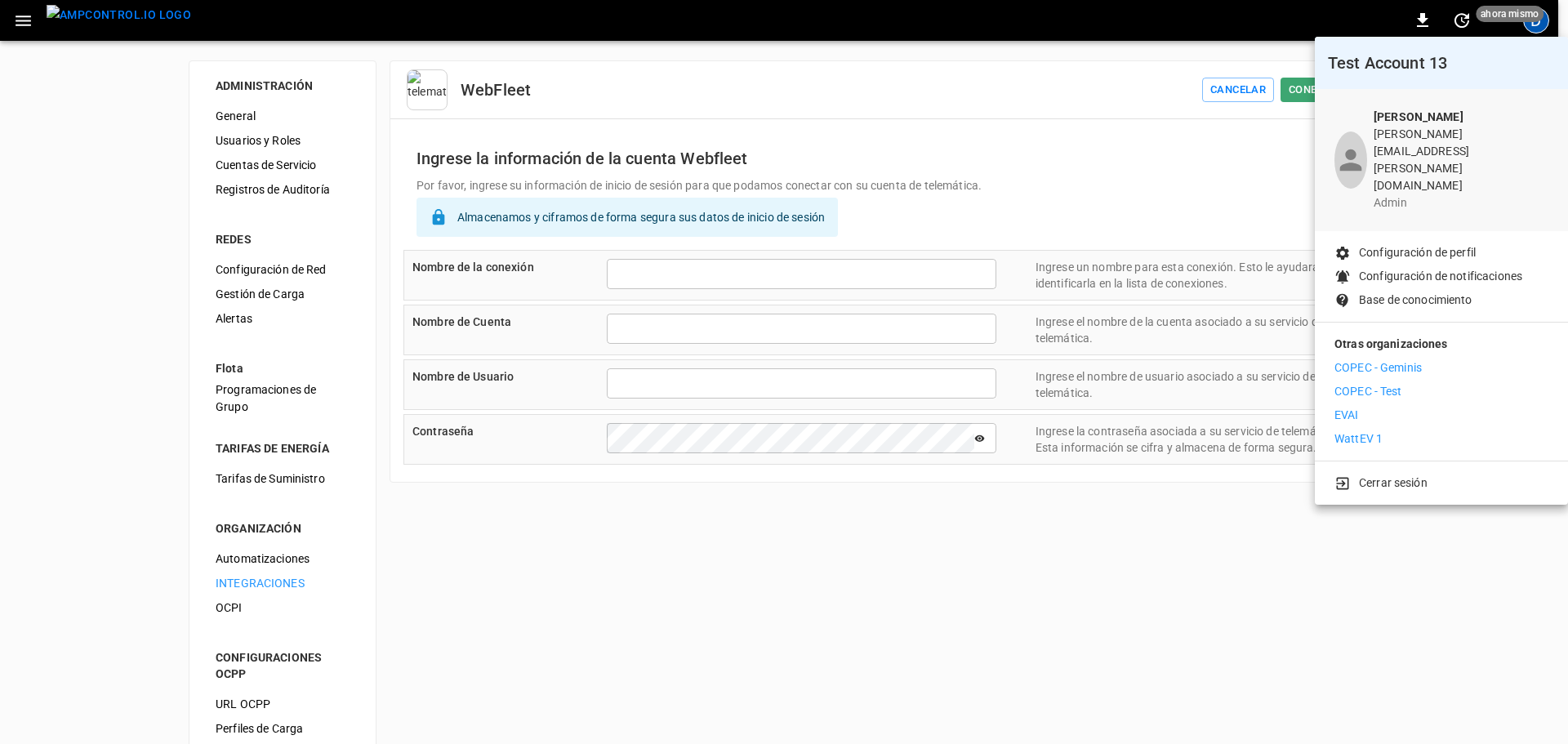
click at [1257, 475] on p "Cerrar sesión" at bounding box center [1393, 483] width 69 height 17
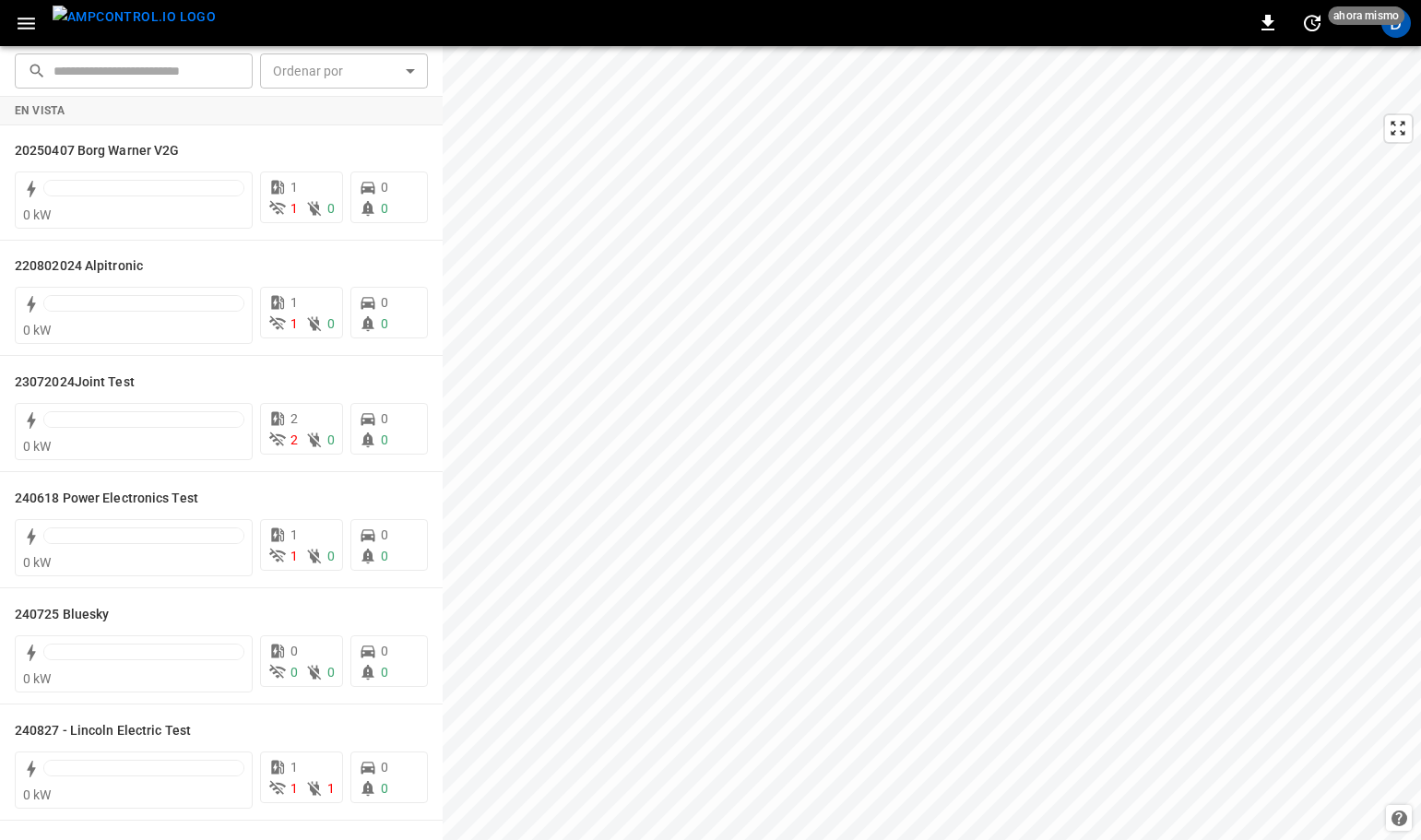
click at [27, 24] on icon "button" at bounding box center [27, 24] width 18 height 12
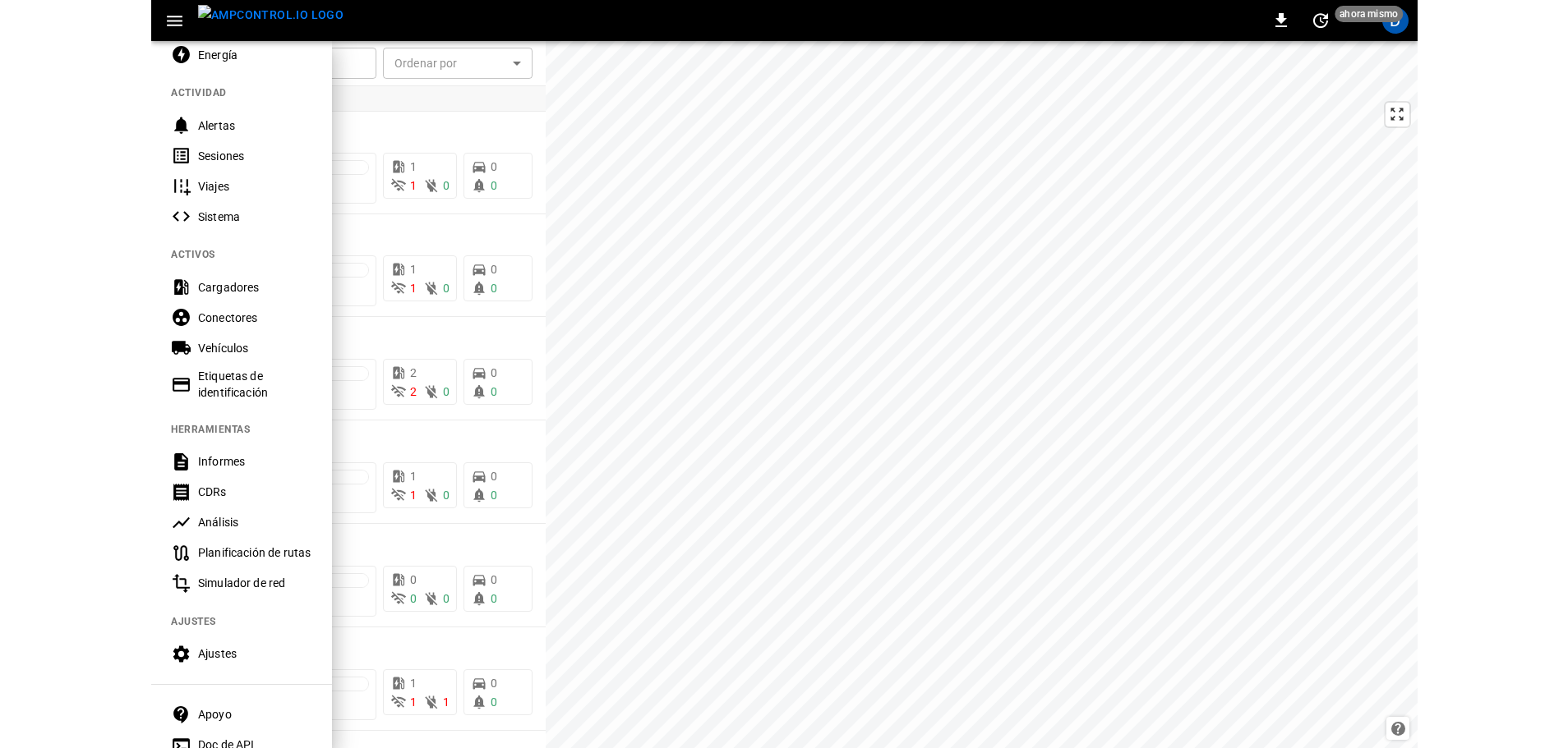
scroll to position [243, 0]
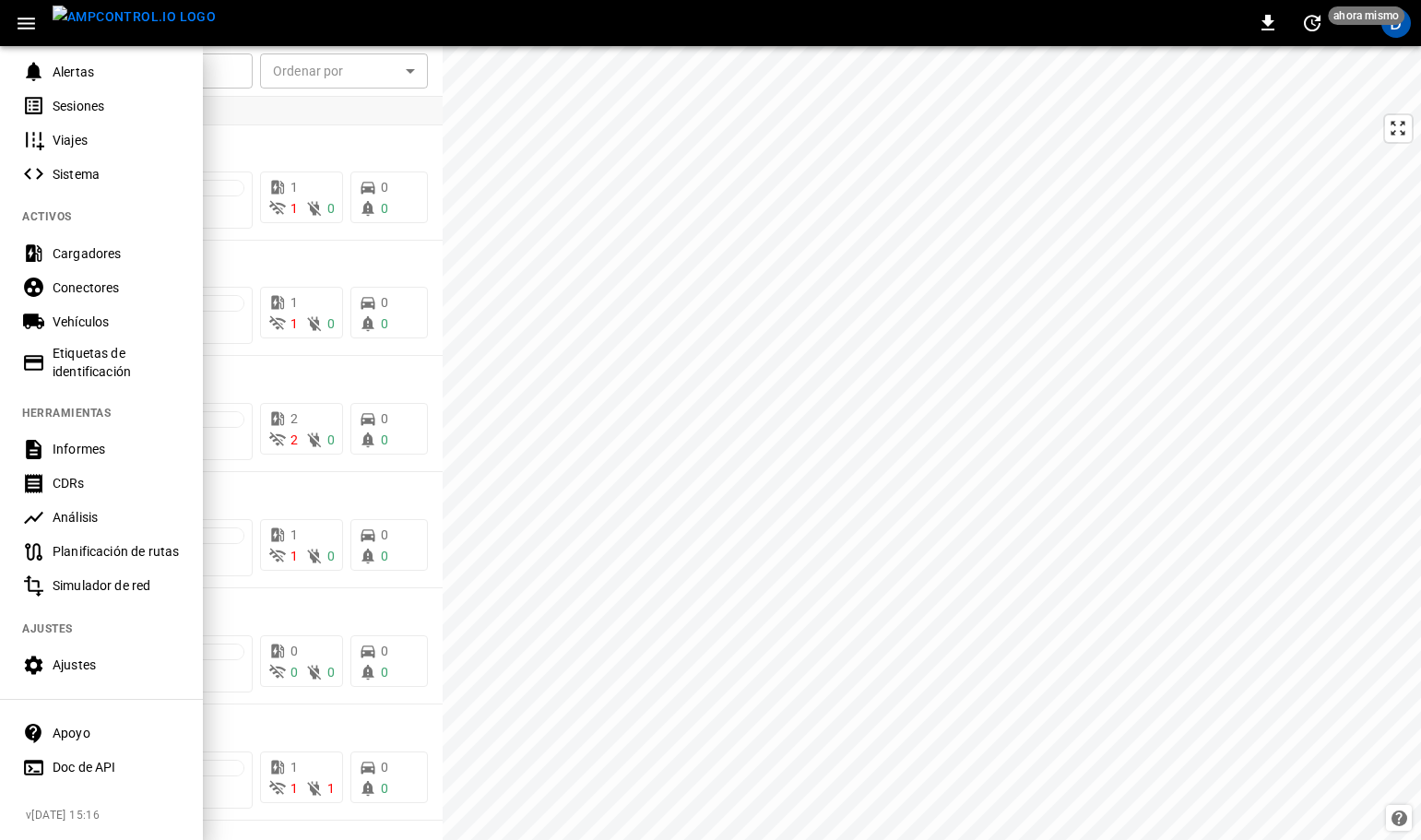
click at [87, 659] on div "Ajustes" at bounding box center [117, 665] width 129 height 19
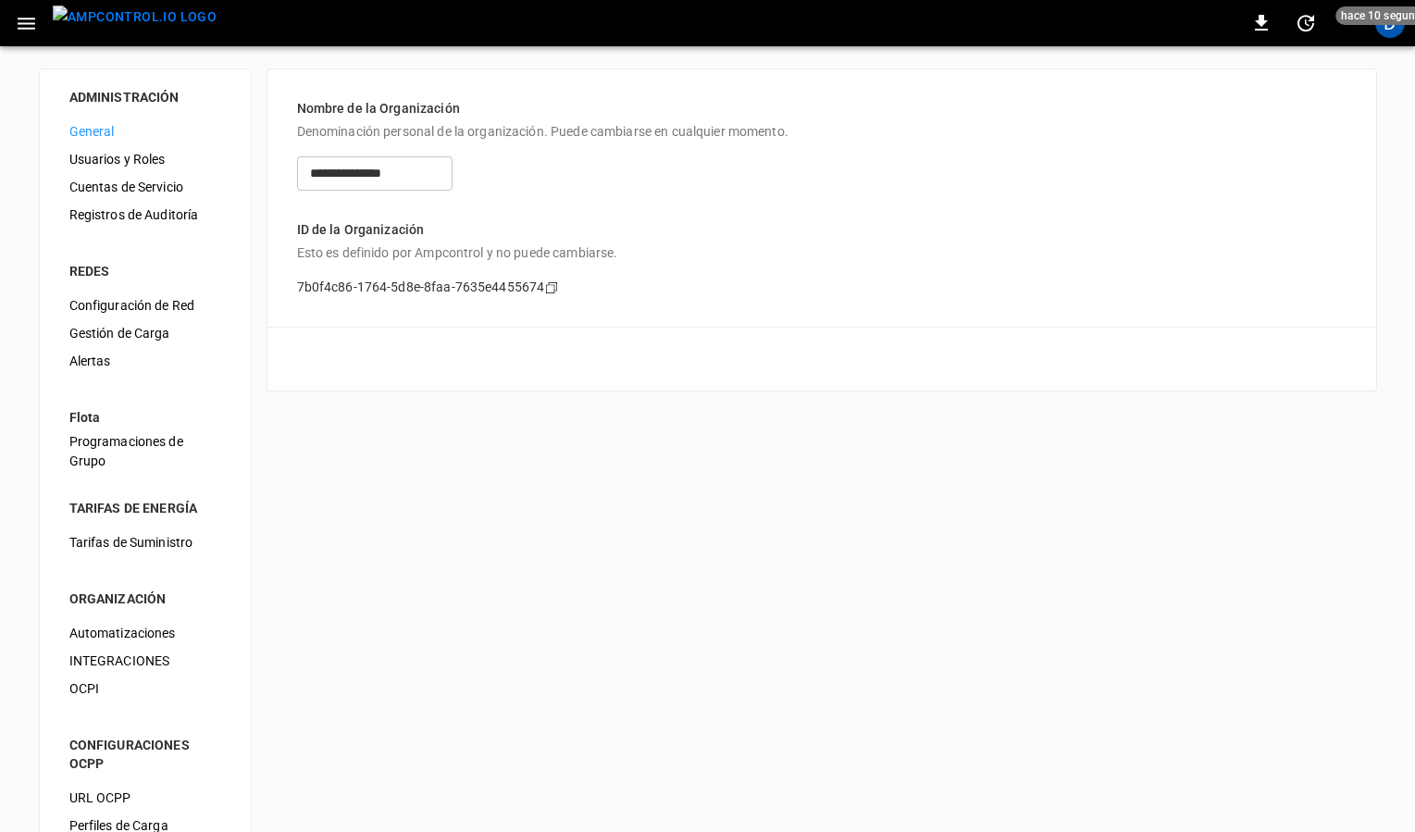
click at [153, 658] on span "INTEGRACIONES" at bounding box center [145, 660] width 152 height 19
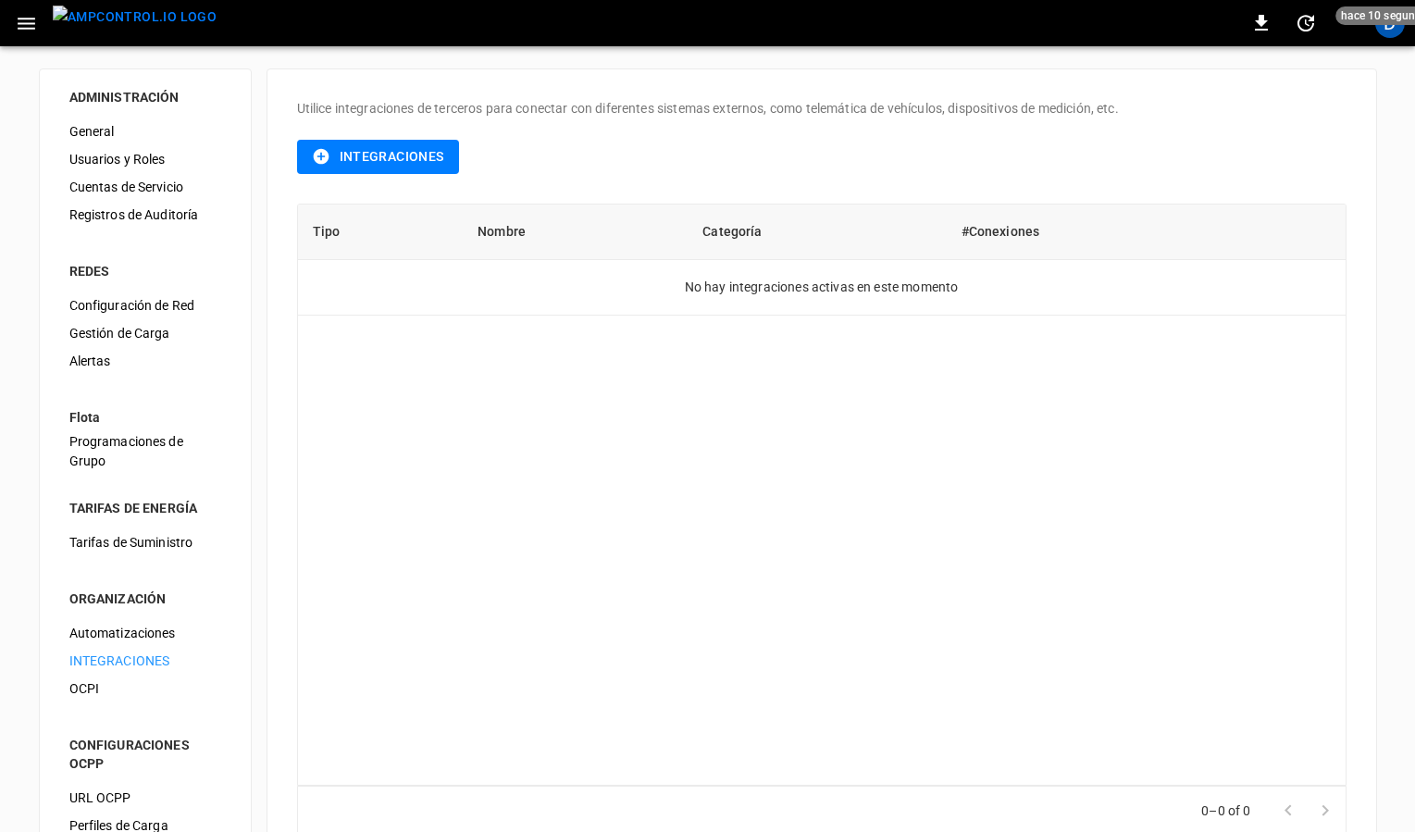
click at [366, 160] on button "Integraciones" at bounding box center [378, 157] width 162 height 34
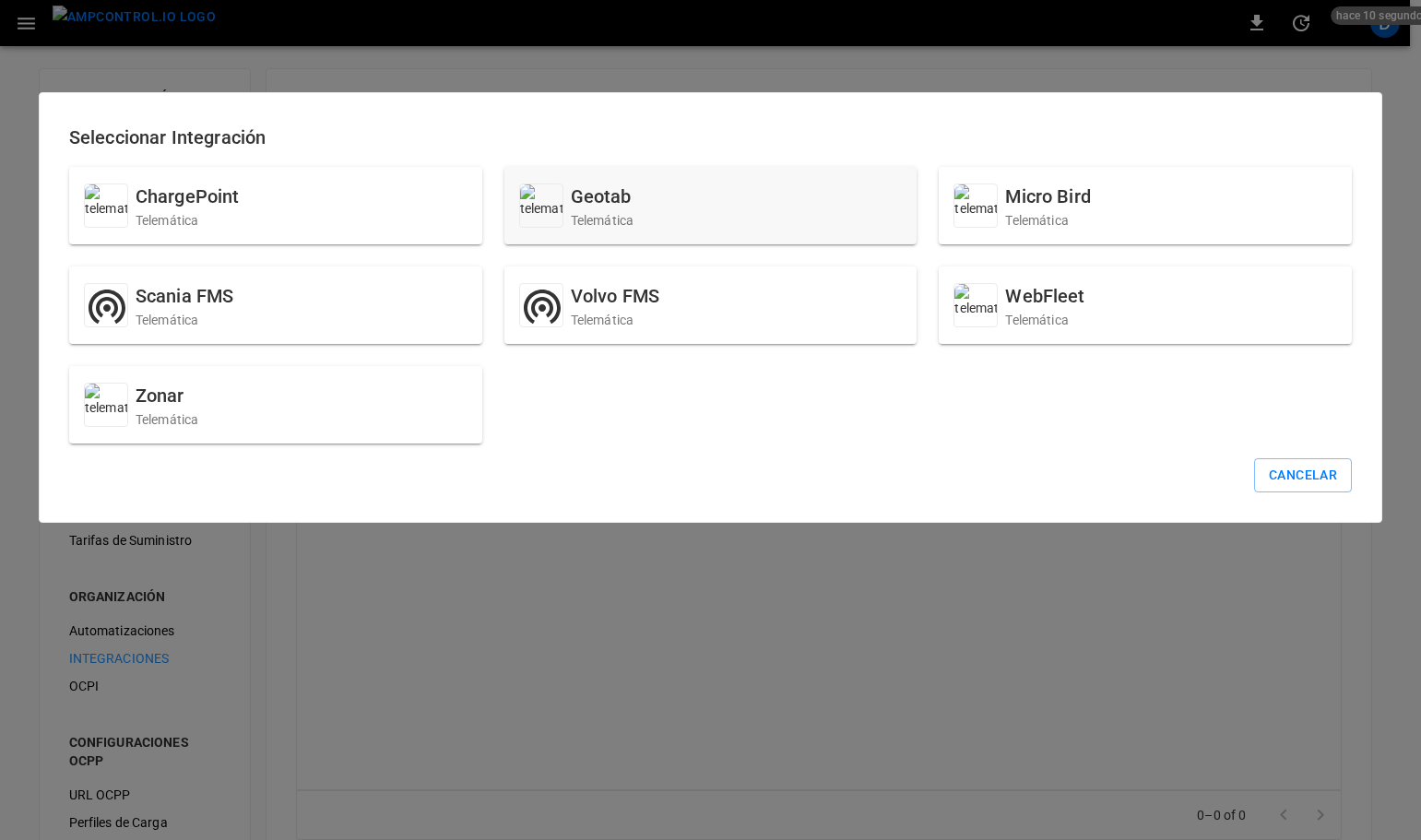
click at [708, 205] on div "Geotab Telemática" at bounding box center [710, 205] width 414 height 78
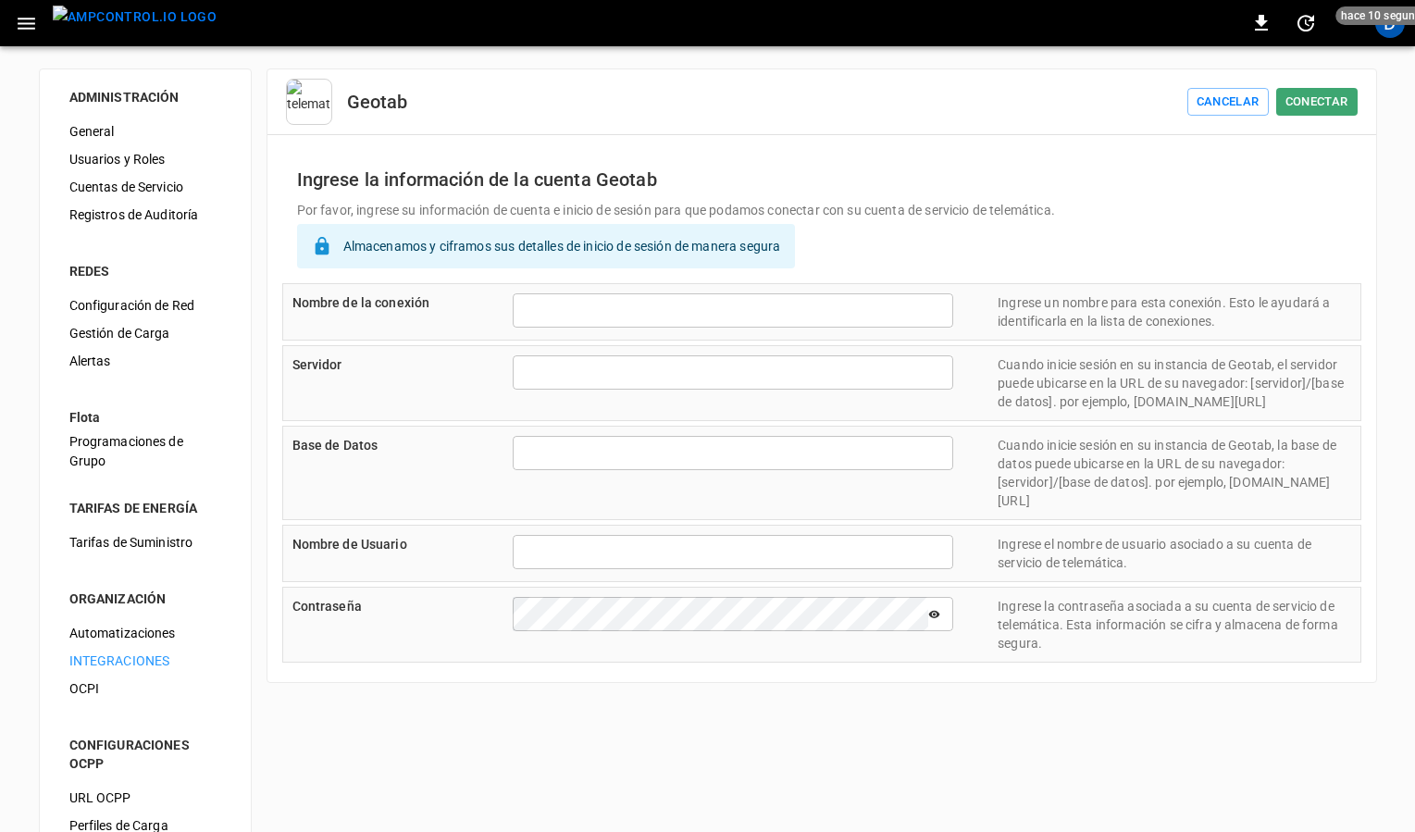
click at [559, 311] on input "text" at bounding box center [733, 310] width 441 height 34
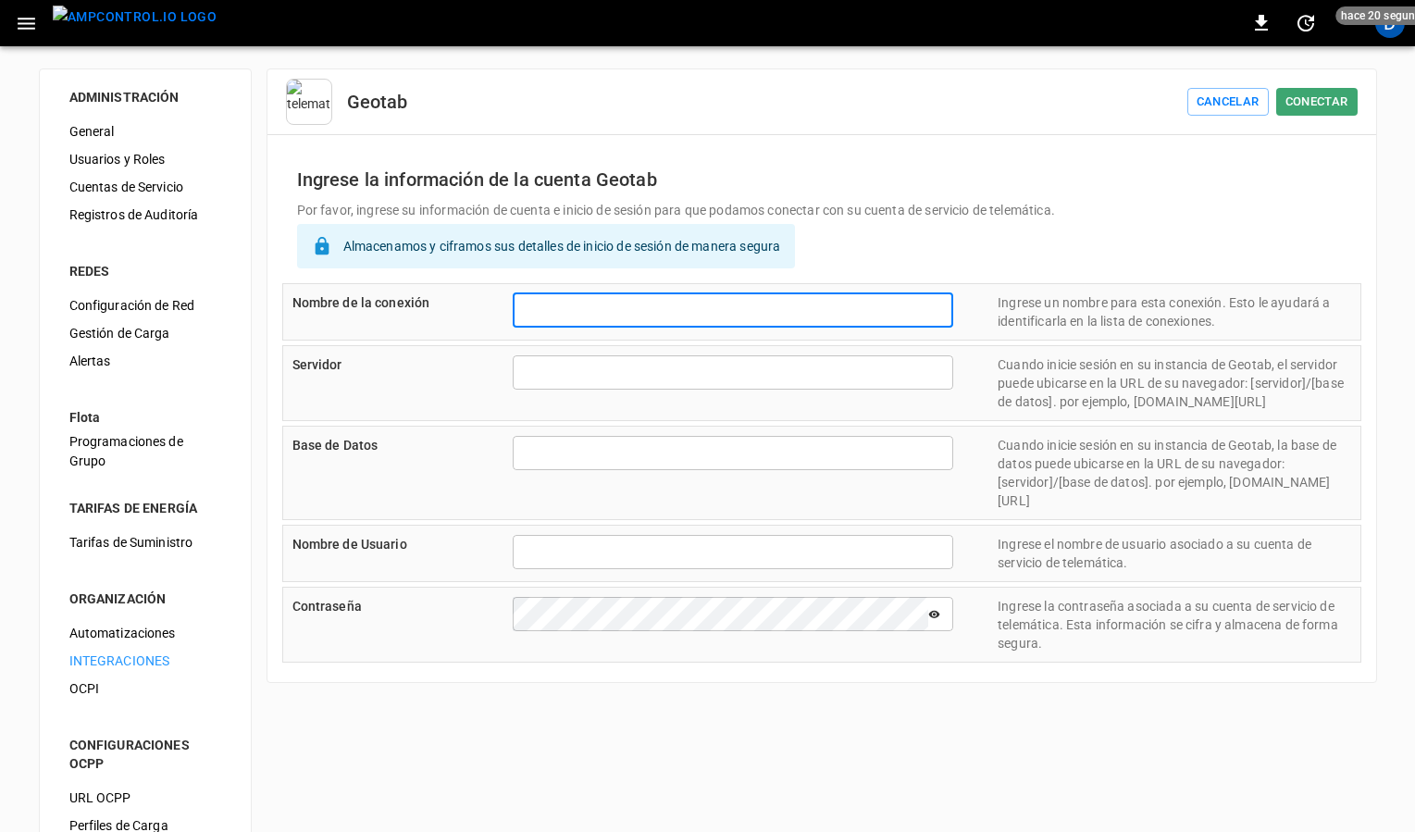
click at [1348, 86] on div "Geotab Cancelar Conectar" at bounding box center [821, 97] width 1109 height 56
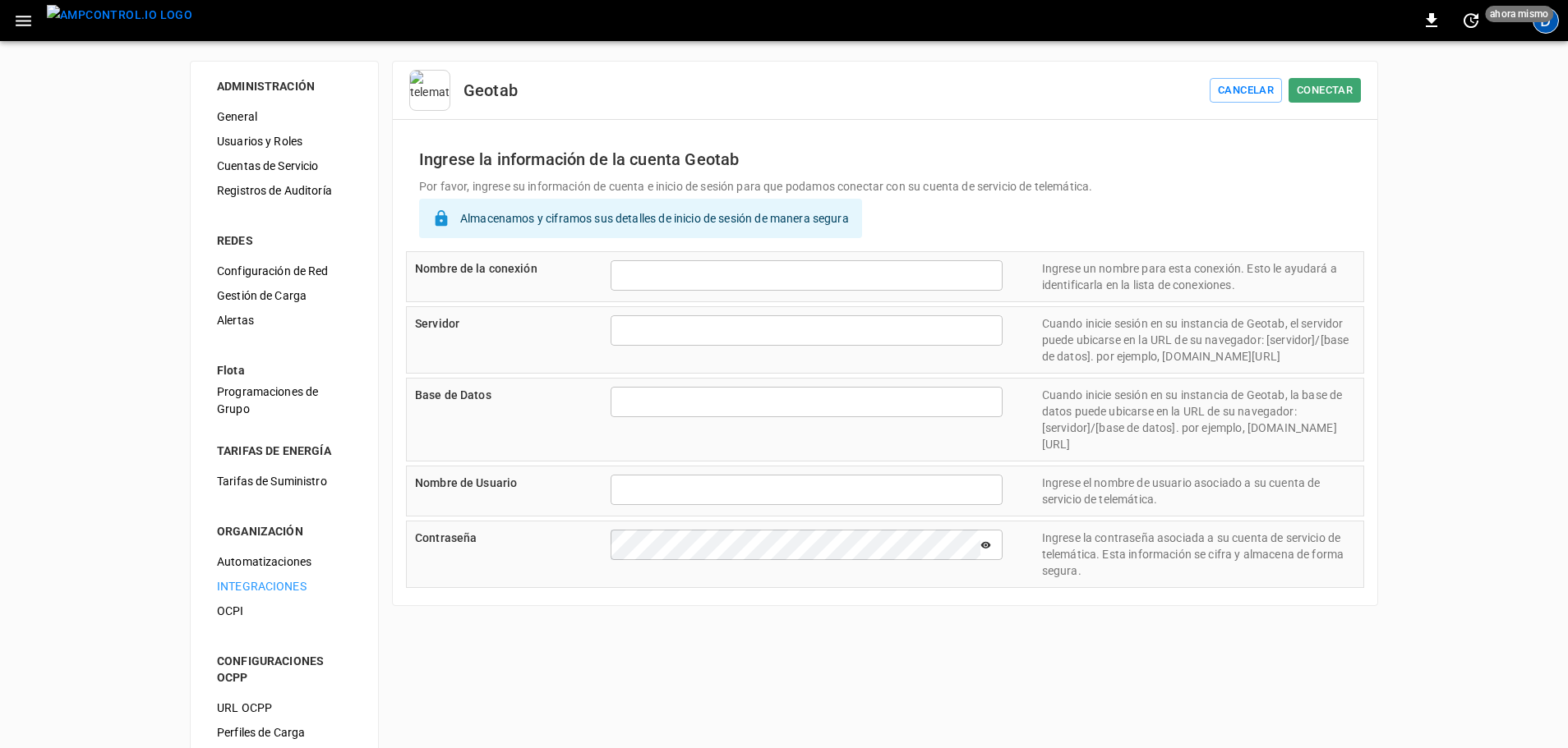
click at [1265, 25] on div "D" at bounding box center [1546, 20] width 27 height 27
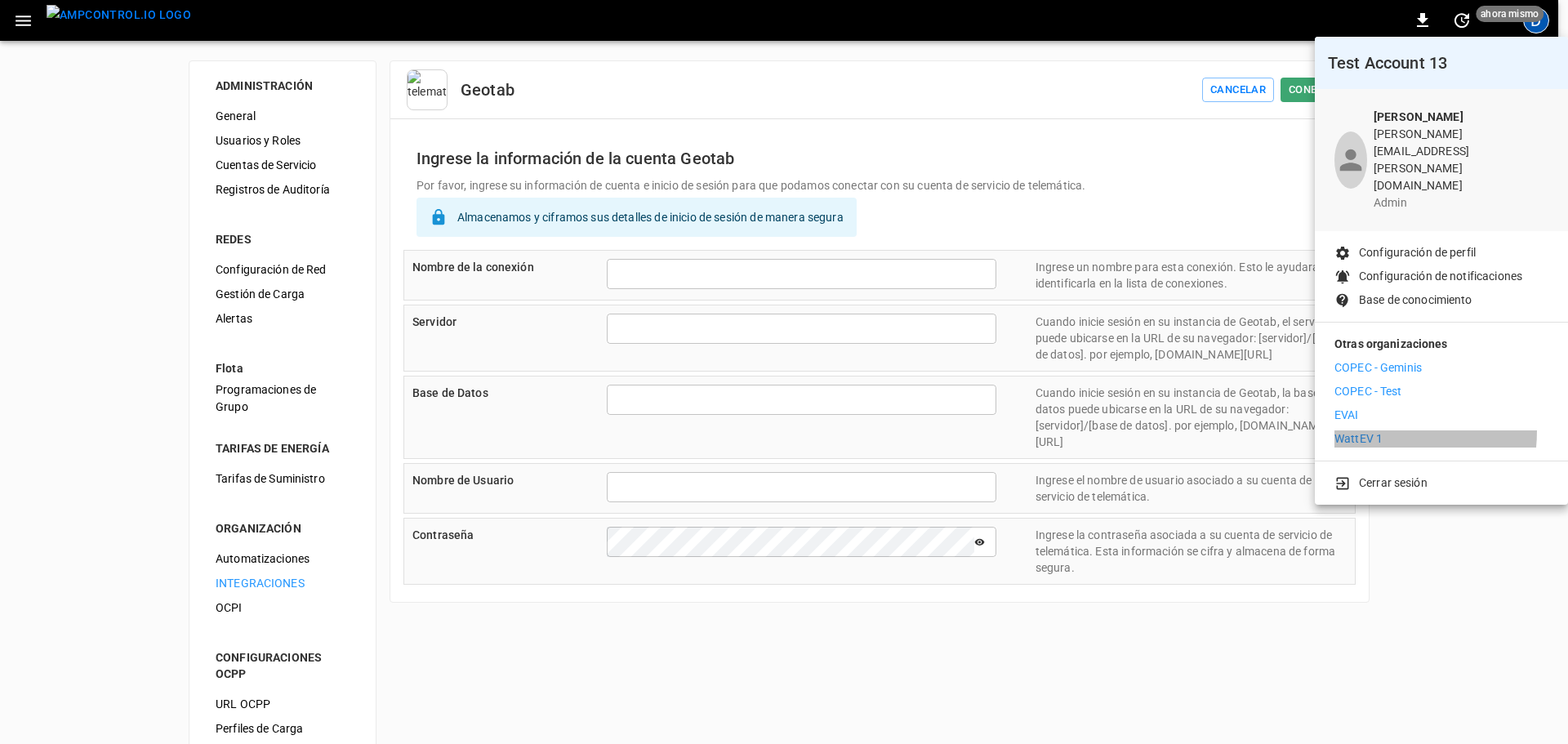
click at [1257, 431] on p "WattEV 1" at bounding box center [1358, 439] width 49 height 17
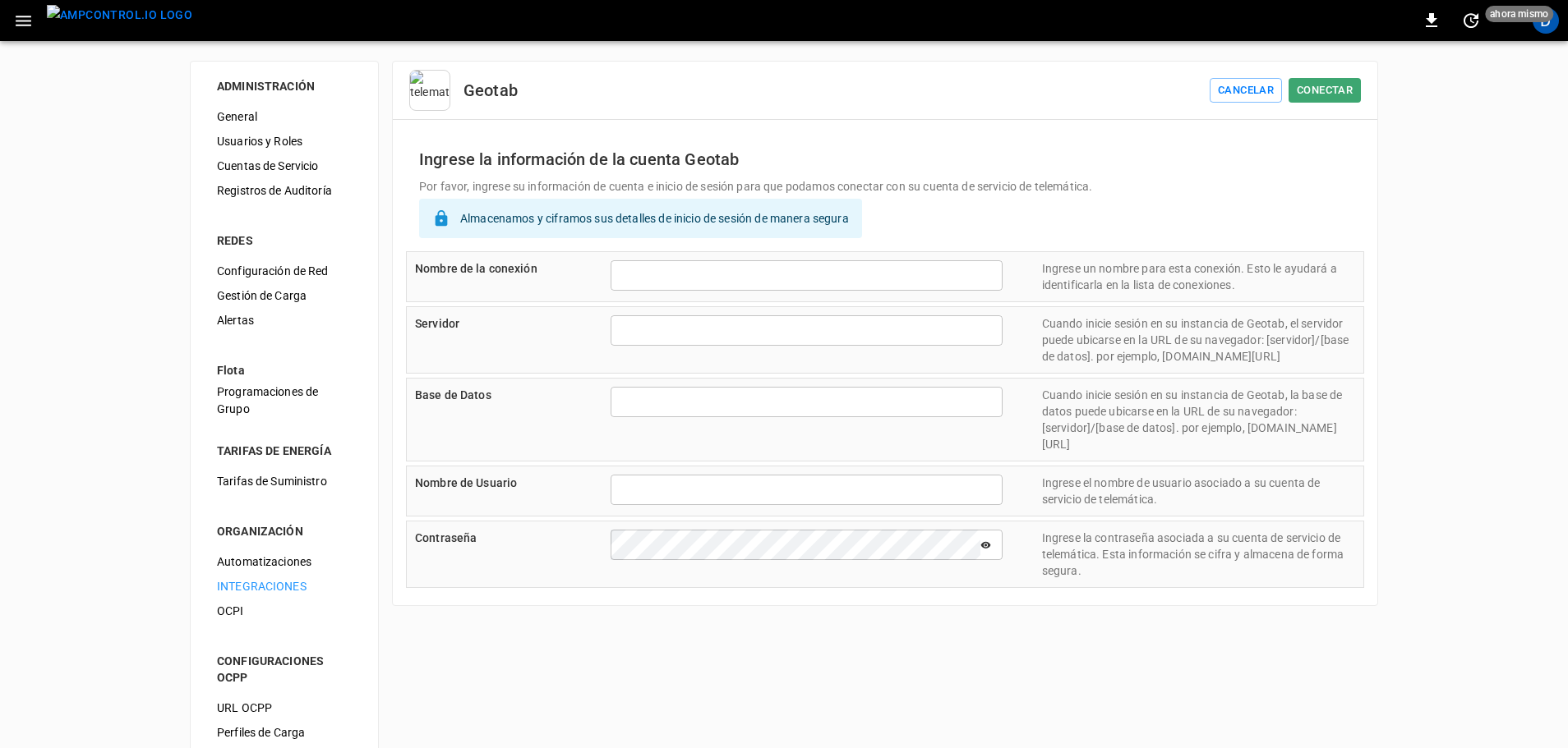
click at [112, 26] on img "menu" at bounding box center [120, 15] width 146 height 20
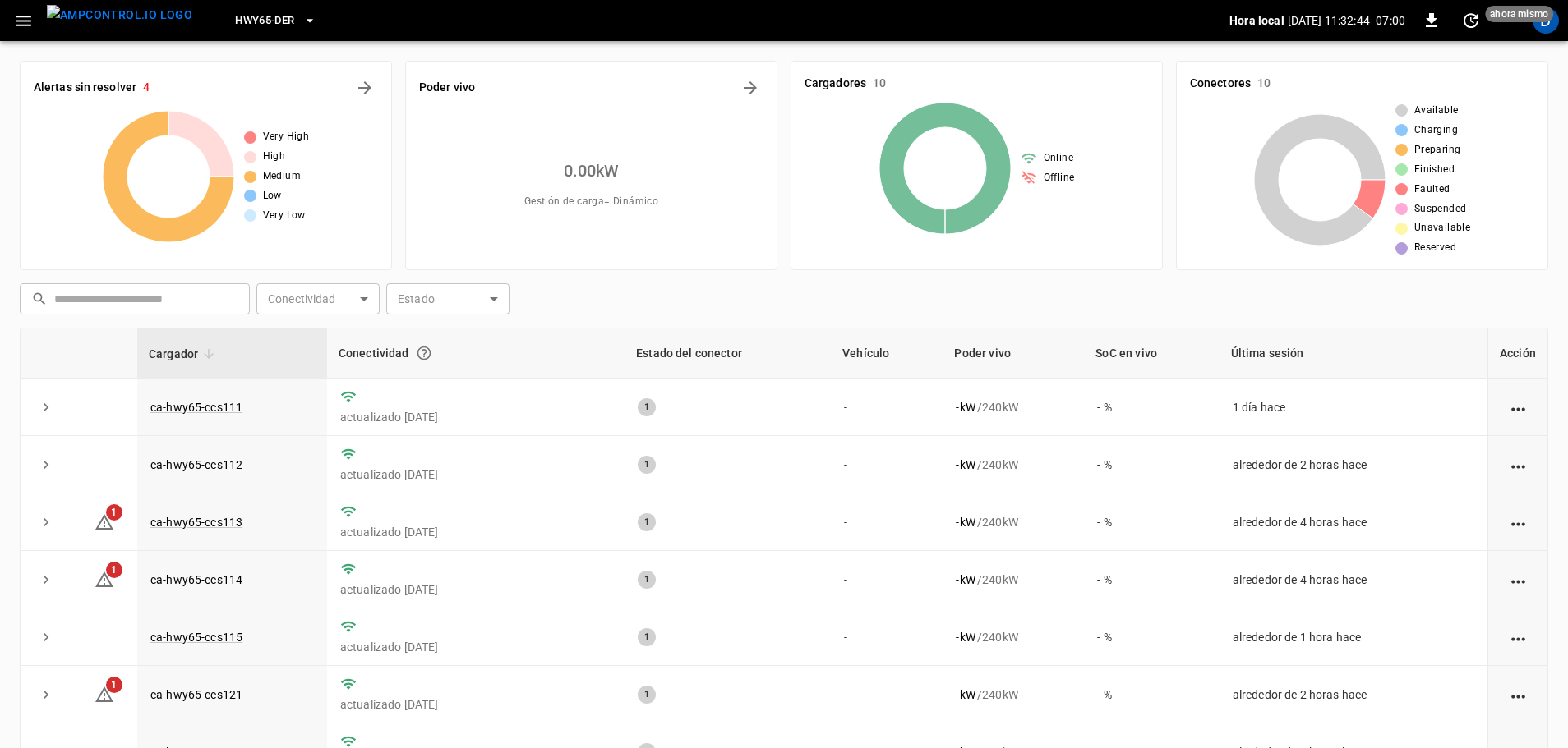
click at [1542, 38] on div "HWY65-DER Hora local [DATE] 11:32:44 -07:00 0 ahora mismo D" at bounding box center [784, 20] width 1568 height 41
click at [1548, 24] on div "D" at bounding box center [1546, 20] width 27 height 27
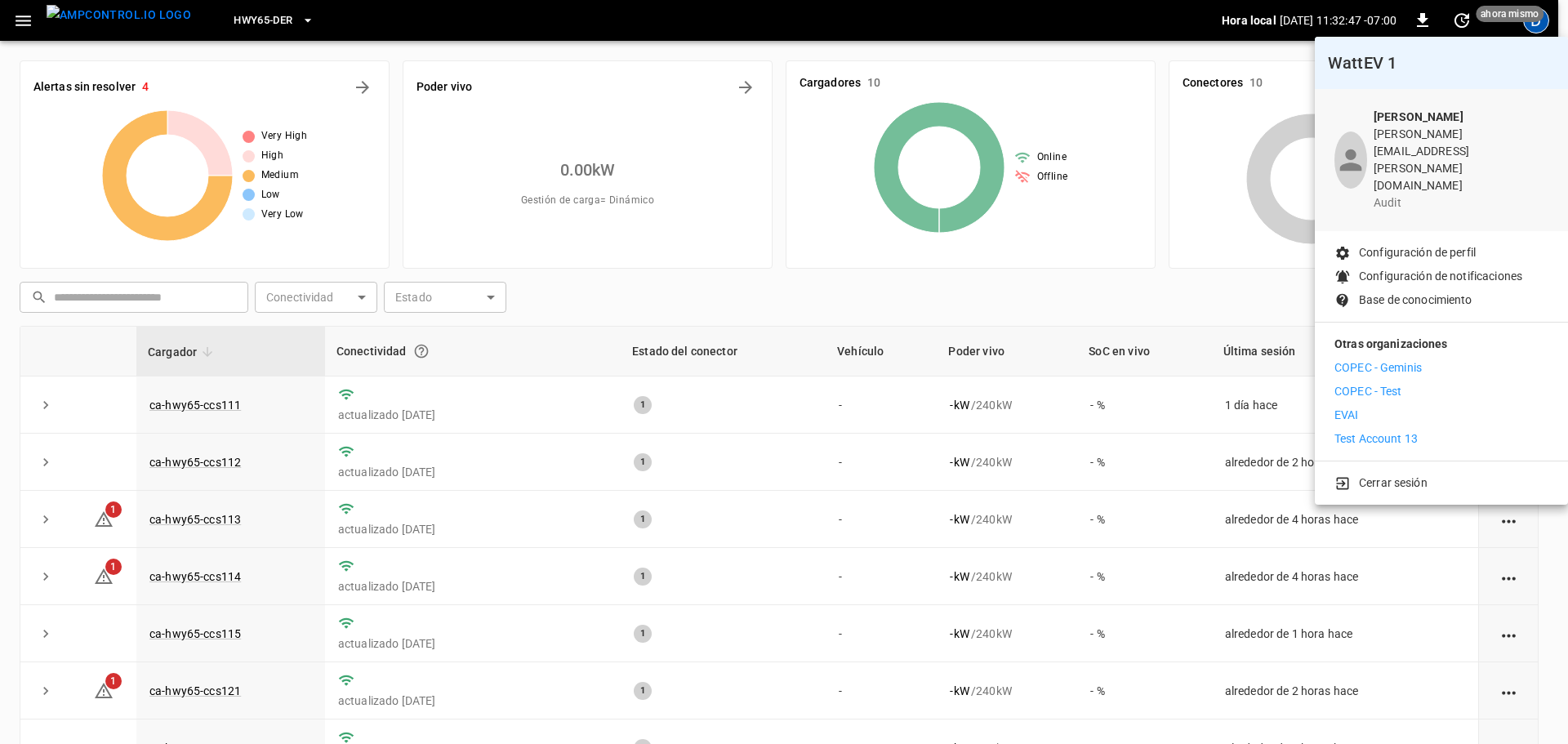
click at [1399, 244] on p "Configuración de perfil" at bounding box center [1417, 252] width 116 height 17
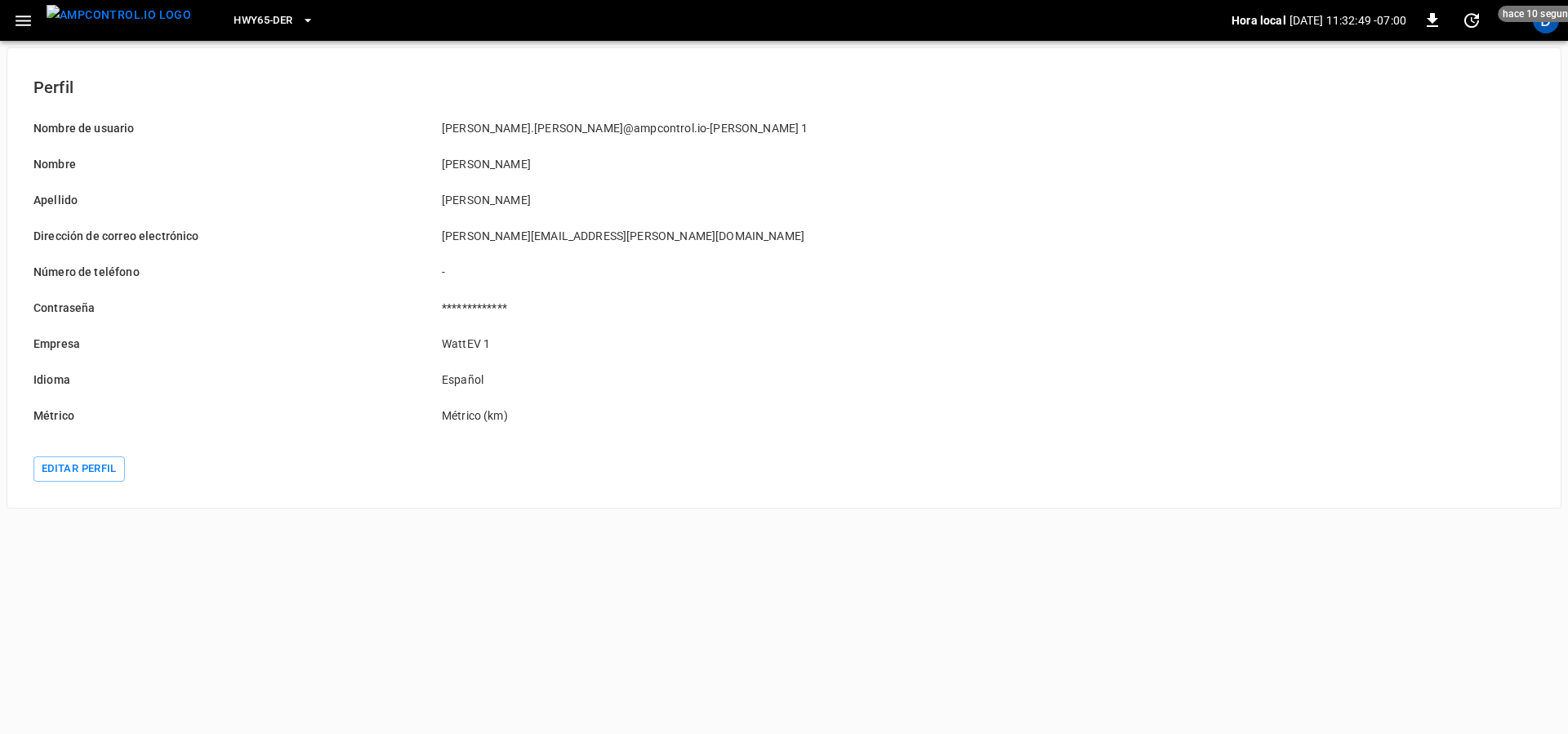
click at [130, 468] on div "Editar perfil" at bounding box center [784, 468] width 1501 height 26
click at [94, 467] on button "Editar perfil" at bounding box center [79, 468] width 92 height 26
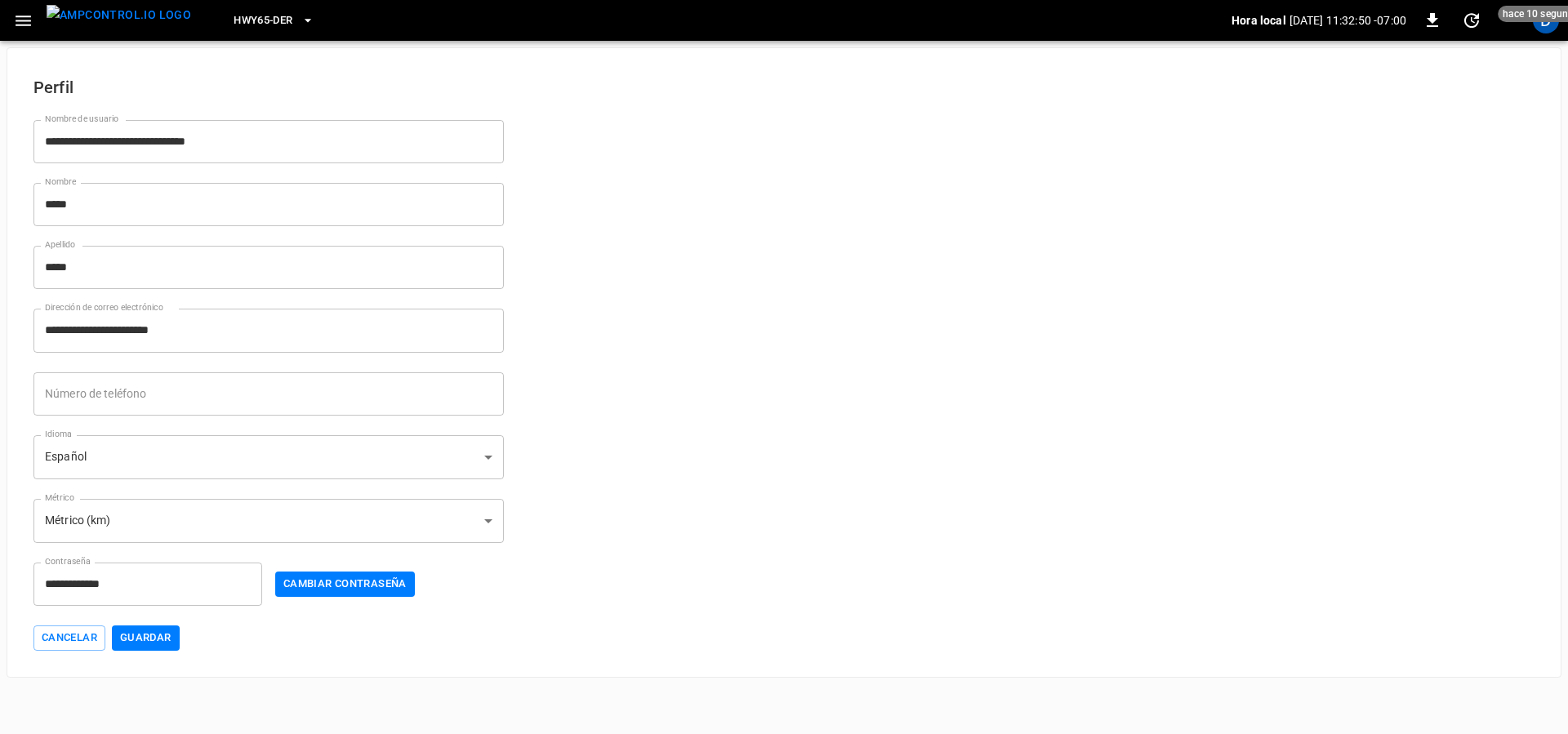
click at [189, 448] on body "**********" at bounding box center [784, 339] width 1568 height 678
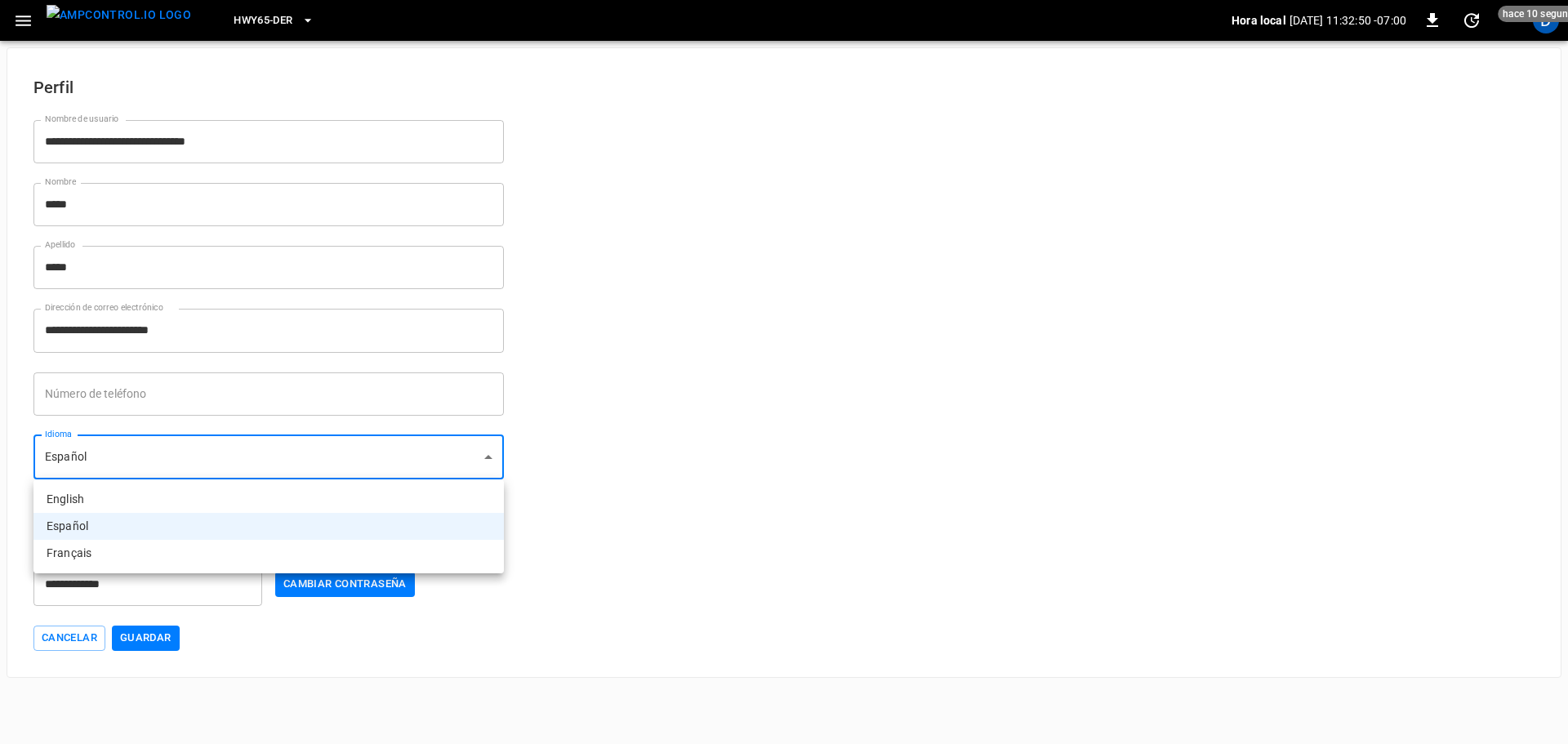
click at [127, 507] on li "English" at bounding box center [268, 500] width 470 height 27
type input "**"
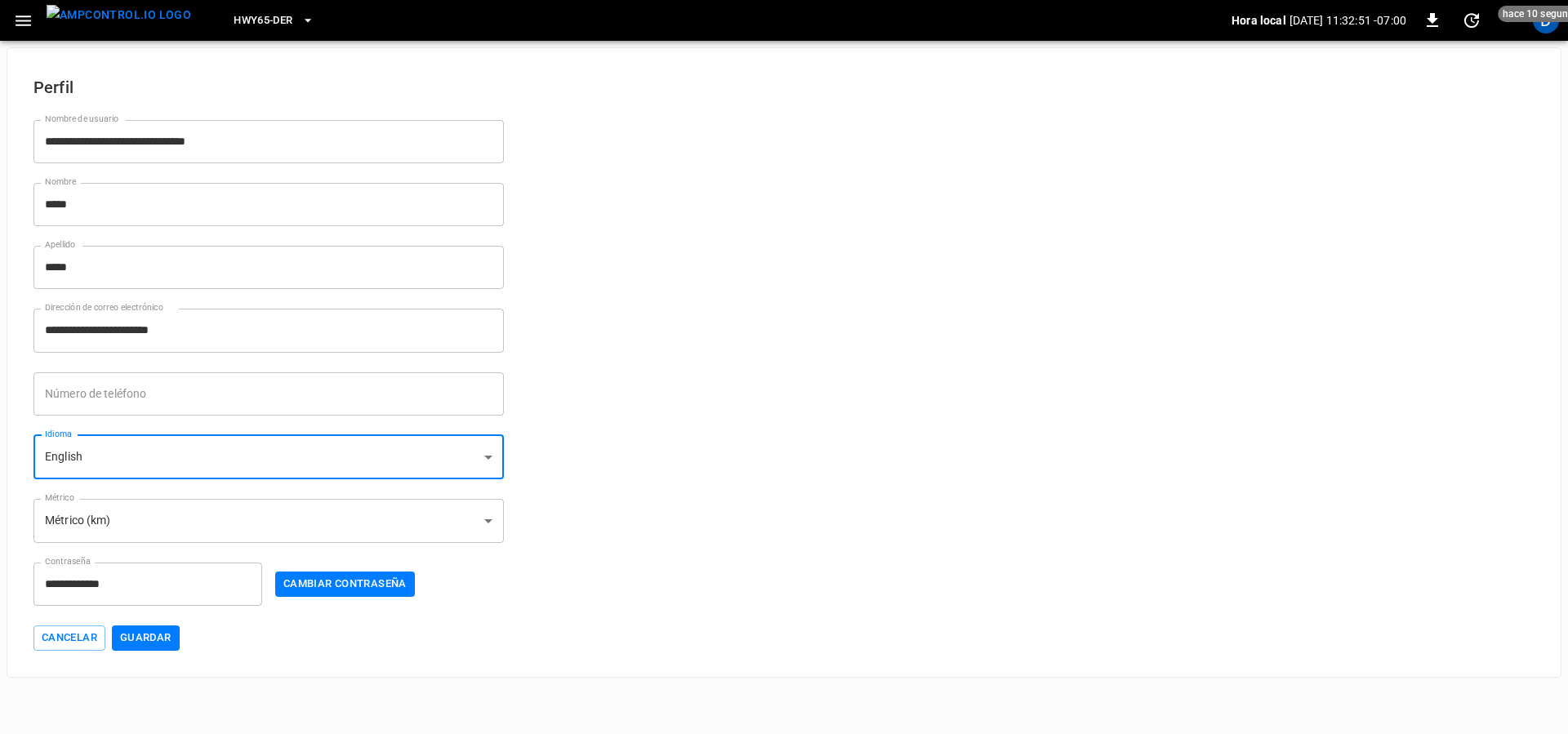
click at [153, 627] on button "Guardar" at bounding box center [146, 638] width 68 height 26
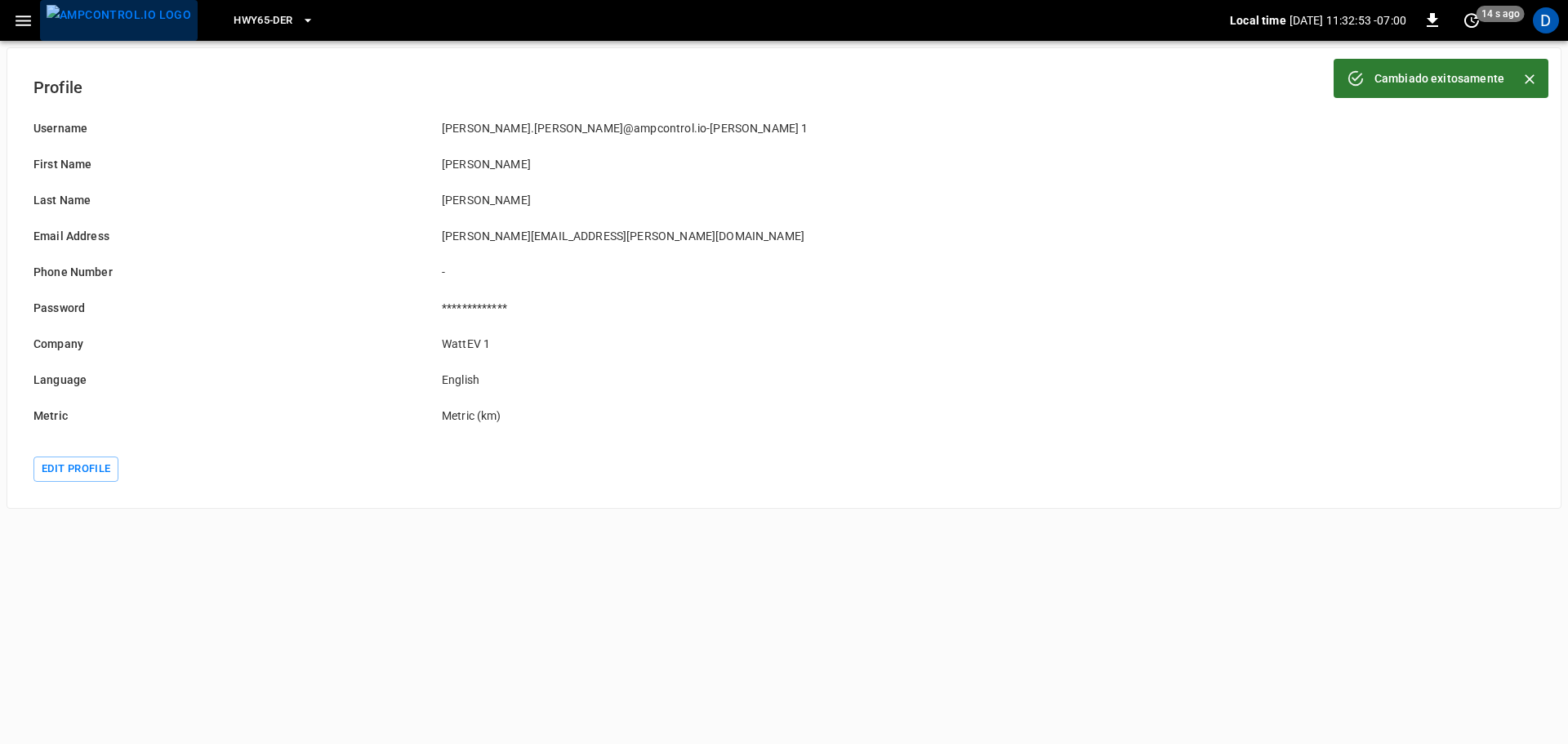
click at [143, 26] on img "menu" at bounding box center [119, 15] width 145 height 20
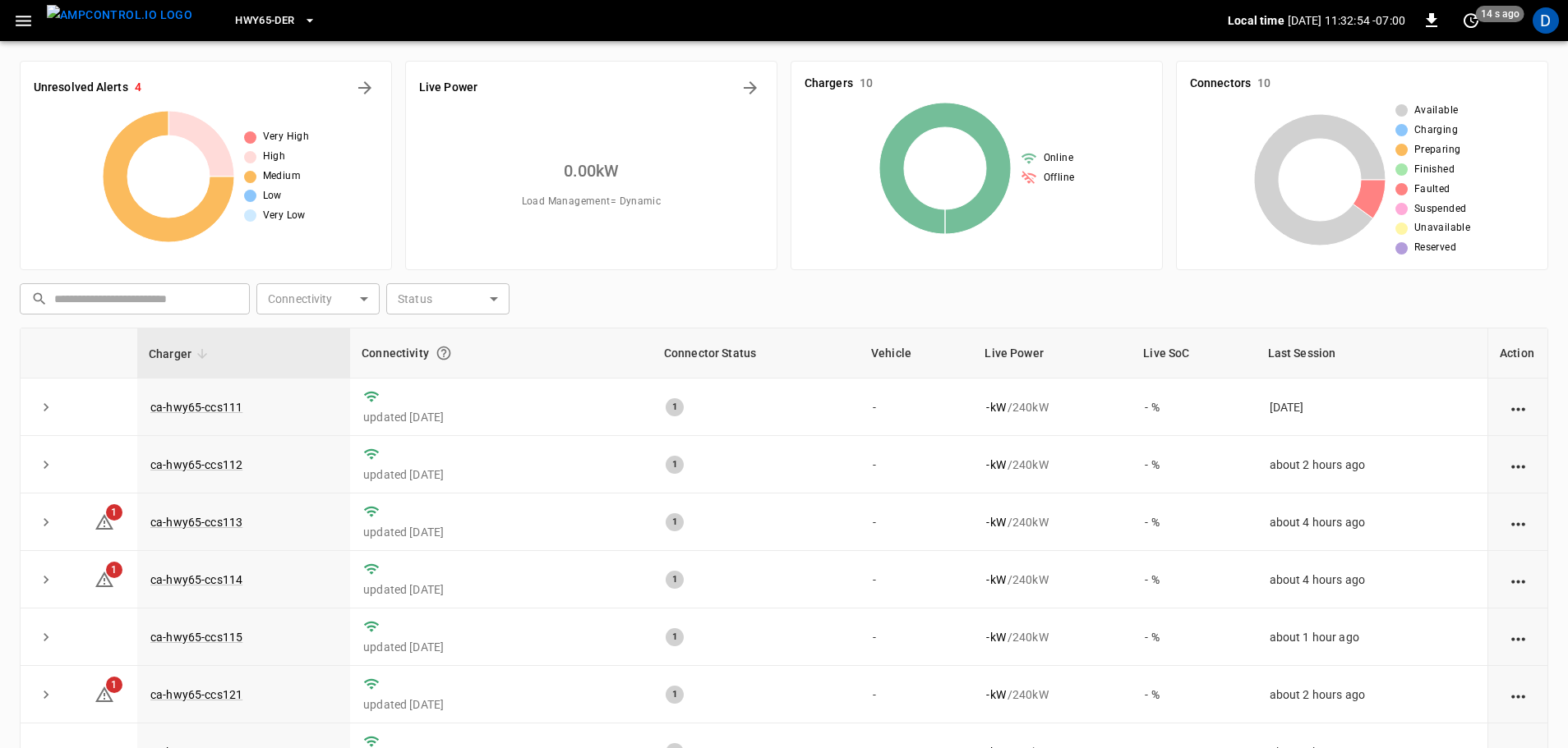
click at [253, 26] on span "HWY65-DER" at bounding box center [265, 20] width 59 height 19
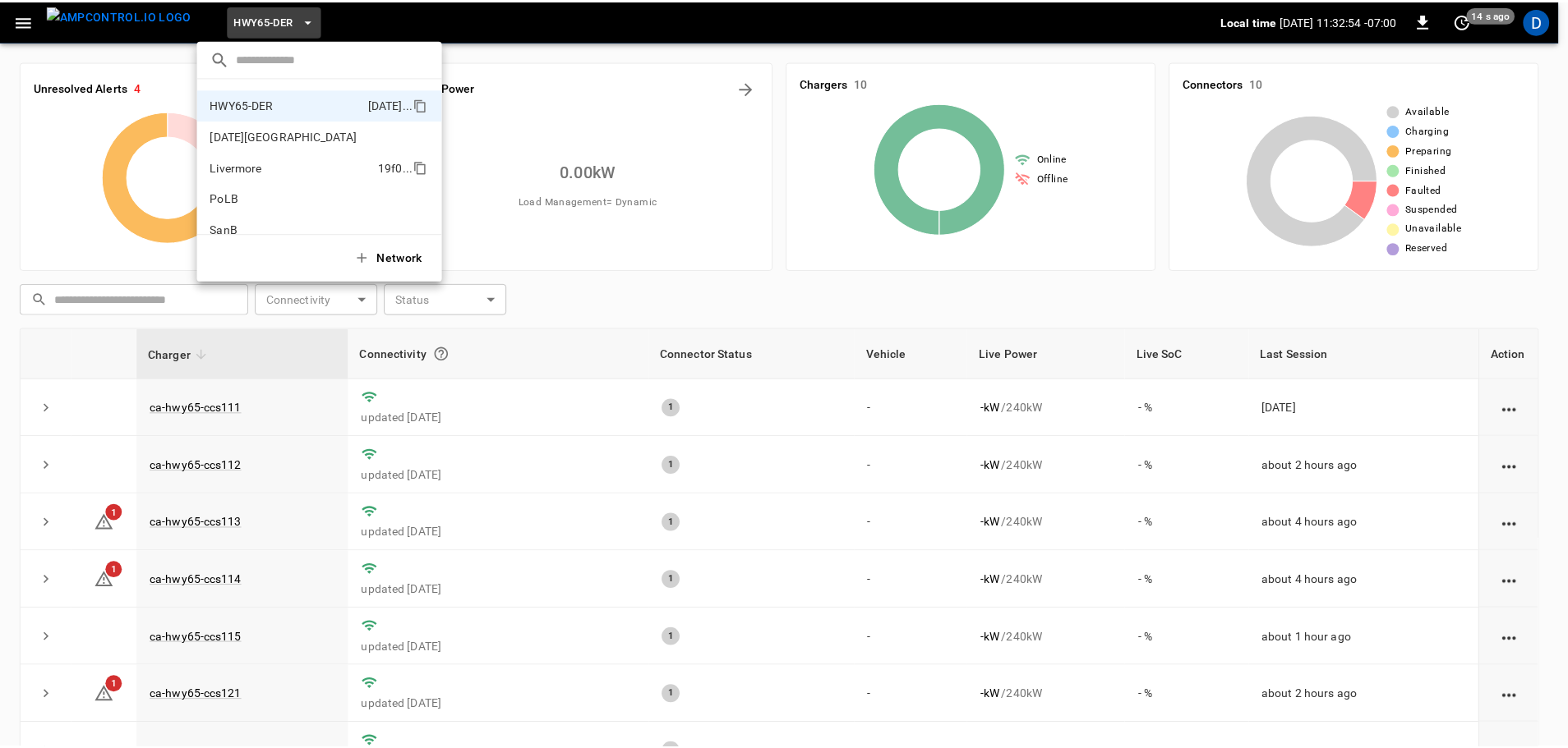
scroll to position [138, 0]
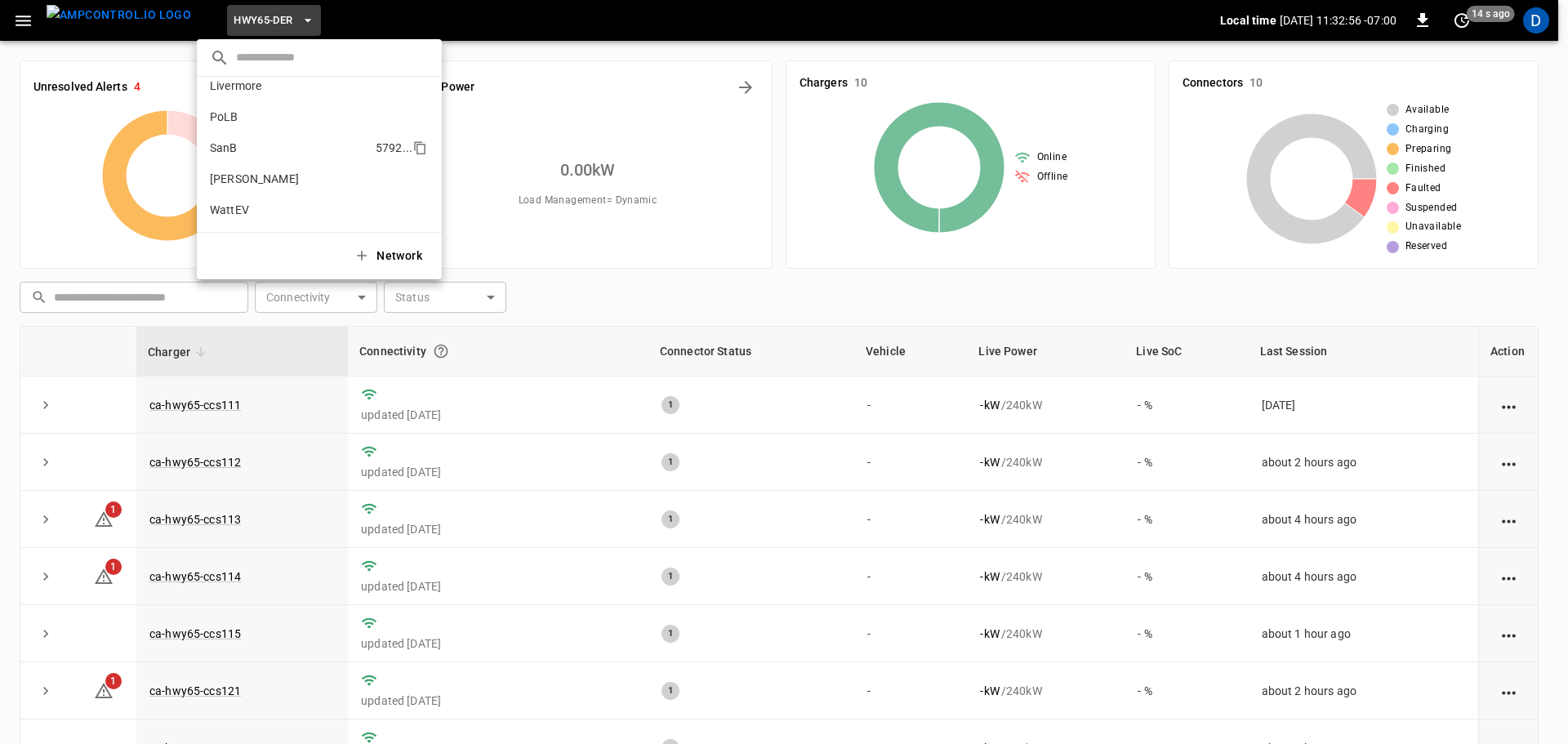
click at [228, 150] on p "SanB" at bounding box center [289, 147] width 159 height 17
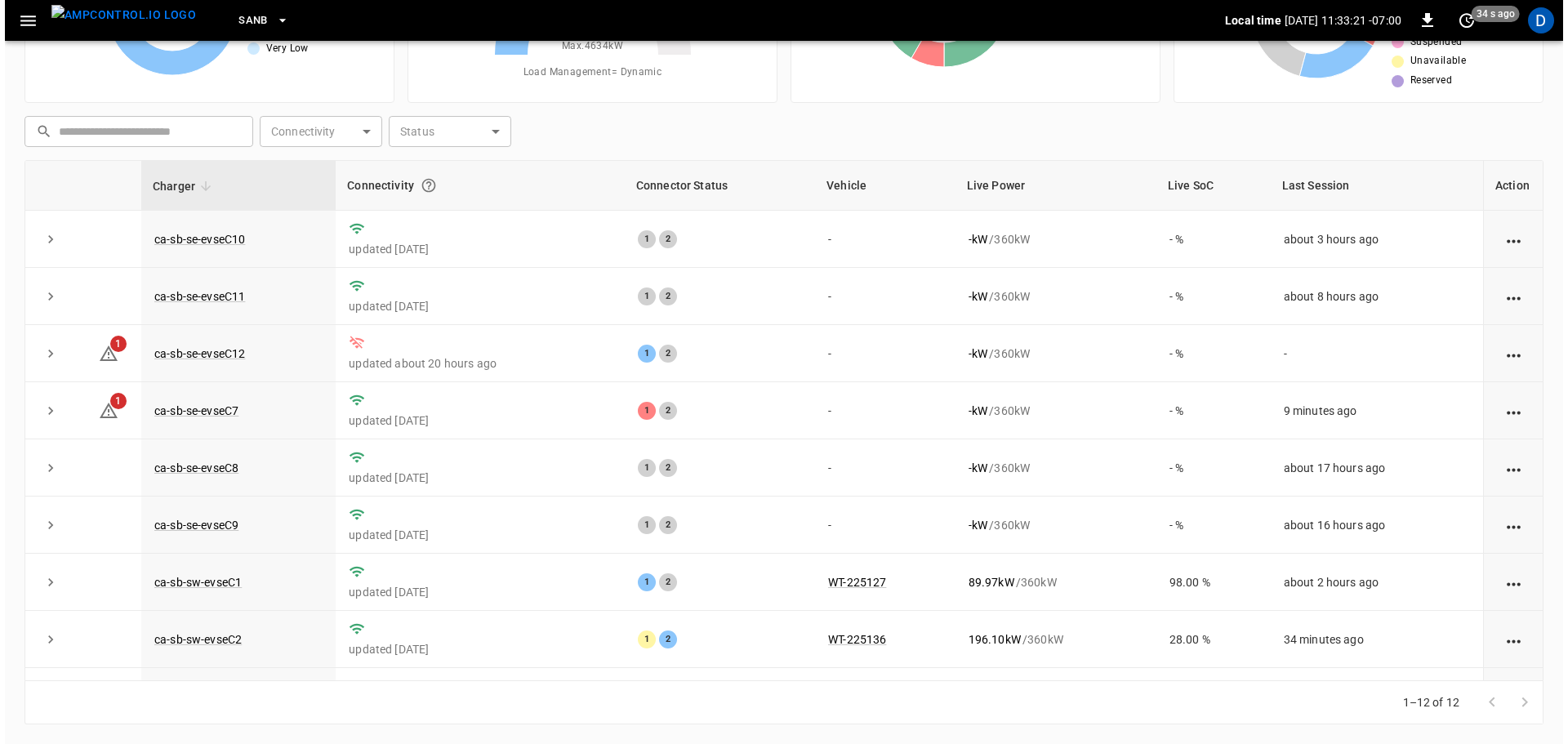
scroll to position [0, 0]
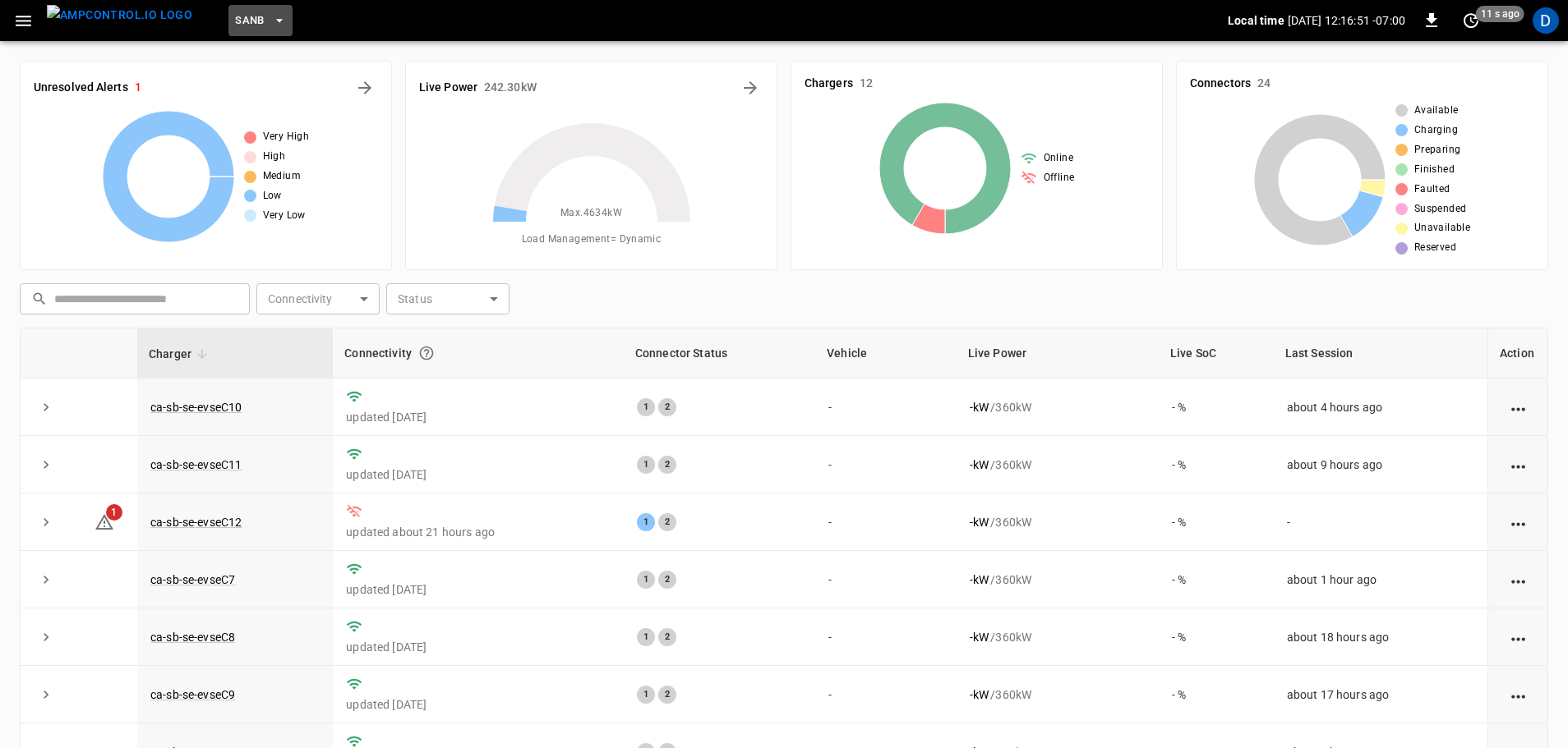
click at [235, 24] on span "SanB" at bounding box center [249, 20] width 29 height 19
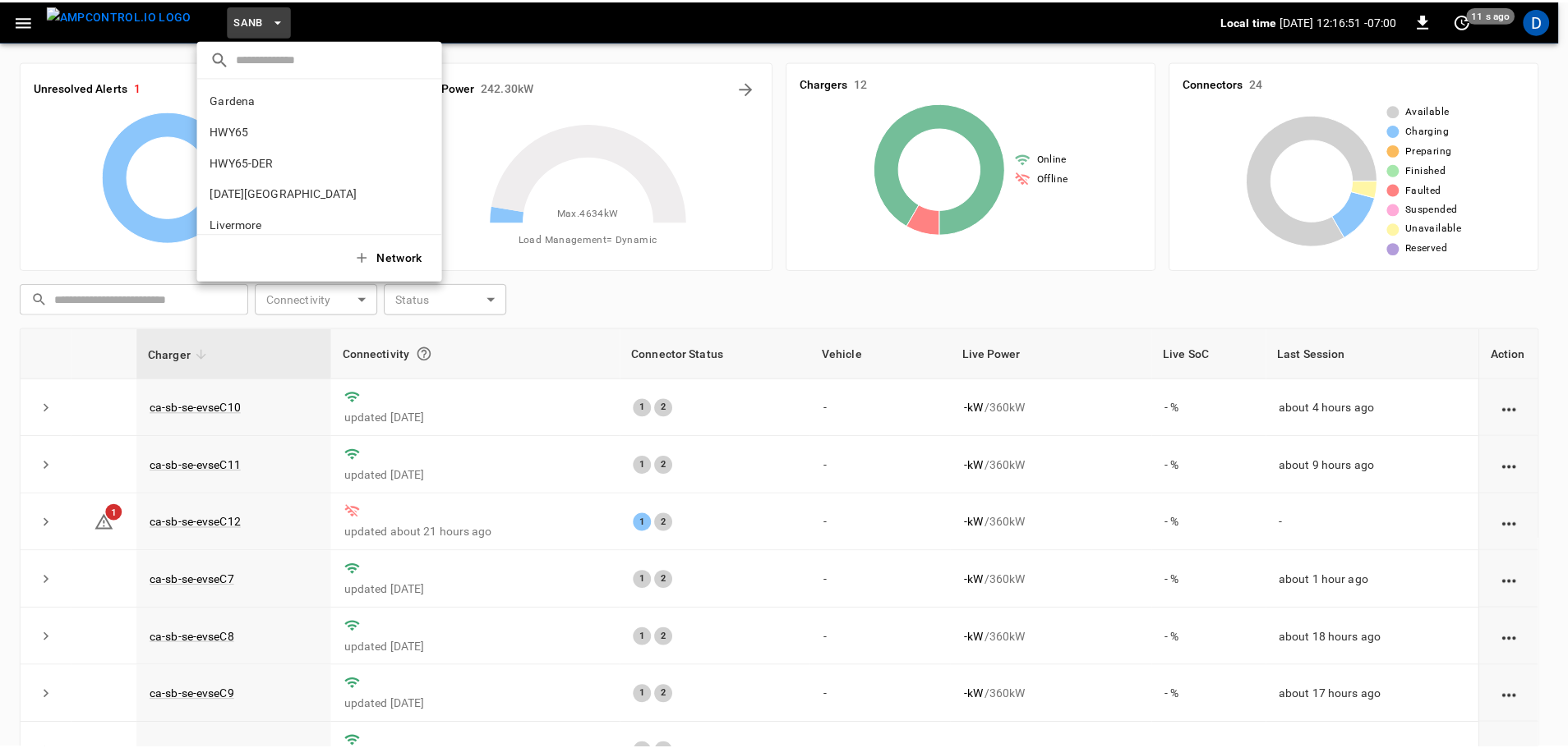
scroll to position [138, 0]
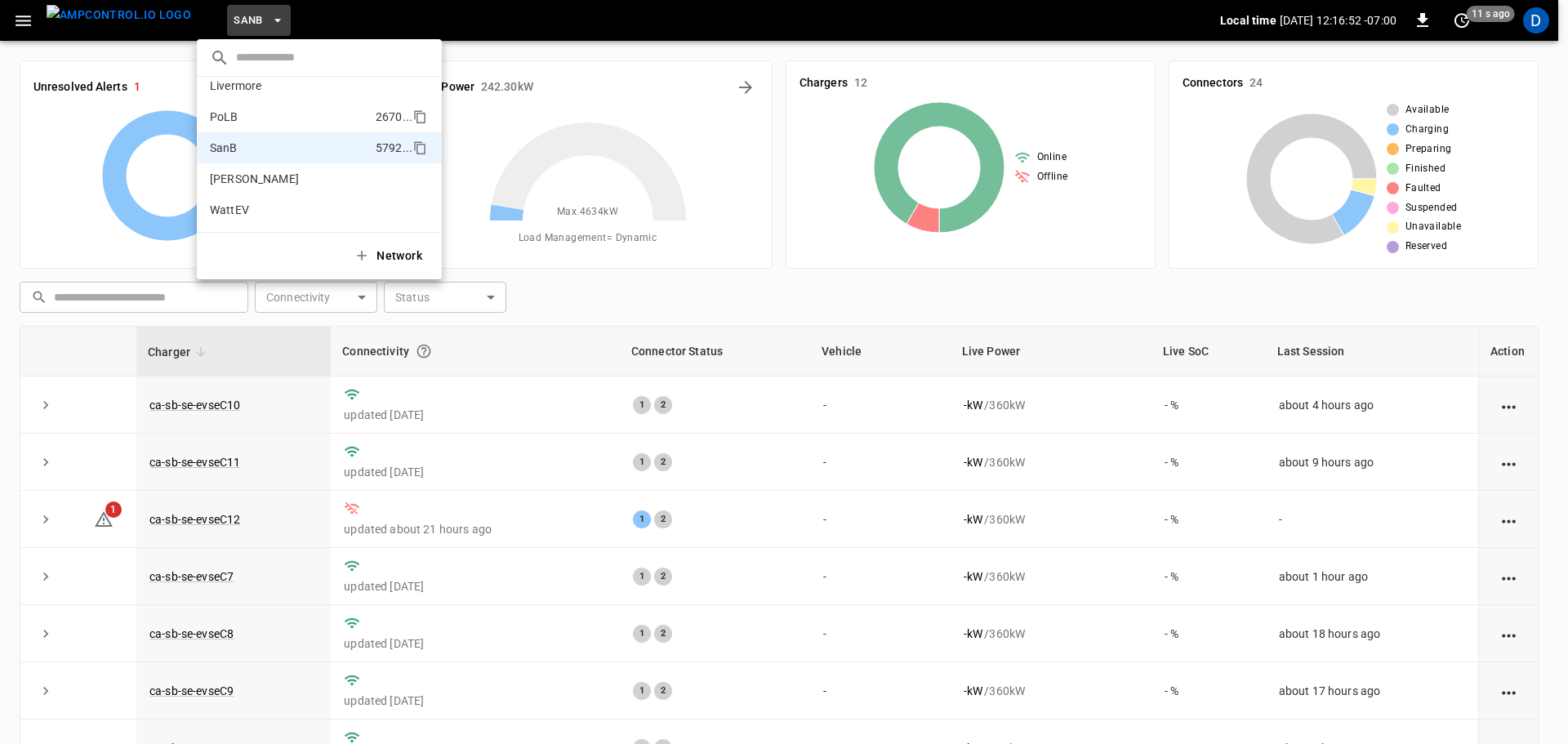
click at [249, 122] on p "PoLB" at bounding box center [289, 116] width 159 height 17
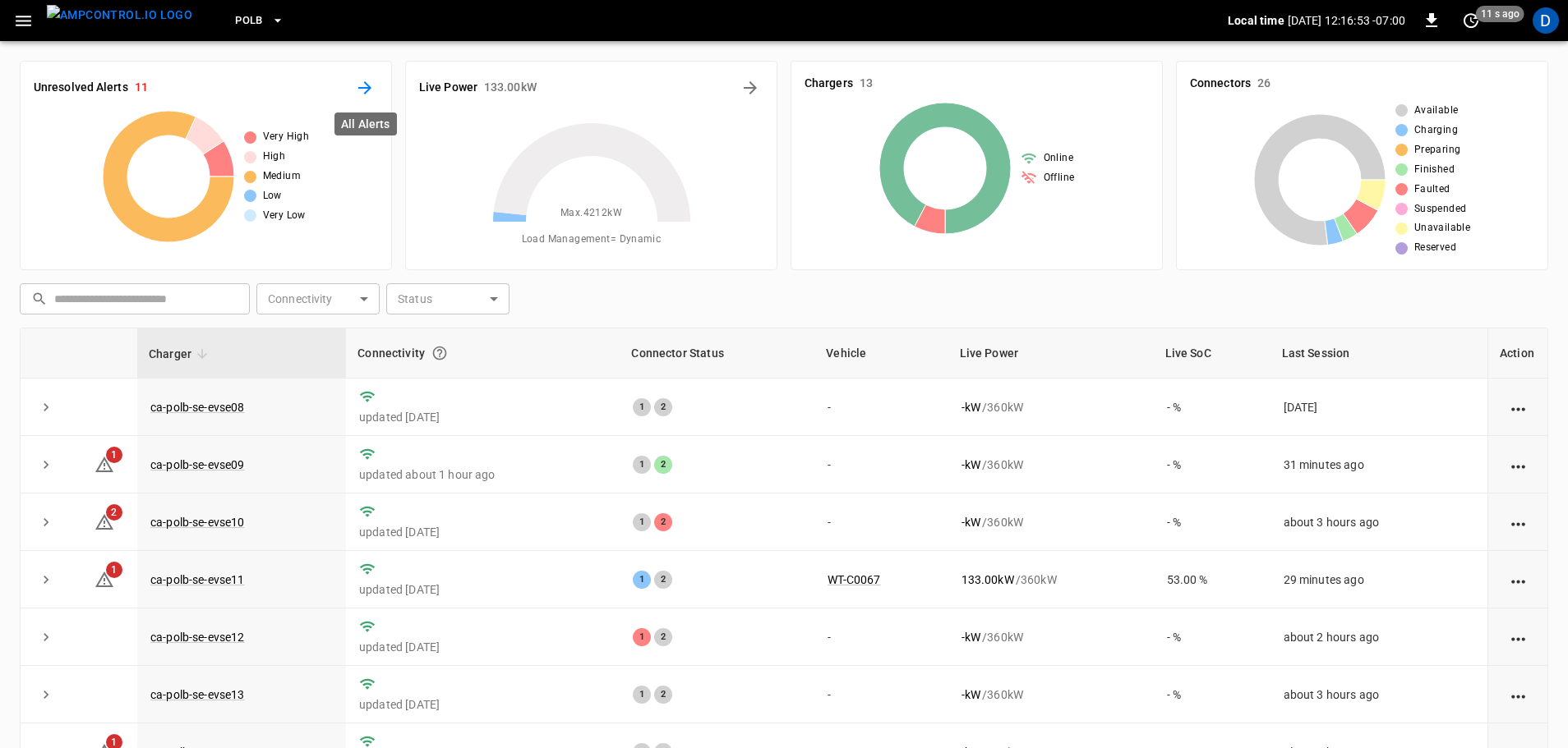
click at [365, 94] on icon "All Alerts" at bounding box center [364, 88] width 13 height 13
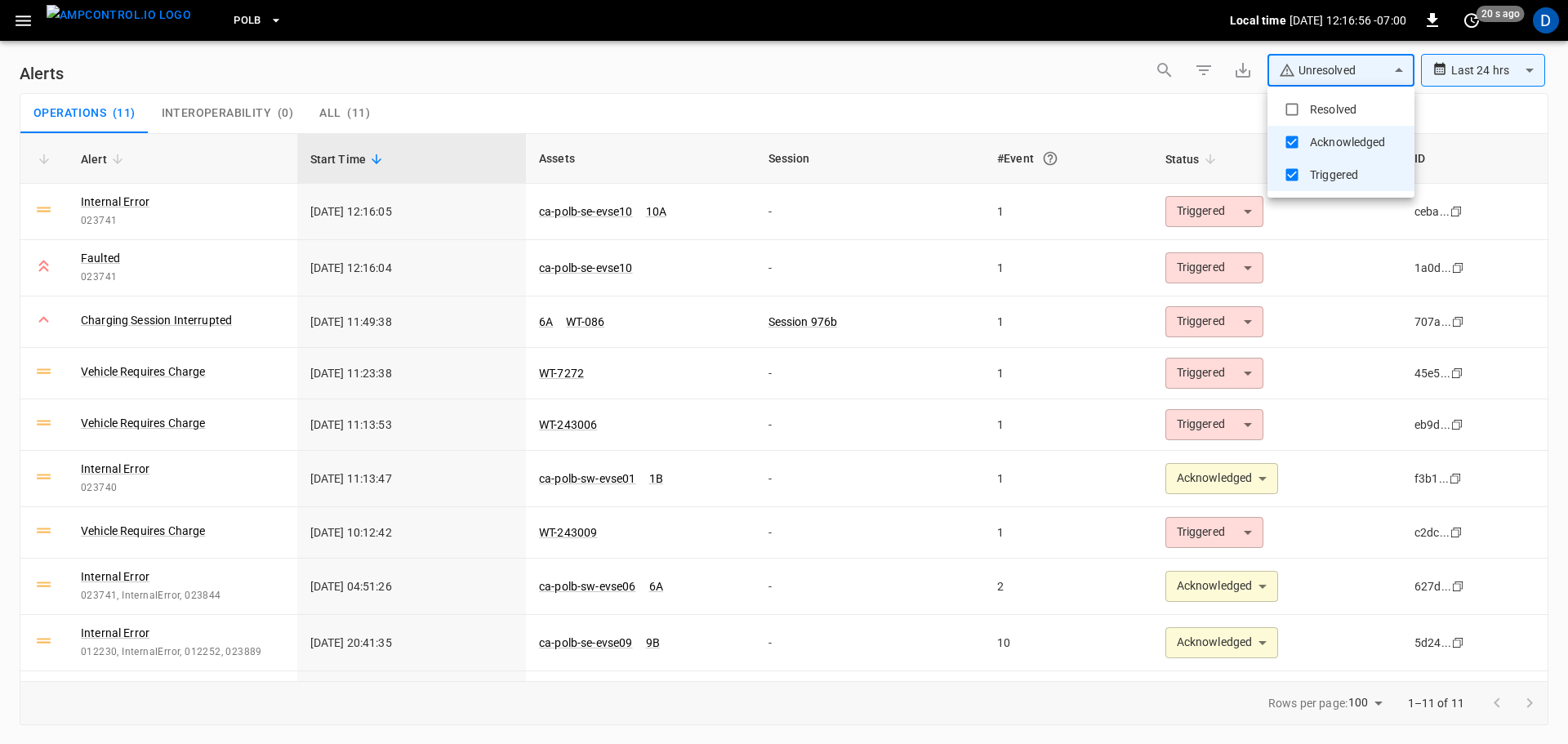
click at [1318, 78] on body "**********" at bounding box center [784, 369] width 1568 height 739
click at [1319, 93] on li "Resolved" at bounding box center [1340, 109] width 147 height 33
type input "**********"
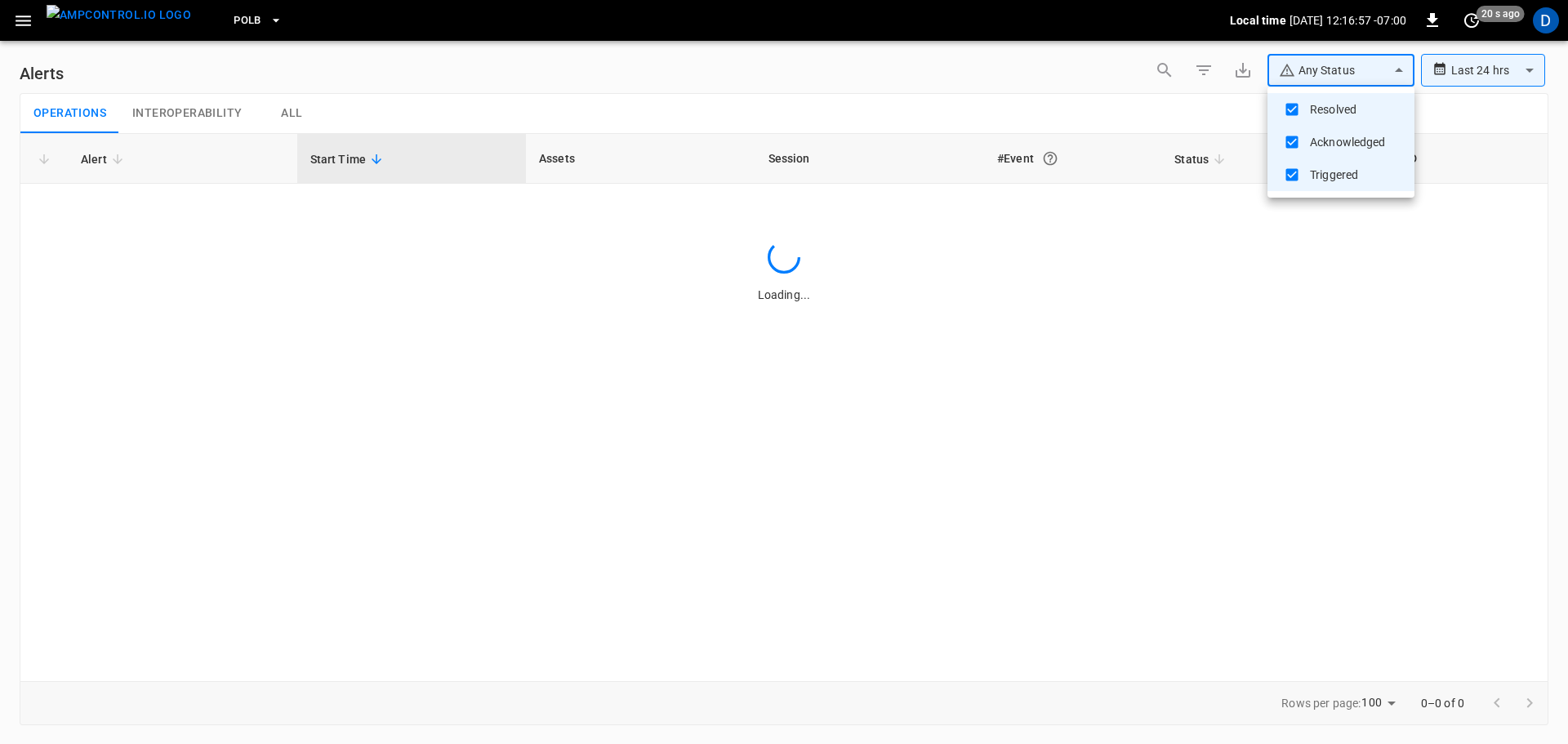
click at [1125, 122] on div at bounding box center [784, 372] width 1568 height 744
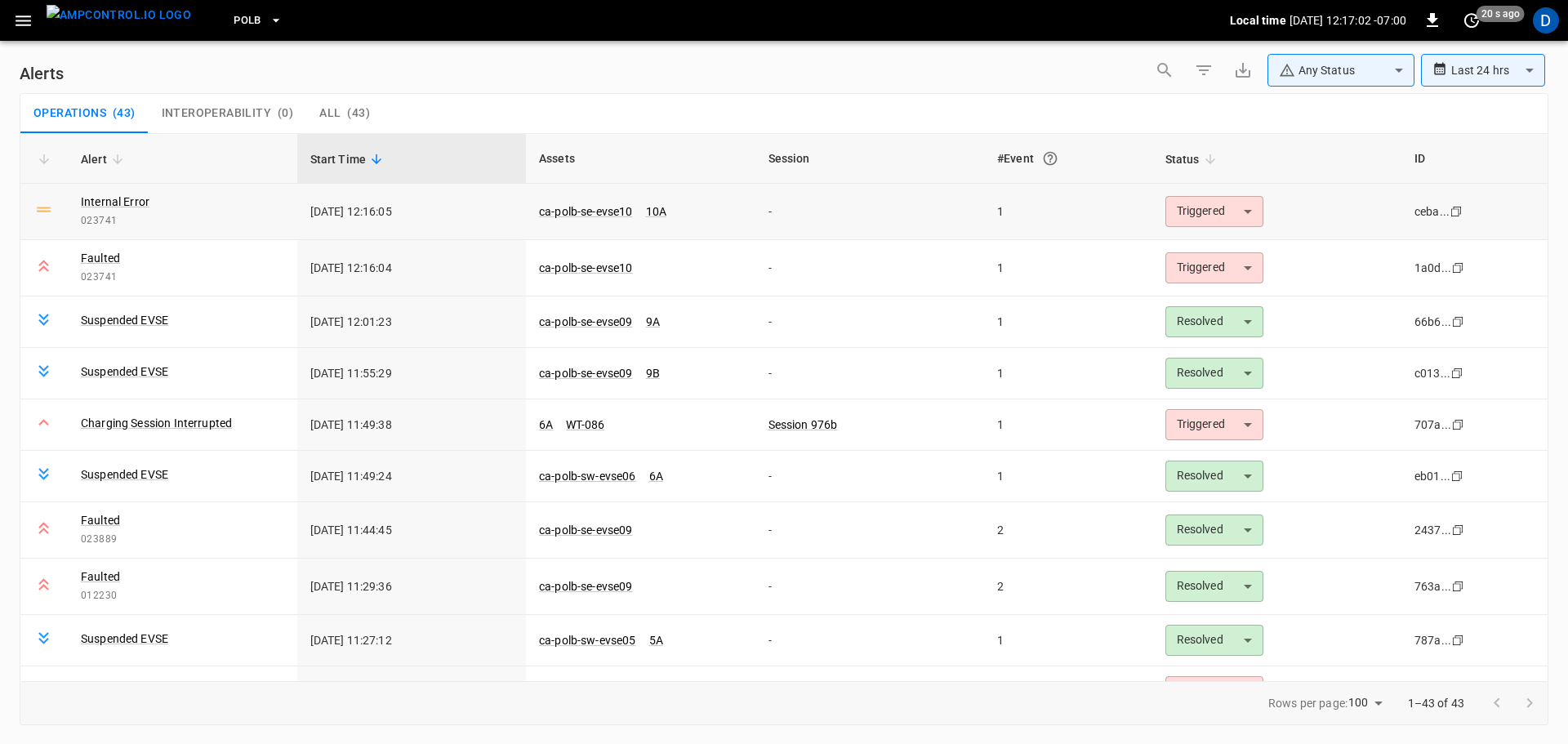
click at [1197, 212] on body "**********" at bounding box center [784, 369] width 1568 height 739
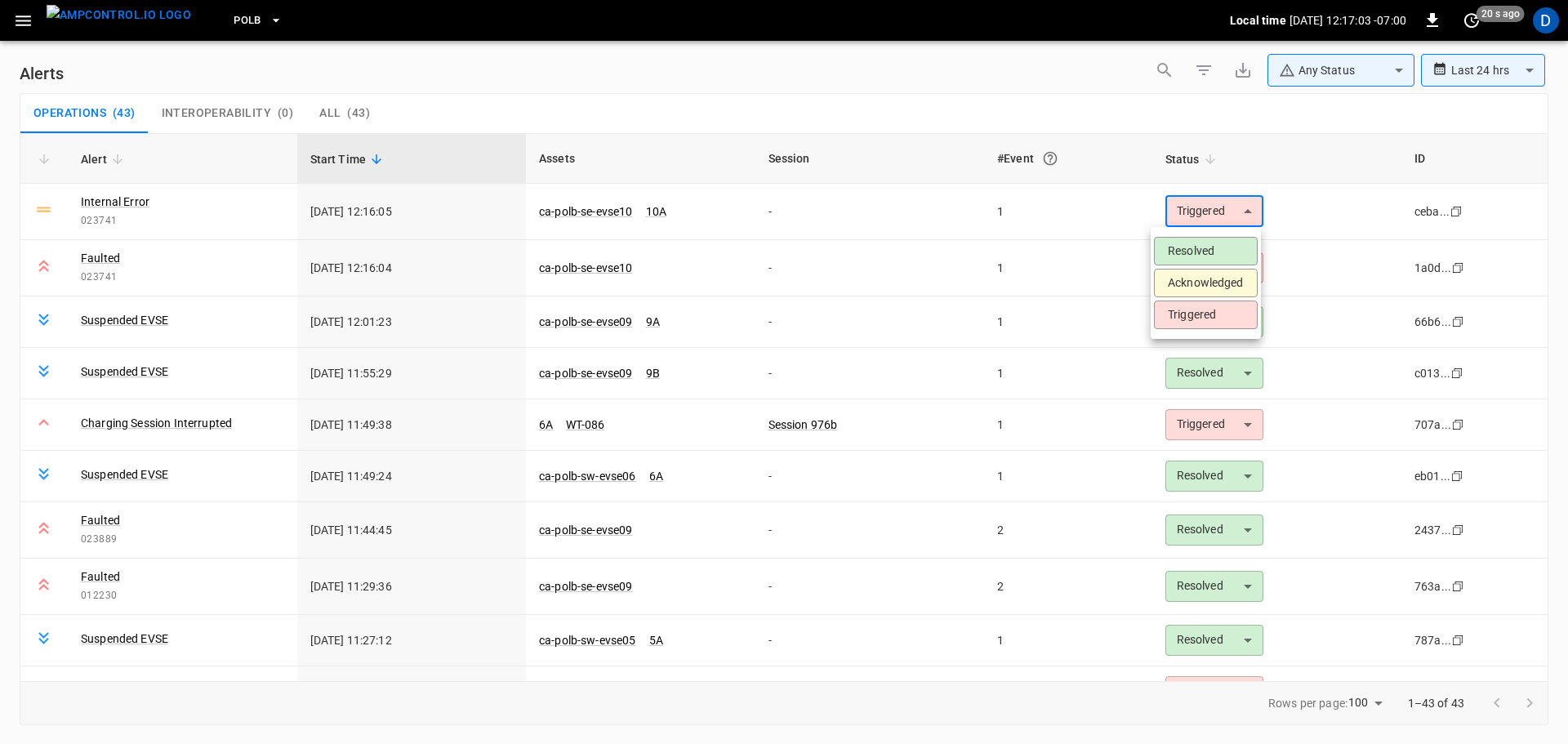
click at [1182, 282] on li "Acknowledged" at bounding box center [1206, 282] width 104 height 28
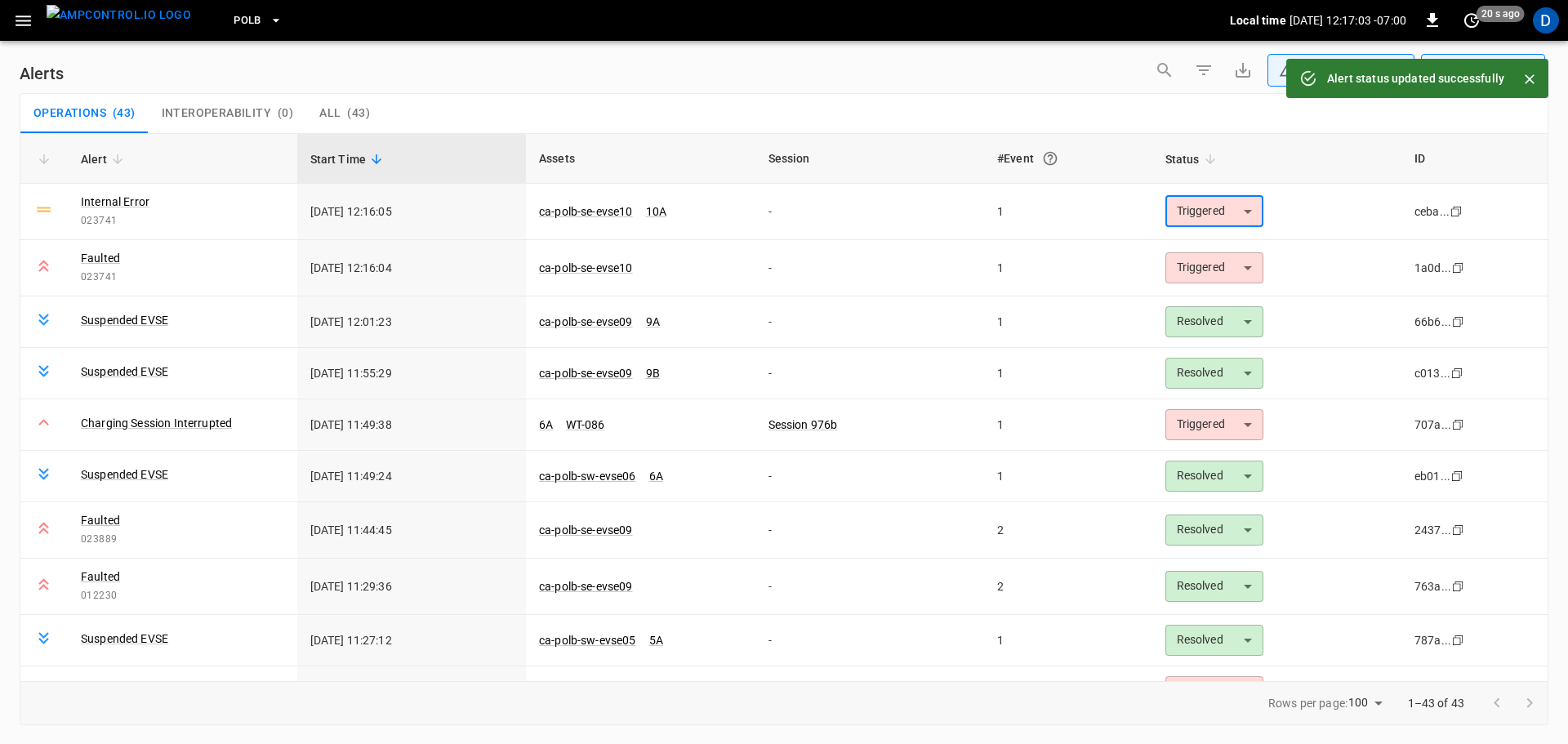
type input "**********"
click at [1182, 282] on body "**********" at bounding box center [784, 369] width 1568 height 739
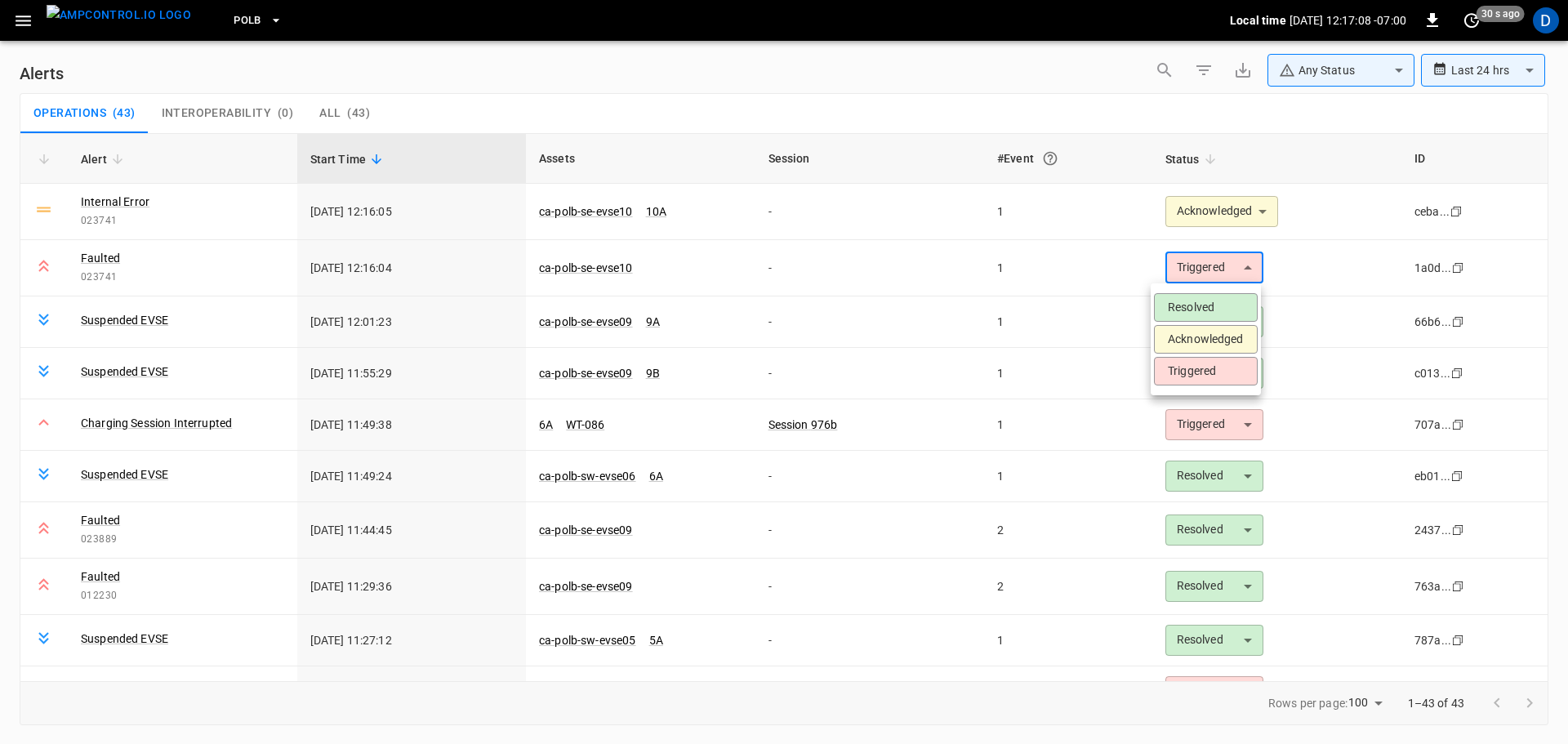
click at [1178, 331] on li "Acknowledged" at bounding box center [1206, 339] width 104 height 28
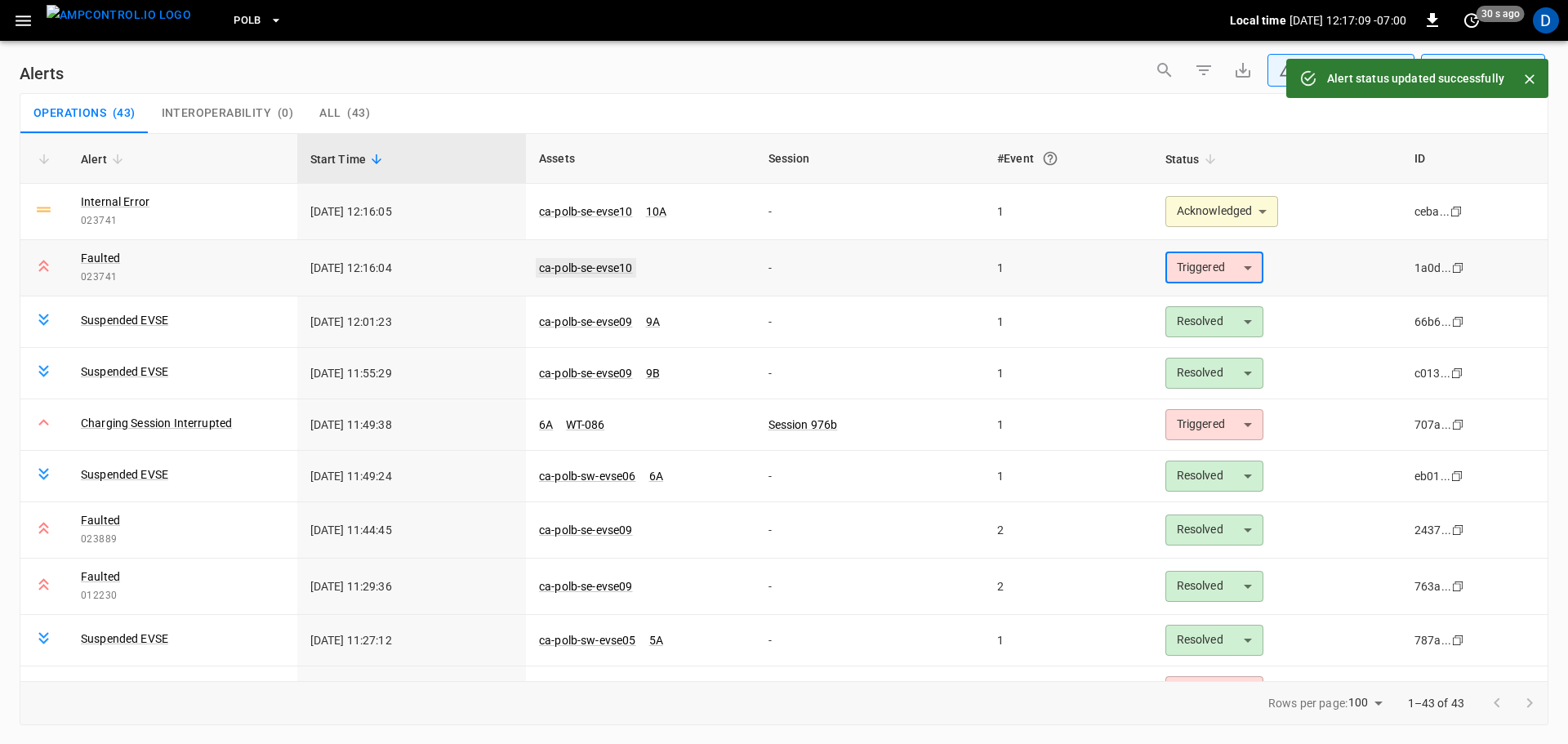
type input "**********"
click at [589, 267] on link "ca-polb-se-evse10" at bounding box center [586, 267] width 101 height 19
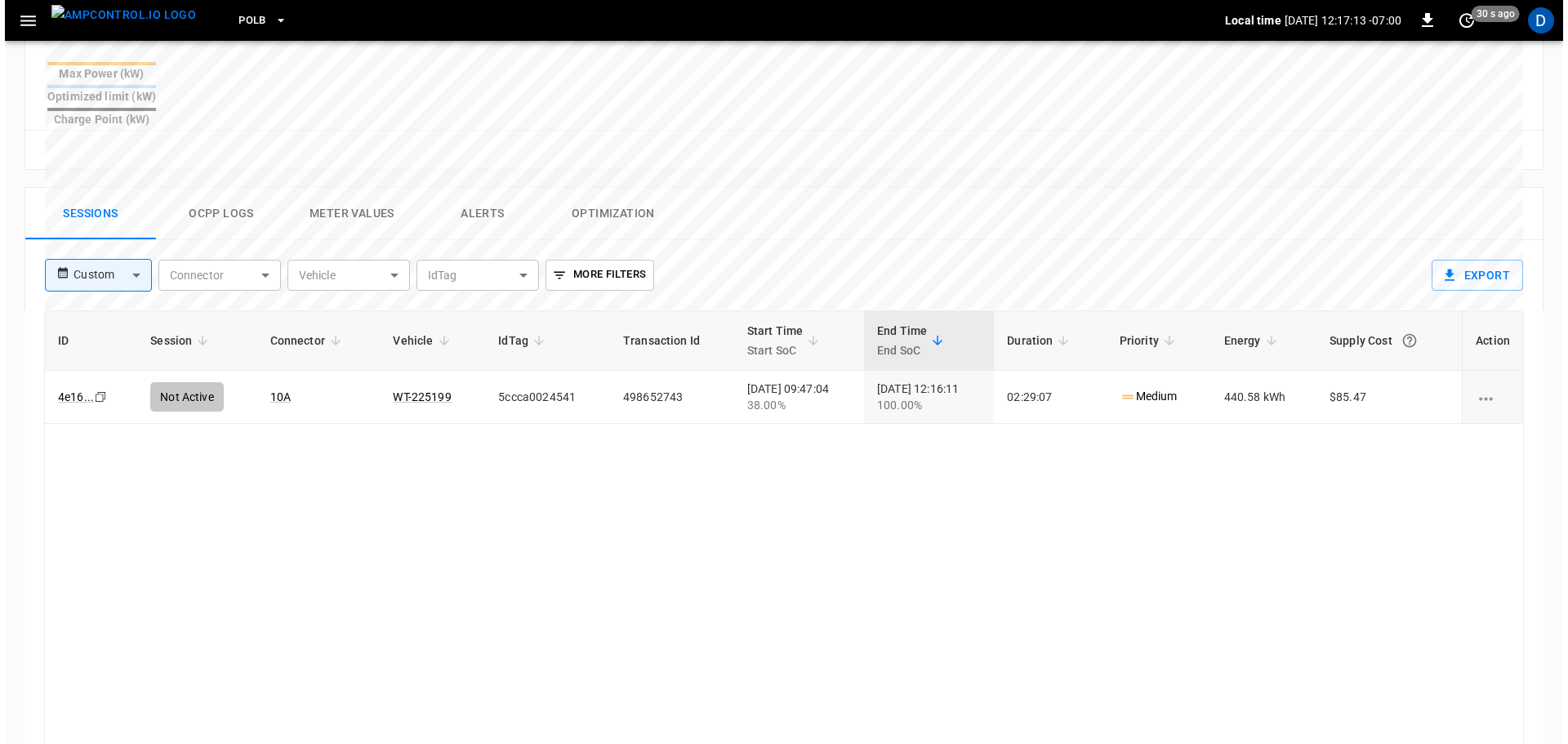
scroll to position [673, 0]
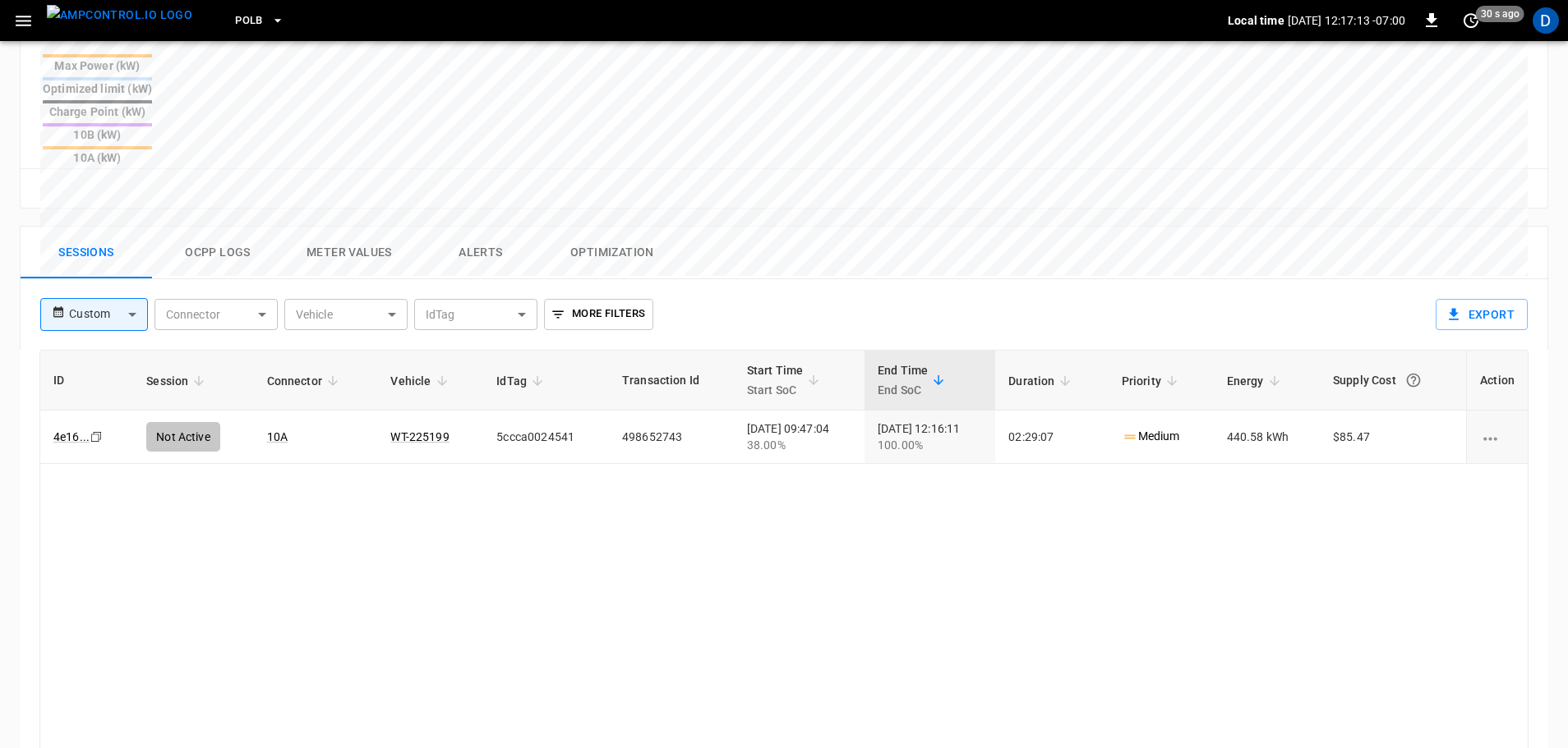
click at [234, 226] on button "Ocpp logs" at bounding box center [218, 252] width 131 height 52
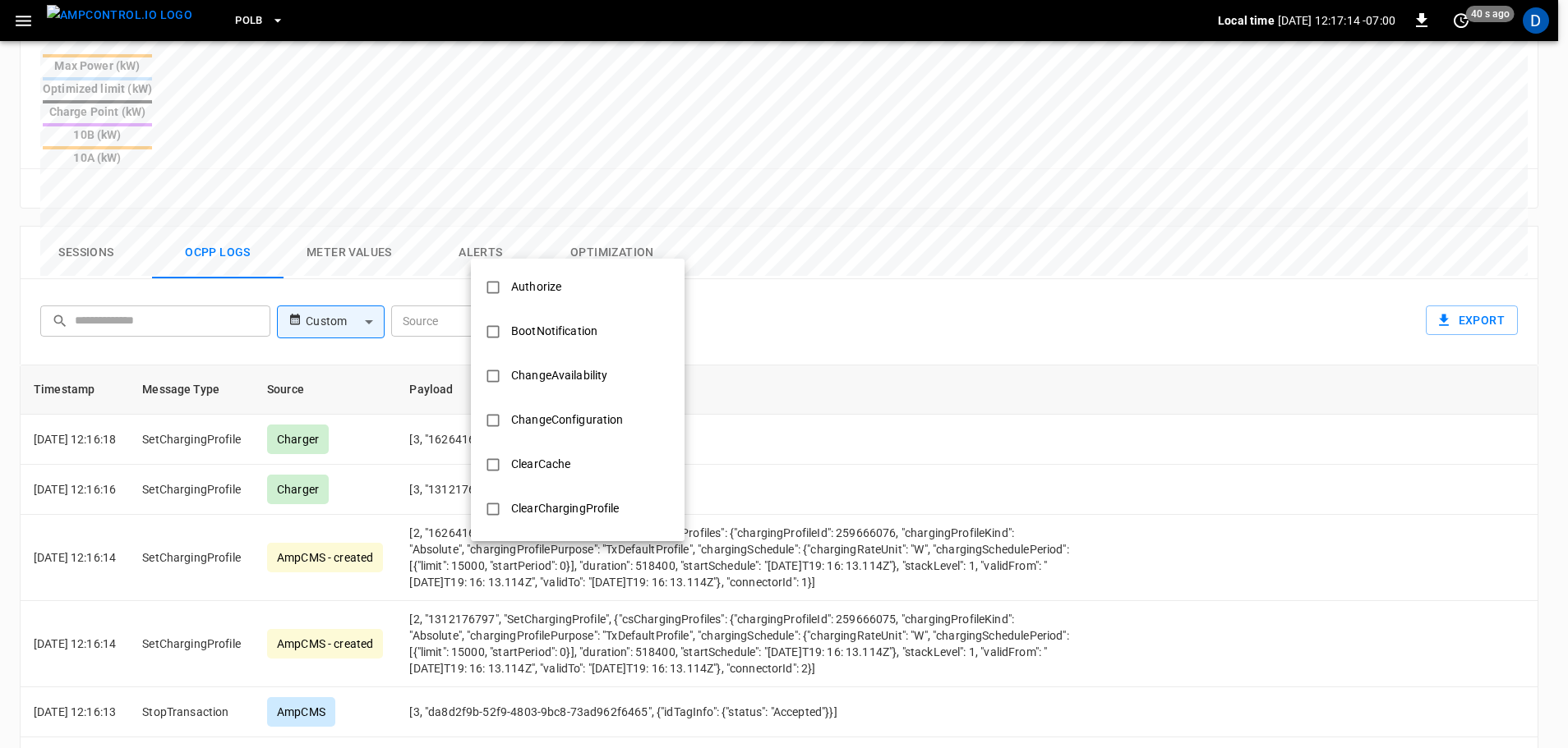
click at [542, 232] on body "PoLB Local time [DATE] 12:17:14 -07:00 0 40 s ago D ca-polb-se-evse10 Remote Co…" at bounding box center [784, 138] width 1568 height 1629
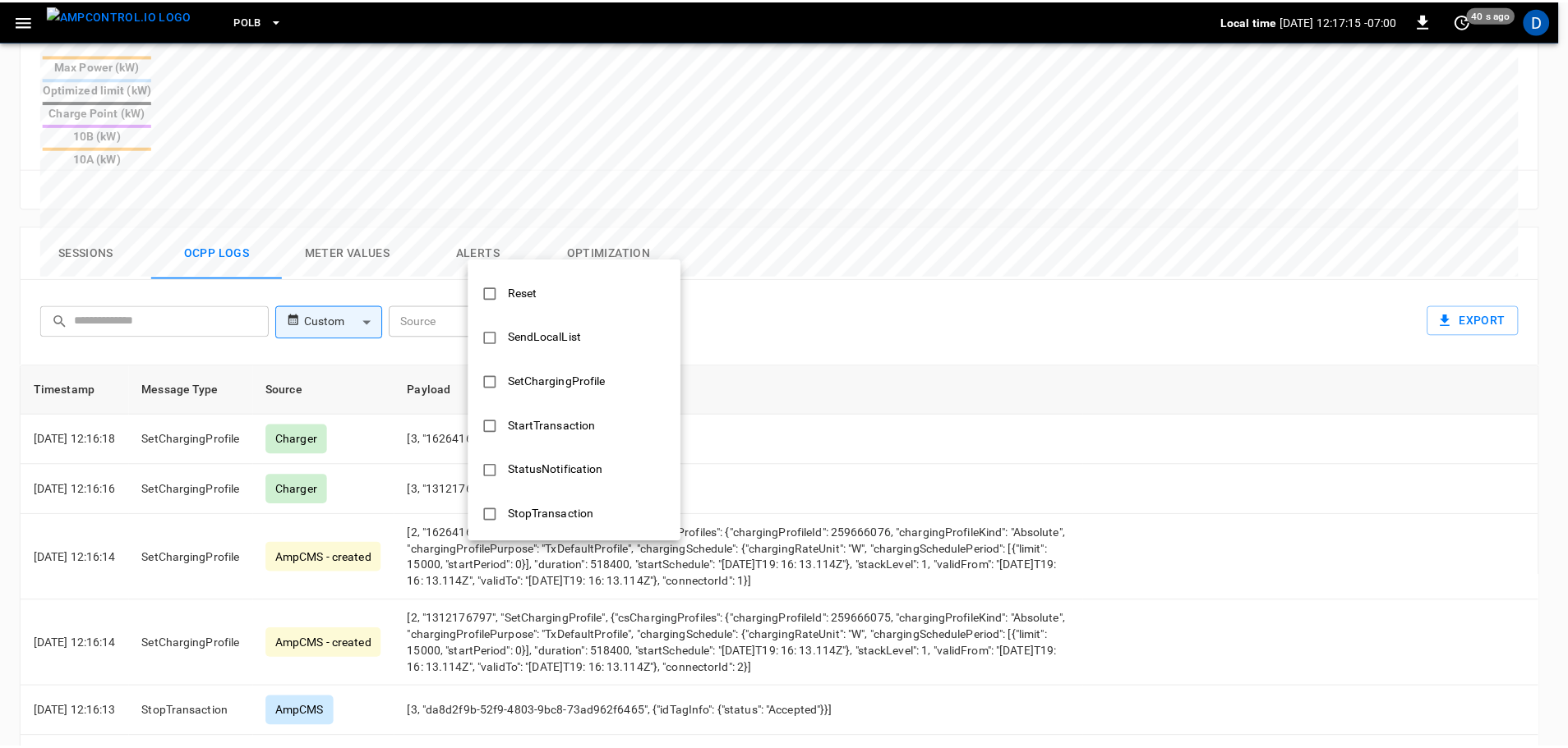
scroll to position [795, 0]
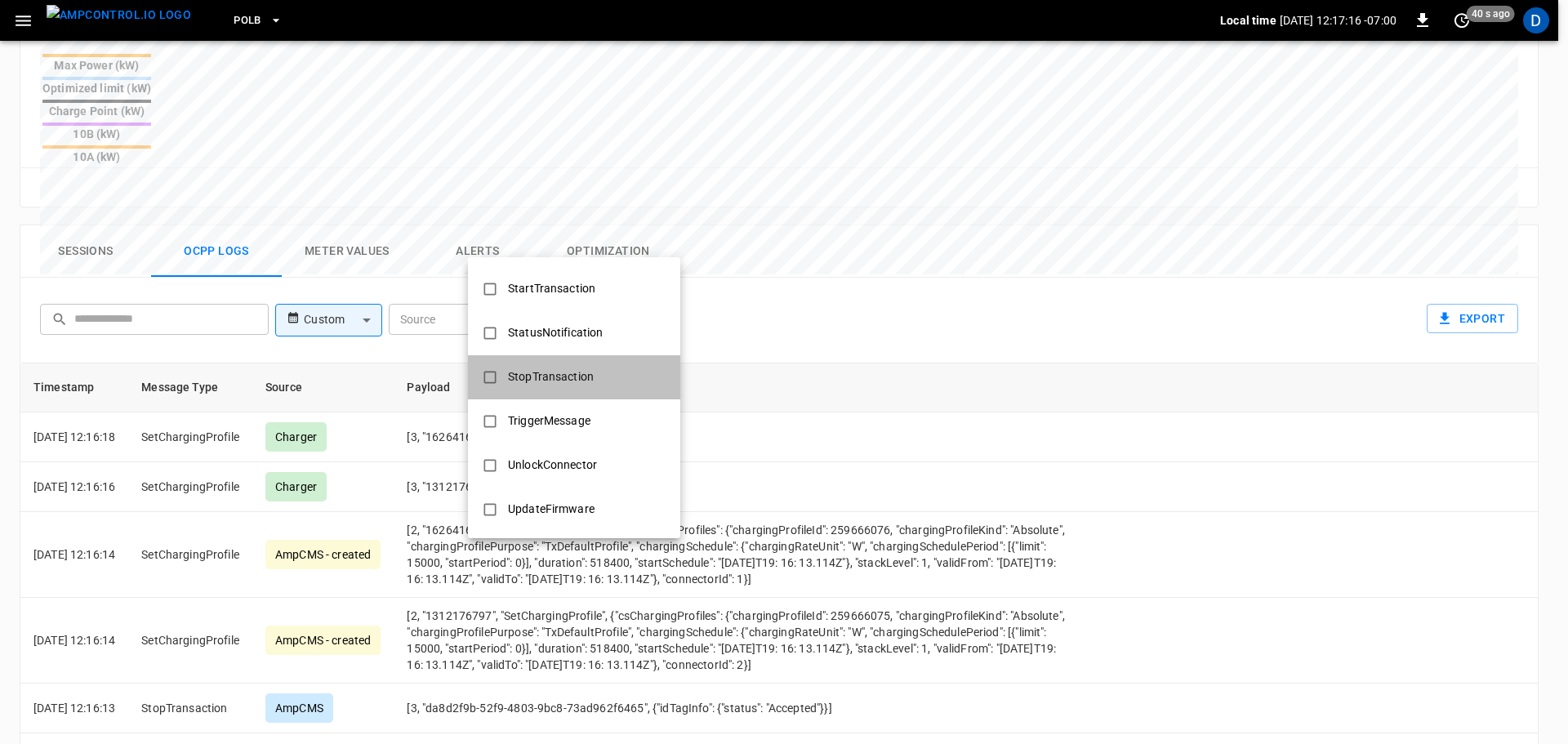
click at [542, 363] on div "StopTransaction" at bounding box center [551, 377] width 105 height 30
type input "**********"
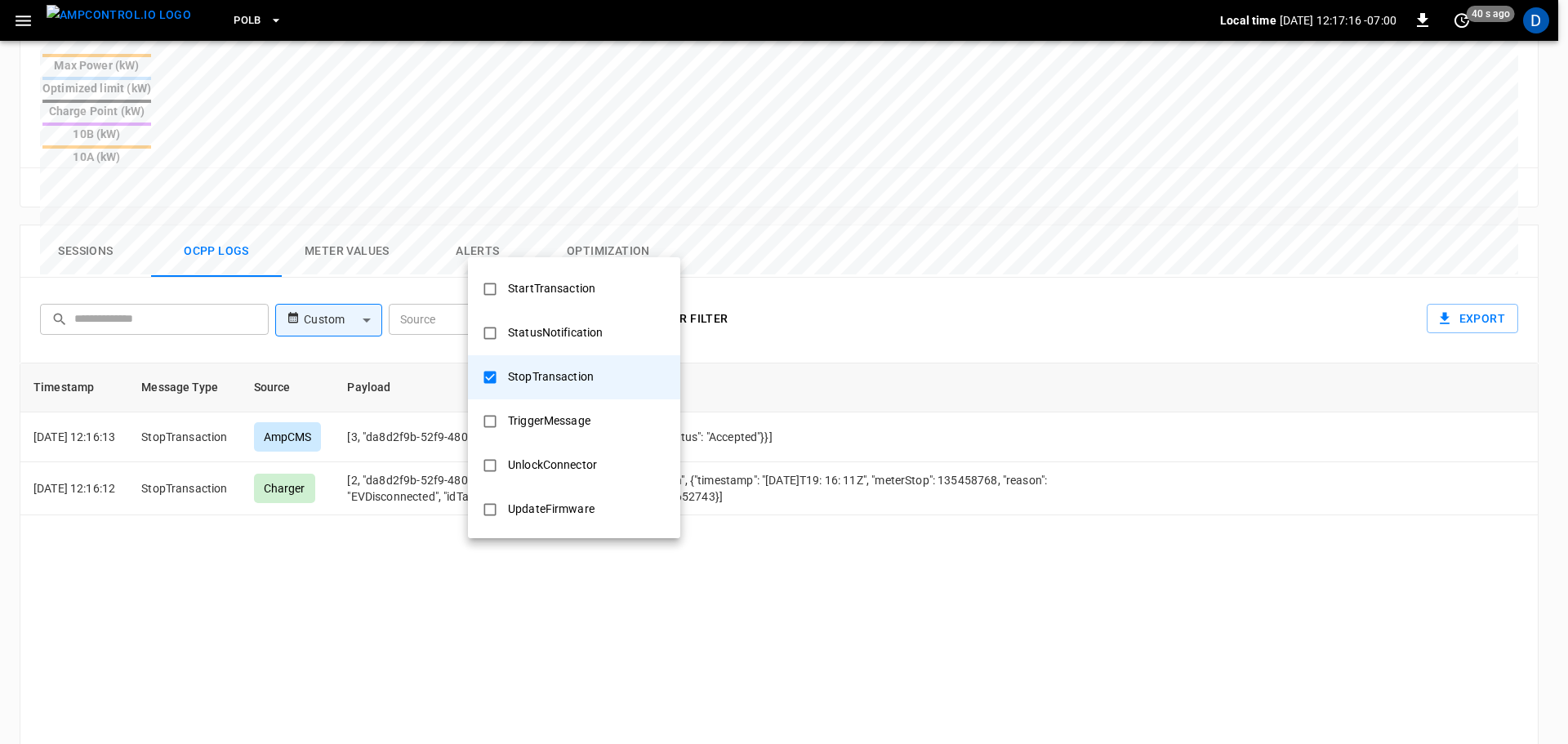
click at [815, 275] on div at bounding box center [784, 372] width 1568 height 744
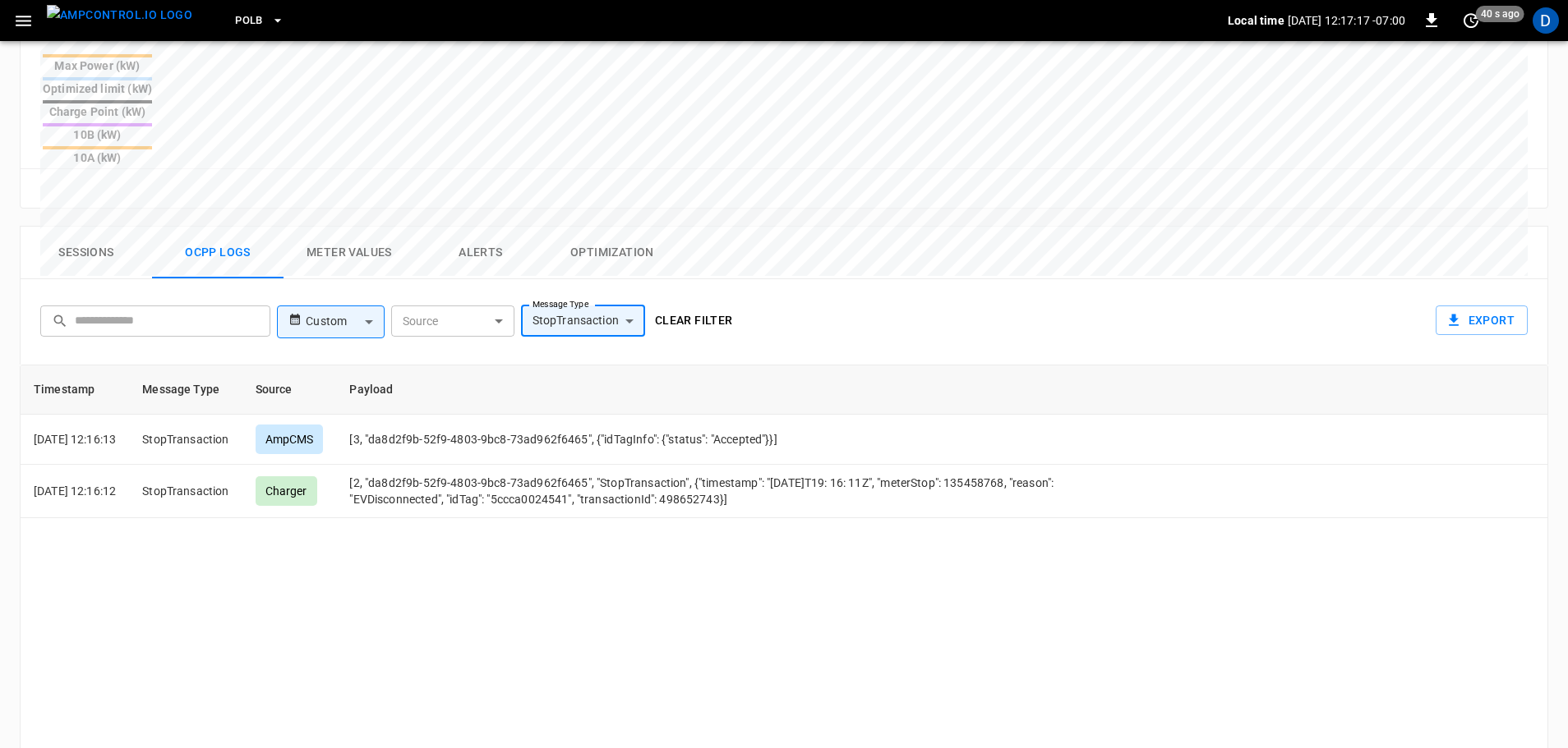
click at [705, 305] on button "Clear filter" at bounding box center [693, 320] width 91 height 30
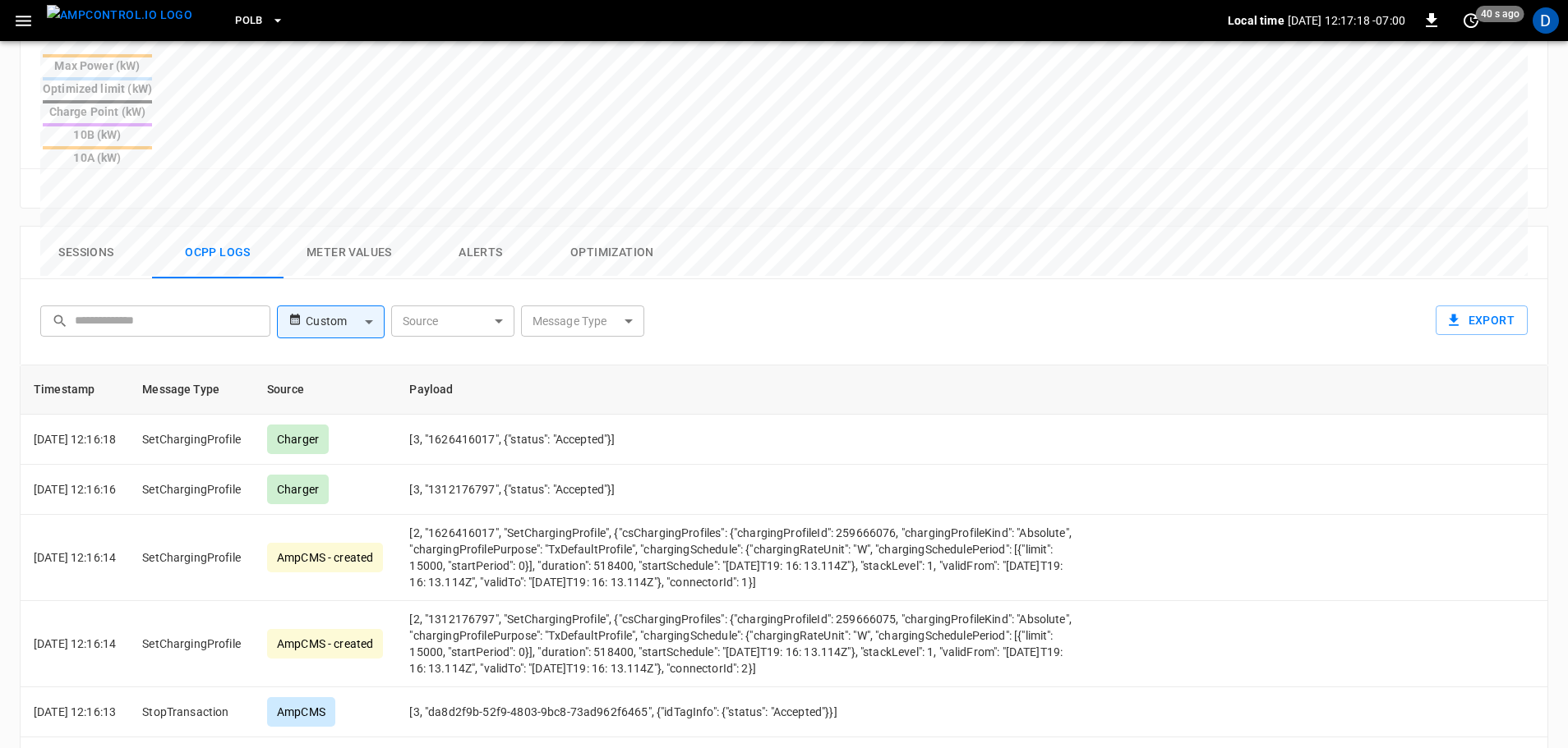
click at [101, 226] on button "Sessions" at bounding box center [86, 252] width 131 height 52
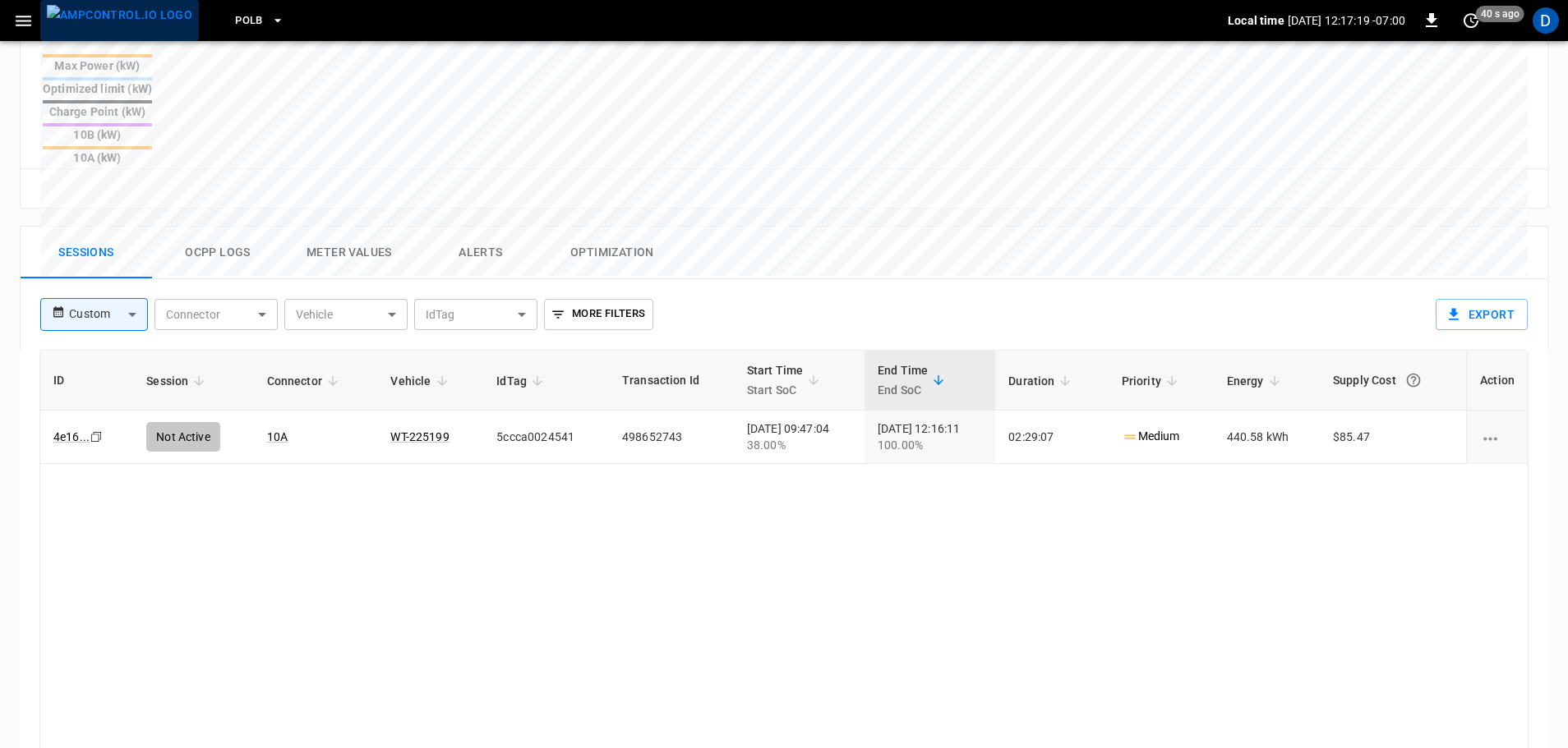
click at [136, 25] on img "menu" at bounding box center [120, 15] width 146 height 20
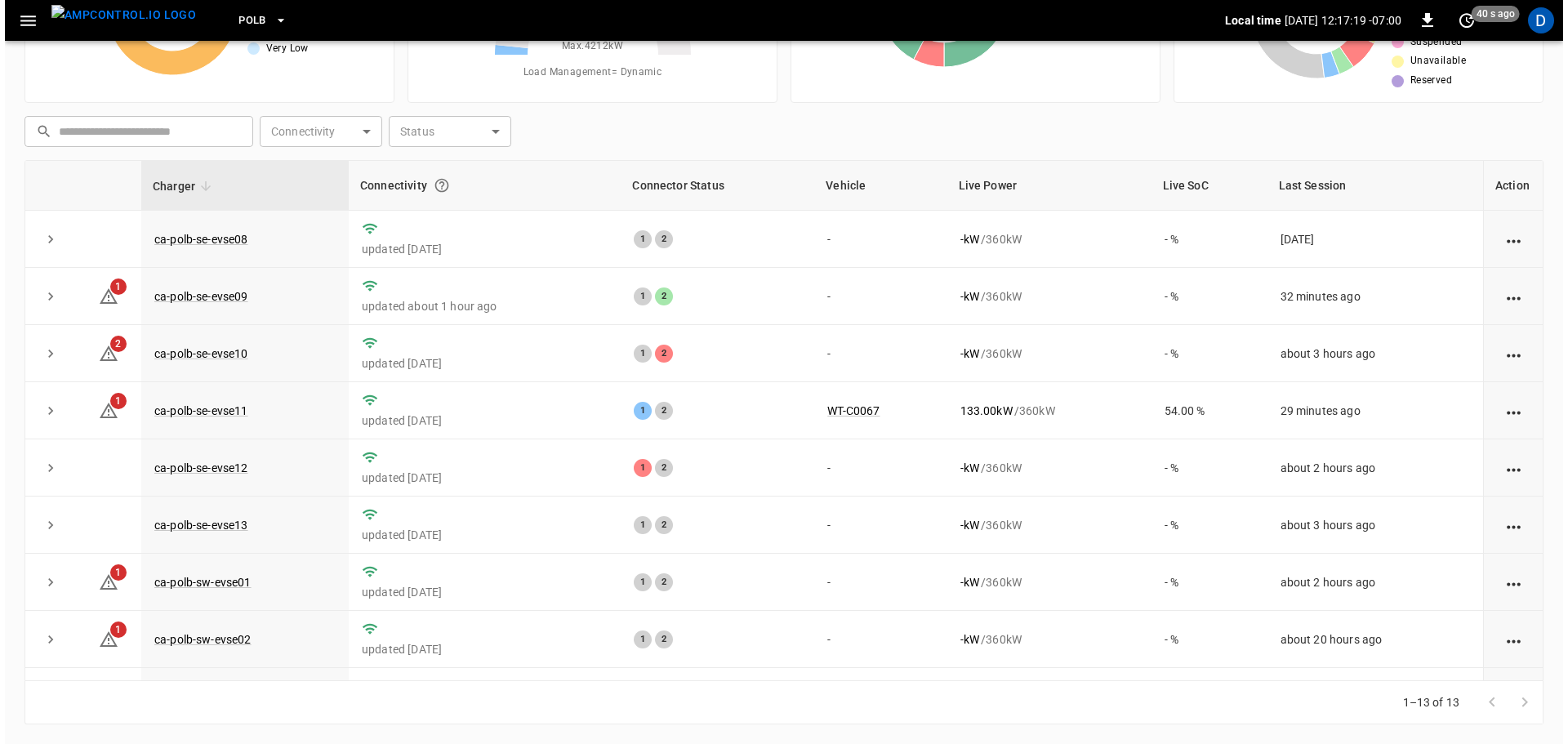
scroll to position [166, 0]
click at [236, 27] on button "PoLB" at bounding box center [258, 21] width 62 height 32
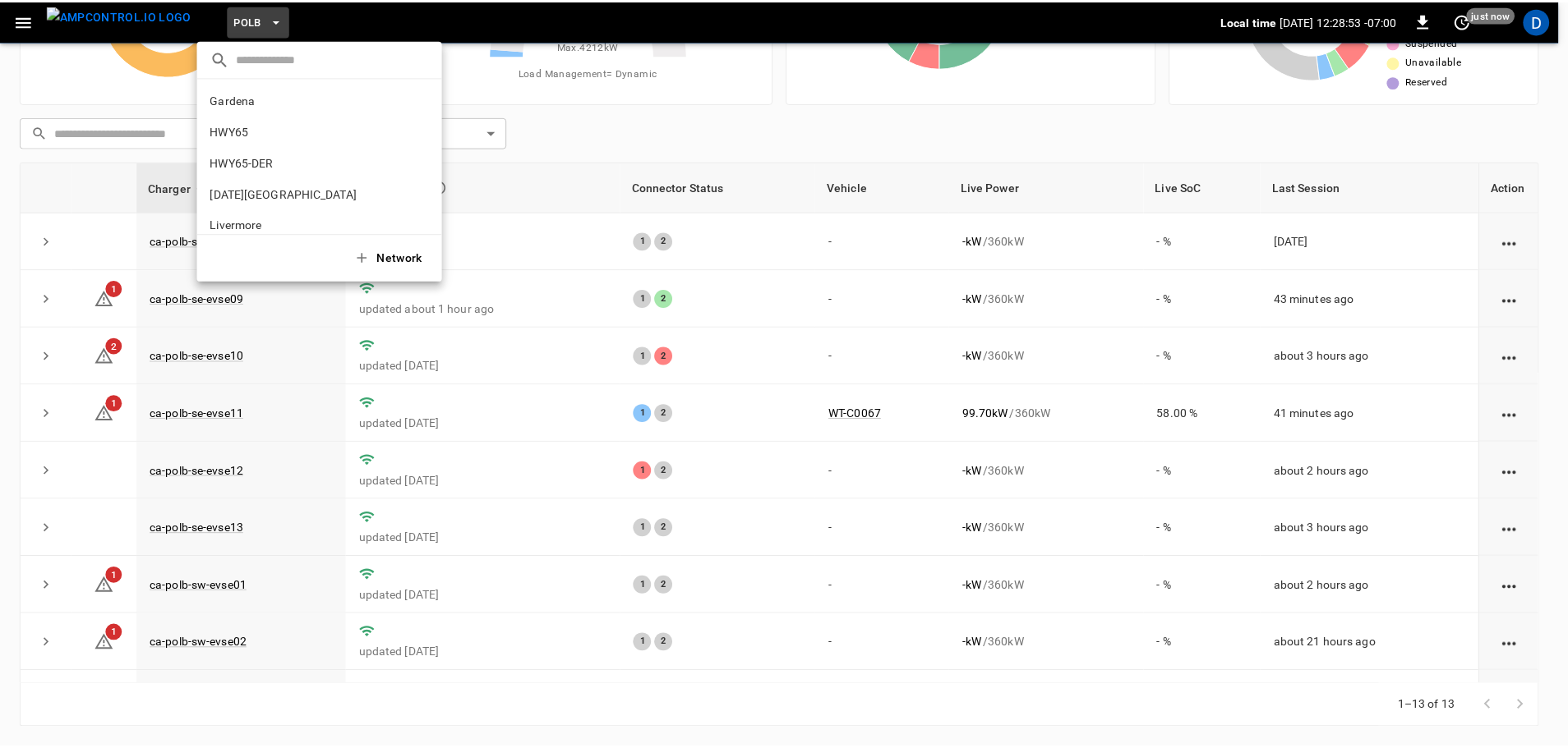
scroll to position [138, 0]
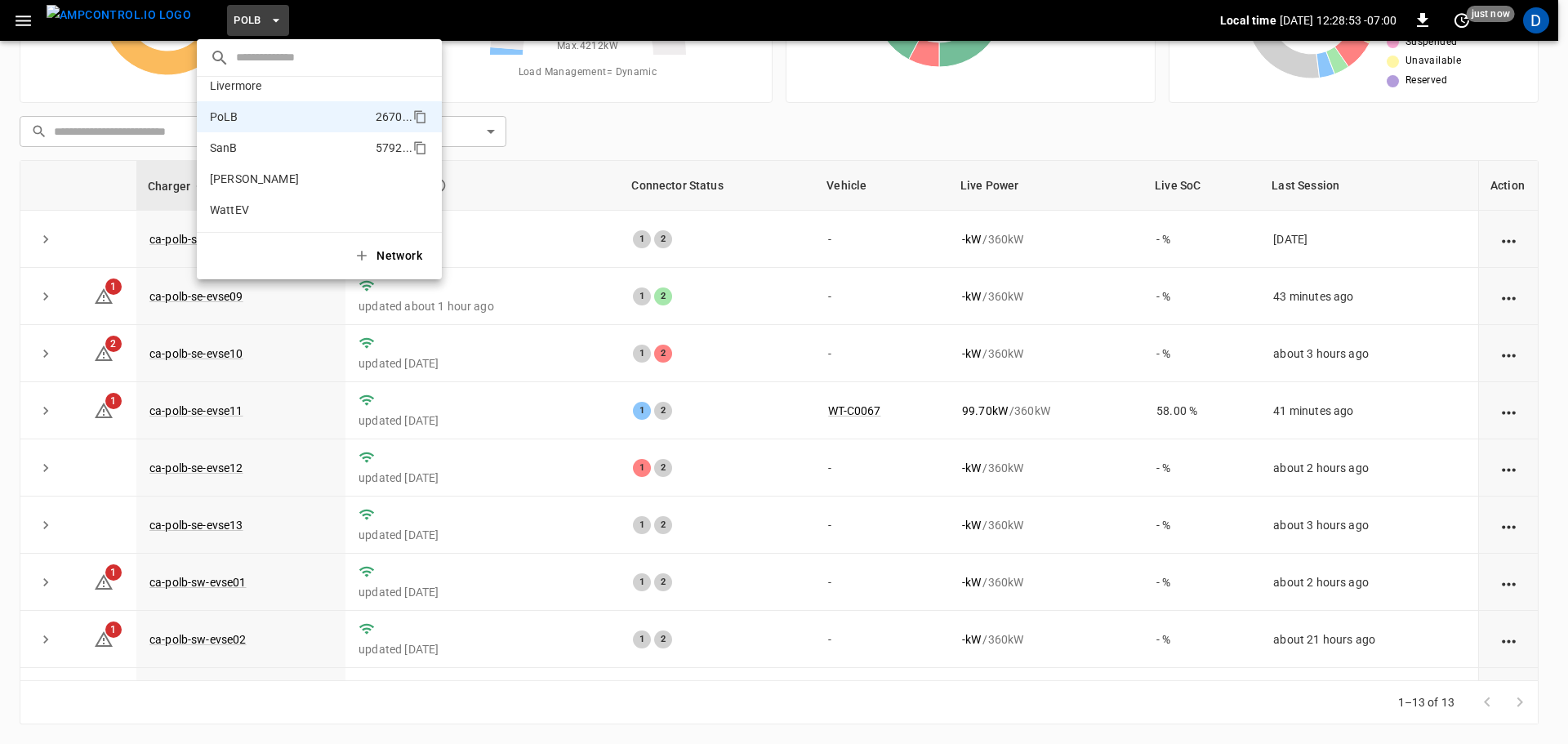
click at [246, 146] on p "SanB" at bounding box center [289, 147] width 159 height 17
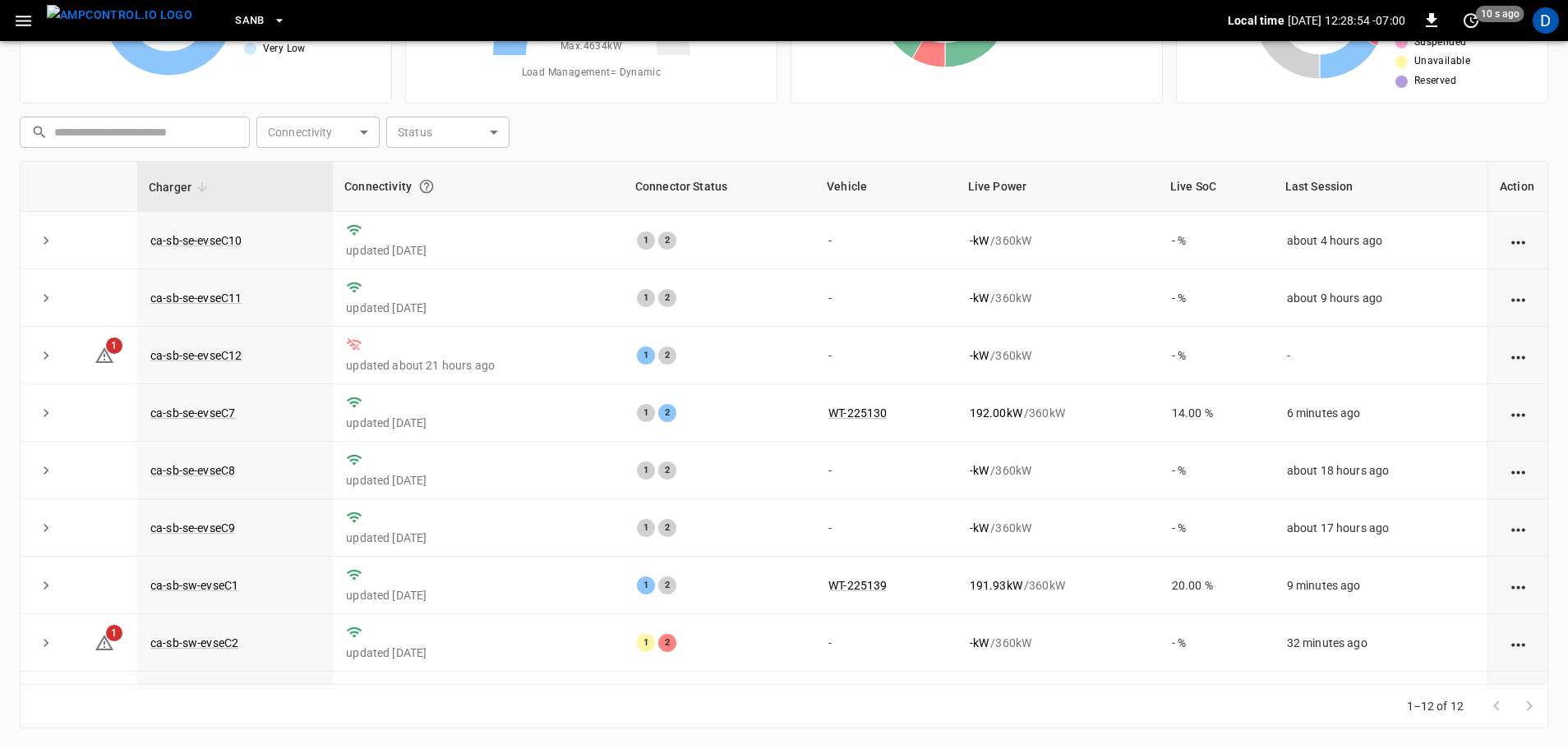
scroll to position [0, 0]
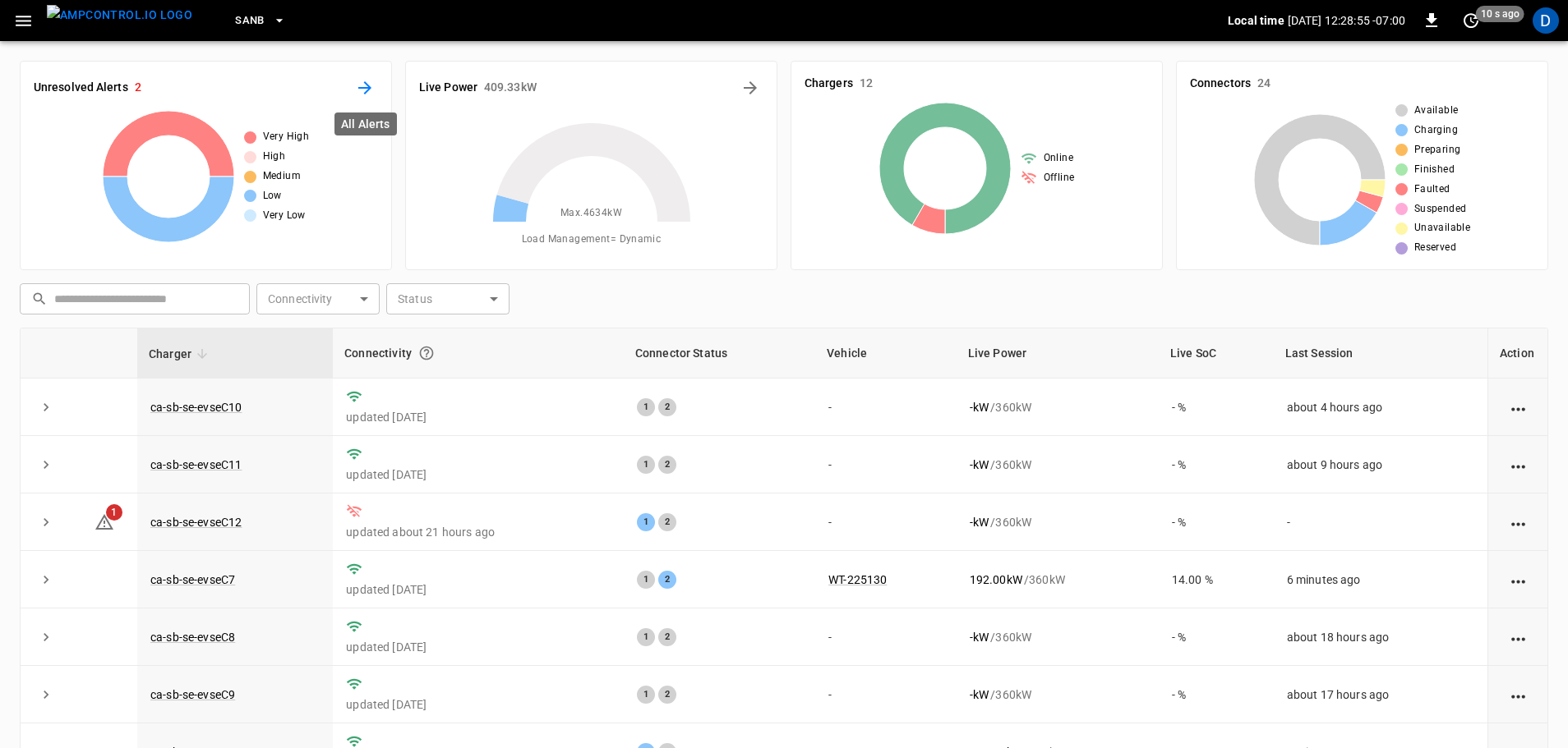
click at [373, 91] on icon "All Alerts" at bounding box center [365, 88] width 20 height 20
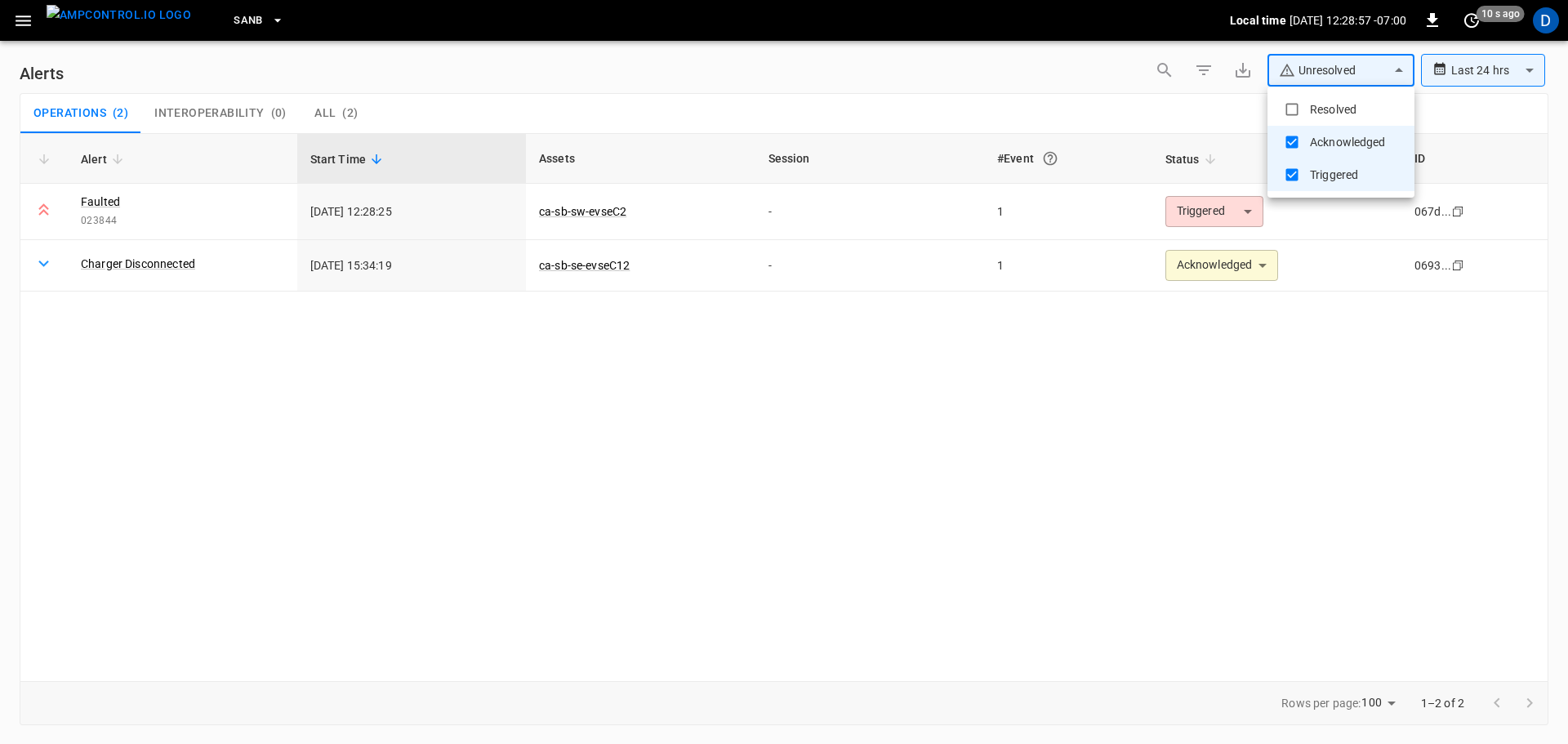
click at [1328, 71] on body "**********" at bounding box center [784, 369] width 1568 height 739
click at [1309, 107] on li "Resolved" at bounding box center [1340, 109] width 147 height 33
type input "**********"
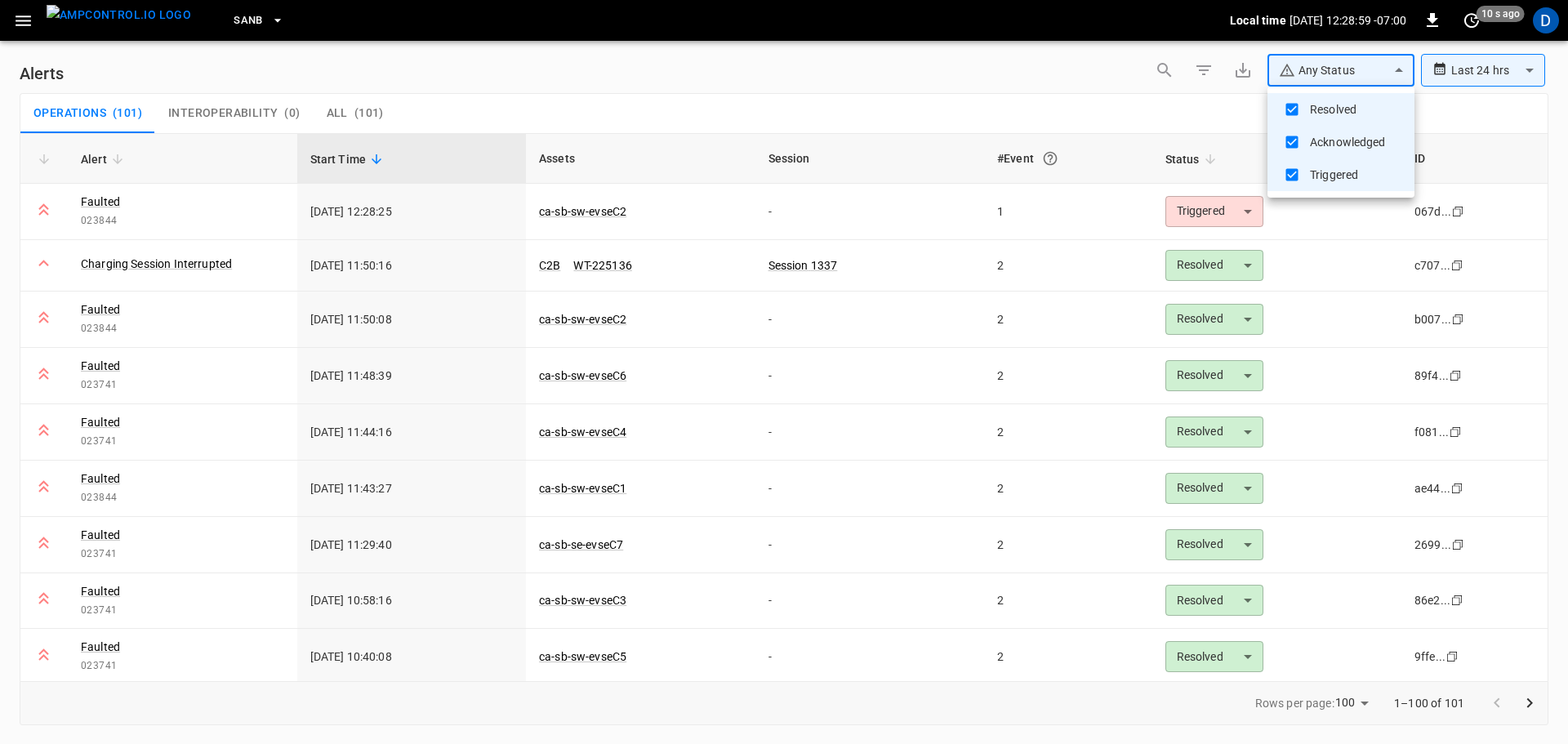
click at [473, 60] on div at bounding box center [784, 372] width 1568 height 744
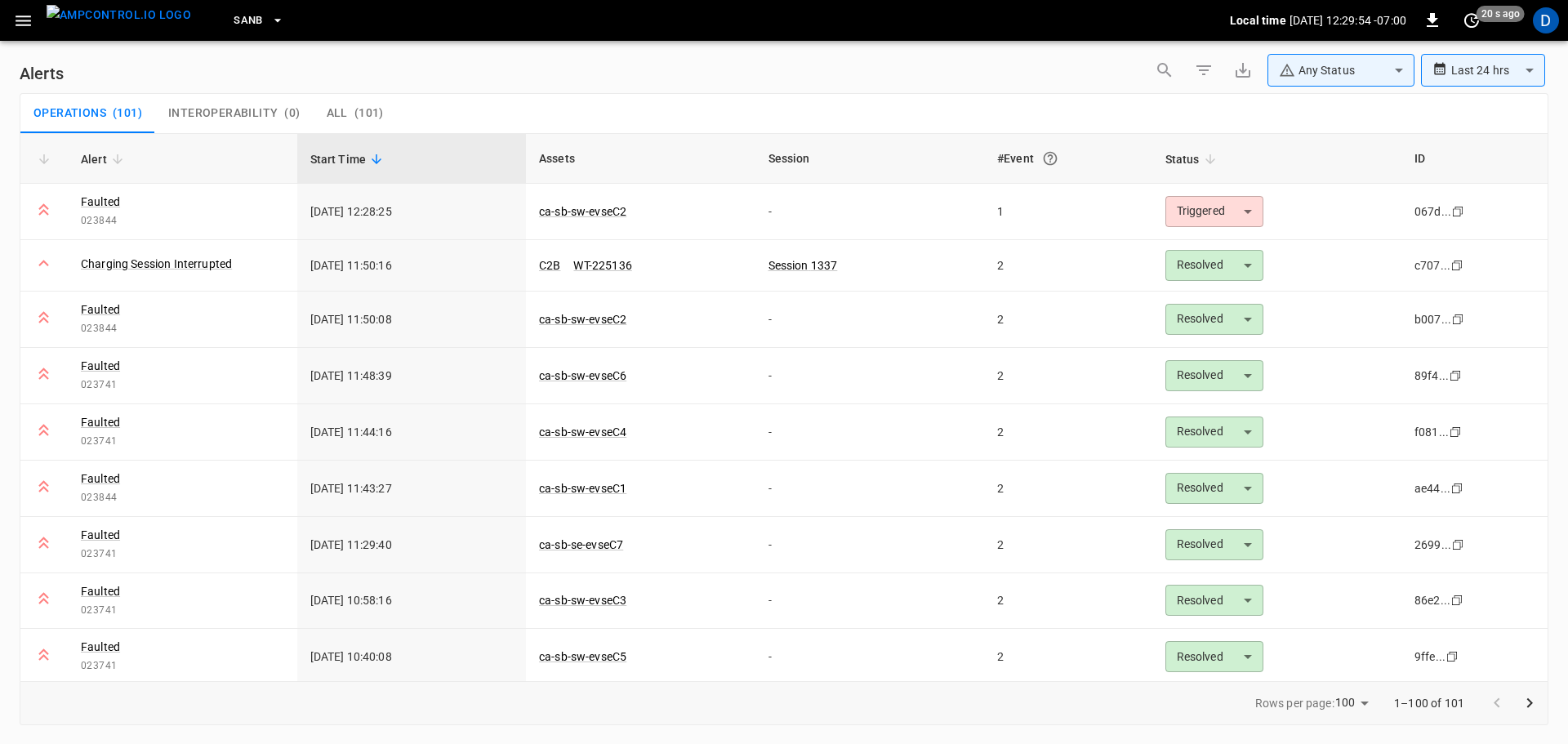
click at [559, 106] on div "Operations ( 101 ) Interoperability ( 0 ) All ( 101 )" at bounding box center [784, 113] width 1527 height 39
click at [1215, 199] on body "**********" at bounding box center [784, 369] width 1568 height 739
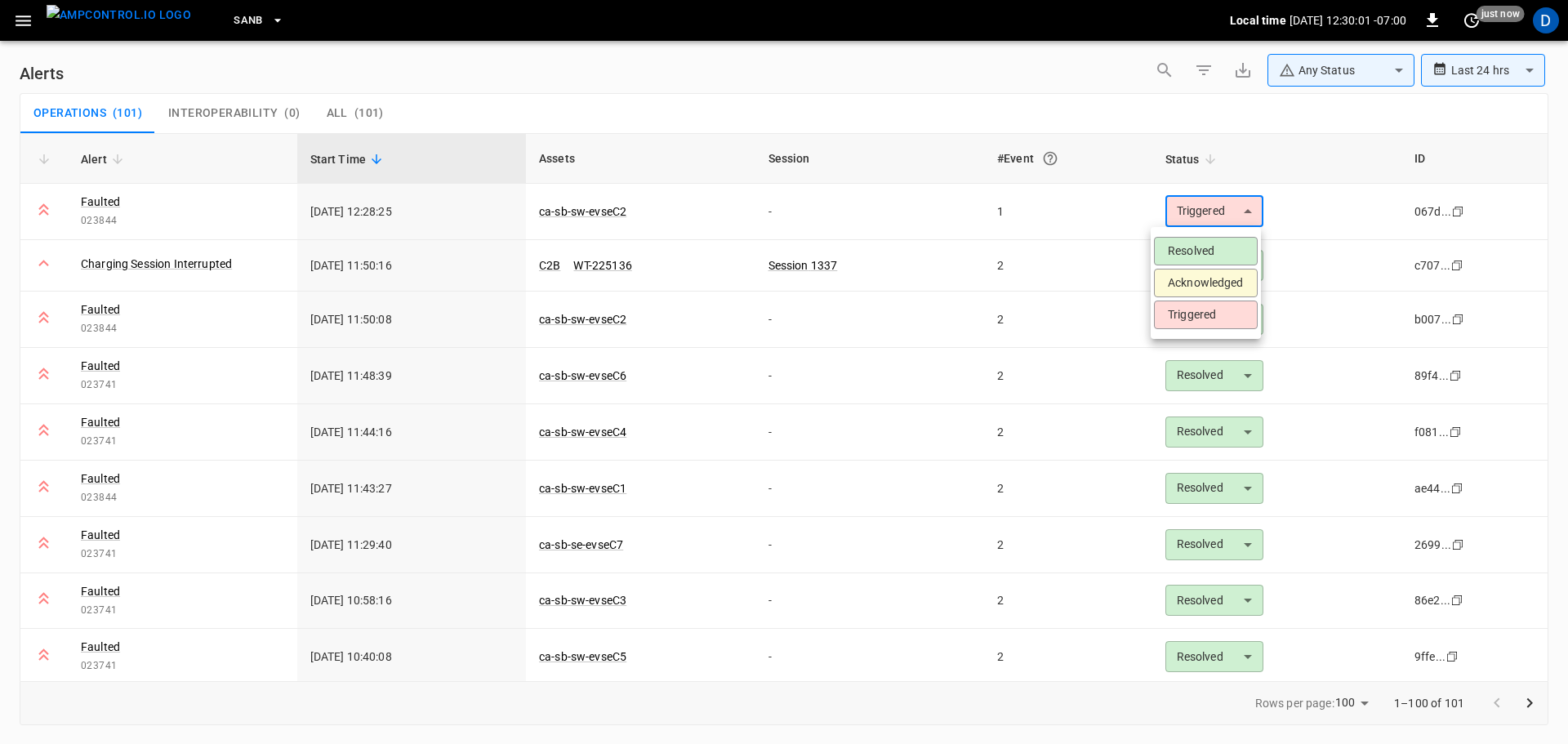
click at [1172, 279] on li "Acknowledged" at bounding box center [1206, 282] width 104 height 28
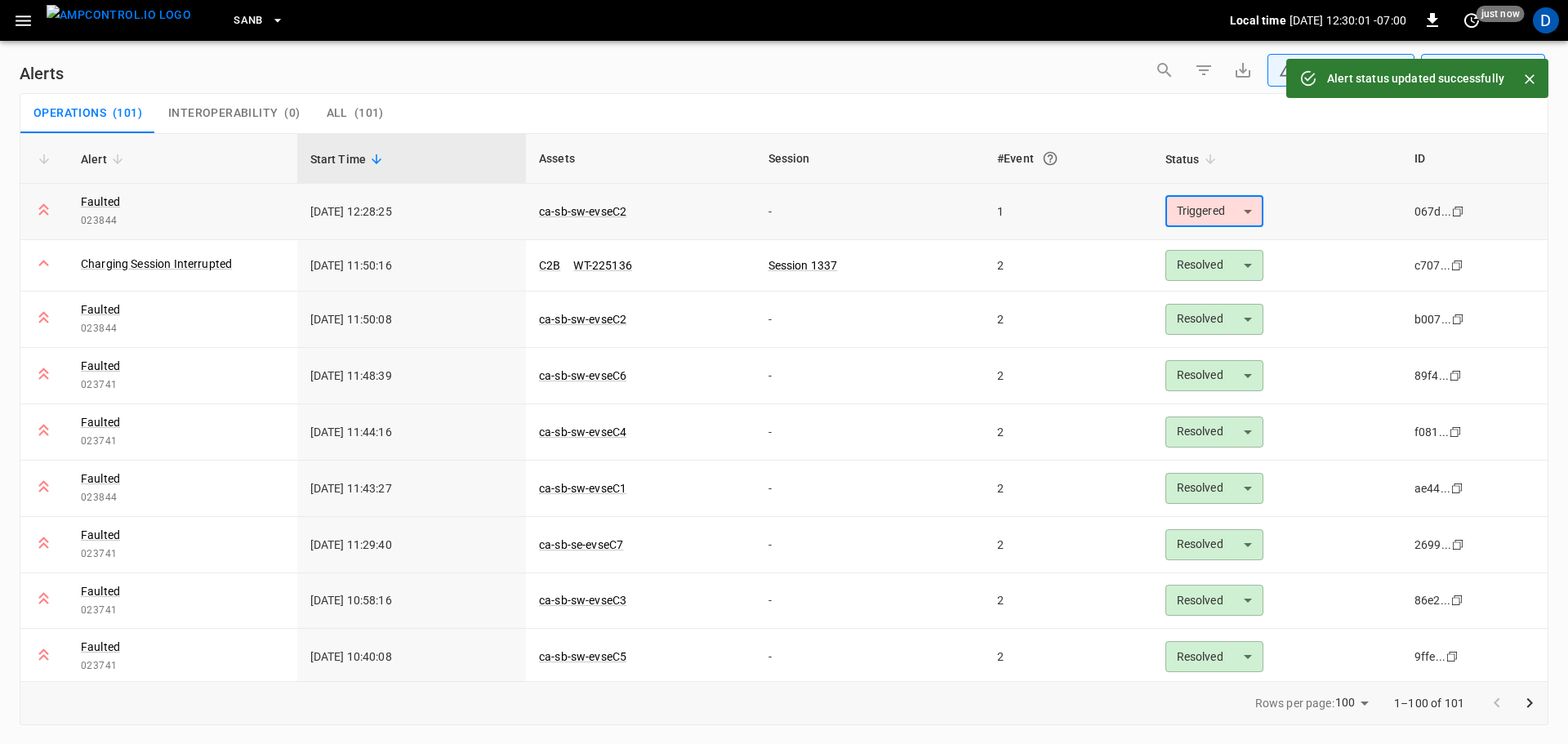
type input "**********"
click at [593, 212] on link "ca-sb-sw-evseC2" at bounding box center [582, 212] width 94 height 19
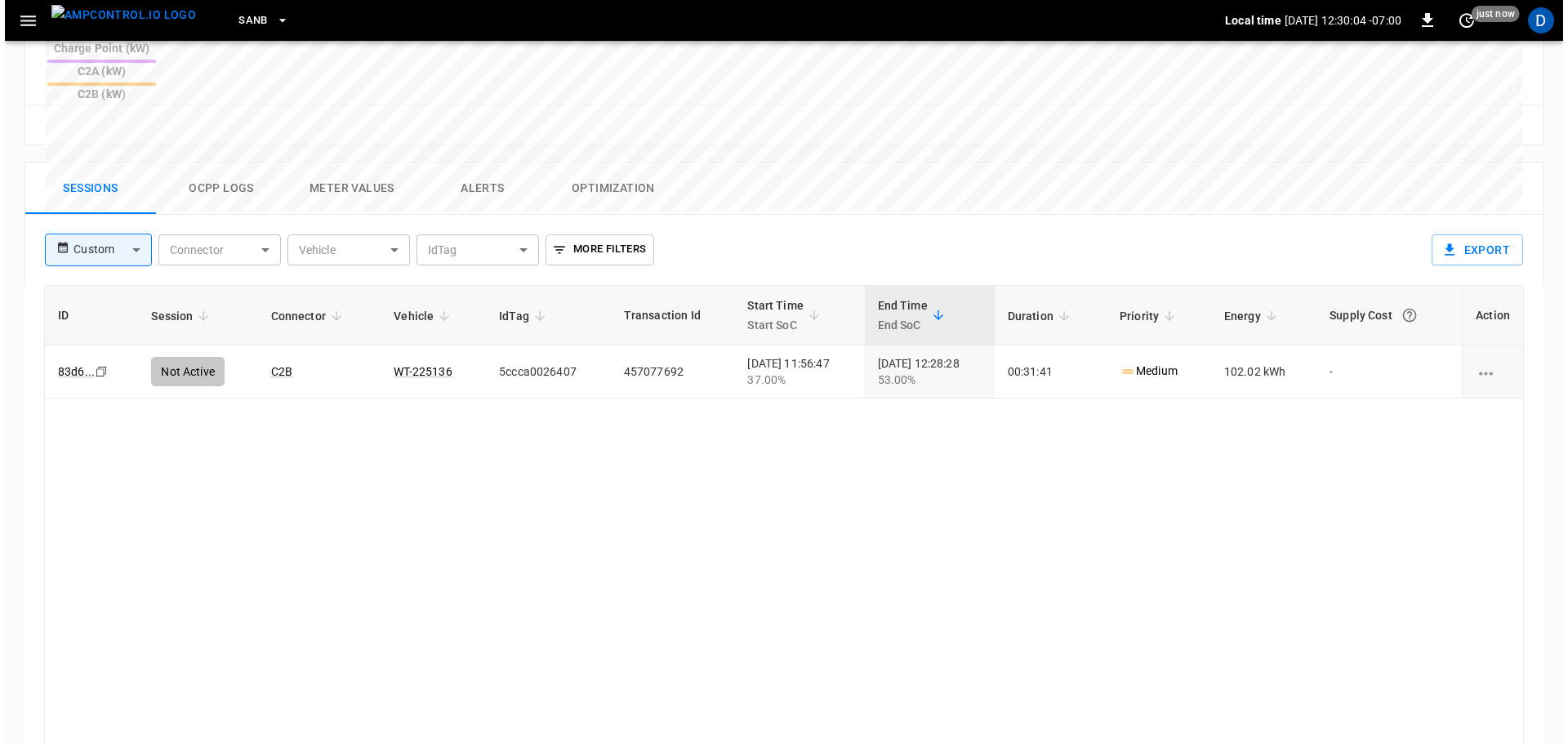
scroll to position [750, 0]
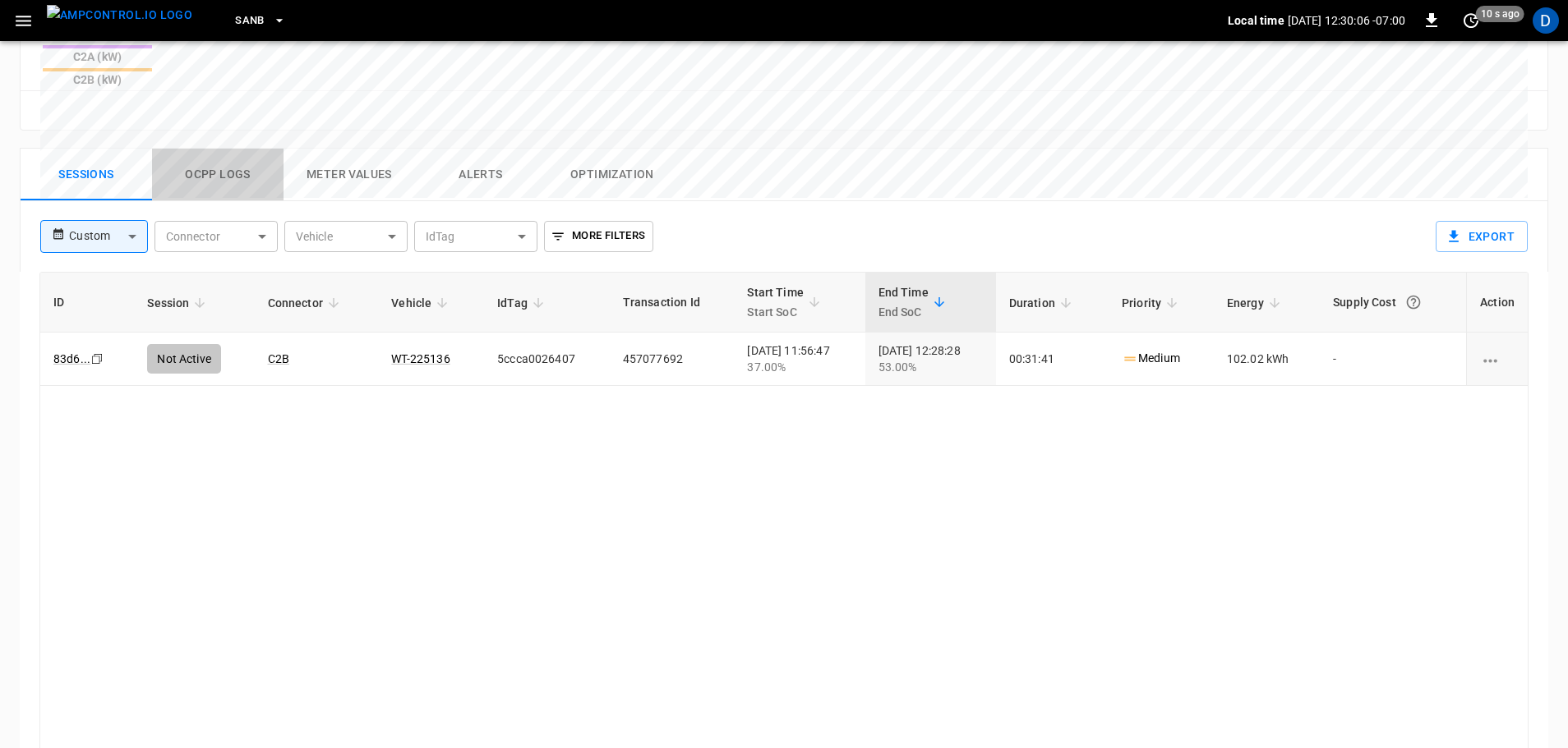
click at [242, 148] on button "Ocpp logs" at bounding box center [218, 174] width 131 height 52
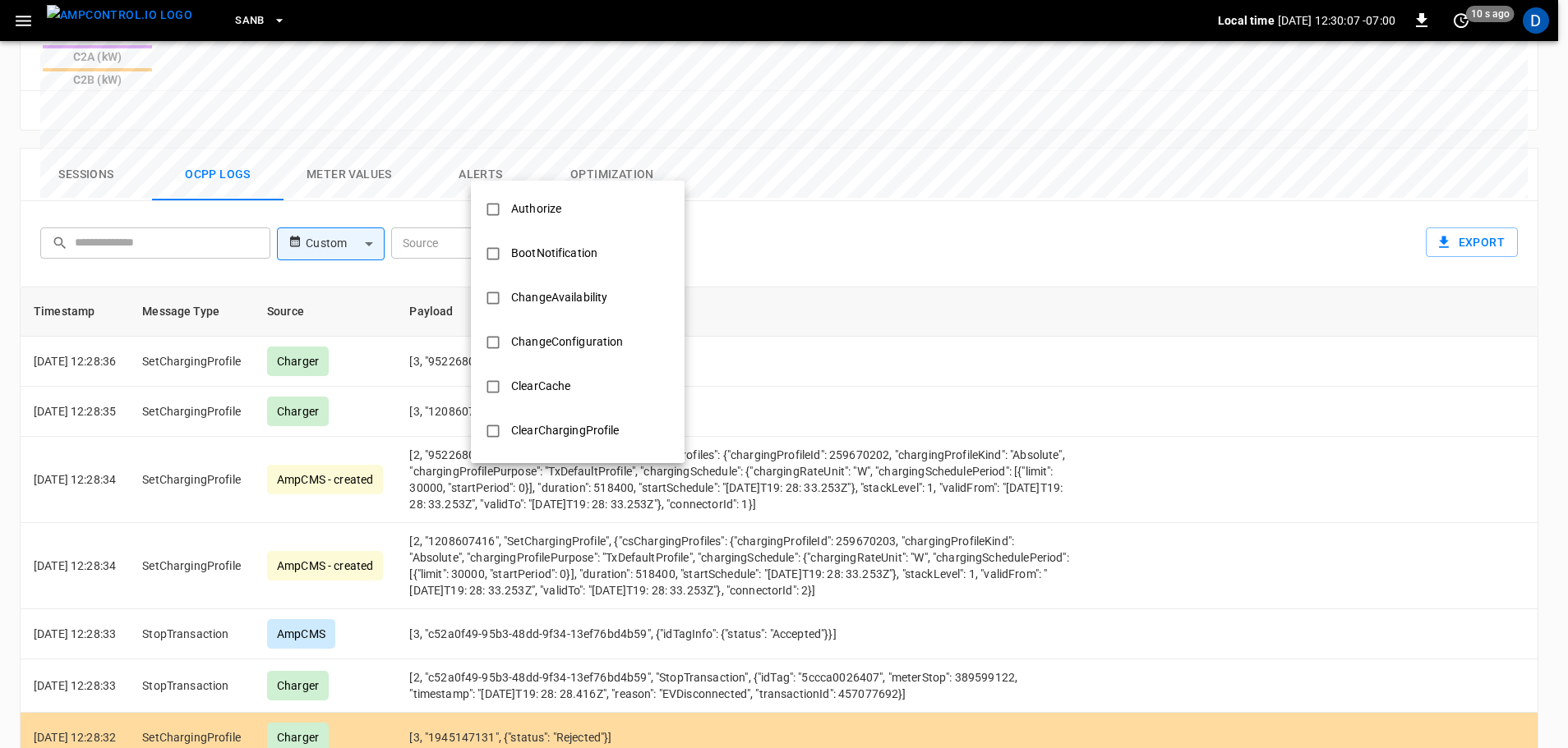
click at [570, 159] on body "SanB Local time [DATE] 12:30:07 -07:00 0 10 s ago D ca-sb-sw-evseC2 Remote Comm…" at bounding box center [784, 60] width 1568 height 1629
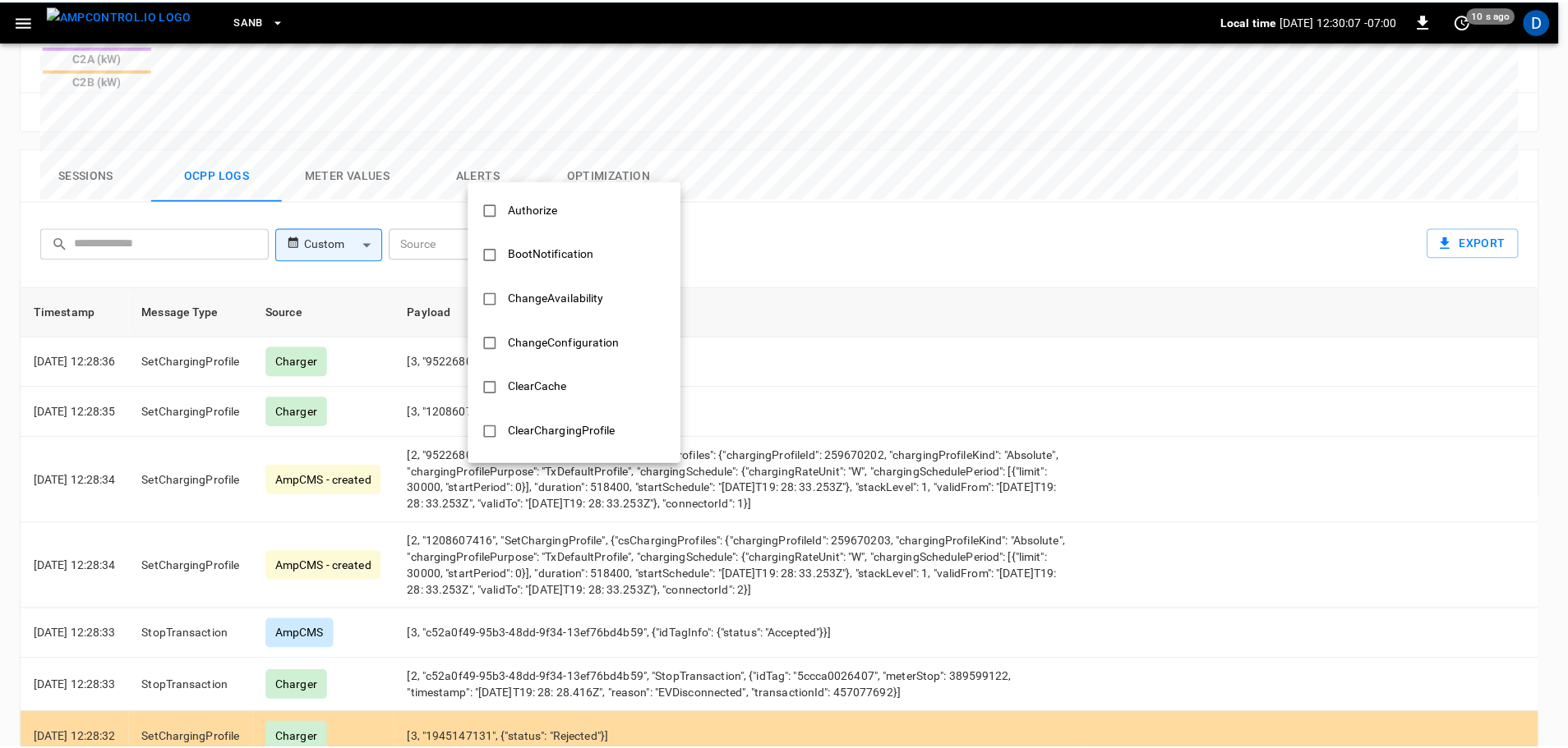
scroll to position [795, 0]
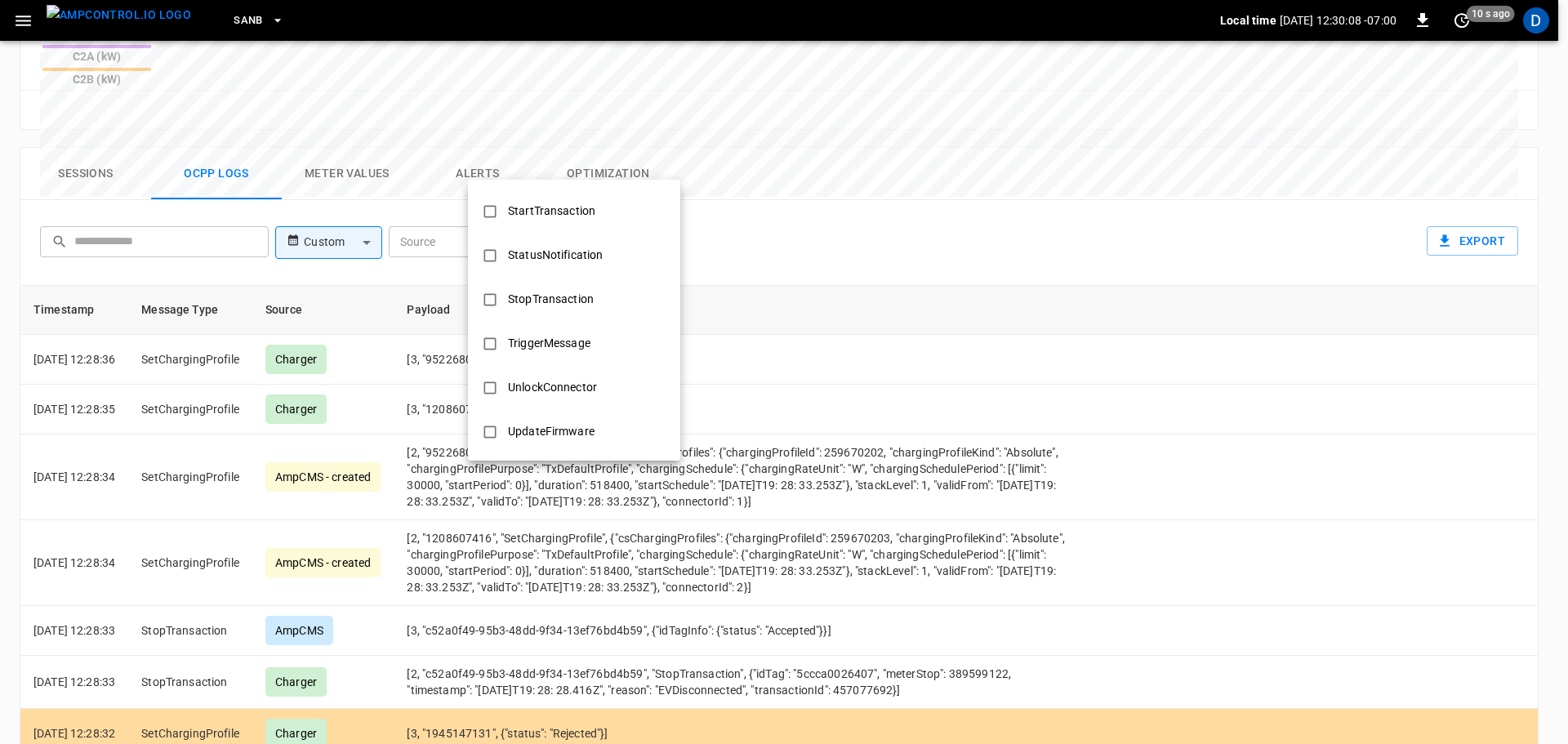
click at [551, 289] on div "StopTransaction" at bounding box center [551, 299] width 105 height 30
type input "**********"
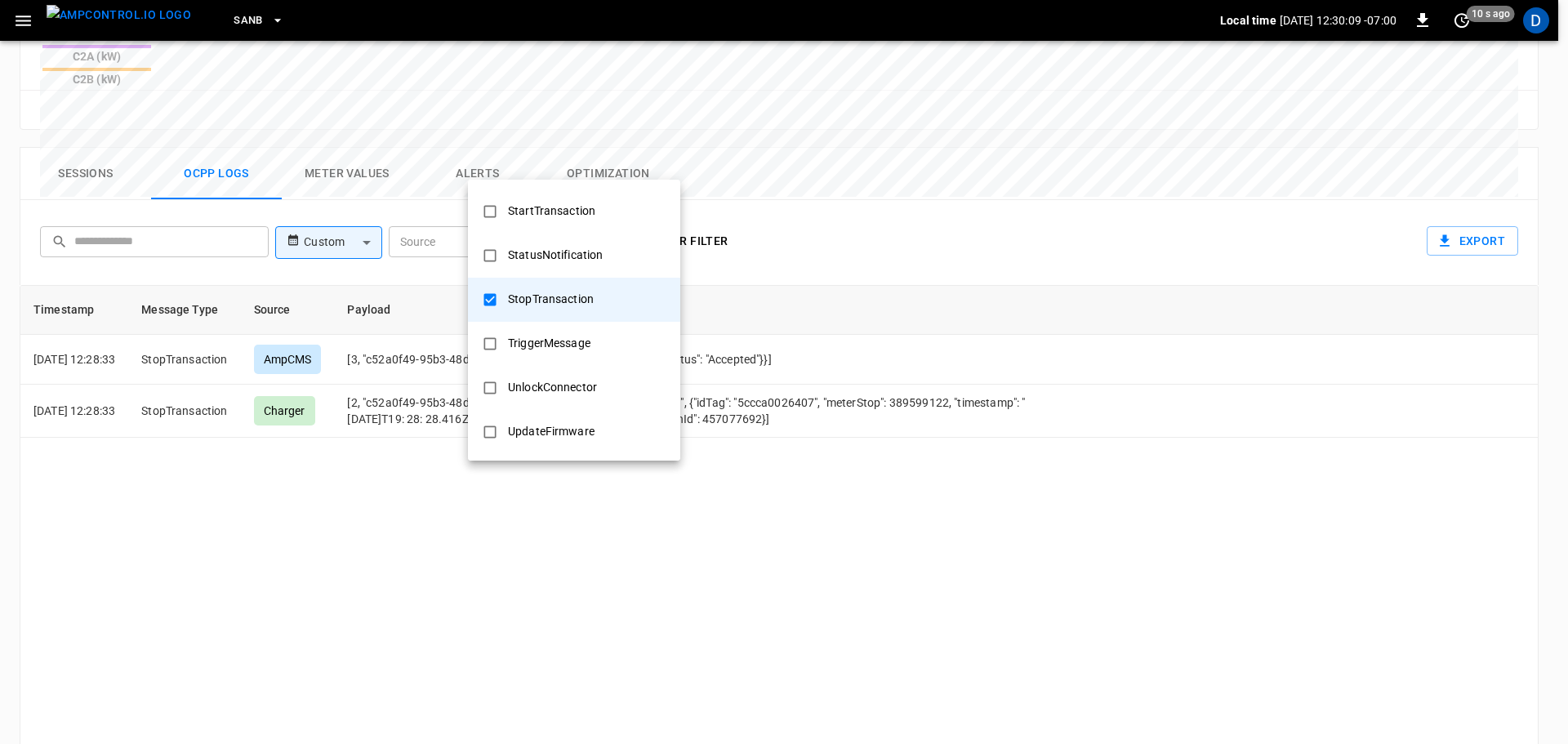
click at [793, 273] on div at bounding box center [784, 372] width 1568 height 744
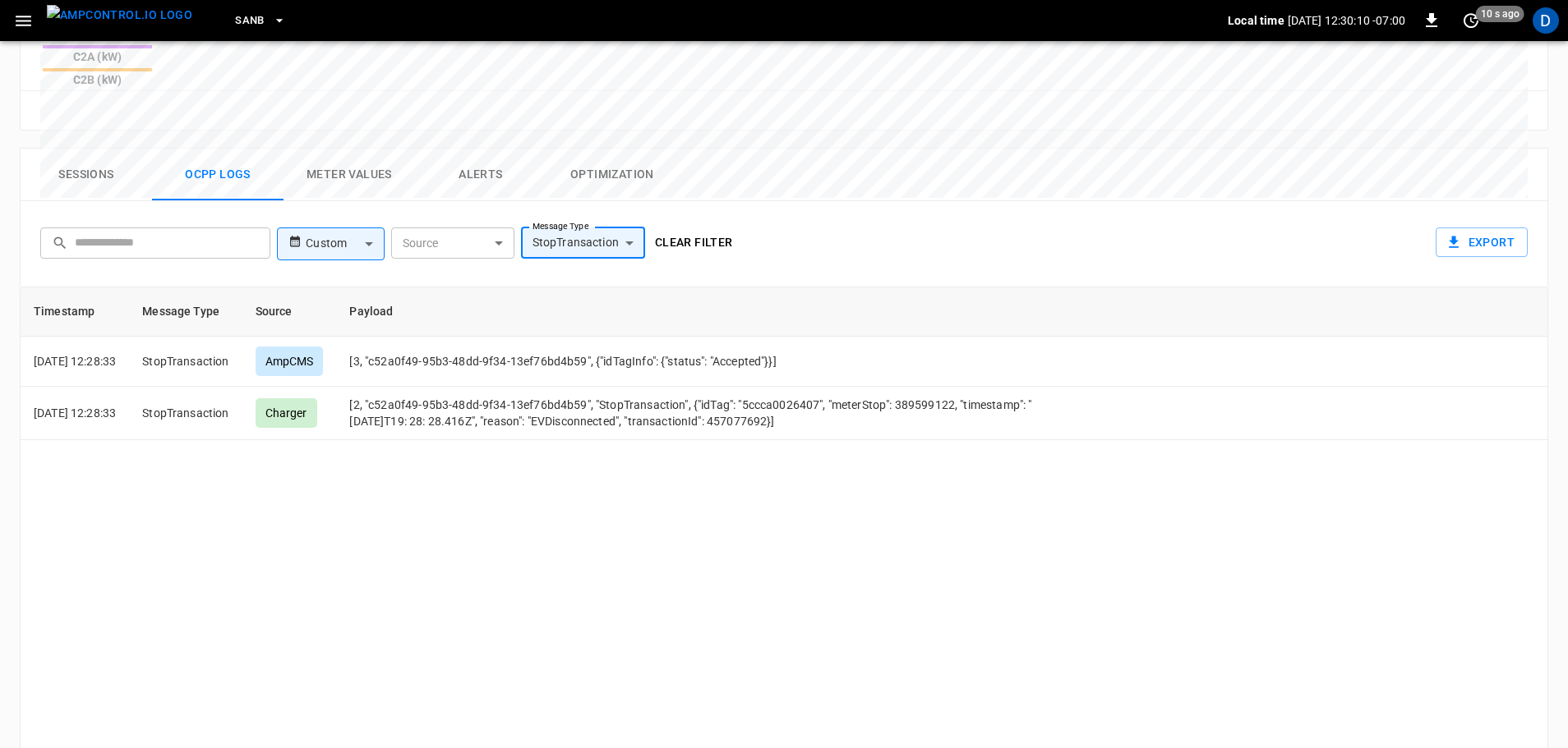
click at [706, 227] on button "Clear filter" at bounding box center [693, 242] width 91 height 30
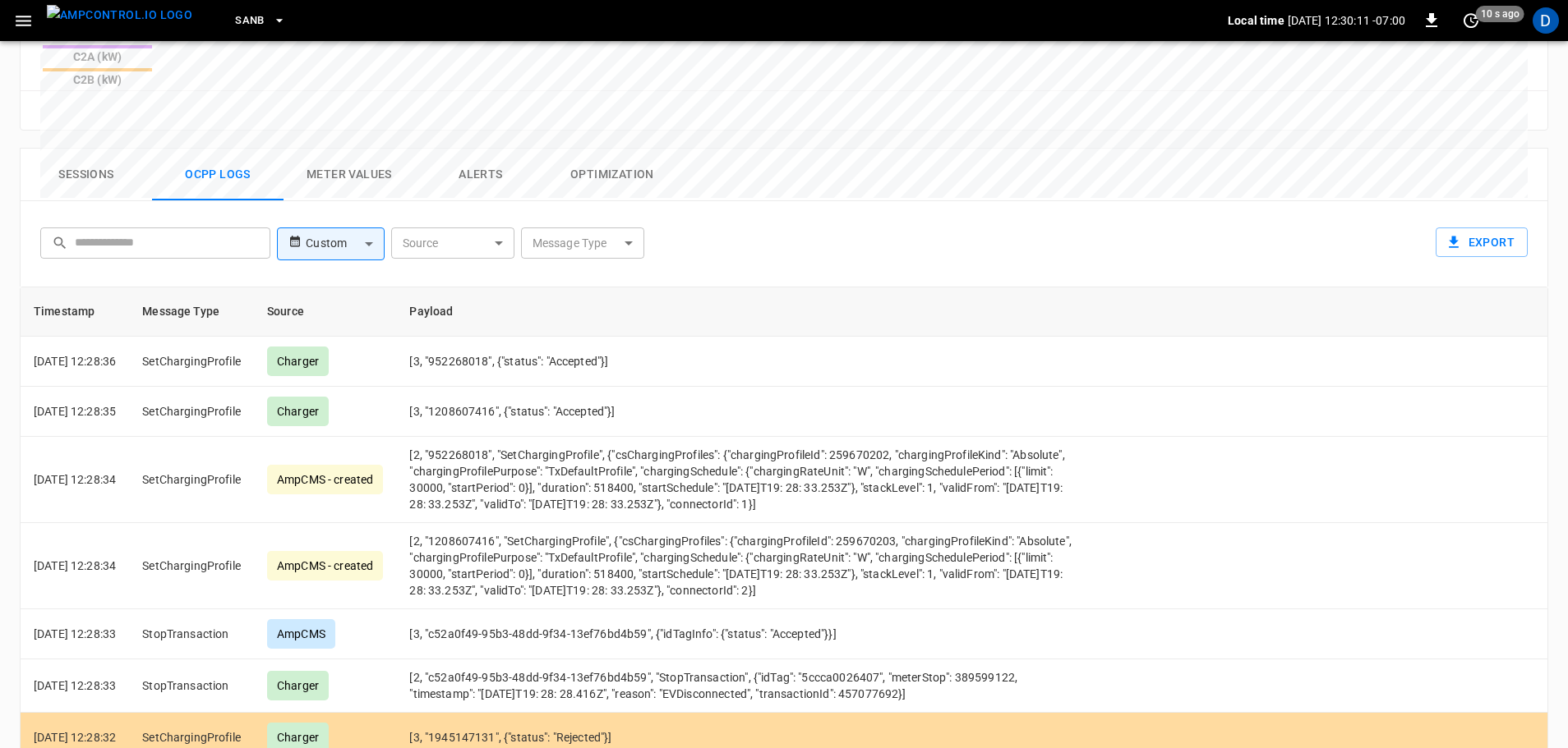
click at [93, 148] on button "Sessions" at bounding box center [86, 174] width 131 height 52
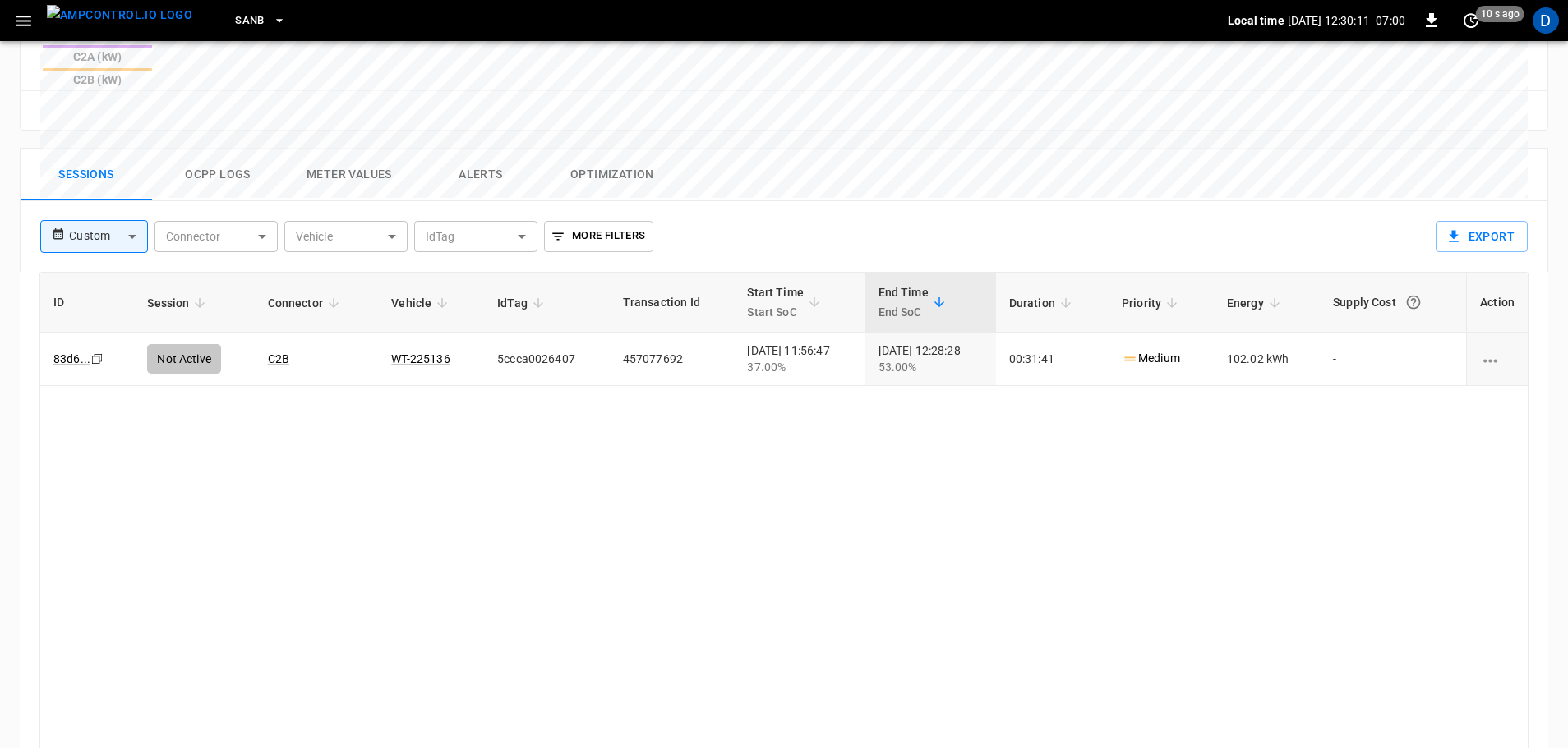
click at [111, 26] on img "menu" at bounding box center [120, 15] width 146 height 20
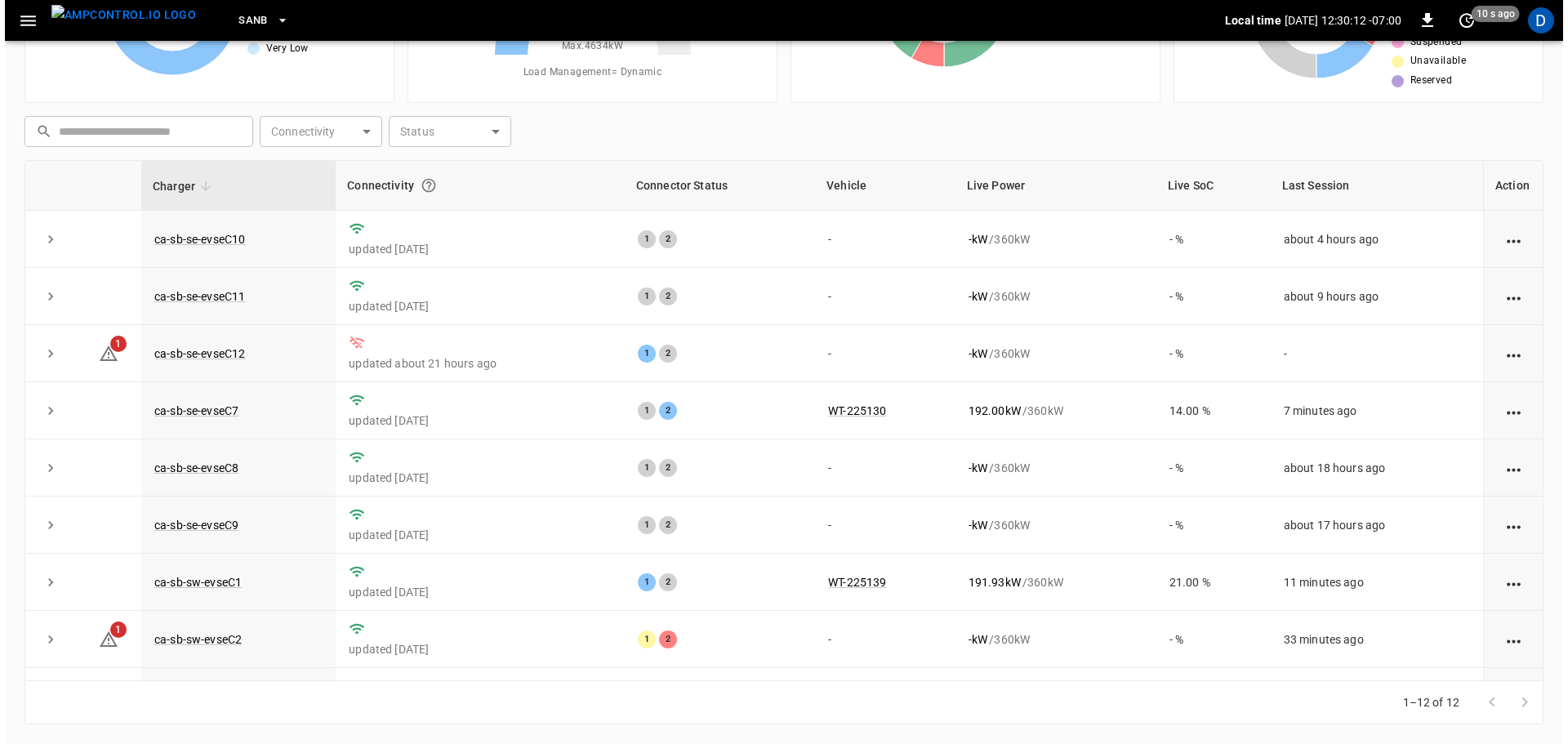
scroll to position [166, 0]
click at [269, 12] on icon "button" at bounding box center [277, 20] width 17 height 17
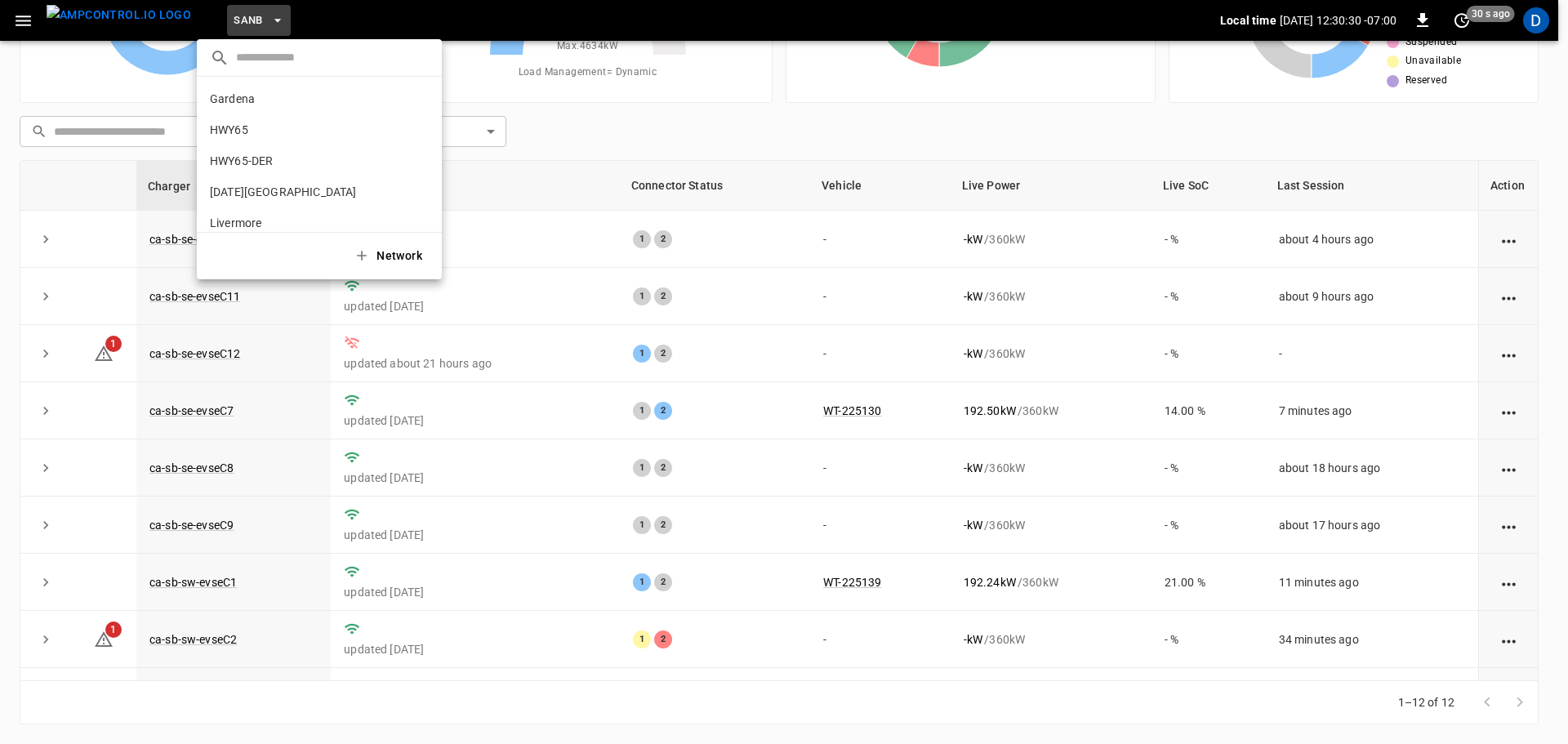
scroll to position [137, 0]
click at [242, 117] on p "PoLB" at bounding box center [289, 116] width 159 height 17
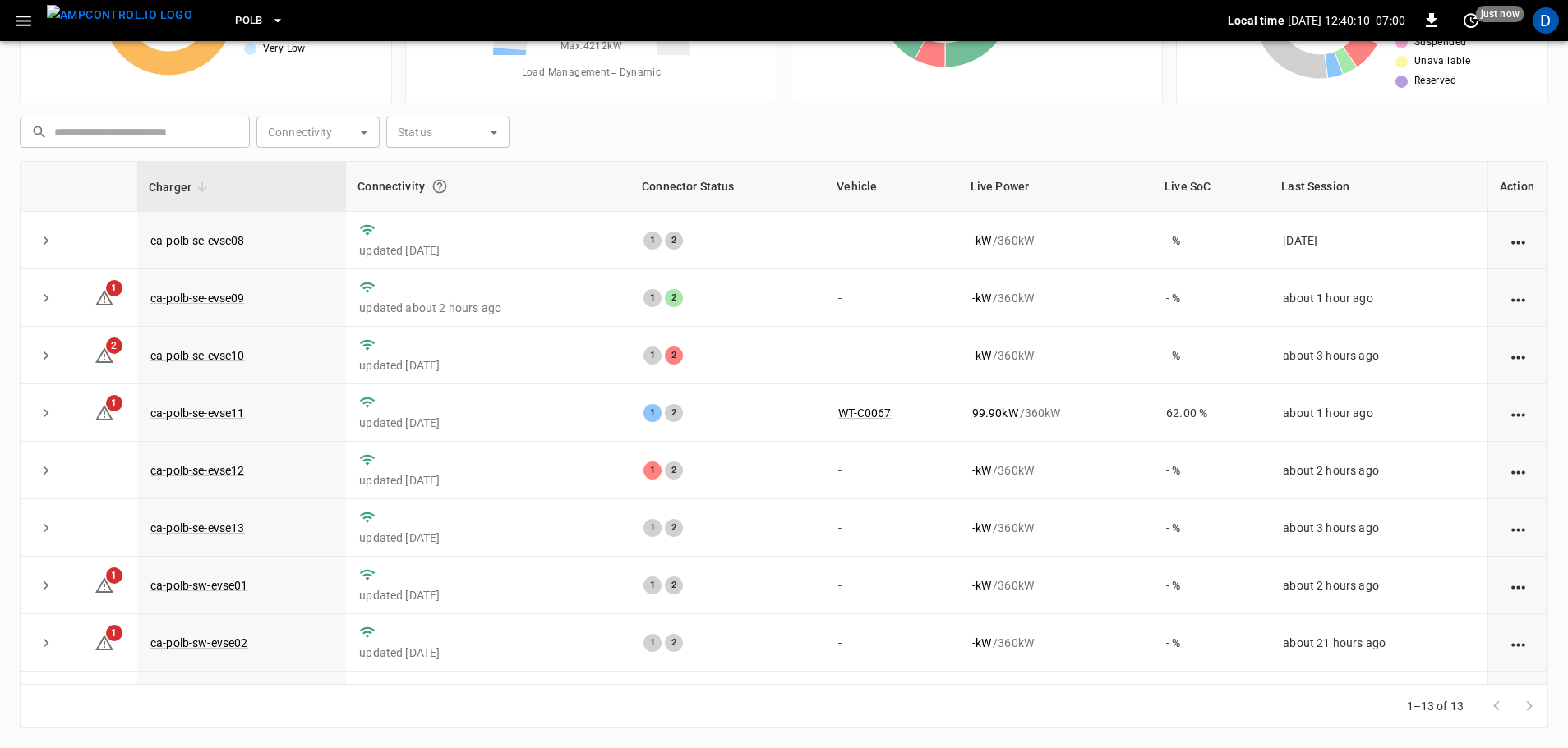
click at [235, 17] on span "PoLB" at bounding box center [249, 20] width 28 height 19
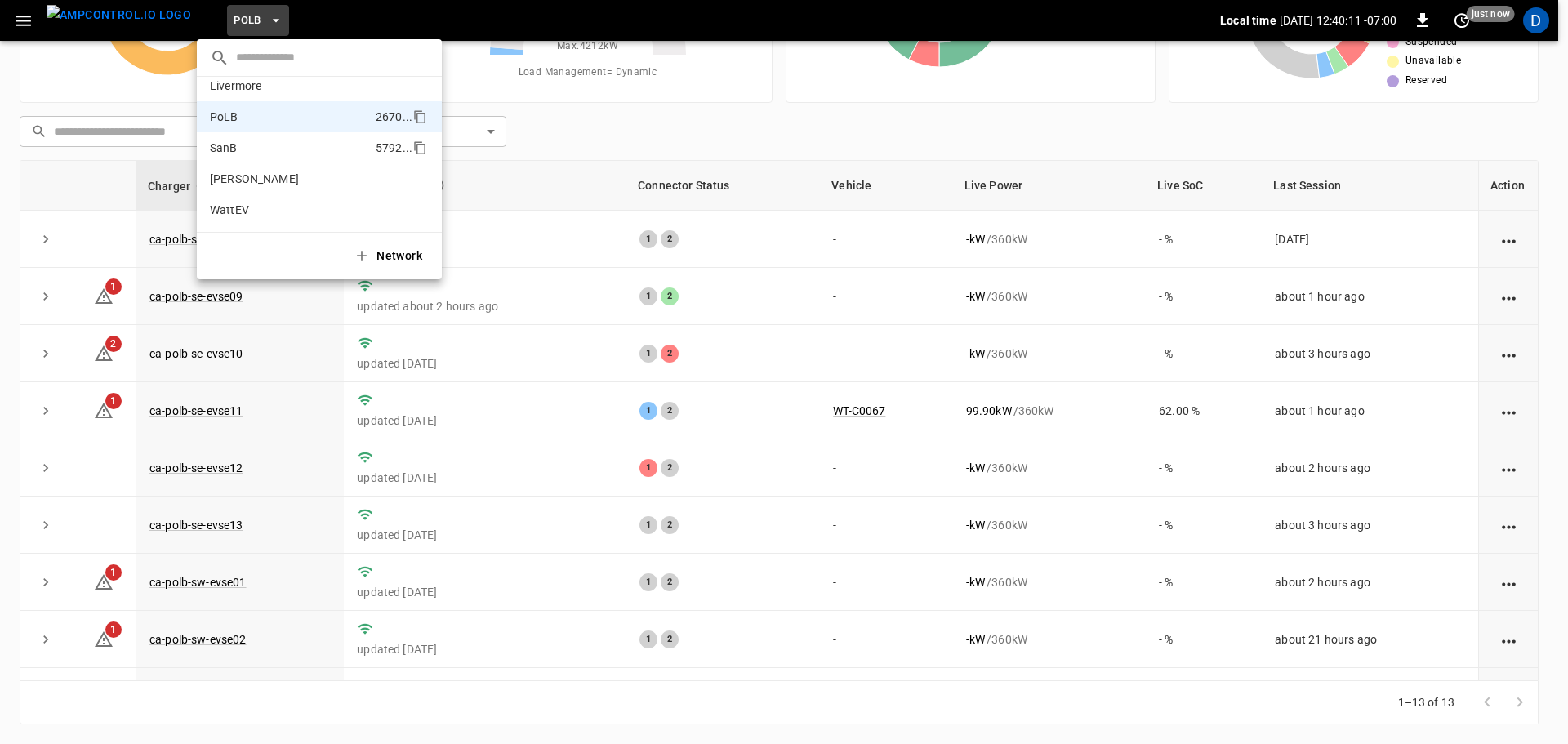
click at [251, 149] on p "SanB" at bounding box center [289, 147] width 159 height 17
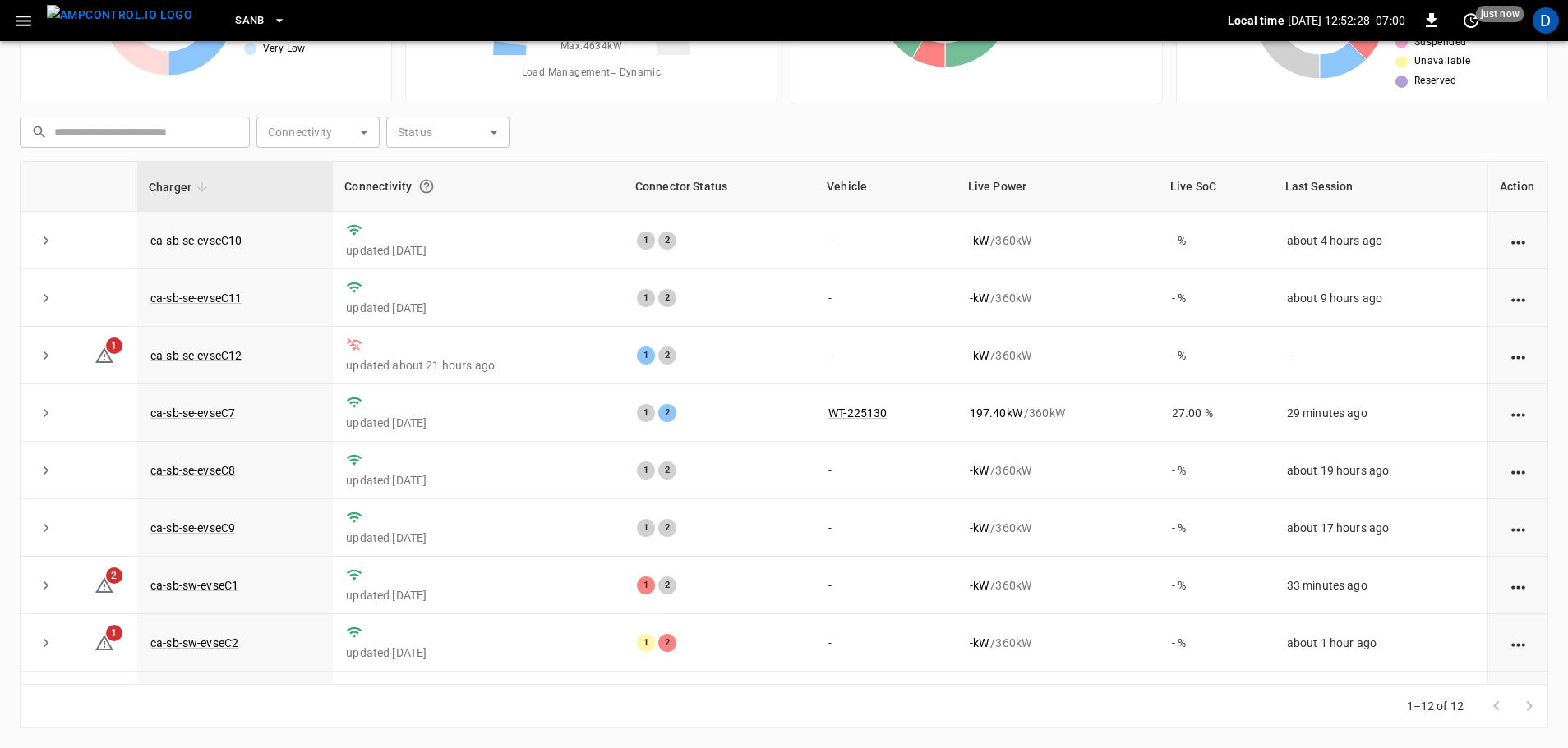
click at [235, 23] on button "SanB" at bounding box center [260, 21] width 64 height 32
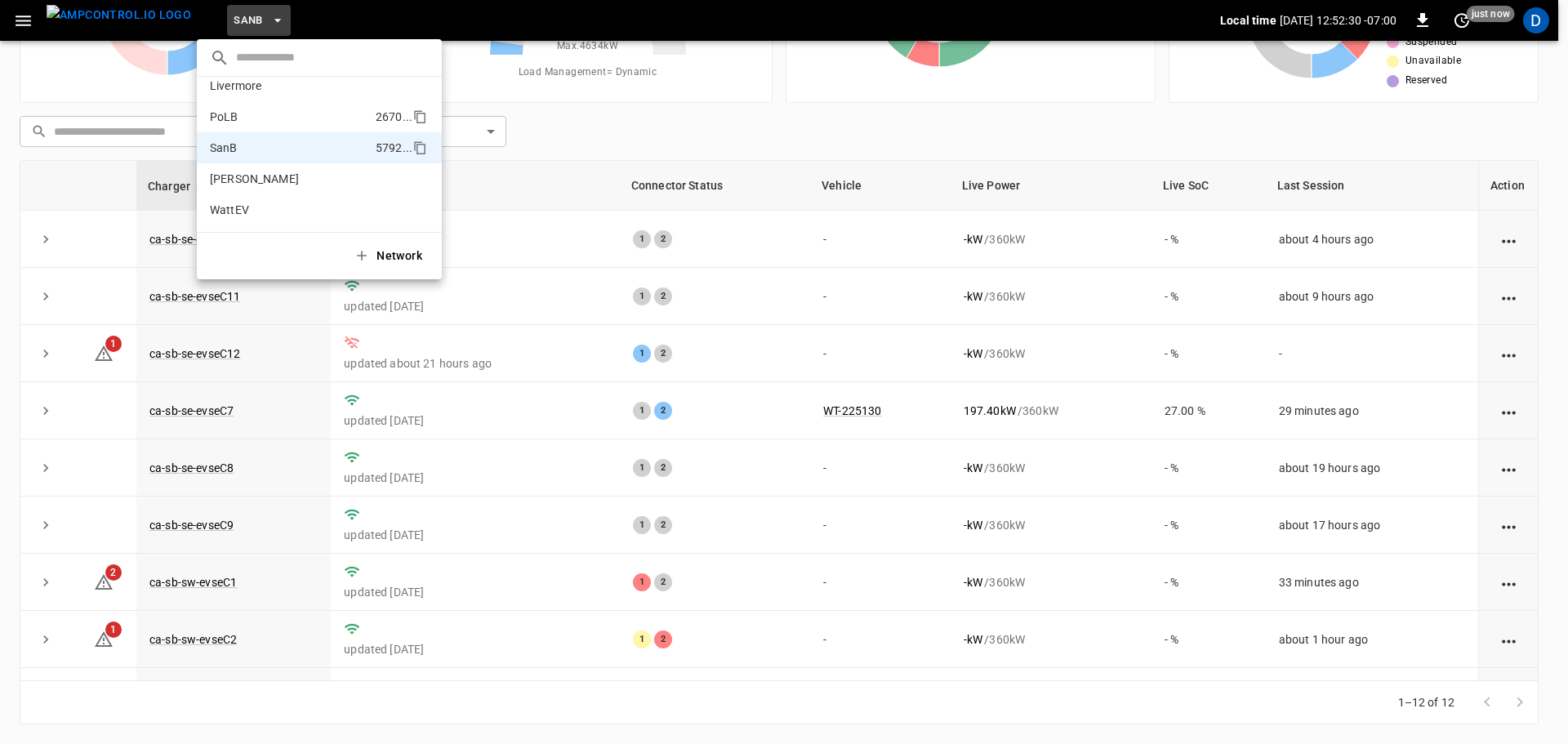
click at [241, 106] on li "PoLB 2670 ..." at bounding box center [319, 116] width 245 height 31
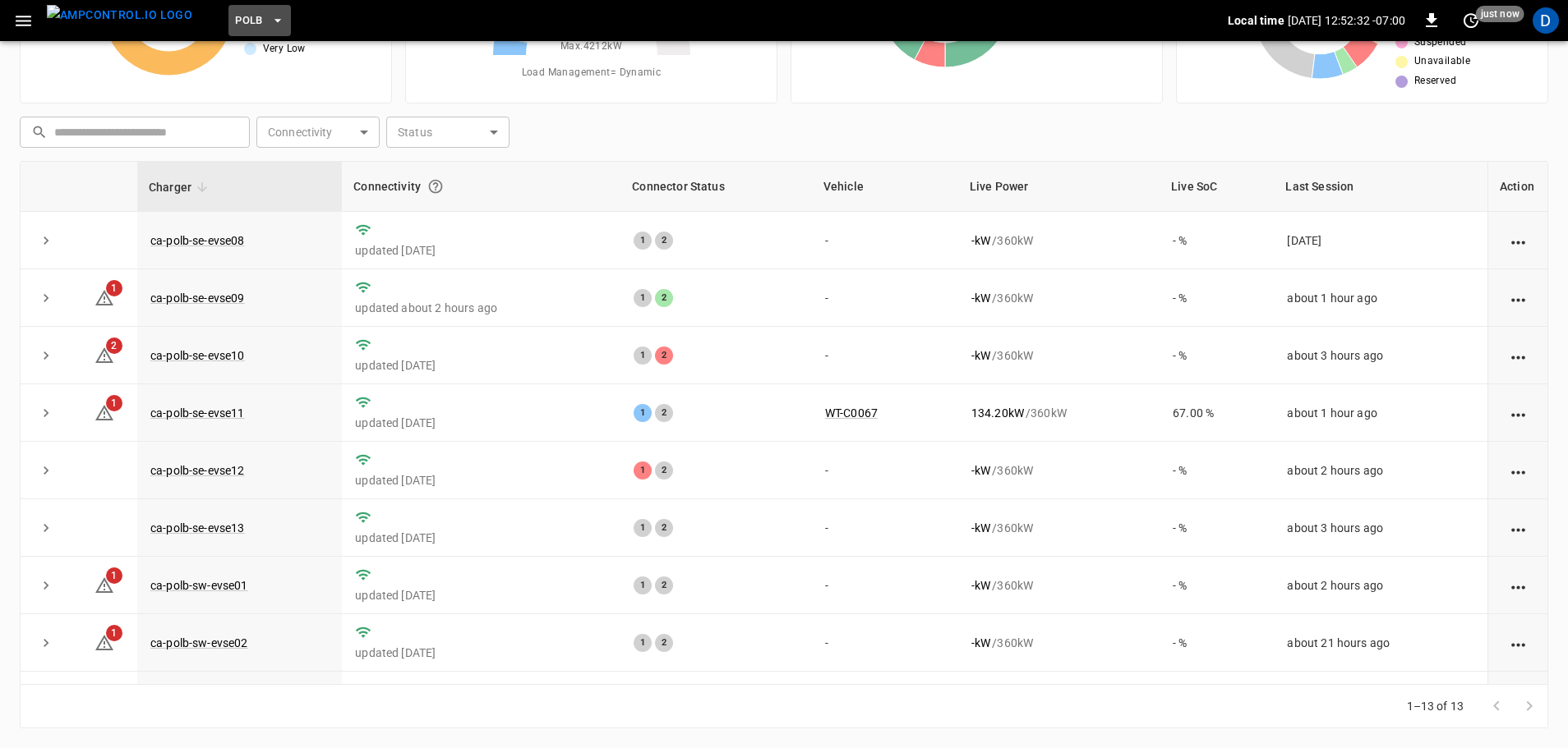
click at [234, 15] on button "PoLB" at bounding box center [259, 21] width 62 height 32
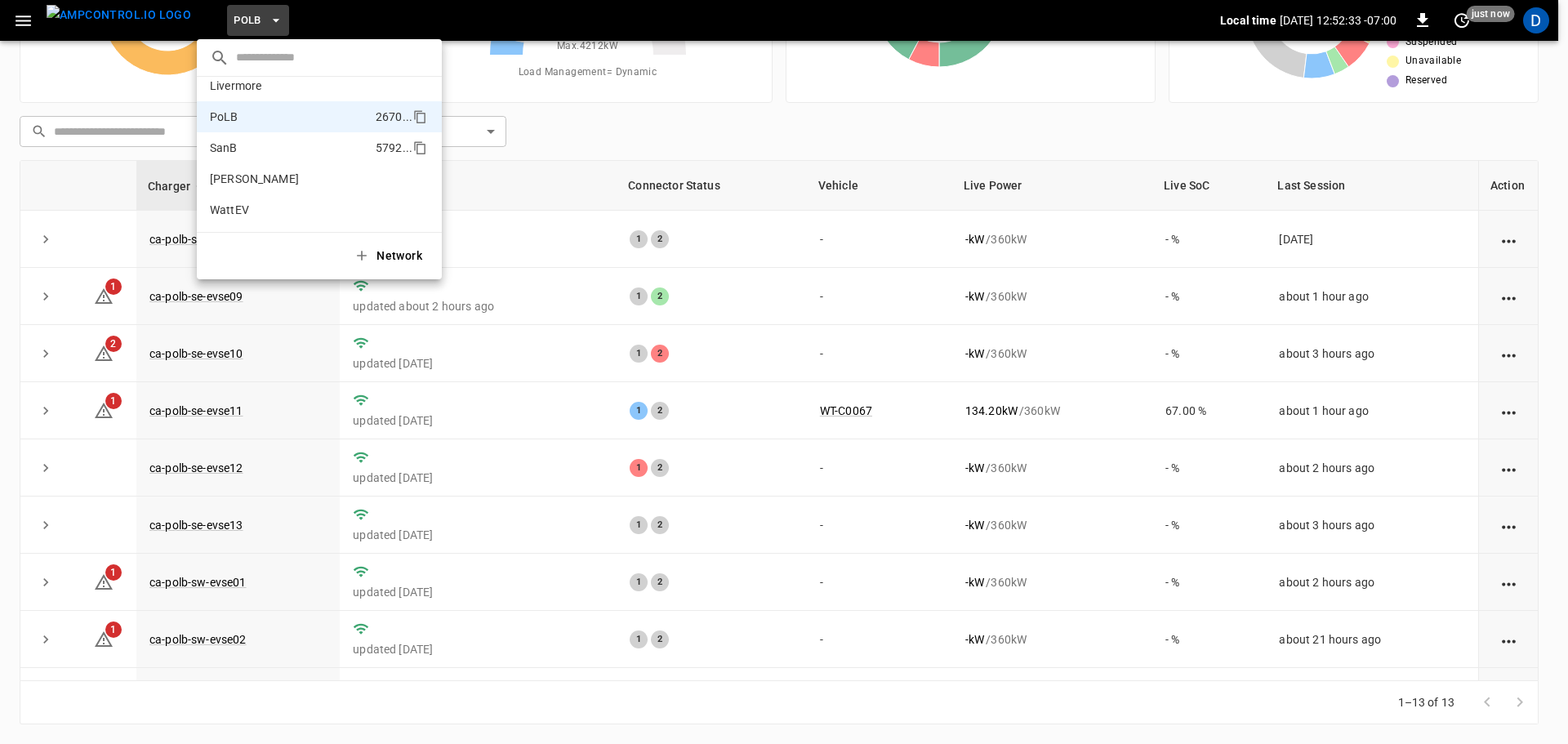
click at [243, 139] on li "SanB 5792 ..." at bounding box center [319, 147] width 245 height 31
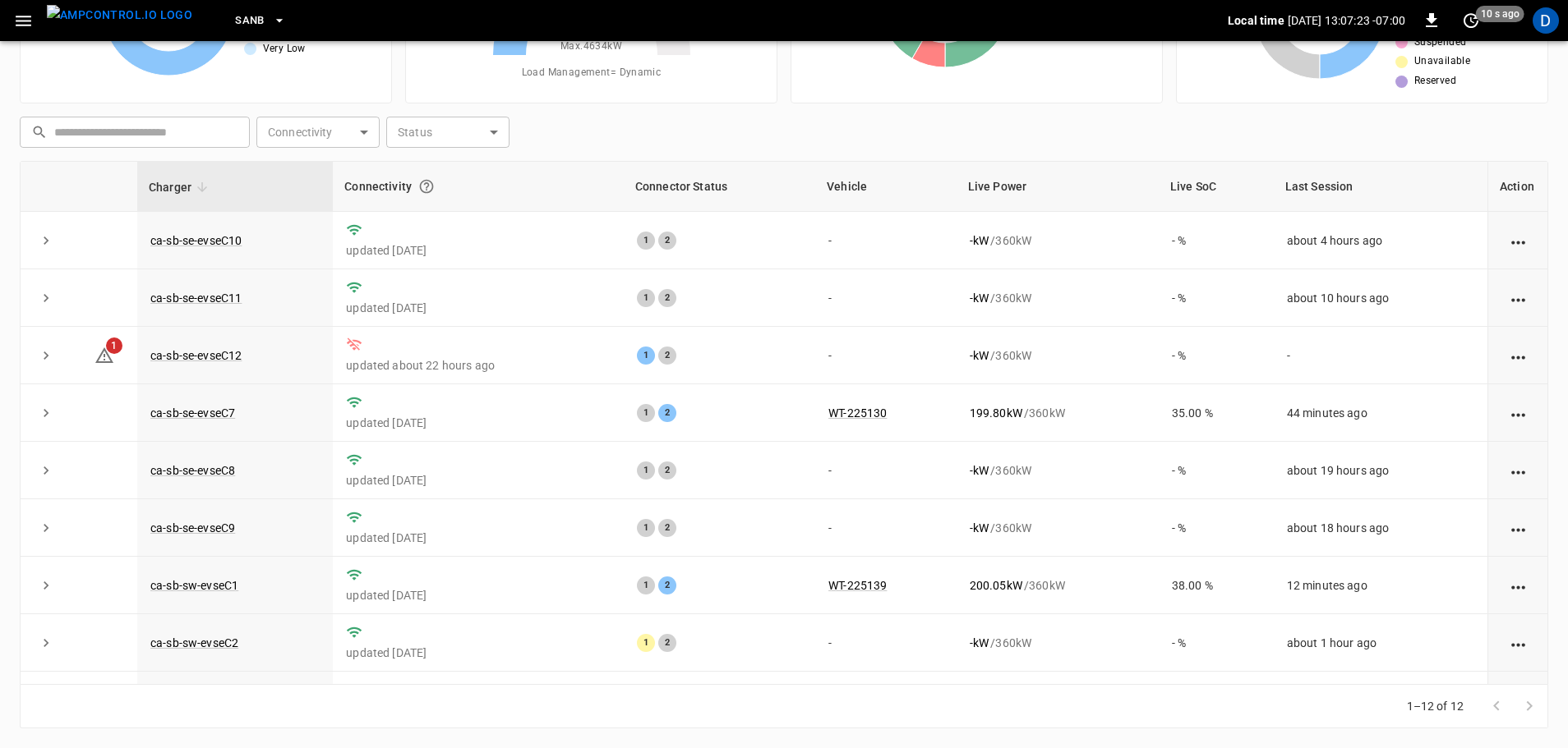
click at [271, 20] on icon "button" at bounding box center [279, 20] width 17 height 17
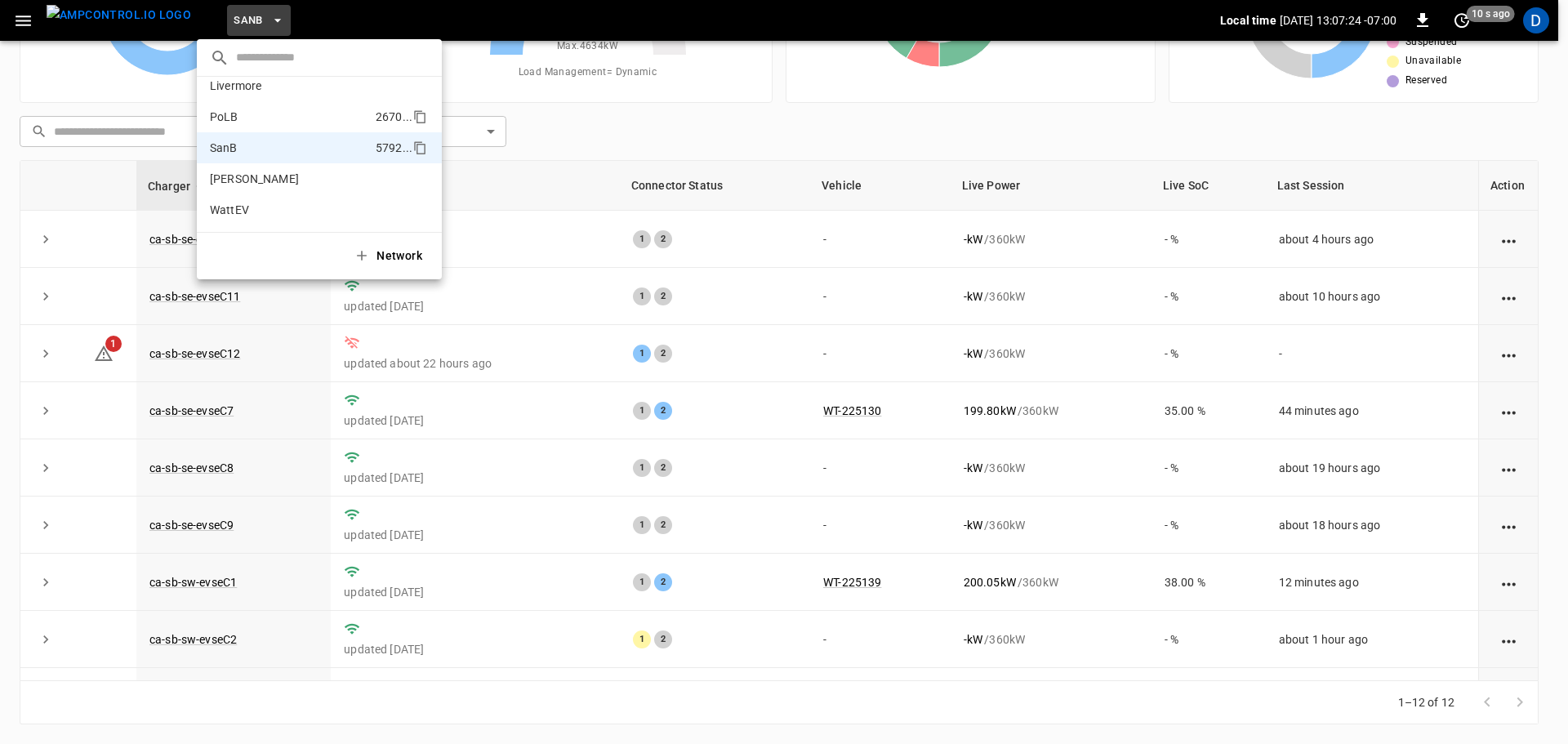
click at [240, 119] on p "PoLB" at bounding box center [289, 116] width 159 height 17
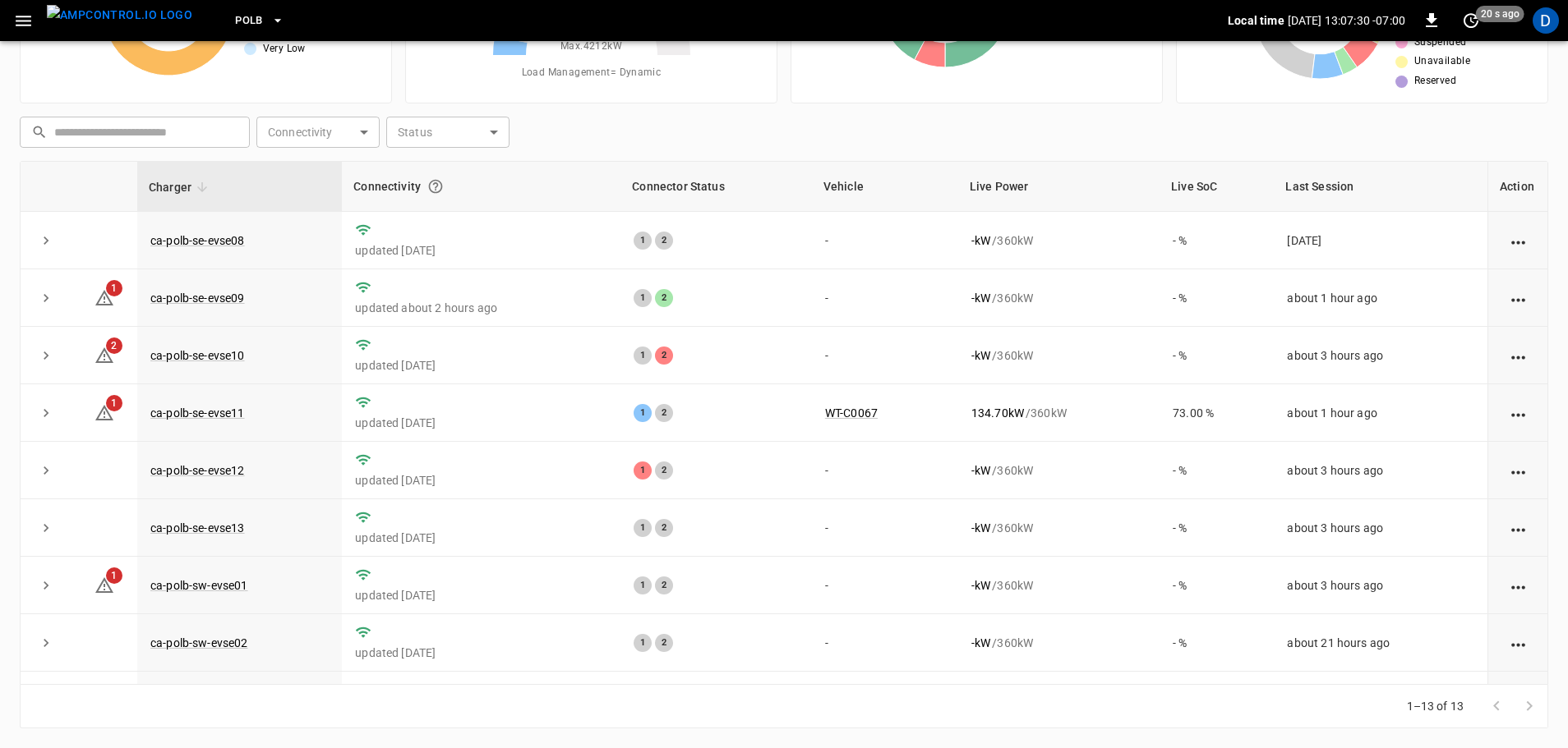
click at [274, 20] on icon "button" at bounding box center [277, 20] width 6 height 4
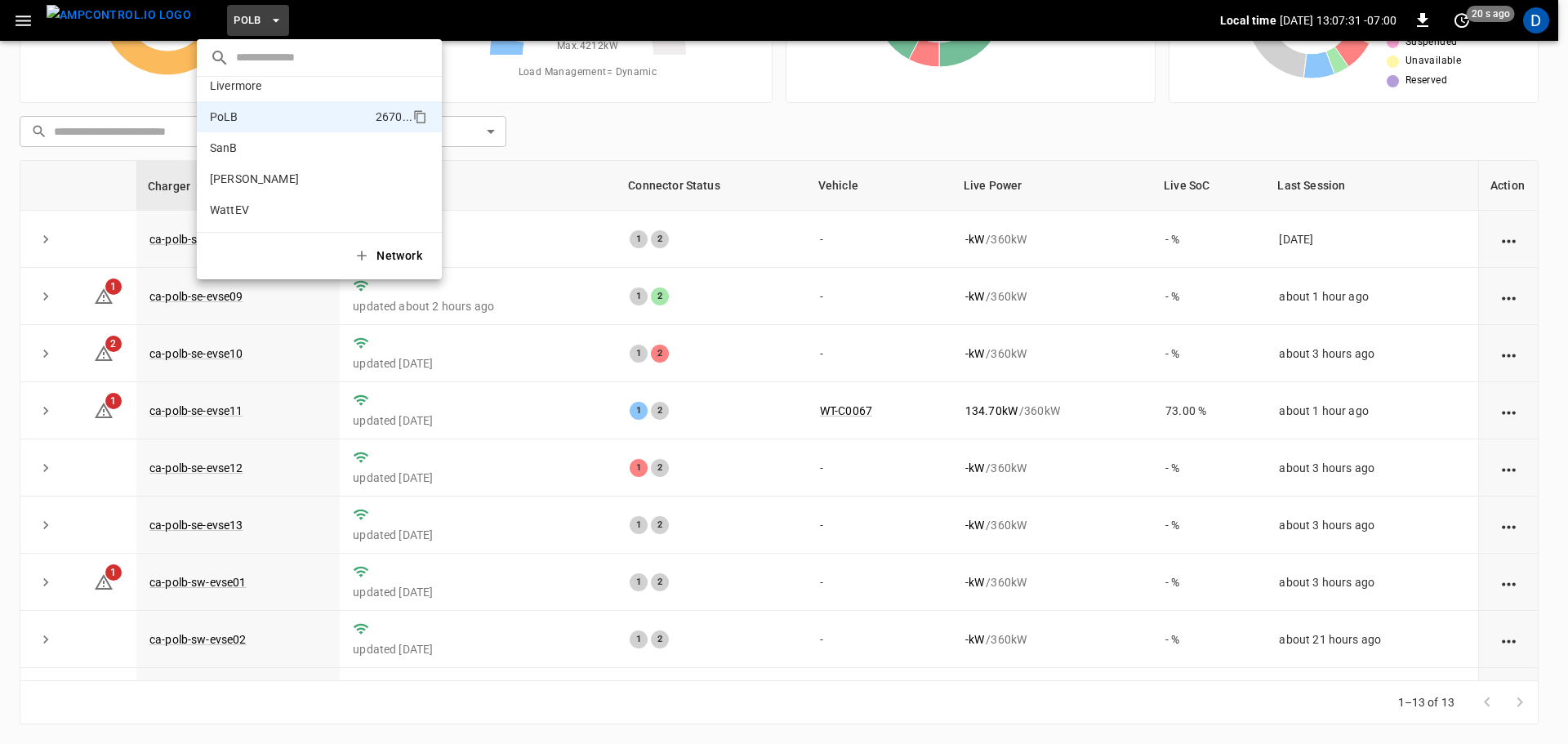
click at [79, 92] on div at bounding box center [784, 372] width 1568 height 744
